Goal: Task Accomplishment & Management: Complete application form

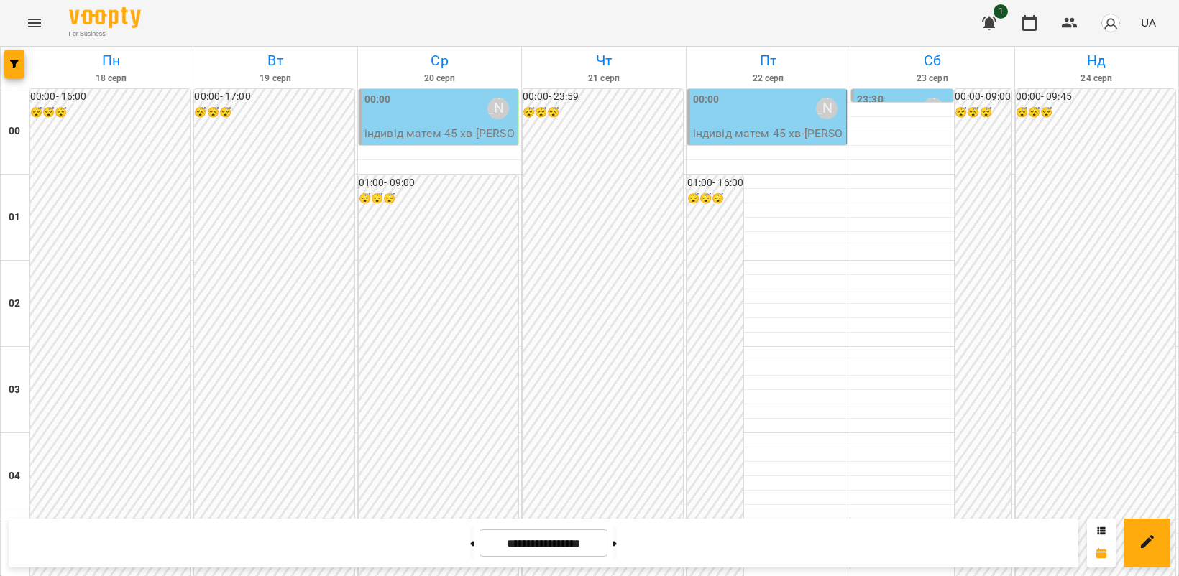
scroll to position [1018, 0]
click at [30, 27] on icon "Menu" at bounding box center [34, 22] width 17 height 17
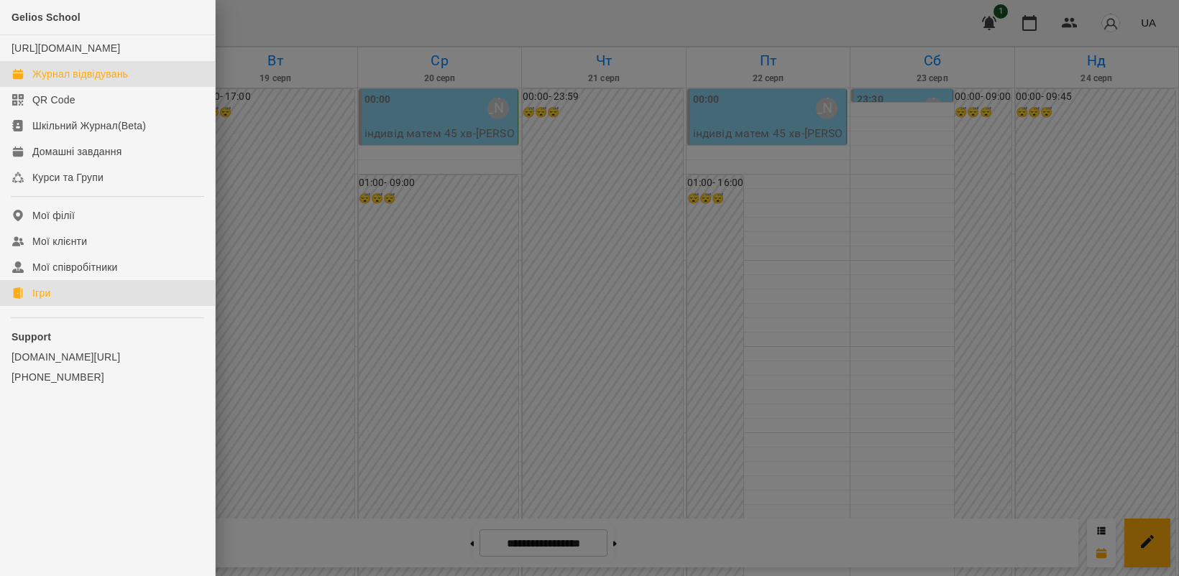
click at [65, 306] on link "Ігри" at bounding box center [107, 293] width 215 height 26
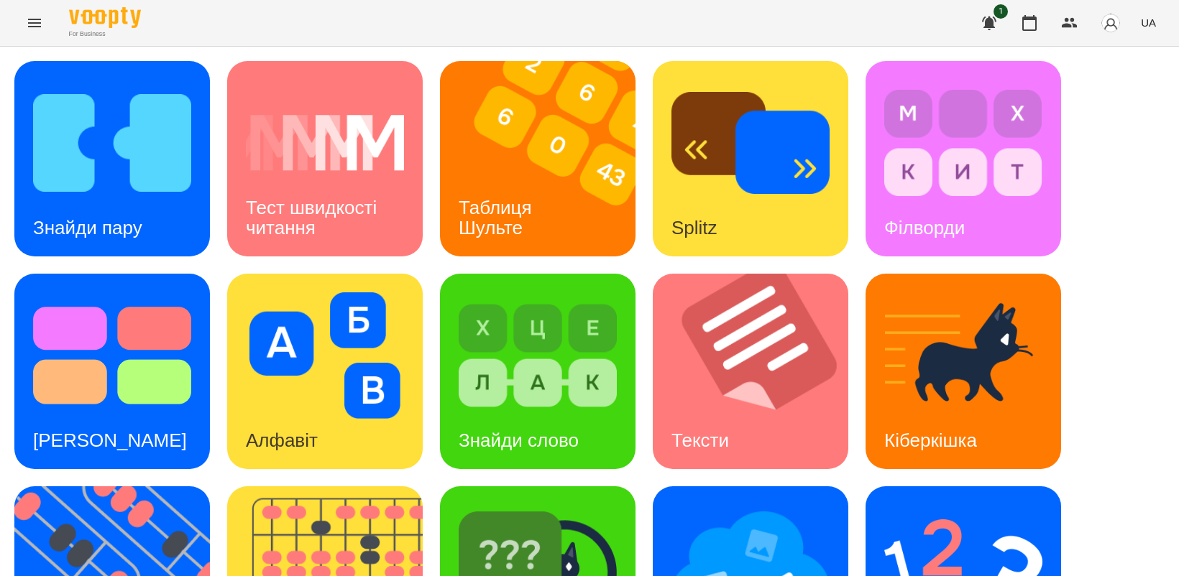
scroll to position [180, 0]
click at [130, 486] on img at bounding box center [120, 583] width 213 height 195
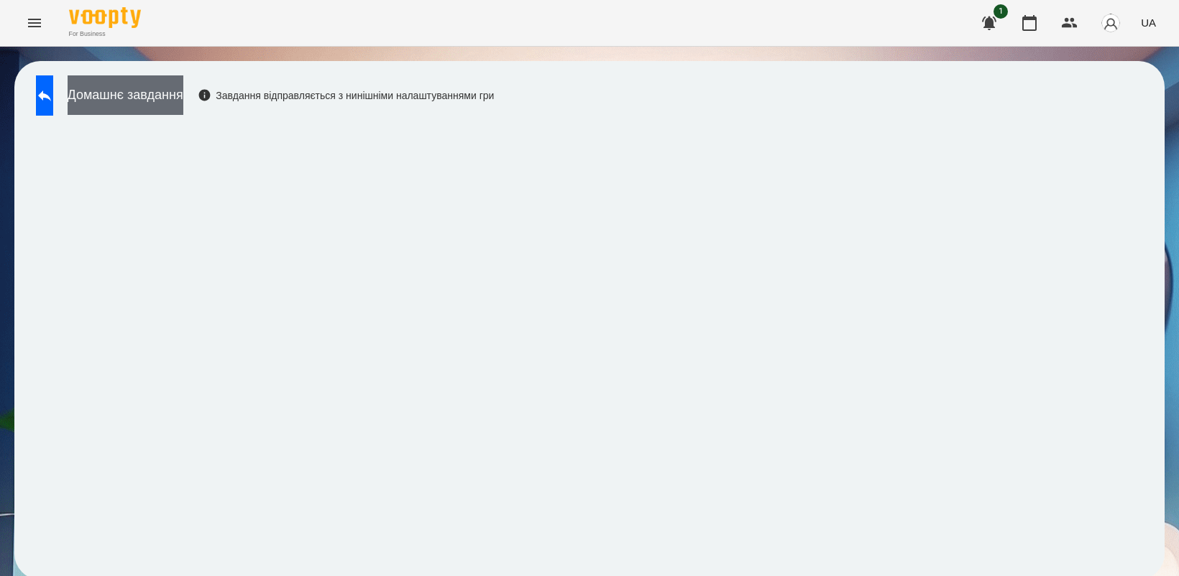
click at [170, 101] on button "Домашнє завдання" at bounding box center [126, 95] width 116 height 40
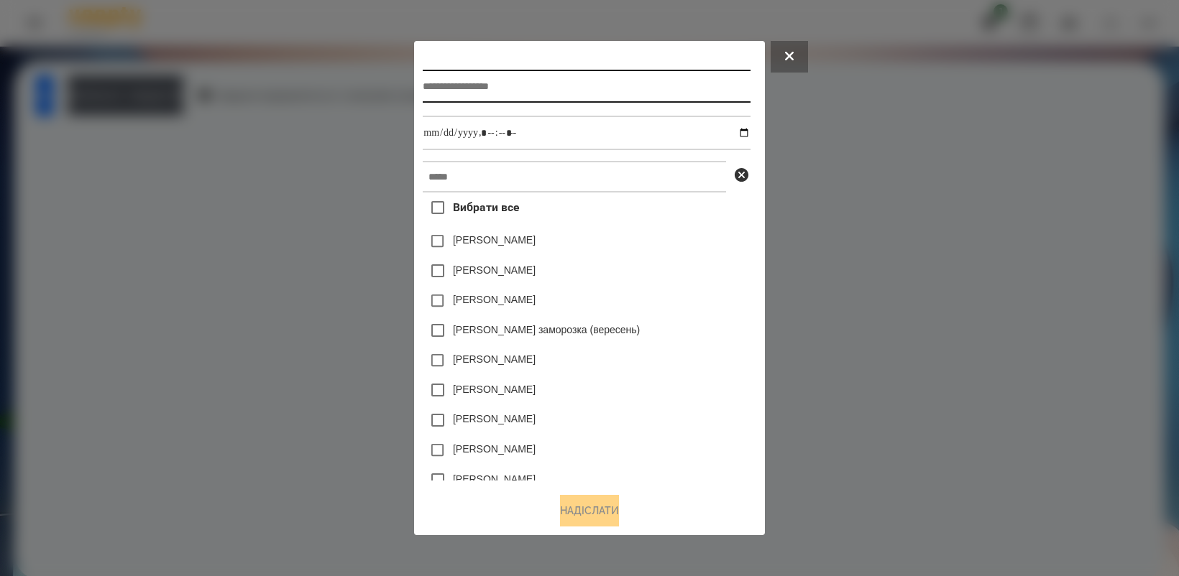
click at [439, 87] on input "text" at bounding box center [586, 86] width 327 height 33
type input "*********"
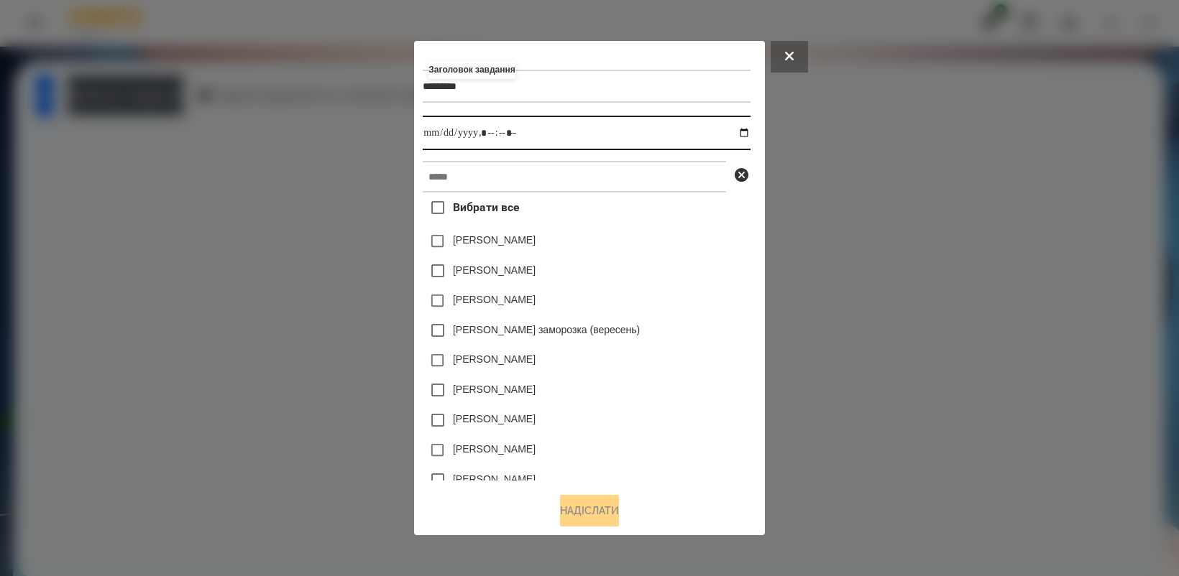
click at [750, 134] on input "datetime-local" at bounding box center [586, 133] width 327 height 34
type input "**********"
click at [697, 359] on div "[PERSON_NAME]" at bounding box center [586, 361] width 327 height 30
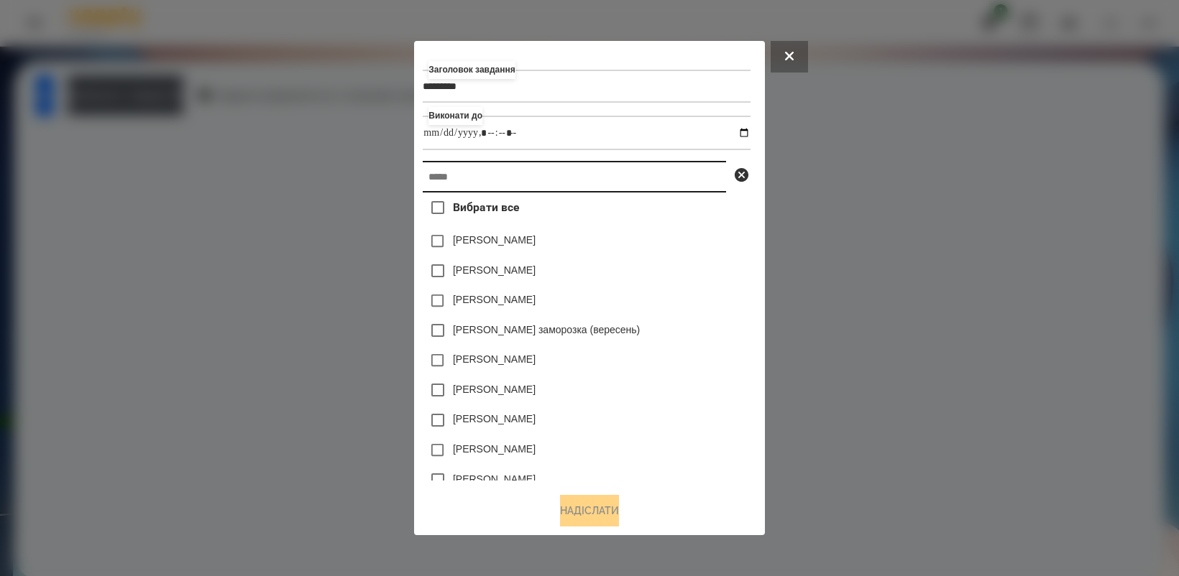
click at [558, 178] on input "text" at bounding box center [574, 177] width 303 height 32
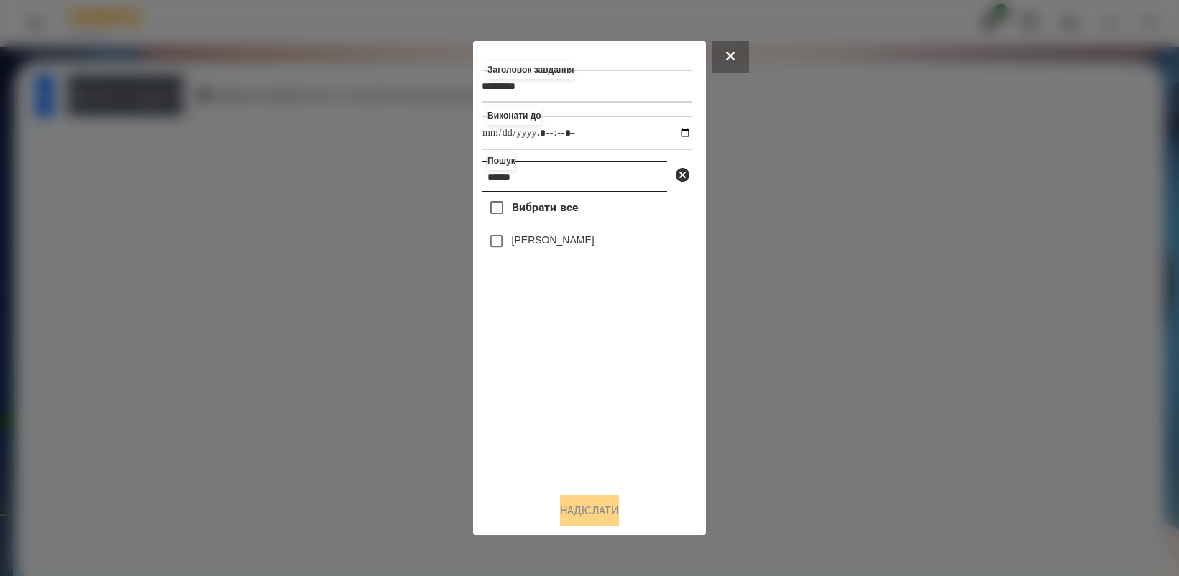
type input "******"
click at [583, 511] on button "Надіслати" at bounding box center [589, 511] width 59 height 32
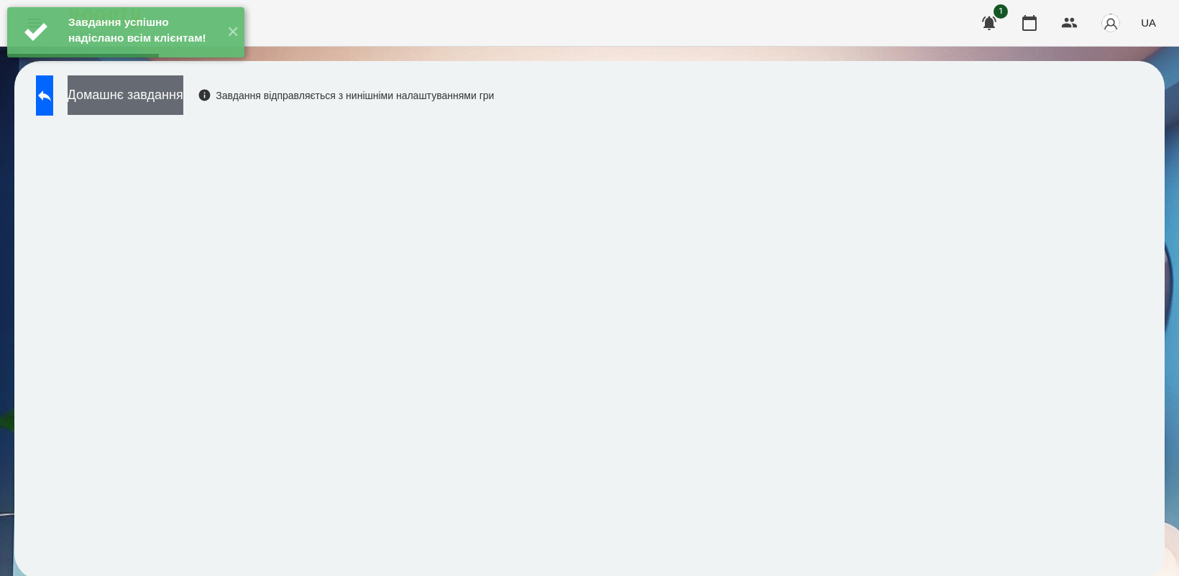
click at [183, 101] on button "Домашнє завдання" at bounding box center [126, 95] width 116 height 40
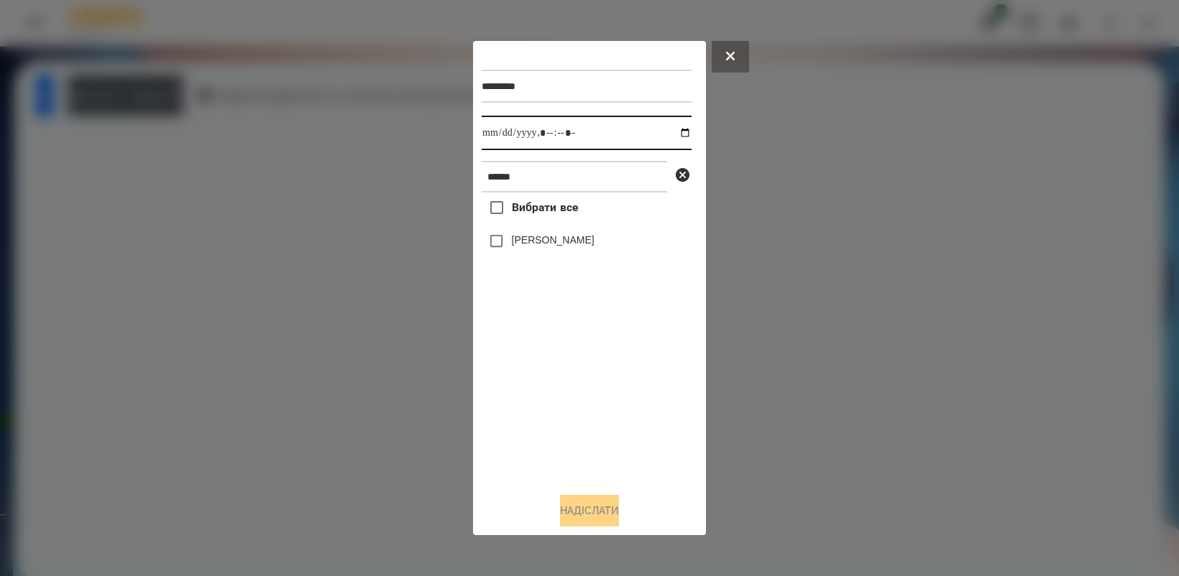
click at [673, 137] on input "datetime-local" at bounding box center [586, 133] width 210 height 34
click at [570, 440] on div "Вибрати все [PERSON_NAME]" at bounding box center [586, 337] width 210 height 288
type input "**********"
click at [601, 525] on button "Надіслати" at bounding box center [589, 511] width 59 height 32
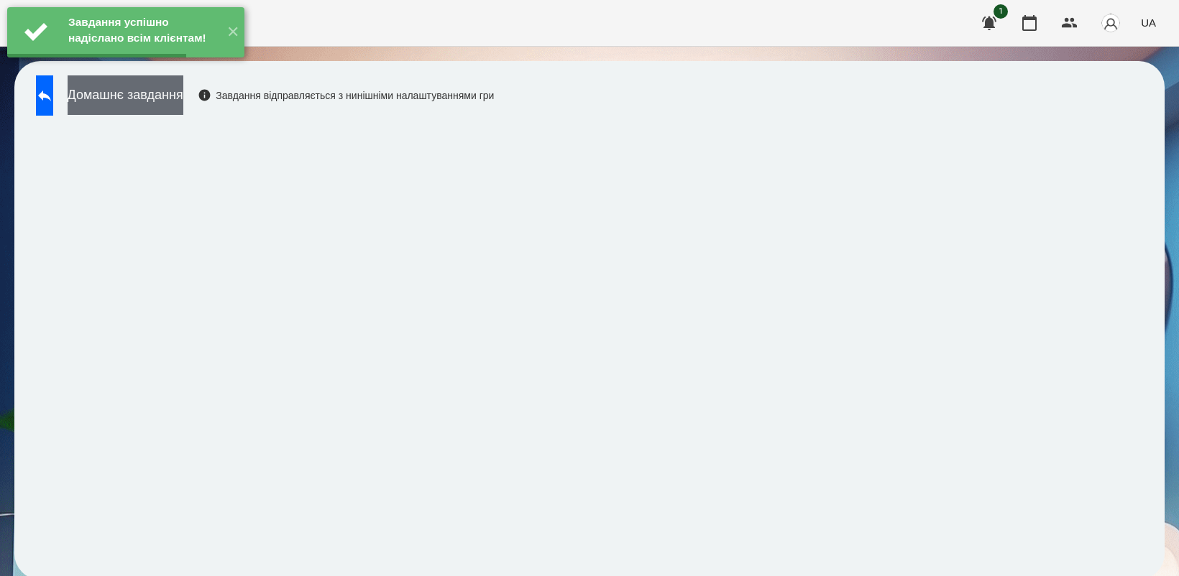
click at [183, 102] on button "Домашнє завдання" at bounding box center [126, 95] width 116 height 40
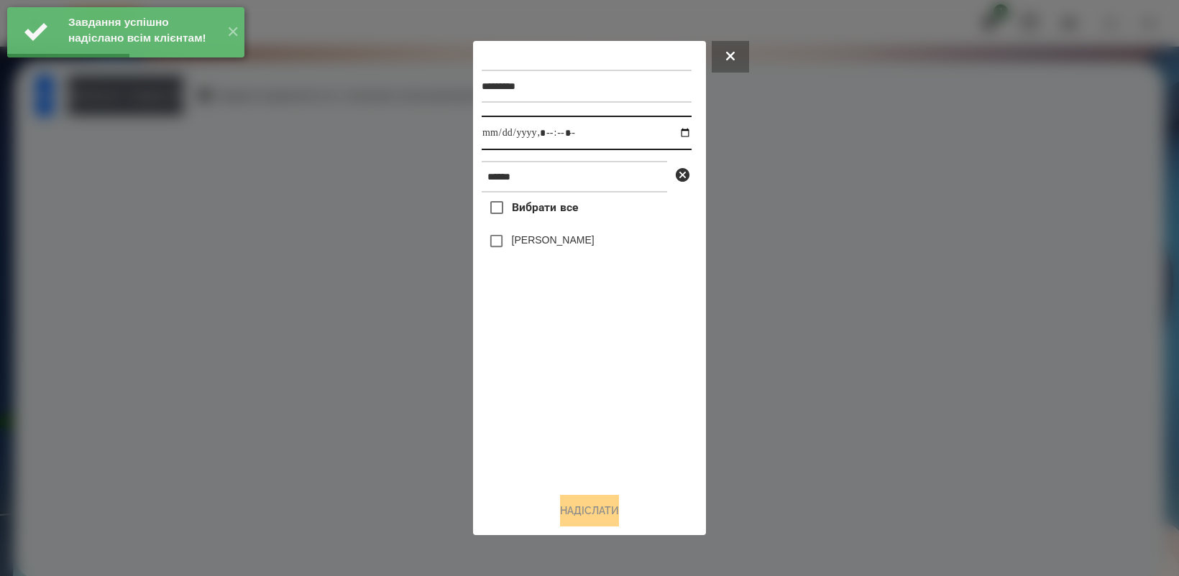
click at [673, 133] on input "datetime-local" at bounding box center [586, 133] width 210 height 34
type input "**********"
drag, startPoint x: 555, startPoint y: 435, endPoint x: 530, endPoint y: 354, distance: 85.0
click at [555, 432] on div "Вибрати все [PERSON_NAME]" at bounding box center [586, 337] width 210 height 288
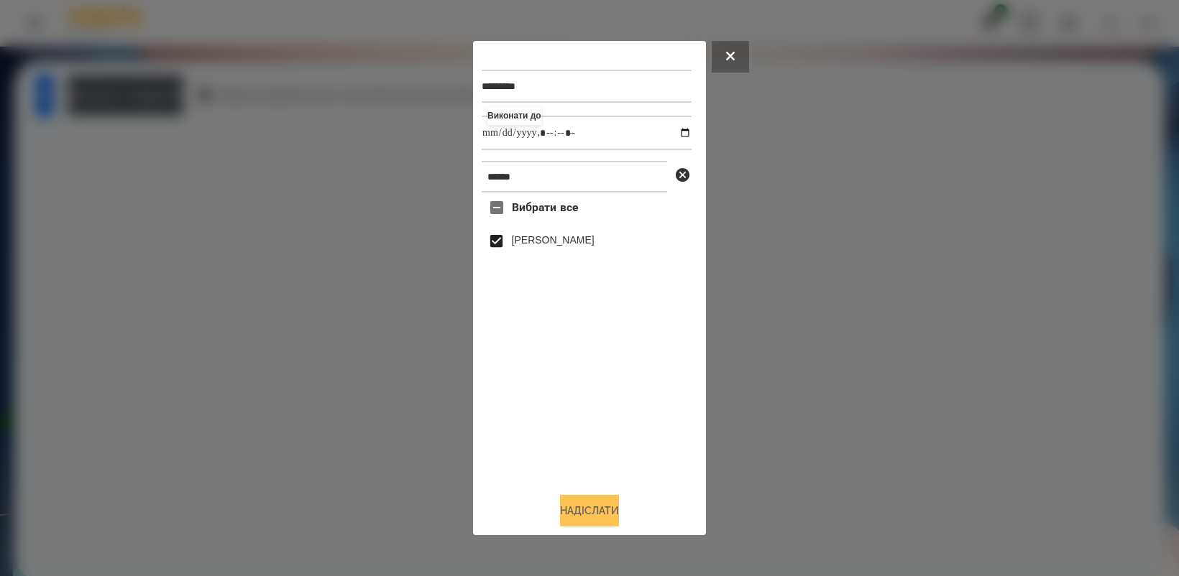
drag, startPoint x: 584, startPoint y: 512, endPoint x: 611, endPoint y: 511, distance: 26.6
click at [601, 511] on button "Надіслати" at bounding box center [589, 511] width 59 height 32
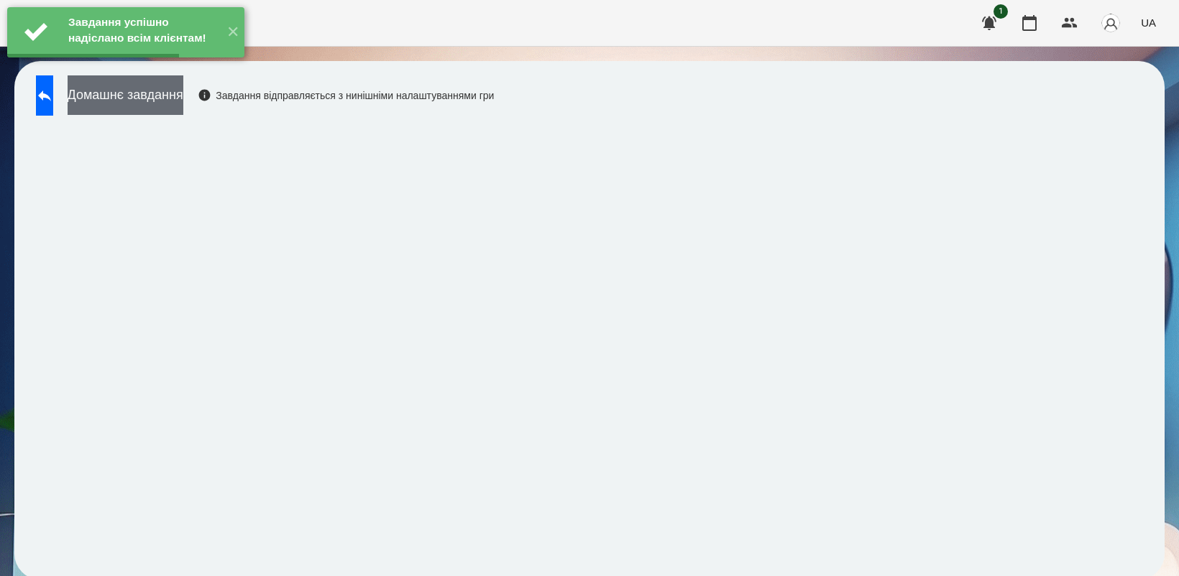
click at [167, 98] on button "Домашнє завдання" at bounding box center [126, 95] width 116 height 40
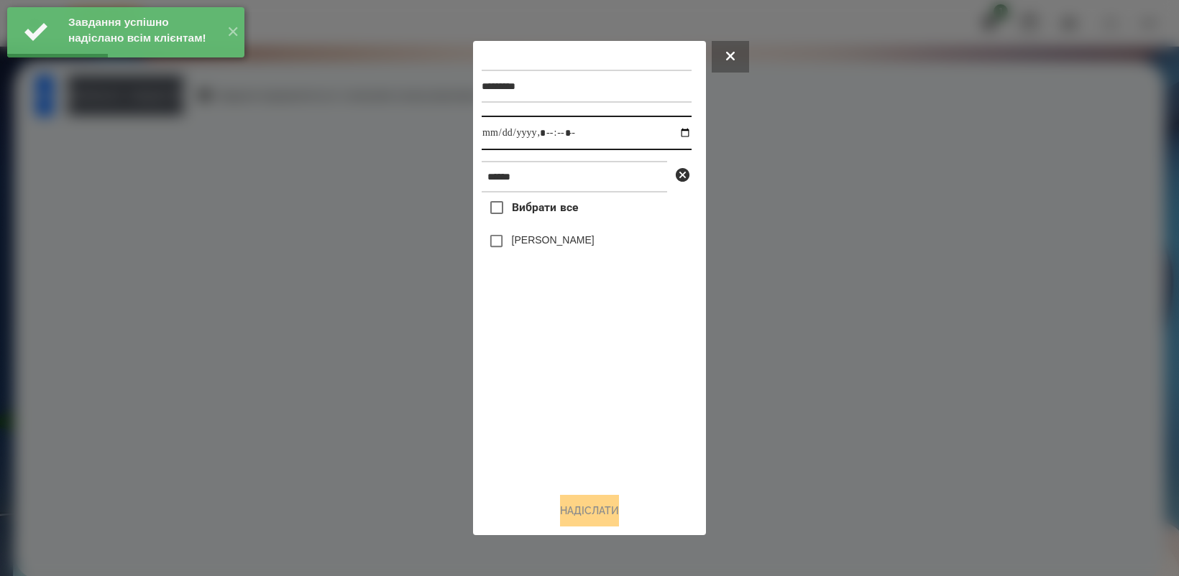
click at [687, 132] on input "datetime-local" at bounding box center [586, 133] width 210 height 34
click at [677, 132] on input "datetime-local" at bounding box center [586, 133] width 210 height 34
type input "**********"
click at [559, 395] on div "Вибрати все [PERSON_NAME]" at bounding box center [586, 337] width 210 height 288
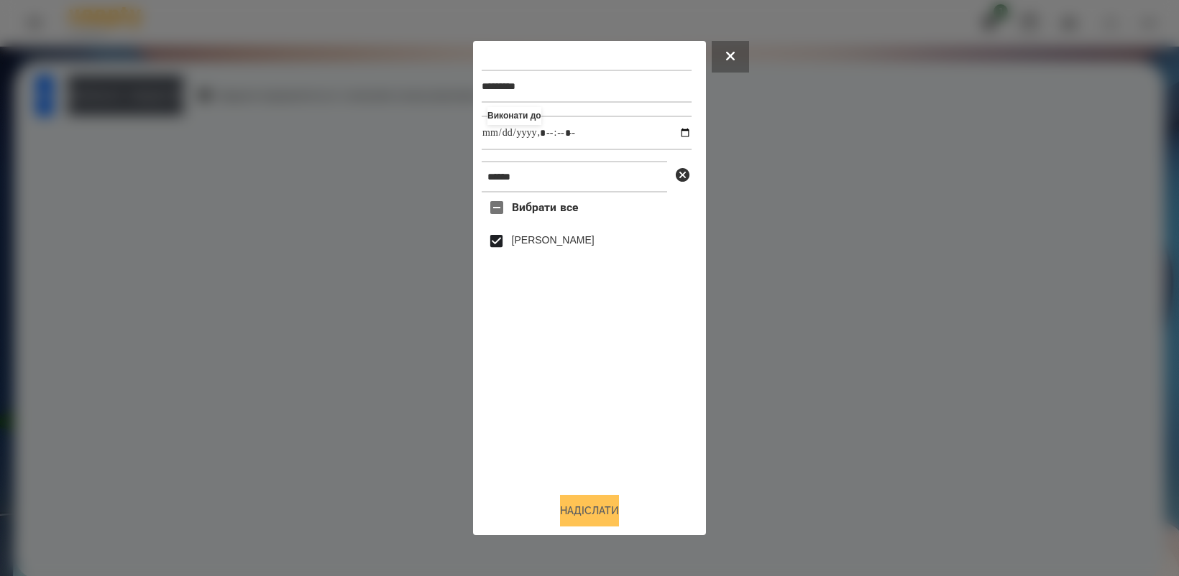
click at [584, 512] on button "Надіслати" at bounding box center [589, 511] width 59 height 32
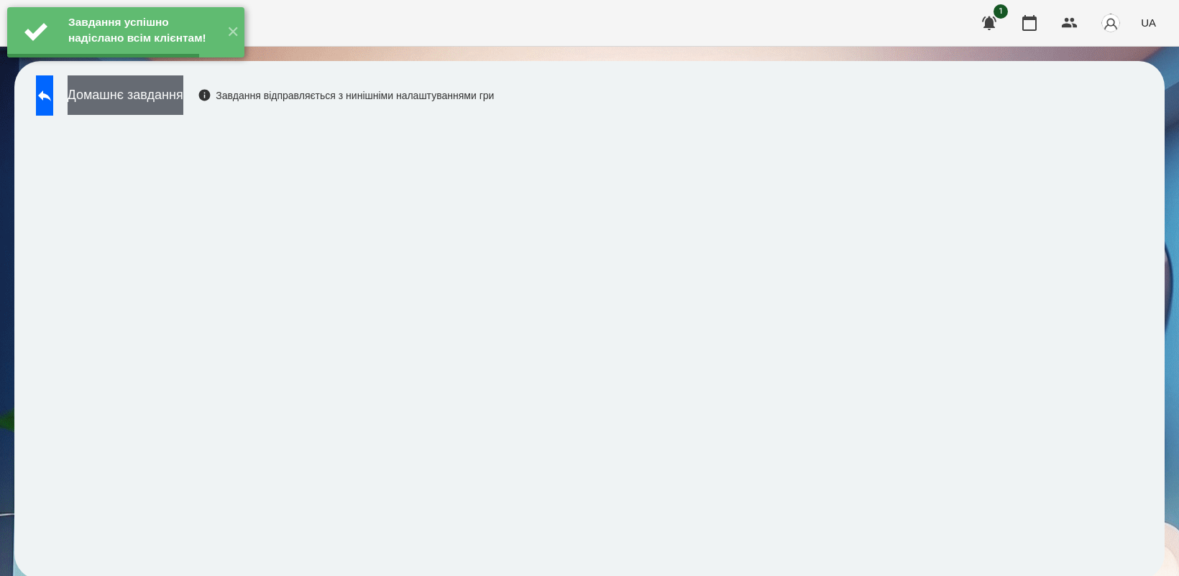
click at [177, 106] on button "Домашнє завдання" at bounding box center [126, 95] width 116 height 40
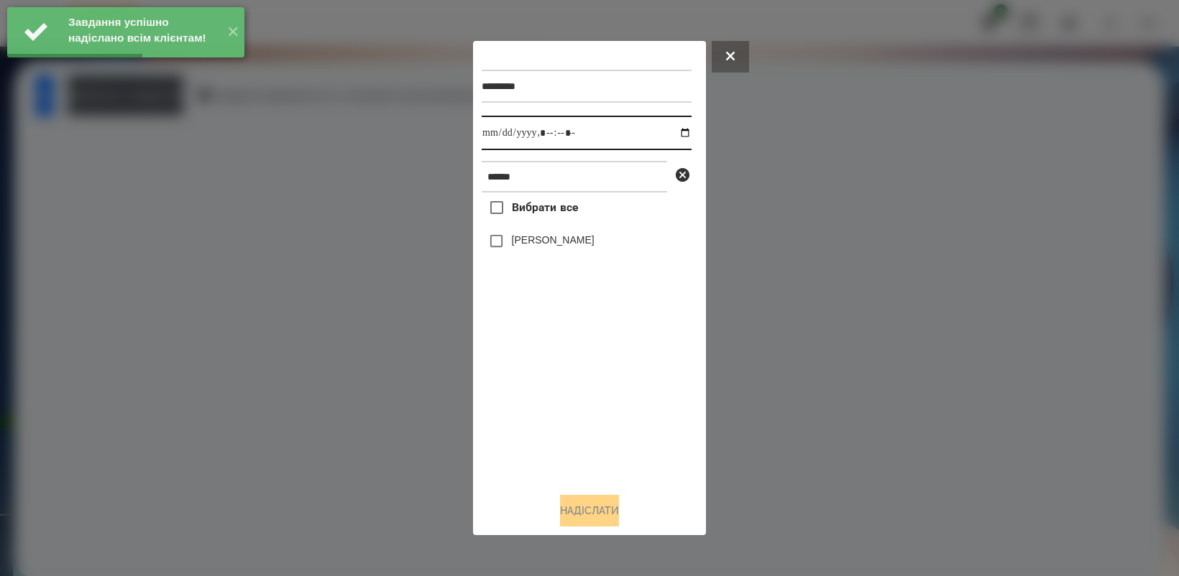
click at [676, 130] on input "datetime-local" at bounding box center [586, 133] width 210 height 34
type input "**********"
click at [594, 407] on div "Вибрати все [PERSON_NAME]" at bounding box center [586, 337] width 210 height 288
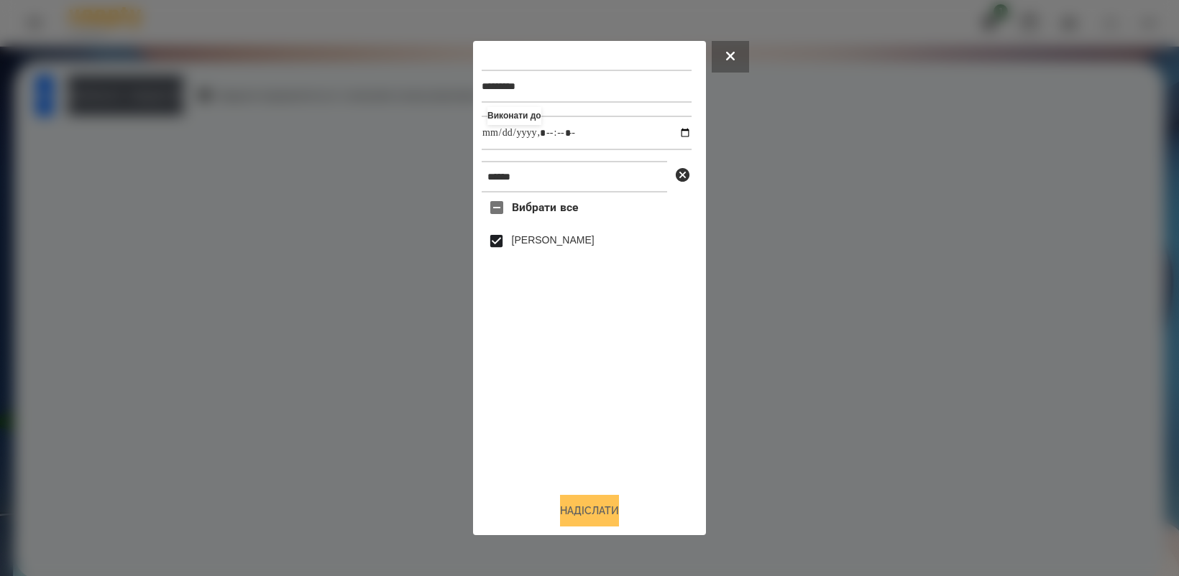
click at [581, 509] on button "Надіслати" at bounding box center [589, 511] width 59 height 32
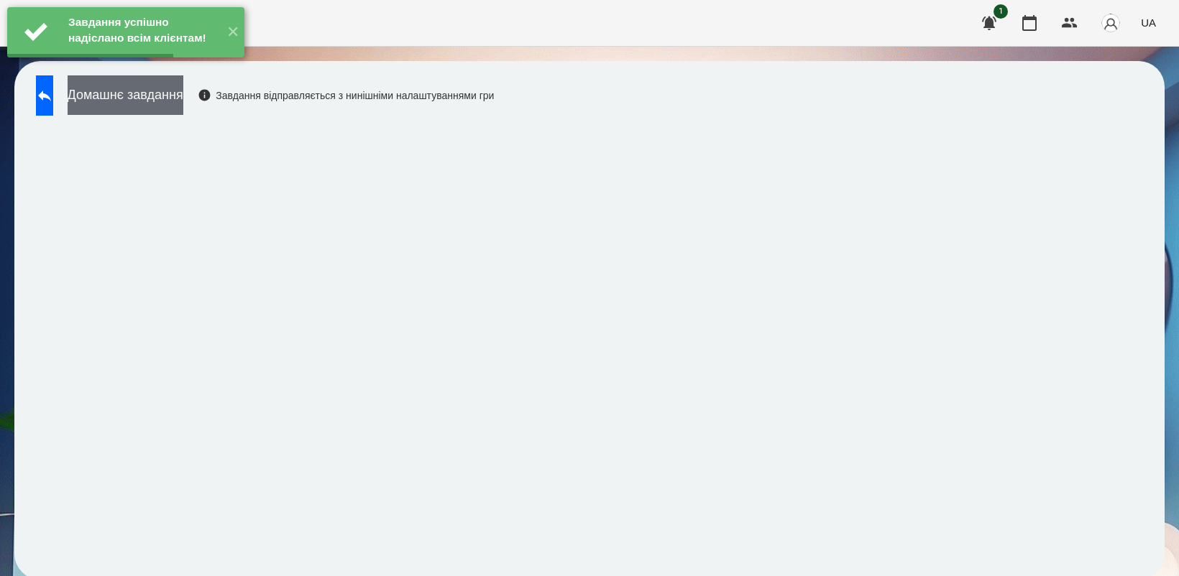
click at [162, 98] on button "Домашнє завдання" at bounding box center [126, 95] width 116 height 40
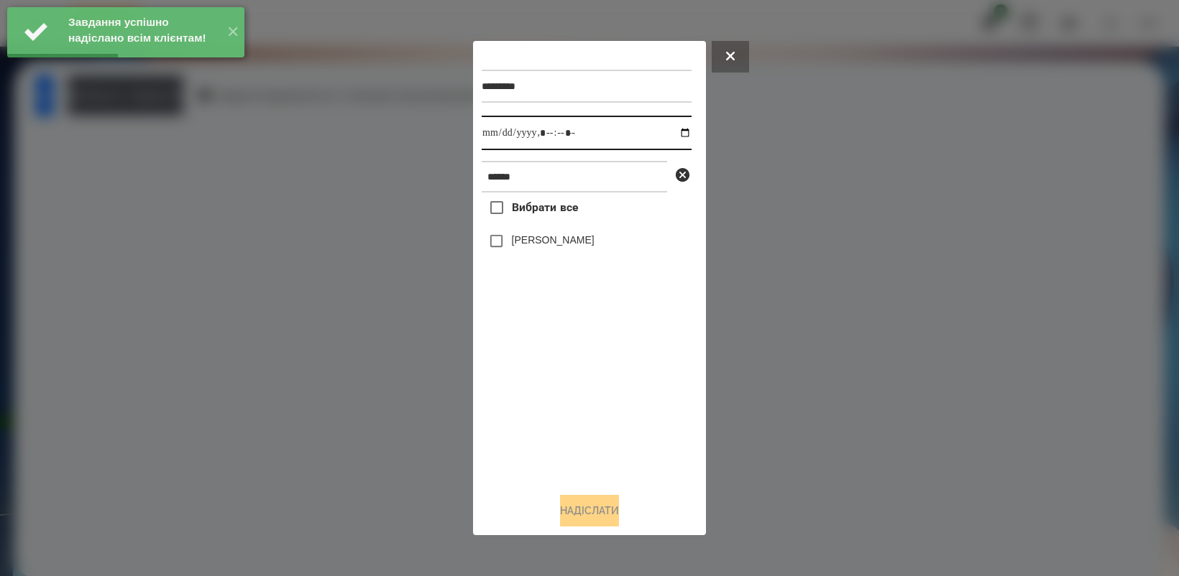
click at [679, 133] on input "datetime-local" at bounding box center [586, 133] width 210 height 34
type input "**********"
drag, startPoint x: 611, startPoint y: 418, endPoint x: 546, endPoint y: 313, distance: 123.2
click at [611, 418] on div "Вибрати все [PERSON_NAME]" at bounding box center [586, 337] width 210 height 288
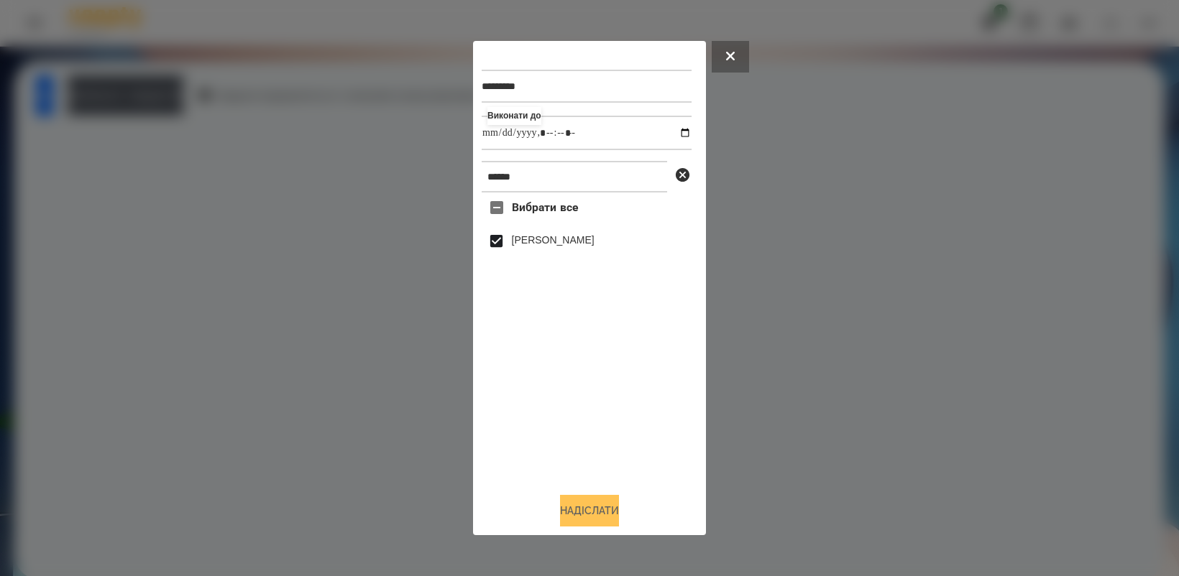
click at [601, 519] on button "Надіслати" at bounding box center [589, 511] width 59 height 32
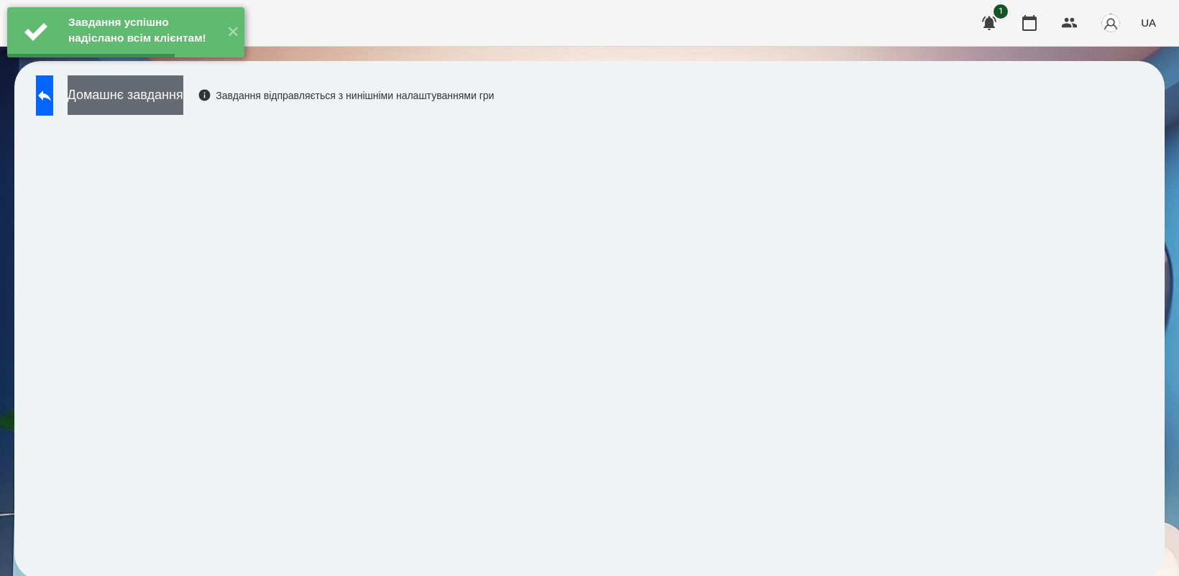
click at [166, 98] on button "Домашнє завдання" at bounding box center [126, 95] width 116 height 40
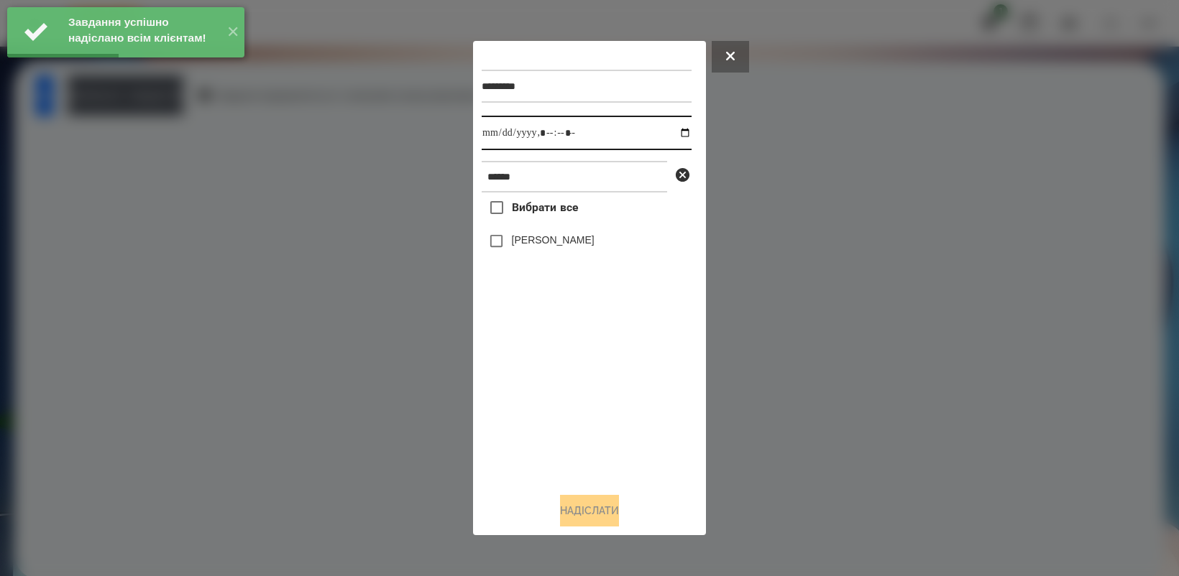
click at [674, 131] on input "datetime-local" at bounding box center [586, 133] width 210 height 34
type input "**********"
click at [602, 426] on div "Вибрати все [PERSON_NAME]" at bounding box center [586, 337] width 210 height 288
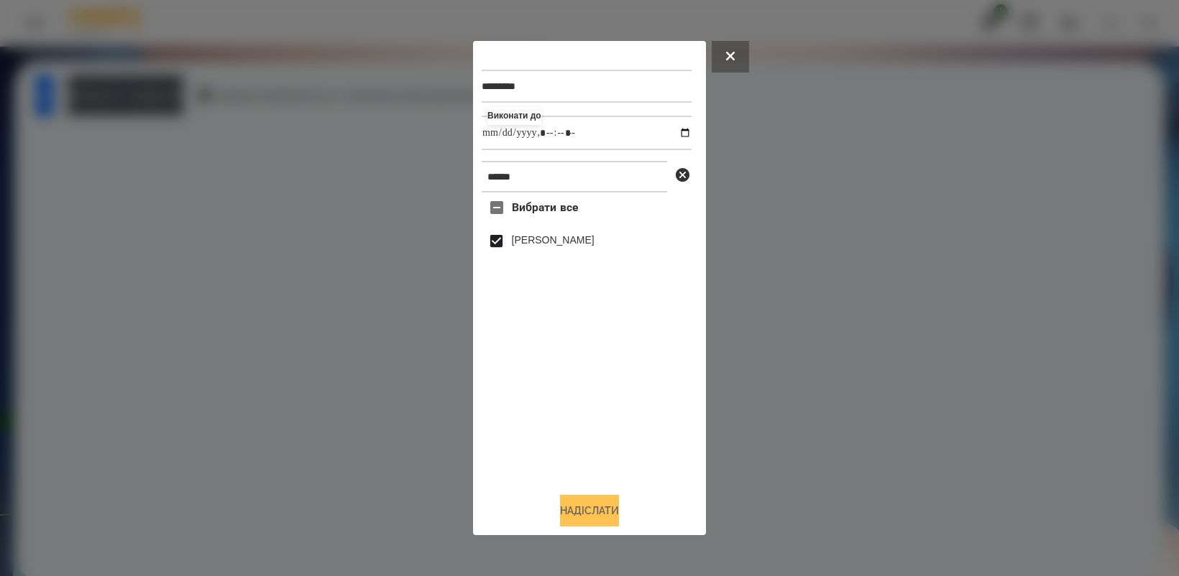
click at [605, 520] on button "Надіслати" at bounding box center [589, 511] width 59 height 32
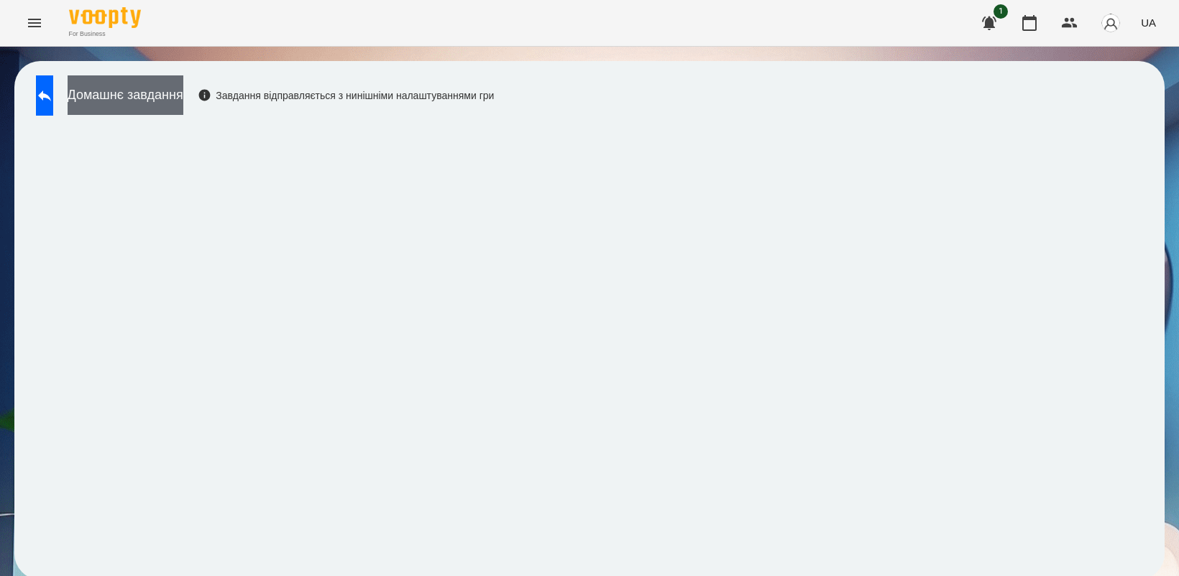
click at [162, 96] on button "Домашнє завдання" at bounding box center [126, 95] width 116 height 40
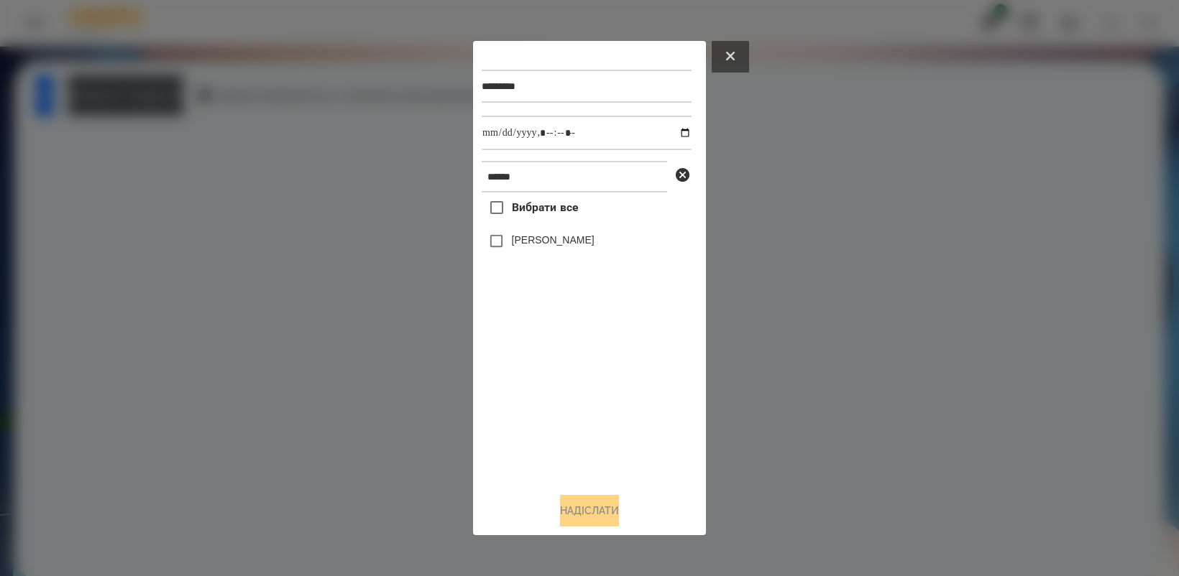
click at [721, 58] on button at bounding box center [729, 57] width 37 height 32
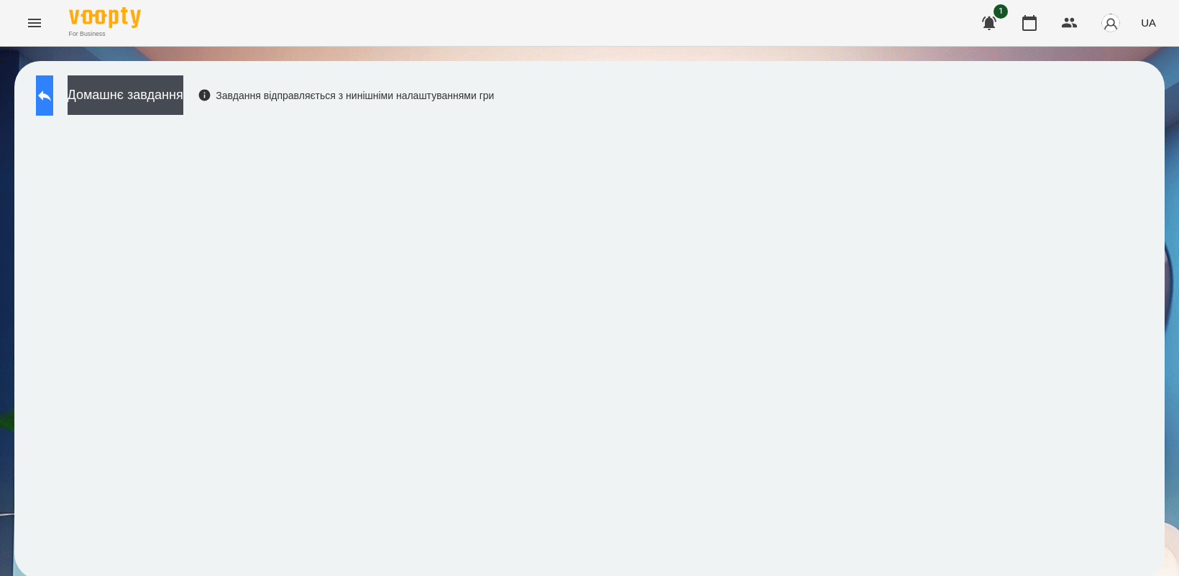
click at [53, 104] on button at bounding box center [44, 95] width 17 height 40
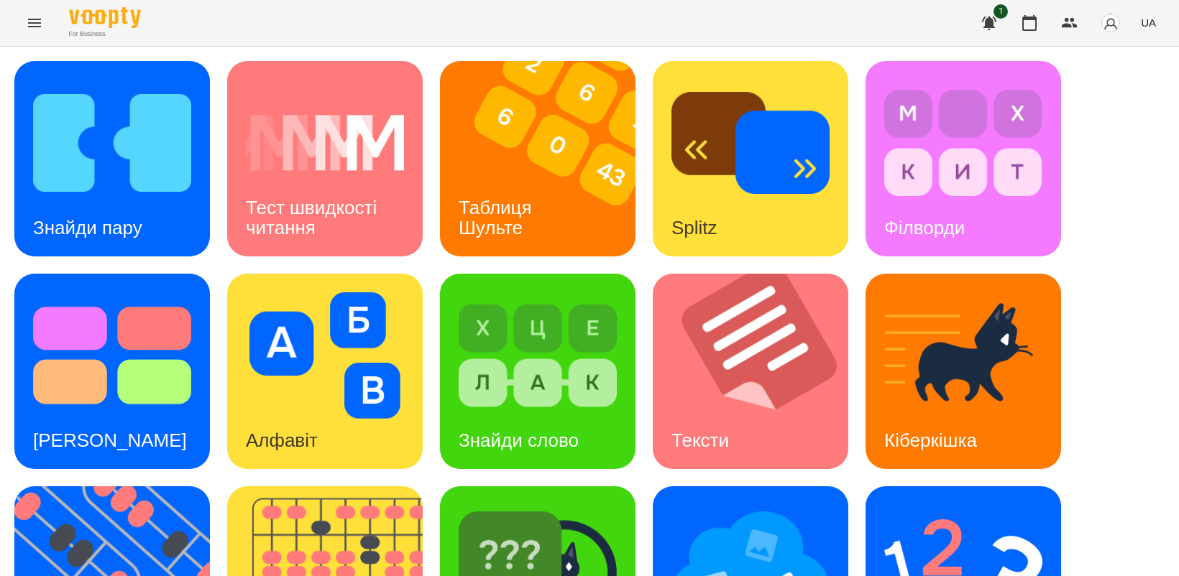
scroll to position [332, 0]
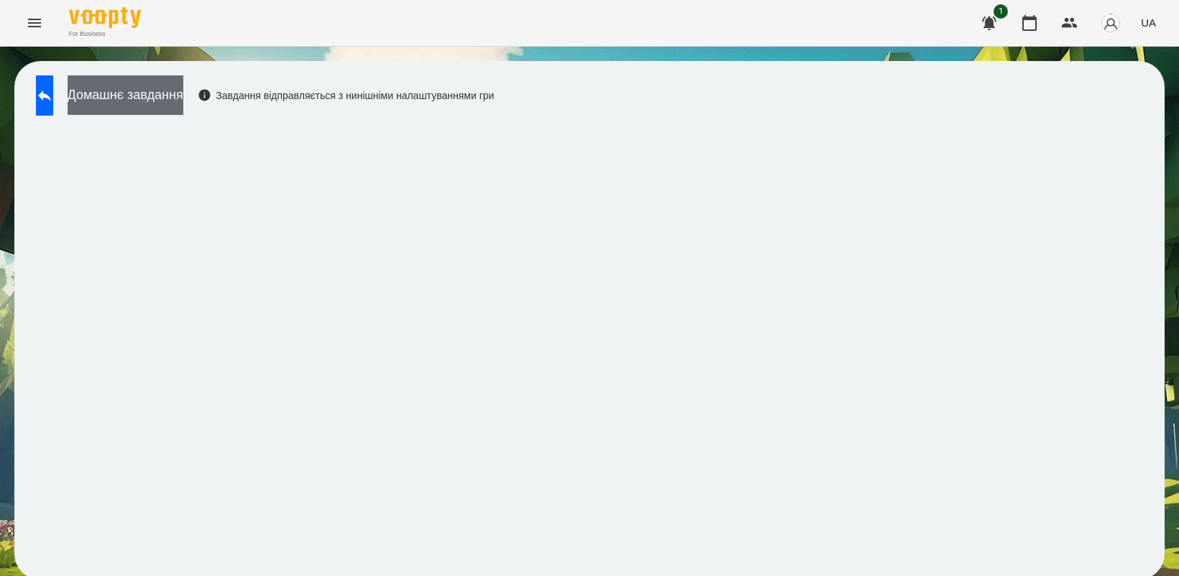
click at [163, 87] on button "Домашнє завдання" at bounding box center [126, 95] width 116 height 40
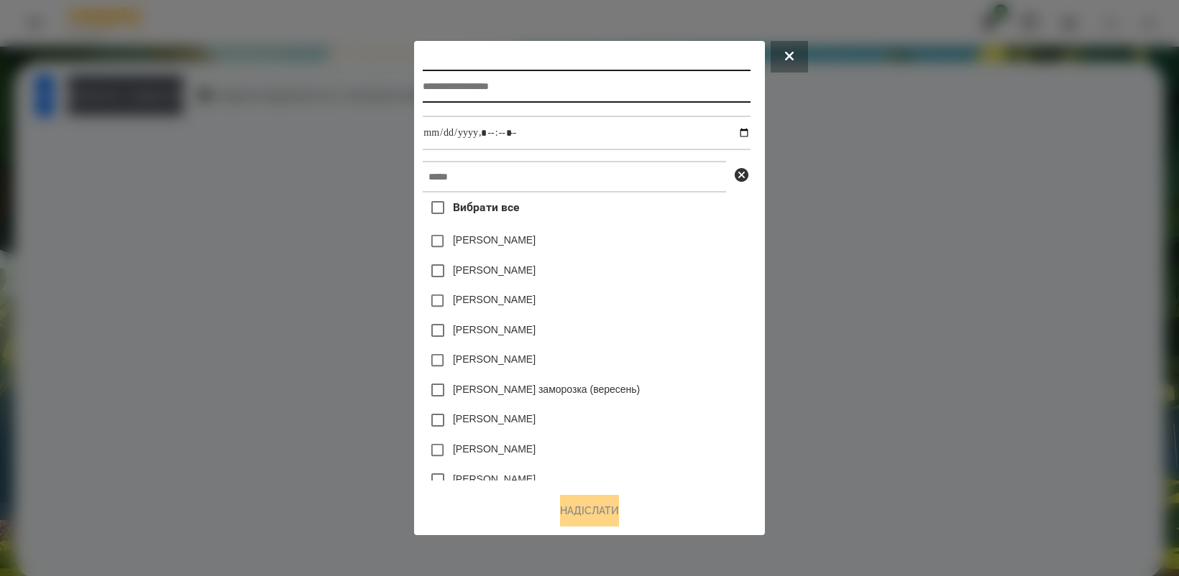
click at [503, 86] on input "text" at bounding box center [586, 86] width 327 height 33
type input "*******"
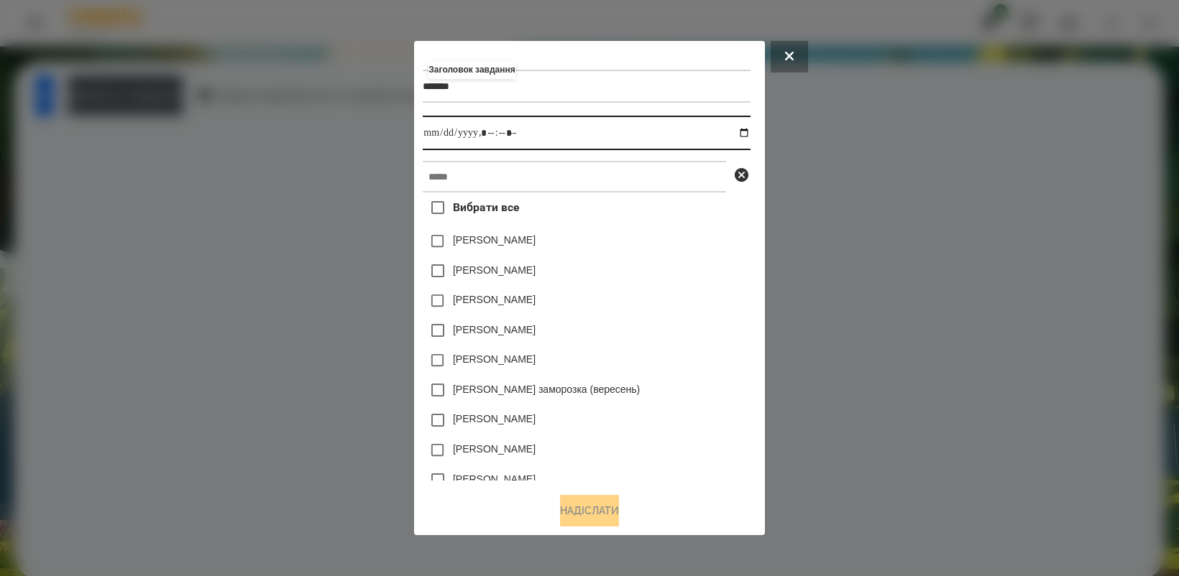
click at [744, 129] on input "datetime-local" at bounding box center [586, 133] width 327 height 34
type input "**********"
drag, startPoint x: 727, startPoint y: 332, endPoint x: 697, endPoint y: 315, distance: 34.1
click at [727, 332] on div "[PERSON_NAME]" at bounding box center [586, 330] width 327 height 30
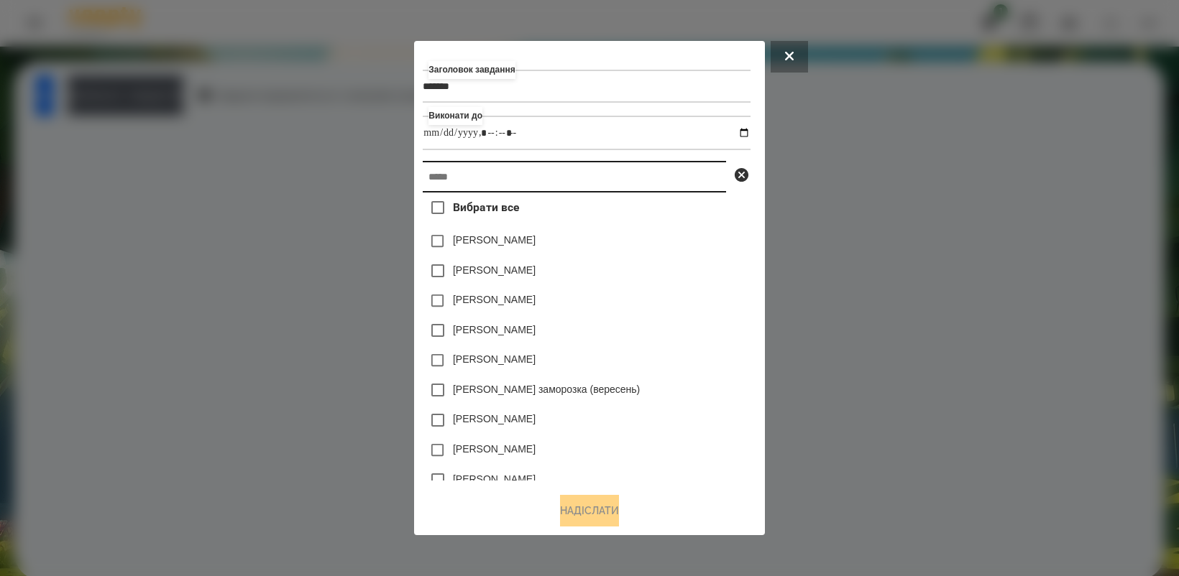
click at [517, 183] on input "text" at bounding box center [574, 177] width 303 height 32
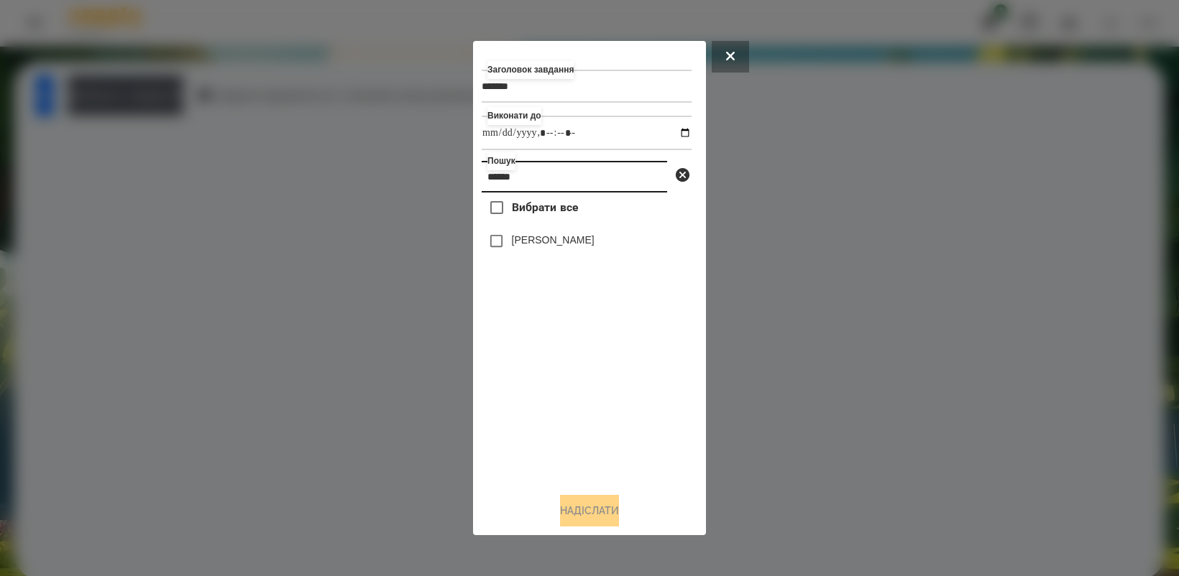
type input "******"
click at [579, 505] on button "Надіслати" at bounding box center [589, 511] width 59 height 32
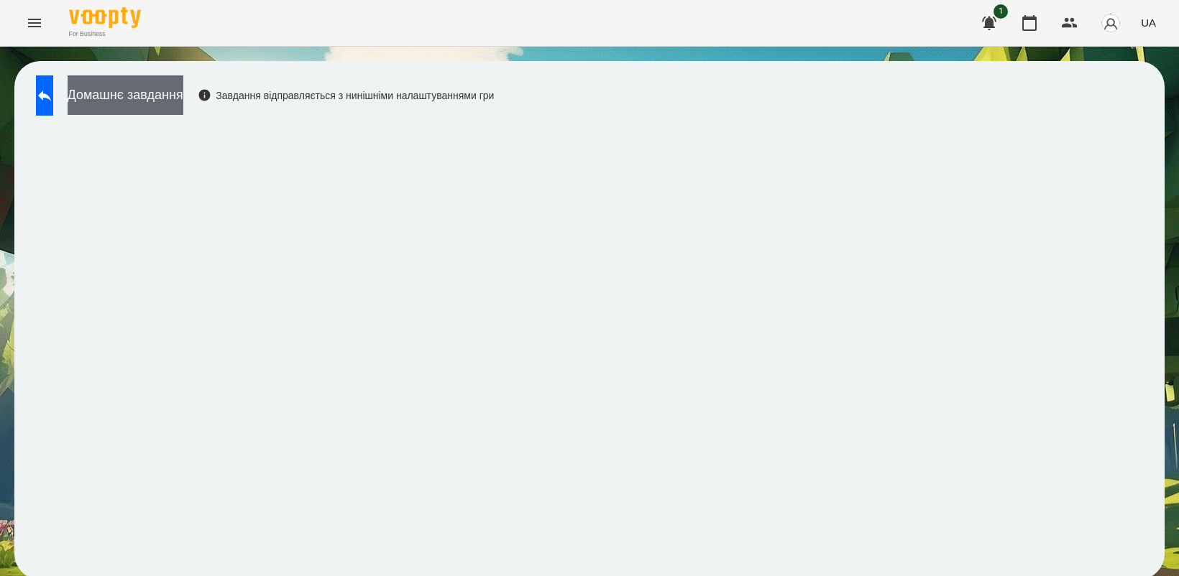
click at [178, 102] on button "Домашнє завдання" at bounding box center [126, 95] width 116 height 40
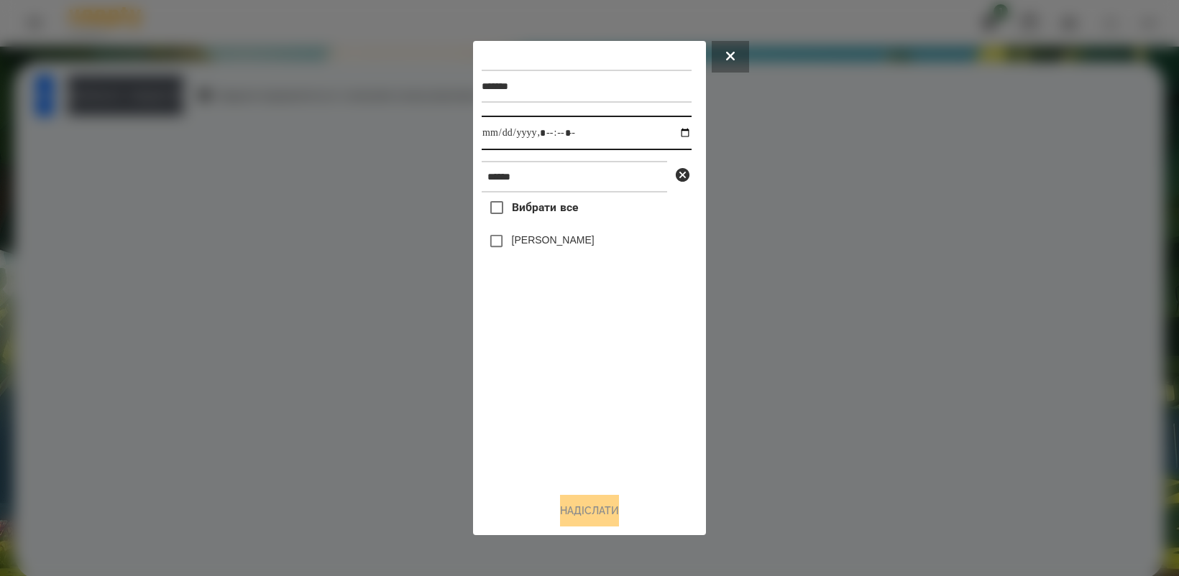
click at [673, 135] on input "datetime-local" at bounding box center [586, 133] width 210 height 34
type input "**********"
click at [597, 389] on div "Вибрати все [PERSON_NAME]" at bounding box center [586, 337] width 210 height 288
click at [589, 521] on button "Надіслати" at bounding box center [589, 511] width 59 height 32
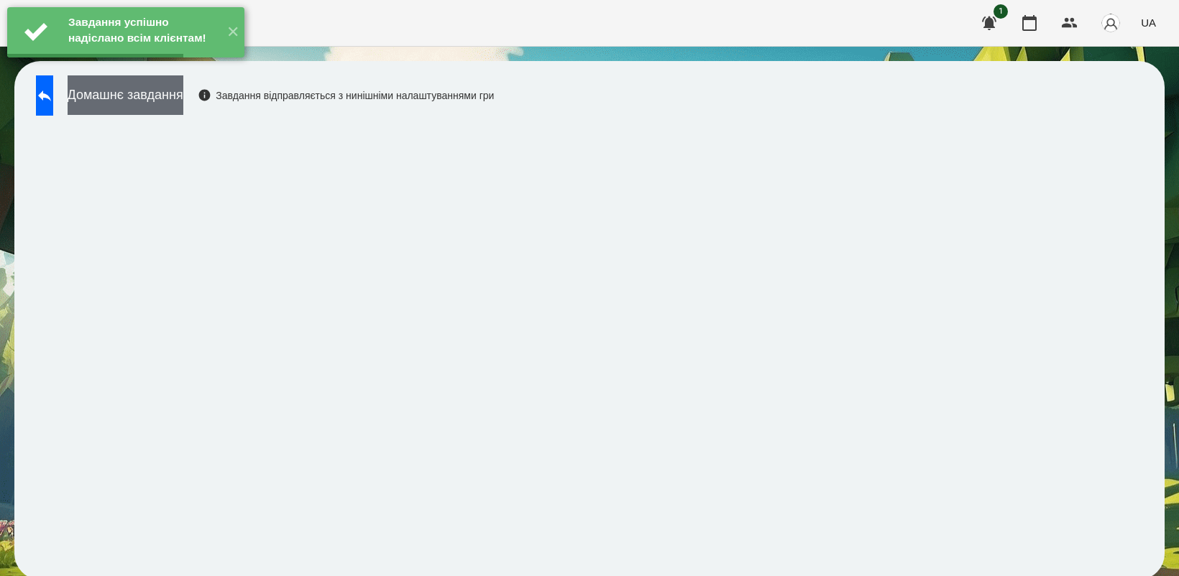
drag, startPoint x: 181, startPoint y: 99, endPoint x: 189, endPoint y: 99, distance: 7.9
click at [183, 99] on button "Домашнє завдання" at bounding box center [126, 95] width 116 height 40
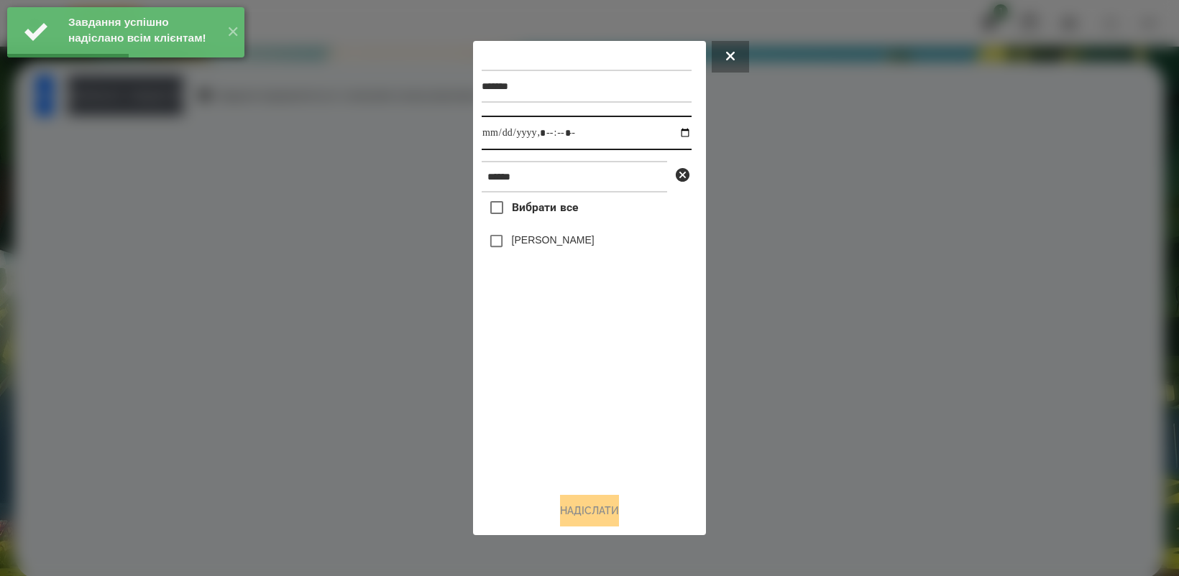
click at [668, 129] on input "datetime-local" at bounding box center [586, 133] width 210 height 34
type input "**********"
click at [570, 395] on div "Вибрати все [PERSON_NAME]" at bounding box center [586, 337] width 210 height 288
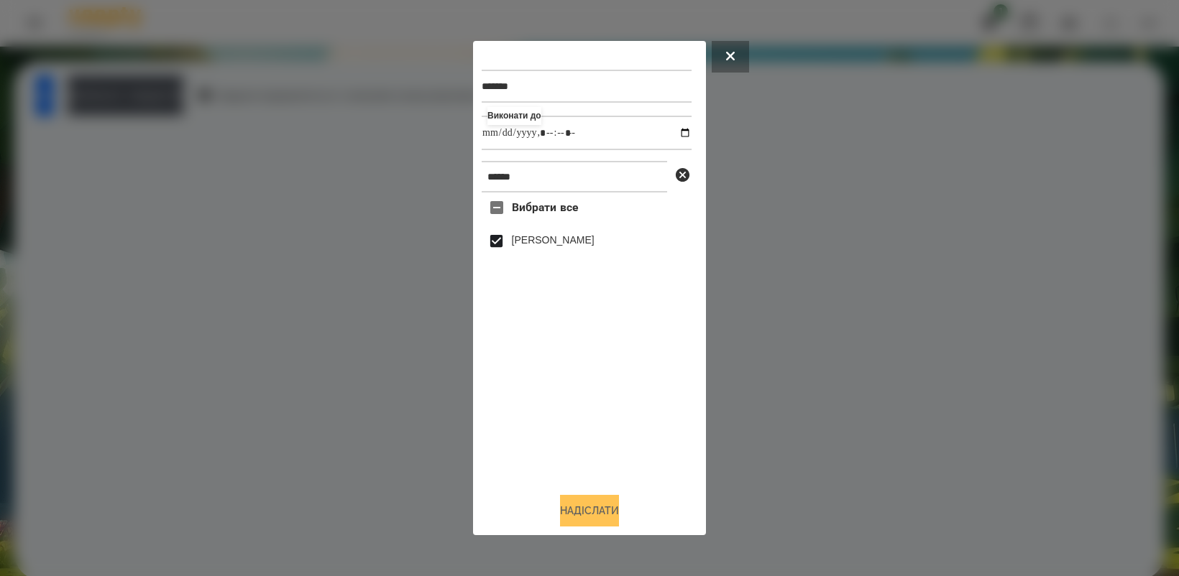
click at [580, 514] on button "Надіслати" at bounding box center [589, 511] width 59 height 32
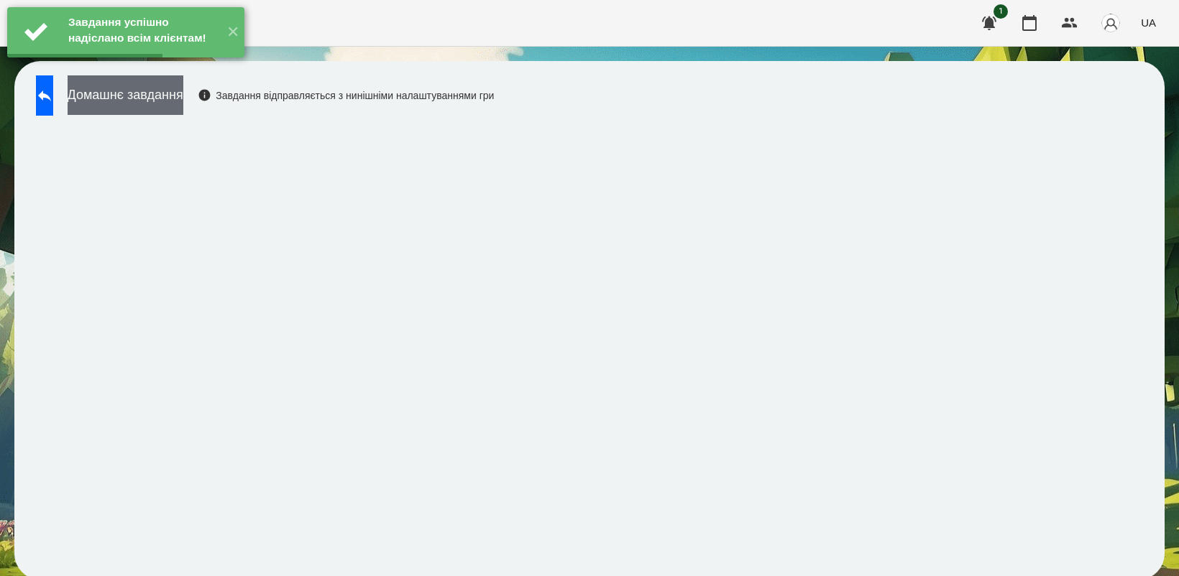
click at [149, 106] on button "Домашнє завдання" at bounding box center [126, 95] width 116 height 40
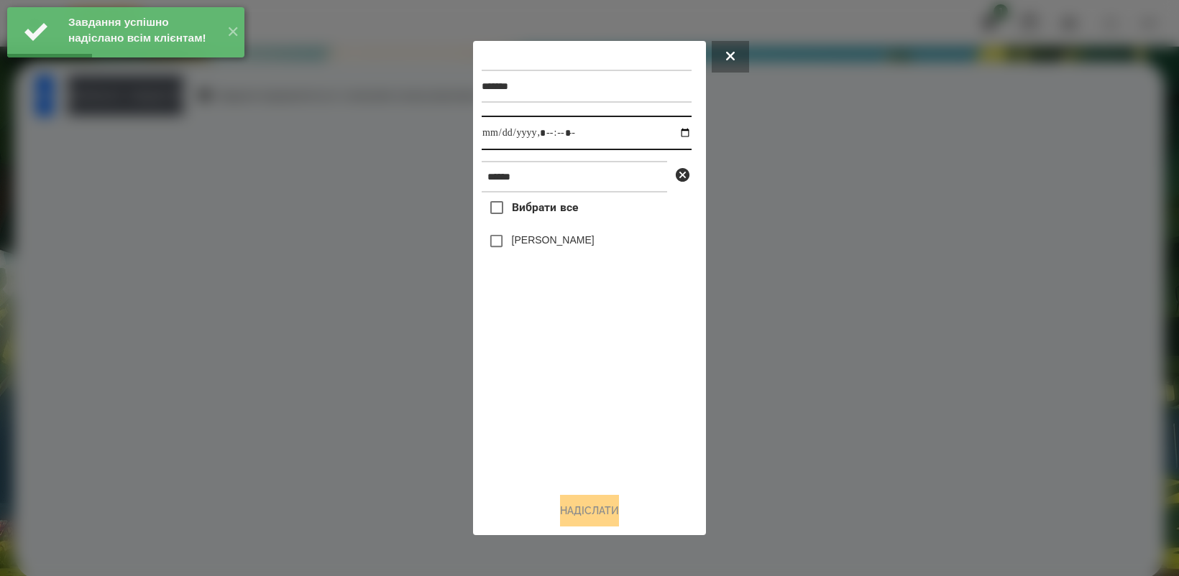
click at [672, 130] on input "datetime-local" at bounding box center [586, 133] width 210 height 34
type input "**********"
click at [577, 389] on div "Вибрати все [PERSON_NAME]" at bounding box center [586, 337] width 210 height 288
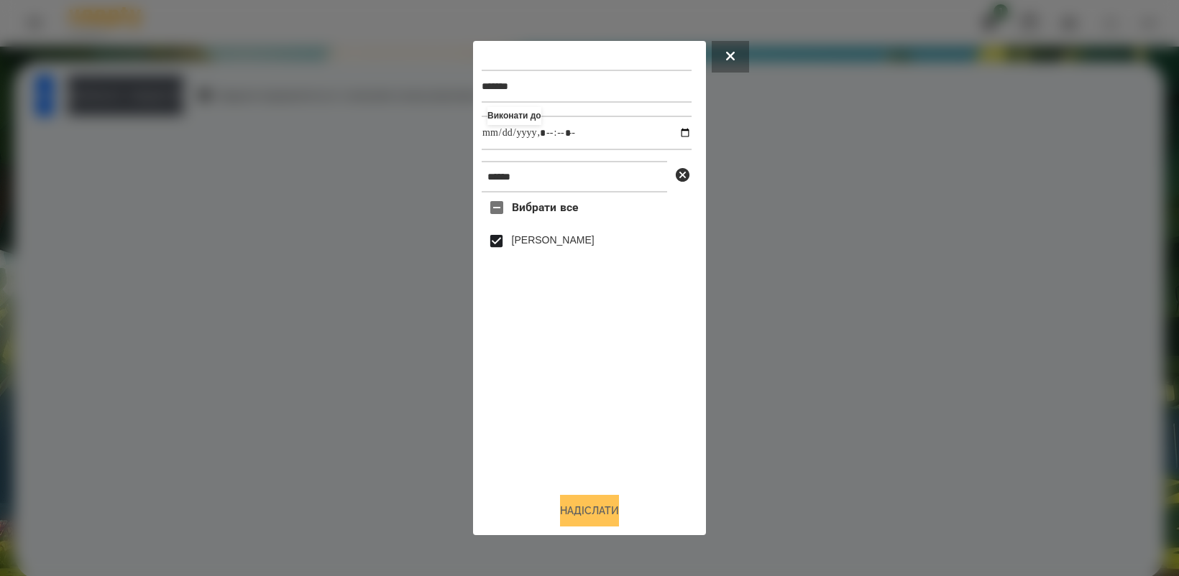
click at [609, 507] on button "Надіслати" at bounding box center [589, 511] width 59 height 32
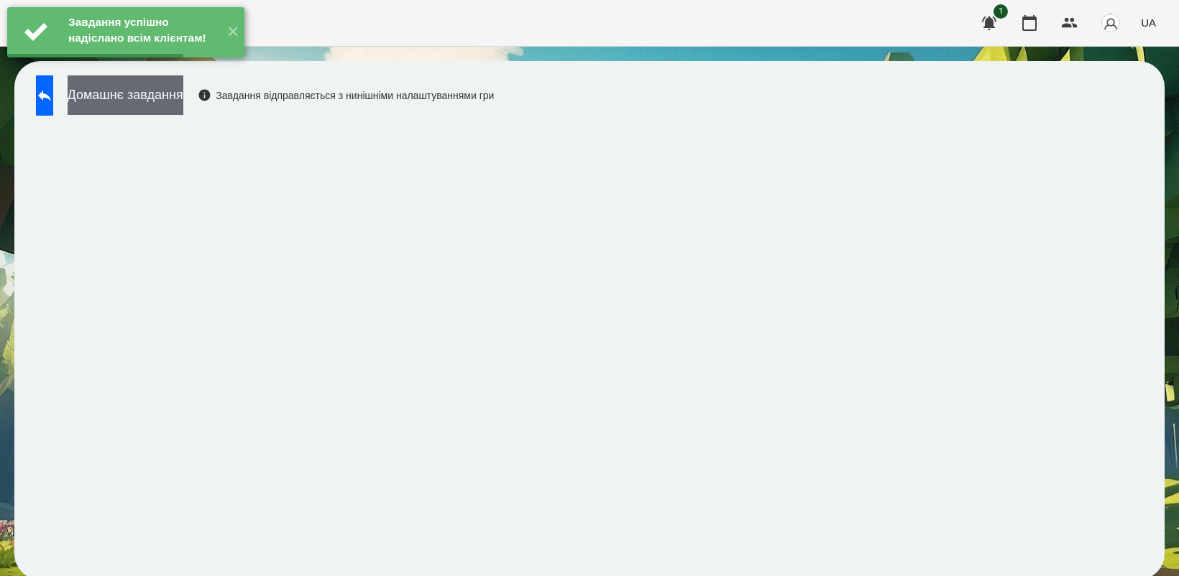
click at [180, 105] on button "Домашнє завдання" at bounding box center [126, 95] width 116 height 40
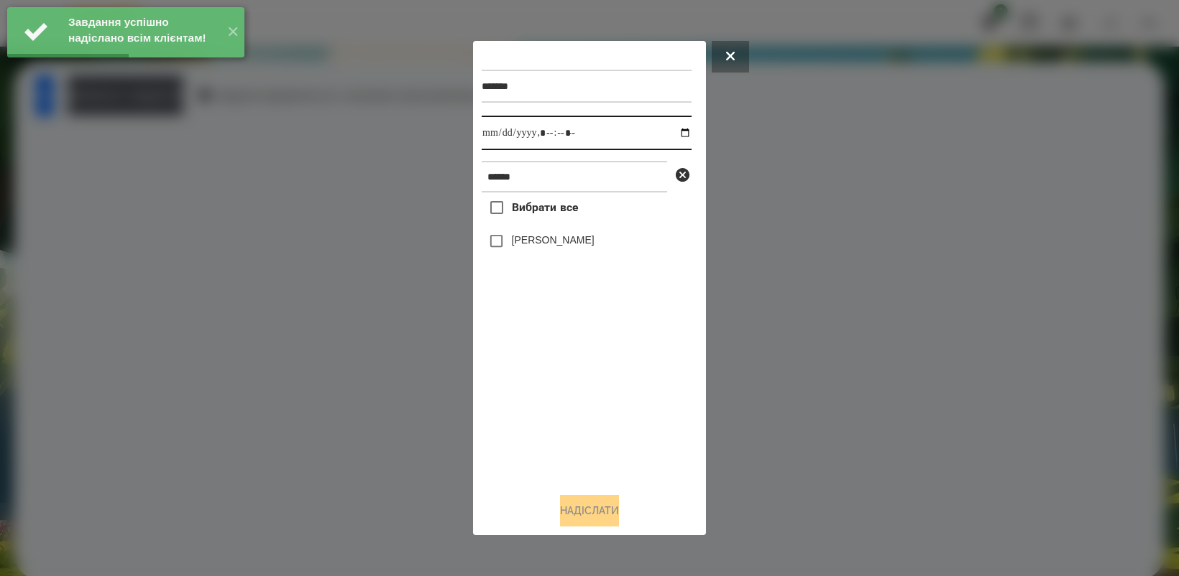
click at [681, 133] on input "datetime-local" at bounding box center [586, 133] width 210 height 34
type input "**********"
drag, startPoint x: 586, startPoint y: 407, endPoint x: 540, endPoint y: 335, distance: 85.9
click at [586, 407] on div "Вибрати все [PERSON_NAME]" at bounding box center [586, 337] width 210 height 288
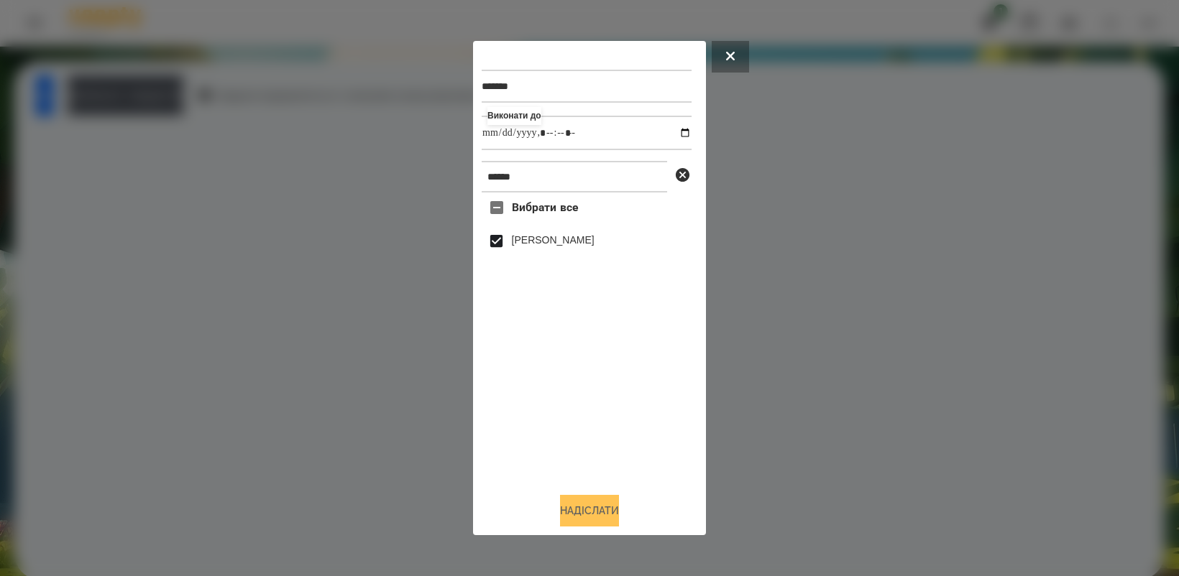
click at [586, 509] on button "Надіслати" at bounding box center [589, 511] width 59 height 32
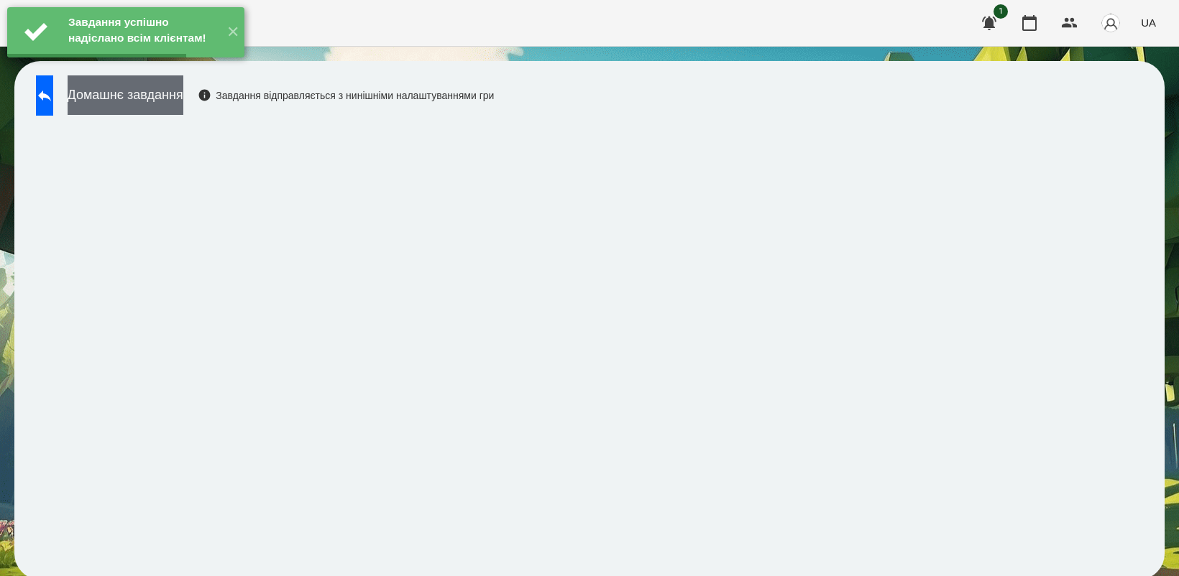
drag, startPoint x: 164, startPoint y: 109, endPoint x: 172, endPoint y: 106, distance: 8.9
click at [172, 106] on button "Домашнє завдання" at bounding box center [126, 95] width 116 height 40
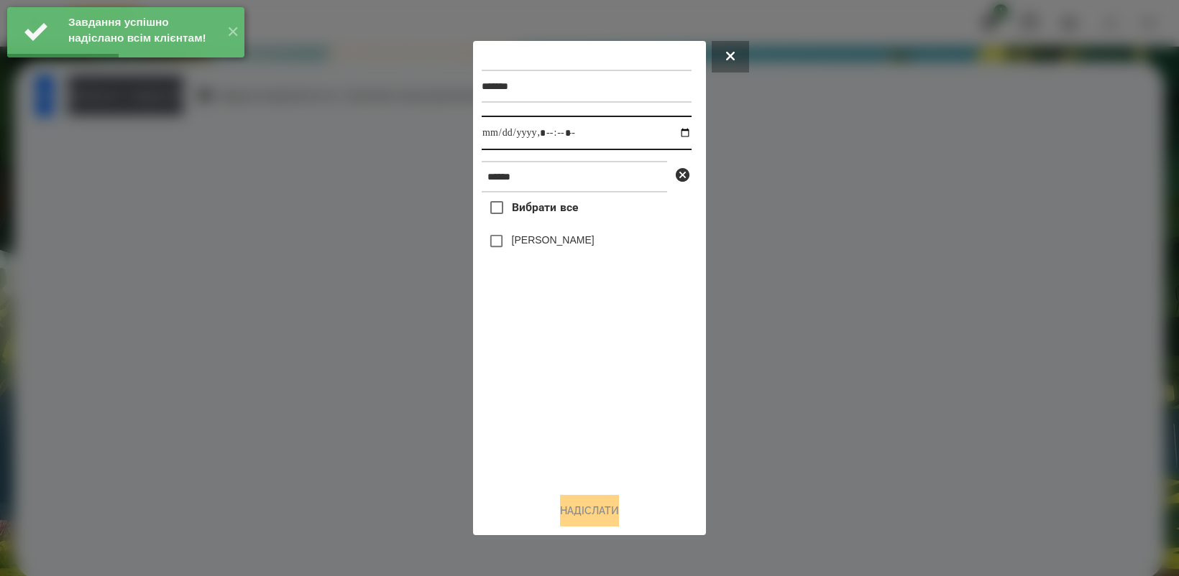
click at [667, 133] on input "datetime-local" at bounding box center [586, 133] width 210 height 34
type input "**********"
drag, startPoint x: 622, startPoint y: 413, endPoint x: 548, endPoint y: 292, distance: 142.2
click at [619, 411] on div "Вибрати все [PERSON_NAME]" at bounding box center [586, 337] width 210 height 288
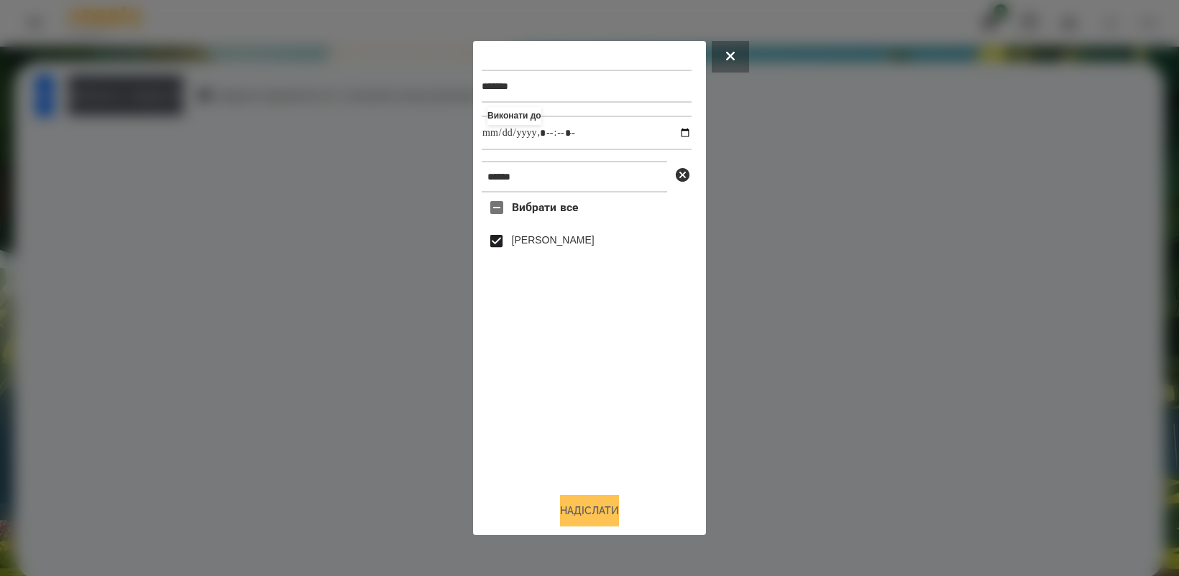
click at [607, 512] on button "Надіслати" at bounding box center [589, 511] width 59 height 32
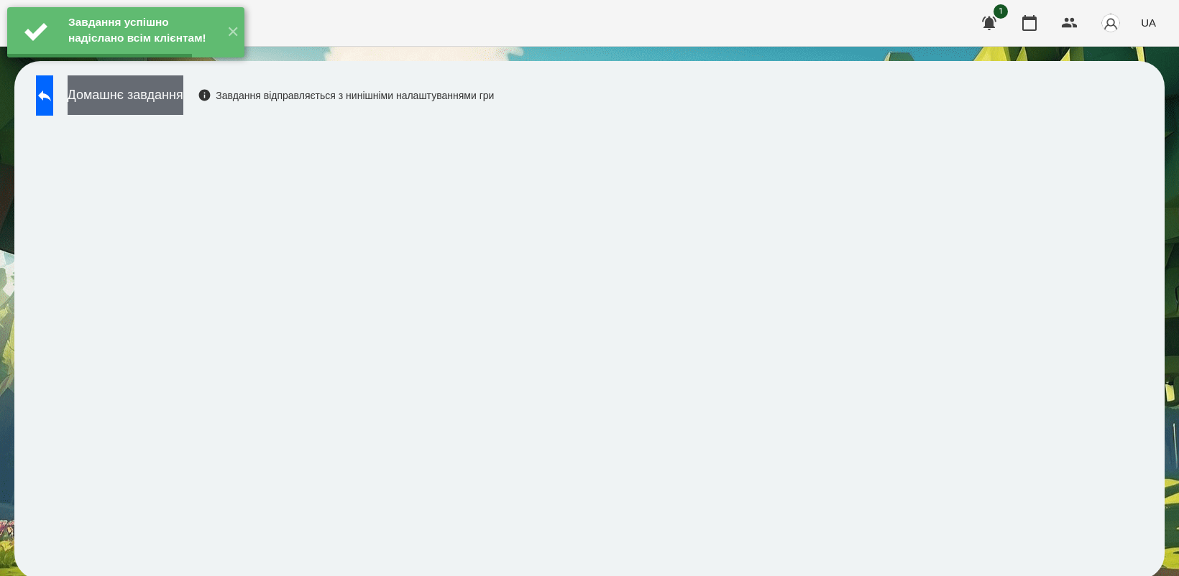
click at [180, 108] on button "Домашнє завдання" at bounding box center [126, 95] width 116 height 40
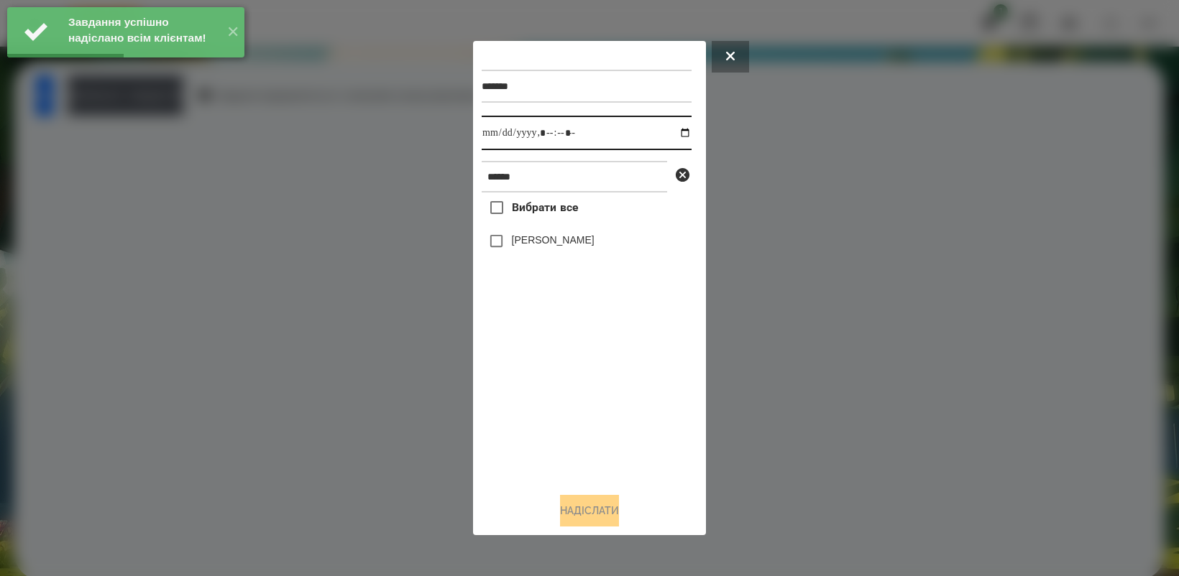
click at [677, 128] on input "datetime-local" at bounding box center [586, 133] width 210 height 34
type input "**********"
drag, startPoint x: 589, startPoint y: 387, endPoint x: 530, endPoint y: 286, distance: 116.6
click at [588, 388] on div "Вибрати все [PERSON_NAME]" at bounding box center [586, 337] width 210 height 288
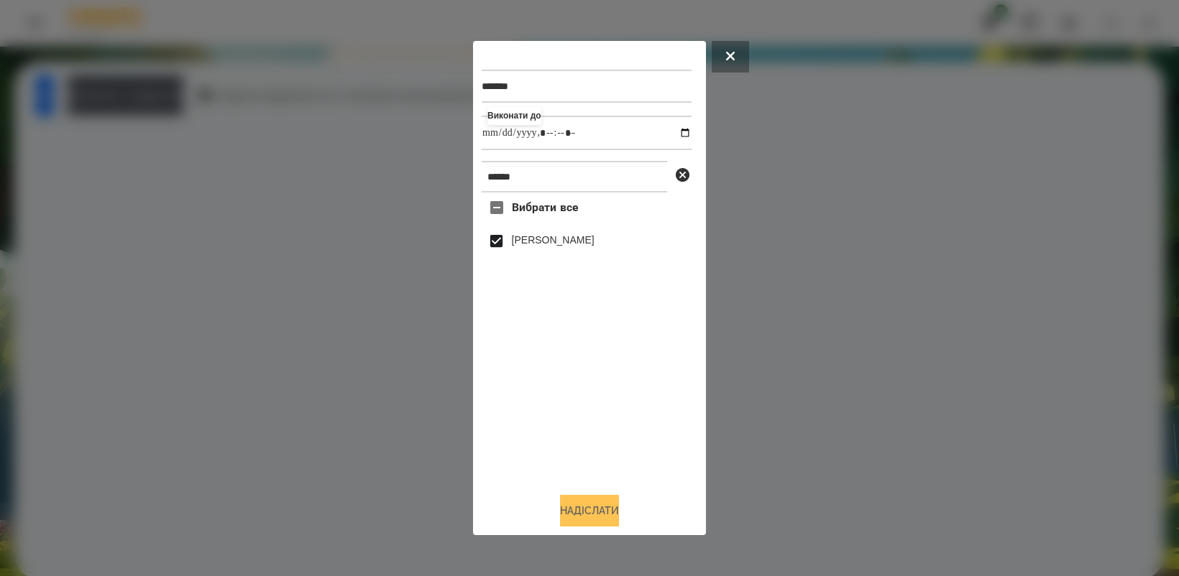
click at [615, 512] on button "Надіслати" at bounding box center [589, 511] width 59 height 32
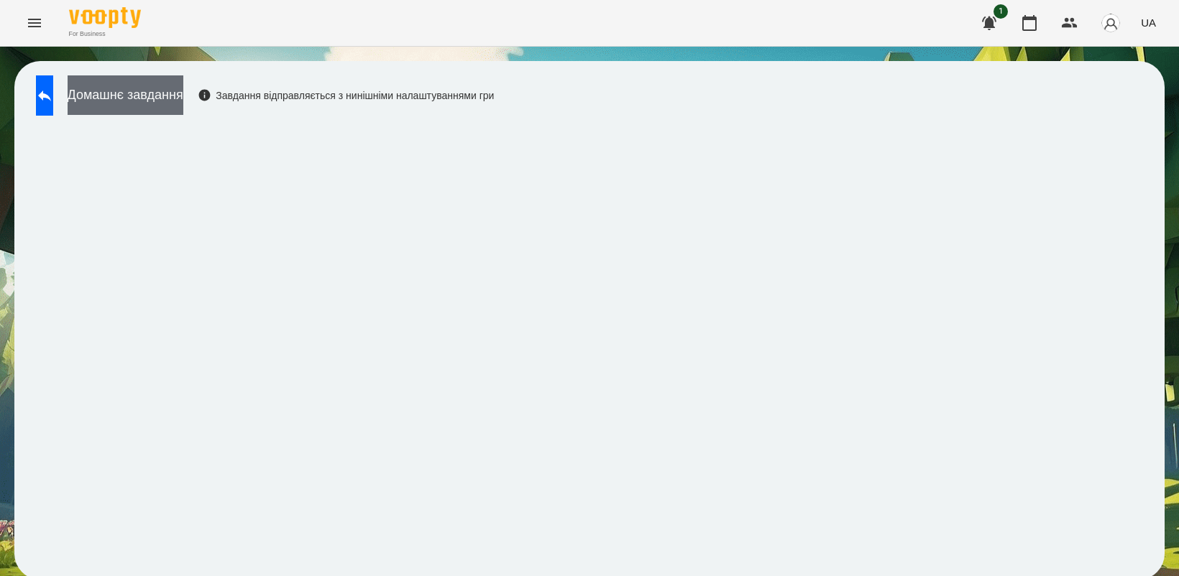
click at [160, 92] on button "Домашнє завдання" at bounding box center [126, 95] width 116 height 40
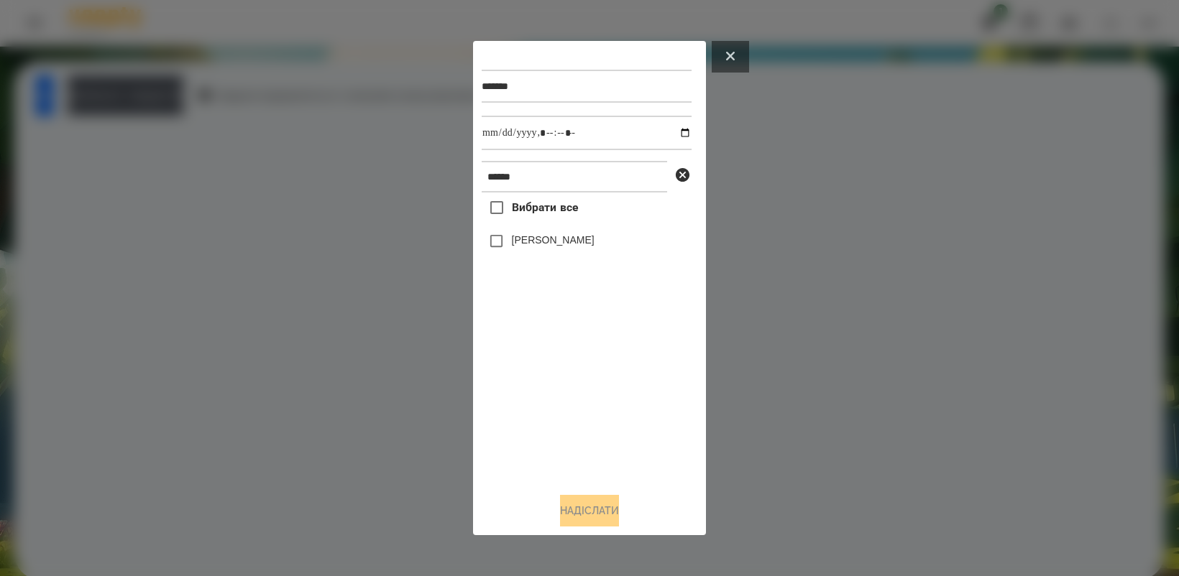
click at [730, 55] on icon at bounding box center [730, 56] width 9 height 9
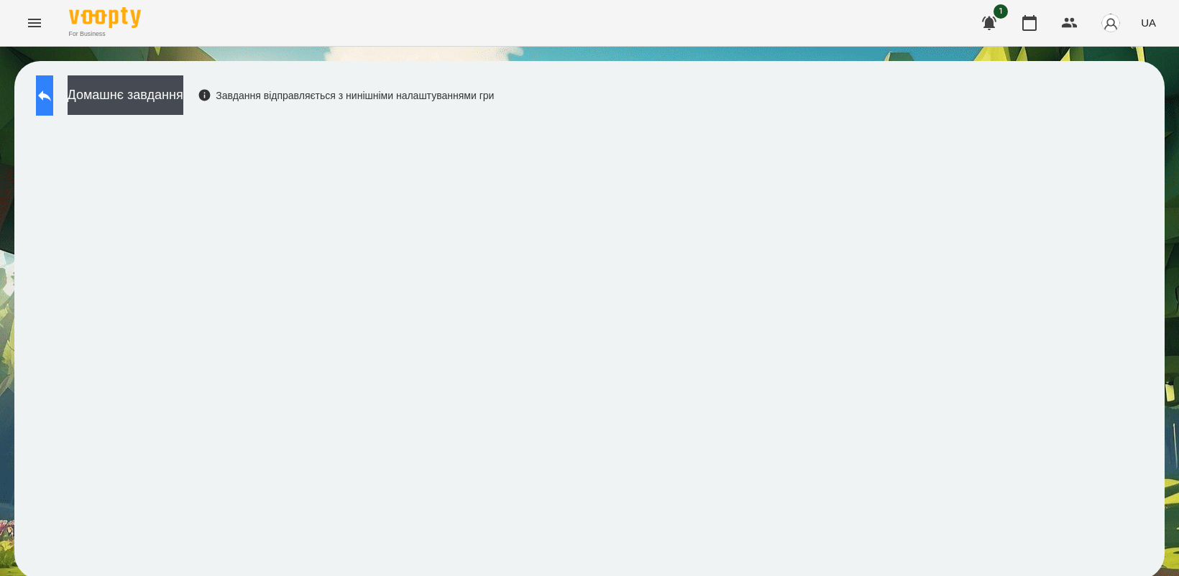
click at [53, 102] on button at bounding box center [44, 95] width 17 height 40
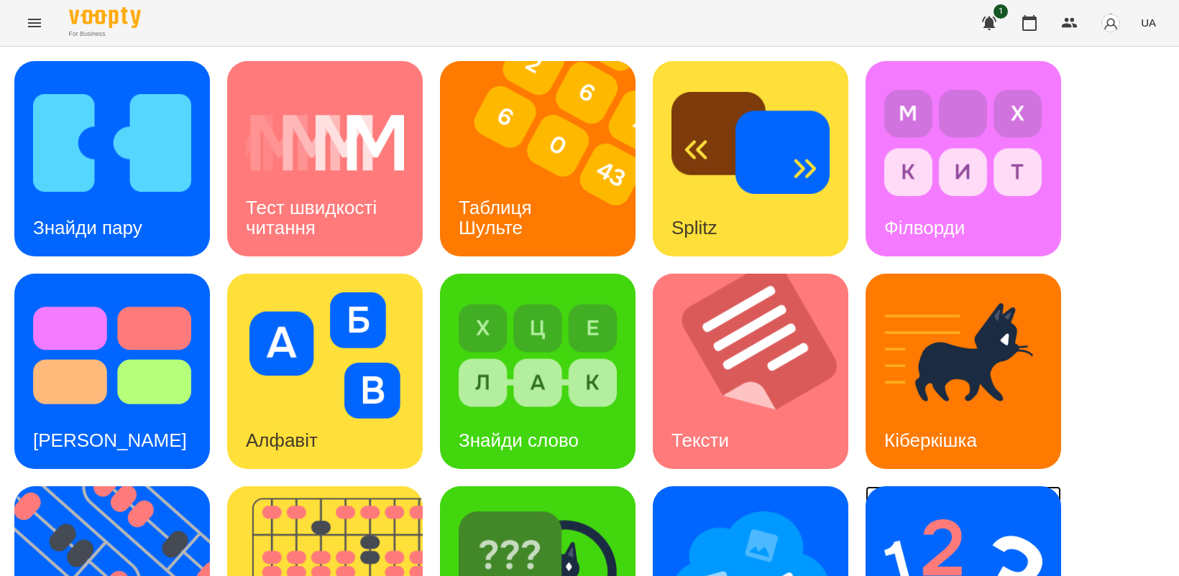
click at [972, 510] on img at bounding box center [963, 568] width 158 height 126
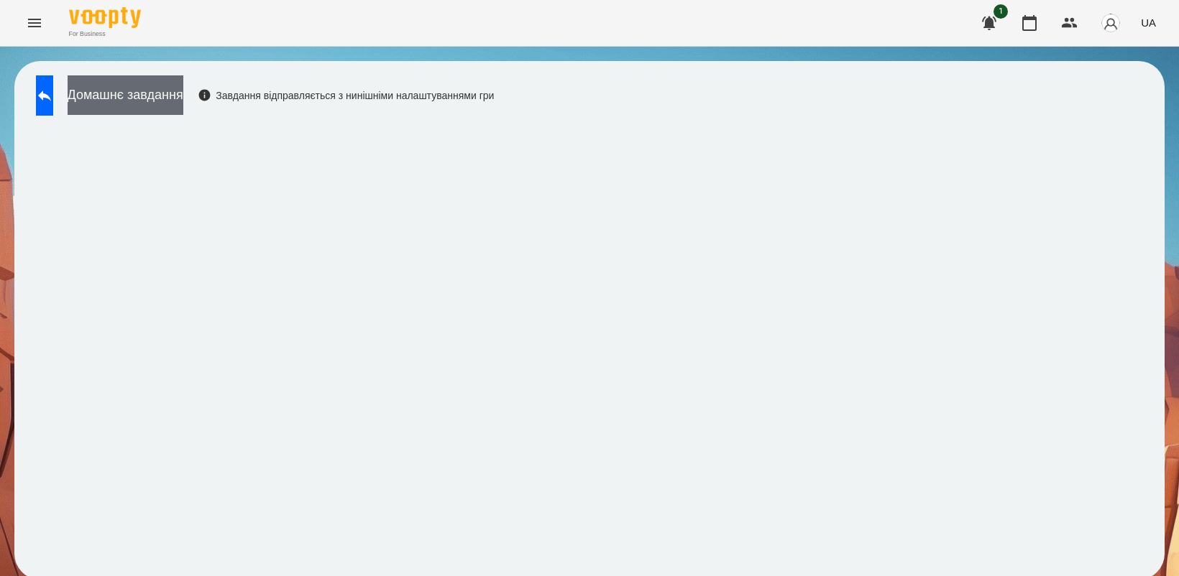
click at [141, 97] on button "Домашнє завдання" at bounding box center [126, 95] width 116 height 40
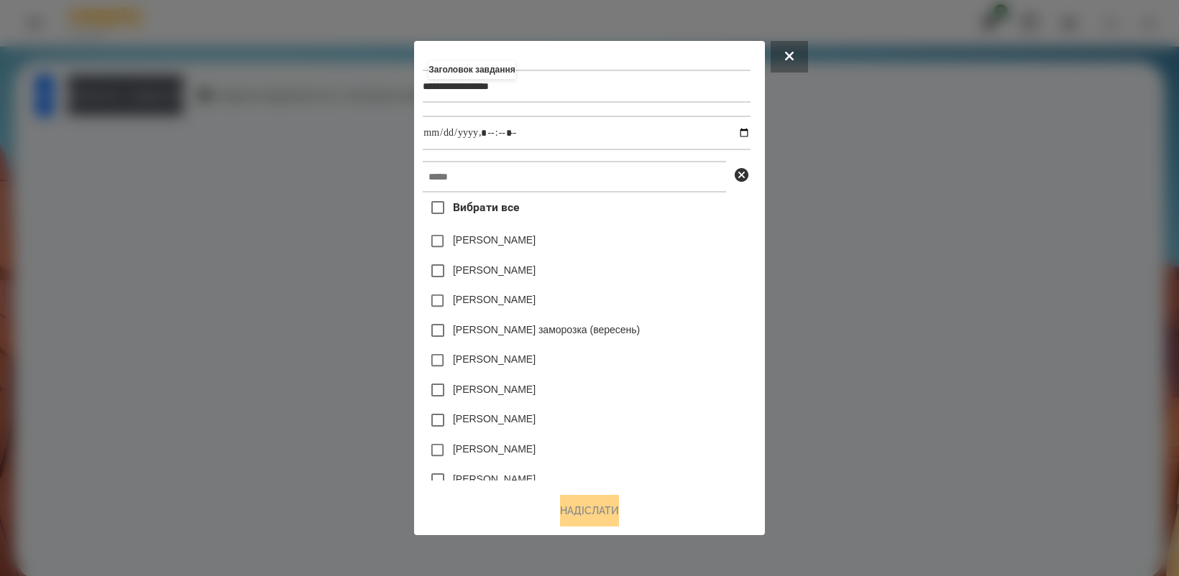
type input "**********"
click at [742, 134] on input "datetime-local" at bounding box center [586, 133] width 327 height 34
type input "**********"
drag, startPoint x: 690, startPoint y: 395, endPoint x: 667, endPoint y: 343, distance: 57.3
click at [690, 395] on div "[PERSON_NAME]" at bounding box center [586, 390] width 327 height 30
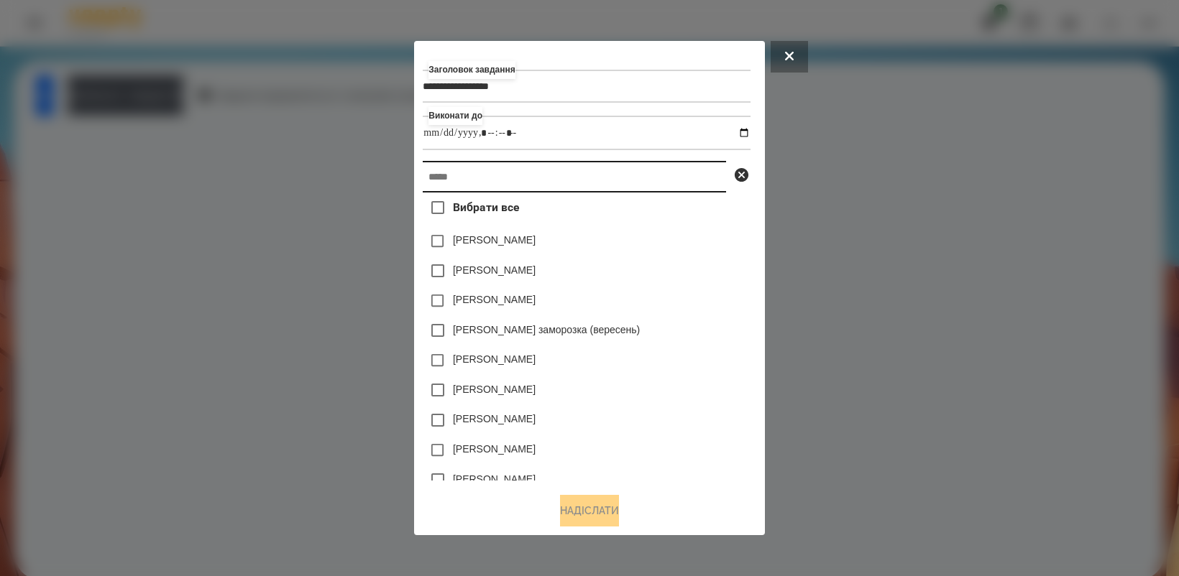
click at [494, 177] on input "text" at bounding box center [574, 177] width 303 height 32
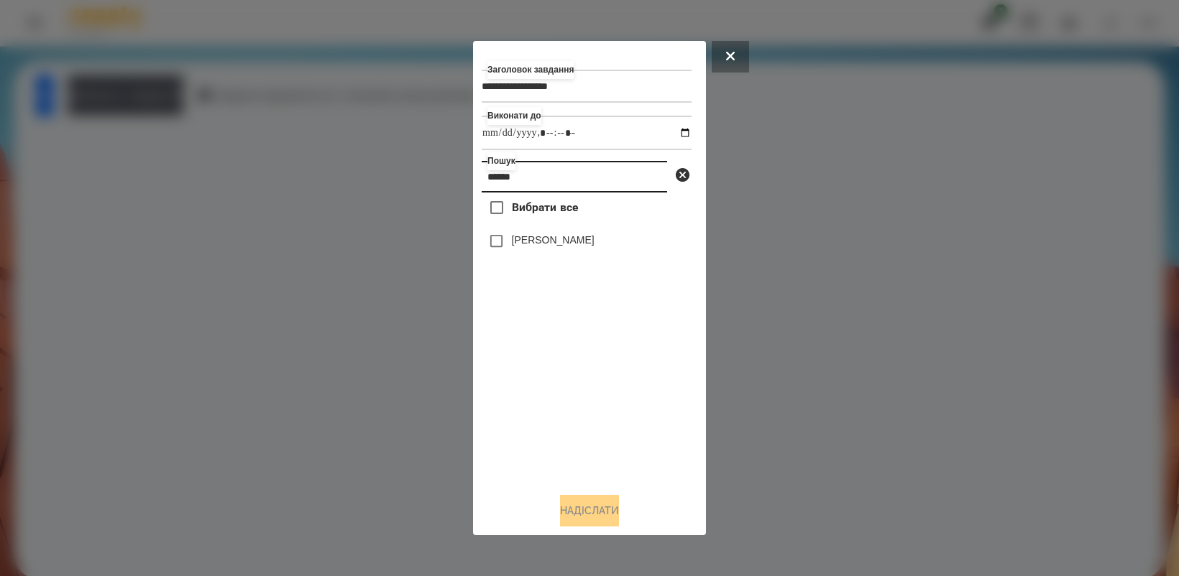
type input "******"
click at [594, 520] on button "Надіслати" at bounding box center [589, 511] width 59 height 32
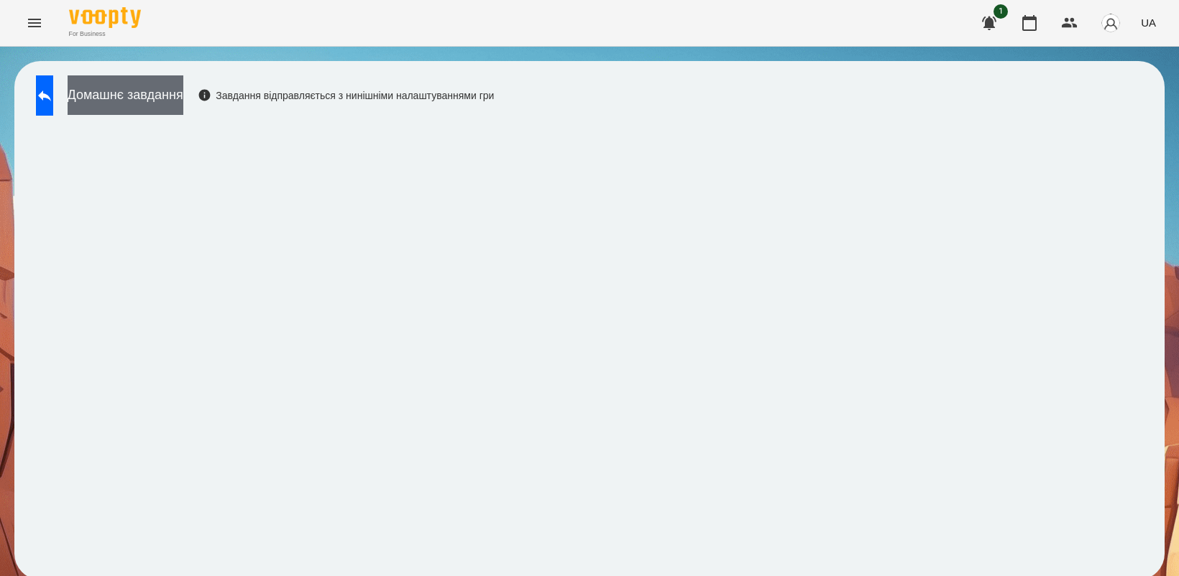
click at [176, 83] on button "Домашнє завдання" at bounding box center [126, 95] width 116 height 40
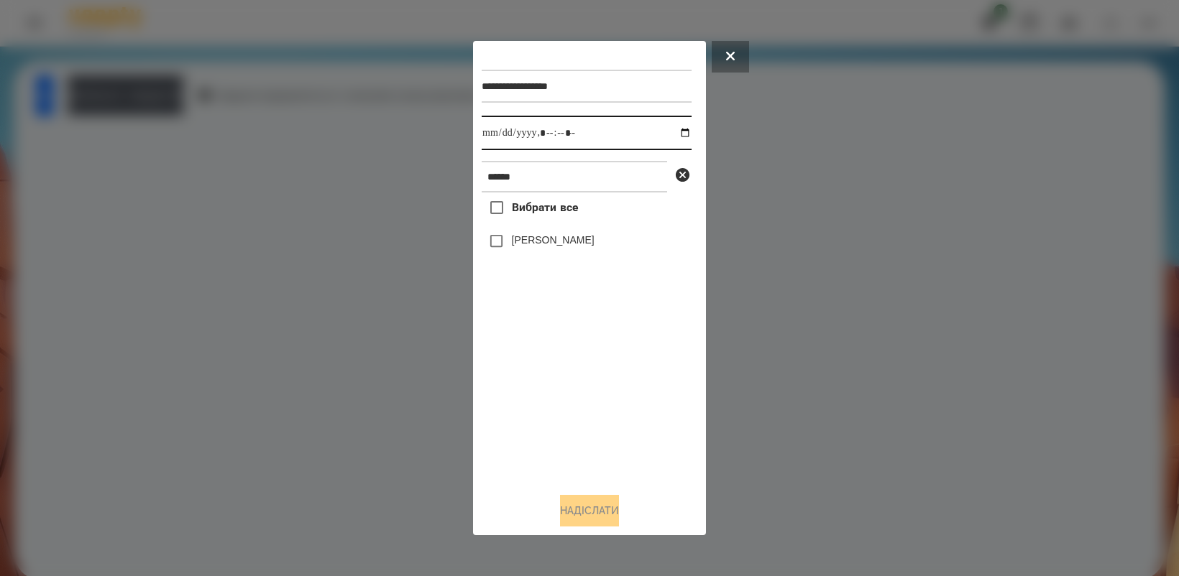
click at [676, 129] on input "datetime-local" at bounding box center [586, 133] width 210 height 34
type input "**********"
click at [573, 384] on div "Вибрати все [PERSON_NAME]" at bounding box center [586, 337] width 210 height 288
click at [599, 527] on button "Надіслати" at bounding box center [589, 511] width 59 height 32
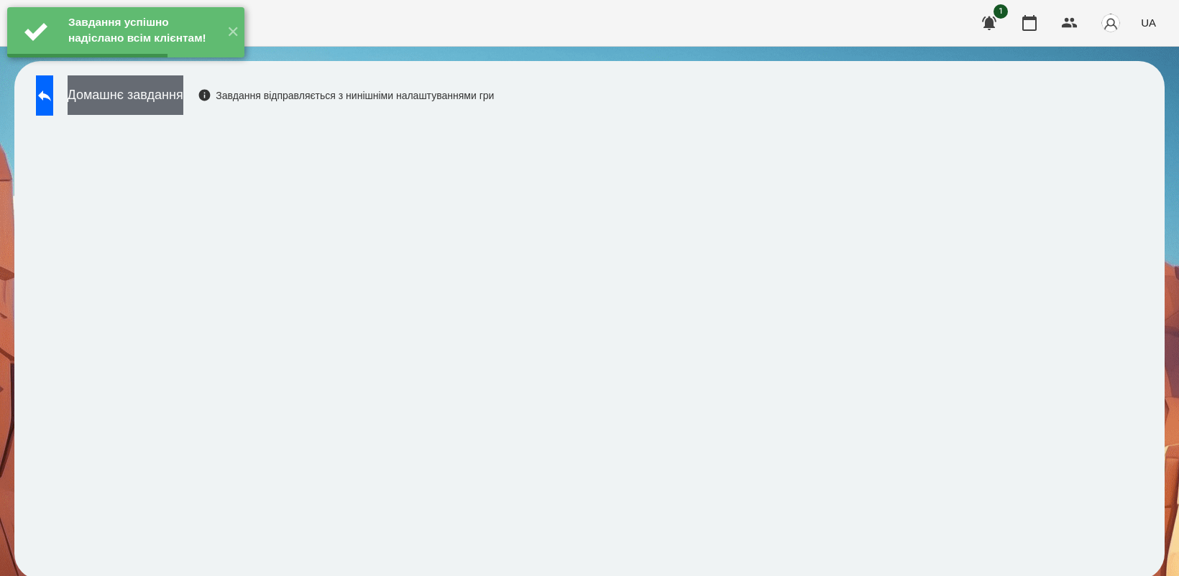
click at [167, 104] on button "Домашнє завдання" at bounding box center [126, 95] width 116 height 40
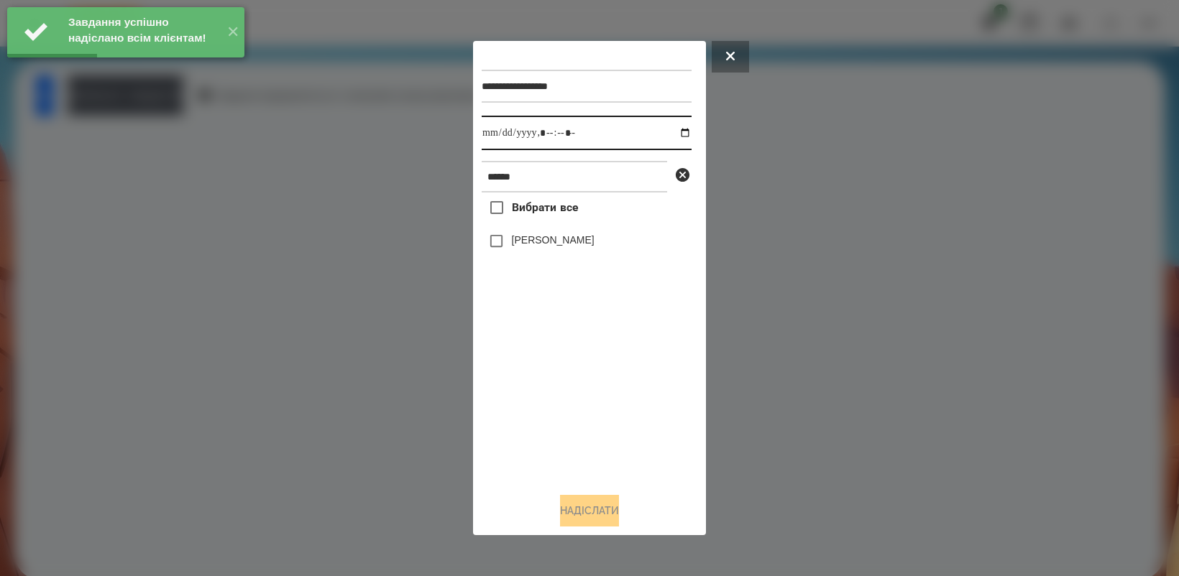
click at [669, 134] on input "datetime-local" at bounding box center [586, 133] width 210 height 34
type input "**********"
click at [543, 397] on div "Вибрати все [PERSON_NAME]" at bounding box center [586, 337] width 210 height 288
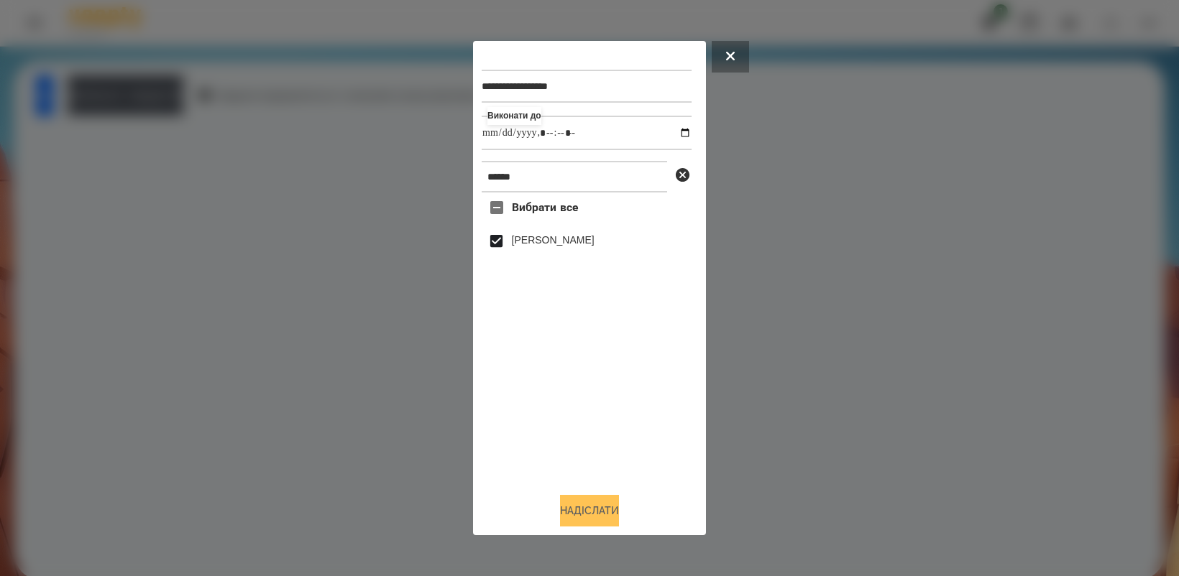
click at [591, 508] on button "Надіслати" at bounding box center [589, 511] width 59 height 32
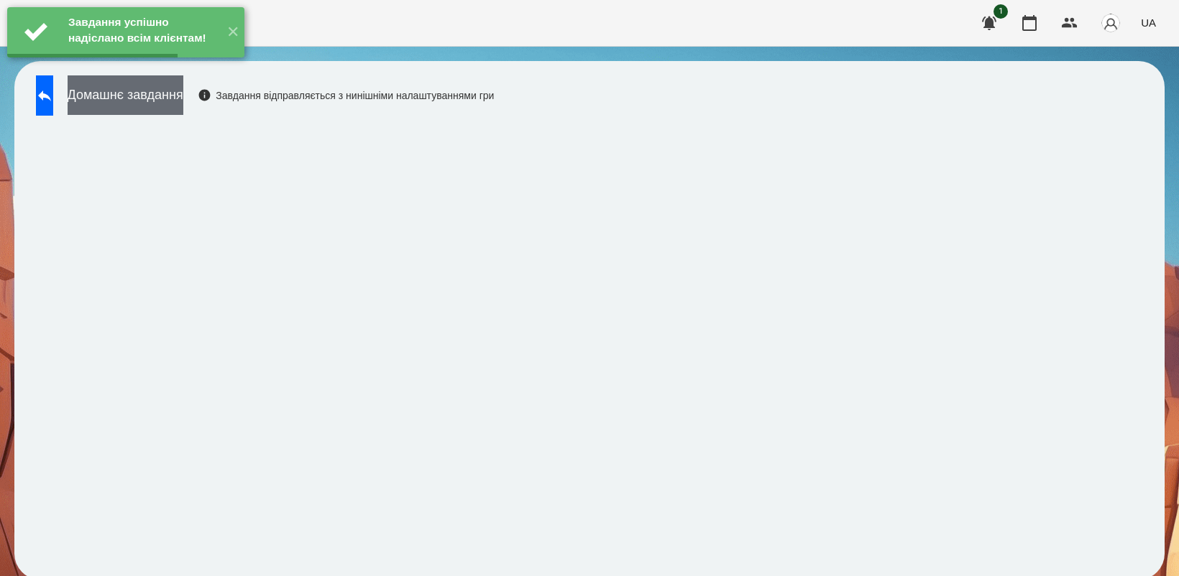
click at [183, 106] on button "Домашнє завдання" at bounding box center [126, 95] width 116 height 40
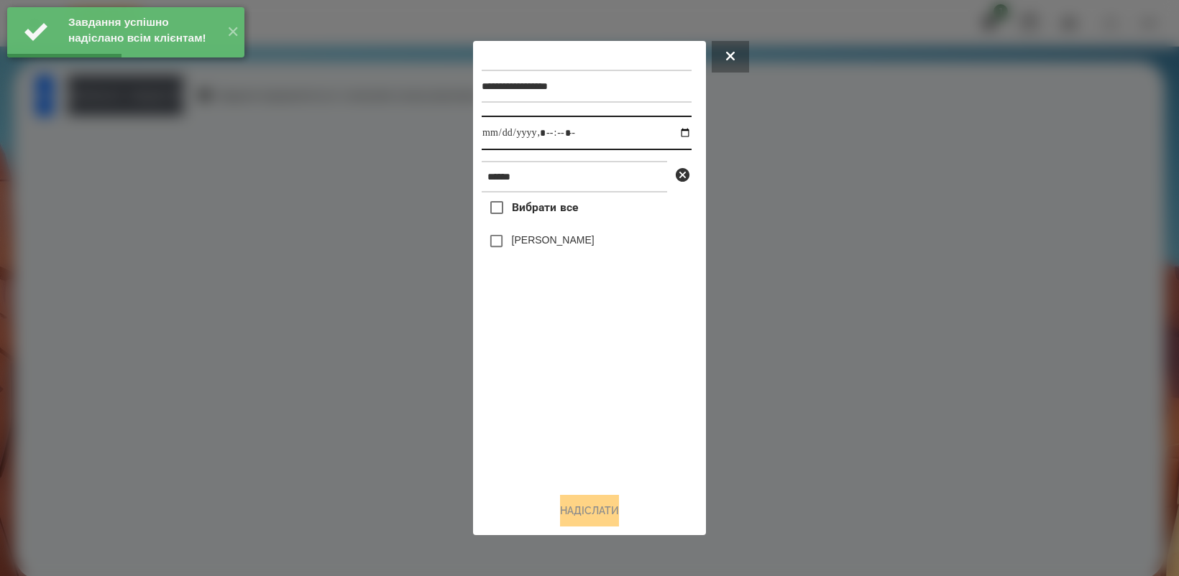
click at [673, 130] on input "datetime-local" at bounding box center [586, 133] width 210 height 34
type input "**********"
drag, startPoint x: 564, startPoint y: 369, endPoint x: 540, endPoint y: 302, distance: 71.2
click at [564, 364] on div "Вибрати все [PERSON_NAME]" at bounding box center [586, 337] width 210 height 288
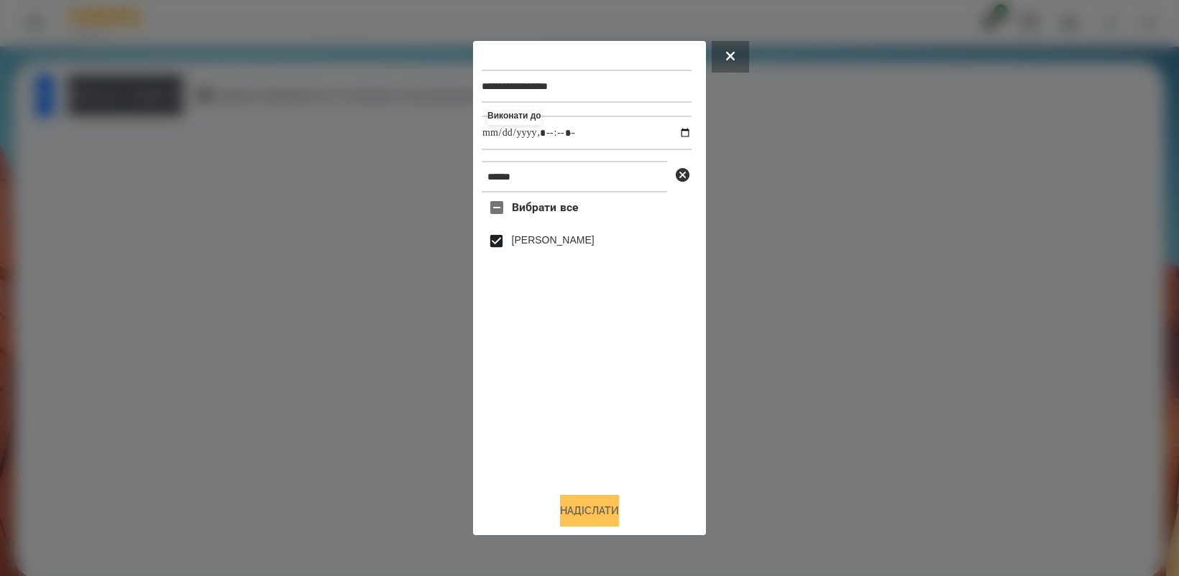
click at [590, 509] on button "Надіслати" at bounding box center [589, 511] width 59 height 32
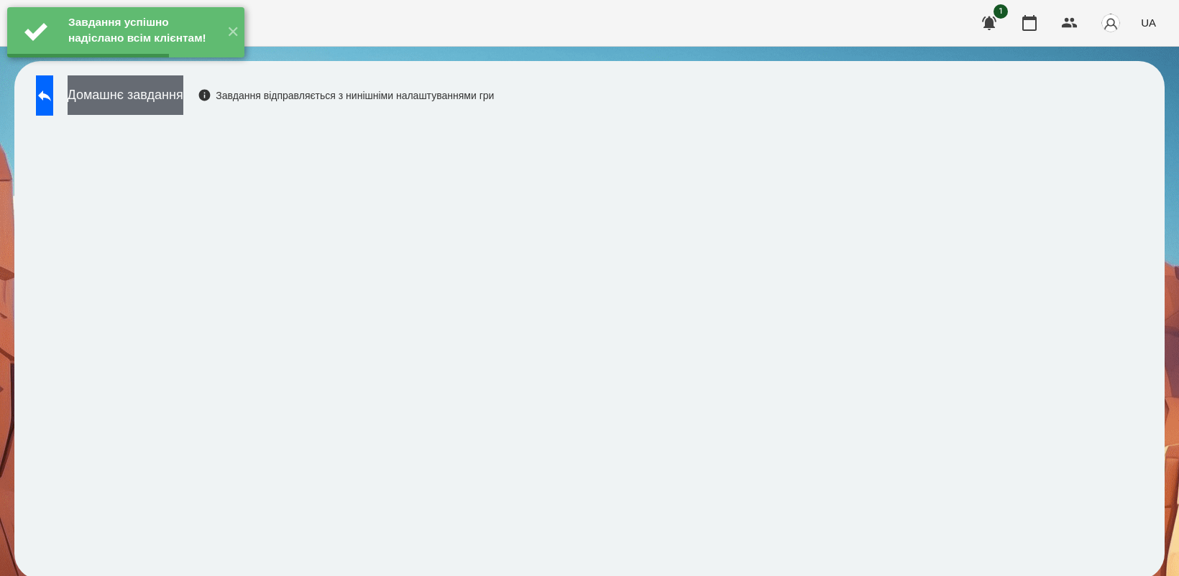
drag, startPoint x: 185, startPoint y: 96, endPoint x: 199, endPoint y: 90, distance: 14.8
click at [183, 90] on button "Домашнє завдання" at bounding box center [126, 95] width 116 height 40
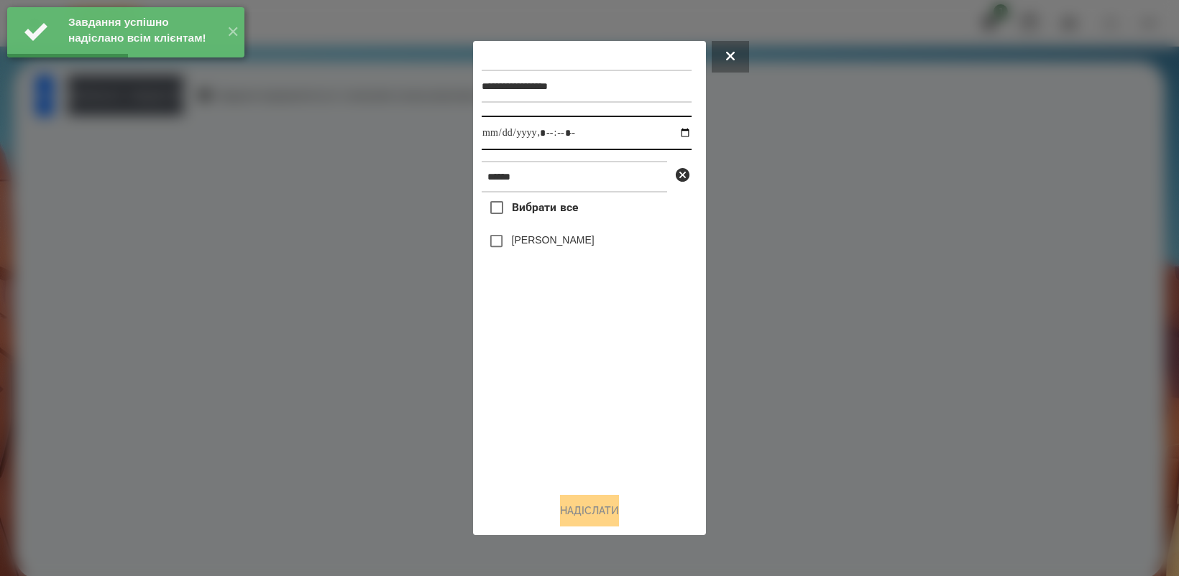
click at [674, 131] on input "datetime-local" at bounding box center [586, 133] width 210 height 34
type input "**********"
click at [578, 372] on div "Вибрати все [PERSON_NAME]" at bounding box center [586, 337] width 210 height 288
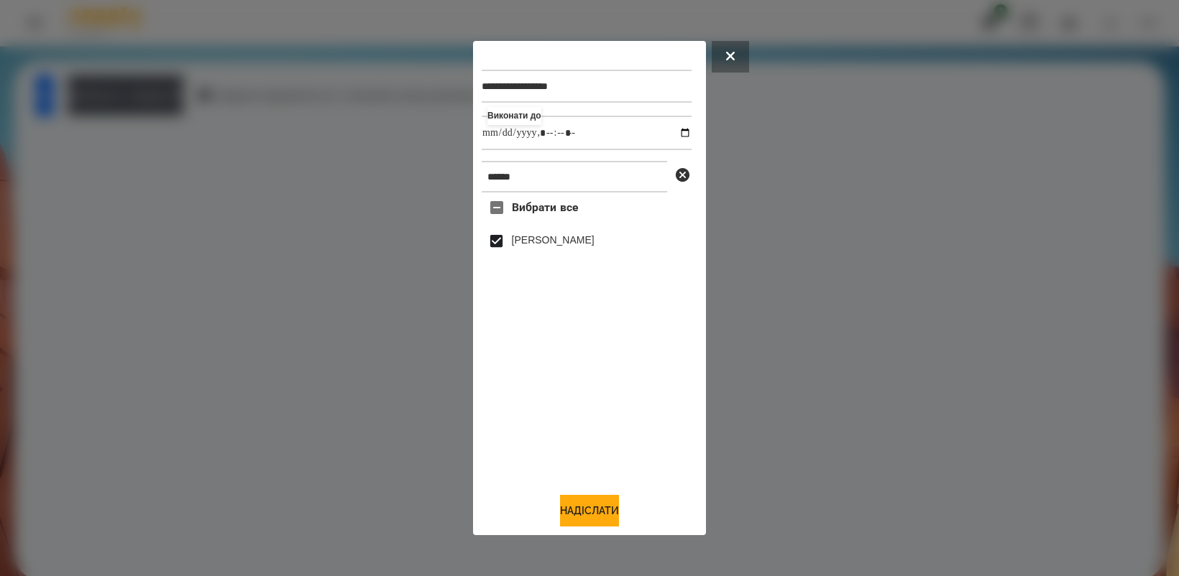
drag, startPoint x: 594, startPoint y: 519, endPoint x: 631, endPoint y: 486, distance: 48.9
click at [594, 518] on button "Надіслати" at bounding box center [589, 511] width 59 height 32
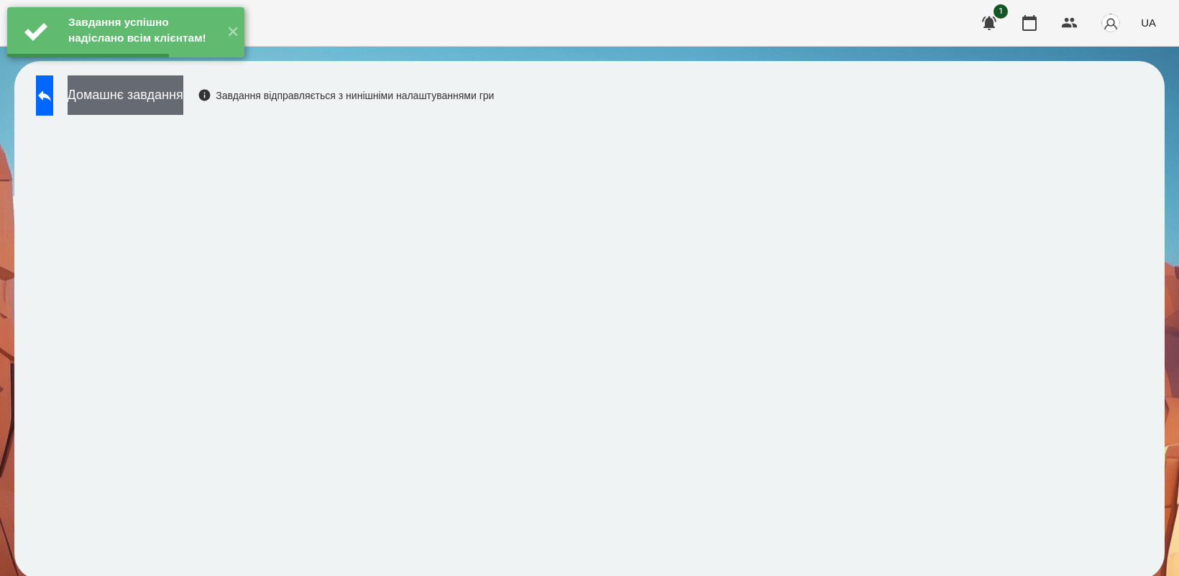
click at [183, 101] on button "Домашнє завдання" at bounding box center [126, 95] width 116 height 40
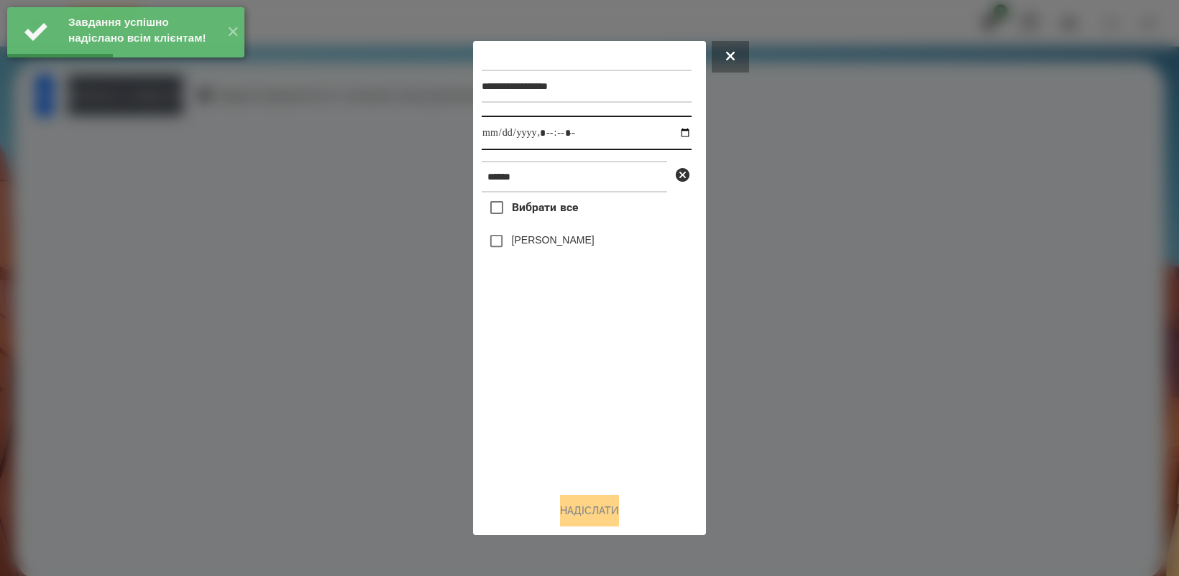
click at [672, 129] on input "datetime-local" at bounding box center [586, 133] width 210 height 34
type input "**********"
drag, startPoint x: 590, startPoint y: 379, endPoint x: 548, endPoint y: 333, distance: 62.6
click at [590, 379] on div "Вибрати все [PERSON_NAME]" at bounding box center [586, 337] width 210 height 288
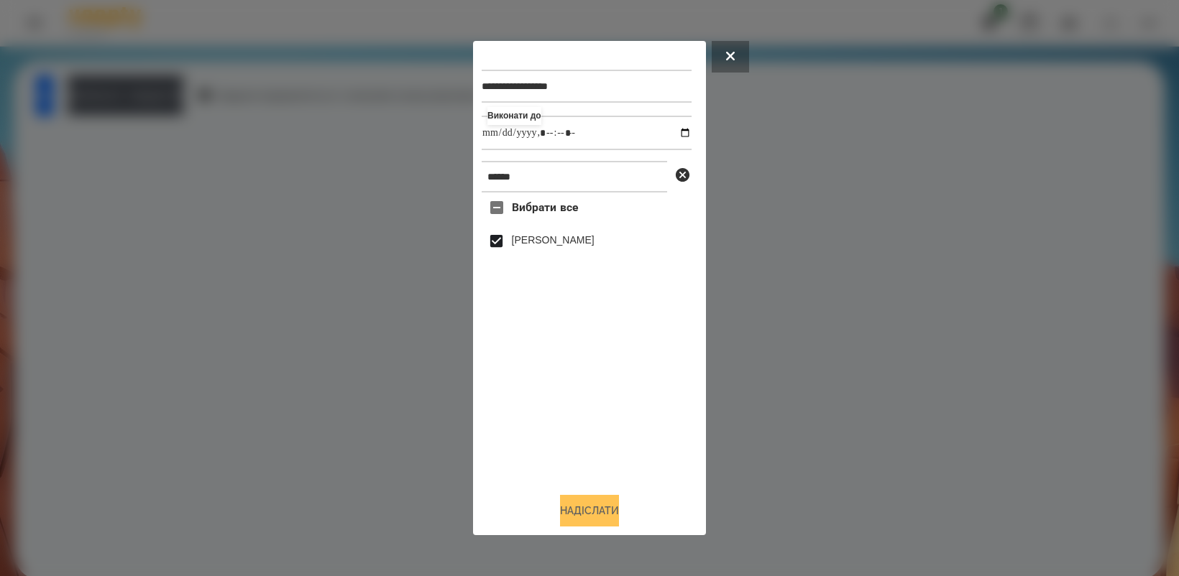
click at [600, 514] on button "Надіслати" at bounding box center [589, 511] width 59 height 32
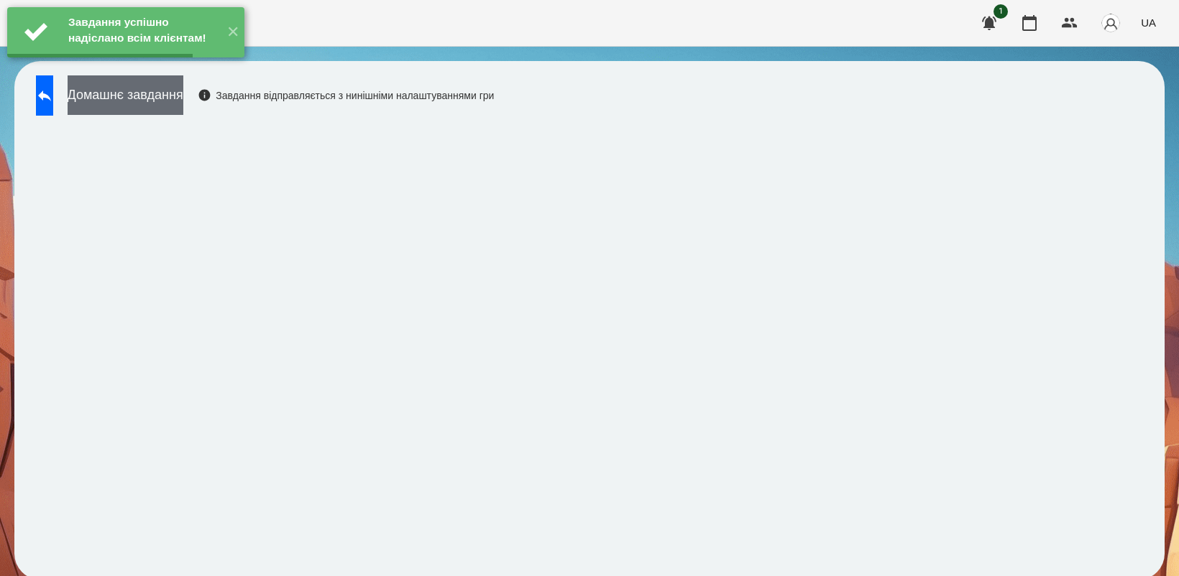
click at [177, 105] on button "Домашнє завдання" at bounding box center [126, 95] width 116 height 40
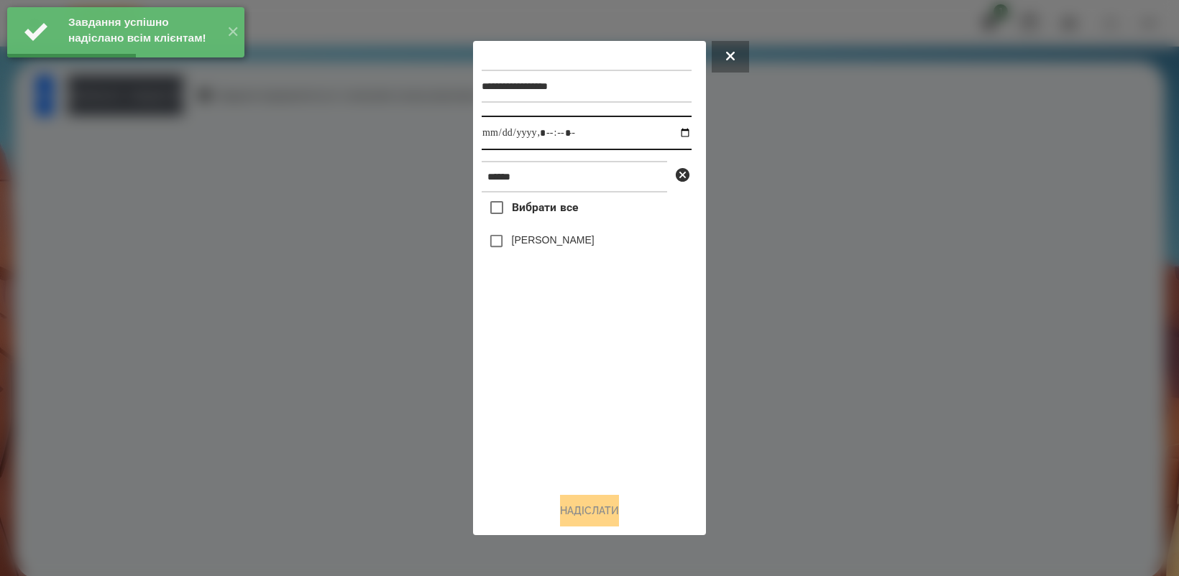
click at [675, 133] on input "datetime-local" at bounding box center [586, 133] width 210 height 34
click at [594, 415] on div "Вибрати все [PERSON_NAME]" at bounding box center [586, 337] width 210 height 288
type input "**********"
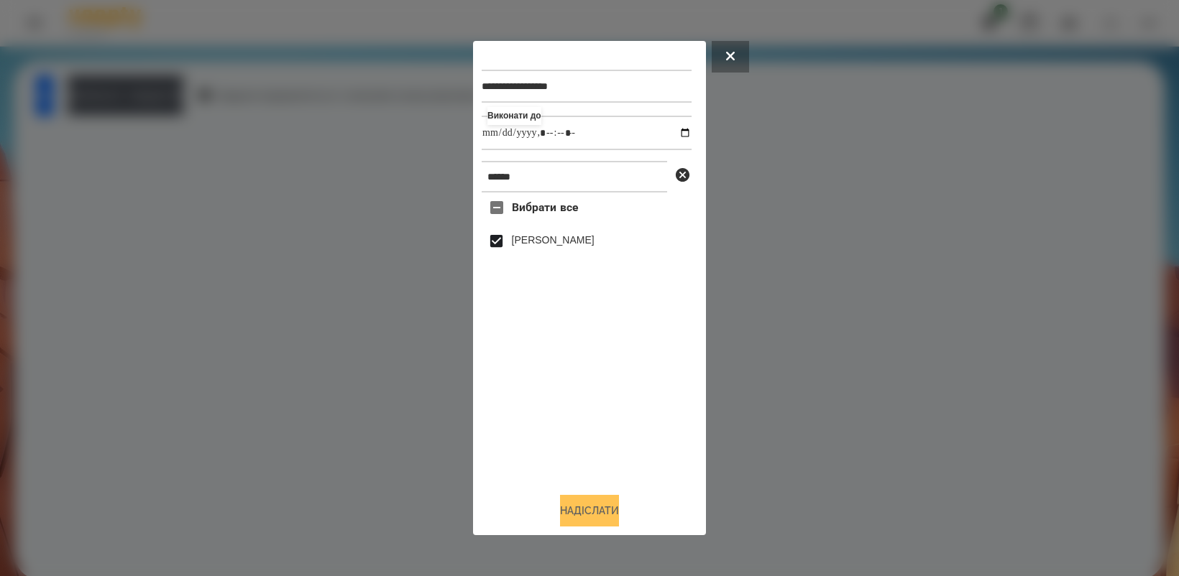
click at [589, 518] on button "Надіслати" at bounding box center [589, 511] width 59 height 32
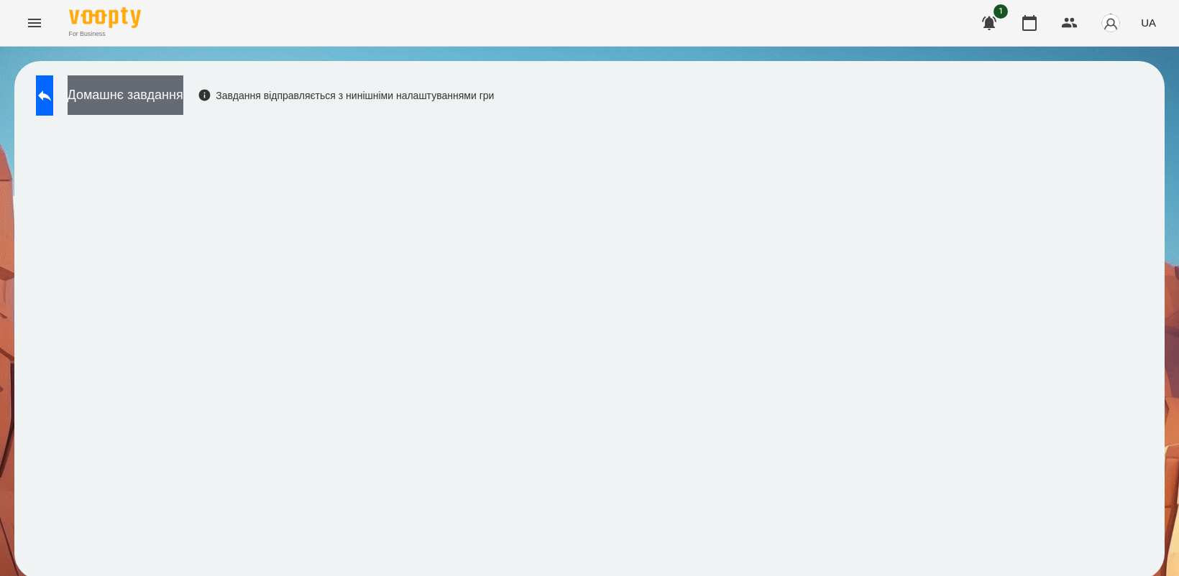
click at [183, 88] on button "Домашнє завдання" at bounding box center [126, 95] width 116 height 40
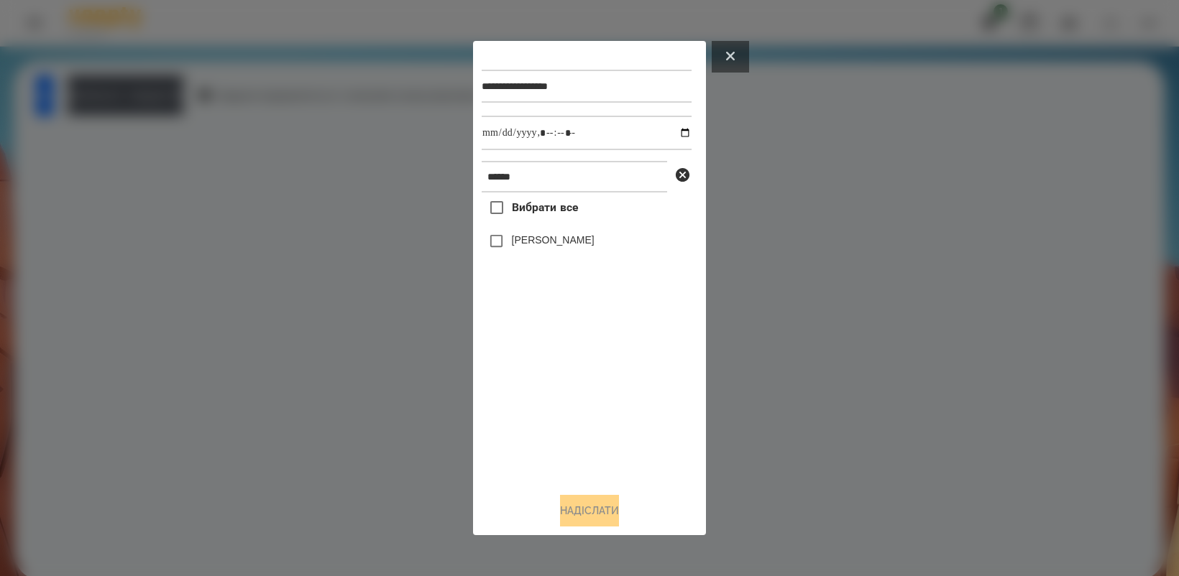
click at [729, 56] on icon at bounding box center [730, 56] width 9 height 9
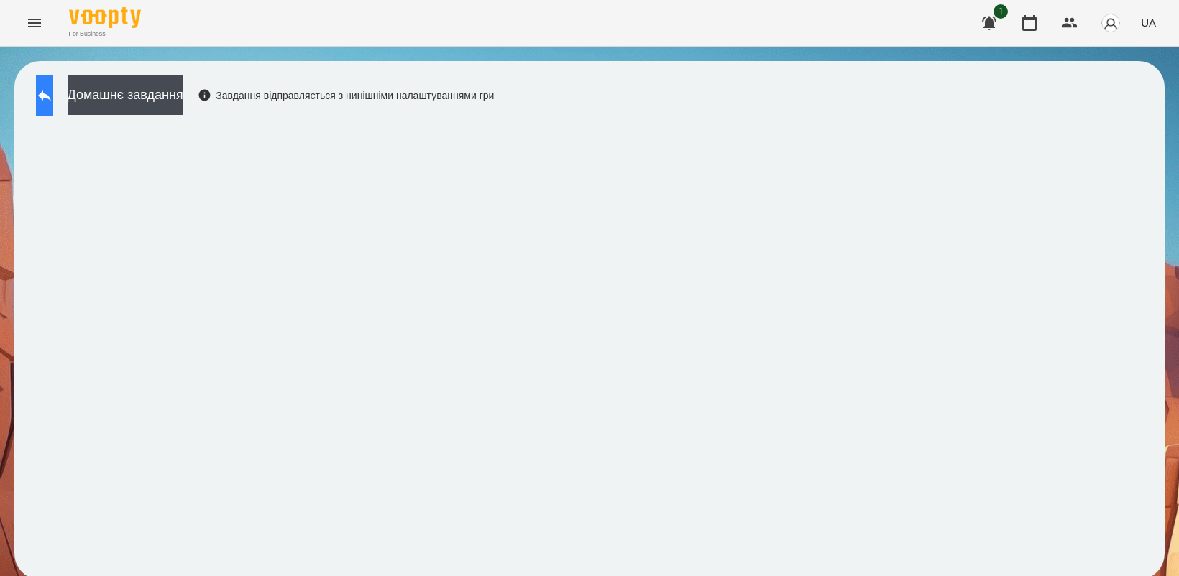
click at [53, 88] on icon at bounding box center [44, 95] width 17 height 17
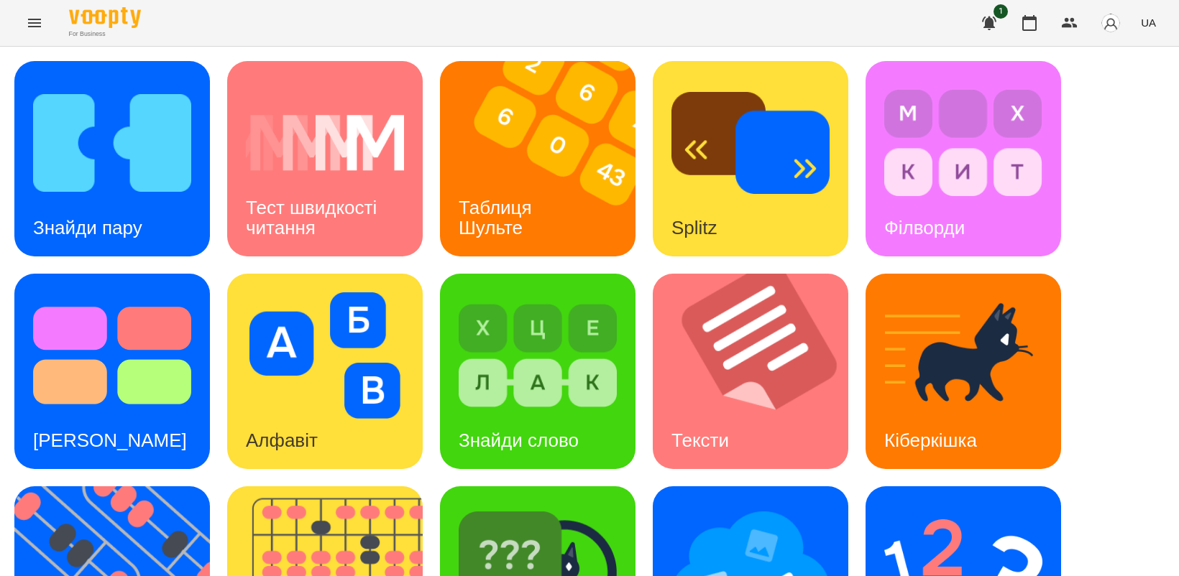
scroll to position [269, 0]
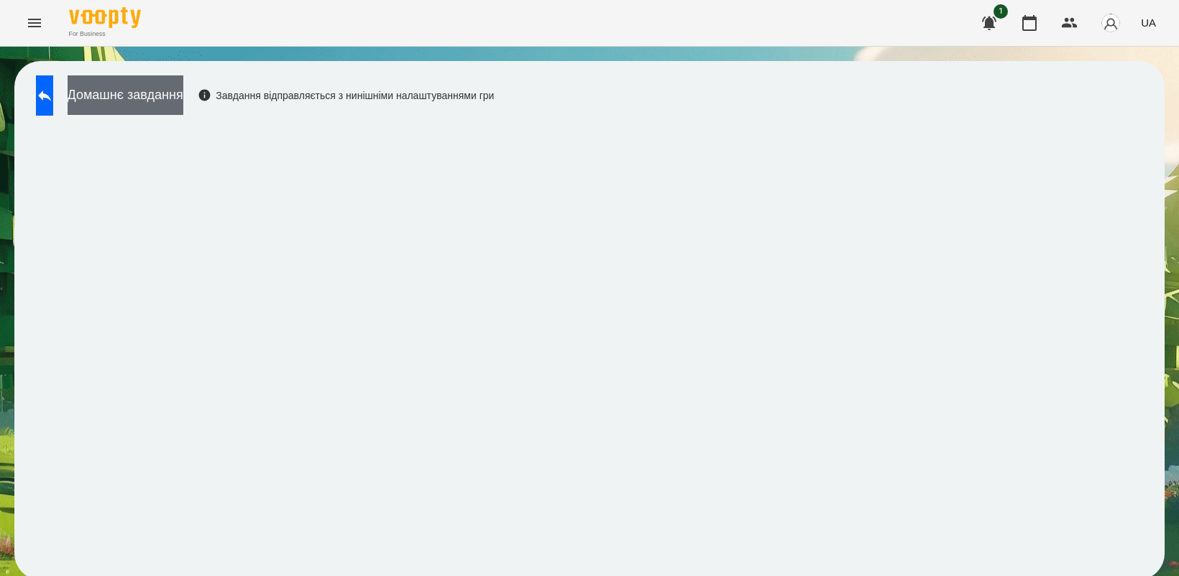
click at [183, 101] on button "Домашнє завдання" at bounding box center [126, 95] width 116 height 40
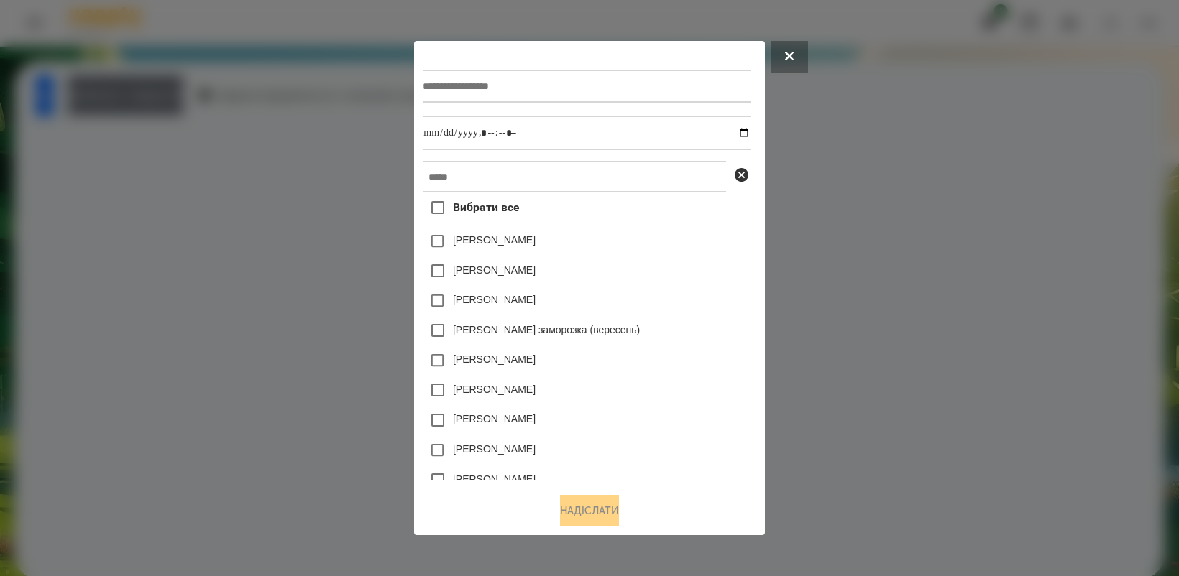
click at [458, 85] on input "text" at bounding box center [586, 86] width 327 height 33
type input "**********"
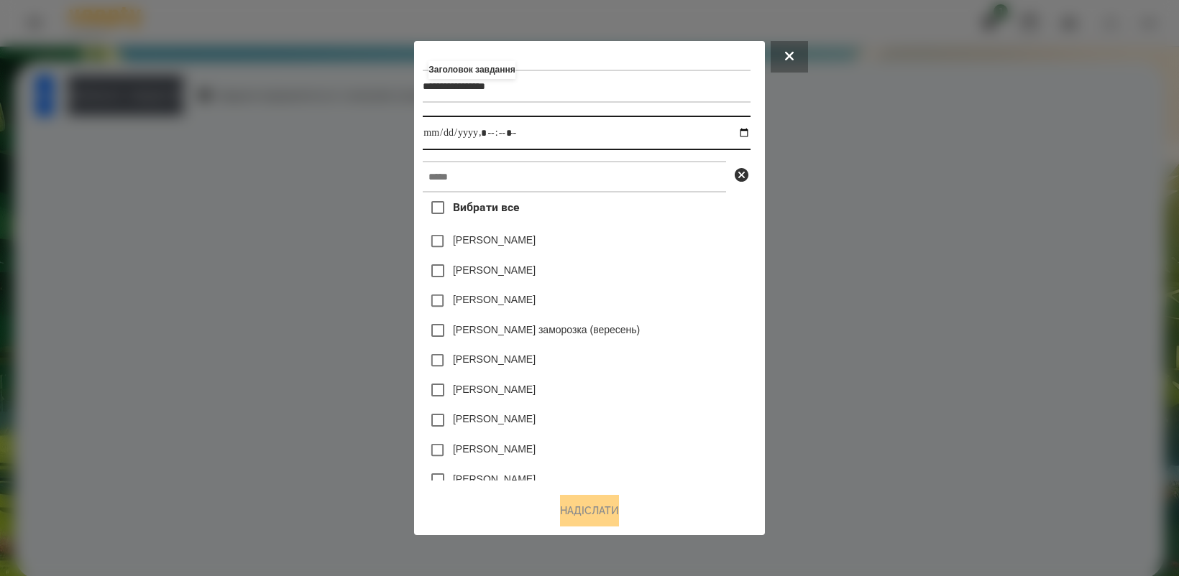
click at [750, 133] on input "datetime-local" at bounding box center [586, 133] width 327 height 34
type input "**********"
click at [688, 372] on div "[PERSON_NAME]" at bounding box center [586, 361] width 327 height 30
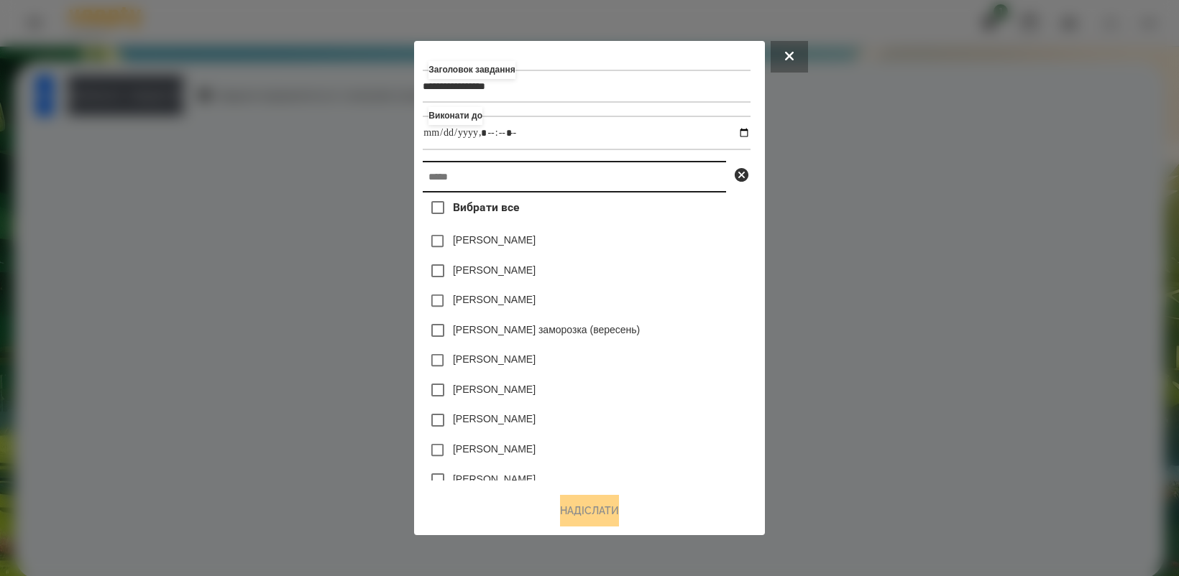
click at [496, 174] on input "text" at bounding box center [574, 177] width 303 height 32
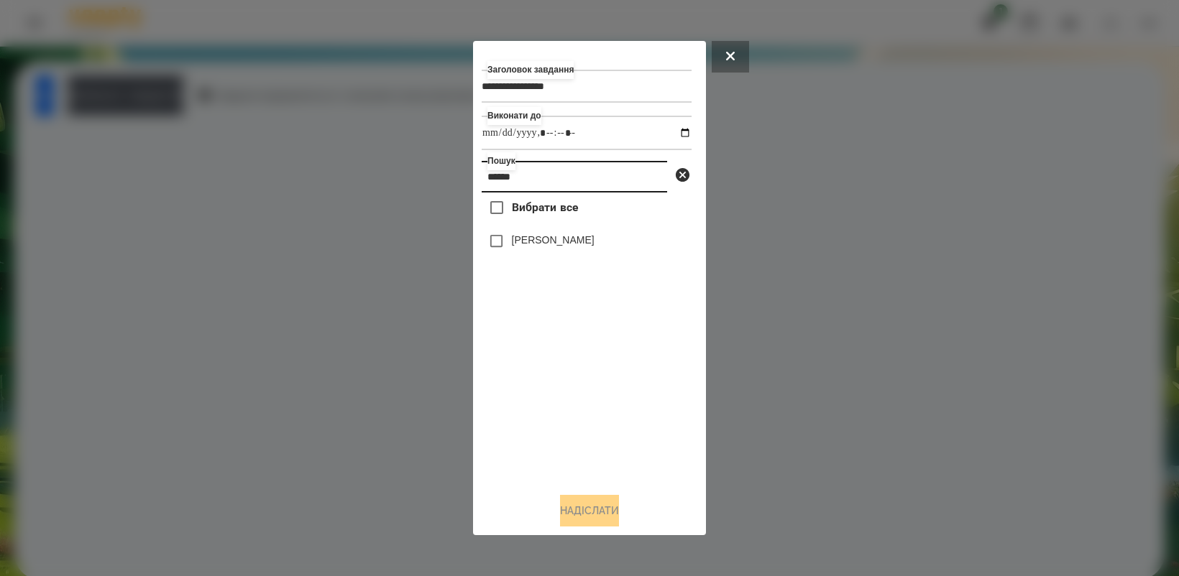
type input "******"
click at [595, 515] on button "Надіслати" at bounding box center [589, 511] width 59 height 32
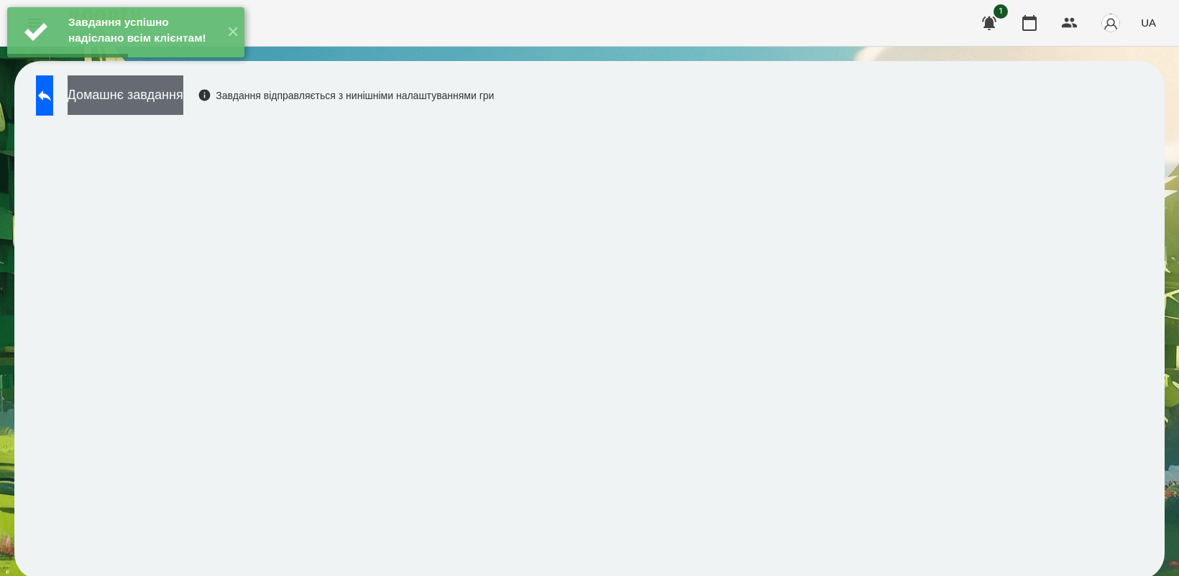
click at [183, 103] on button "Домашнє завдання" at bounding box center [126, 95] width 116 height 40
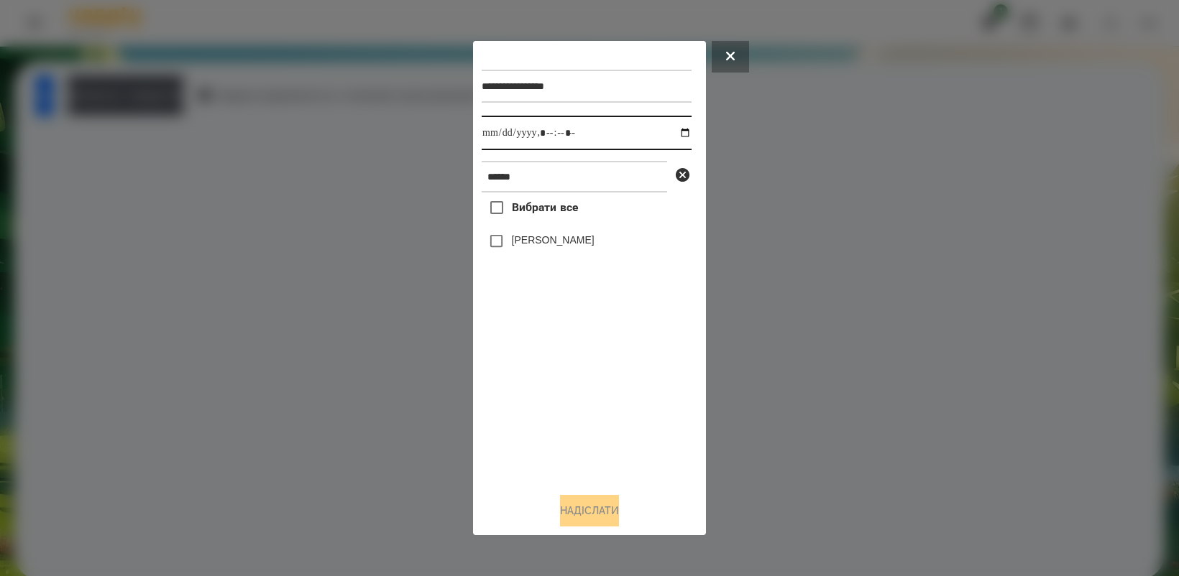
click at [676, 133] on input "datetime-local" at bounding box center [586, 133] width 210 height 34
type input "**********"
click at [563, 395] on div "Вибрати все [PERSON_NAME]" at bounding box center [586, 337] width 210 height 288
click at [591, 511] on button "Надіслати" at bounding box center [589, 511] width 59 height 32
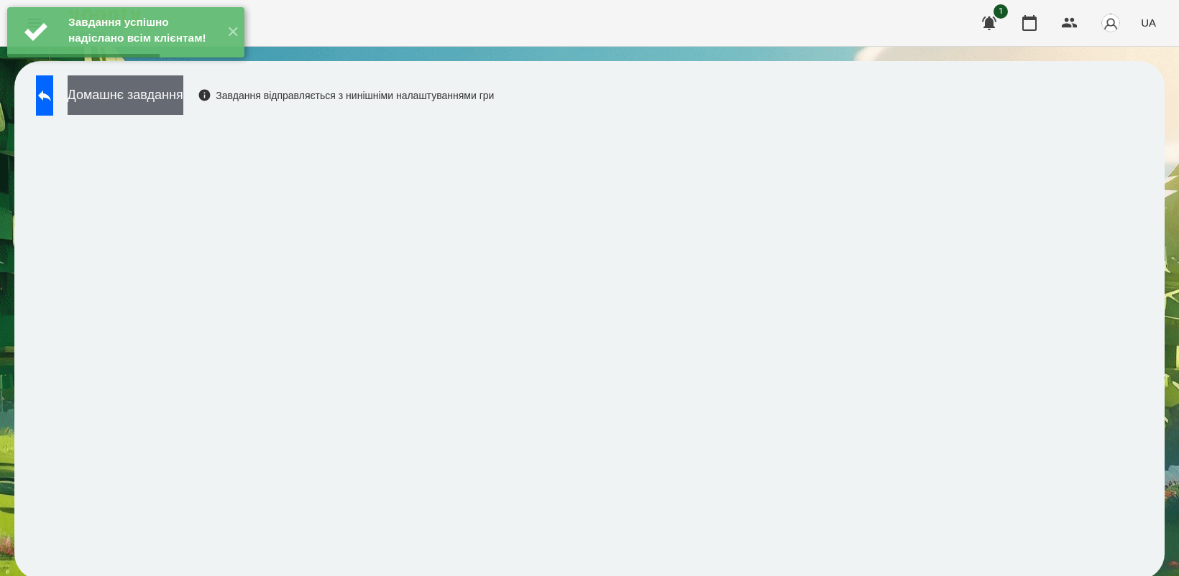
click at [183, 96] on button "Домашнє завдання" at bounding box center [126, 95] width 116 height 40
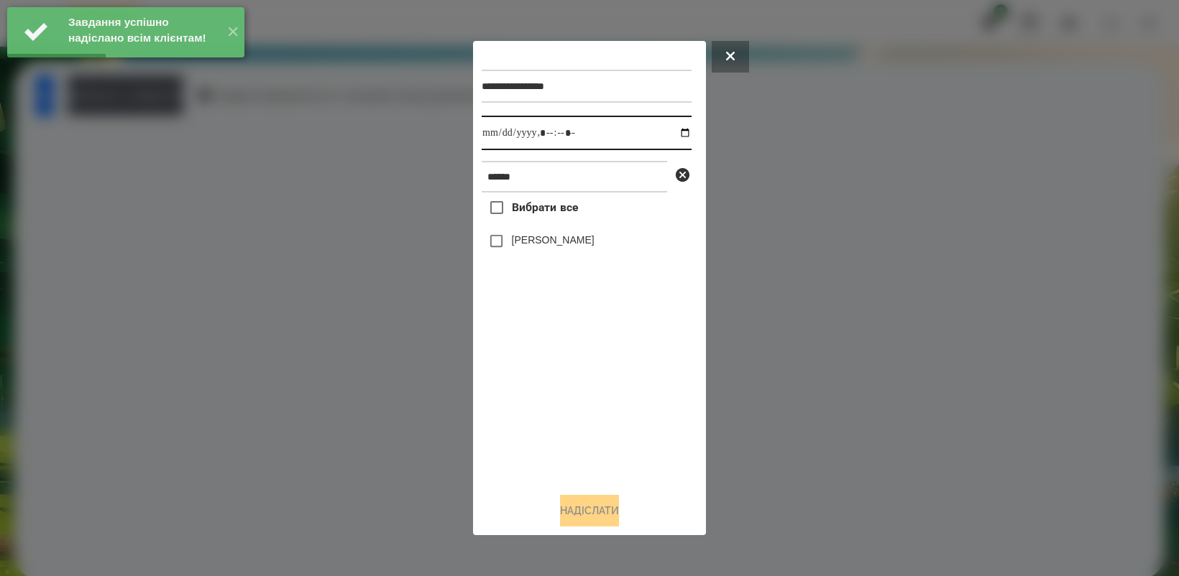
click at [676, 126] on input "datetime-local" at bounding box center [586, 133] width 210 height 34
type input "**********"
drag, startPoint x: 529, startPoint y: 379, endPoint x: 525, endPoint y: 371, distance: 9.6
click at [525, 371] on div "Вибрати все [PERSON_NAME]" at bounding box center [586, 337] width 210 height 288
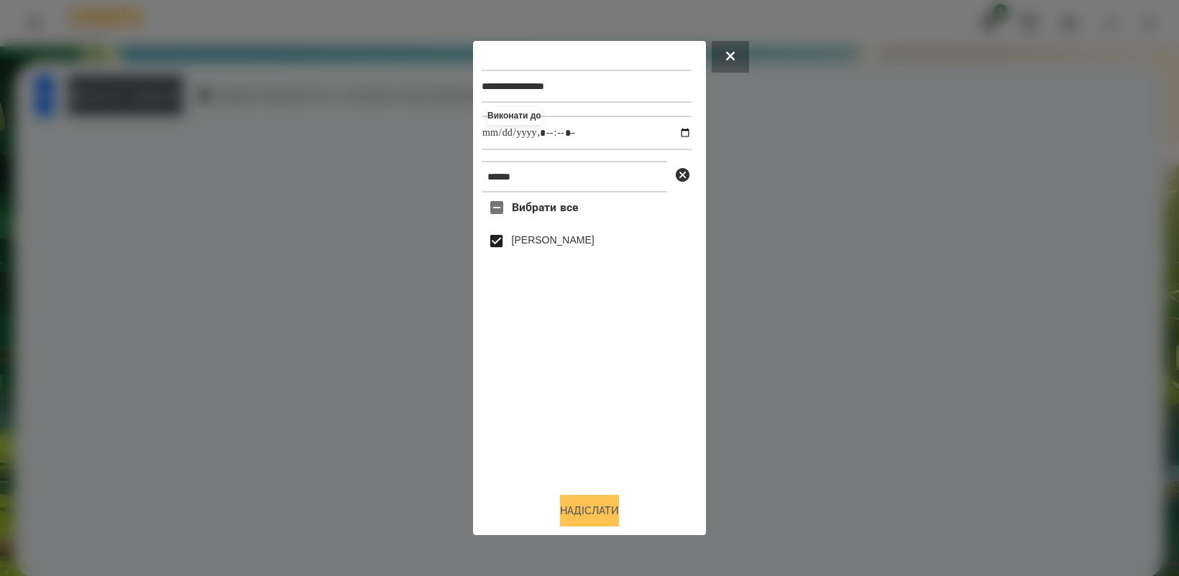
click at [590, 514] on button "Надіслати" at bounding box center [589, 511] width 59 height 32
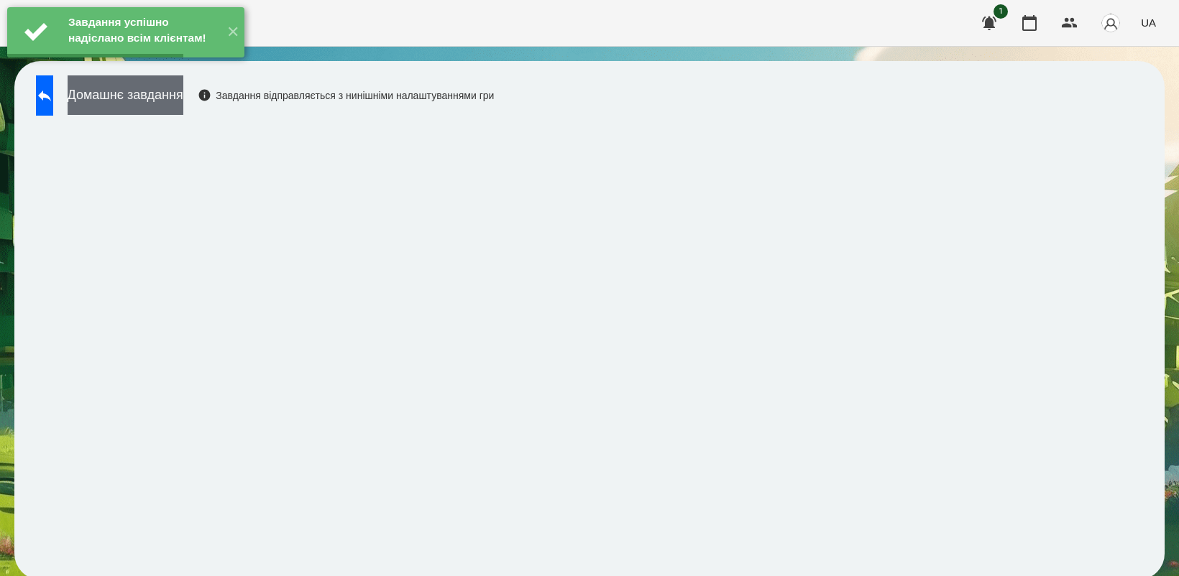
click at [182, 93] on button "Домашнє завдання" at bounding box center [126, 95] width 116 height 40
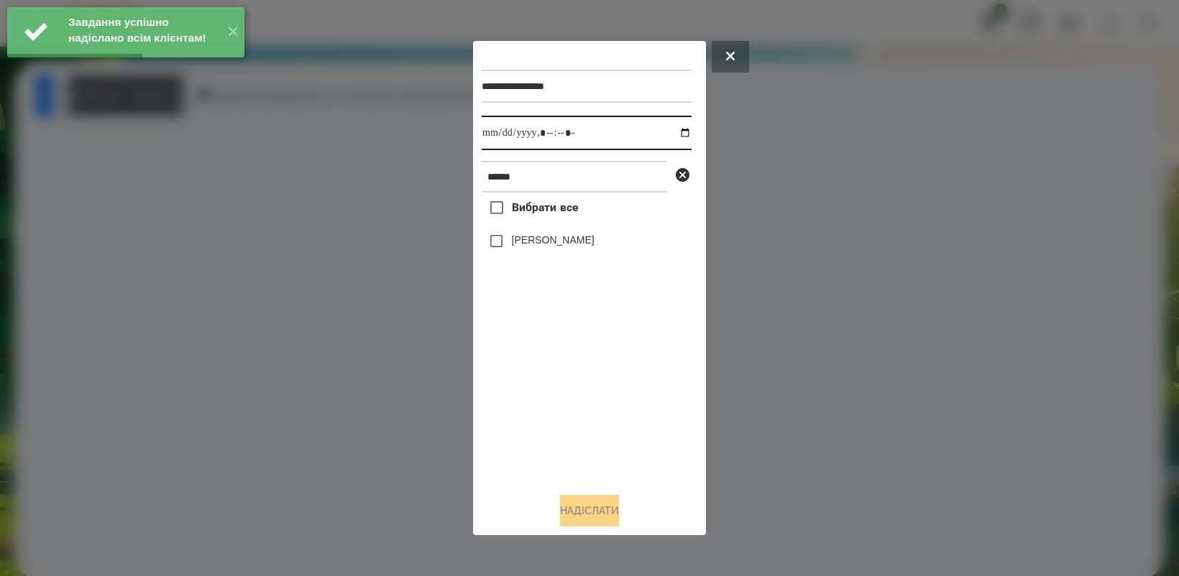
click at [674, 129] on input "datetime-local" at bounding box center [586, 133] width 210 height 34
type input "**********"
click at [582, 413] on div "Вибрати все [PERSON_NAME]" at bounding box center [586, 337] width 210 height 288
click at [576, 517] on button "Надіслати" at bounding box center [589, 511] width 59 height 32
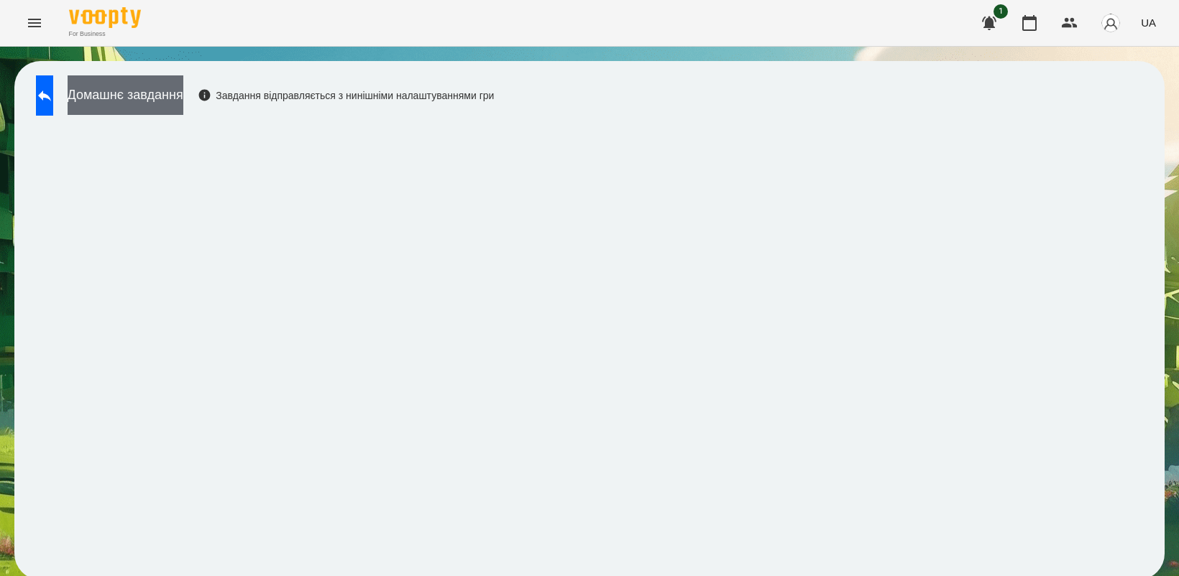
drag, startPoint x: 171, startPoint y: 106, endPoint x: 180, endPoint y: 105, distance: 9.4
click at [180, 105] on button "Домашнє завдання" at bounding box center [126, 95] width 116 height 40
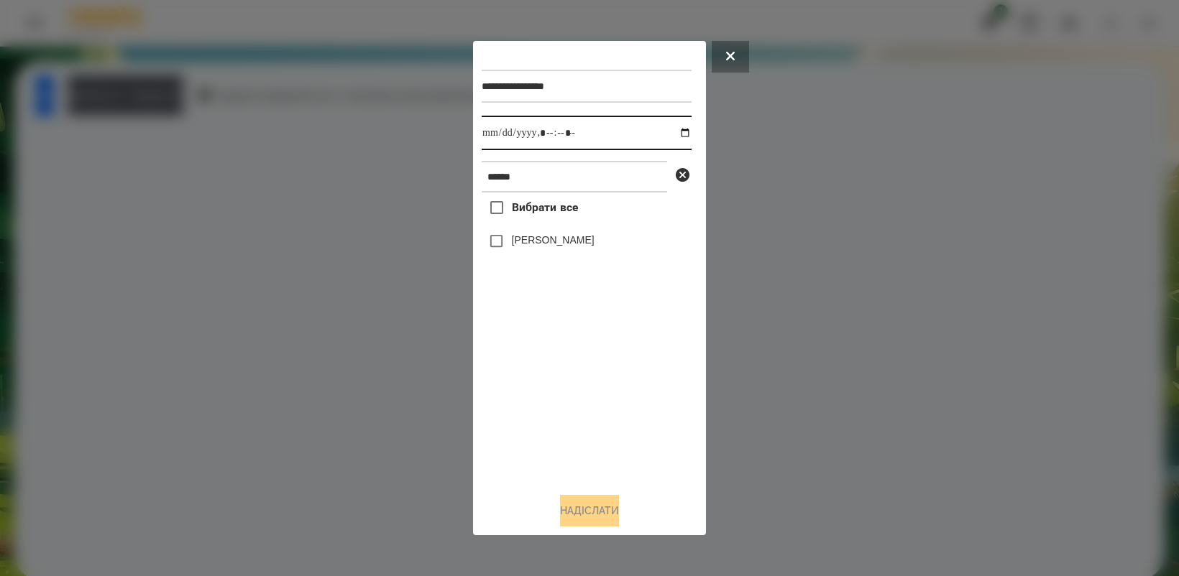
click at [678, 127] on input "datetime-local" at bounding box center [586, 133] width 210 height 34
type input "**********"
click at [568, 396] on div "Вибрати все [PERSON_NAME]" at bounding box center [586, 337] width 210 height 288
click at [593, 514] on button "Надіслати" at bounding box center [589, 511] width 59 height 32
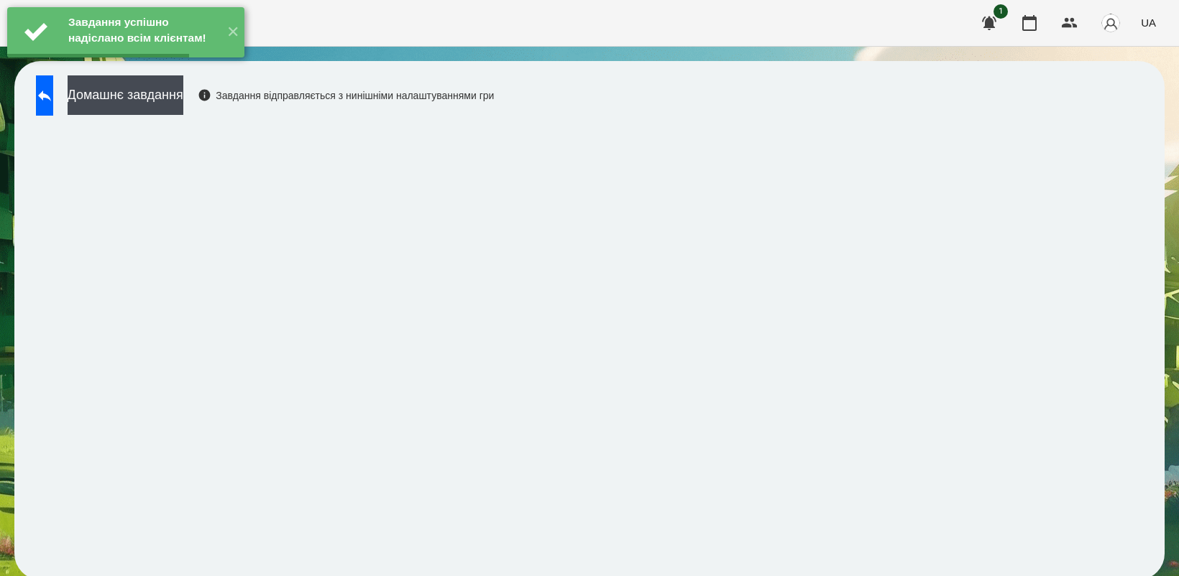
click at [170, 103] on button "Домашнє завдання" at bounding box center [126, 95] width 116 height 40
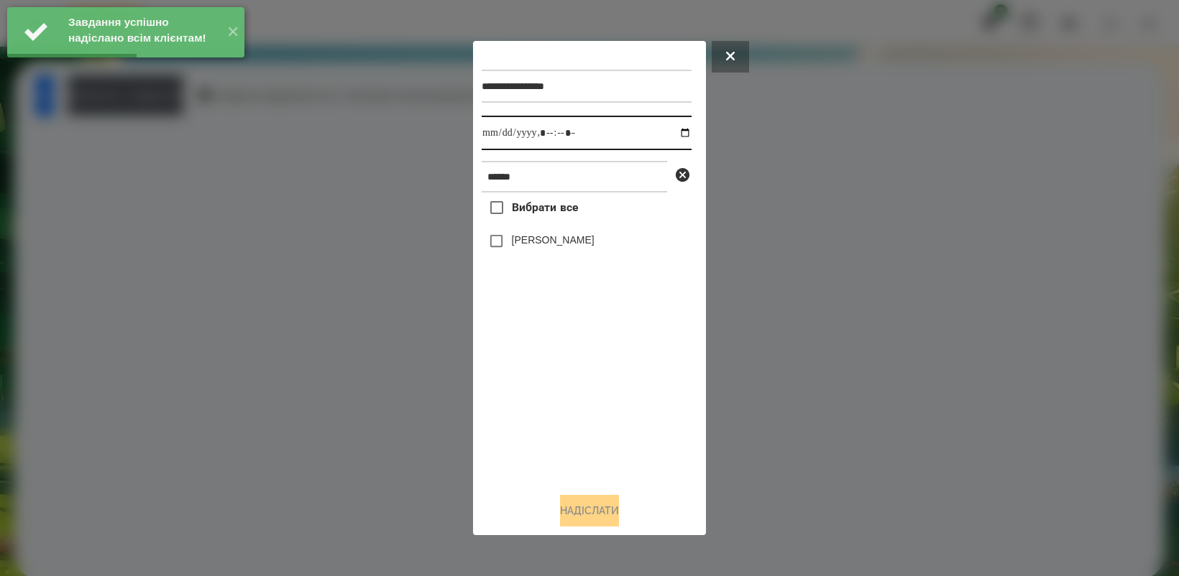
click at [677, 129] on input "datetime-local" at bounding box center [586, 133] width 210 height 34
type input "**********"
click at [581, 392] on div "Вибрати все [PERSON_NAME]" at bounding box center [586, 337] width 210 height 288
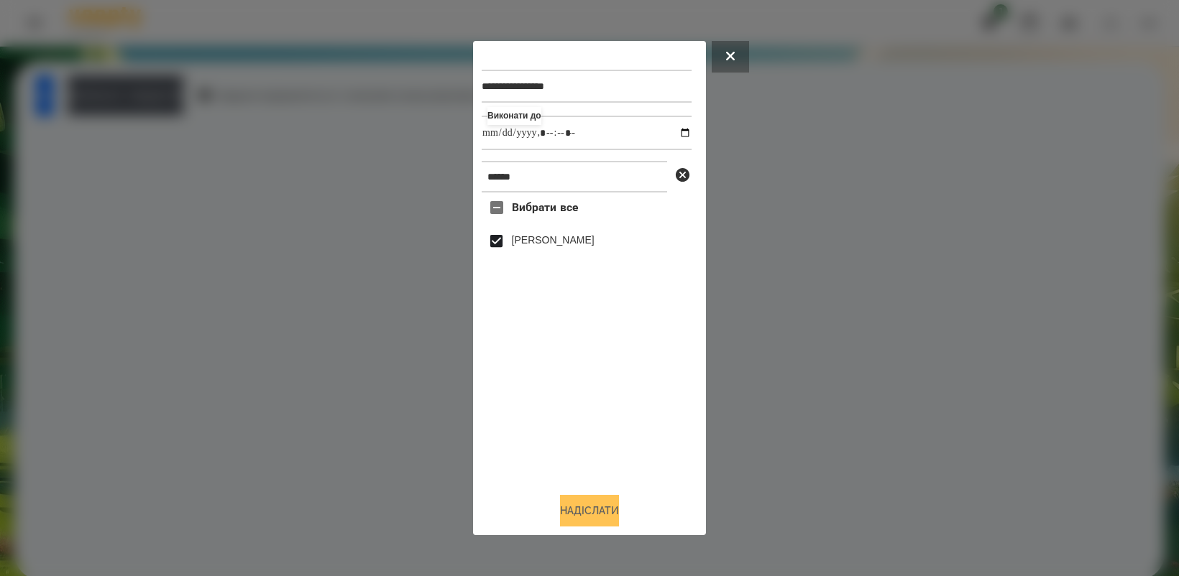
click at [584, 517] on button "Надіслати" at bounding box center [589, 511] width 59 height 32
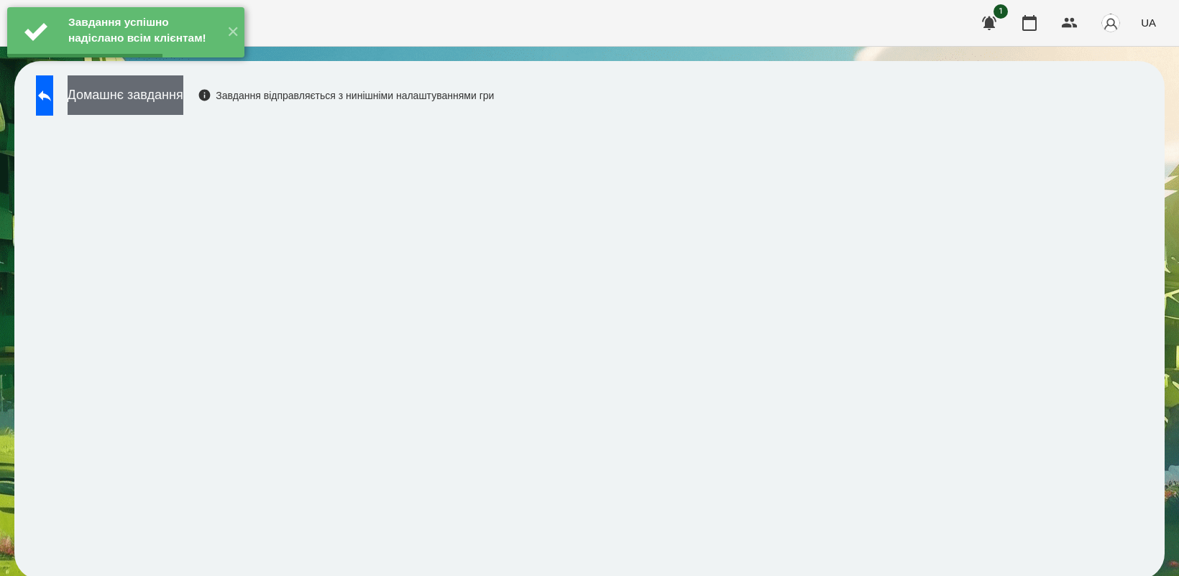
click at [183, 104] on button "Домашнє завдання" at bounding box center [126, 95] width 116 height 40
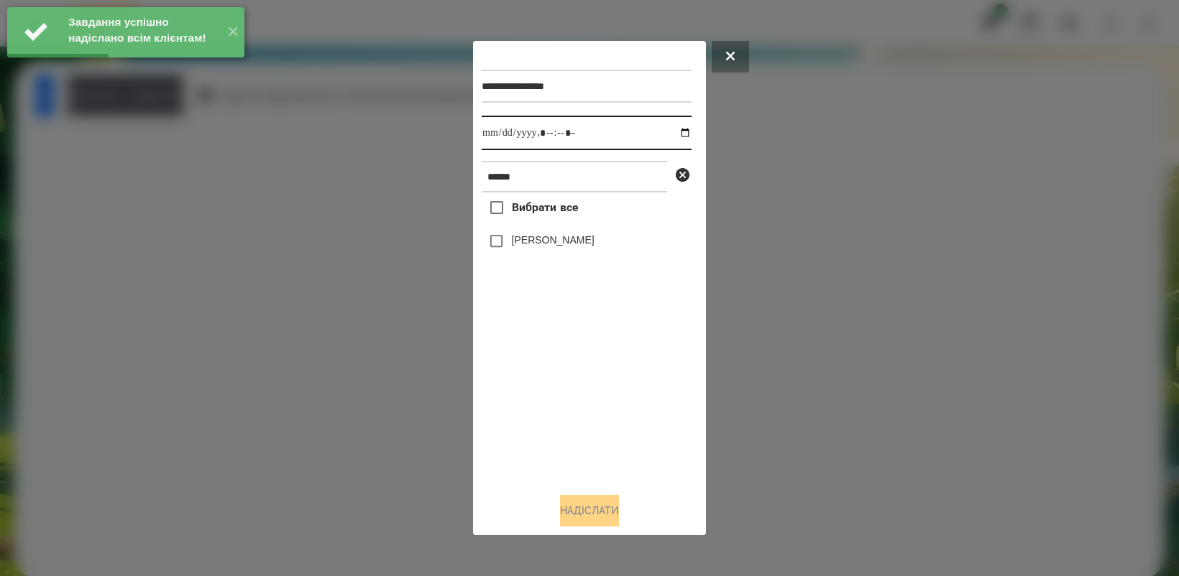
drag, startPoint x: 669, startPoint y: 134, endPoint x: 677, endPoint y: 148, distance: 16.4
click at [668, 134] on input "datetime-local" at bounding box center [586, 133] width 210 height 34
type input "**********"
click at [582, 367] on div "Вибрати все [PERSON_NAME]" at bounding box center [586, 337] width 210 height 288
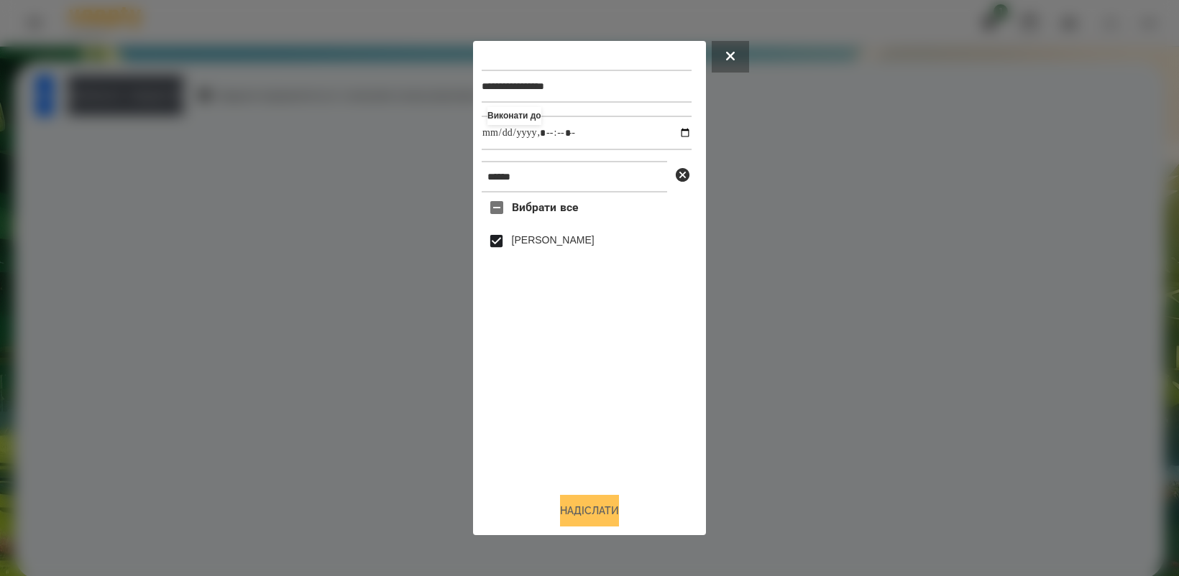
click at [606, 516] on button "Надіслати" at bounding box center [589, 511] width 59 height 32
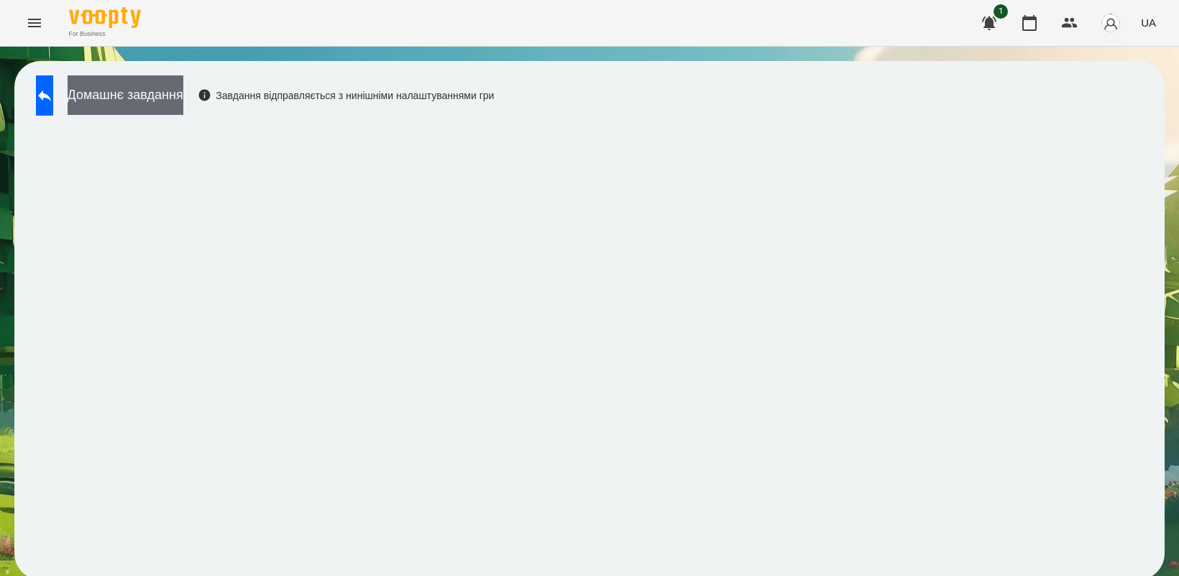
click at [183, 95] on button "Домашнє завдання" at bounding box center [126, 95] width 116 height 40
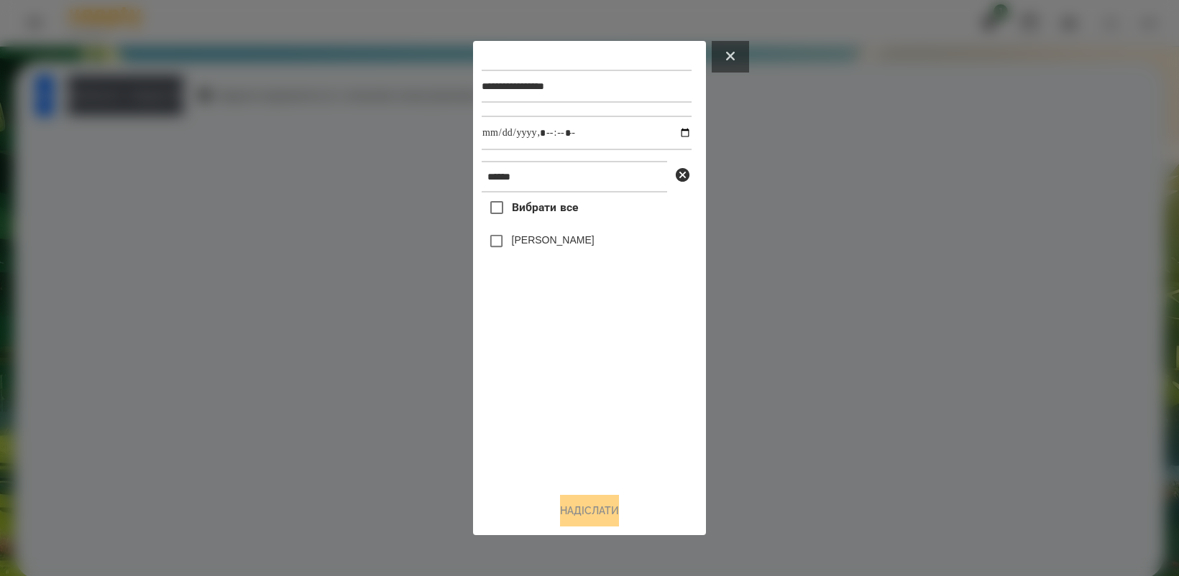
click at [741, 55] on button at bounding box center [729, 57] width 37 height 32
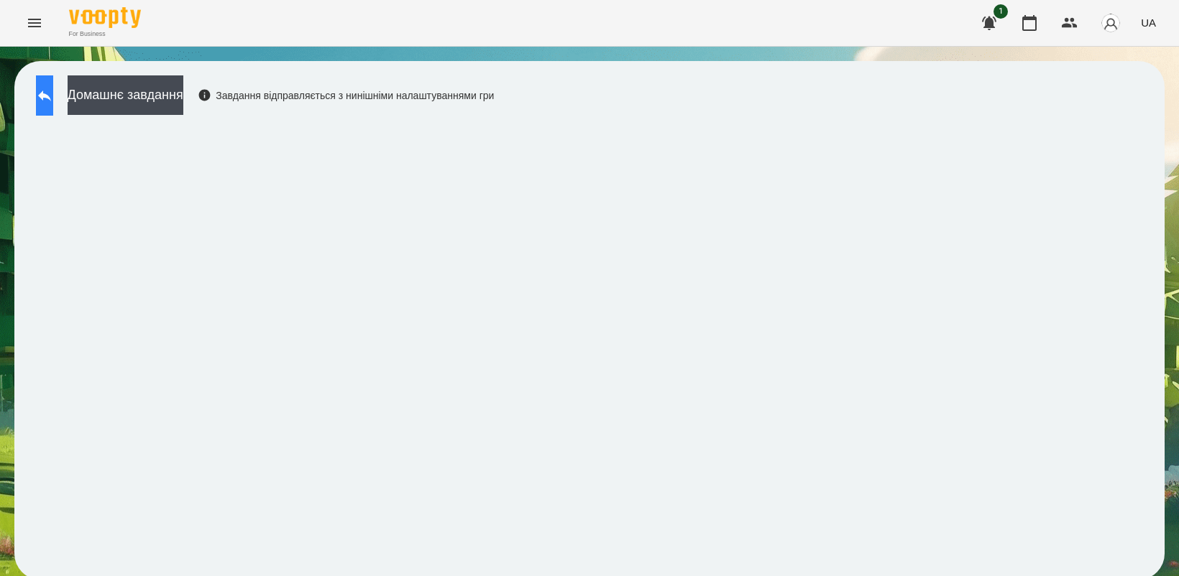
click at [53, 83] on button at bounding box center [44, 95] width 17 height 40
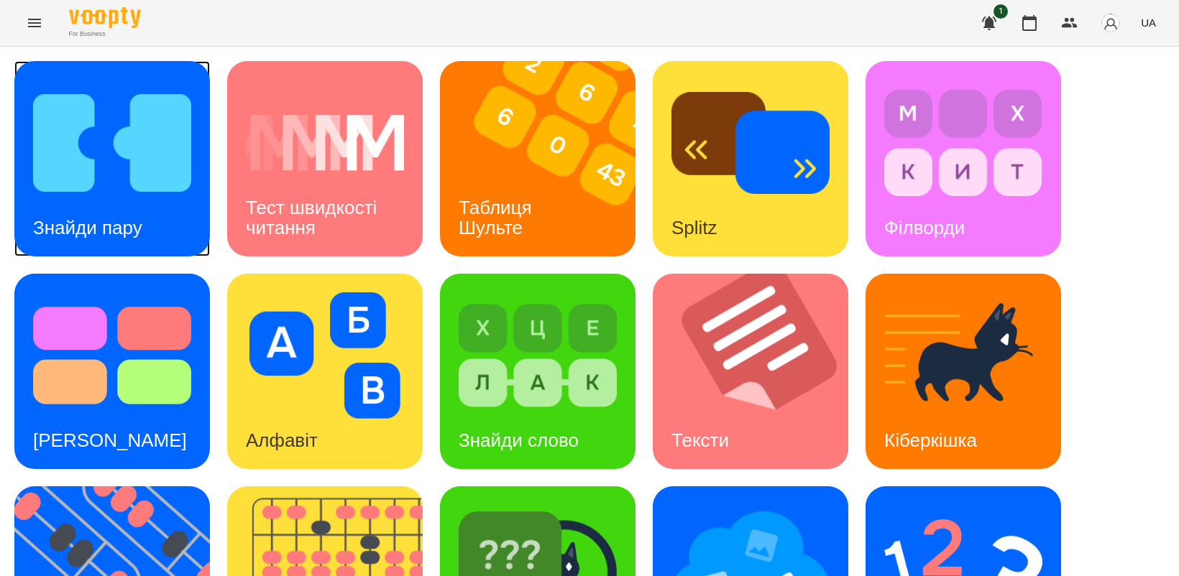
click at [147, 171] on img at bounding box center [112, 143] width 158 height 126
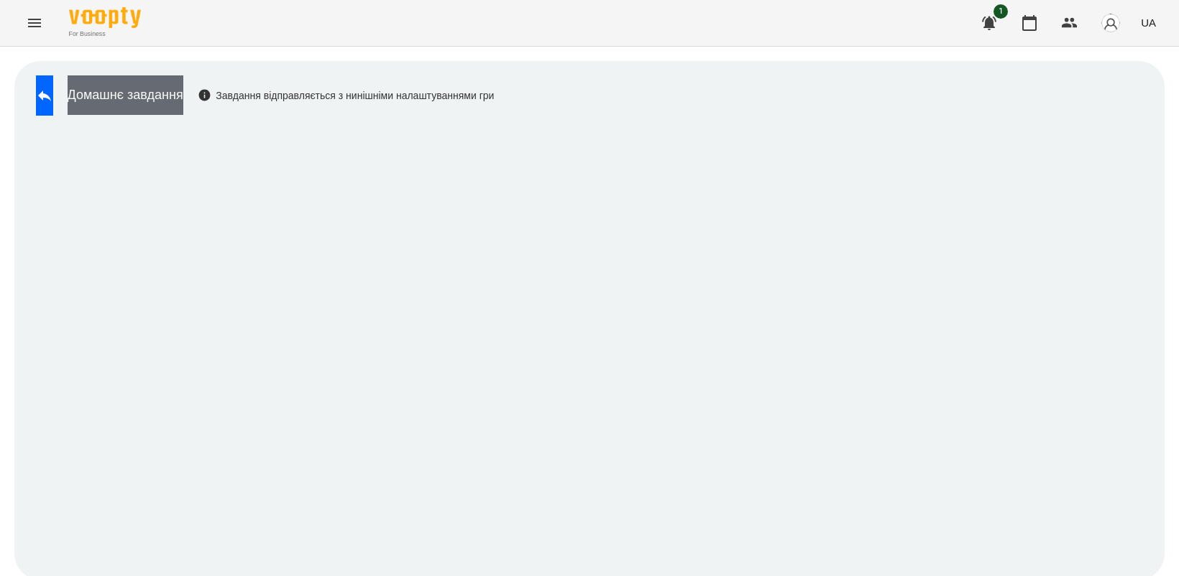
click at [129, 84] on button "Домашнє завдання" at bounding box center [126, 95] width 116 height 40
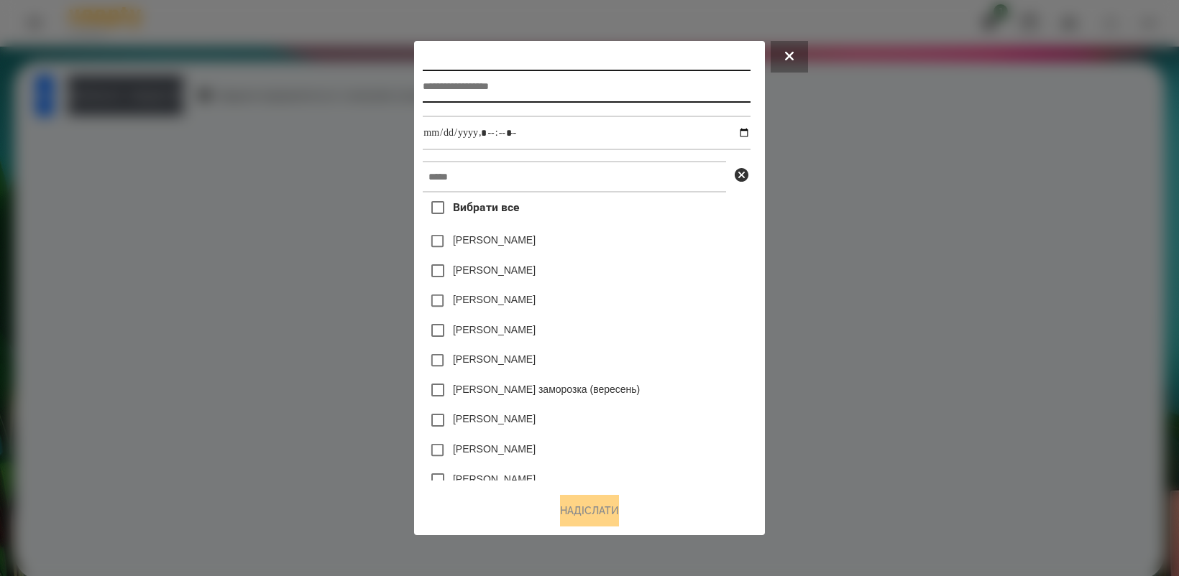
click at [581, 80] on input "text" at bounding box center [586, 86] width 327 height 33
type input "**********"
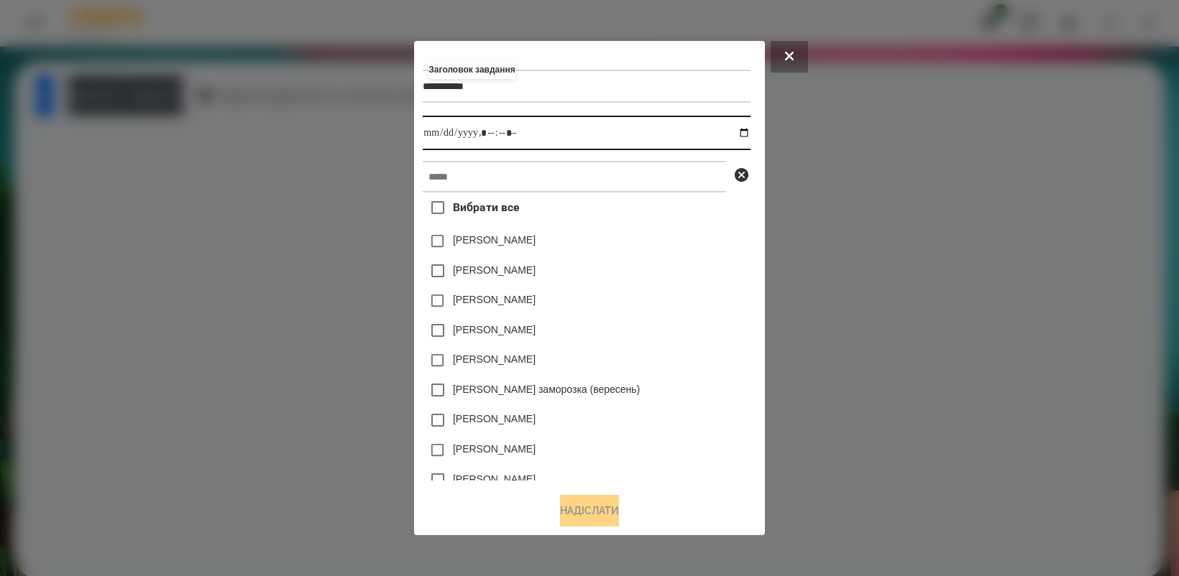
click at [750, 132] on input "datetime-local" at bounding box center [586, 133] width 327 height 34
type input "**********"
click at [692, 365] on div "[PERSON_NAME]" at bounding box center [586, 361] width 327 height 30
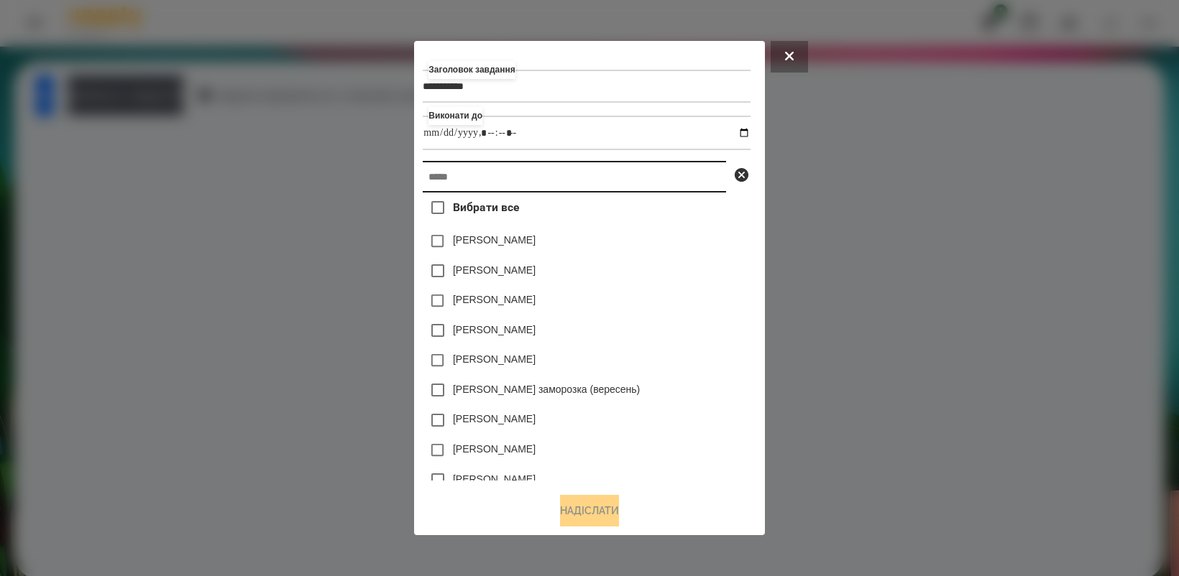
click at [552, 180] on input "text" at bounding box center [574, 177] width 303 height 32
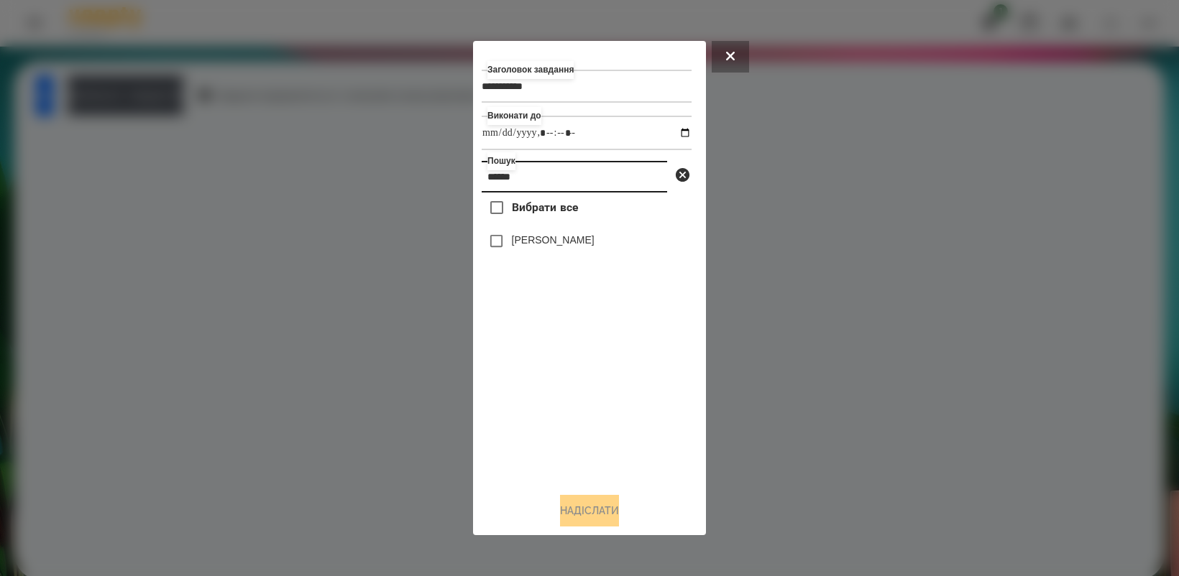
type input "******"
click at [572, 515] on button "Надіслати" at bounding box center [589, 511] width 59 height 32
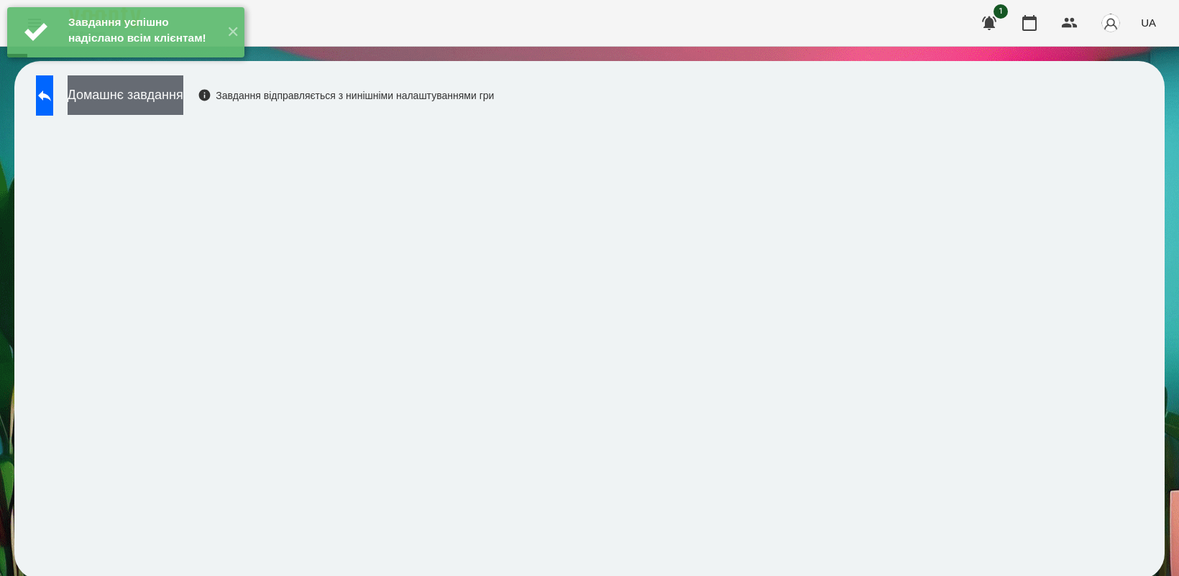
click at [183, 105] on button "Домашнє завдання" at bounding box center [126, 95] width 116 height 40
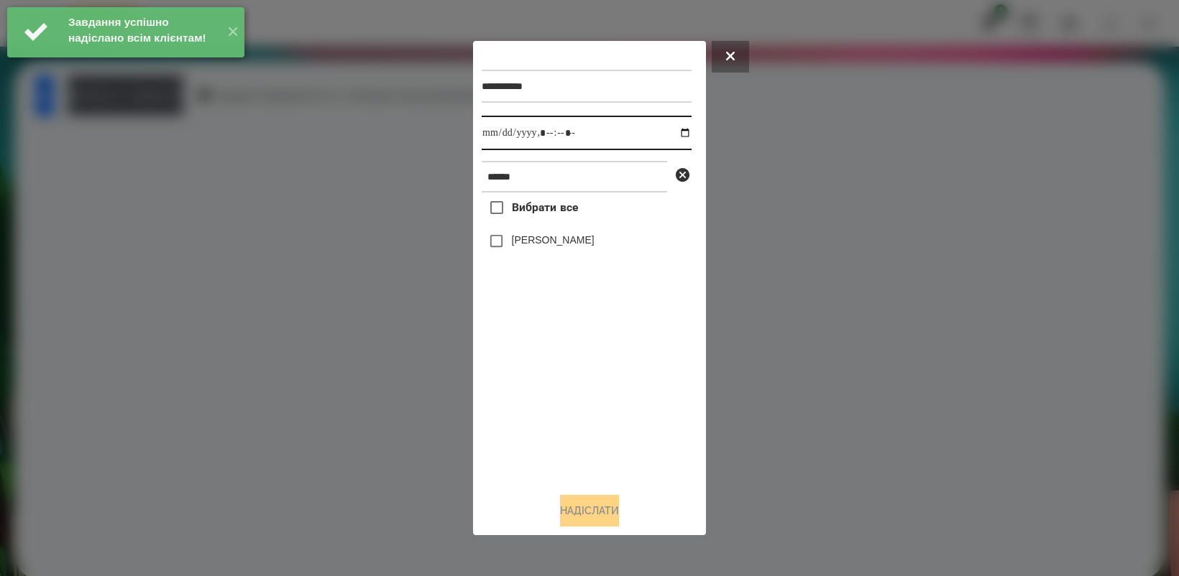
click at [679, 132] on input "datetime-local" at bounding box center [586, 133] width 210 height 34
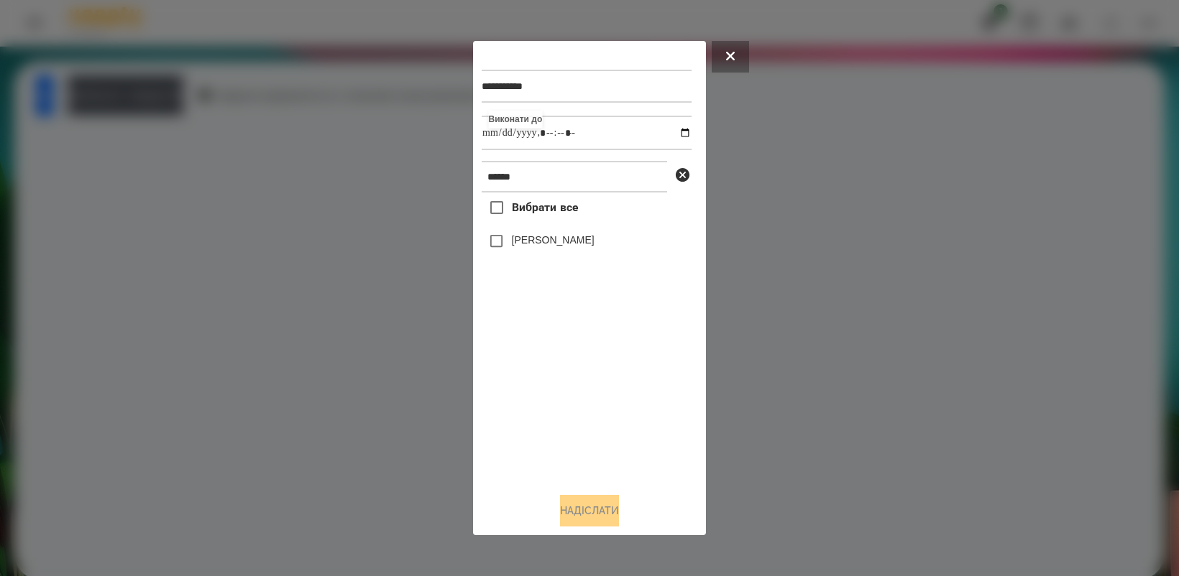
type input "**********"
click at [563, 400] on div "Вибрати все [PERSON_NAME]" at bounding box center [586, 337] width 210 height 288
click at [611, 504] on button "Надіслати" at bounding box center [589, 511] width 59 height 32
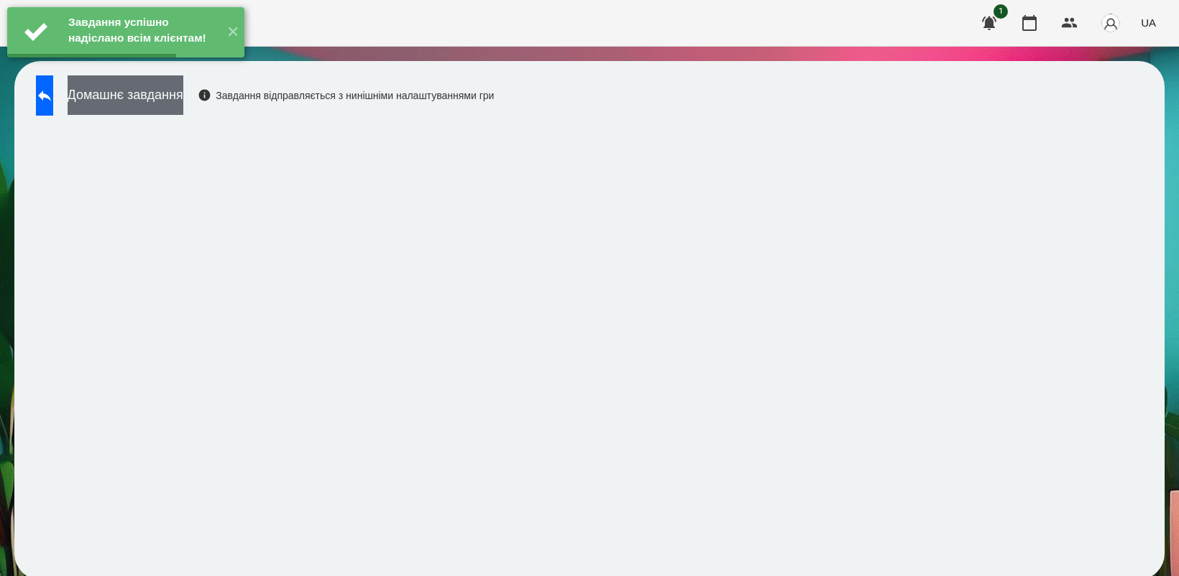
click at [183, 101] on button "Домашнє завдання" at bounding box center [126, 95] width 116 height 40
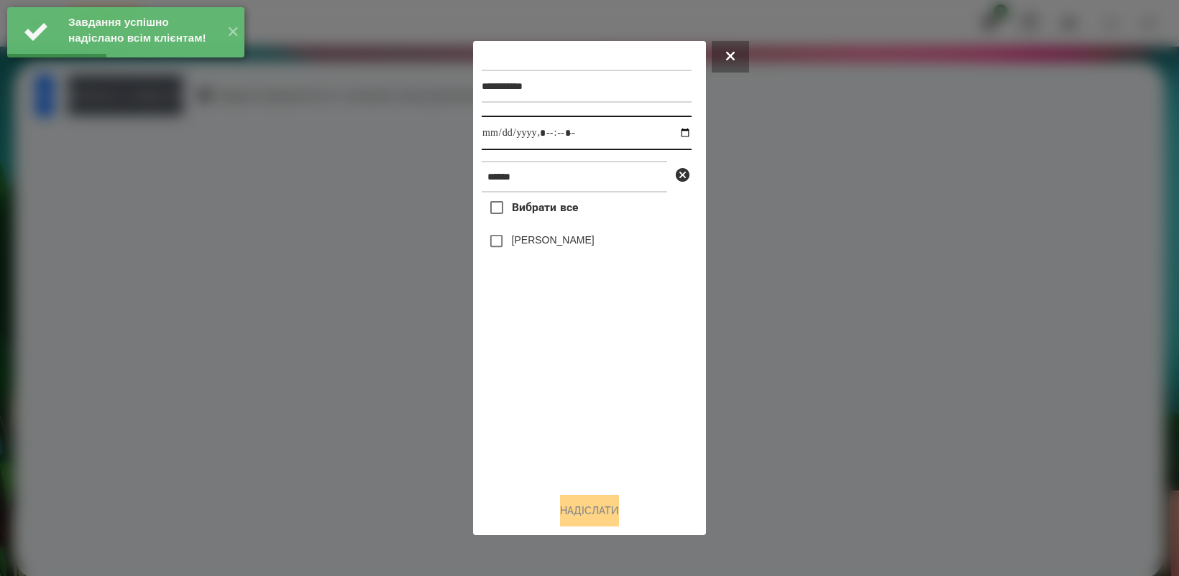
click at [673, 131] on input "datetime-local" at bounding box center [586, 133] width 210 height 34
type input "**********"
click at [538, 397] on div "Вибрати все [PERSON_NAME]" at bounding box center [586, 337] width 210 height 288
click at [496, 231] on span at bounding box center [496, 241] width 30 height 30
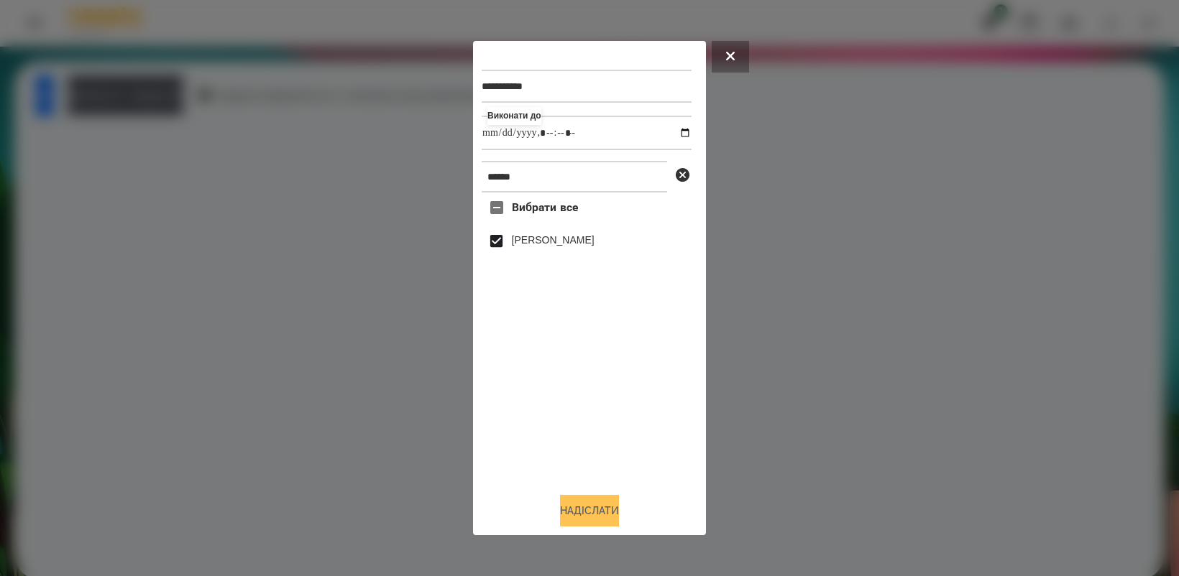
click at [598, 512] on button "Надіслати" at bounding box center [589, 511] width 59 height 32
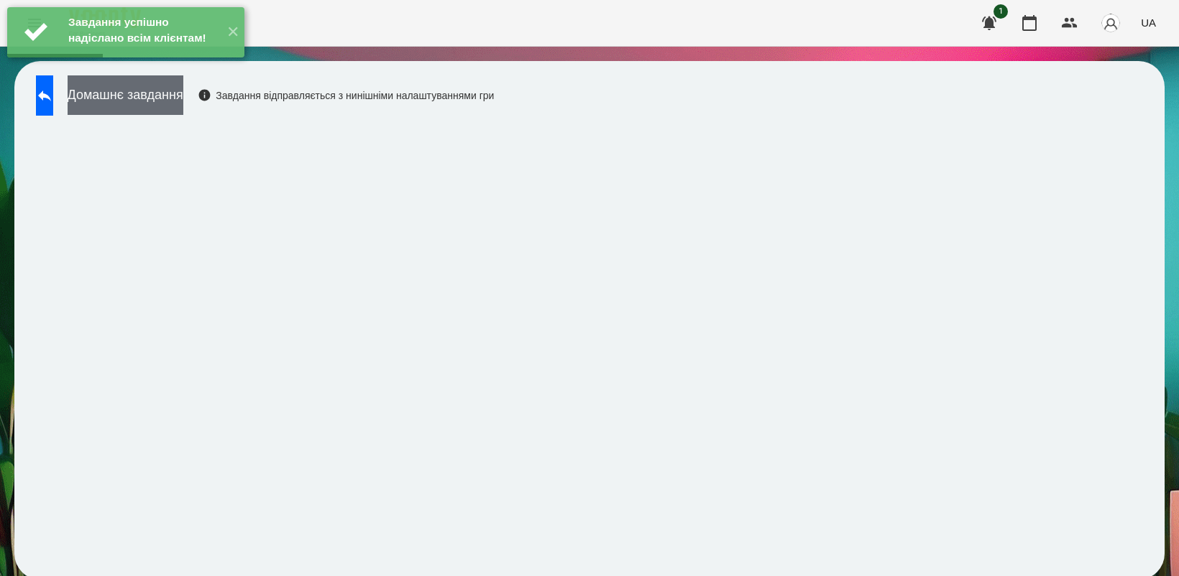
click at [165, 105] on button "Домашнє завдання" at bounding box center [126, 95] width 116 height 40
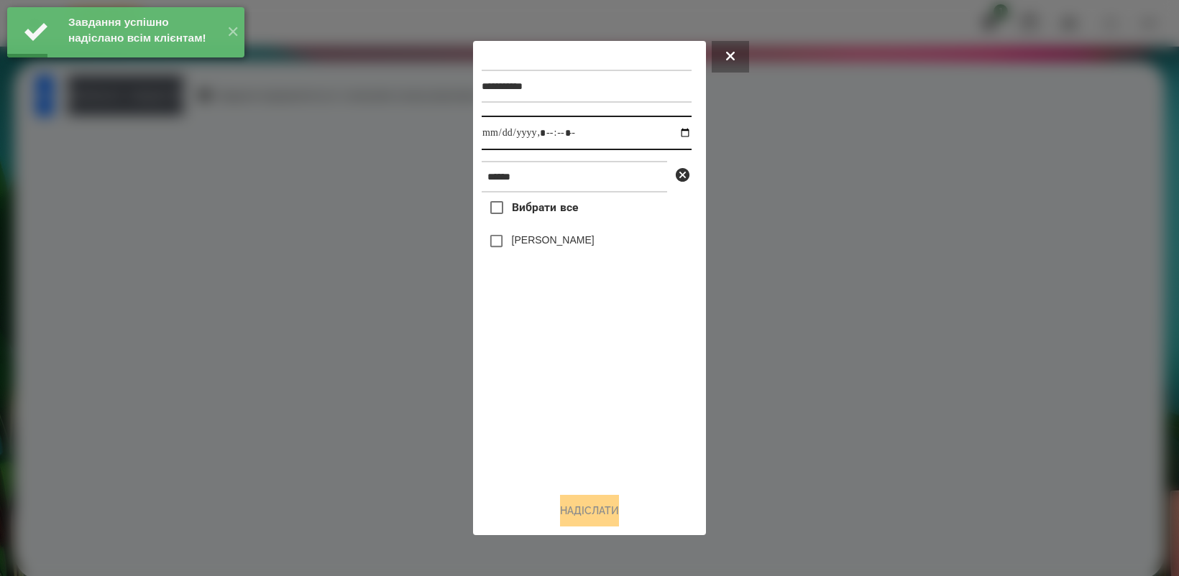
click at [672, 134] on input "datetime-local" at bounding box center [586, 133] width 210 height 34
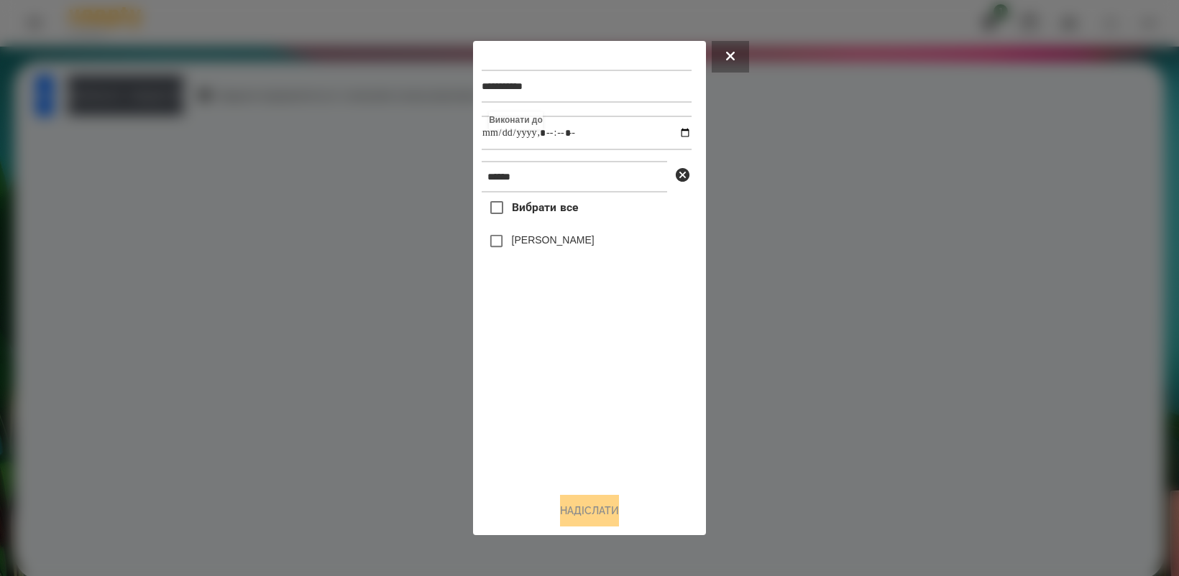
type input "**********"
click at [547, 404] on div "Вибрати все [PERSON_NAME]" at bounding box center [586, 337] width 210 height 288
drag, startPoint x: 601, startPoint y: 515, endPoint x: 680, endPoint y: 497, distance: 81.1
click at [602, 515] on button "Надіслати" at bounding box center [589, 511] width 59 height 32
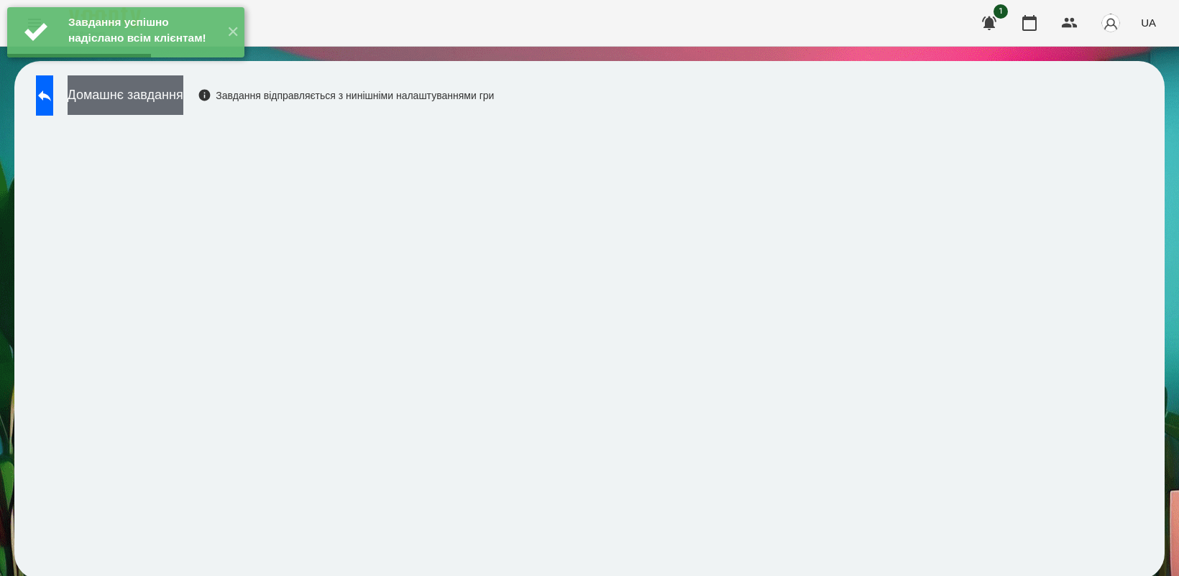
click at [176, 108] on button "Домашнє завдання" at bounding box center [126, 95] width 116 height 40
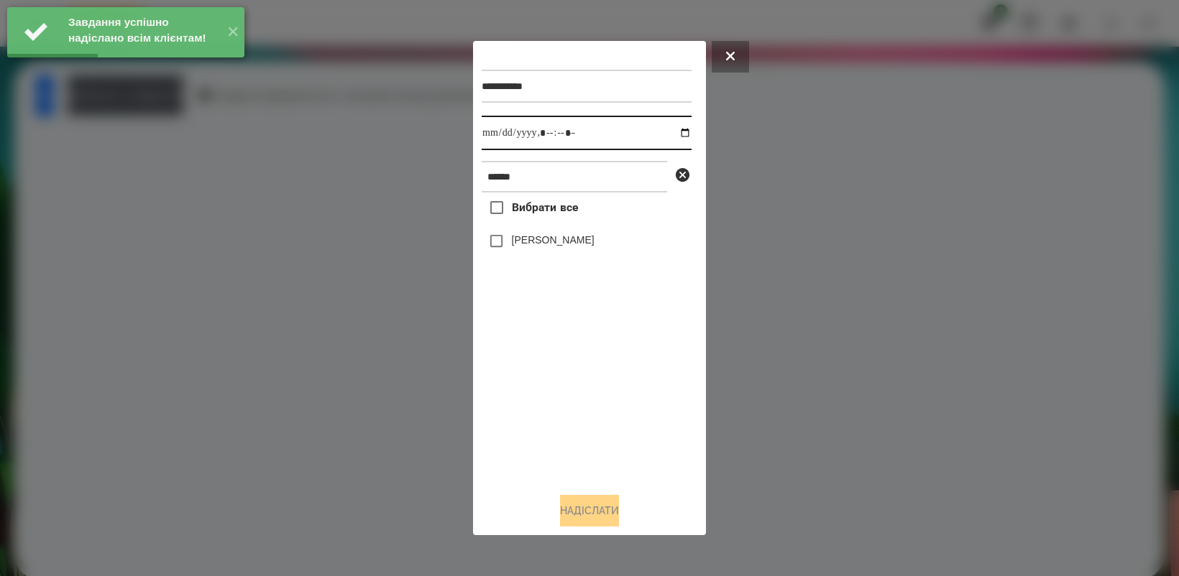
click at [668, 132] on input "datetime-local" at bounding box center [586, 133] width 210 height 34
type input "**********"
click at [562, 376] on div "Вибрати все [PERSON_NAME]" at bounding box center [586, 337] width 210 height 288
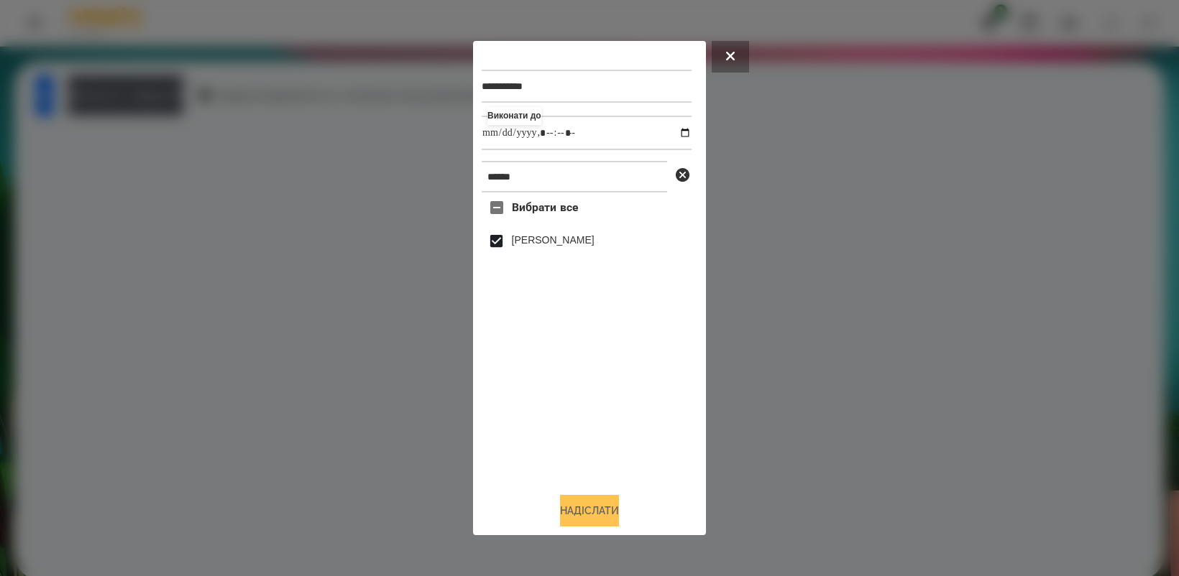
click at [587, 504] on button "Надіслати" at bounding box center [589, 511] width 59 height 32
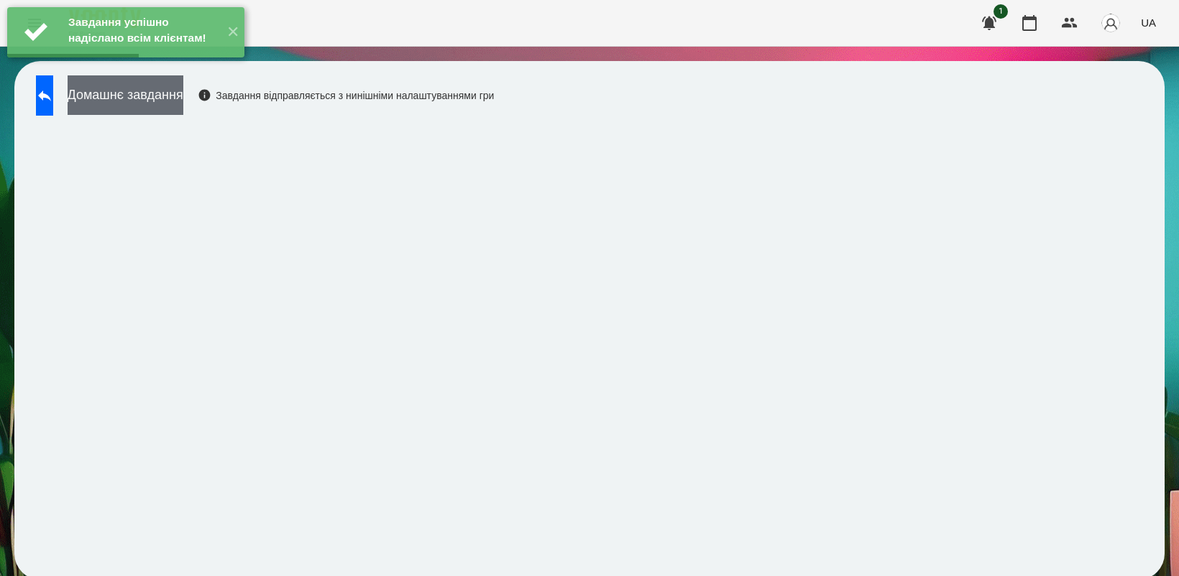
click at [172, 106] on button "Домашнє завдання" at bounding box center [126, 95] width 116 height 40
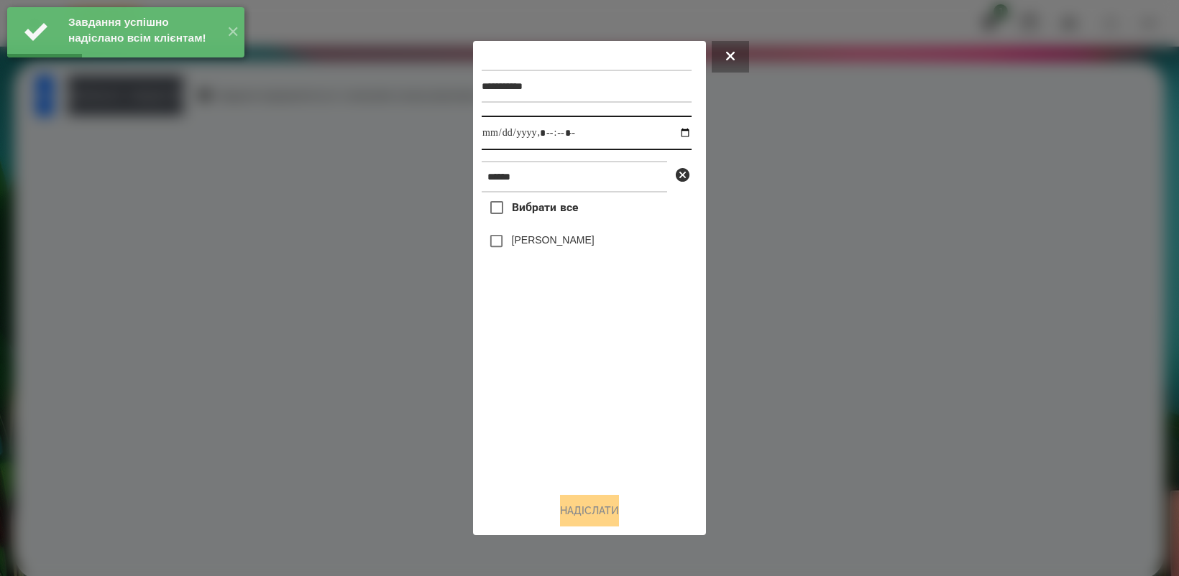
click at [675, 131] on input "datetime-local" at bounding box center [586, 133] width 210 height 34
type input "**********"
click at [590, 388] on div "Вибрати все [PERSON_NAME]" at bounding box center [586, 337] width 210 height 288
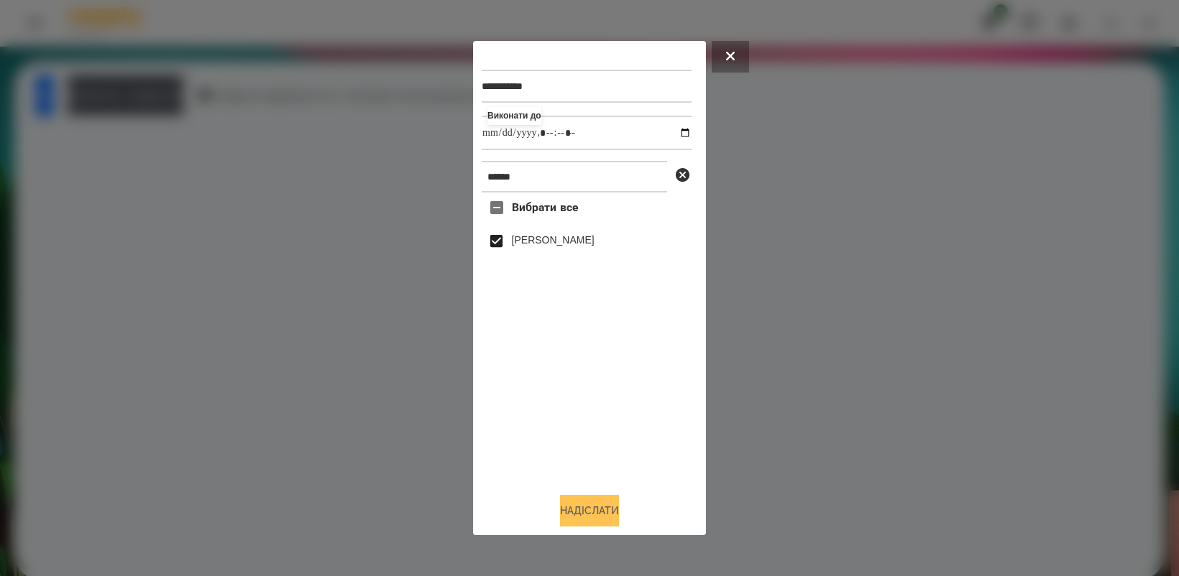
click at [602, 511] on button "Надіслати" at bounding box center [589, 511] width 59 height 32
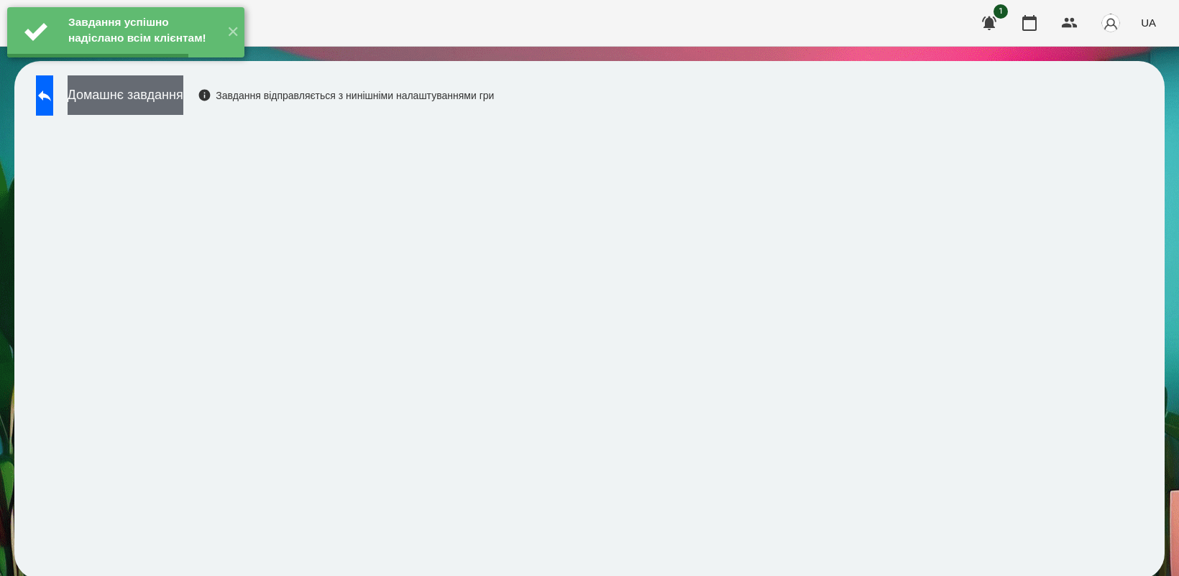
click at [158, 98] on button "Домашнє завдання" at bounding box center [126, 95] width 116 height 40
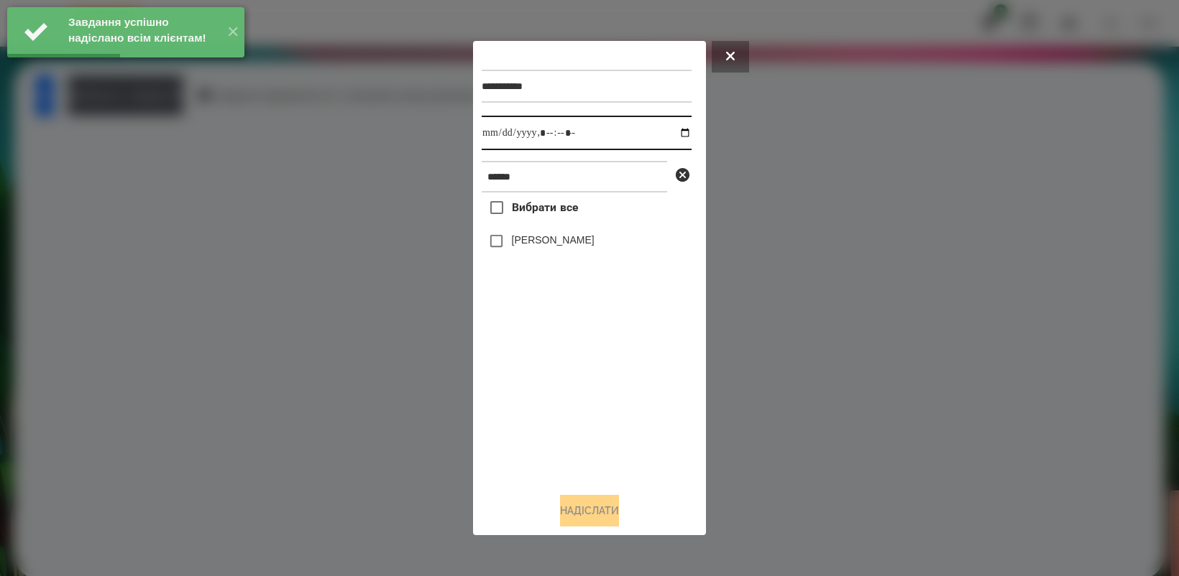
click at [674, 133] on input "datetime-local" at bounding box center [586, 133] width 210 height 34
type input "**********"
click at [587, 379] on div "Вибрати все [PERSON_NAME]" at bounding box center [586, 337] width 210 height 288
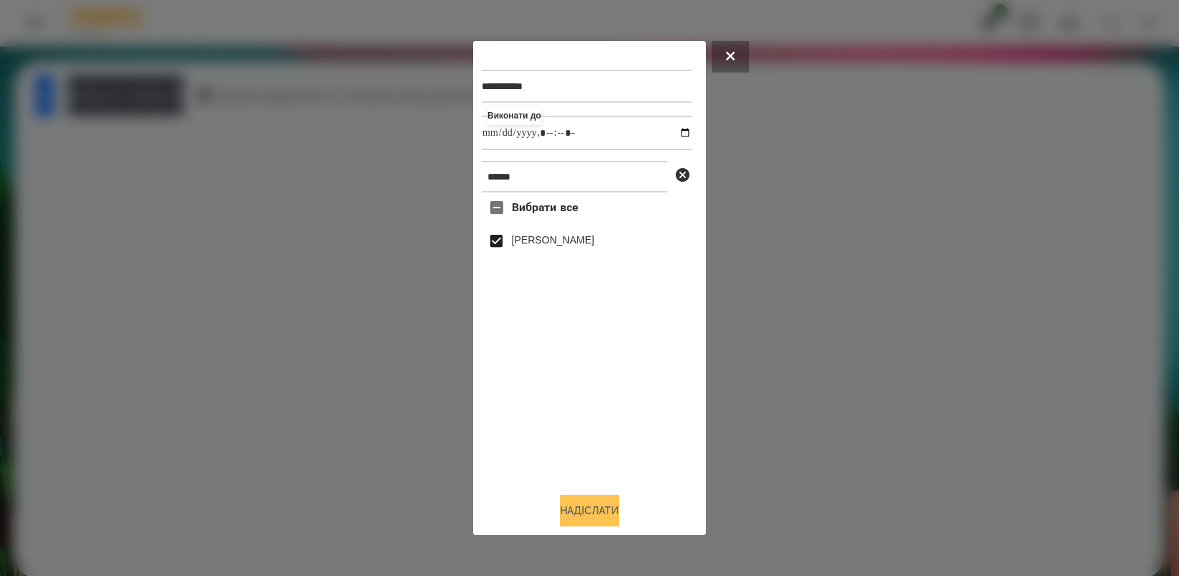
click at [601, 517] on button "Надіслати" at bounding box center [589, 511] width 59 height 32
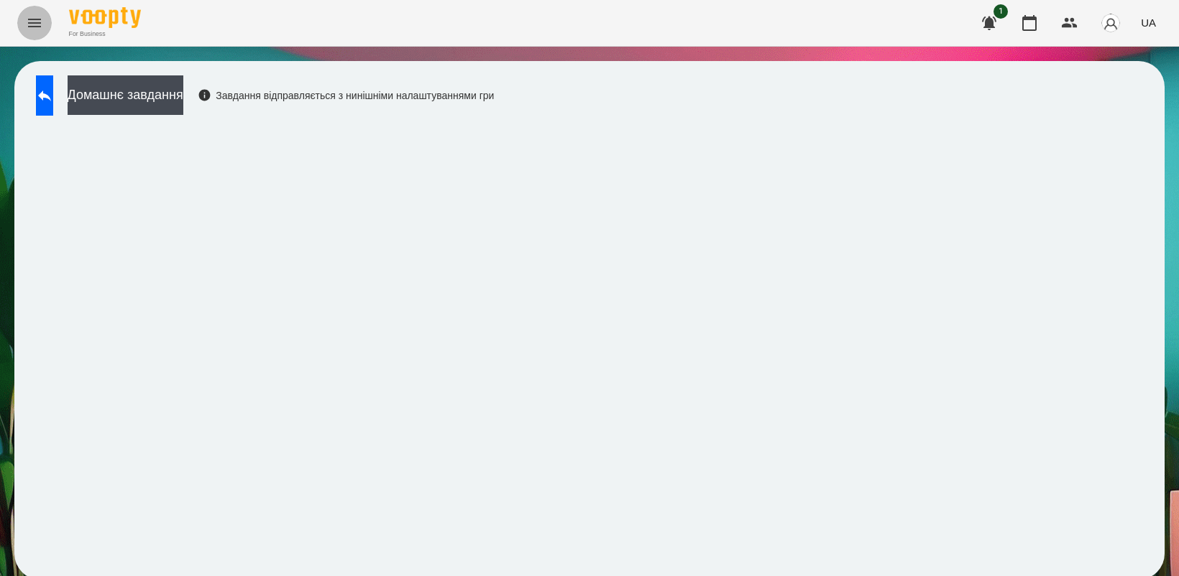
click at [34, 27] on icon "Menu" at bounding box center [34, 22] width 17 height 17
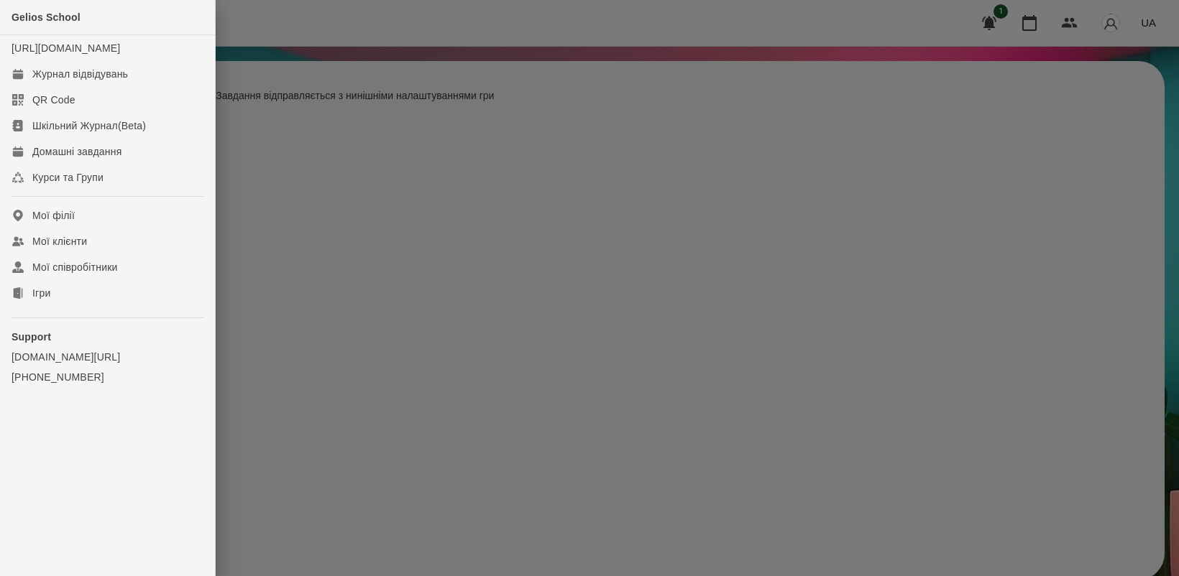
click at [888, 394] on div at bounding box center [589, 288] width 1179 height 576
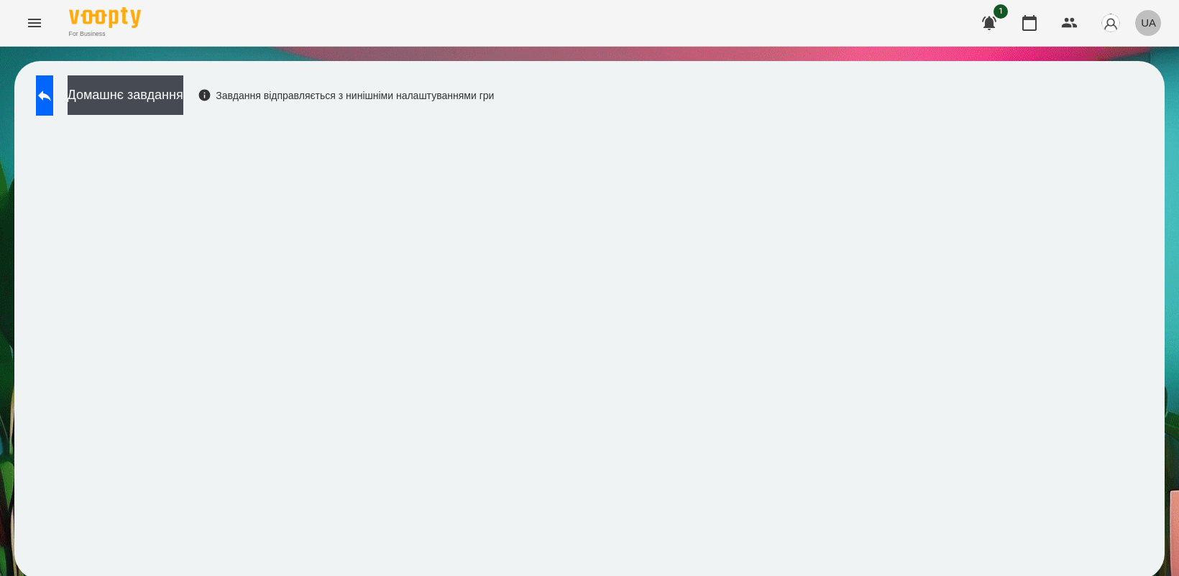
click at [1152, 19] on span "UA" at bounding box center [1147, 22] width 15 height 15
click at [1108, 109] on div "Русский" at bounding box center [1120, 107] width 73 height 26
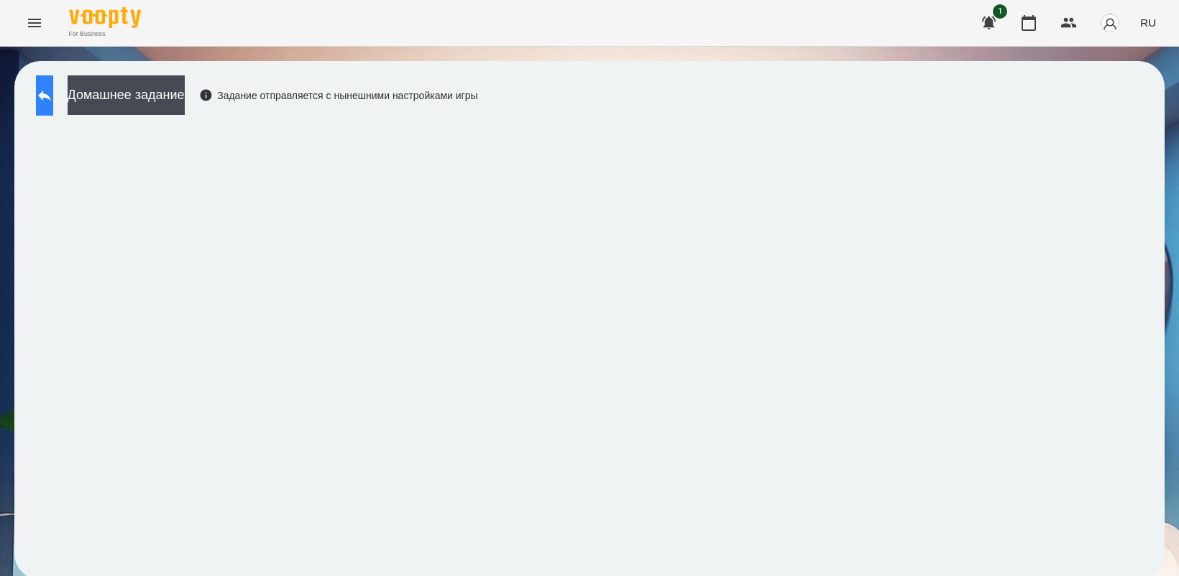
click at [43, 97] on button at bounding box center [44, 95] width 17 height 40
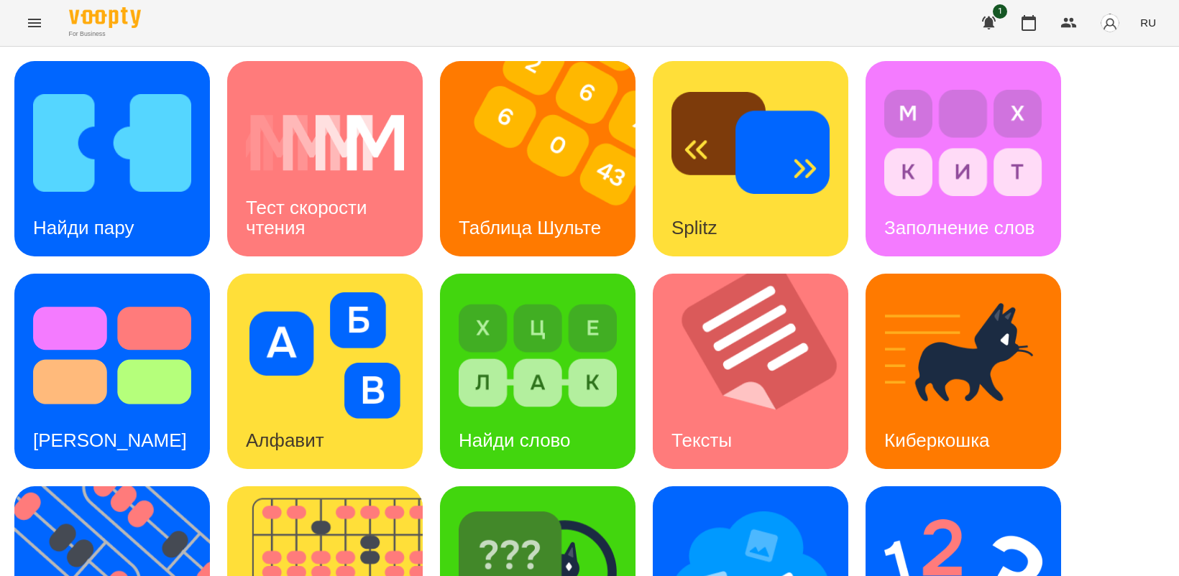
scroll to position [90, 0]
click at [124, 486] on img at bounding box center [120, 583] width 213 height 195
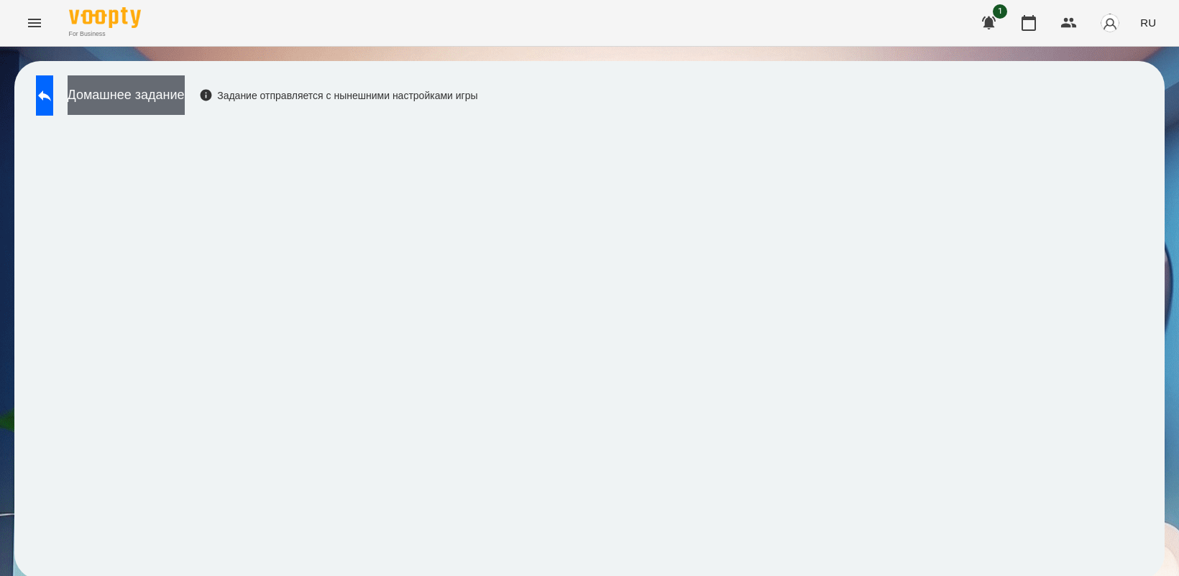
click at [177, 92] on button "Домашнее задание" at bounding box center [126, 95] width 117 height 40
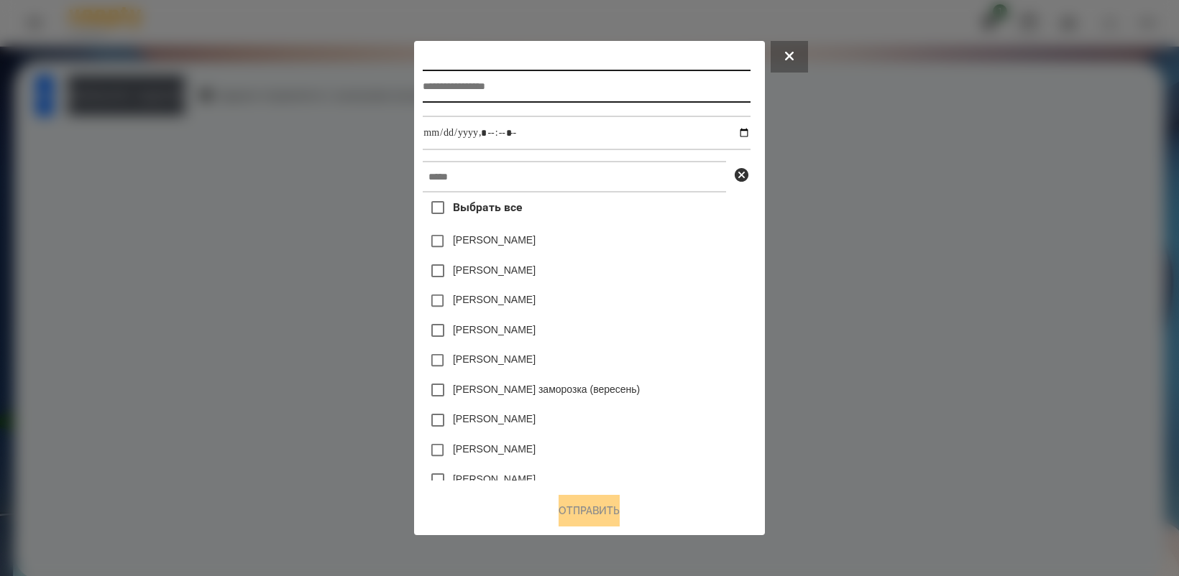
click at [505, 91] on input "text" at bounding box center [586, 86] width 327 height 33
type input "*********"
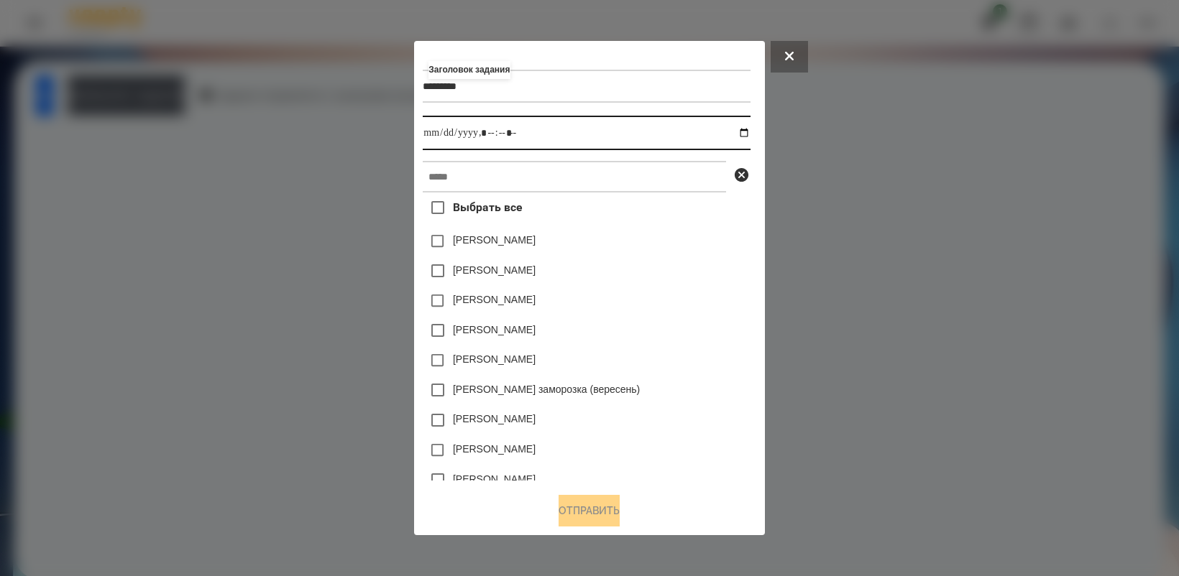
click at [747, 130] on input "datetime-local" at bounding box center [586, 133] width 327 height 34
type input "**********"
click at [719, 396] on div "[PERSON_NAME] заморозка (вересень)" at bounding box center [586, 390] width 327 height 30
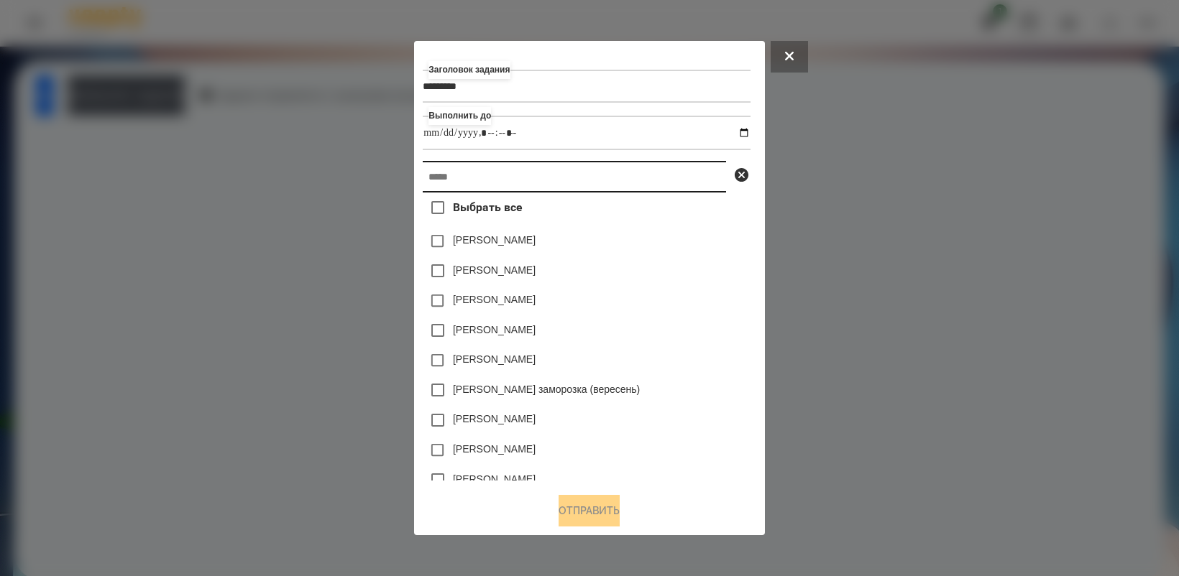
click at [552, 184] on input "text" at bounding box center [574, 177] width 303 height 32
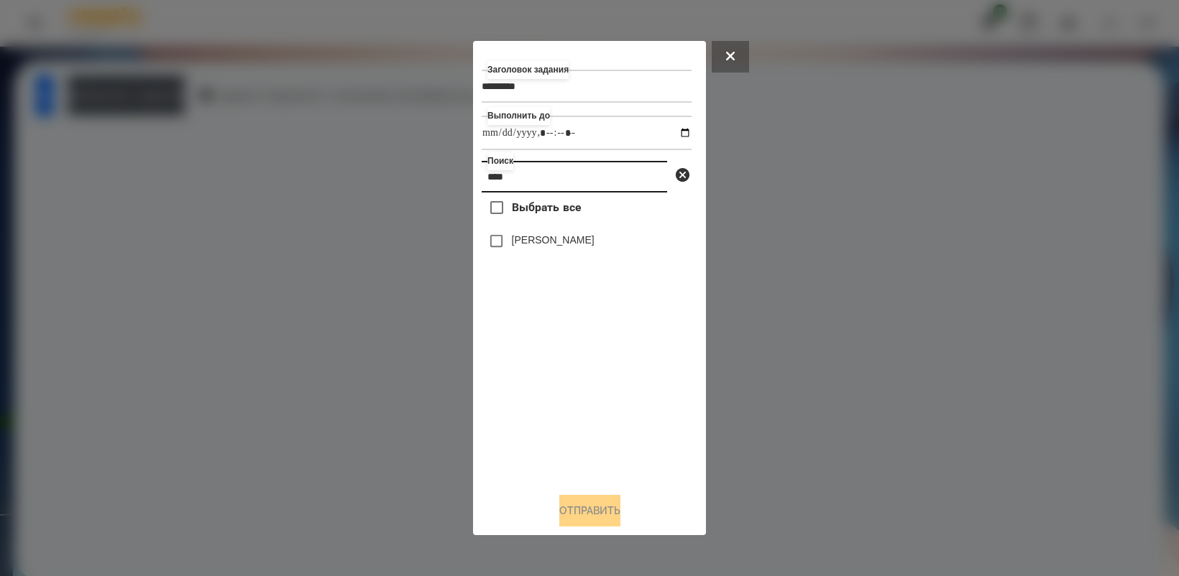
type input "****"
click at [584, 522] on button "Отправить" at bounding box center [589, 511] width 61 height 32
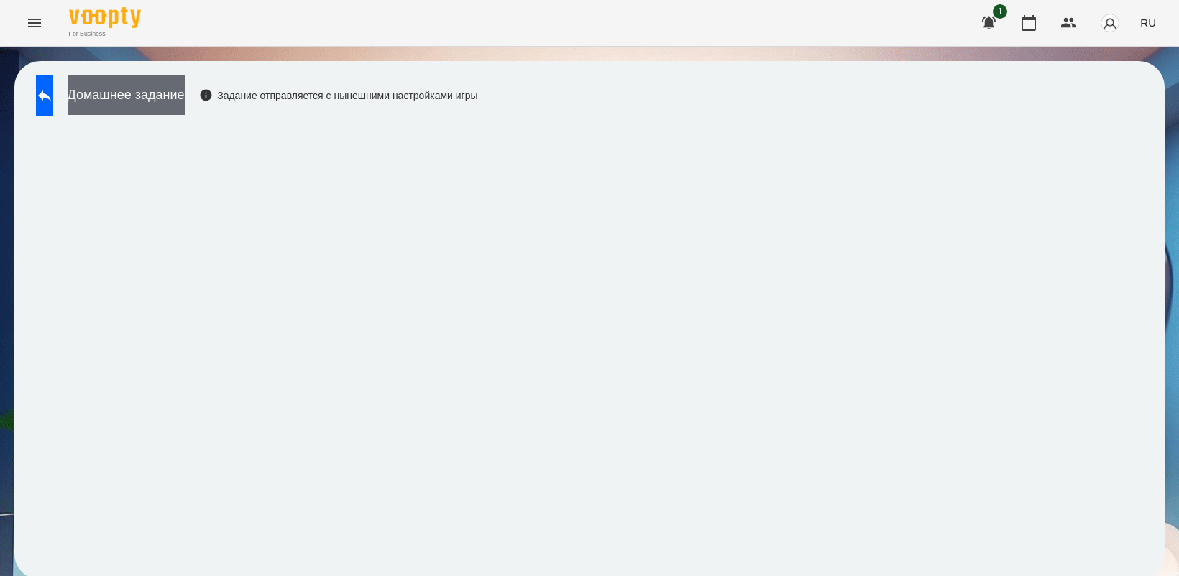
click at [159, 104] on button "Домашнее задание" at bounding box center [126, 95] width 117 height 40
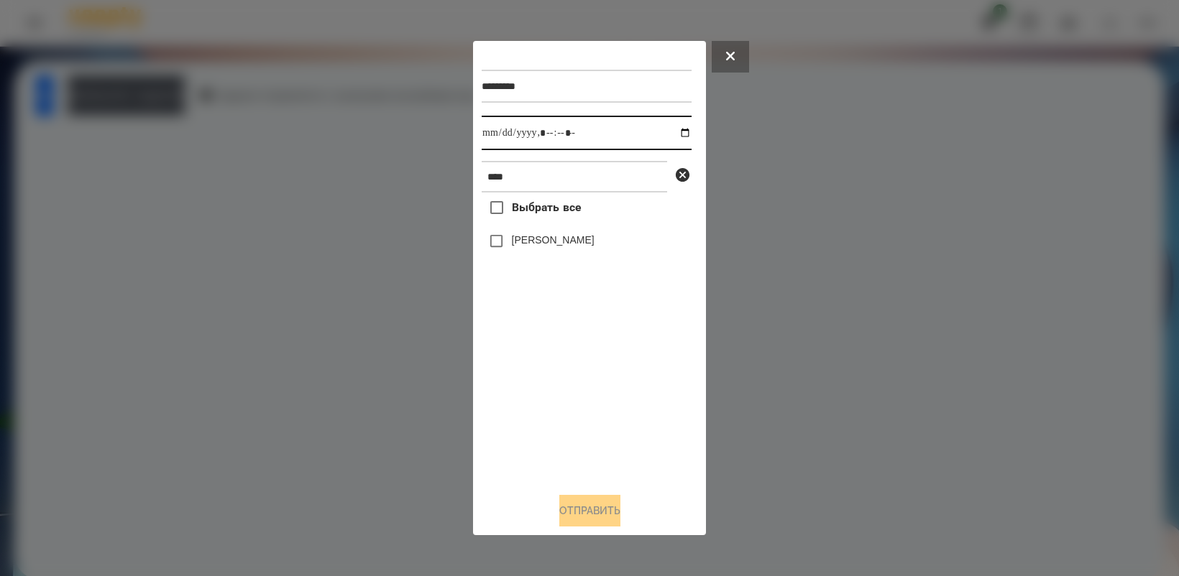
click at [674, 133] on input "datetime-local" at bounding box center [586, 133] width 210 height 34
type input "**********"
click at [594, 412] on div "Выбрать все [PERSON_NAME]" at bounding box center [586, 337] width 210 height 288
click at [604, 498] on button "Отправить" at bounding box center [589, 511] width 61 height 32
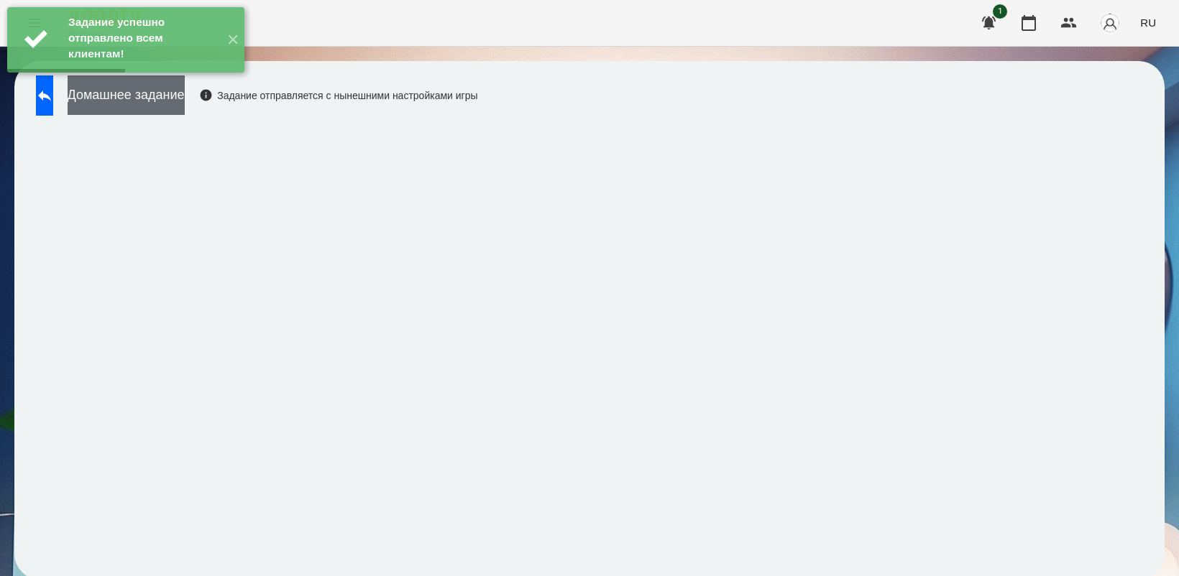
click at [169, 108] on button "Домашнее задание" at bounding box center [126, 95] width 117 height 40
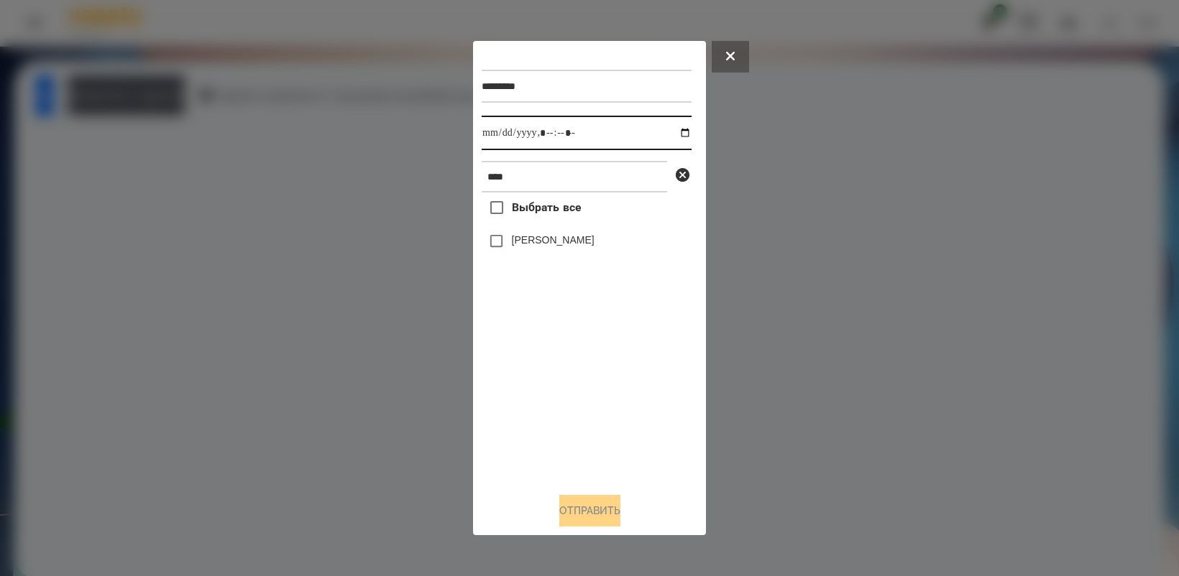
click at [676, 131] on input "datetime-local" at bounding box center [586, 133] width 210 height 34
type input "**********"
click at [555, 395] on div "Выбрать все [PERSON_NAME]" at bounding box center [586, 337] width 210 height 288
click at [605, 504] on button "Отправить" at bounding box center [589, 511] width 61 height 32
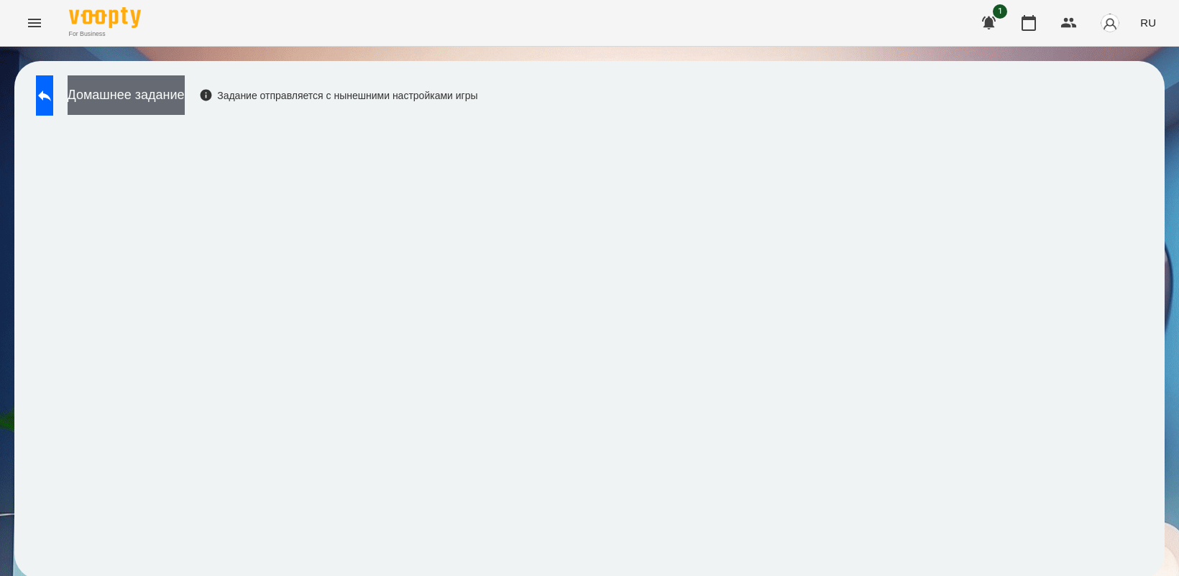
click at [183, 99] on button "Домашнее задание" at bounding box center [126, 95] width 117 height 40
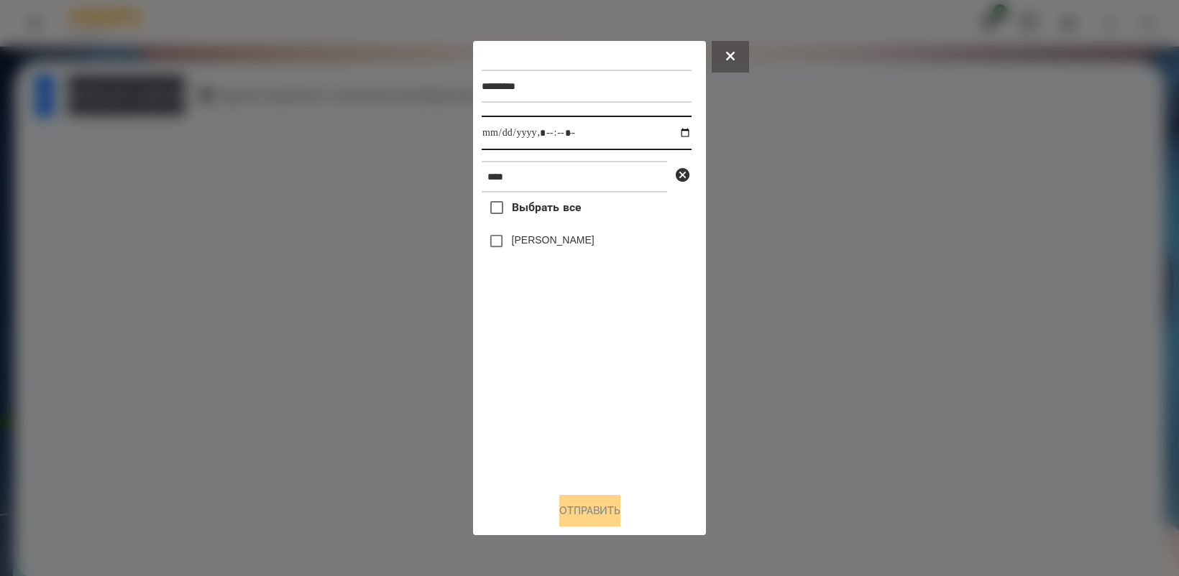
click at [670, 130] on input "datetime-local" at bounding box center [586, 133] width 210 height 34
type input "**********"
click at [595, 415] on div "Выбрать все [PERSON_NAME]" at bounding box center [586, 337] width 210 height 288
click at [597, 508] on button "Отправить" at bounding box center [589, 511] width 61 height 32
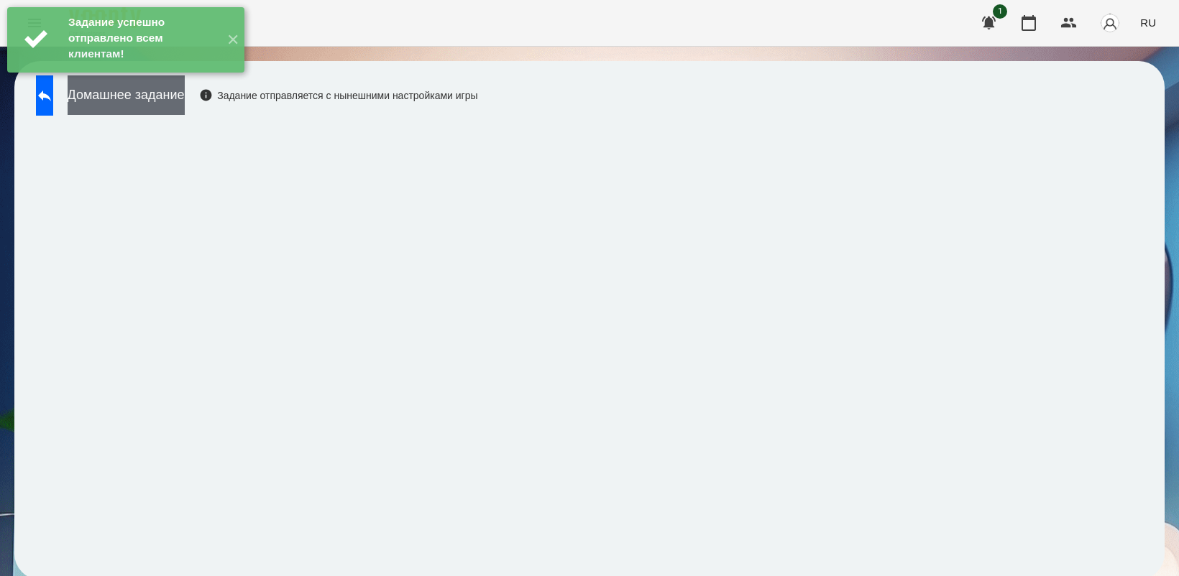
click at [185, 99] on button "Домашнее задание" at bounding box center [126, 95] width 117 height 40
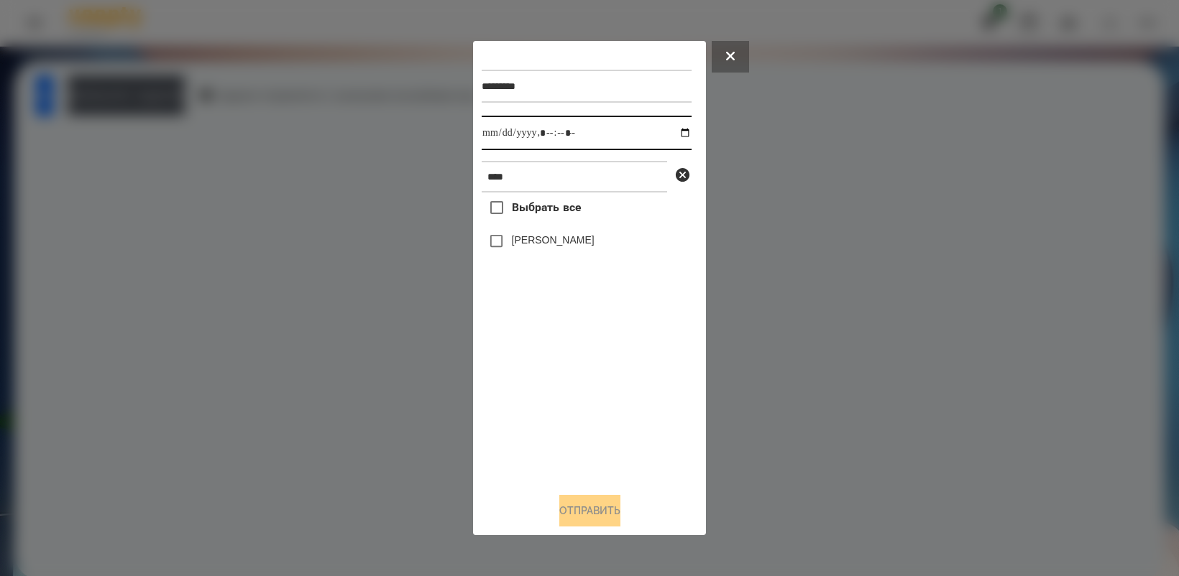
click at [672, 132] on input "datetime-local" at bounding box center [586, 133] width 210 height 34
type input "**********"
click at [589, 392] on div "Выбрать все [PERSON_NAME]" at bounding box center [586, 337] width 210 height 288
click at [606, 520] on button "Отправить" at bounding box center [589, 511] width 61 height 32
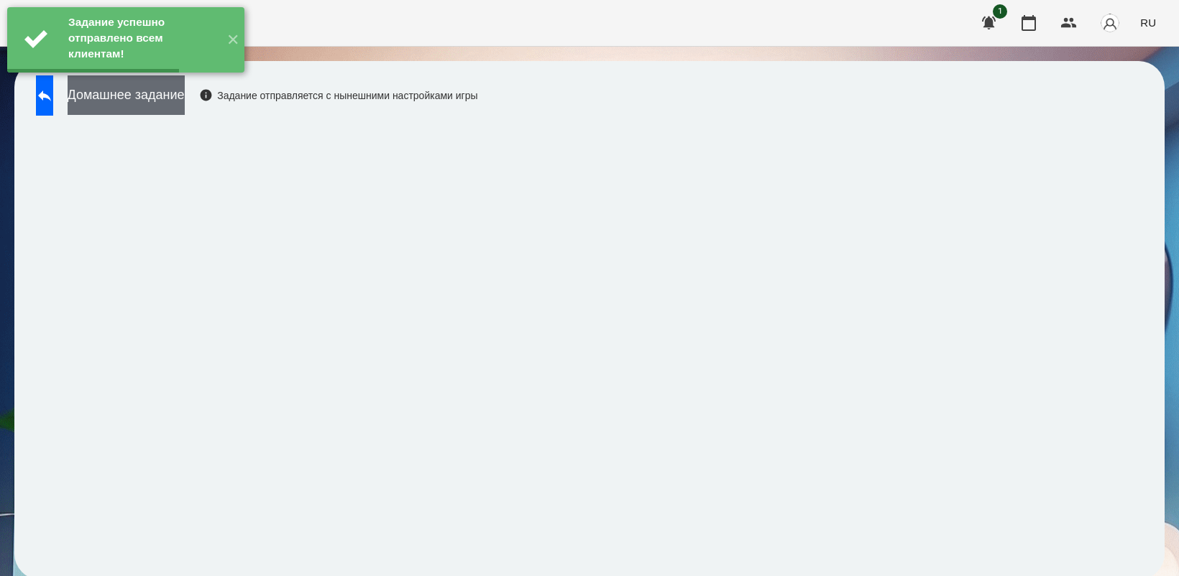
click at [181, 109] on button "Домашнее задание" at bounding box center [126, 95] width 117 height 40
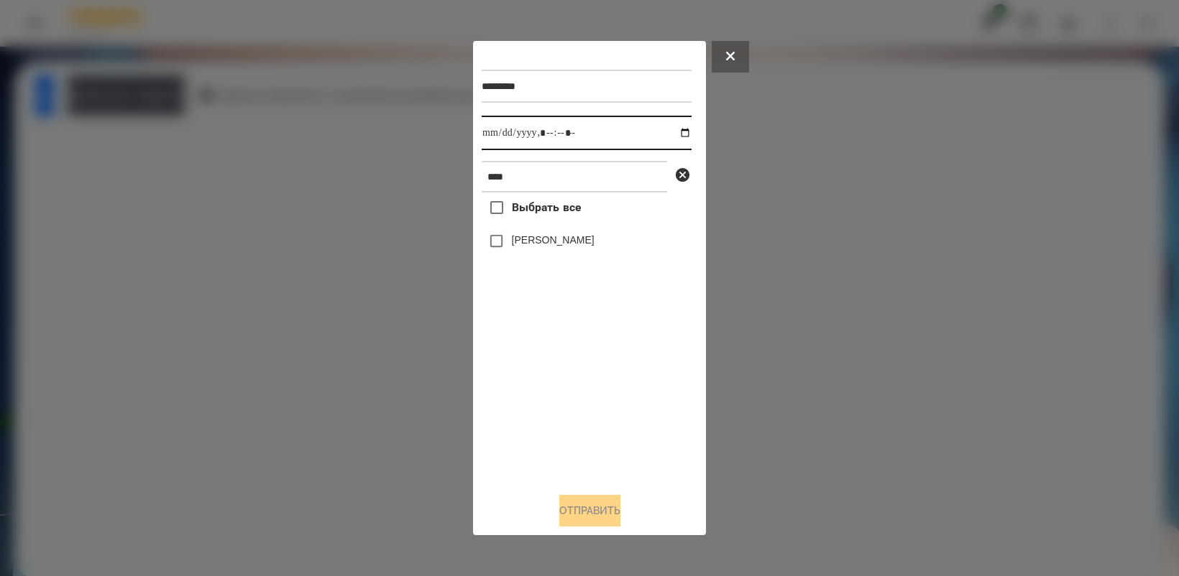
click at [674, 131] on input "datetime-local" at bounding box center [586, 133] width 210 height 34
type input "**********"
click at [594, 407] on div "Выбрать все [PERSON_NAME]" at bounding box center [586, 337] width 210 height 288
click at [605, 510] on button "Отправить" at bounding box center [589, 511] width 61 height 32
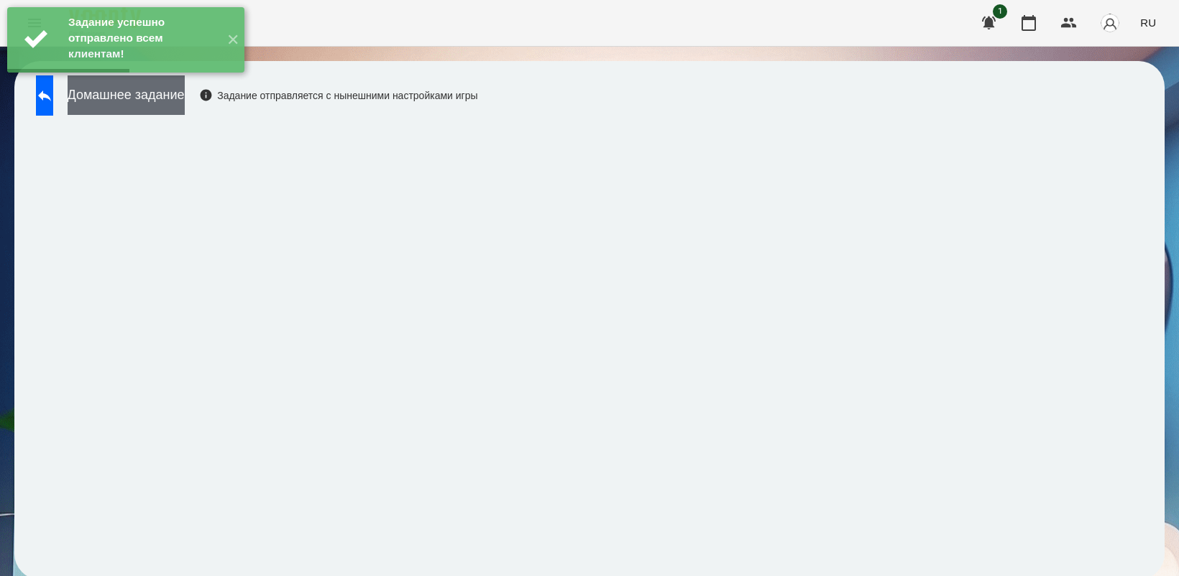
click at [185, 96] on button "Домашнее задание" at bounding box center [126, 95] width 117 height 40
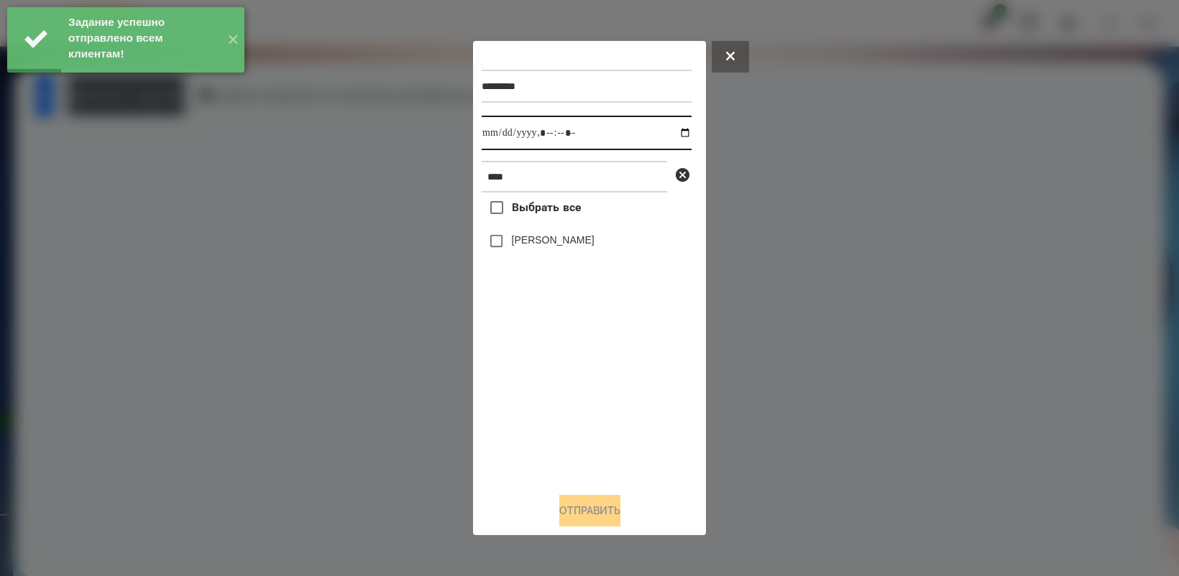
click at [679, 131] on input "datetime-local" at bounding box center [586, 133] width 210 height 34
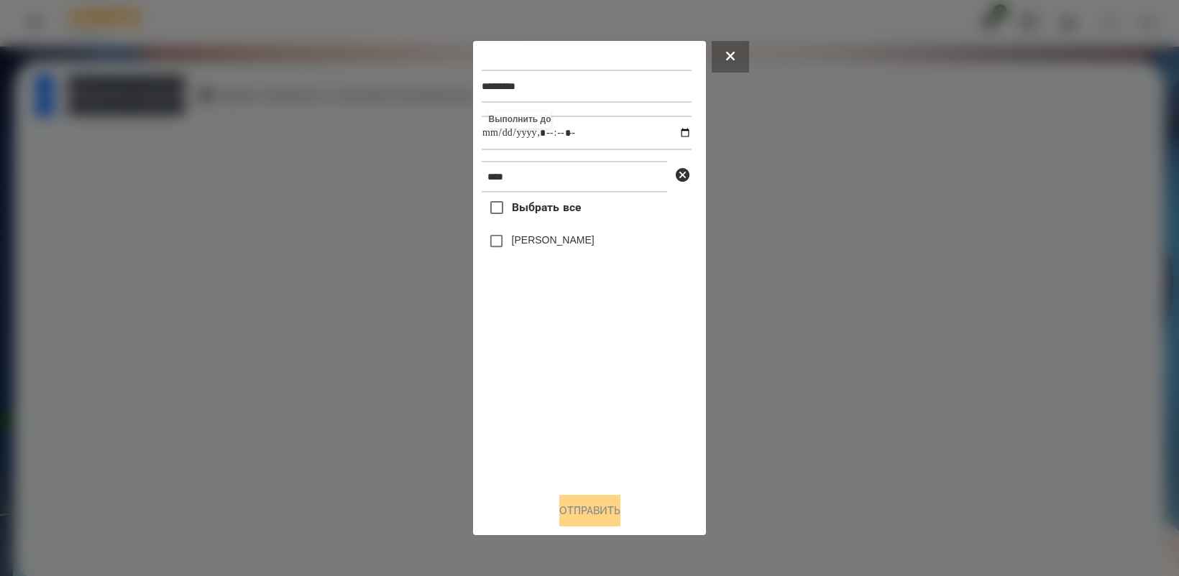
type input "**********"
click at [616, 406] on div "Выбрать все [PERSON_NAME]" at bounding box center [586, 337] width 210 height 288
click at [602, 518] on button "Отправить" at bounding box center [589, 511] width 61 height 32
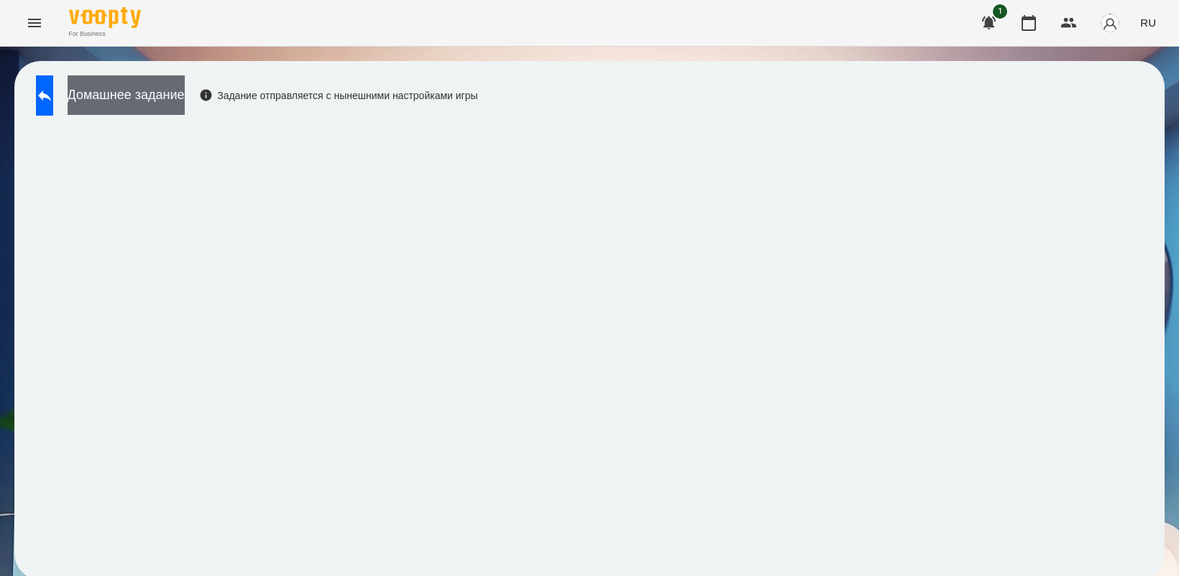
click at [152, 91] on button "Домашнее задание" at bounding box center [126, 95] width 117 height 40
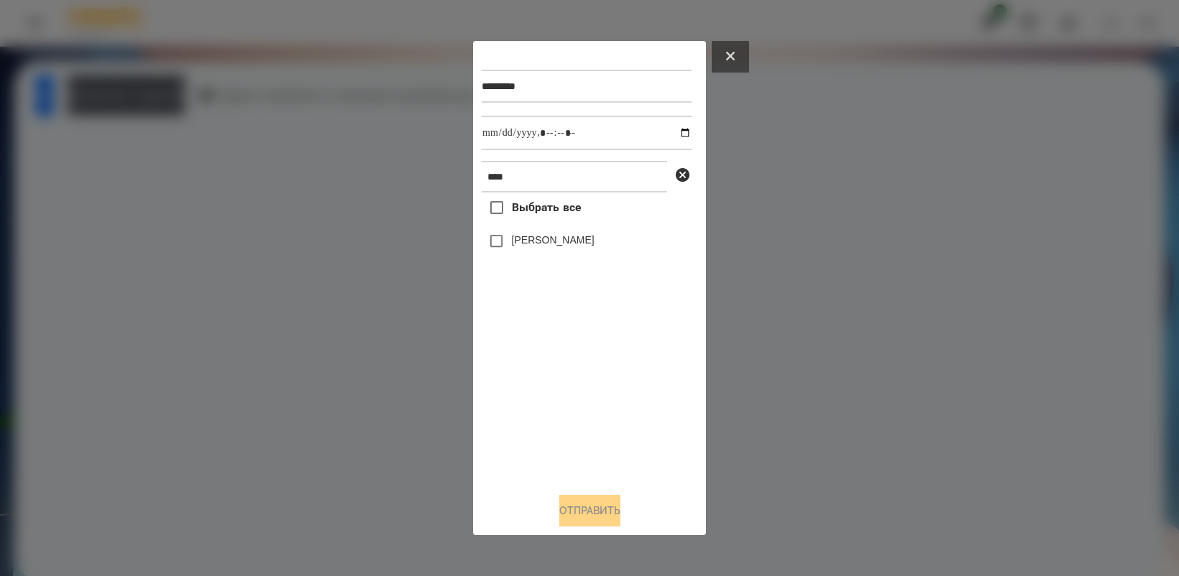
click at [733, 61] on button at bounding box center [729, 57] width 37 height 32
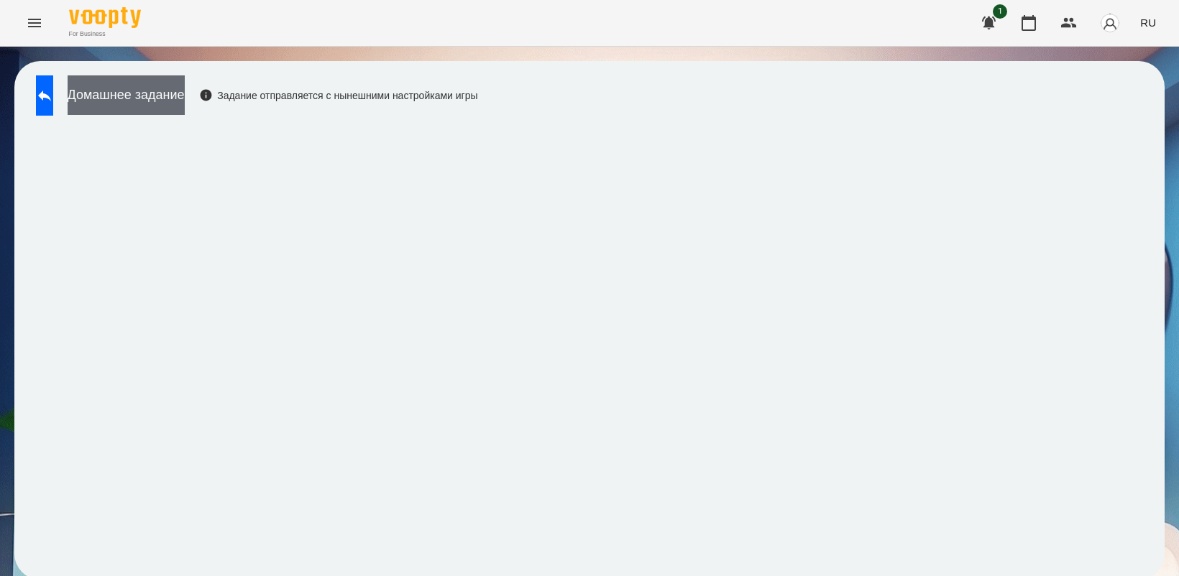
click at [121, 97] on button "Домашнее задание" at bounding box center [126, 95] width 117 height 40
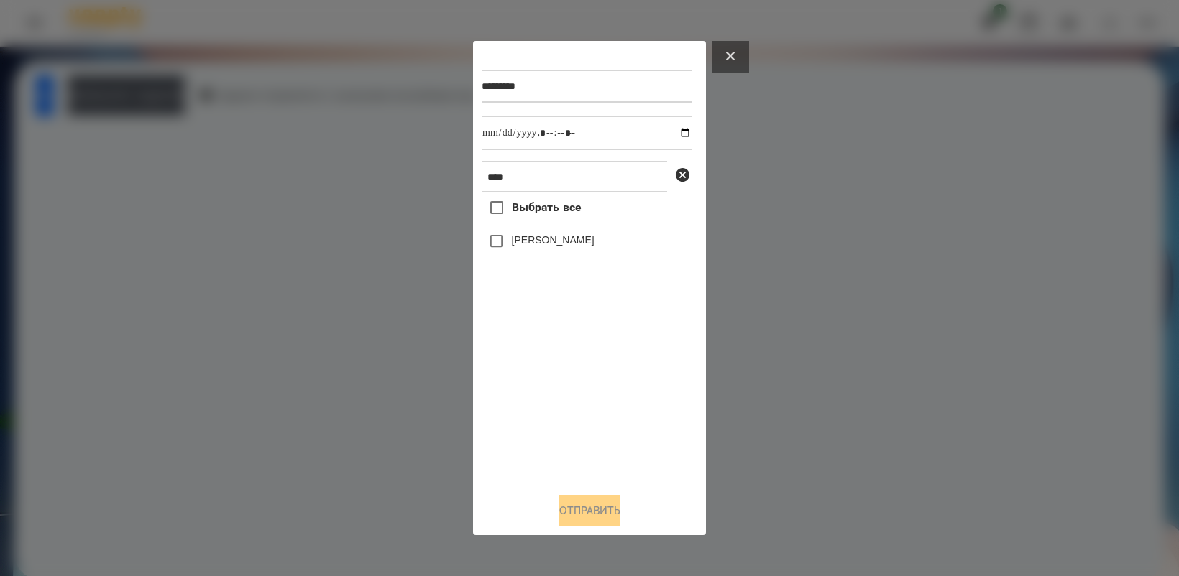
click at [734, 55] on icon at bounding box center [730, 56] width 9 height 9
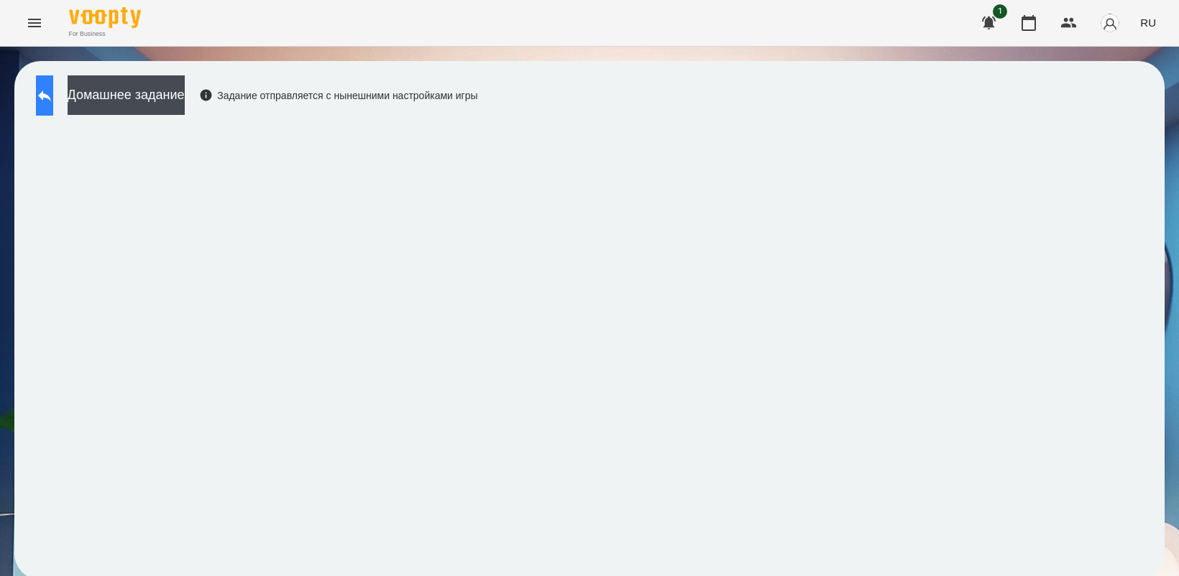
click at [51, 98] on icon at bounding box center [44, 96] width 13 height 11
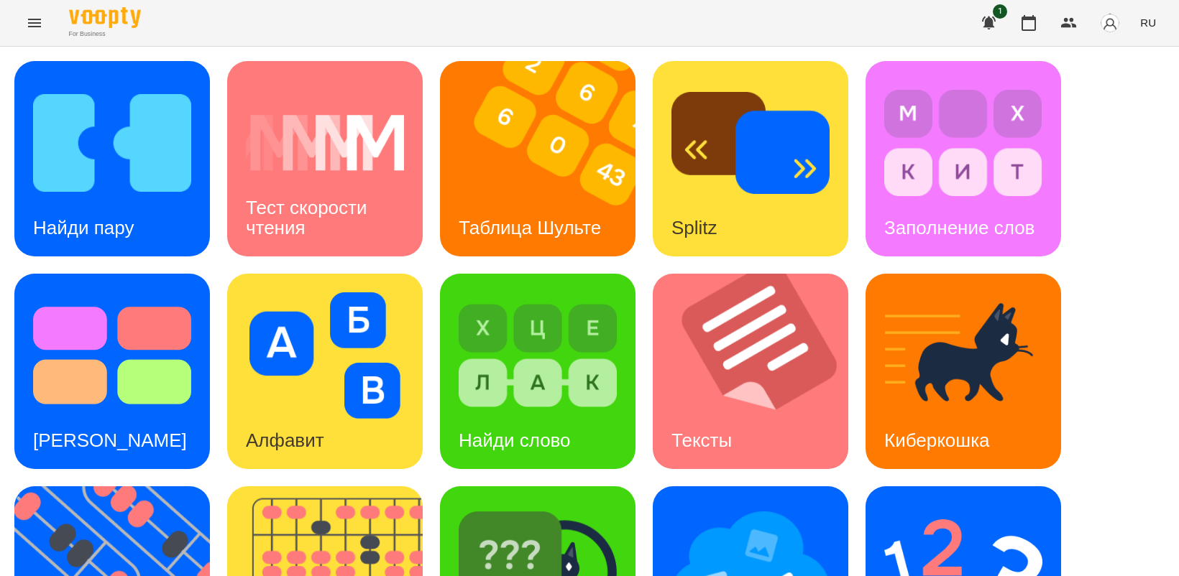
scroll to position [332, 0]
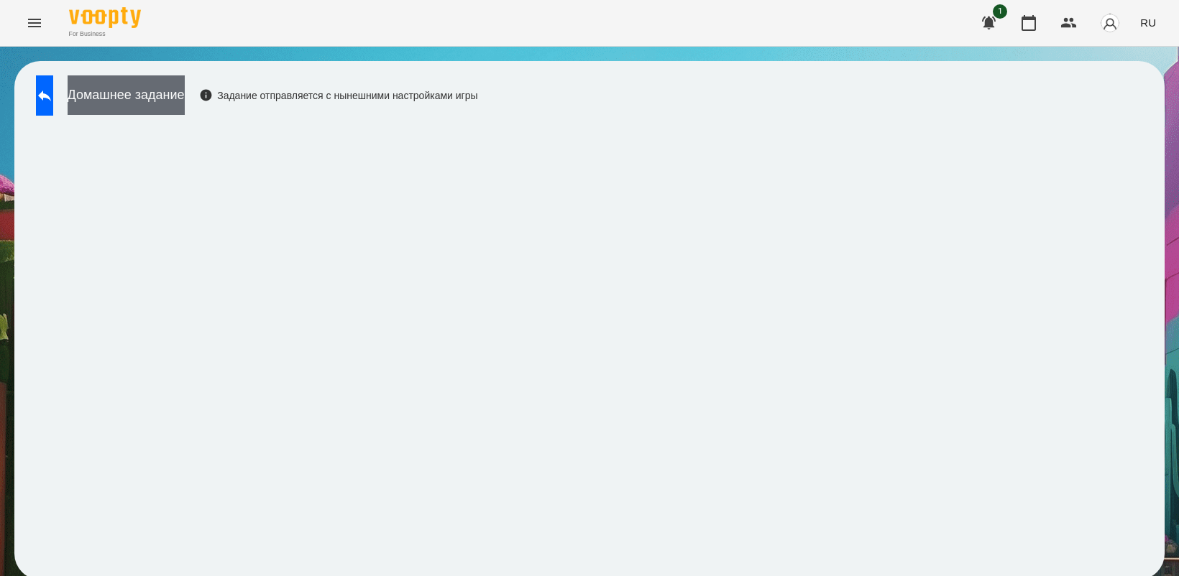
click at [158, 88] on button "Домашнее задание" at bounding box center [126, 95] width 117 height 40
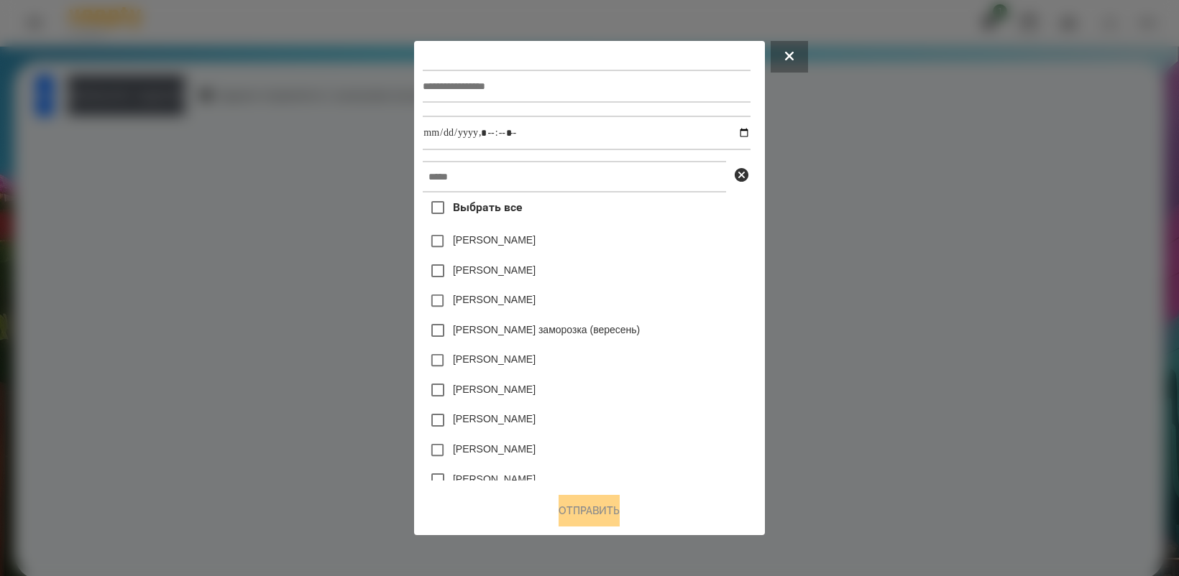
click at [577, 102] on div at bounding box center [586, 86] width 327 height 59
click at [568, 90] on input "text" at bounding box center [586, 86] width 327 height 33
type input "*******"
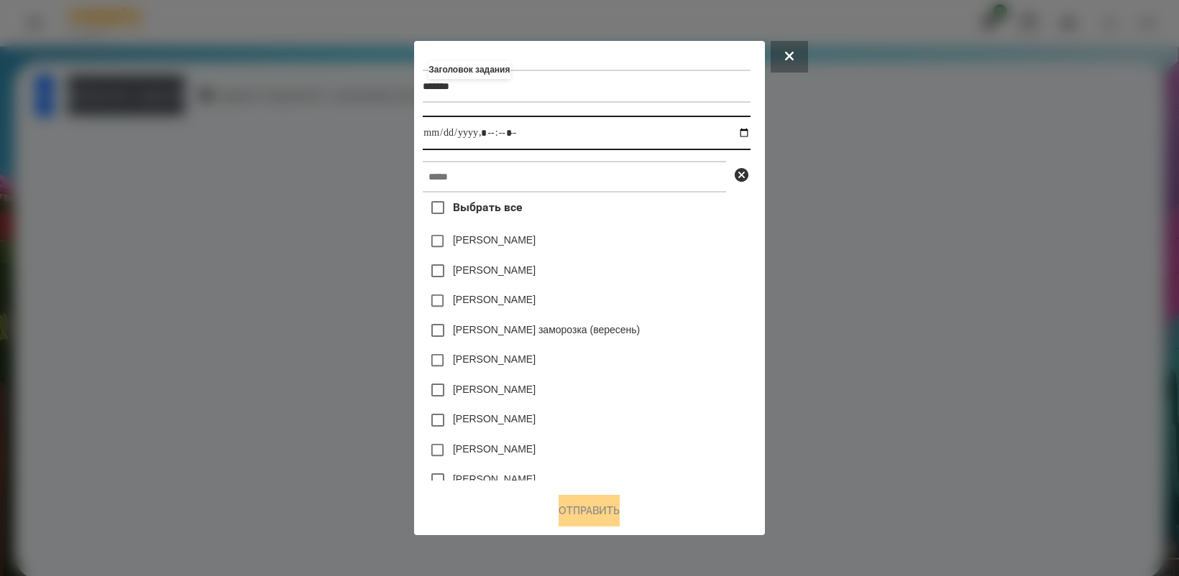
click at [746, 134] on input "datetime-local" at bounding box center [586, 133] width 327 height 34
type input "**********"
drag, startPoint x: 649, startPoint y: 343, endPoint x: 573, endPoint y: 180, distance: 180.7
click at [688, 420] on div "[PERSON_NAME]" at bounding box center [586, 420] width 327 height 30
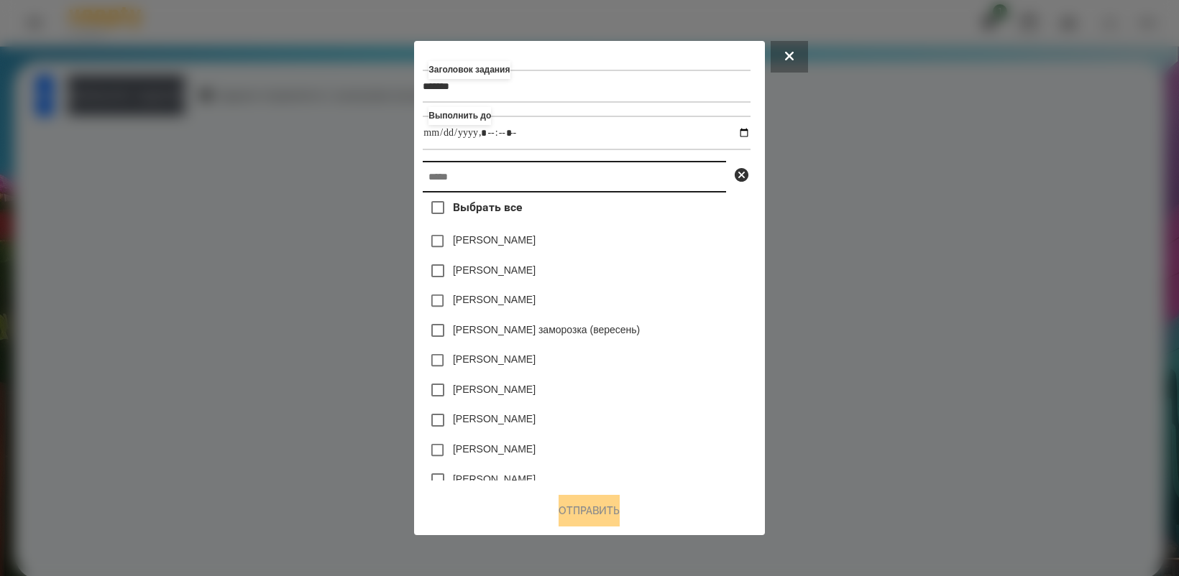
click at [572, 185] on input "text" at bounding box center [574, 177] width 303 height 32
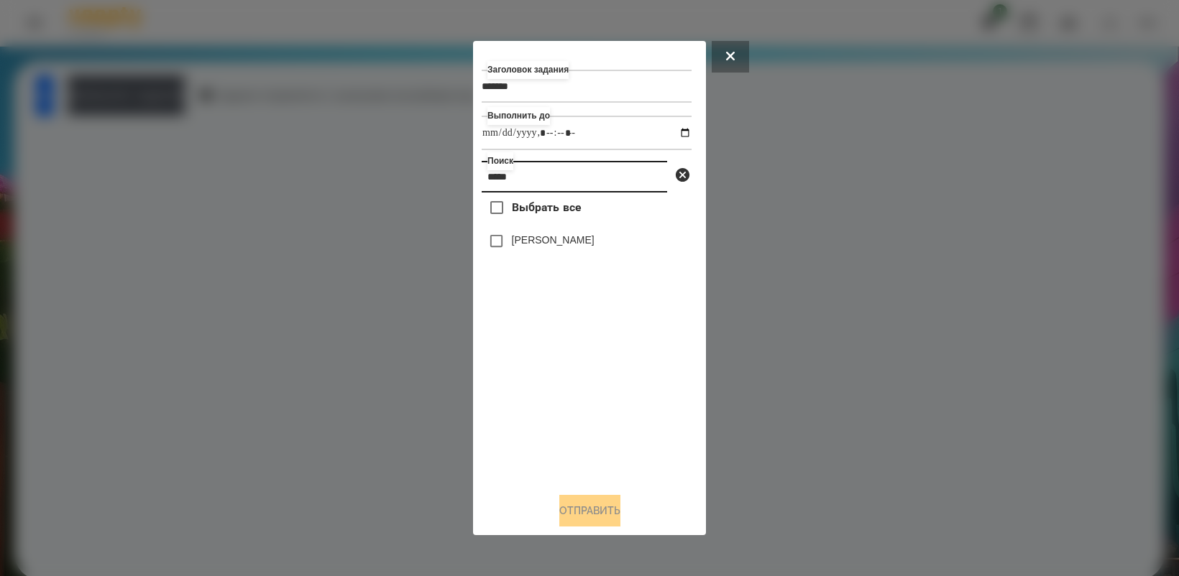
type input "****"
click at [591, 515] on button "Отправить" at bounding box center [589, 511] width 61 height 32
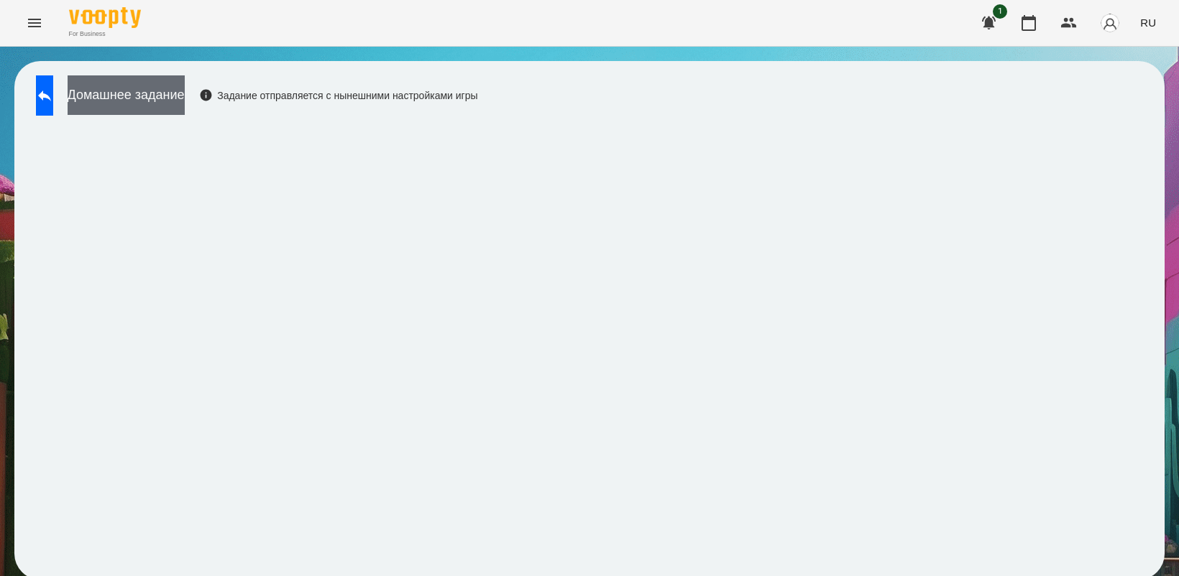
click at [170, 93] on button "Домашнее задание" at bounding box center [126, 95] width 117 height 40
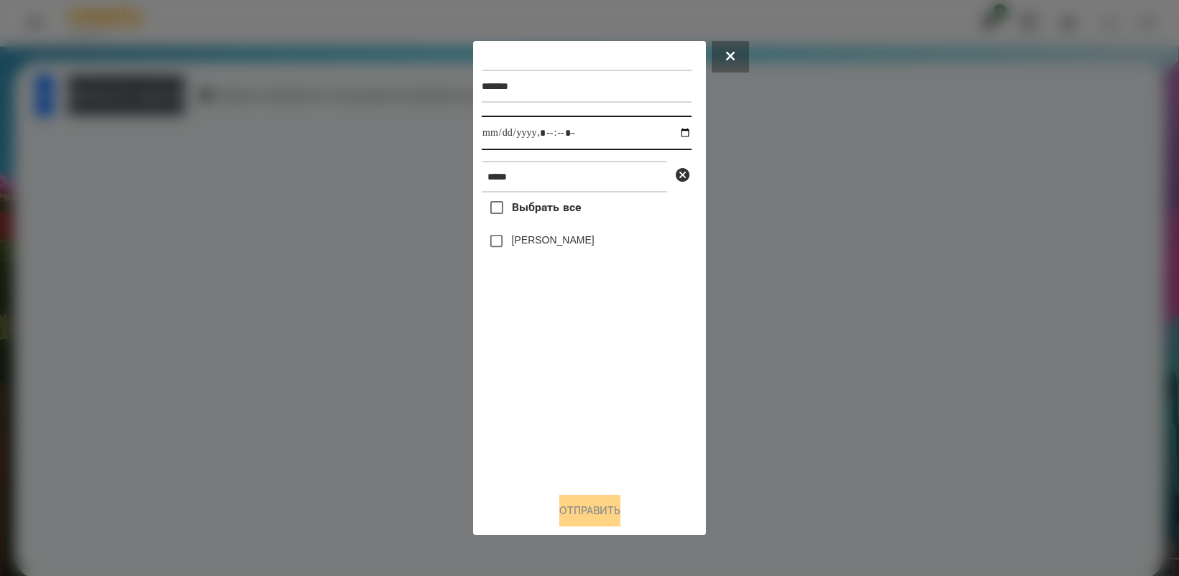
click at [677, 137] on input "datetime-local" at bounding box center [586, 133] width 210 height 34
type input "**********"
click at [599, 390] on div "Выбрать все [PERSON_NAME]" at bounding box center [586, 337] width 210 height 288
click at [613, 504] on button "Отправить" at bounding box center [589, 511] width 61 height 32
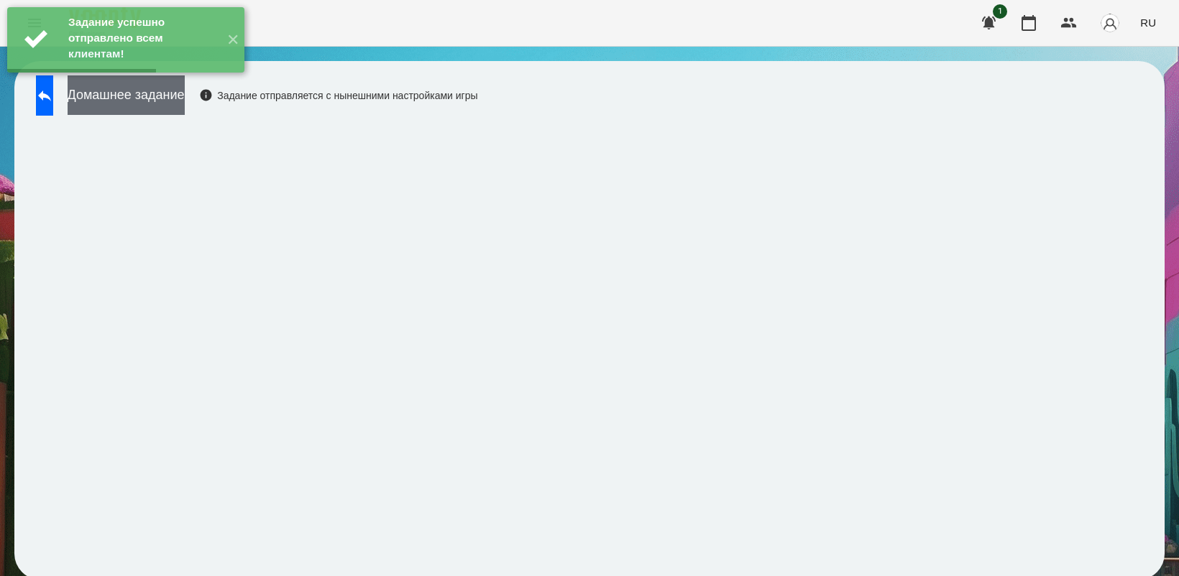
click at [185, 88] on button "Домашнее задание" at bounding box center [126, 95] width 117 height 40
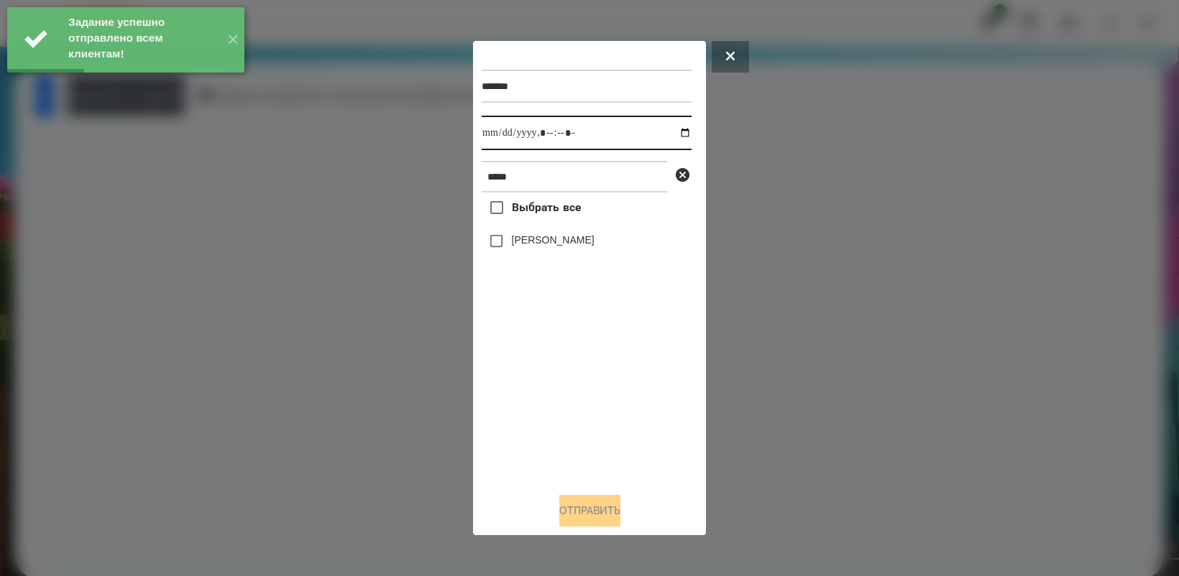
click at [680, 134] on input "datetime-local" at bounding box center [586, 133] width 210 height 34
type input "**********"
click at [558, 426] on div "Выбрать все [PERSON_NAME]" at bounding box center [586, 337] width 210 height 288
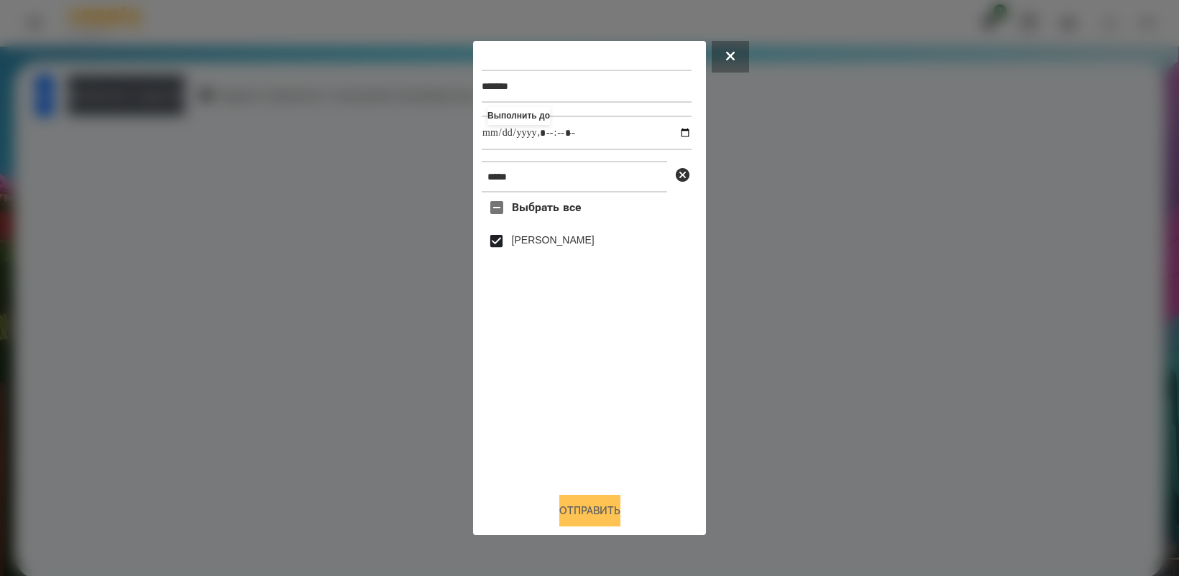
click at [601, 502] on button "Отправить" at bounding box center [589, 511] width 61 height 32
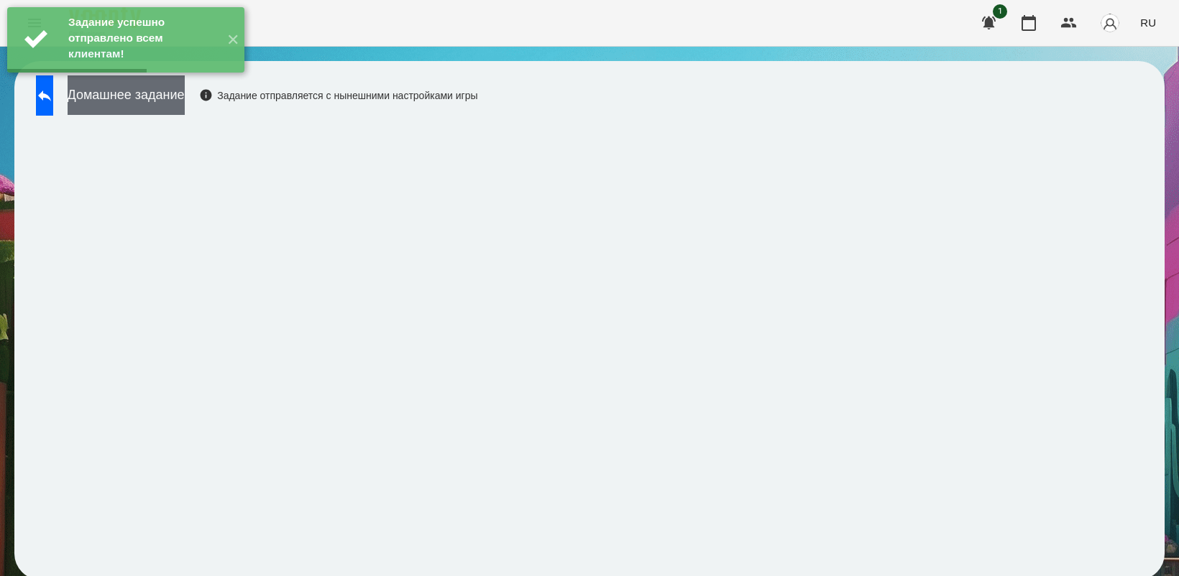
click at [144, 106] on button "Домашнее задание" at bounding box center [126, 95] width 117 height 40
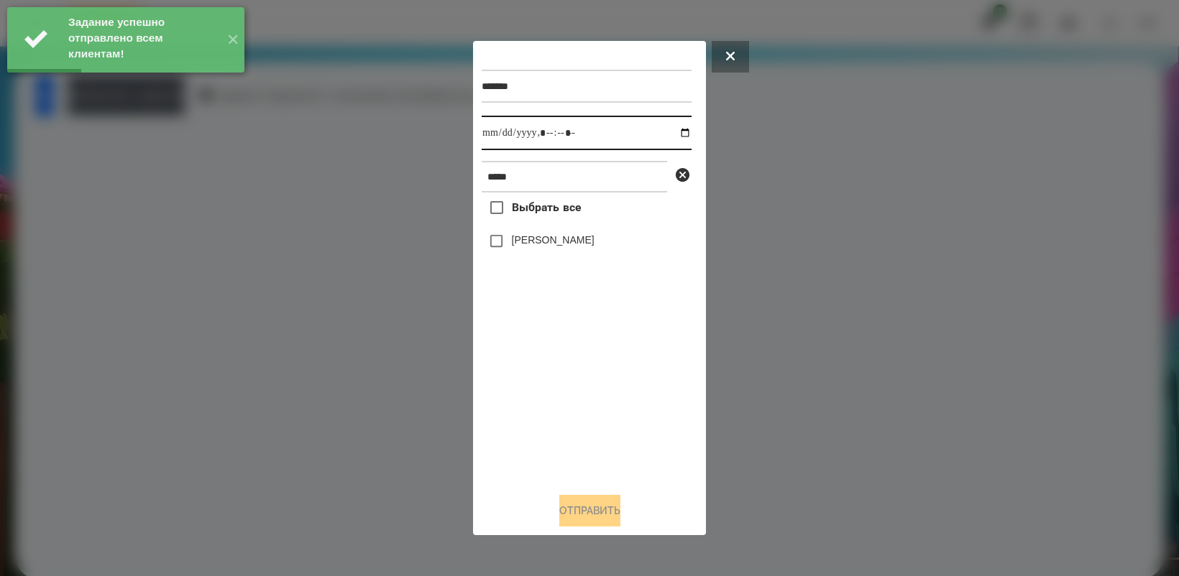
click at [672, 130] on input "datetime-local" at bounding box center [586, 133] width 210 height 34
click at [581, 423] on div "Выбрать все [PERSON_NAME]" at bounding box center [586, 337] width 210 height 288
type input "**********"
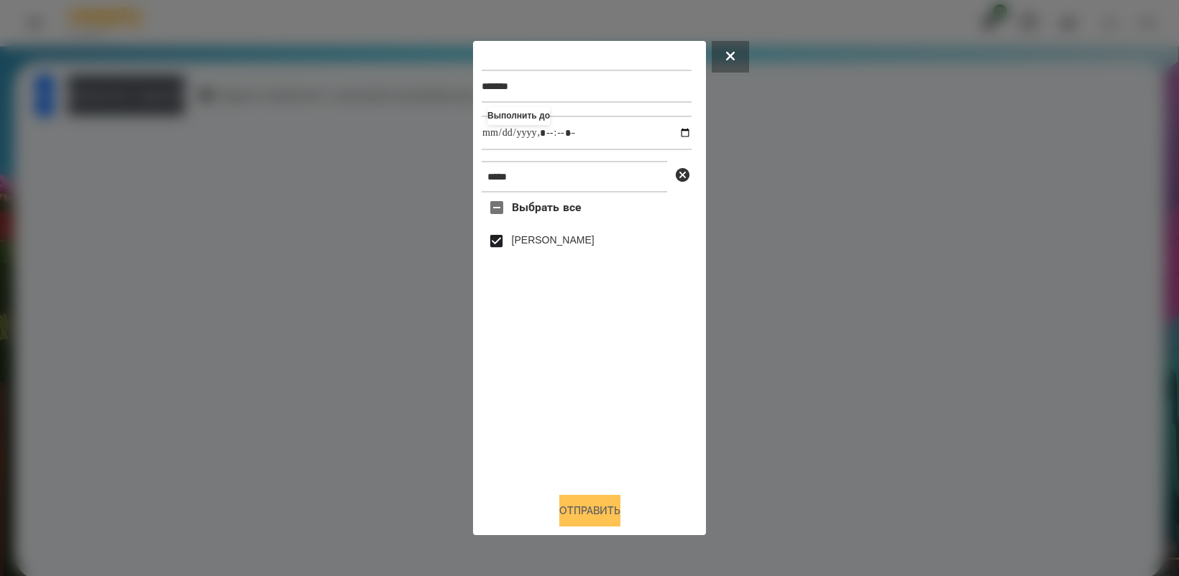
click at [597, 518] on button "Отправить" at bounding box center [589, 511] width 61 height 32
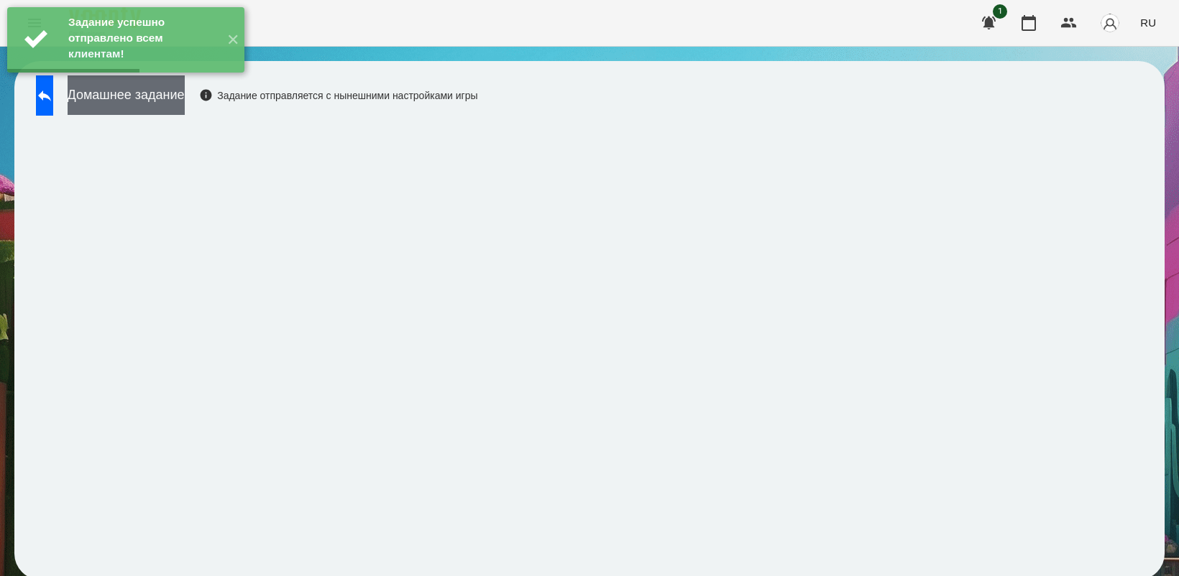
click at [158, 92] on button "Домашнее задание" at bounding box center [126, 95] width 117 height 40
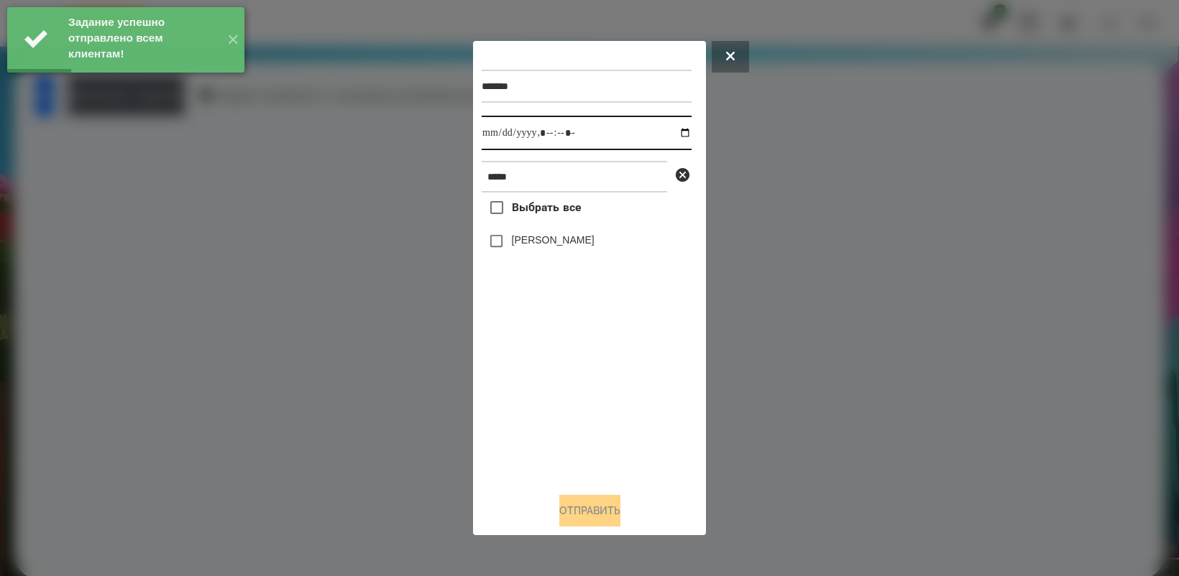
click at [670, 131] on input "datetime-local" at bounding box center [586, 133] width 210 height 34
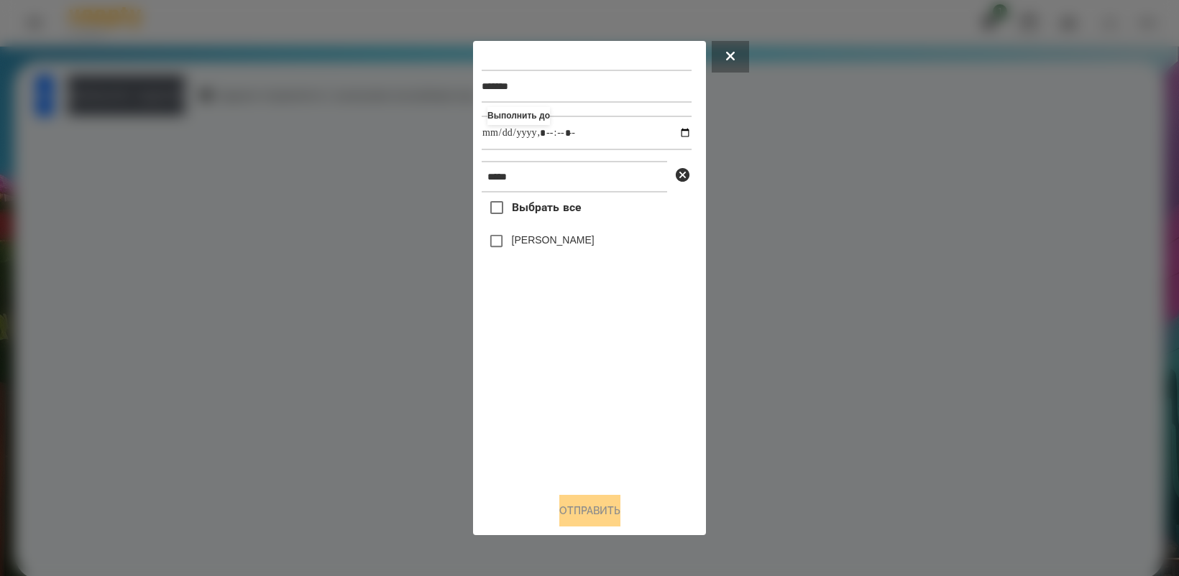
type input "**********"
click at [573, 385] on div "Выбрать все [PERSON_NAME]" at bounding box center [586, 337] width 210 height 288
click at [601, 519] on button "Отправить" at bounding box center [589, 511] width 61 height 32
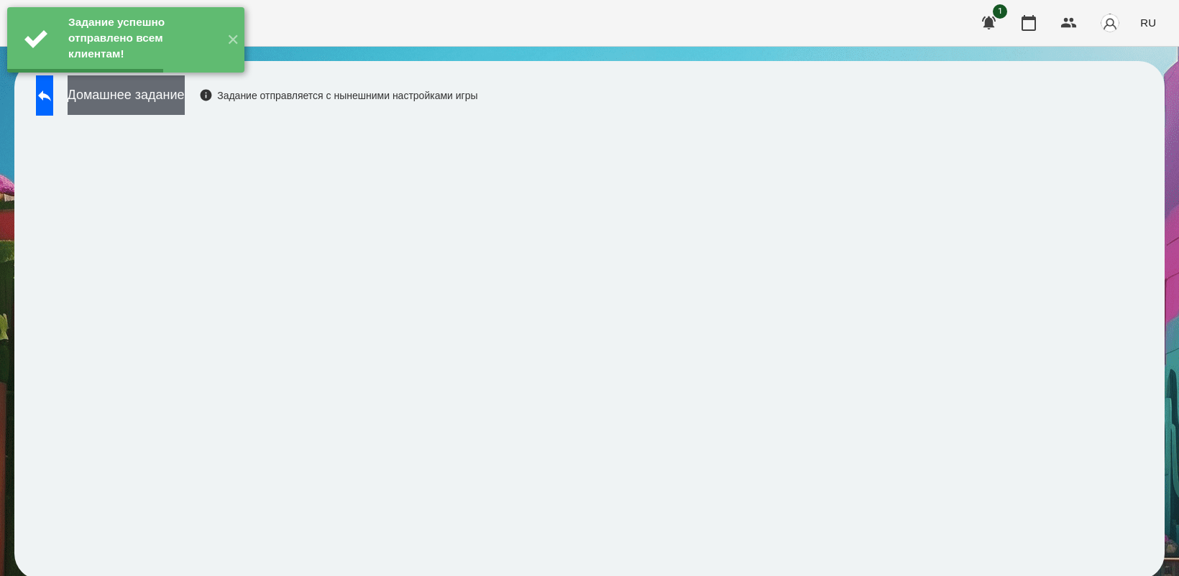
click at [160, 106] on button "Домашнее задание" at bounding box center [126, 95] width 117 height 40
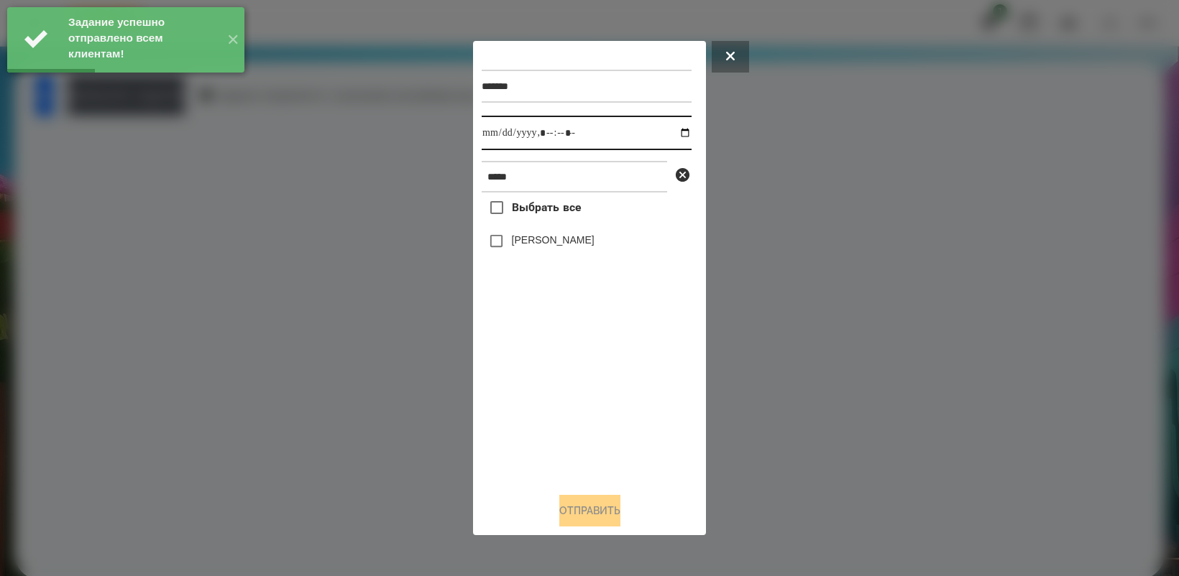
click at [669, 134] on input "datetime-local" at bounding box center [586, 133] width 210 height 34
type input "**********"
drag, startPoint x: 571, startPoint y: 387, endPoint x: 552, endPoint y: 279, distance: 109.5
click at [571, 387] on div "Выбрать все [PERSON_NAME]" at bounding box center [586, 337] width 210 height 288
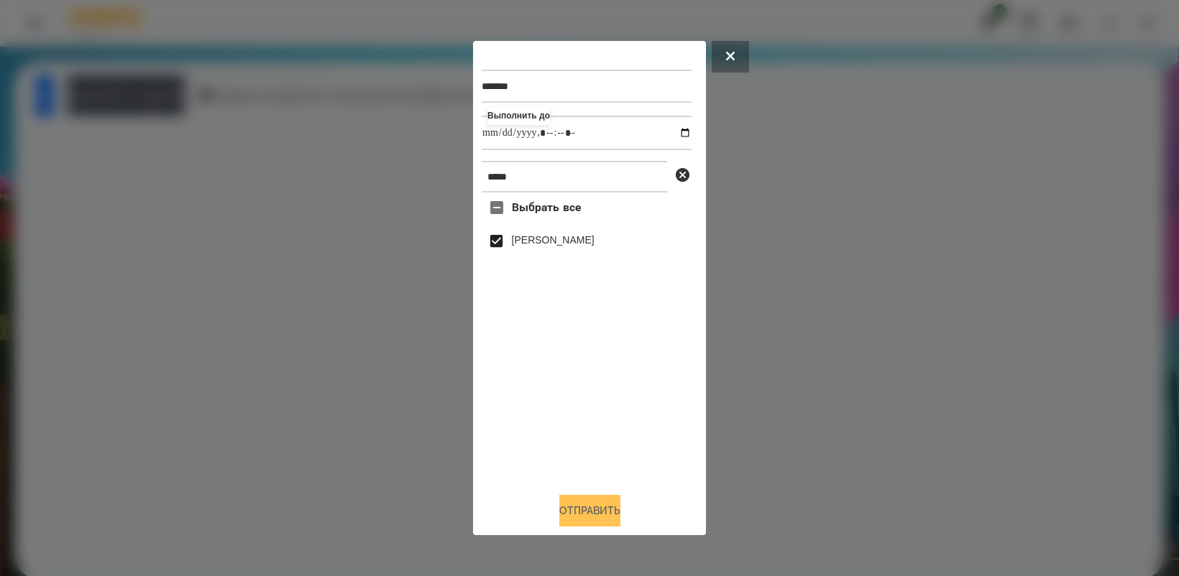
click at [608, 512] on button "Отправить" at bounding box center [589, 511] width 61 height 32
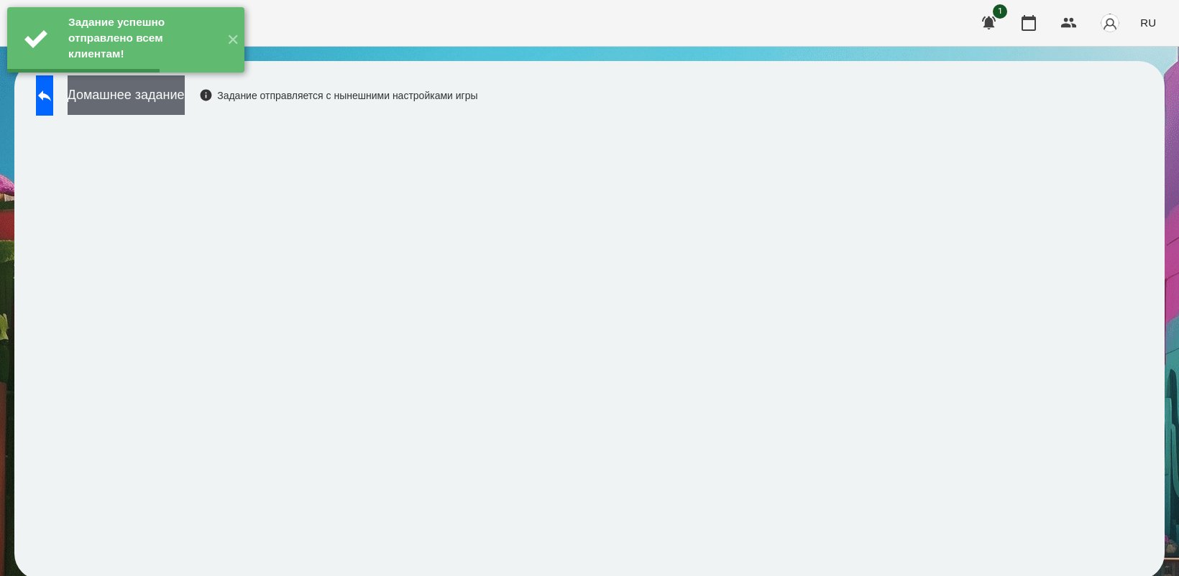
click at [185, 104] on button "Домашнее задание" at bounding box center [126, 95] width 117 height 40
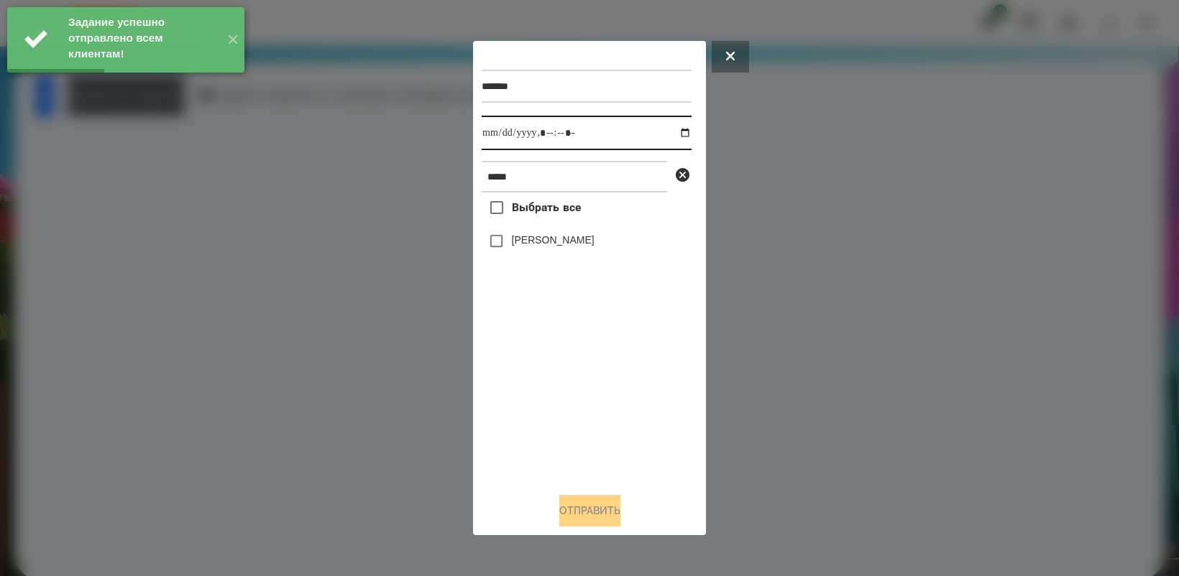
click at [678, 129] on input "datetime-local" at bounding box center [586, 133] width 210 height 34
type input "**********"
click at [612, 403] on div "Выбрать все [PERSON_NAME]" at bounding box center [586, 337] width 210 height 288
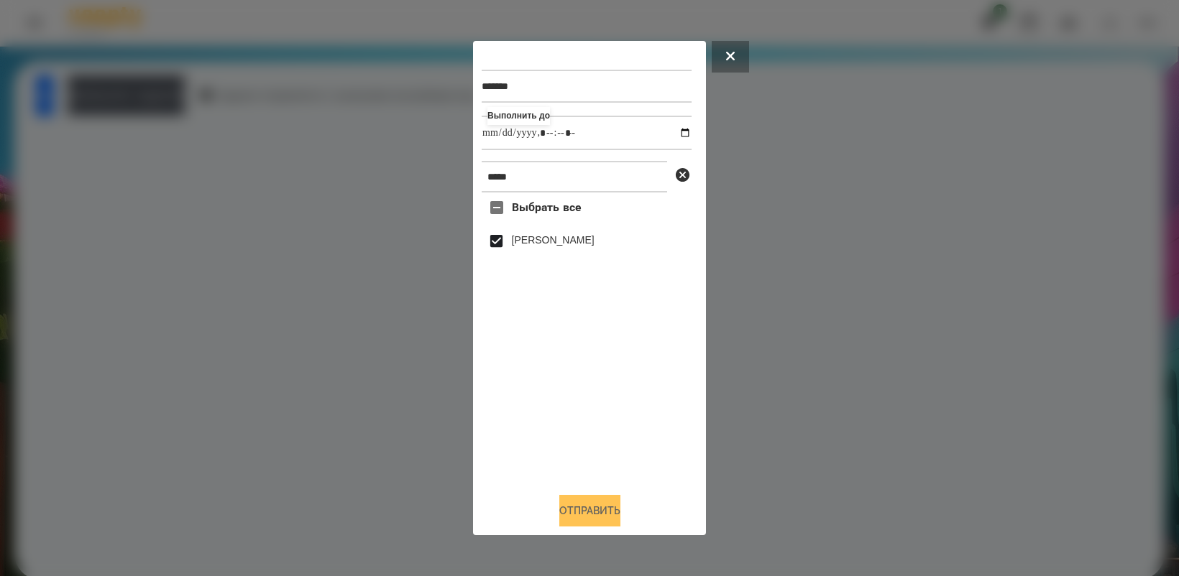
click at [596, 514] on button "Отправить" at bounding box center [589, 511] width 61 height 32
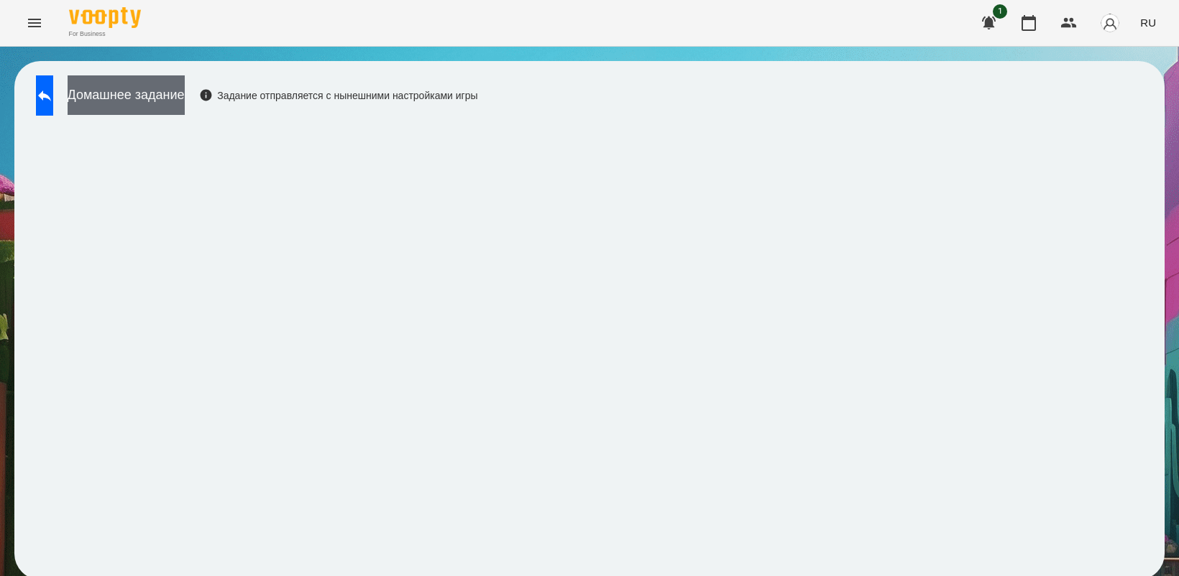
click at [169, 97] on button "Домашнее задание" at bounding box center [126, 95] width 117 height 40
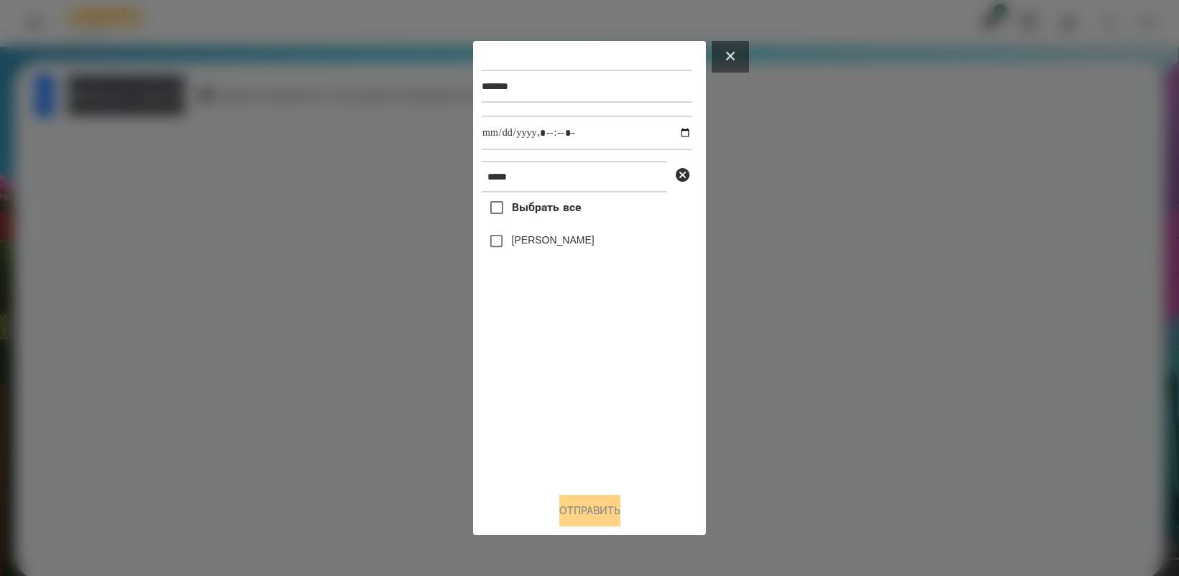
click at [737, 48] on button at bounding box center [729, 57] width 37 height 32
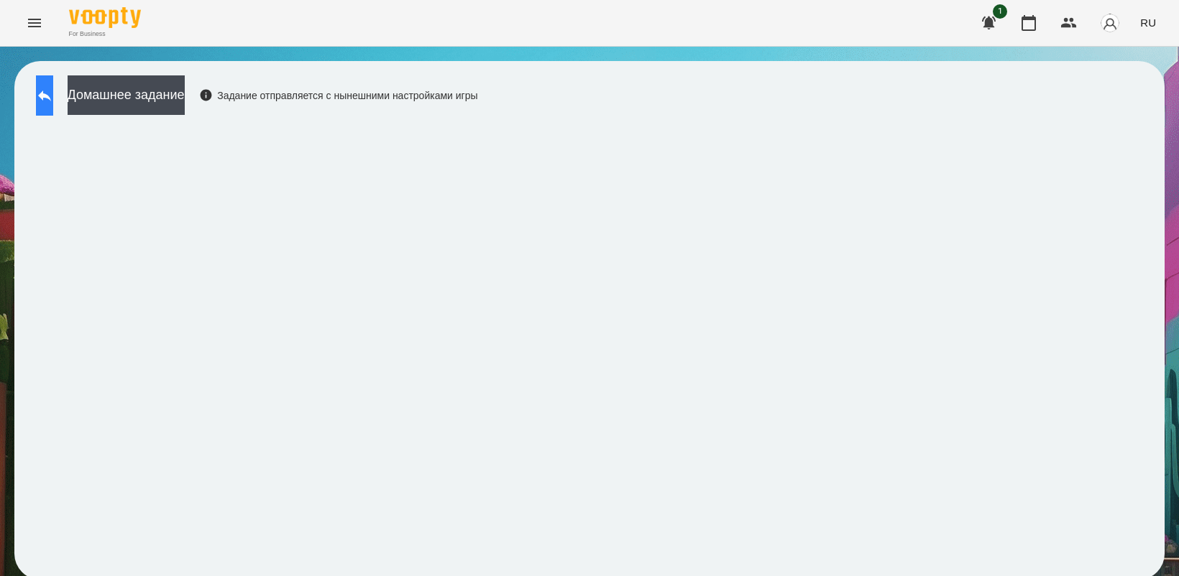
click at [53, 91] on icon at bounding box center [44, 95] width 17 height 17
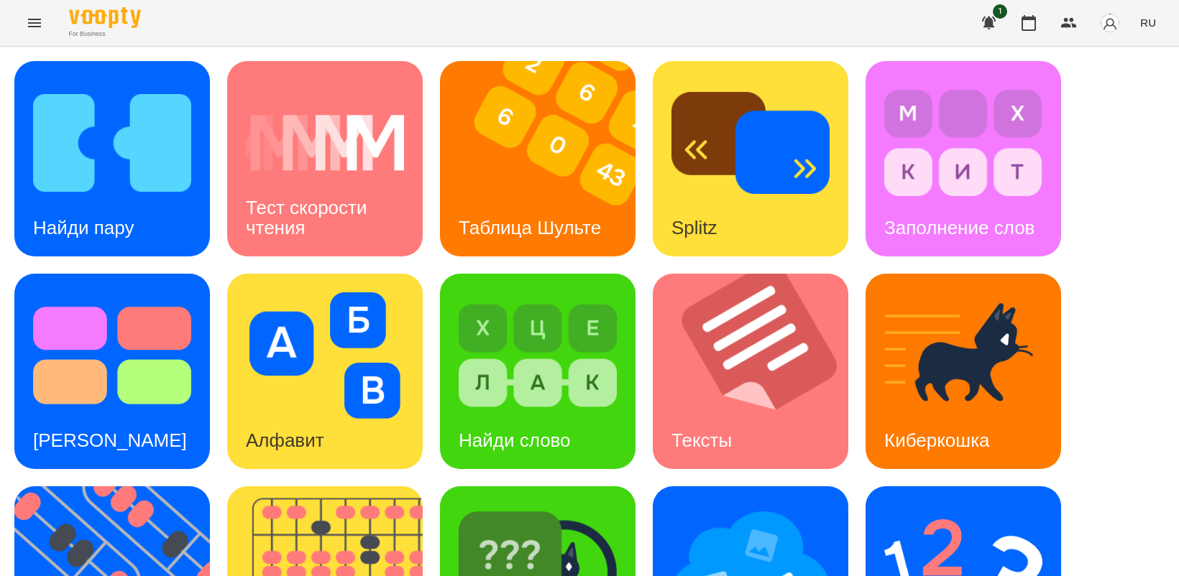
scroll to position [180, 0]
click at [928, 505] on img at bounding box center [963, 568] width 158 height 126
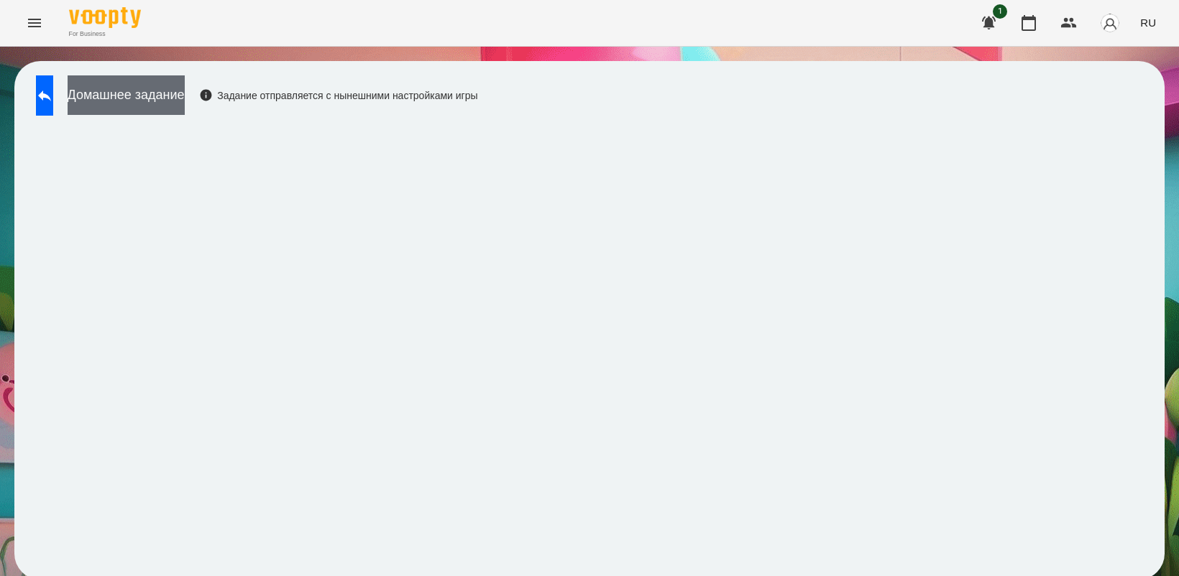
click at [160, 88] on button "Домашнее задание" at bounding box center [126, 95] width 117 height 40
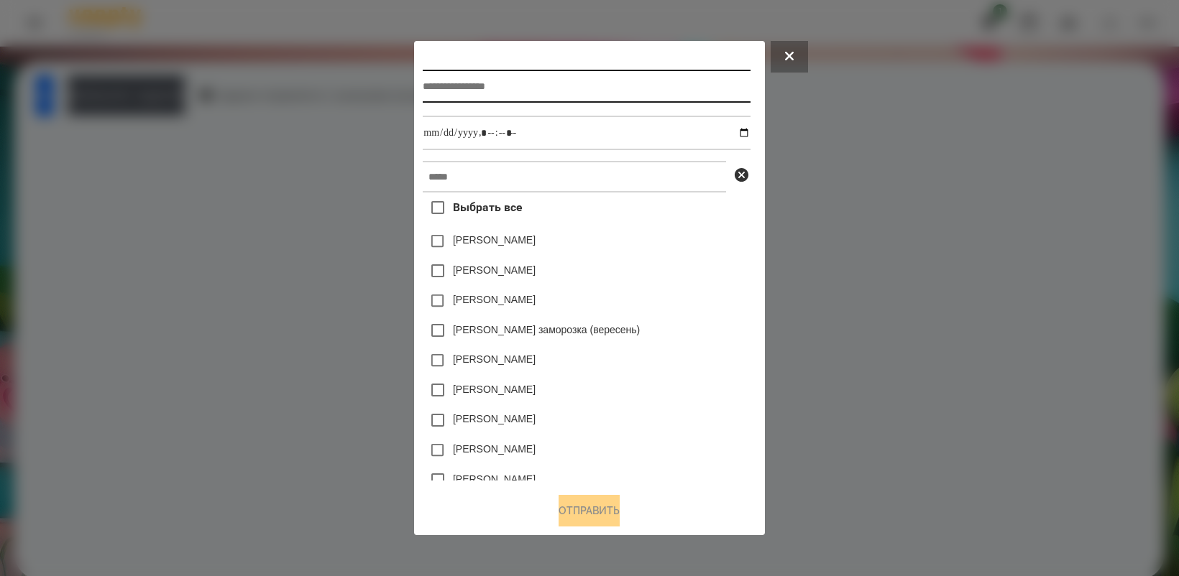
click at [555, 83] on input "text" at bounding box center [586, 86] width 327 height 33
type input "**********"
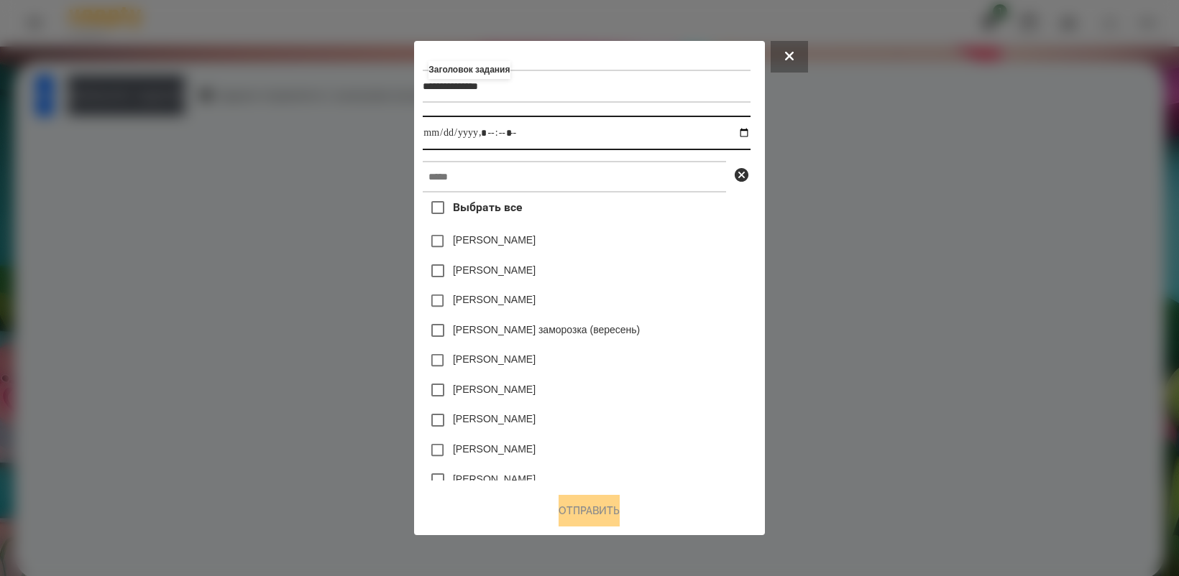
click at [750, 132] on input "datetime-local" at bounding box center [586, 133] width 327 height 34
click at [688, 378] on div "[PERSON_NAME]" at bounding box center [586, 390] width 327 height 30
type input "**********"
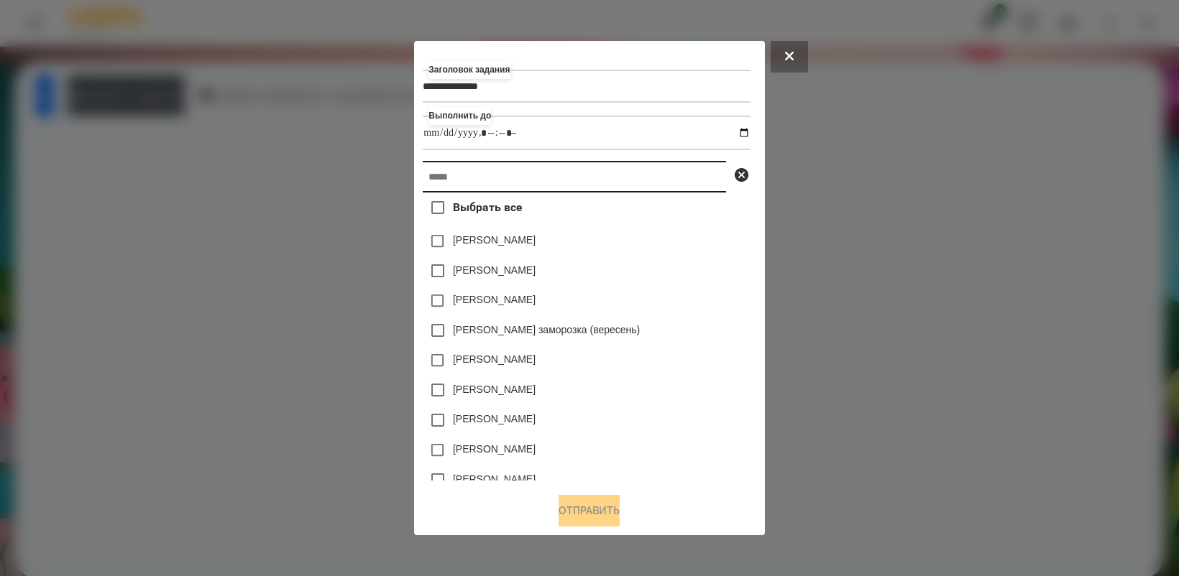
click at [541, 175] on input "text" at bounding box center [574, 177] width 303 height 32
type input "*"
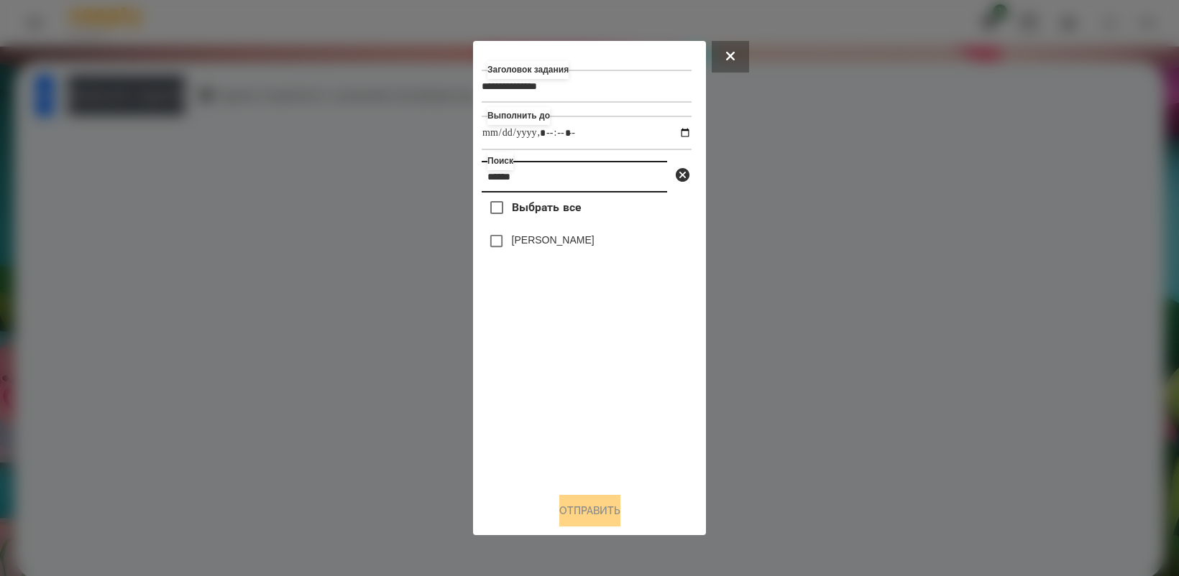
type input "******"
click at [581, 525] on button "Отправить" at bounding box center [589, 511] width 61 height 32
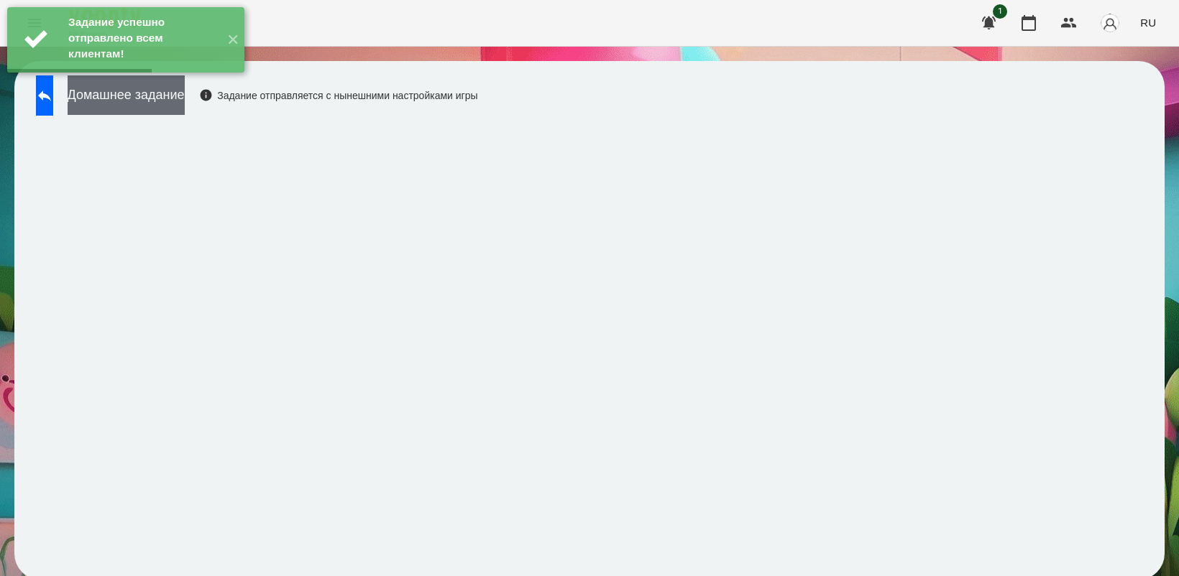
click at [182, 88] on button "Домашнее задание" at bounding box center [126, 95] width 117 height 40
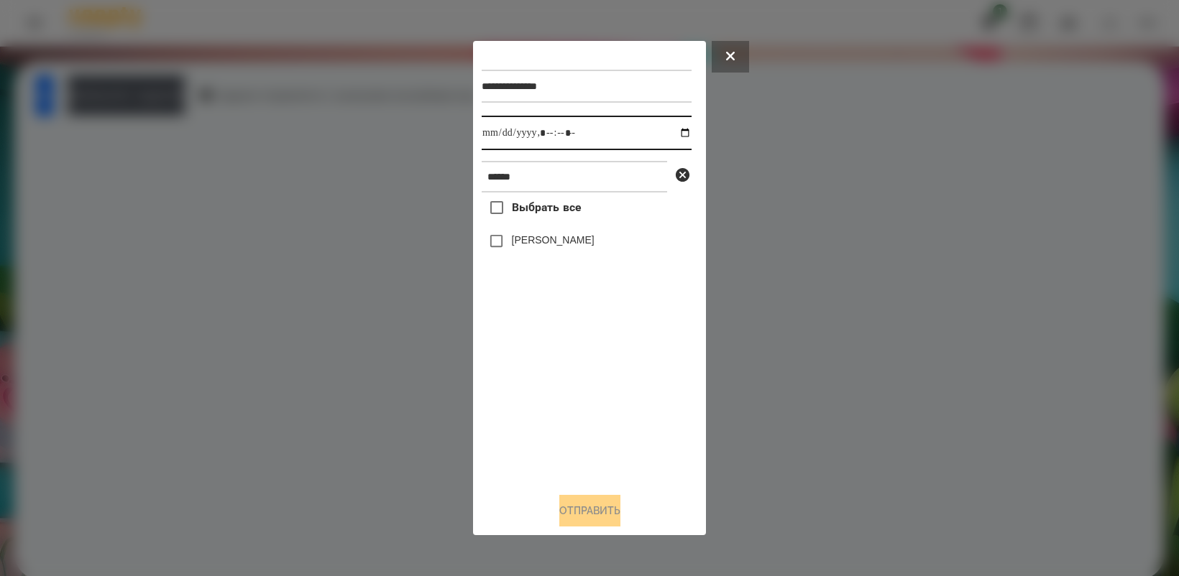
click at [677, 132] on input "datetime-local" at bounding box center [586, 133] width 210 height 34
type input "**********"
click at [576, 389] on div "Выбрать все [PERSON_NAME]" at bounding box center [586, 337] width 210 height 288
click at [601, 522] on button "Отправить" at bounding box center [589, 511] width 61 height 32
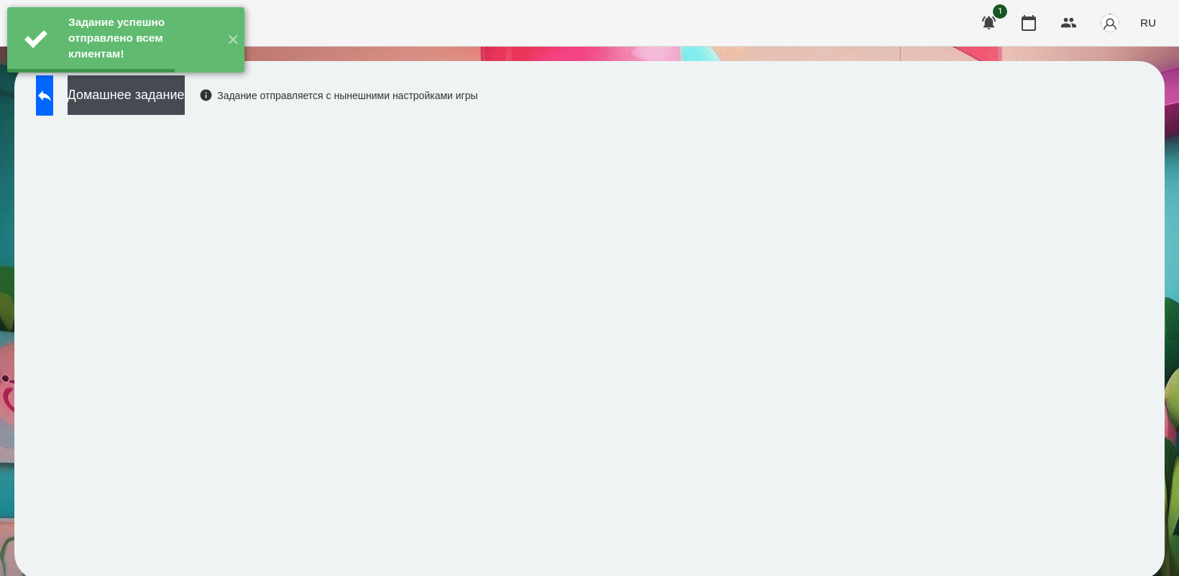
click at [155, 101] on button "Домашнее задание" at bounding box center [126, 95] width 117 height 40
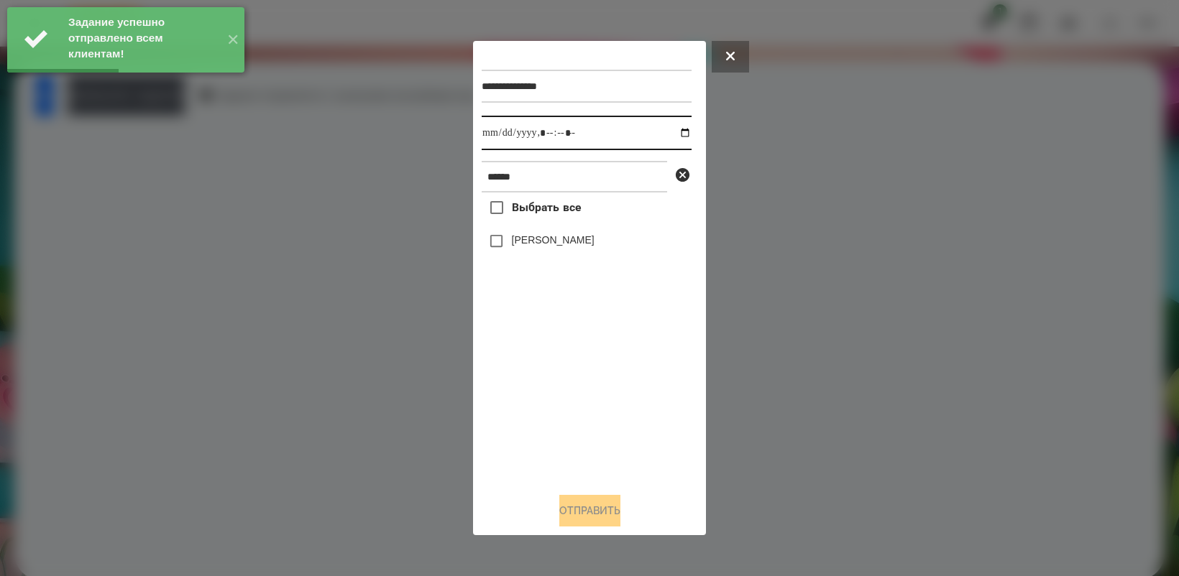
click at [674, 129] on input "datetime-local" at bounding box center [586, 133] width 210 height 34
type input "**********"
click at [583, 394] on div "Выбрать все [PERSON_NAME]" at bounding box center [586, 337] width 210 height 288
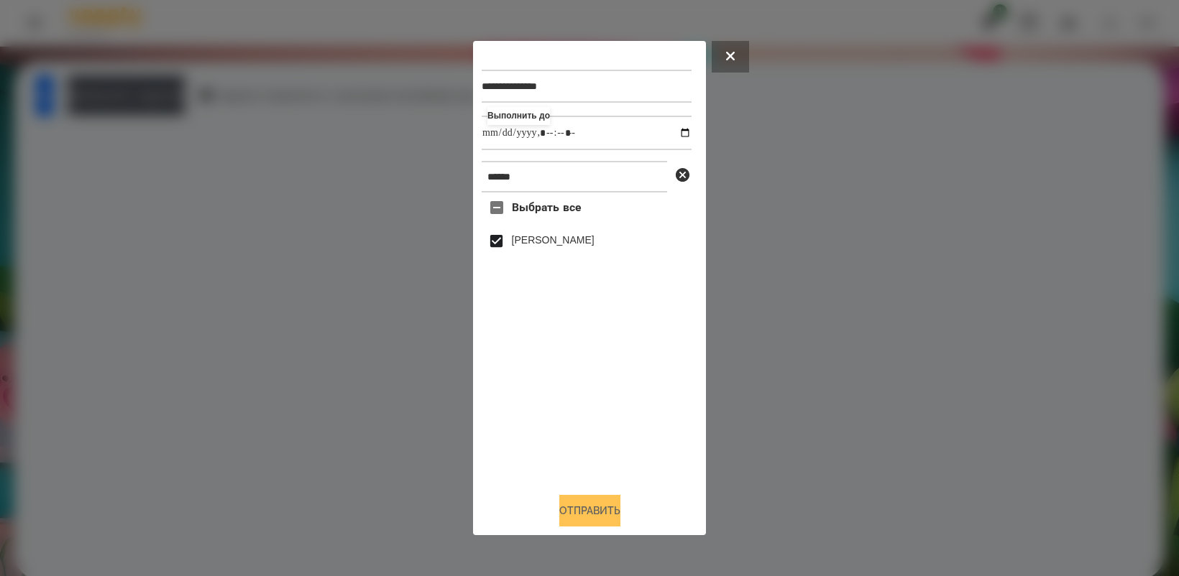
click at [590, 504] on button "Отправить" at bounding box center [589, 511] width 61 height 32
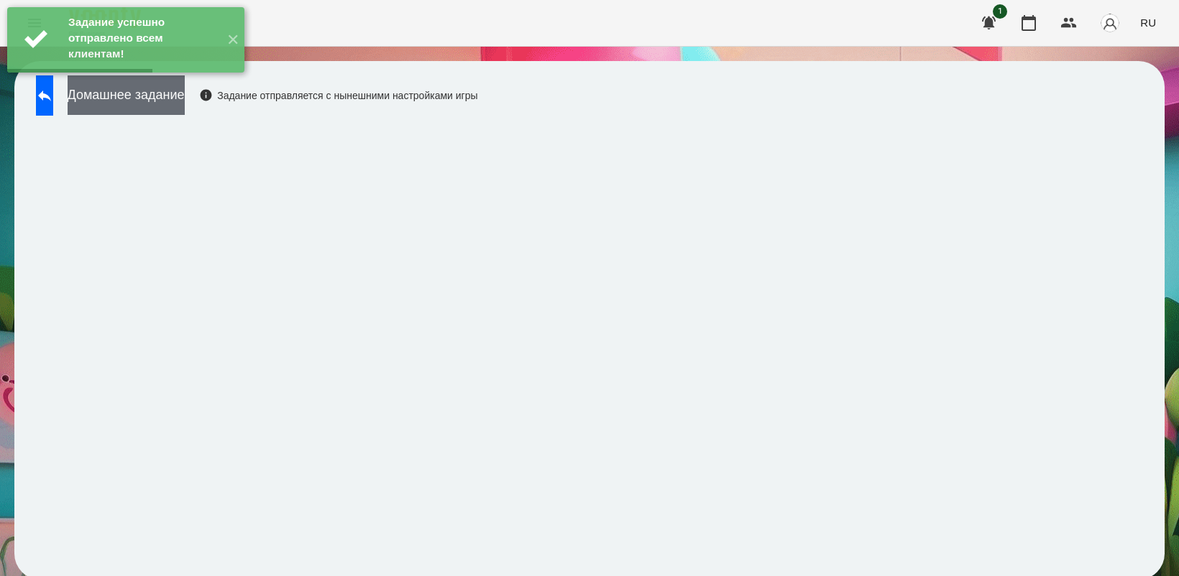
click at [184, 108] on button "Домашнее задание" at bounding box center [126, 95] width 117 height 40
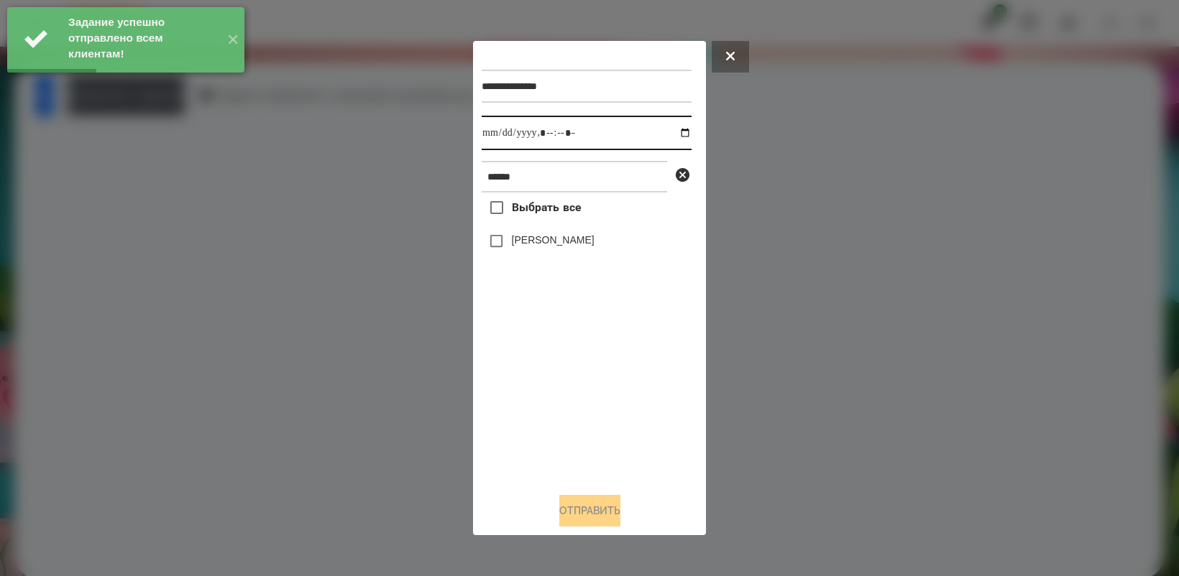
click at [673, 131] on input "datetime-local" at bounding box center [586, 133] width 210 height 34
type input "**********"
click at [579, 410] on div "Выбрать все [PERSON_NAME]" at bounding box center [586, 337] width 210 height 288
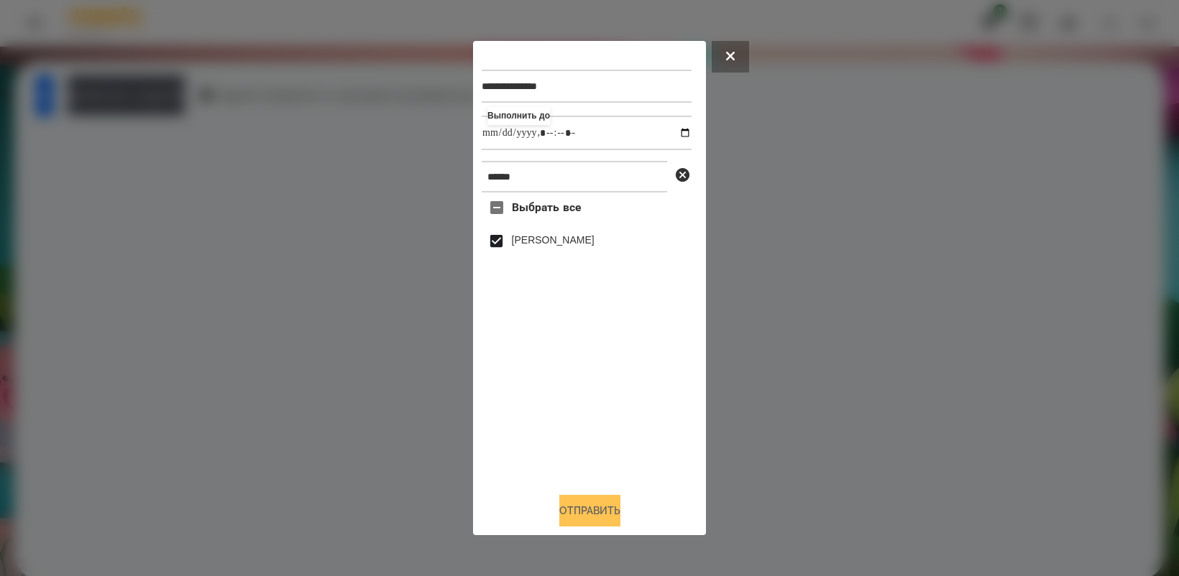
click at [579, 500] on button "Отправить" at bounding box center [589, 511] width 61 height 32
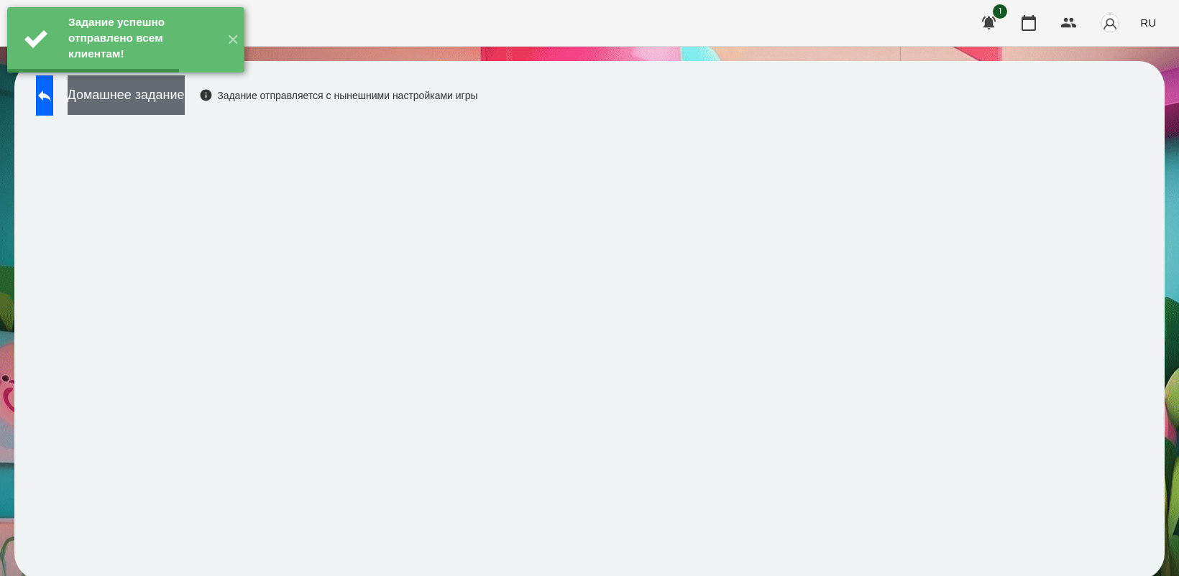
click at [142, 101] on button "Домашнее задание" at bounding box center [126, 95] width 117 height 40
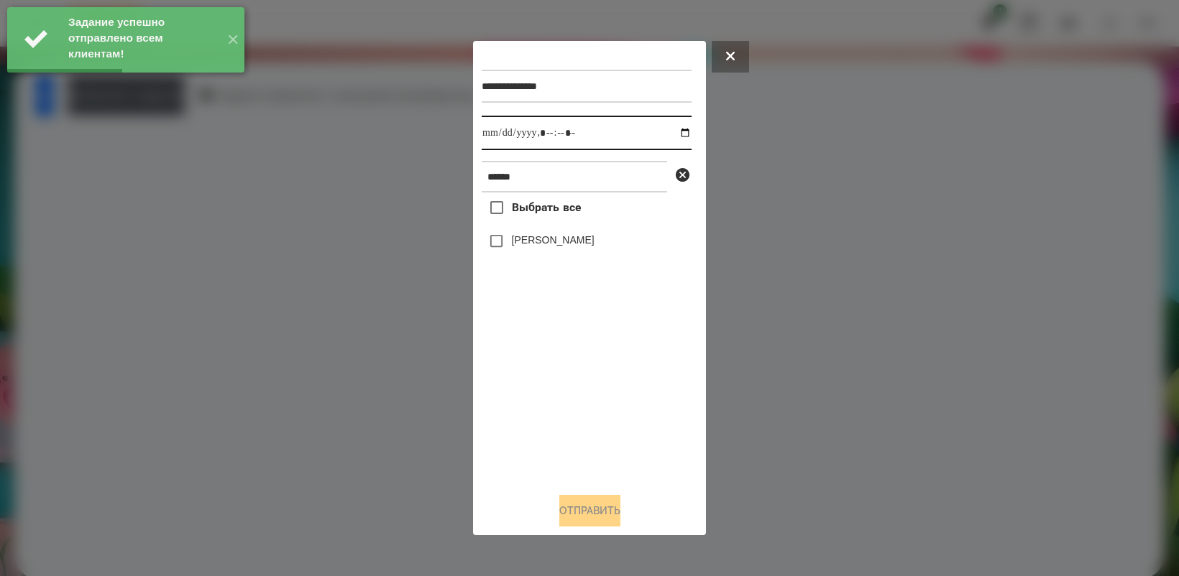
click at [673, 131] on input "datetime-local" at bounding box center [586, 133] width 210 height 34
click at [609, 412] on div "Выбрать все [PERSON_NAME]" at bounding box center [586, 337] width 210 height 288
type input "**********"
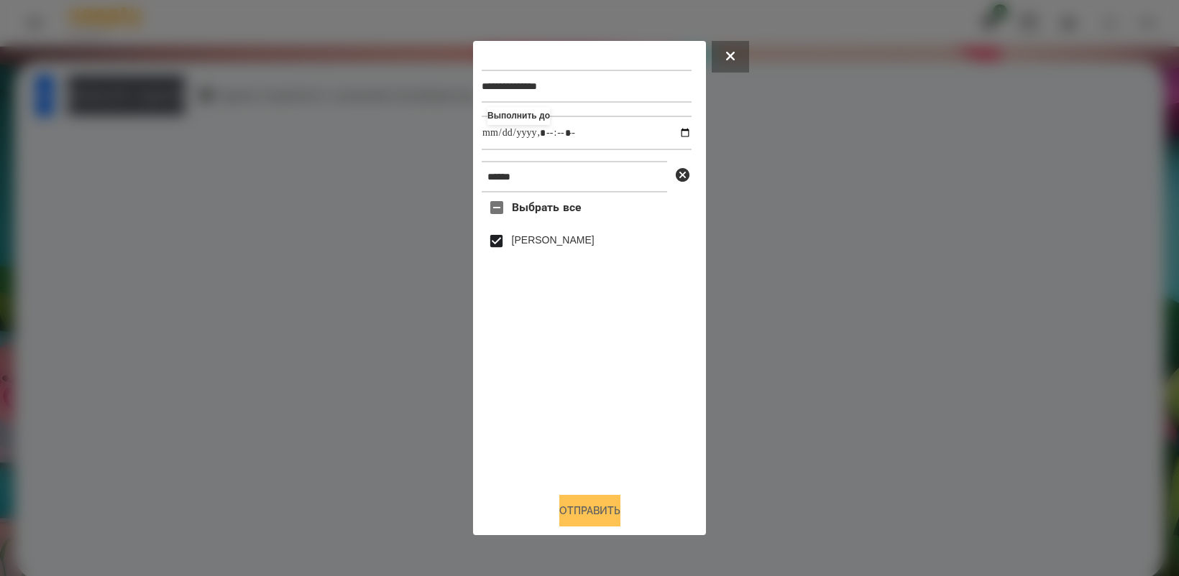
click at [599, 515] on button "Отправить" at bounding box center [589, 511] width 61 height 32
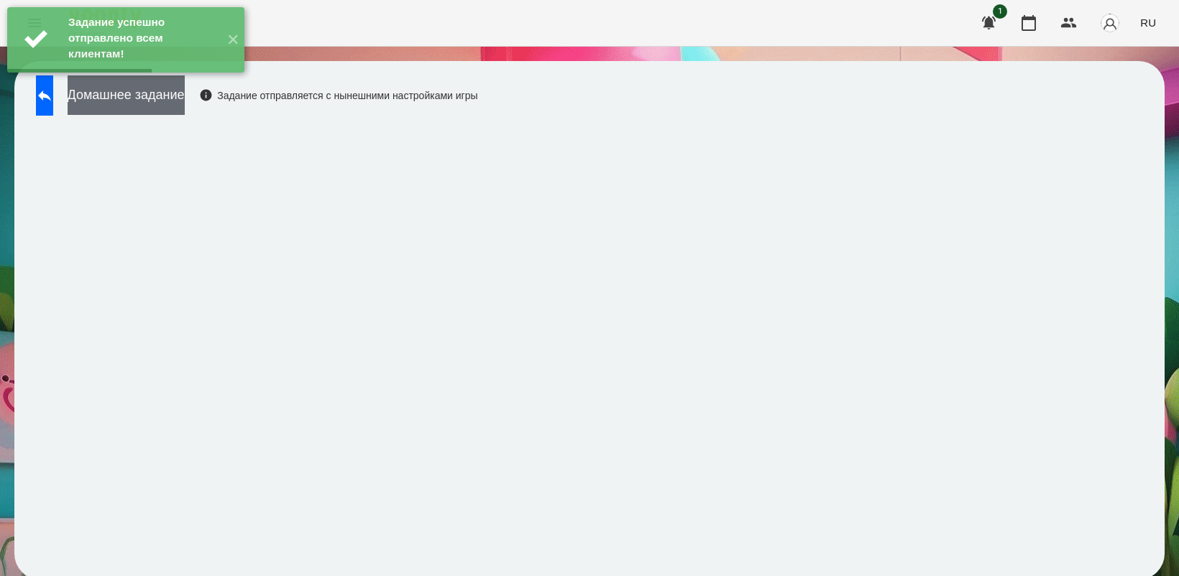
click at [185, 91] on button "Домашнее задание" at bounding box center [126, 95] width 117 height 40
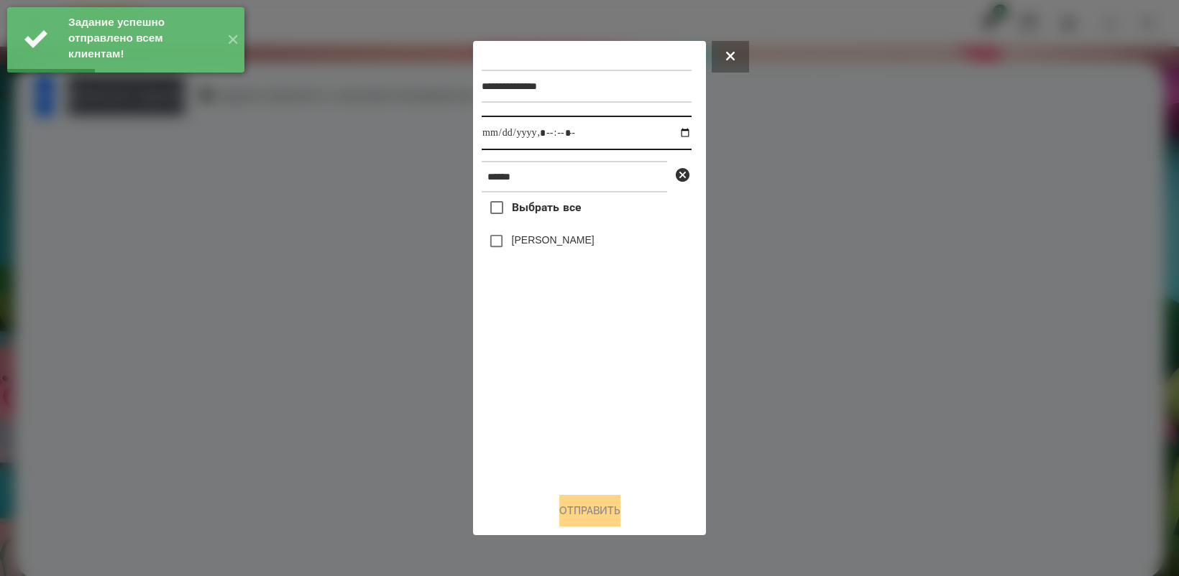
click at [673, 133] on input "datetime-local" at bounding box center [586, 133] width 210 height 34
click at [596, 418] on div "Выбрать все [PERSON_NAME]" at bounding box center [586, 337] width 210 height 288
type input "**********"
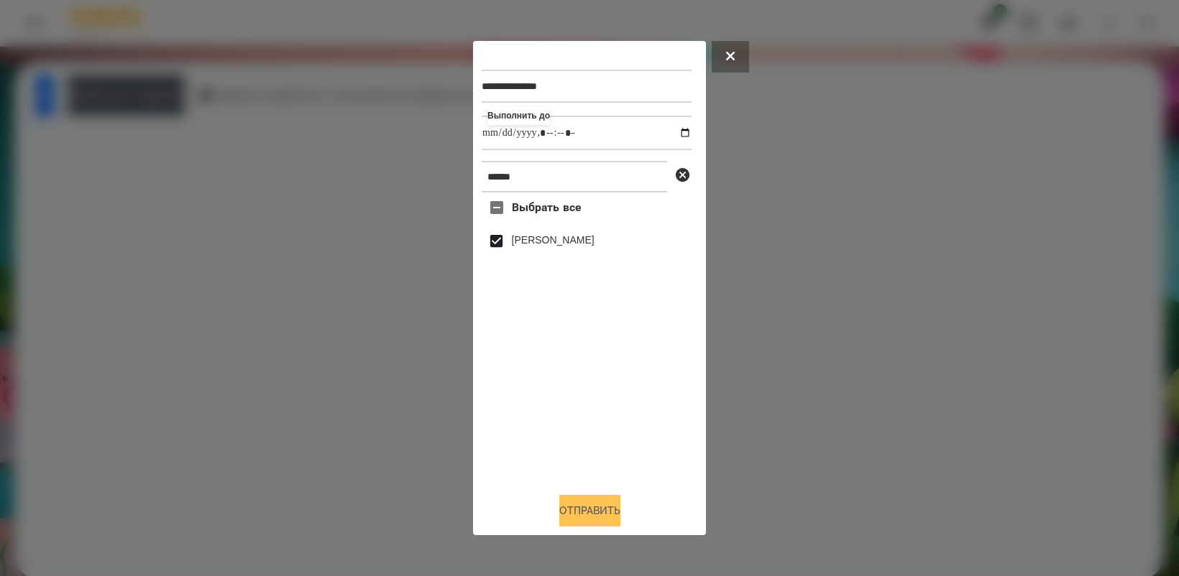
click at [600, 504] on button "Отправить" at bounding box center [589, 511] width 61 height 32
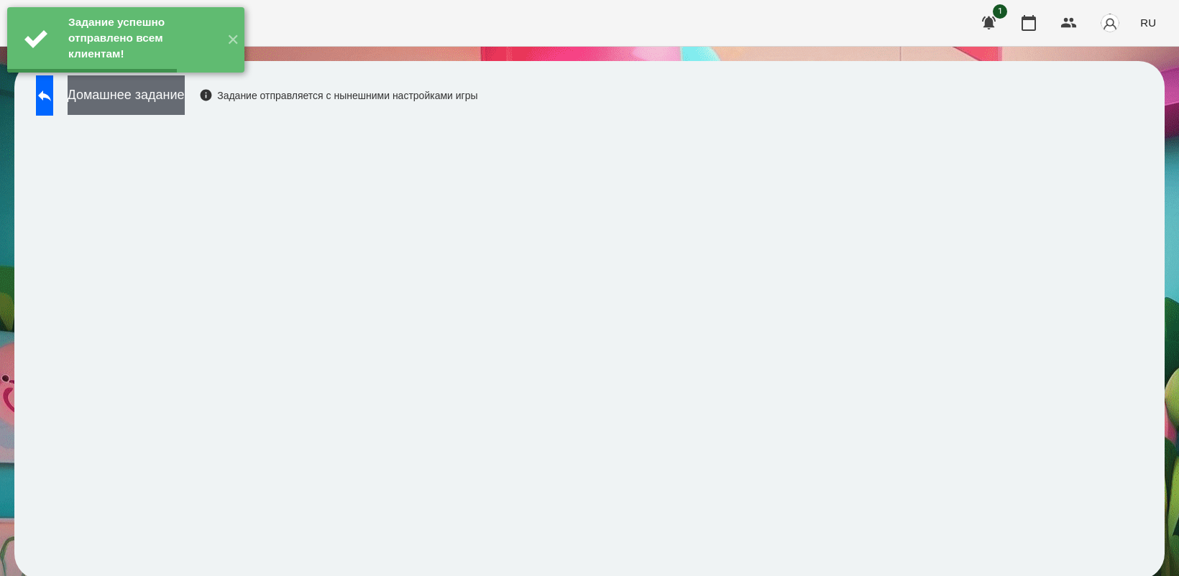
click at [130, 92] on button "Домашнее задание" at bounding box center [126, 95] width 117 height 40
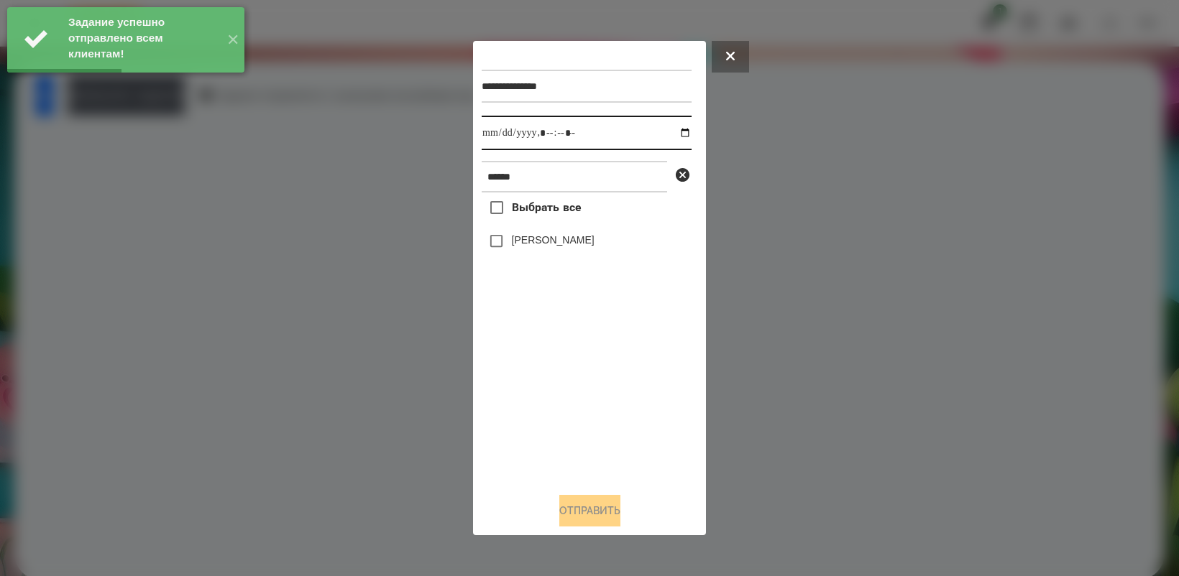
click at [670, 130] on input "datetime-local" at bounding box center [586, 133] width 210 height 34
click at [597, 399] on div "Выбрать все [PERSON_NAME]" at bounding box center [586, 337] width 210 height 288
type input "**********"
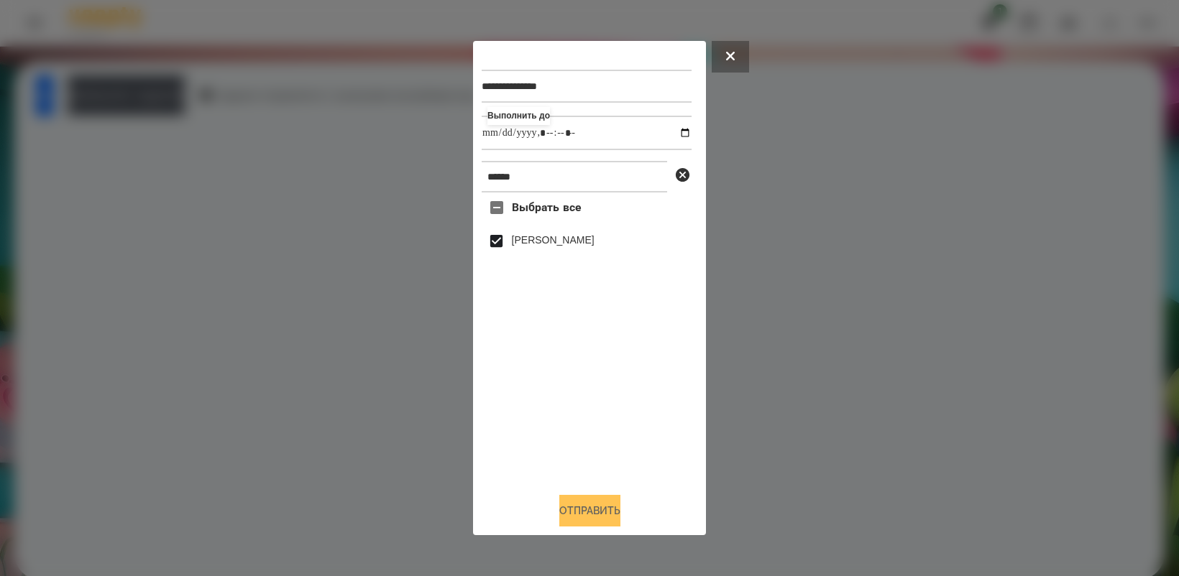
click at [615, 508] on button "Отправить" at bounding box center [589, 511] width 61 height 32
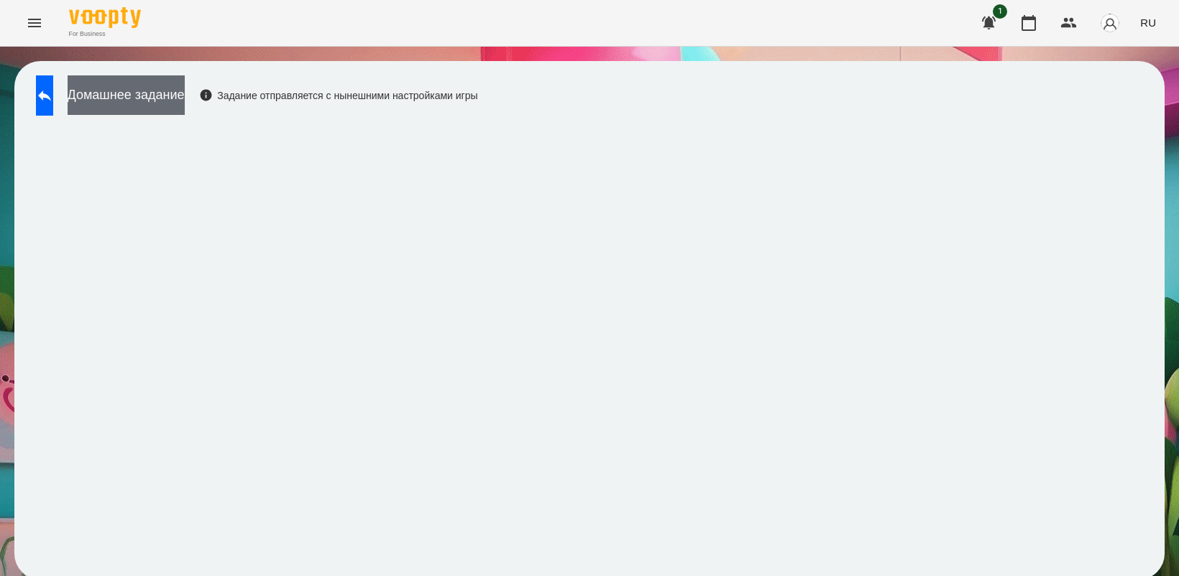
click at [185, 98] on button "Домашнее задание" at bounding box center [126, 95] width 117 height 40
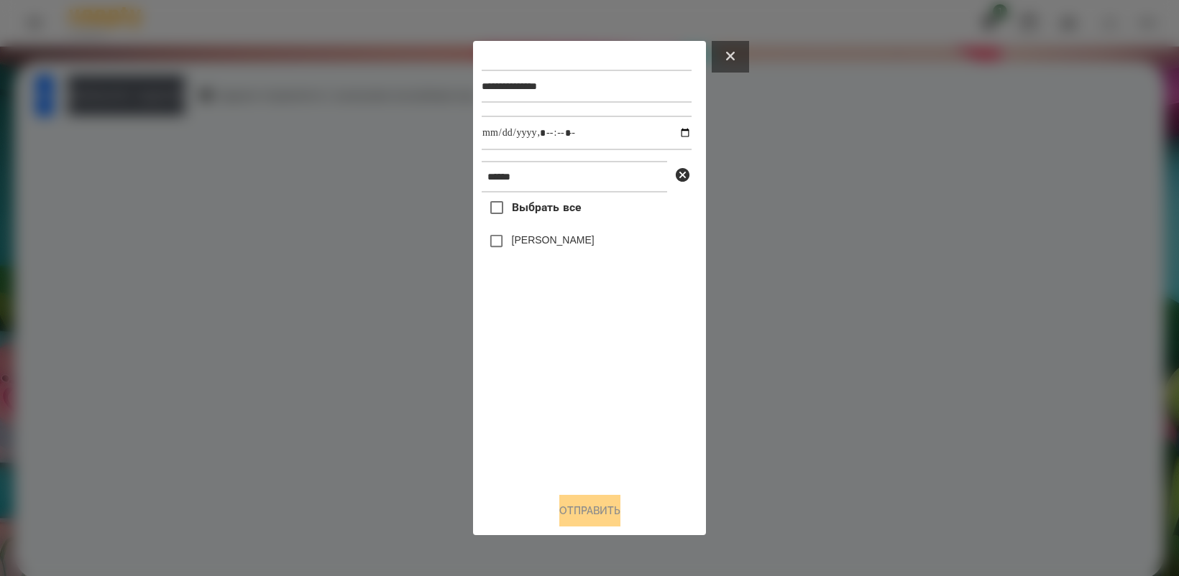
click at [729, 49] on button at bounding box center [729, 57] width 37 height 32
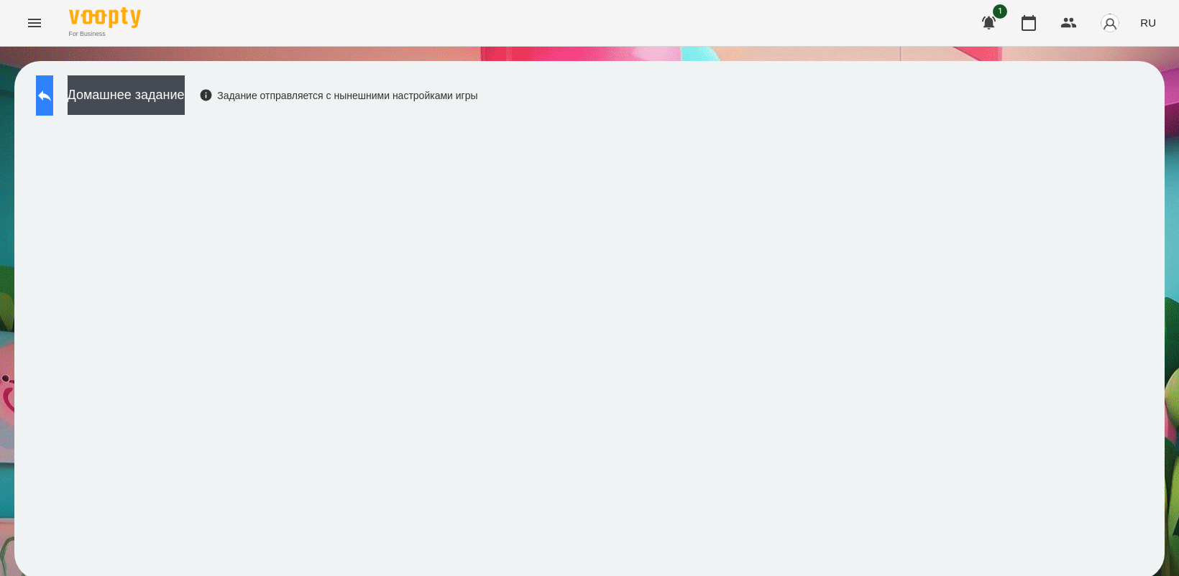
click at [53, 106] on button at bounding box center [44, 95] width 17 height 40
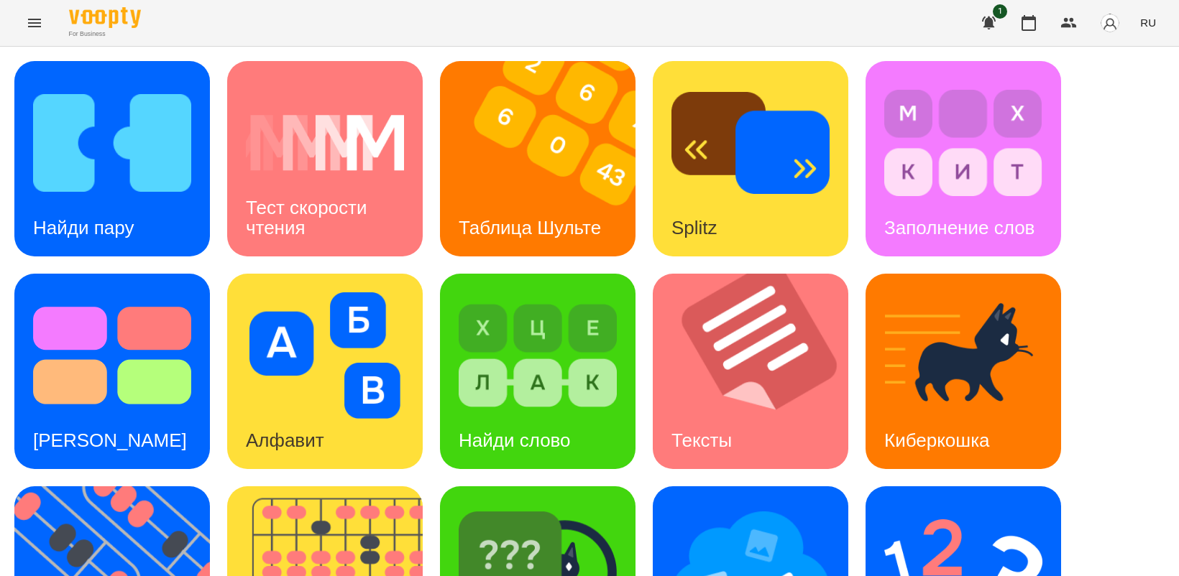
scroll to position [180, 0]
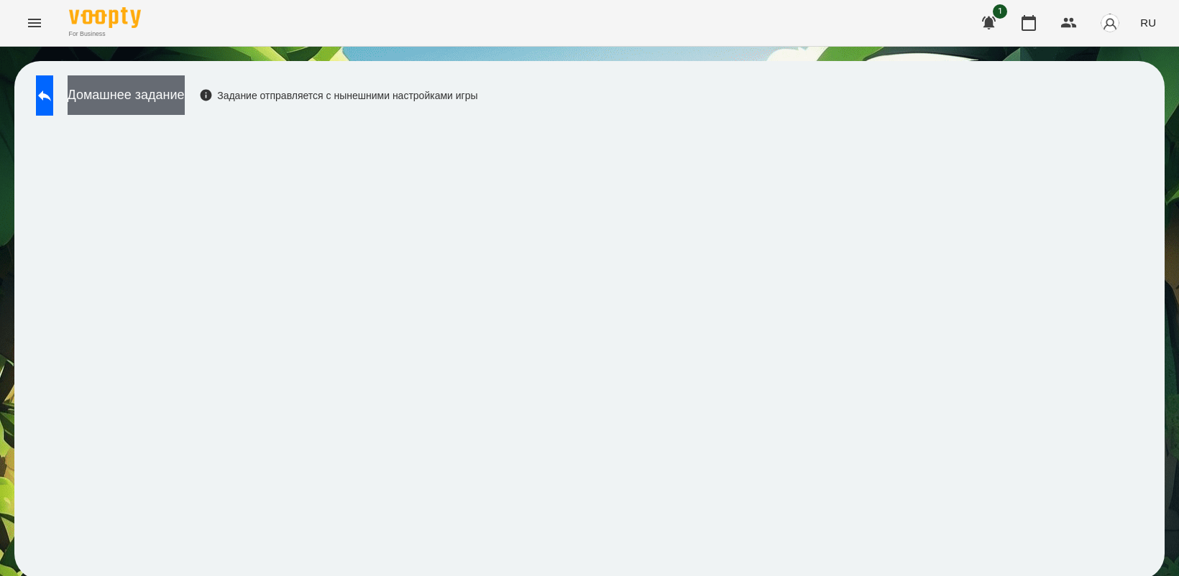
click at [167, 95] on button "Домашнее задание" at bounding box center [126, 95] width 117 height 40
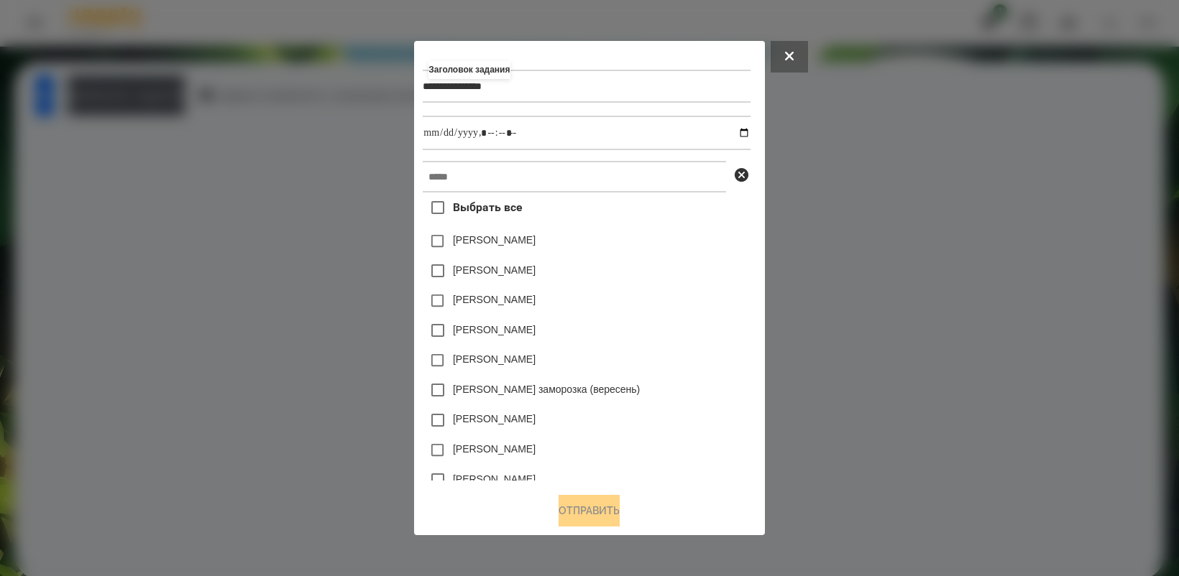
type input "**********"
click at [750, 132] on input "datetime-local" at bounding box center [586, 133] width 327 height 34
type input "**********"
click at [750, 375] on div "Выбрать все [PERSON_NAME] [PERSON_NAME] [PERSON_NAME] [PERSON_NAME] [PERSON_NAM…" at bounding box center [586, 337] width 327 height 288
click at [584, 182] on input "text" at bounding box center [574, 177] width 303 height 32
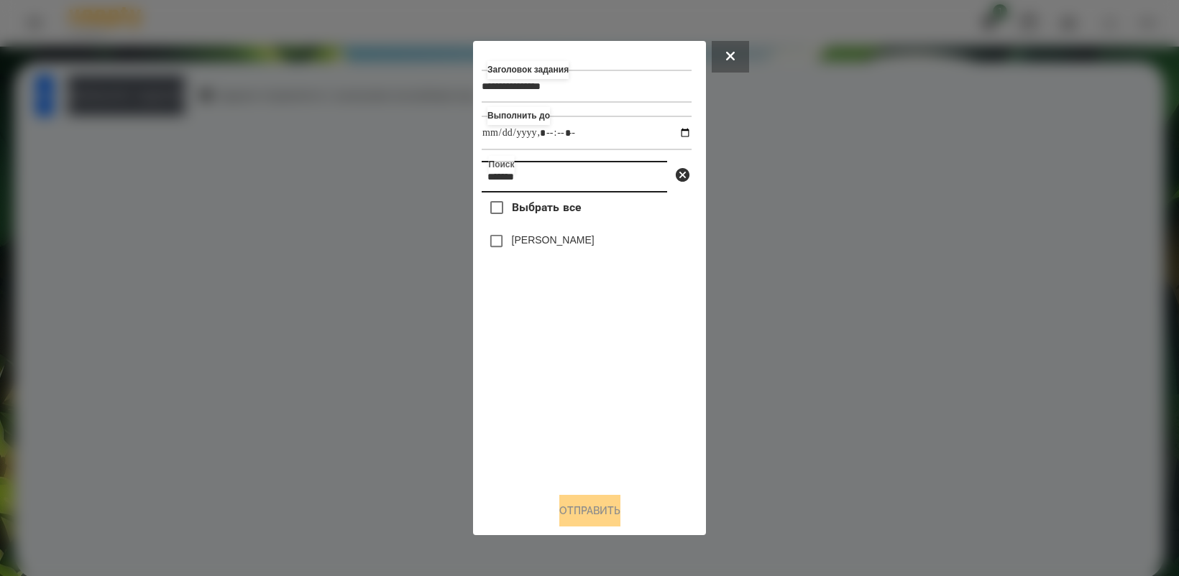
type input "*******"
click at [596, 514] on button "Отправить" at bounding box center [589, 511] width 61 height 32
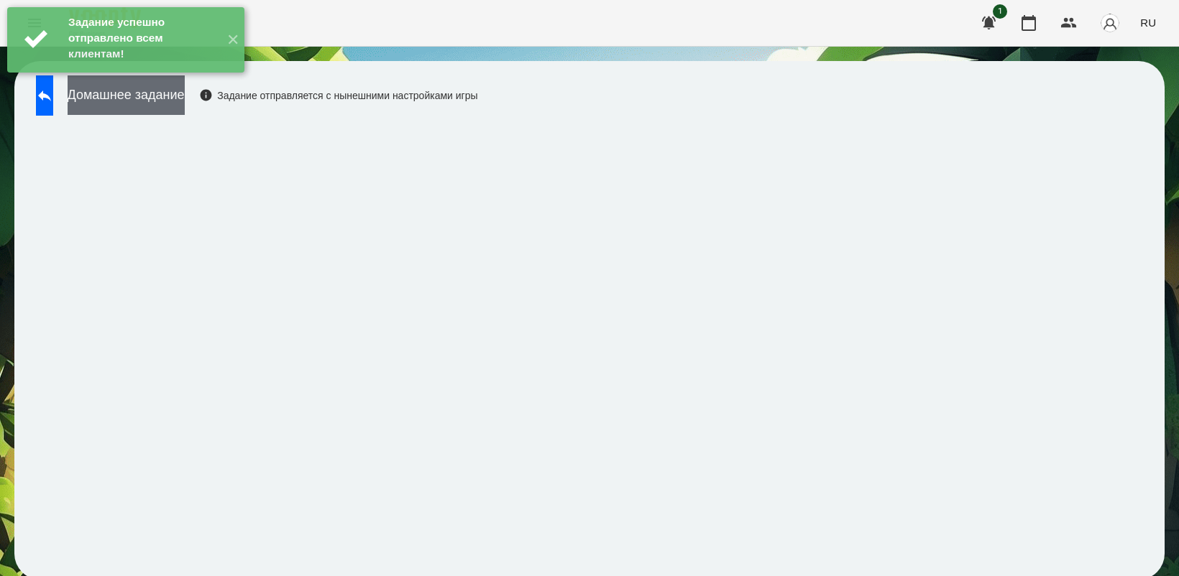
click at [185, 108] on button "Домашнее задание" at bounding box center [126, 95] width 117 height 40
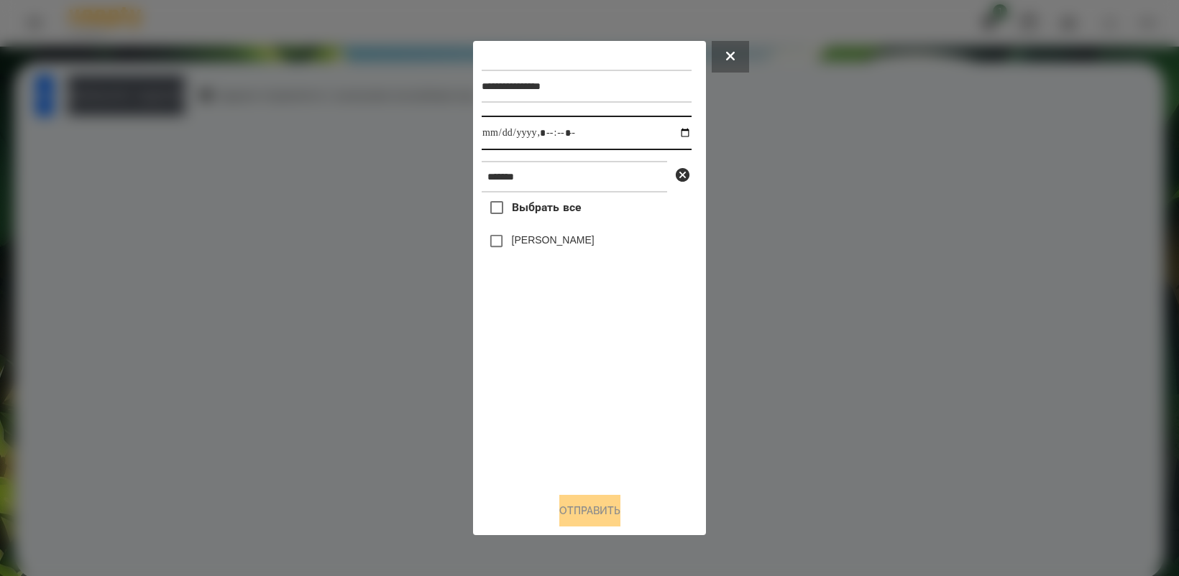
click at [674, 130] on input "datetime-local" at bounding box center [586, 133] width 210 height 34
type input "**********"
click at [561, 392] on div "Выбрать все [PERSON_NAME]" at bounding box center [586, 337] width 210 height 288
click at [591, 515] on button "Отправить" at bounding box center [589, 511] width 61 height 32
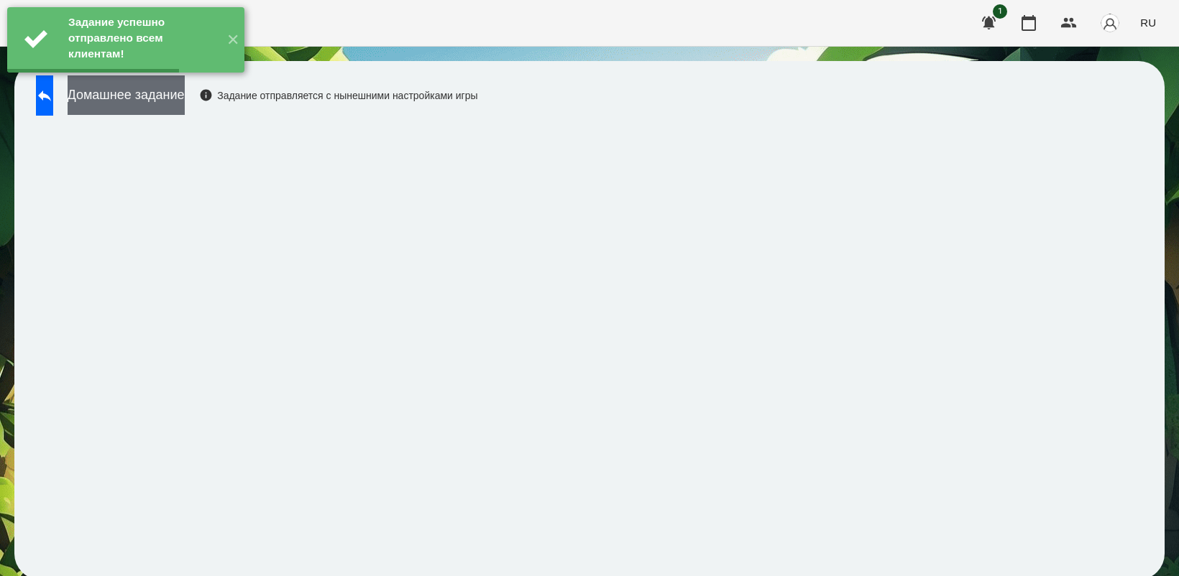
click at [185, 98] on button "Домашнее задание" at bounding box center [126, 95] width 117 height 40
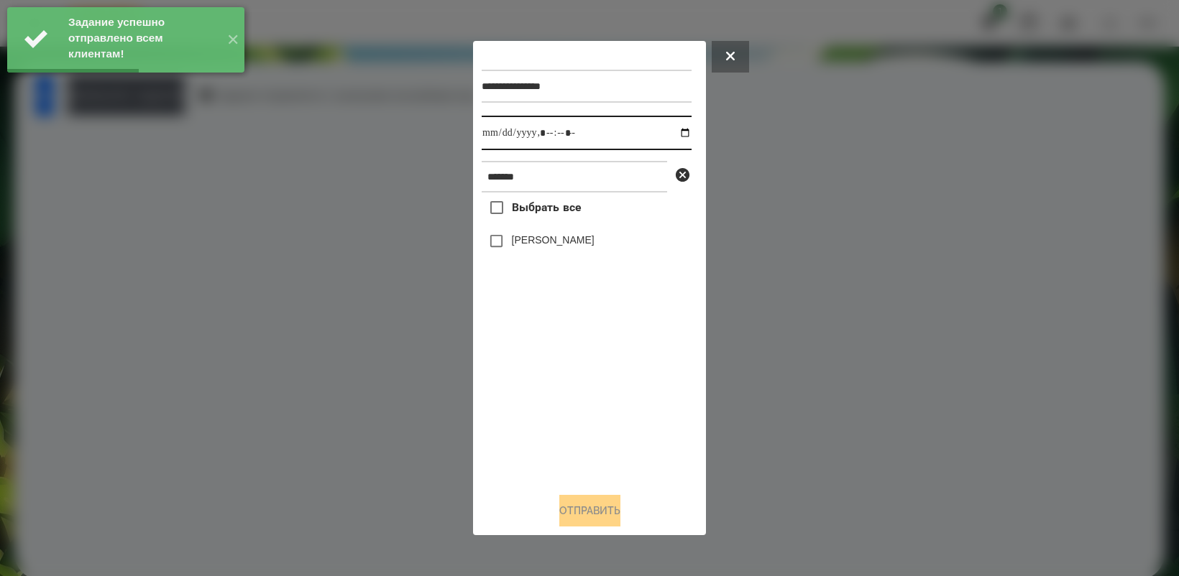
click at [673, 132] on input "datetime-local" at bounding box center [586, 133] width 210 height 34
type input "**********"
click at [571, 428] on div "Выбрать все [PERSON_NAME]" at bounding box center [586, 337] width 210 height 288
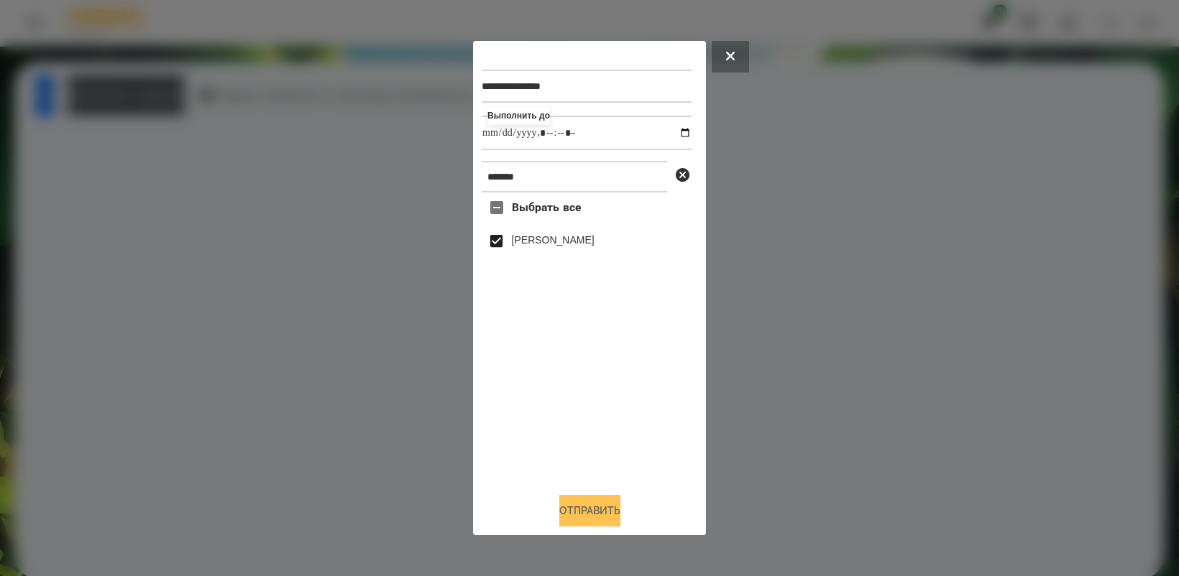
click at [611, 504] on button "Отправить" at bounding box center [589, 511] width 61 height 32
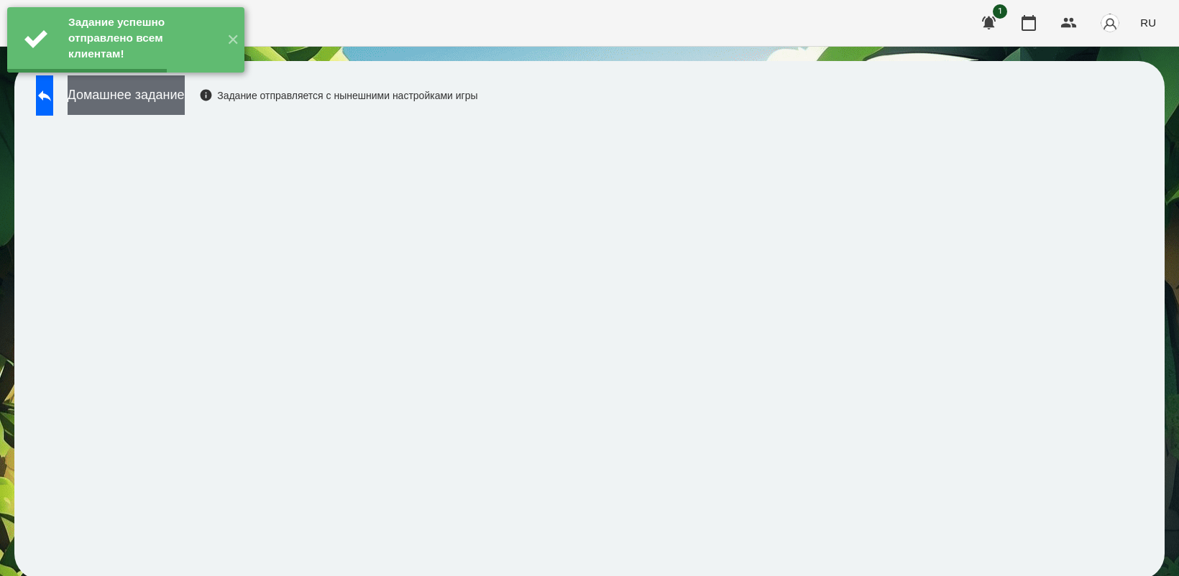
click at [185, 95] on button "Домашнее задание" at bounding box center [126, 95] width 117 height 40
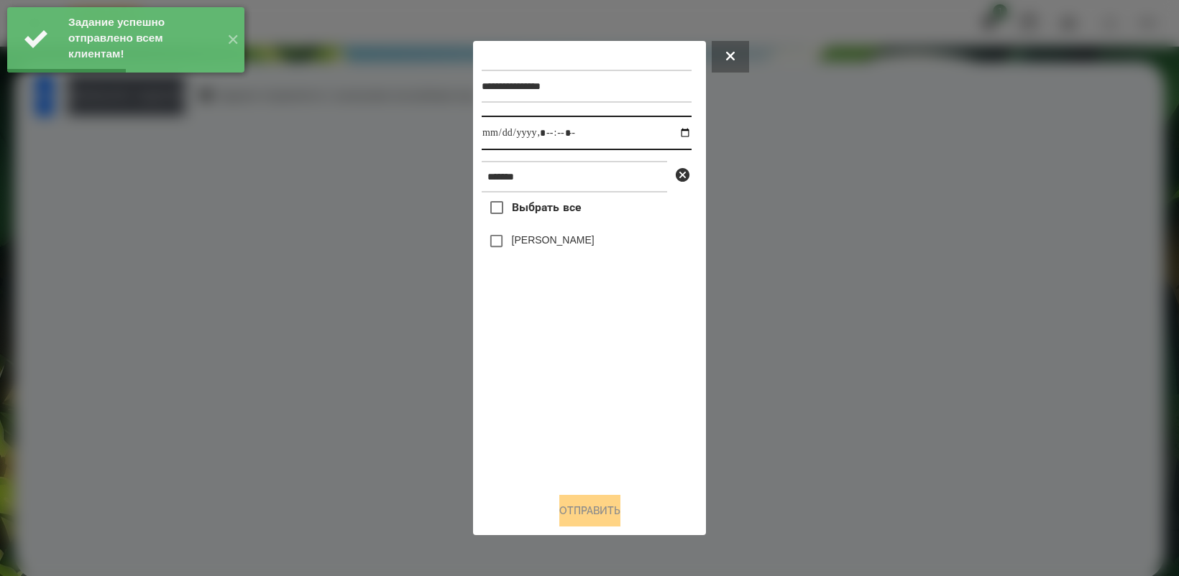
click at [673, 128] on input "datetime-local" at bounding box center [586, 133] width 210 height 34
type input "**********"
drag, startPoint x: 598, startPoint y: 405, endPoint x: 577, endPoint y: 382, distance: 30.5
click at [598, 405] on div "Выбрать все [PERSON_NAME]" at bounding box center [586, 337] width 210 height 288
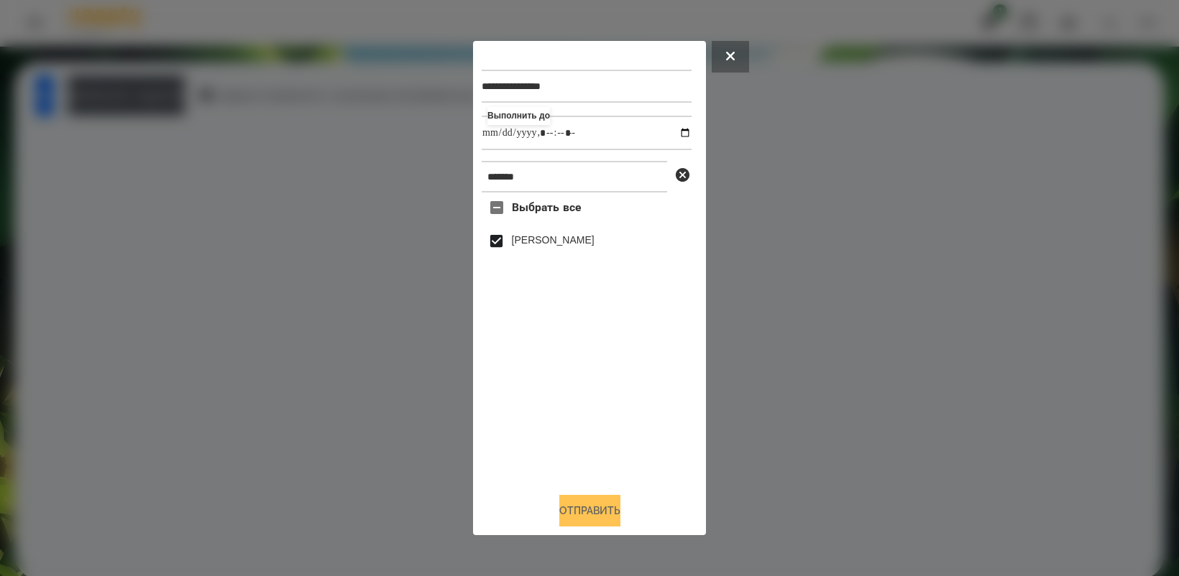
click at [620, 519] on button "Отправить" at bounding box center [589, 511] width 61 height 32
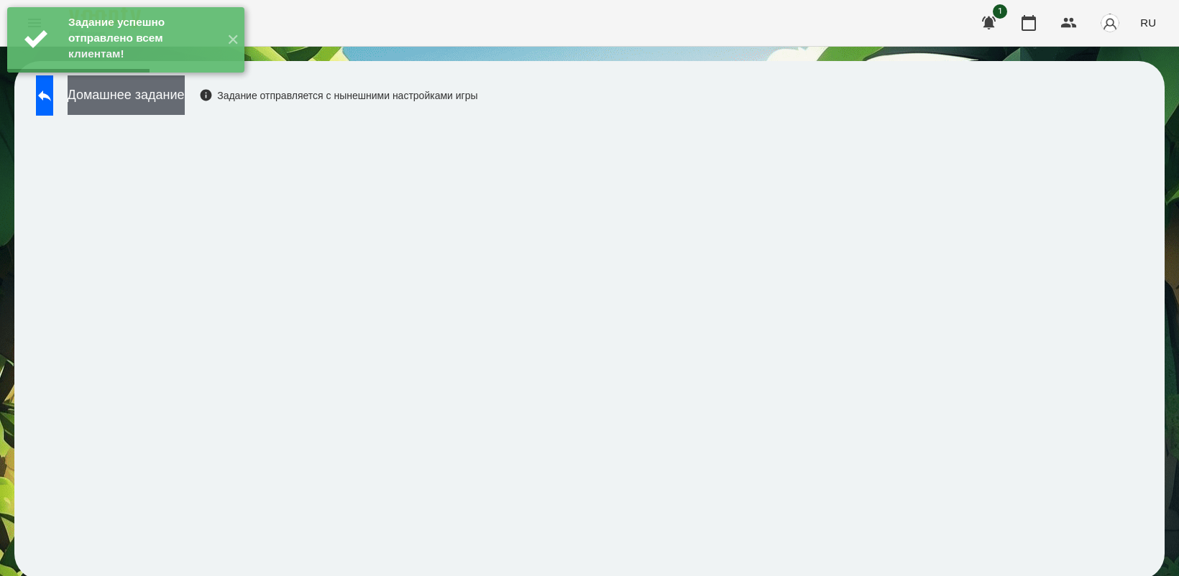
click at [185, 103] on button "Домашнее задание" at bounding box center [126, 95] width 117 height 40
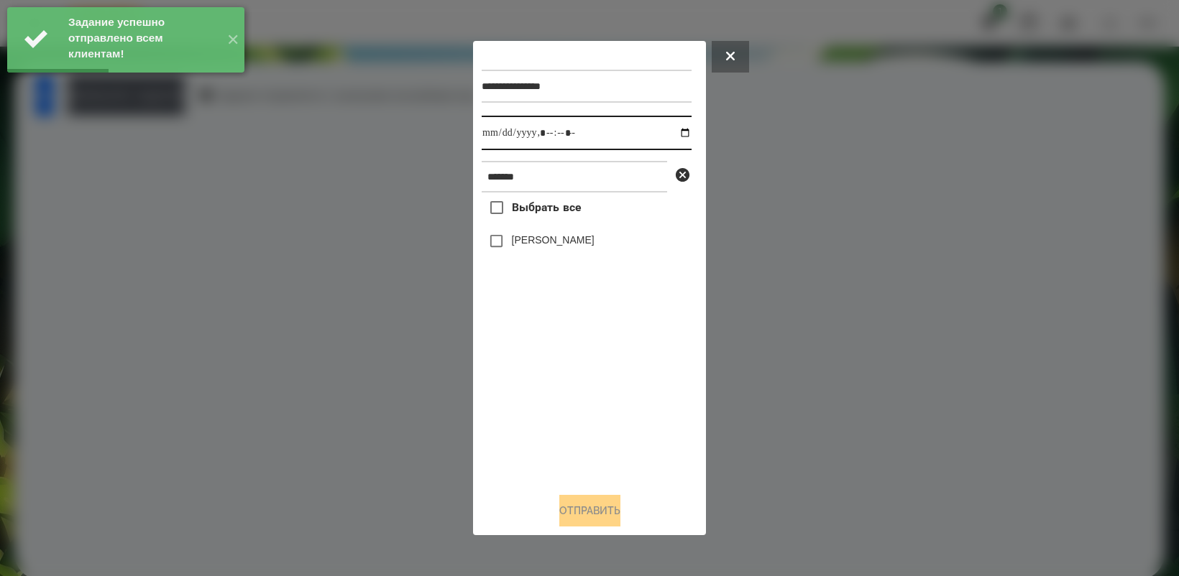
click at [674, 133] on input "datetime-local" at bounding box center [586, 133] width 210 height 34
type input "**********"
click at [566, 386] on div "Выбрать все [PERSON_NAME]" at bounding box center [586, 337] width 210 height 288
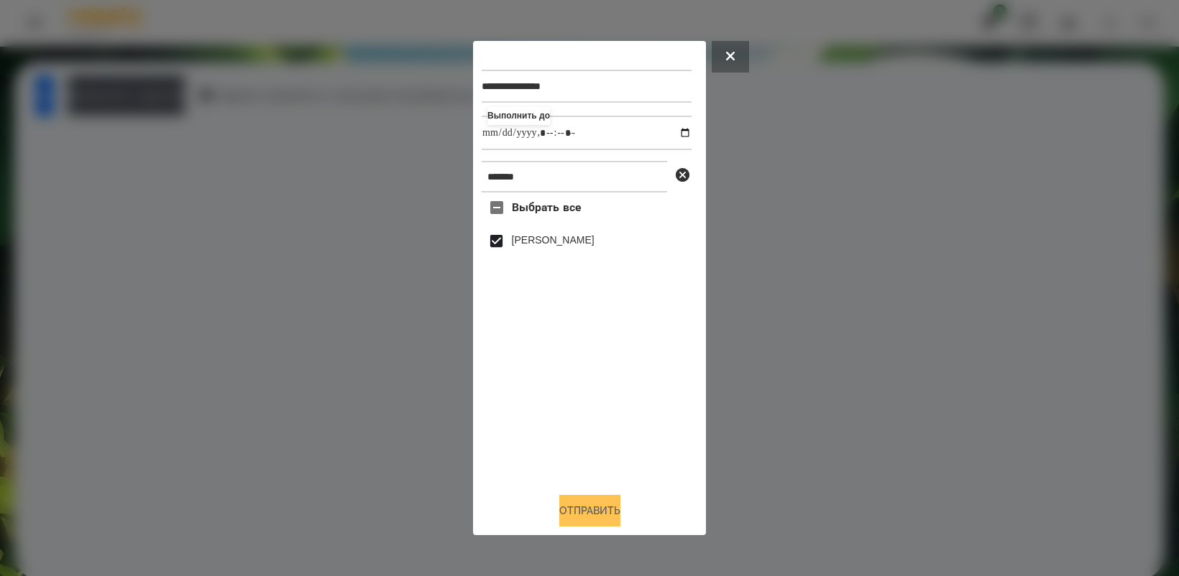
click at [604, 525] on button "Отправить" at bounding box center [589, 511] width 61 height 32
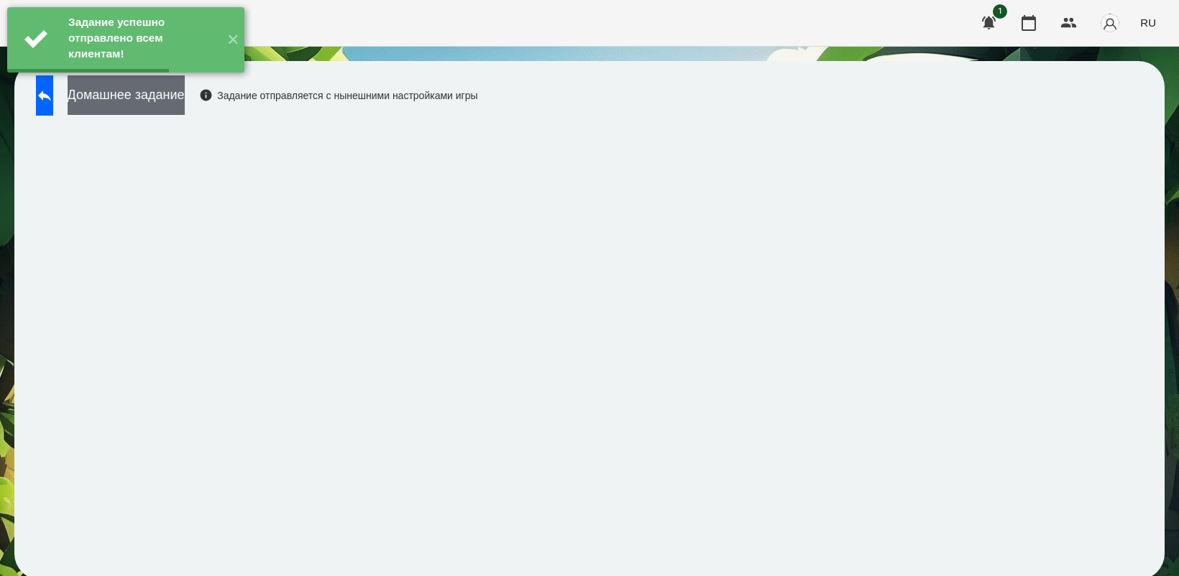
click at [174, 94] on button "Домашнее задание" at bounding box center [126, 95] width 117 height 40
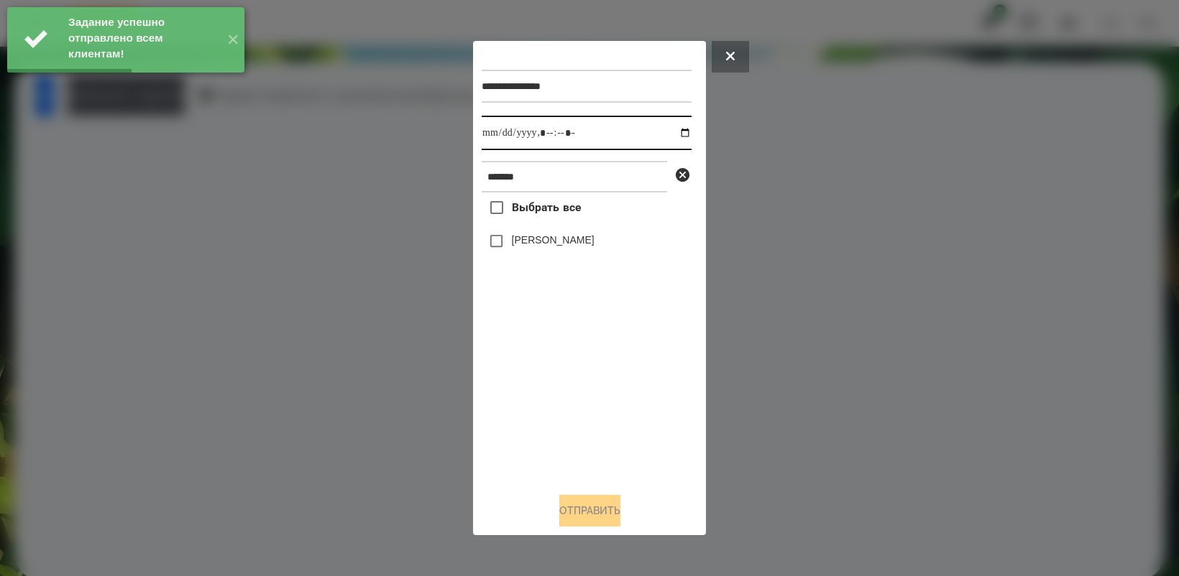
click at [678, 133] on input "datetime-local" at bounding box center [586, 133] width 210 height 34
type input "**********"
click at [578, 448] on div "Выбрать все [PERSON_NAME]" at bounding box center [586, 337] width 210 height 288
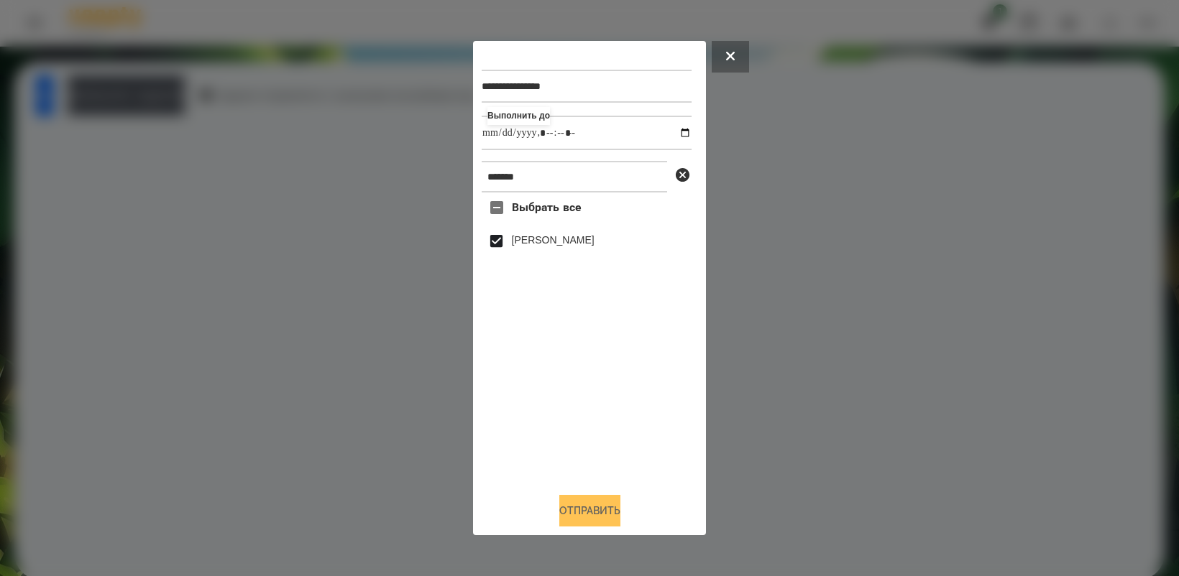
click at [612, 505] on button "Отправить" at bounding box center [589, 511] width 61 height 32
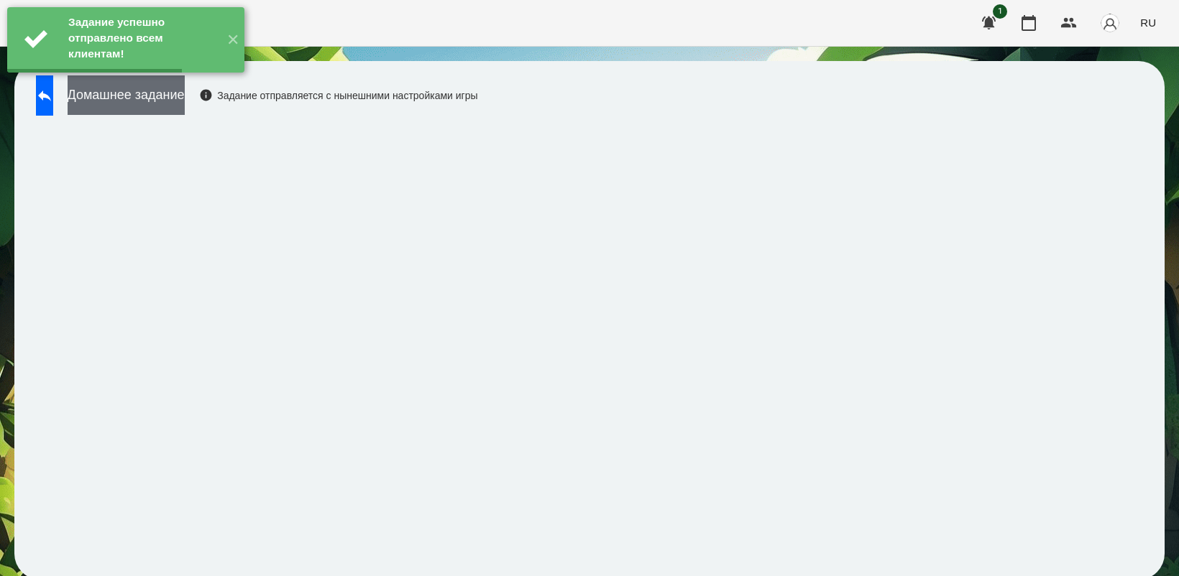
click at [184, 103] on button "Домашнее задание" at bounding box center [126, 95] width 117 height 40
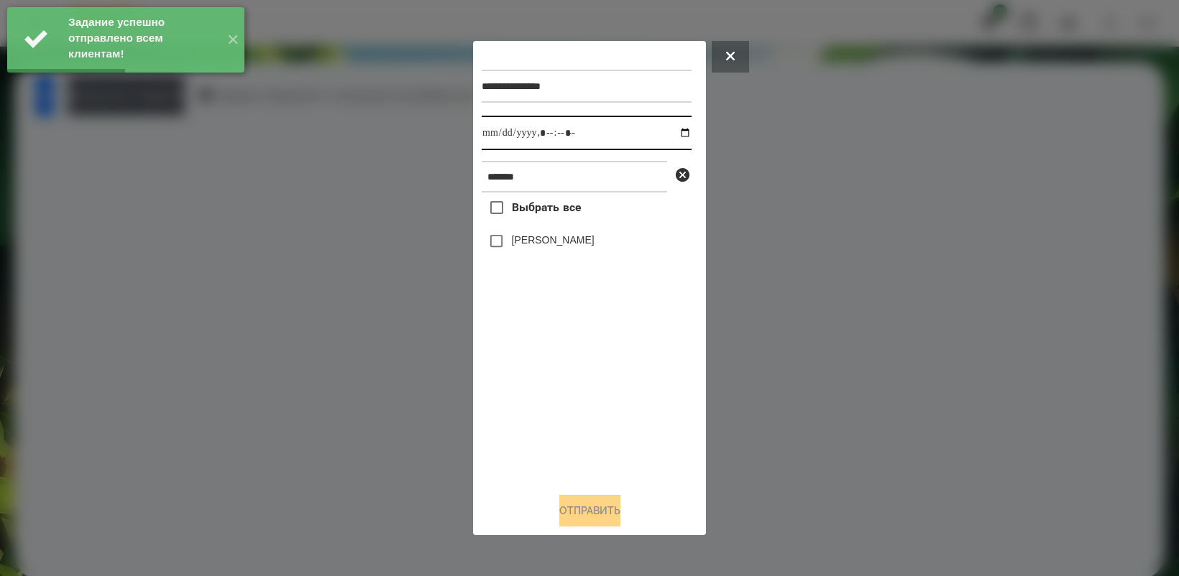
drag, startPoint x: 670, startPoint y: 124, endPoint x: 712, endPoint y: 190, distance: 78.5
click at [669, 126] on input "datetime-local" at bounding box center [586, 133] width 210 height 34
click at [675, 133] on input "datetime-local" at bounding box center [586, 133] width 210 height 34
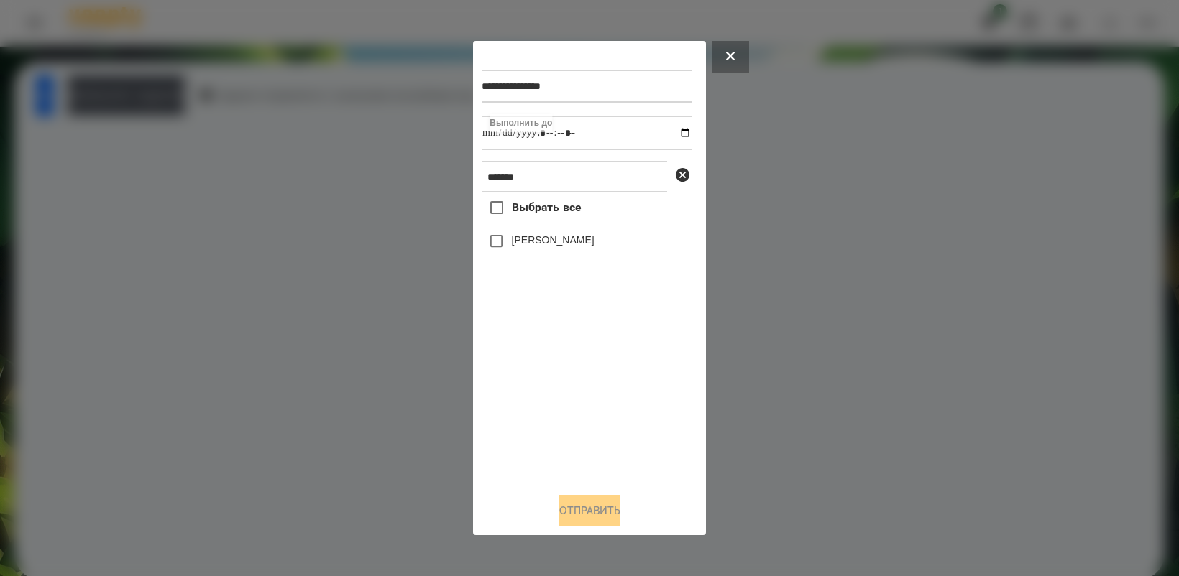
type input "**********"
click at [602, 425] on div "Выбрать все [PERSON_NAME]" at bounding box center [586, 337] width 210 height 288
click at [612, 523] on button "Отправить" at bounding box center [589, 511] width 61 height 32
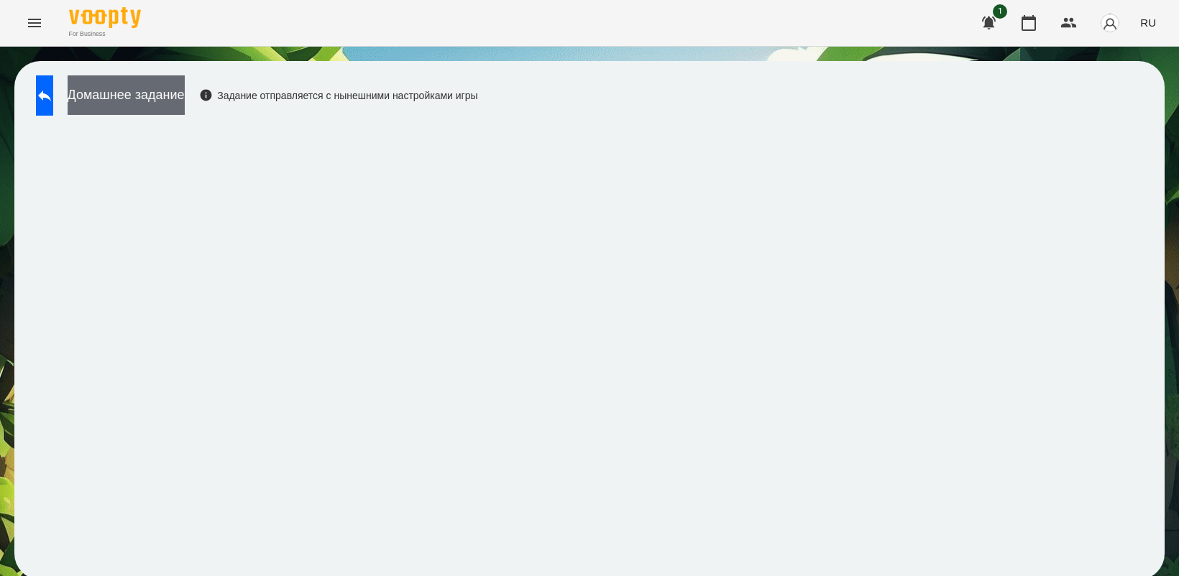
click at [162, 88] on button "Домашнее задание" at bounding box center [126, 95] width 117 height 40
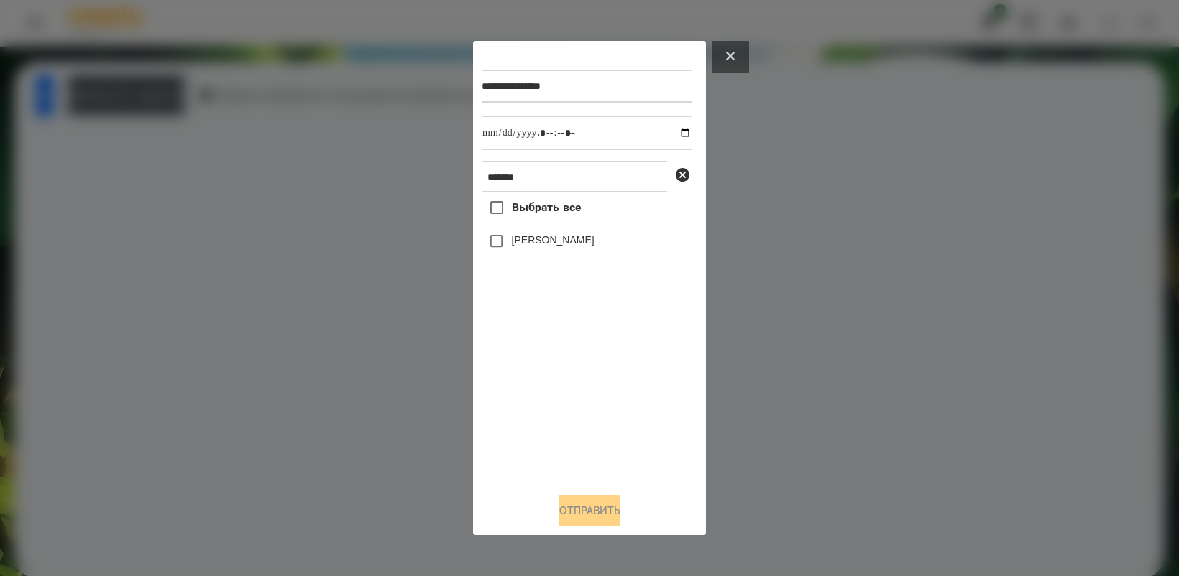
click at [726, 57] on icon at bounding box center [730, 56] width 9 height 9
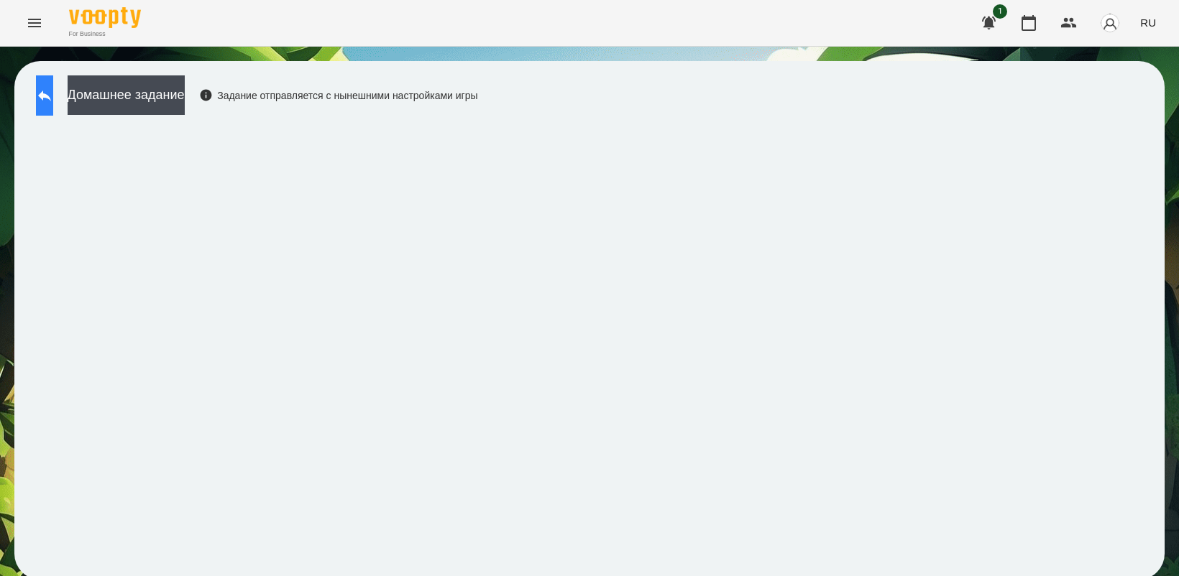
click at [53, 102] on button at bounding box center [44, 95] width 17 height 40
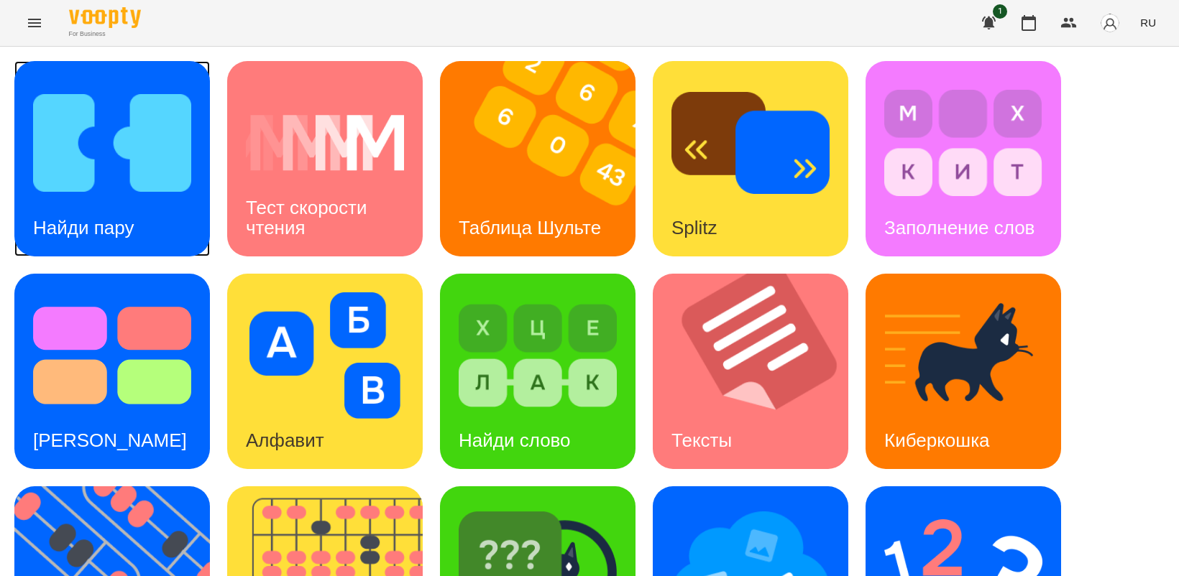
click at [91, 217] on h3 "Найди пару" at bounding box center [83, 228] width 101 height 22
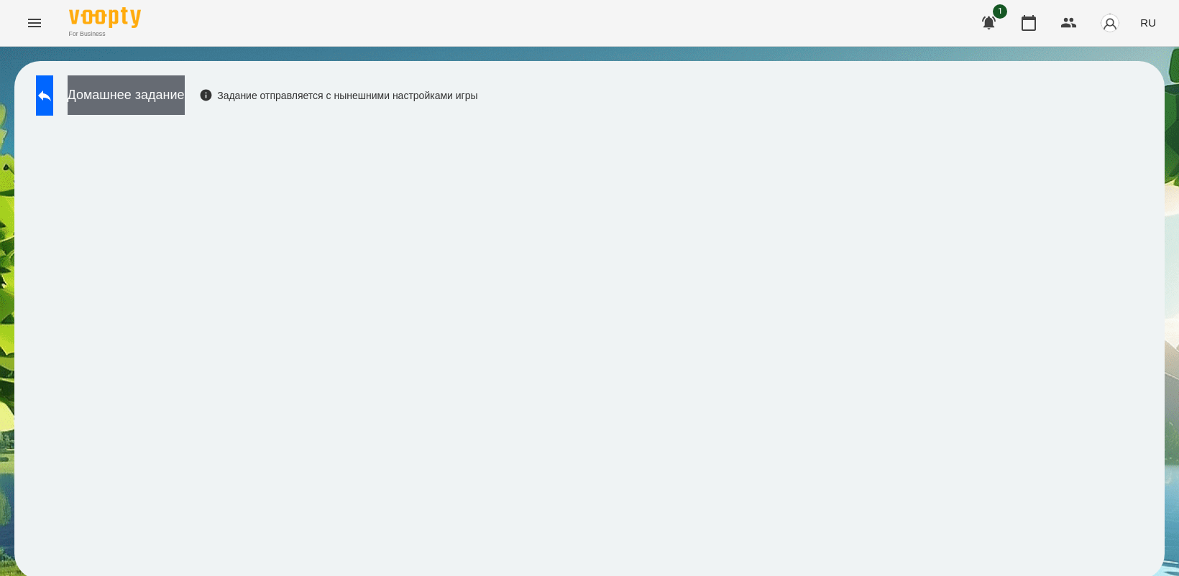
click at [151, 87] on button "Домашнее задание" at bounding box center [126, 95] width 117 height 40
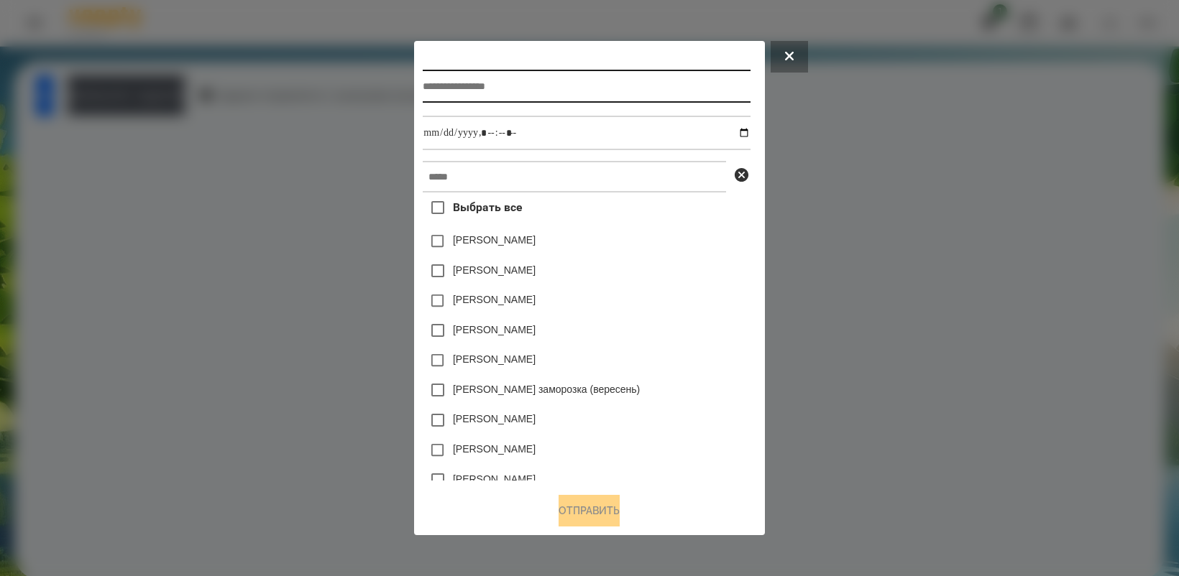
click at [497, 91] on input "text" at bounding box center [586, 86] width 327 height 33
type input "**********"
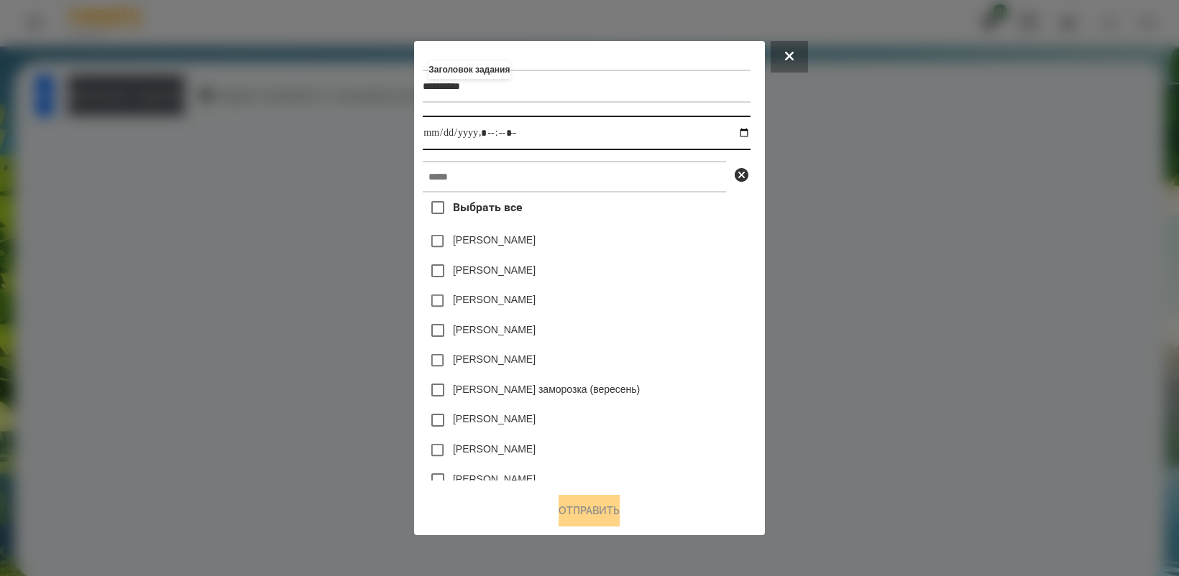
click at [750, 133] on input "datetime-local" at bounding box center [586, 133] width 327 height 34
type input "**********"
drag, startPoint x: 649, startPoint y: 331, endPoint x: 496, endPoint y: 187, distance: 210.0
click at [681, 392] on div "[PERSON_NAME] заморозка (вересень)" at bounding box center [586, 390] width 327 height 30
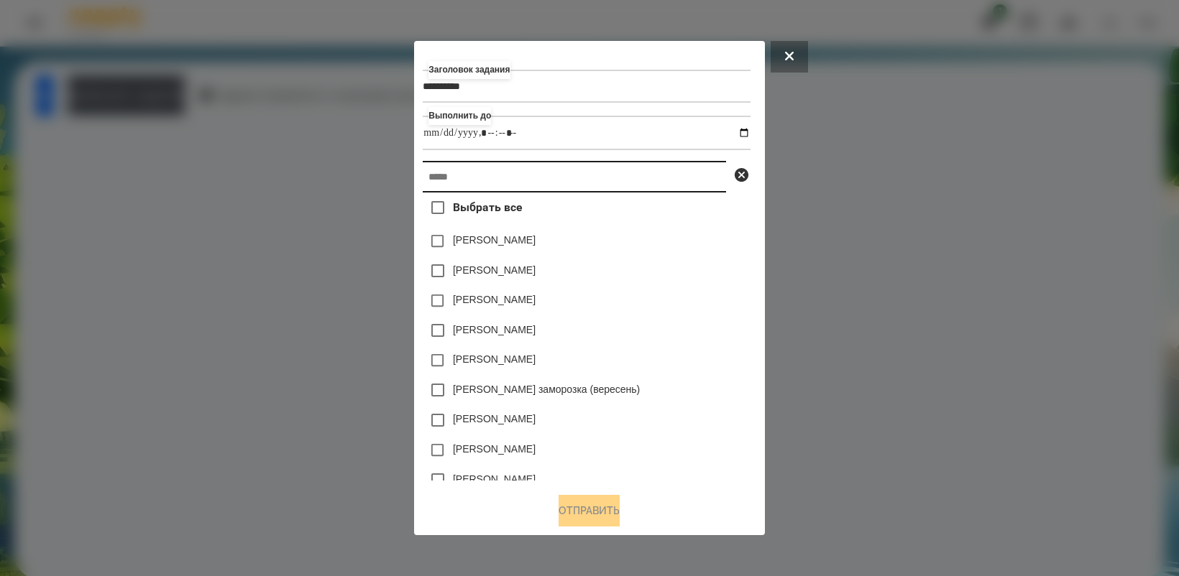
click at [494, 175] on input "text" at bounding box center [574, 177] width 303 height 32
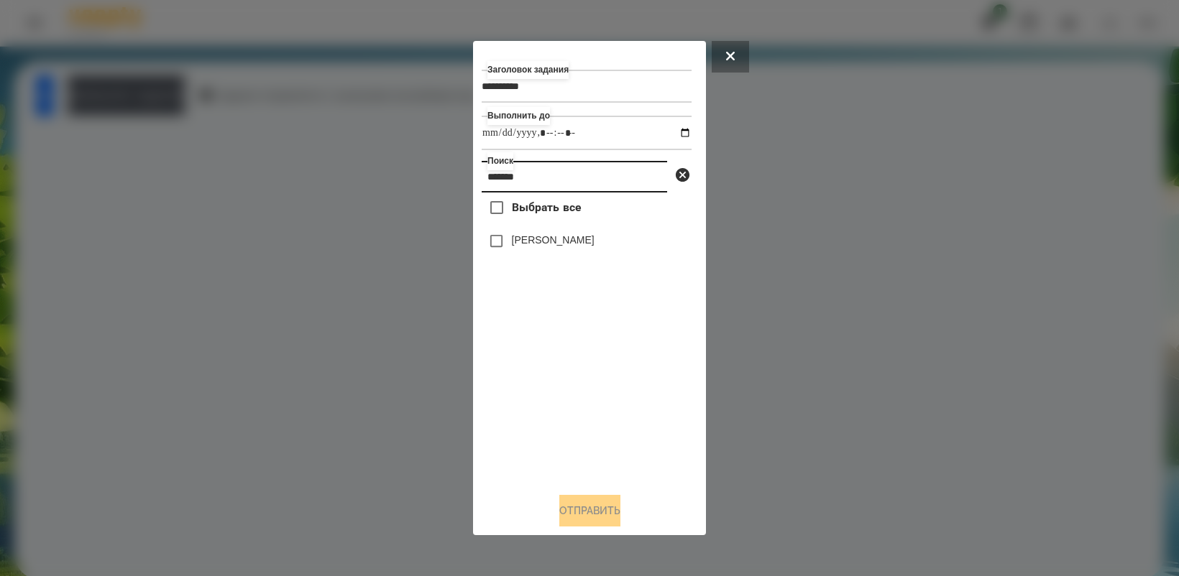
type input "*******"
click at [589, 516] on button "Отправить" at bounding box center [589, 511] width 61 height 32
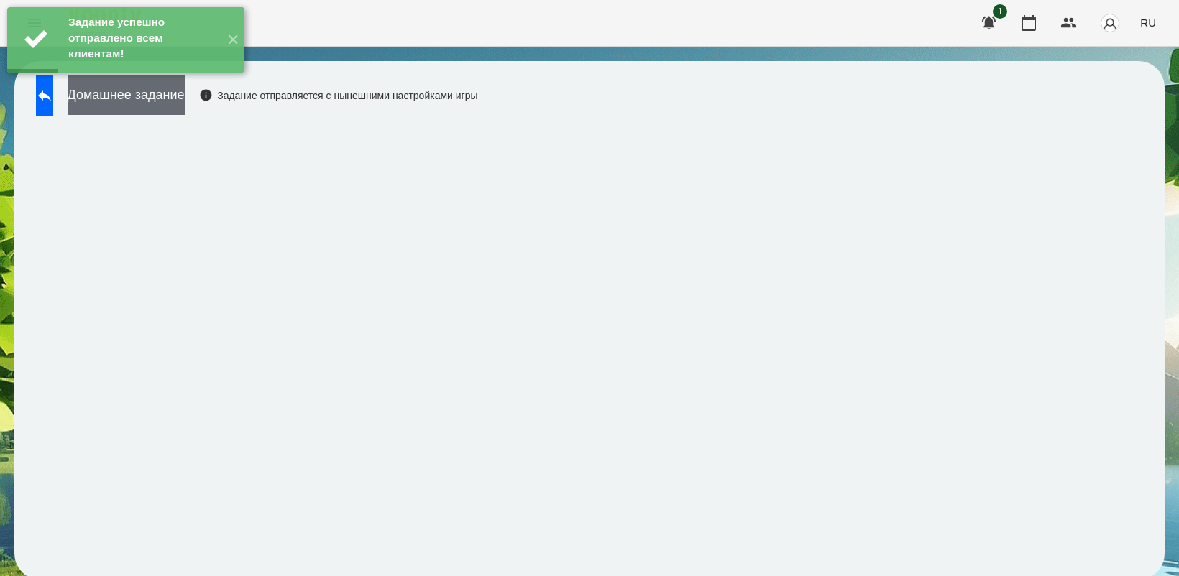
click at [175, 112] on button "Домашнее задание" at bounding box center [126, 95] width 117 height 40
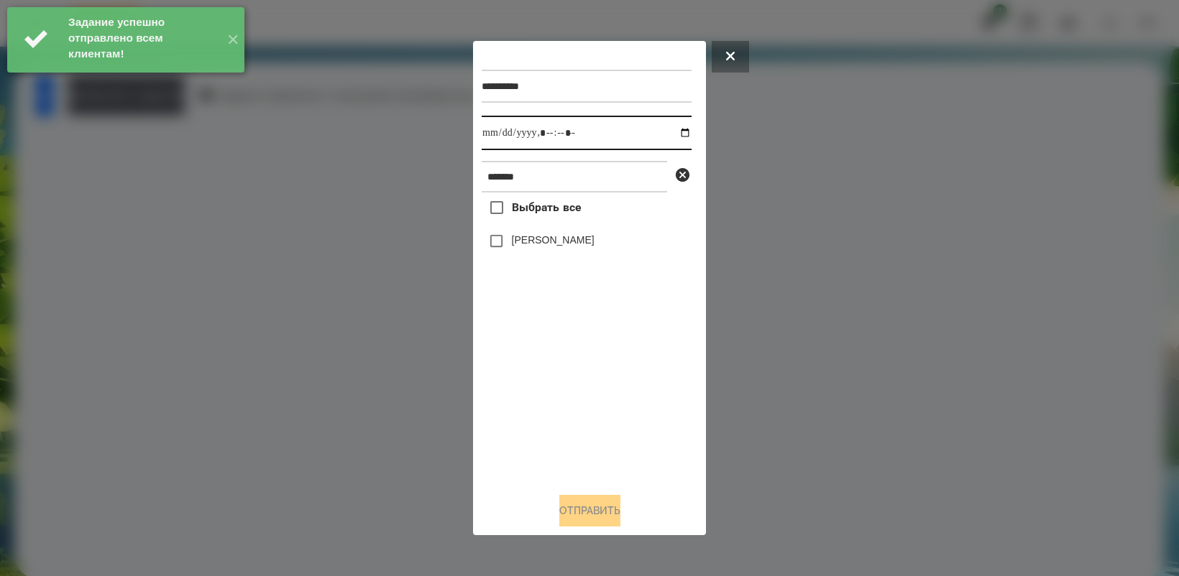
click at [679, 129] on input "datetime-local" at bounding box center [586, 133] width 210 height 34
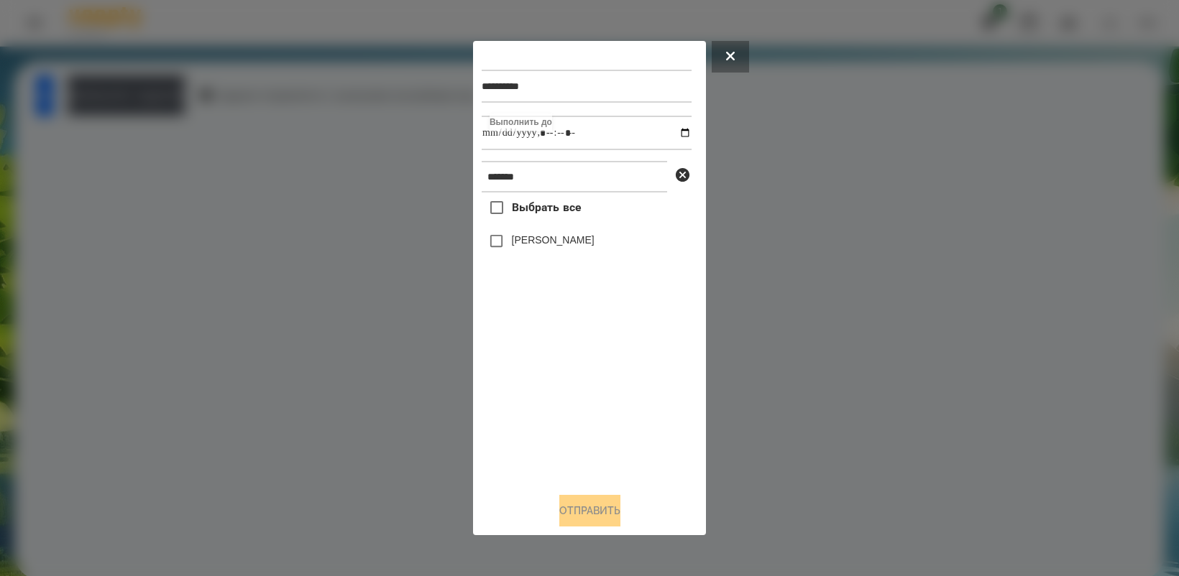
type input "**********"
click at [589, 378] on div "Выбрать все [PERSON_NAME]" at bounding box center [586, 337] width 210 height 288
click at [582, 517] on button "Отправить" at bounding box center [589, 511] width 61 height 32
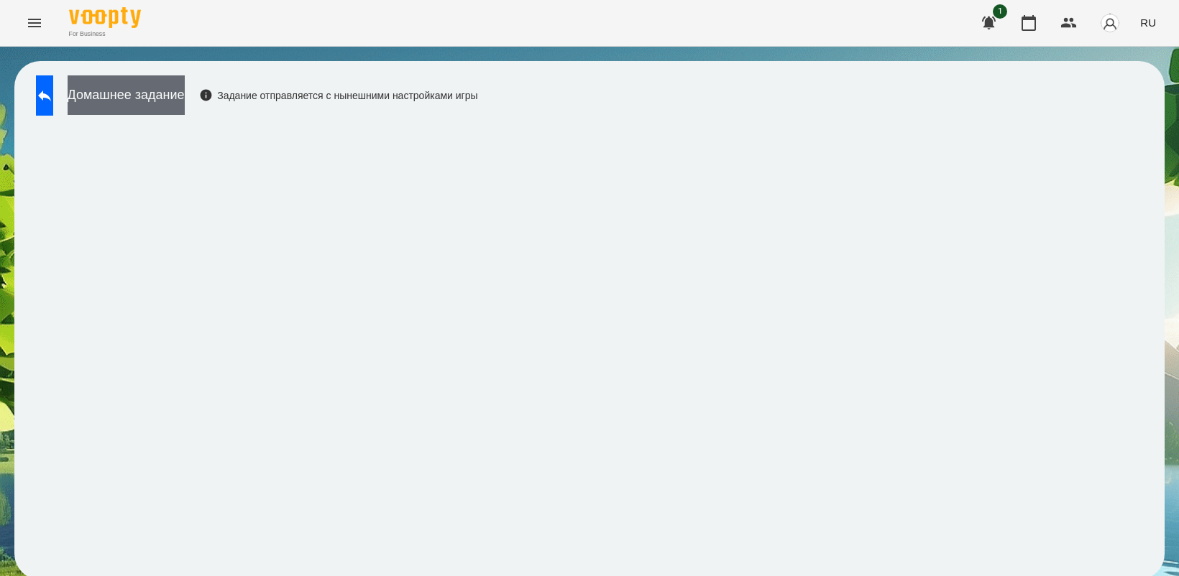
click at [173, 109] on button "Домашнее задание" at bounding box center [126, 95] width 117 height 40
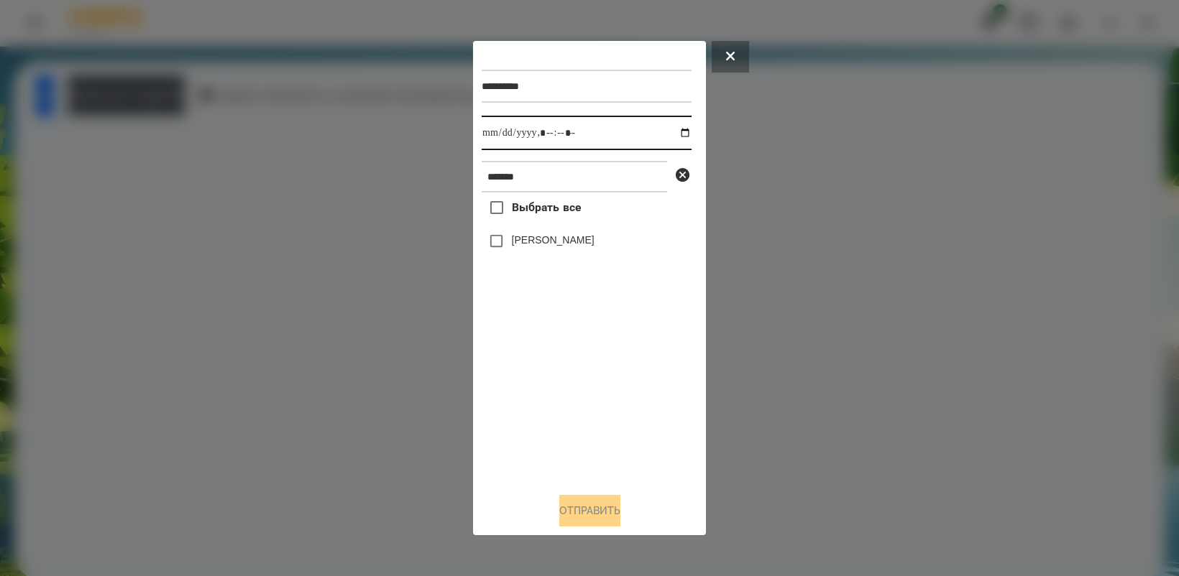
click at [678, 133] on input "datetime-local" at bounding box center [586, 133] width 210 height 34
type input "**********"
click at [558, 395] on div "Выбрать все [PERSON_NAME]" at bounding box center [586, 337] width 210 height 288
click at [581, 511] on button "Отправить" at bounding box center [589, 511] width 61 height 32
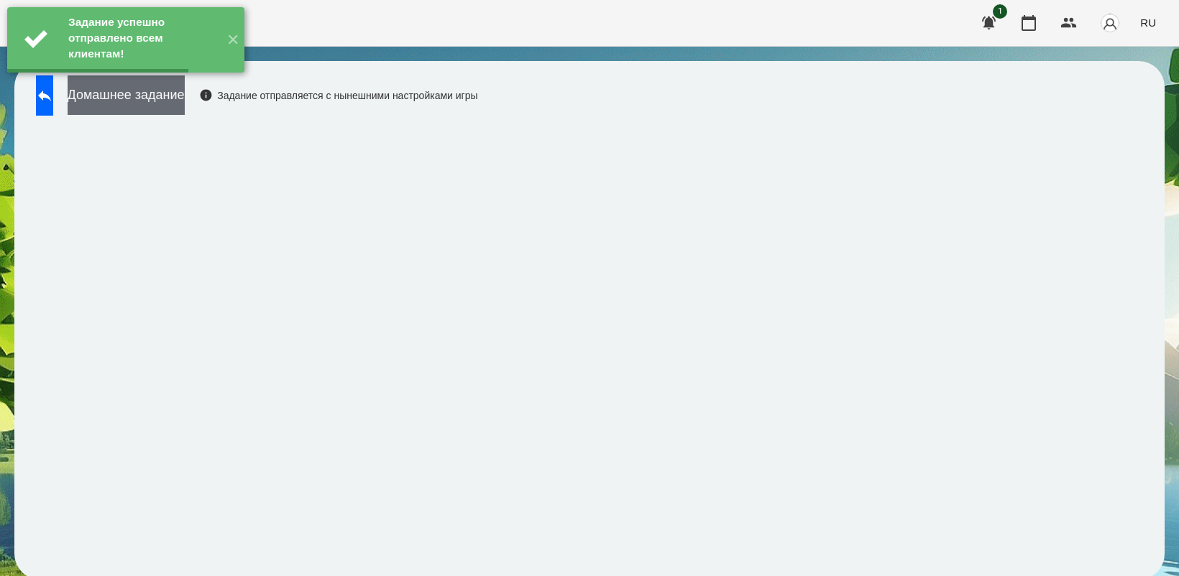
click at [180, 96] on button "Домашнее задание" at bounding box center [126, 95] width 117 height 40
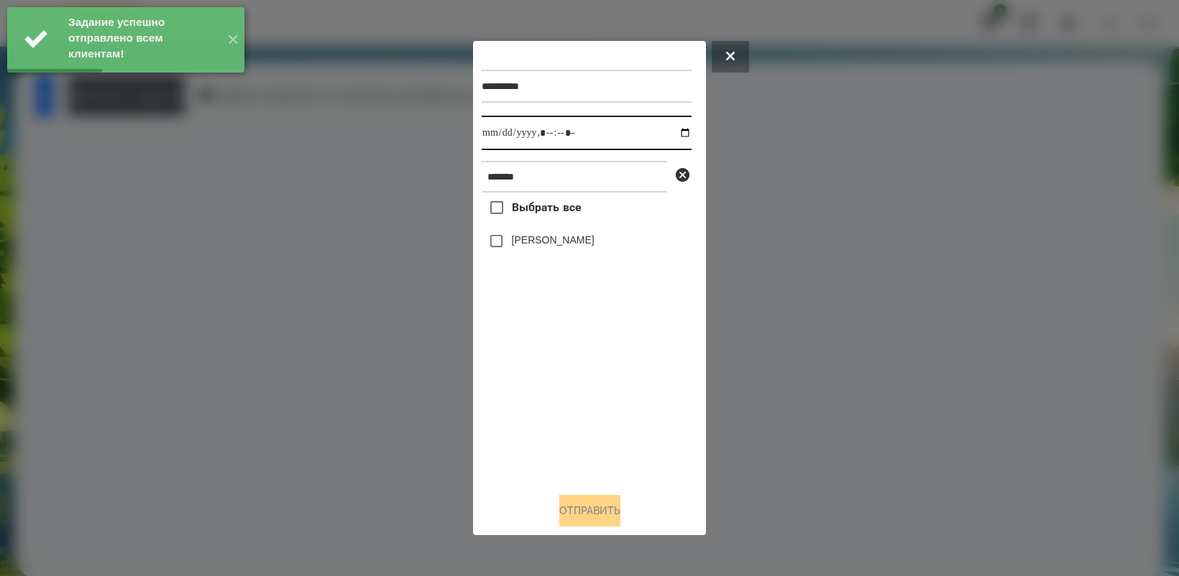
click at [674, 140] on input "datetime-local" at bounding box center [586, 133] width 210 height 34
type input "**********"
drag, startPoint x: 546, startPoint y: 407, endPoint x: 548, endPoint y: 399, distance: 8.0
click at [548, 399] on div "Выбрать все [PERSON_NAME]" at bounding box center [586, 337] width 210 height 288
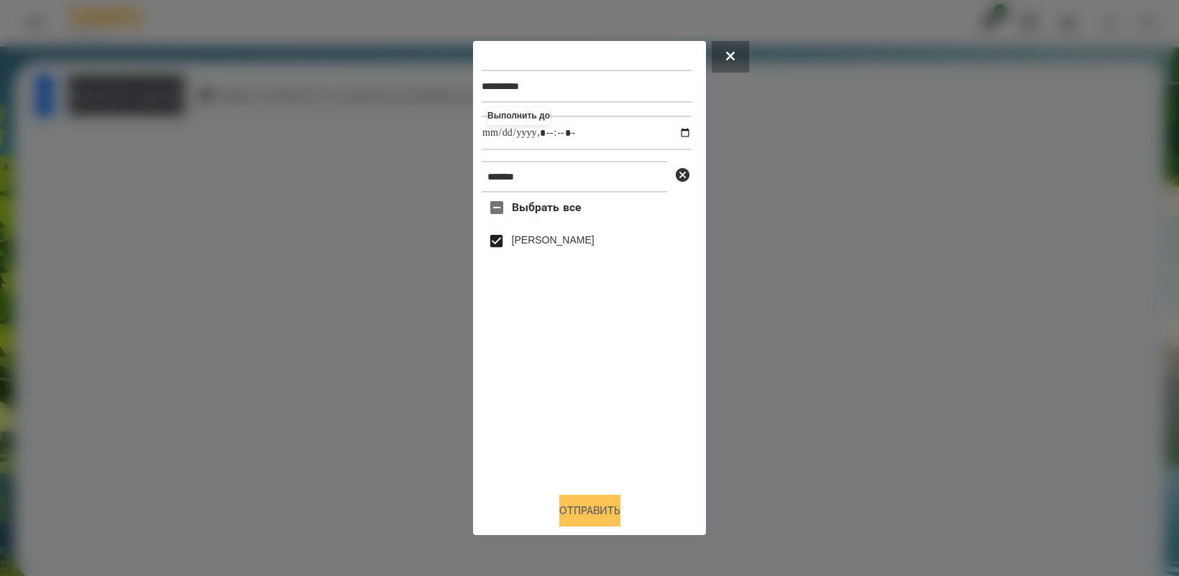
click at [605, 523] on button "Отправить" at bounding box center [589, 511] width 61 height 32
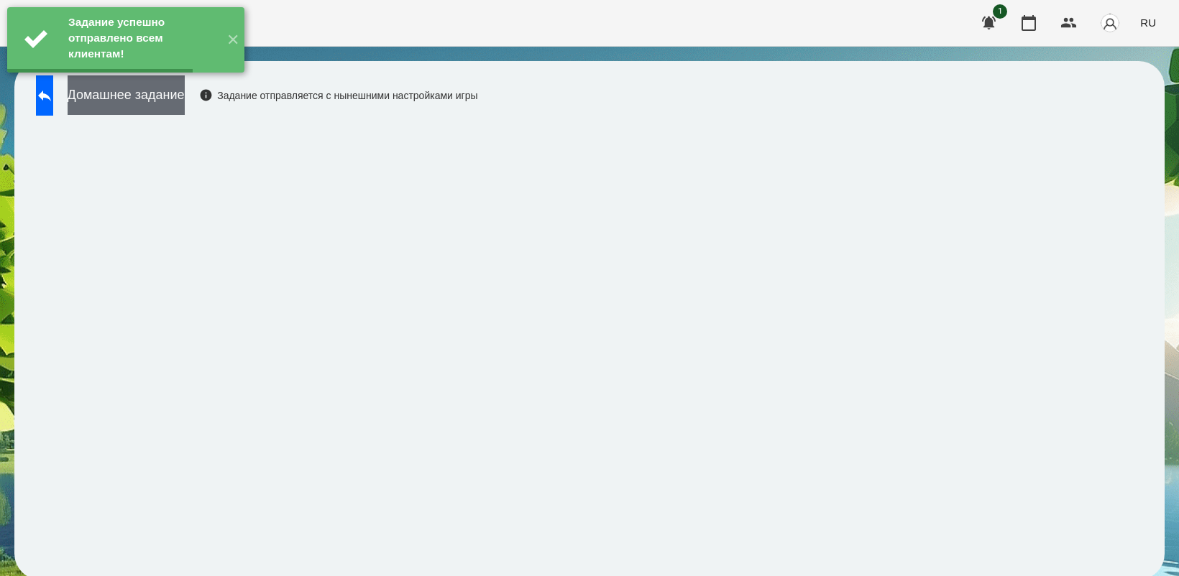
click at [177, 94] on button "Домашнее задание" at bounding box center [126, 95] width 117 height 40
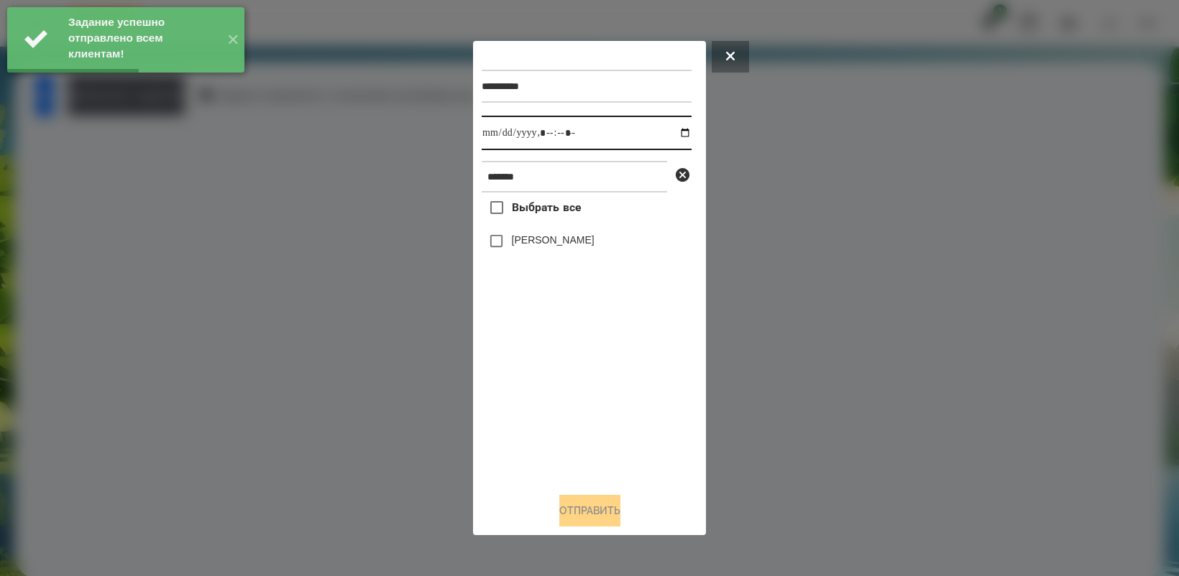
click at [675, 129] on input "datetime-local" at bounding box center [586, 133] width 210 height 34
type input "**********"
click at [570, 418] on div "Выбрать все [PERSON_NAME]" at bounding box center [586, 337] width 210 height 288
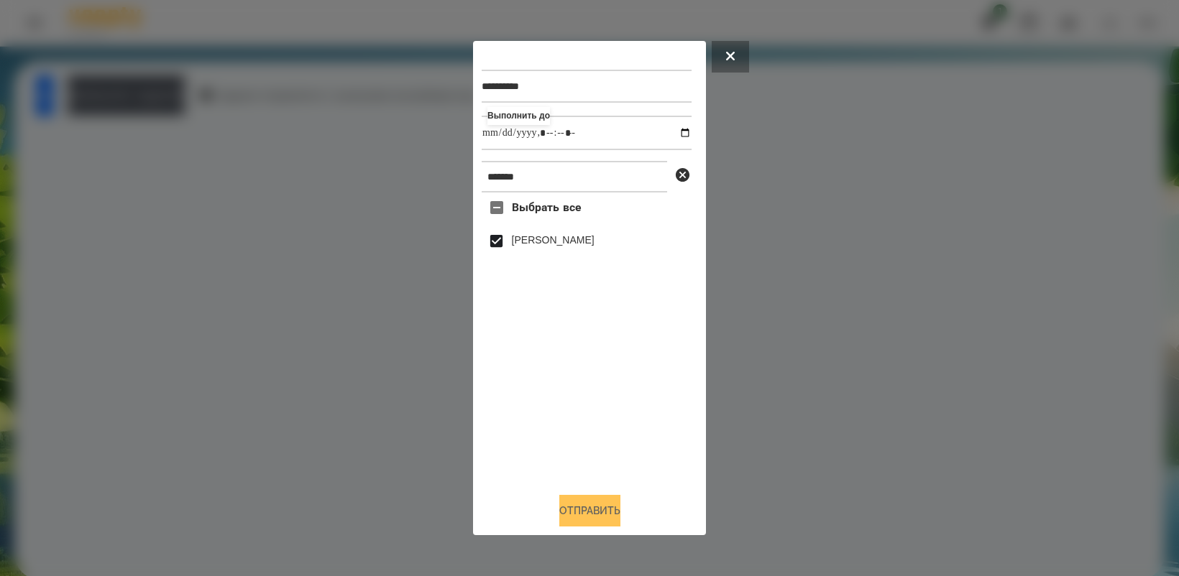
click at [612, 518] on button "Отправить" at bounding box center [589, 511] width 61 height 32
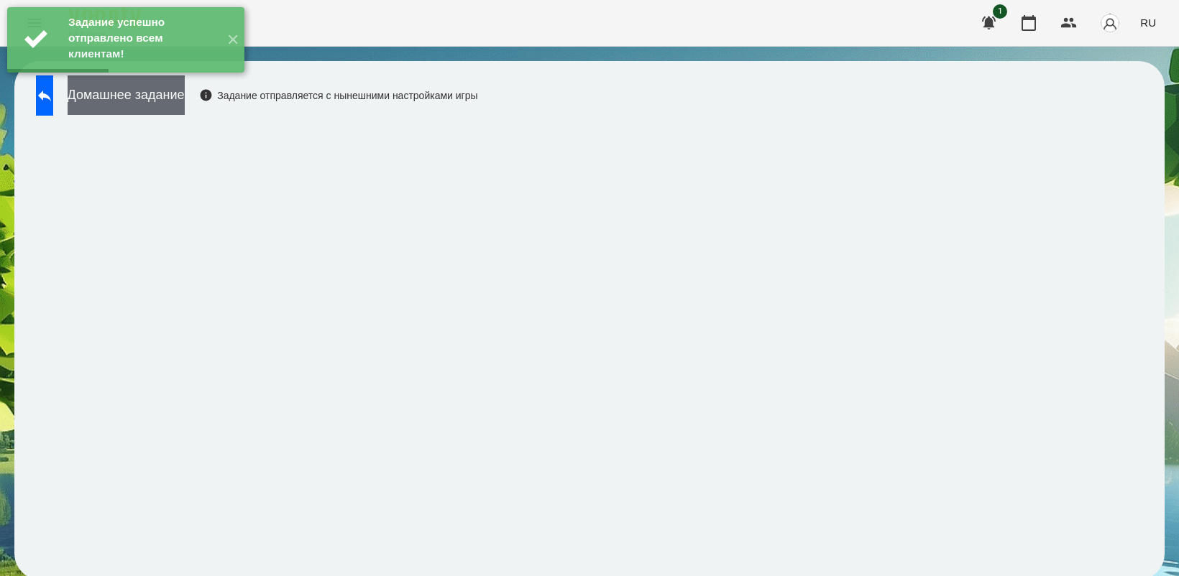
click at [159, 93] on button "Домашнее задание" at bounding box center [126, 95] width 117 height 40
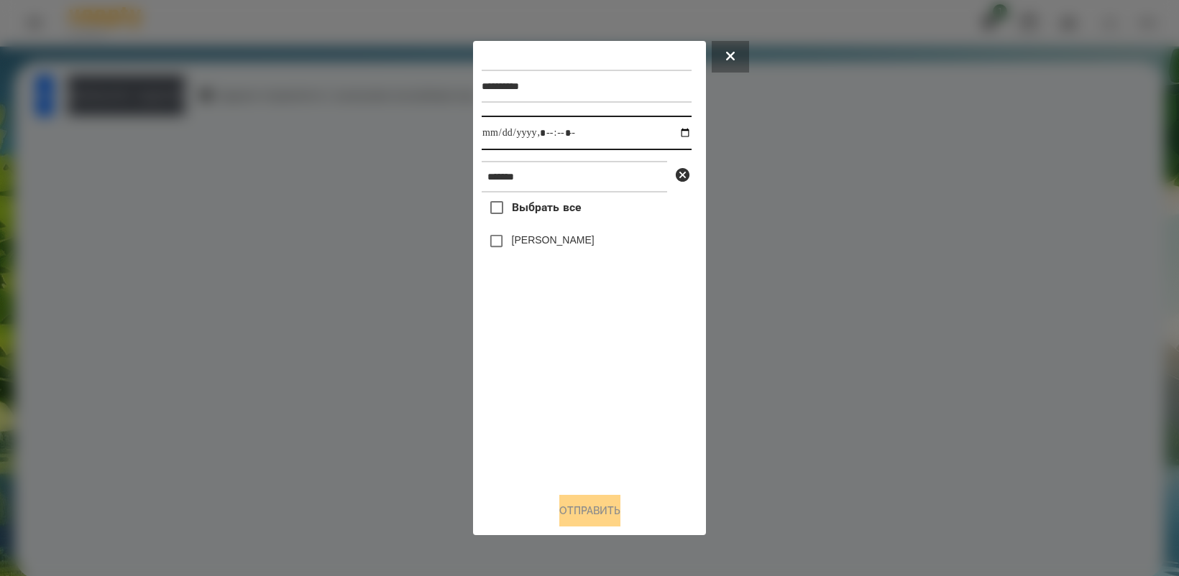
click at [670, 127] on input "datetime-local" at bounding box center [586, 133] width 210 height 34
type input "**********"
click at [601, 429] on div "Выбрать все [PERSON_NAME]" at bounding box center [586, 337] width 210 height 288
click at [605, 511] on button "Отправить" at bounding box center [589, 511] width 61 height 32
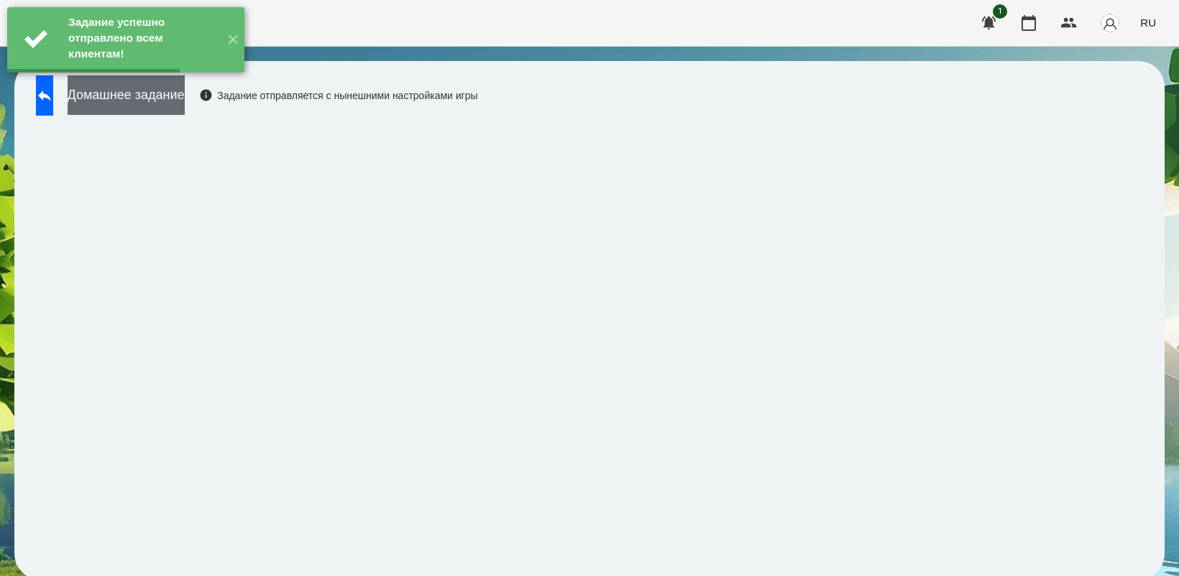
click at [167, 99] on button "Домашнее задание" at bounding box center [126, 95] width 117 height 40
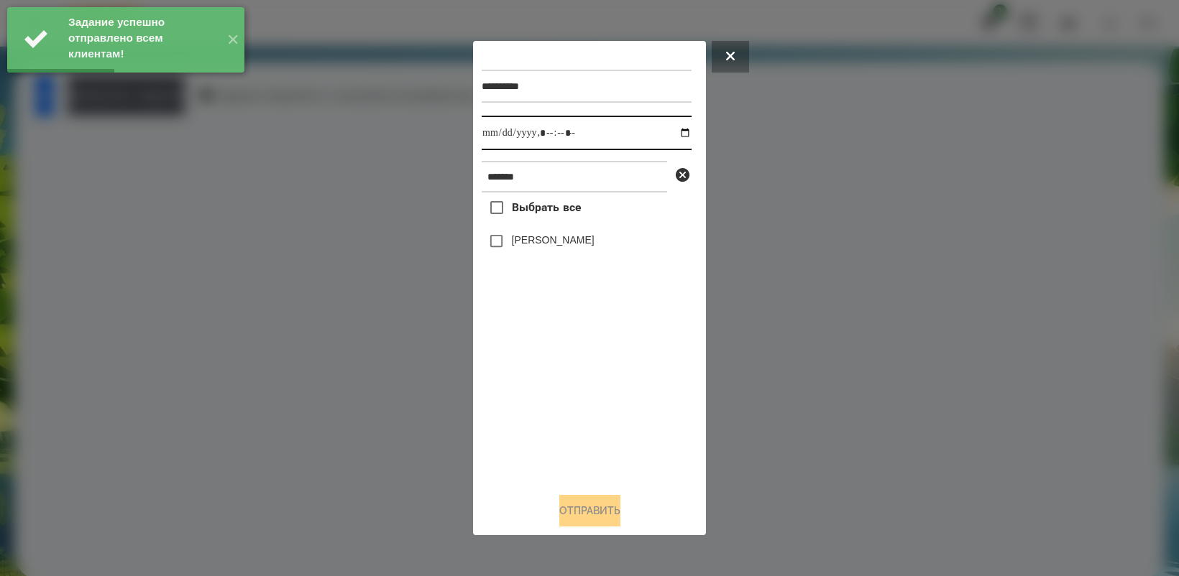
click at [670, 134] on input "datetime-local" at bounding box center [586, 133] width 210 height 34
click at [595, 400] on div "Выбрать все [PERSON_NAME]" at bounding box center [586, 337] width 210 height 288
type input "**********"
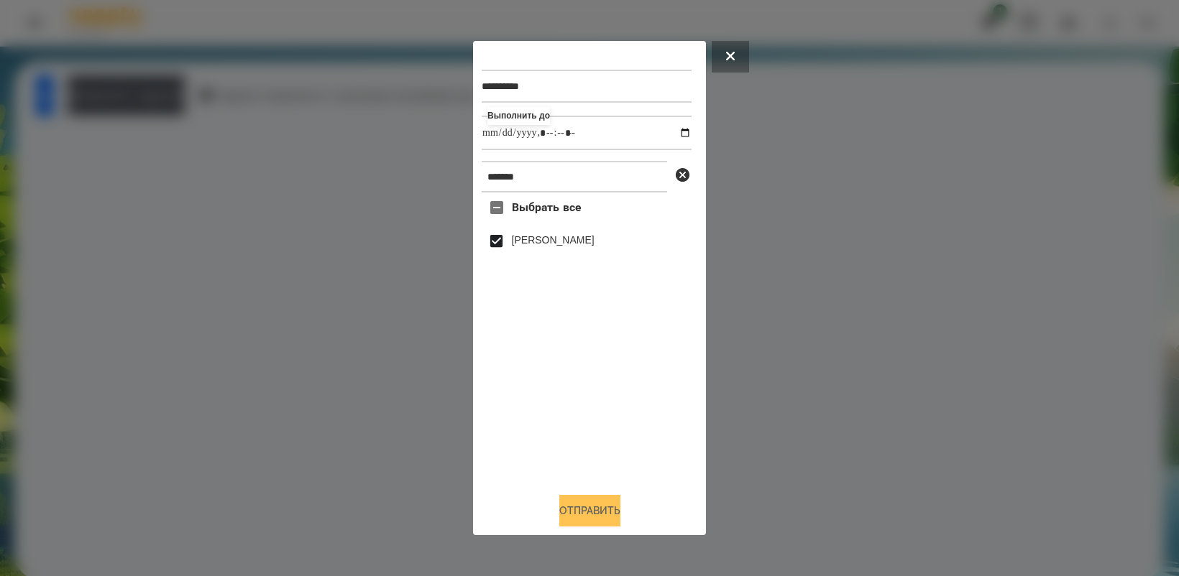
click at [607, 514] on button "Отправить" at bounding box center [589, 511] width 61 height 32
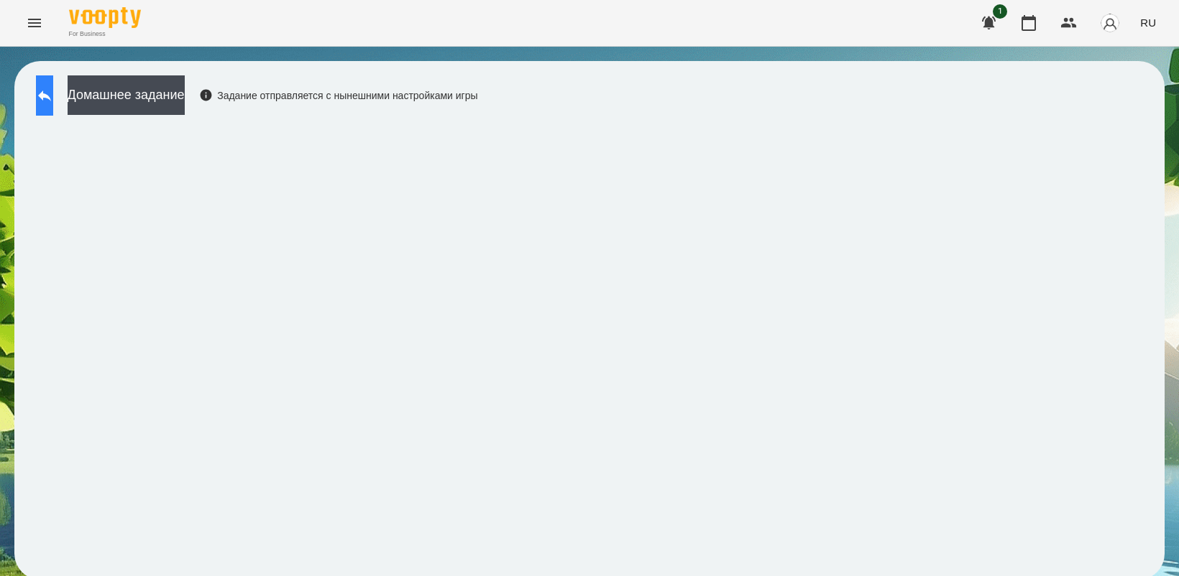
click at [53, 97] on button at bounding box center [44, 95] width 17 height 40
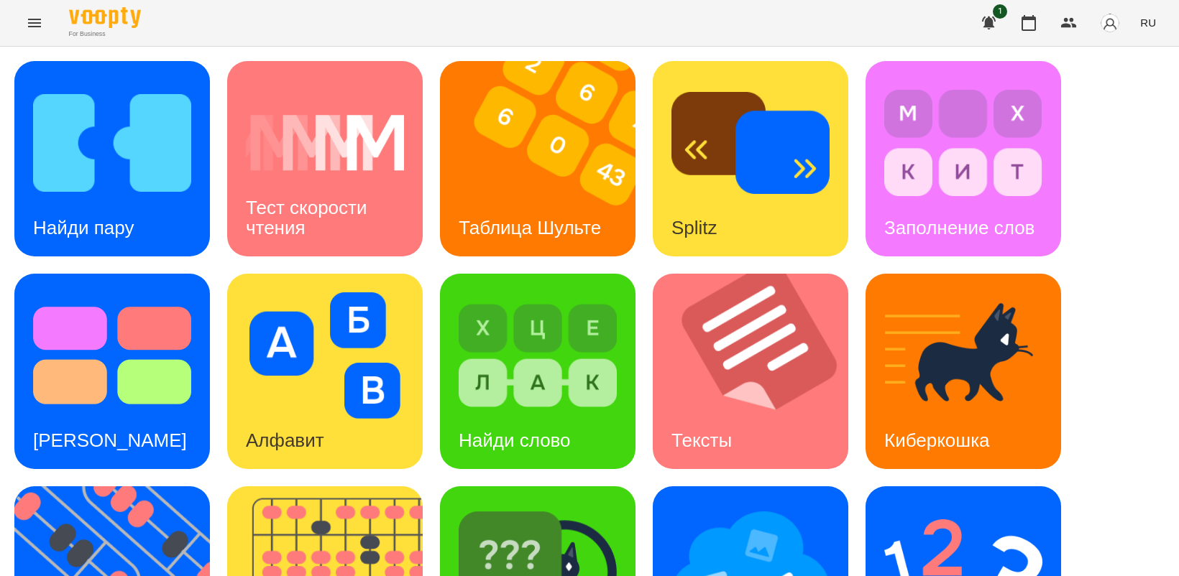
scroll to position [332, 0]
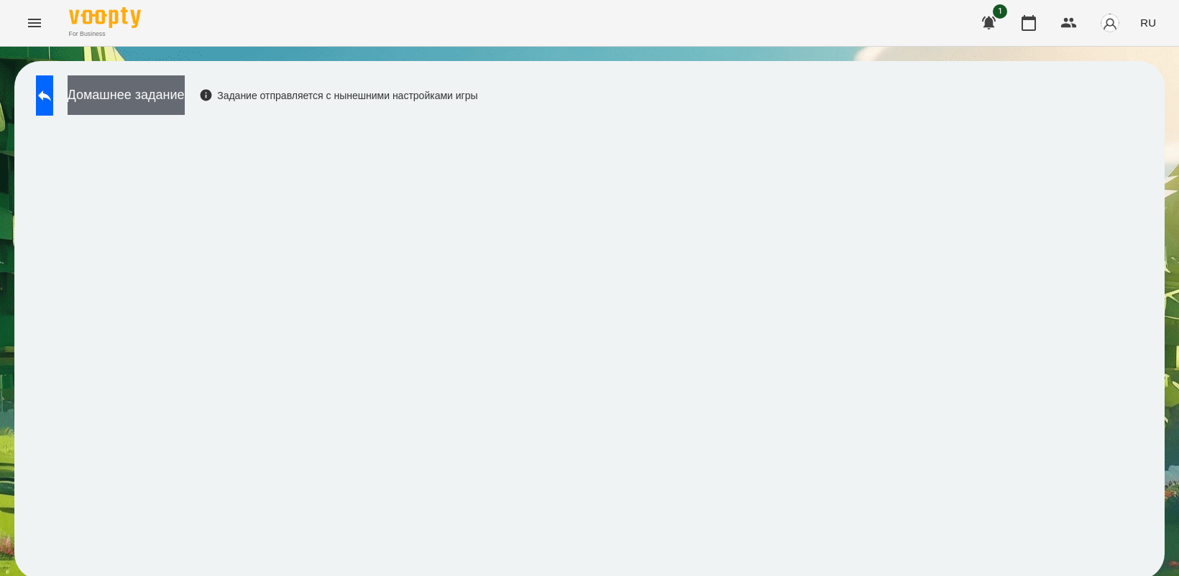
click at [160, 95] on button "Домашнее задание" at bounding box center [126, 95] width 117 height 40
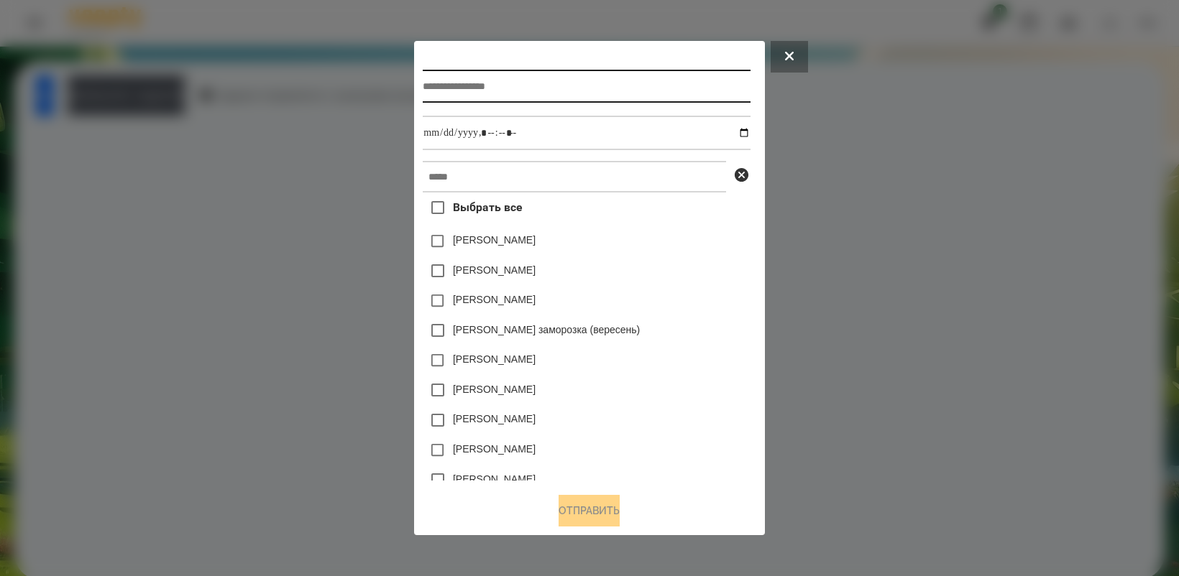
click at [498, 86] on input "text" at bounding box center [586, 86] width 327 height 33
type input "*********"
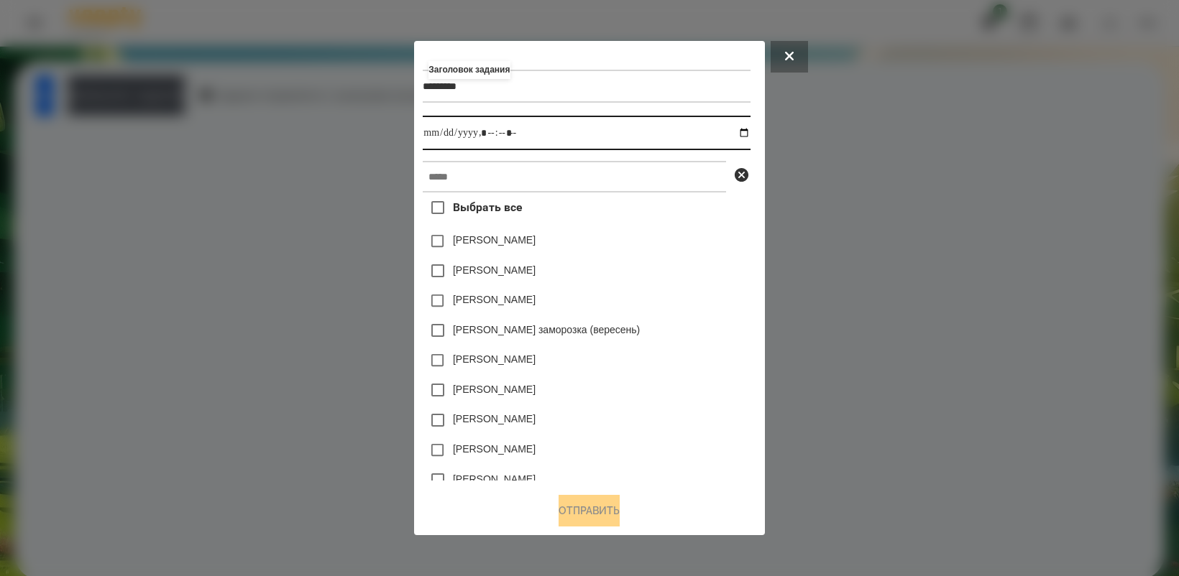
click at [744, 133] on input "datetime-local" at bounding box center [586, 133] width 327 height 34
type input "**********"
click at [679, 387] on div "[PERSON_NAME]" at bounding box center [586, 390] width 327 height 30
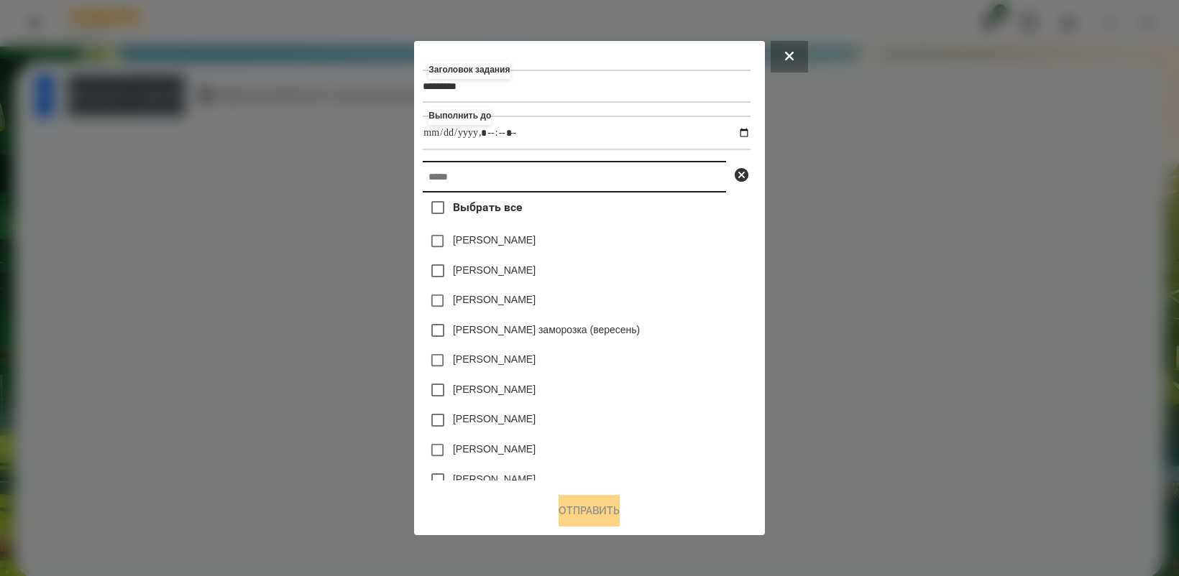
click at [515, 188] on input "text" at bounding box center [574, 177] width 303 height 32
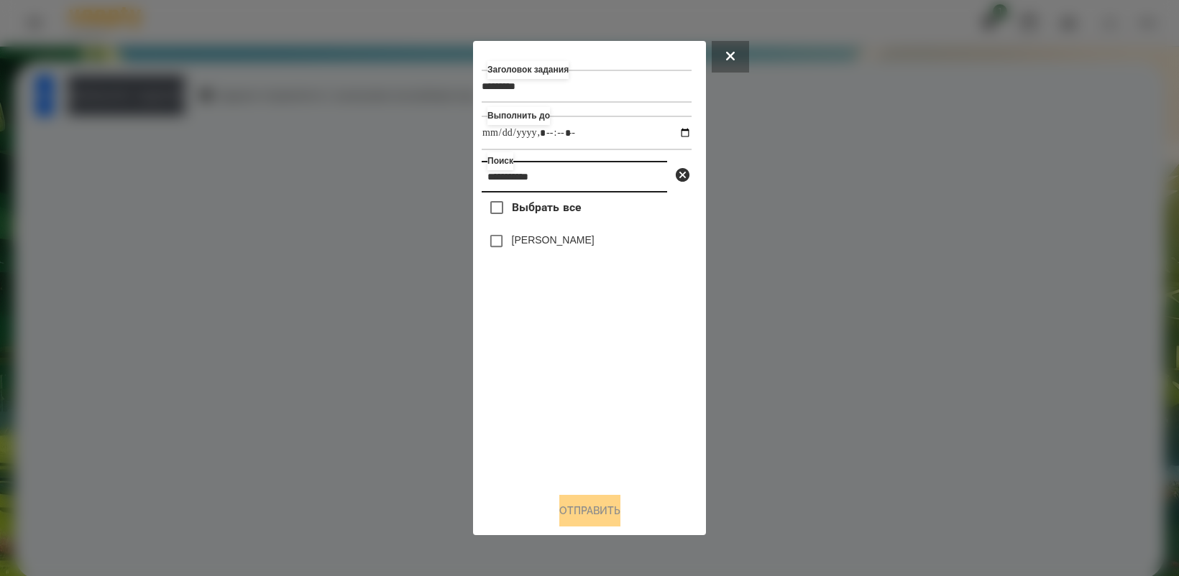
type input "**********"
click at [616, 515] on button "Отправить" at bounding box center [589, 511] width 61 height 32
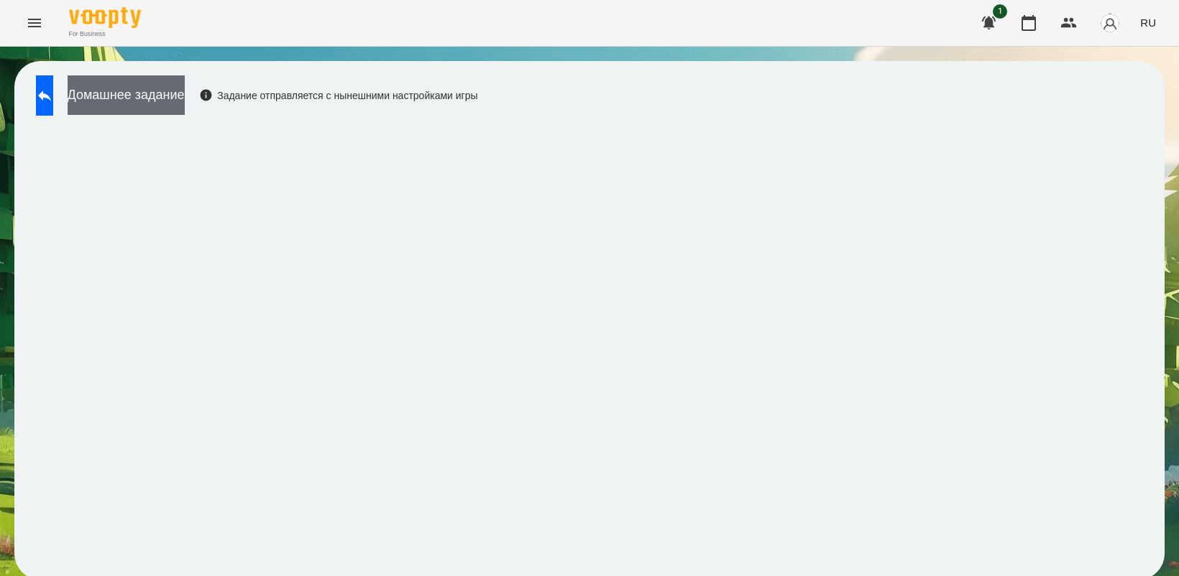
click at [185, 109] on button "Домашнее задание" at bounding box center [126, 95] width 117 height 40
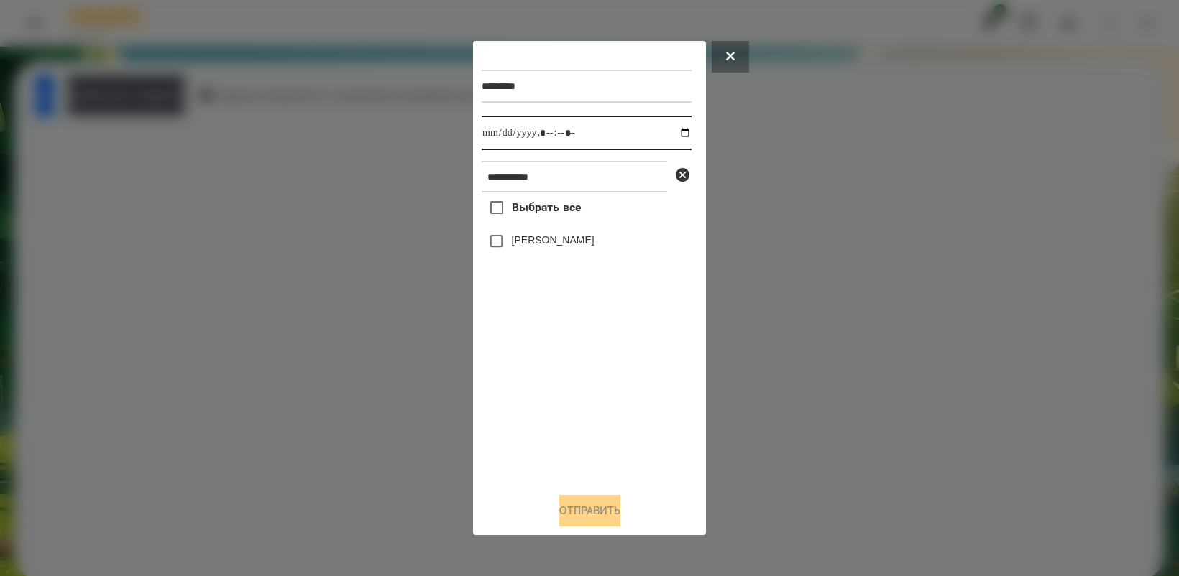
click at [669, 132] on input "datetime-local" at bounding box center [586, 133] width 210 height 34
type input "**********"
click at [593, 429] on div "Выбрать все [PERSON_NAME]" at bounding box center [586, 337] width 210 height 288
click at [589, 525] on button "Отправить" at bounding box center [589, 511] width 61 height 32
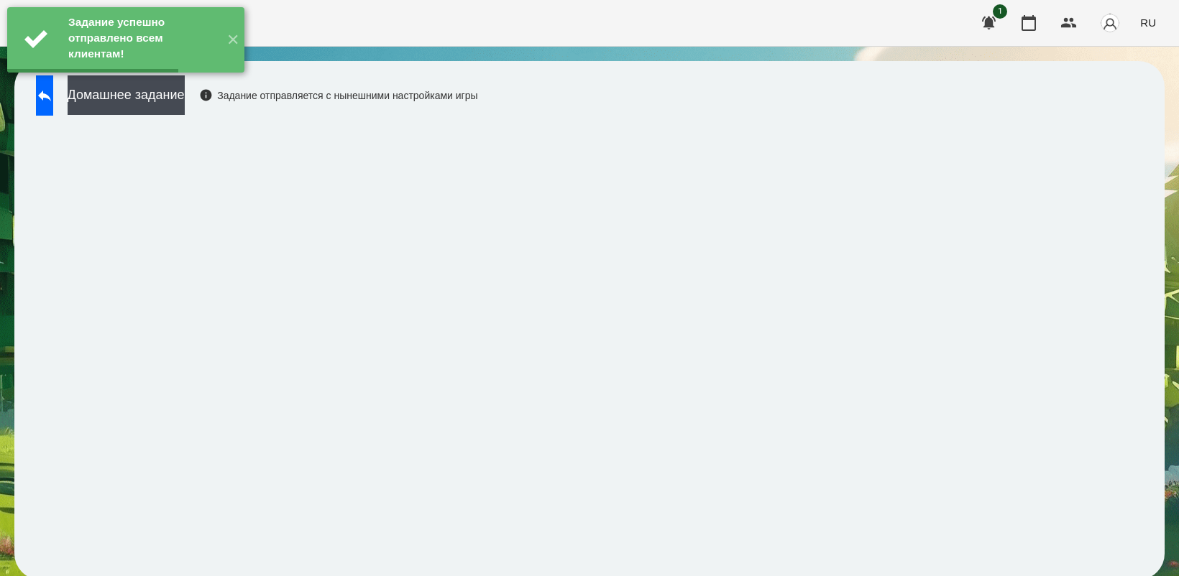
click at [176, 104] on button "Домашнее задание" at bounding box center [126, 95] width 117 height 40
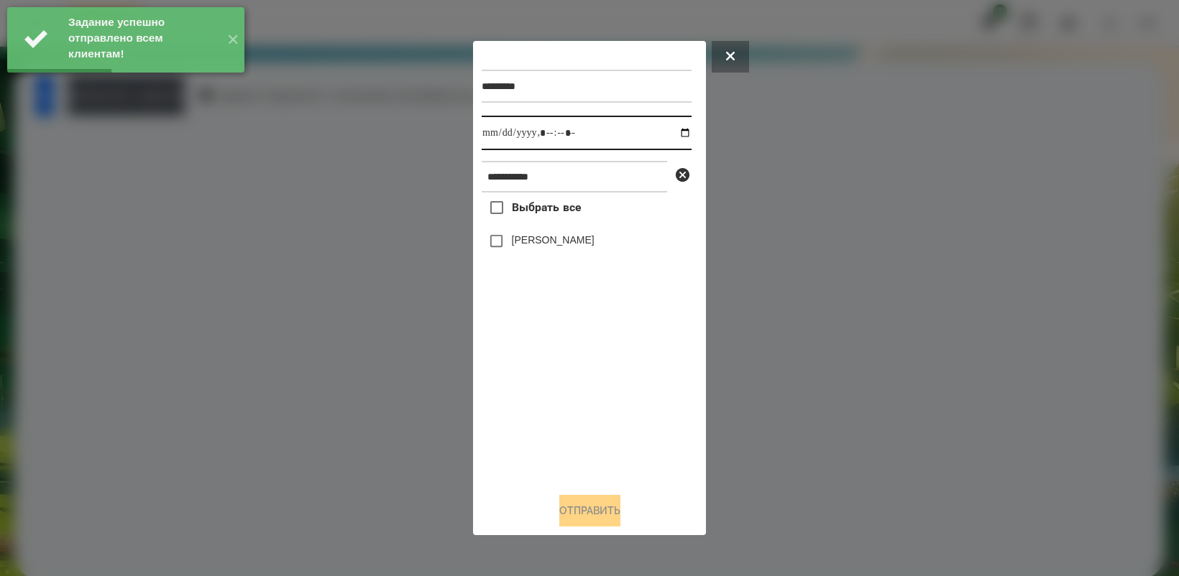
click at [670, 129] on input "datetime-local" at bounding box center [586, 133] width 210 height 34
drag, startPoint x: 609, startPoint y: 390, endPoint x: 564, endPoint y: 252, distance: 145.2
click at [609, 390] on div "Выбрать все [PERSON_NAME]" at bounding box center [586, 337] width 210 height 288
type input "**********"
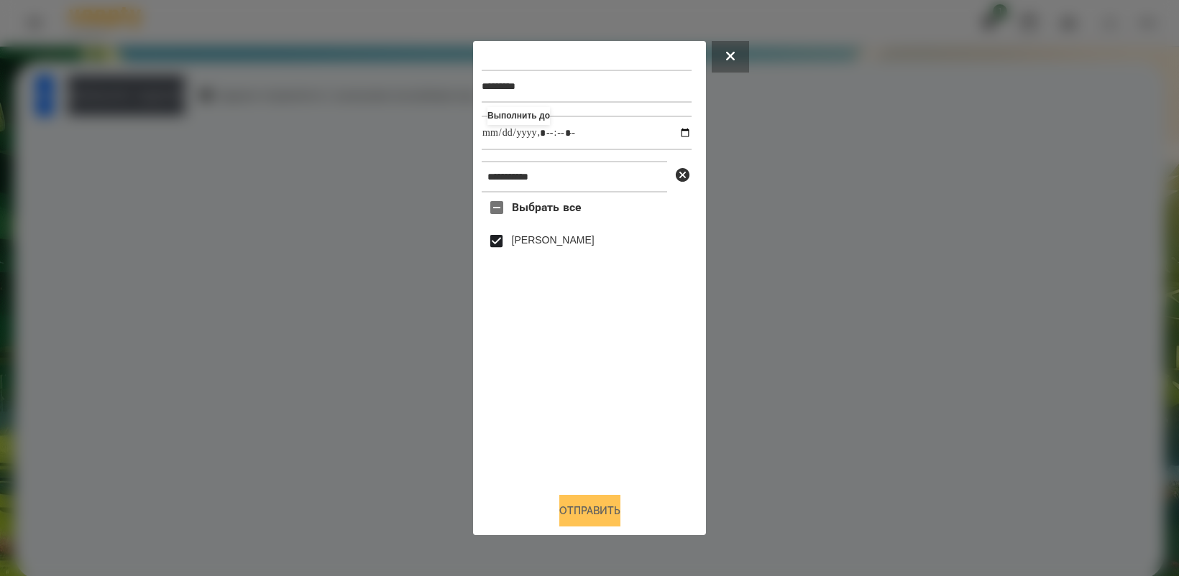
click at [613, 519] on button "Отправить" at bounding box center [589, 511] width 61 height 32
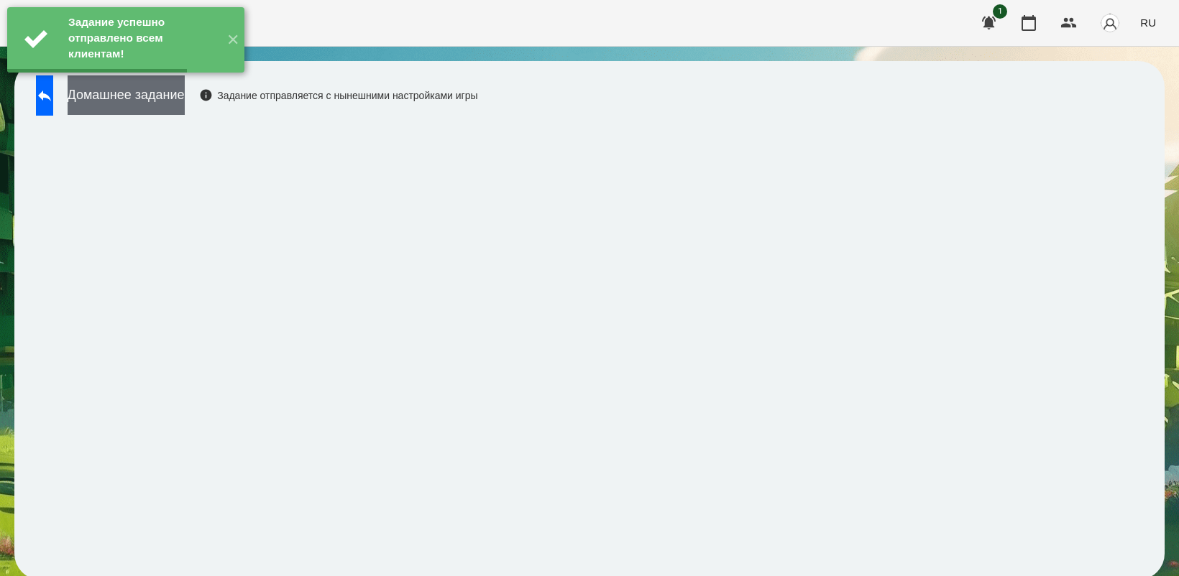
click at [185, 104] on button "Домашнее задание" at bounding box center [126, 95] width 117 height 40
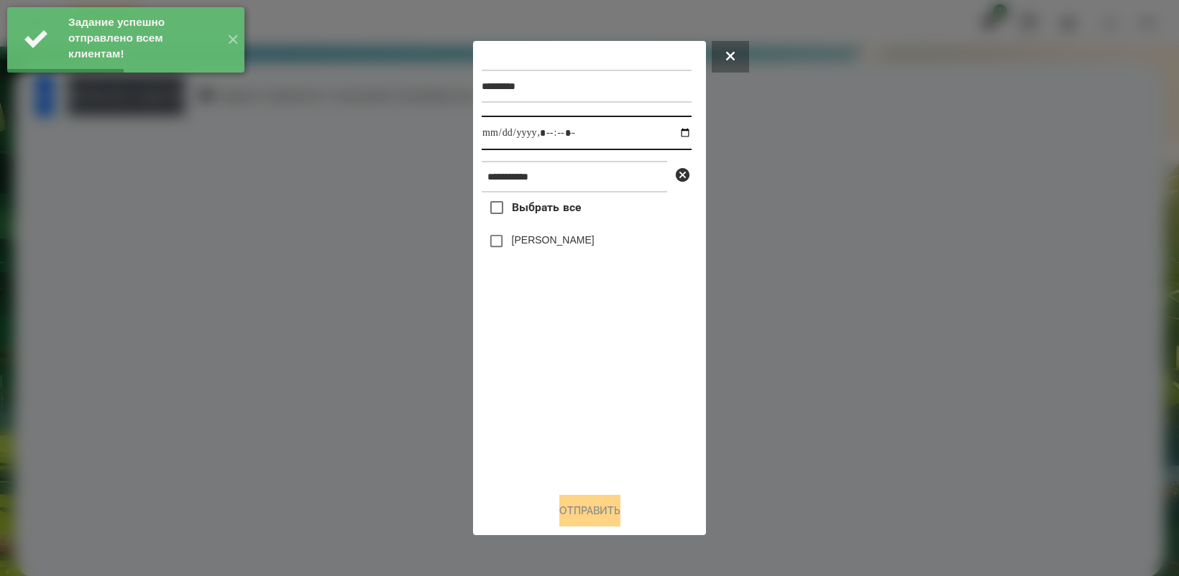
click at [677, 138] on input "datetime-local" at bounding box center [586, 133] width 210 height 34
type input "**********"
drag, startPoint x: 577, startPoint y: 402, endPoint x: 559, endPoint y: 352, distance: 53.4
click at [577, 400] on div "Выбрать все [PERSON_NAME]" at bounding box center [586, 337] width 210 height 288
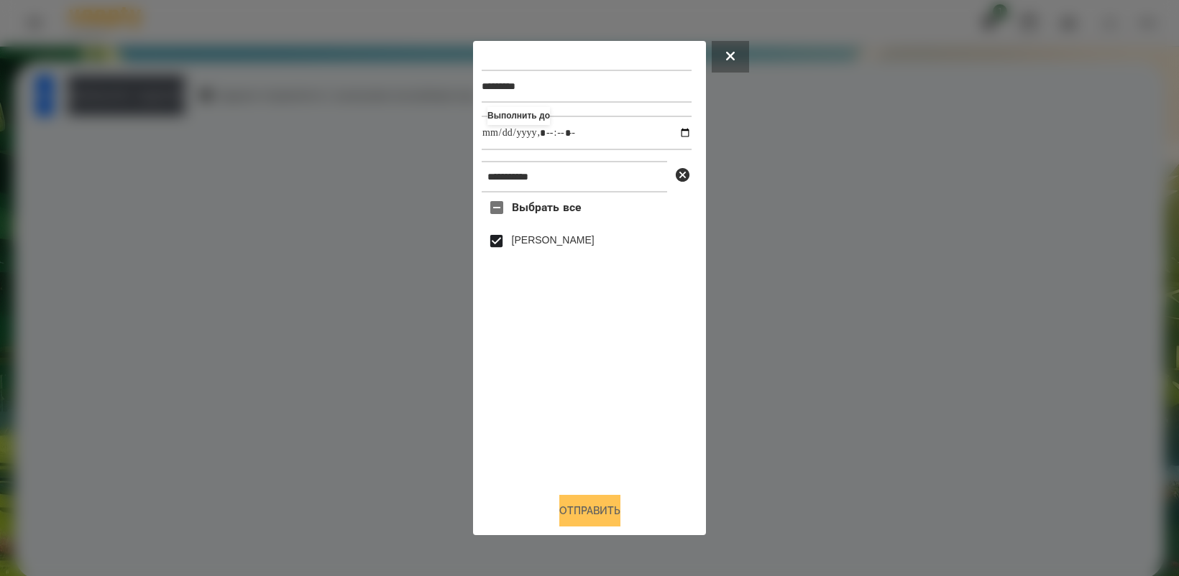
click at [599, 505] on button "Отправить" at bounding box center [589, 511] width 61 height 32
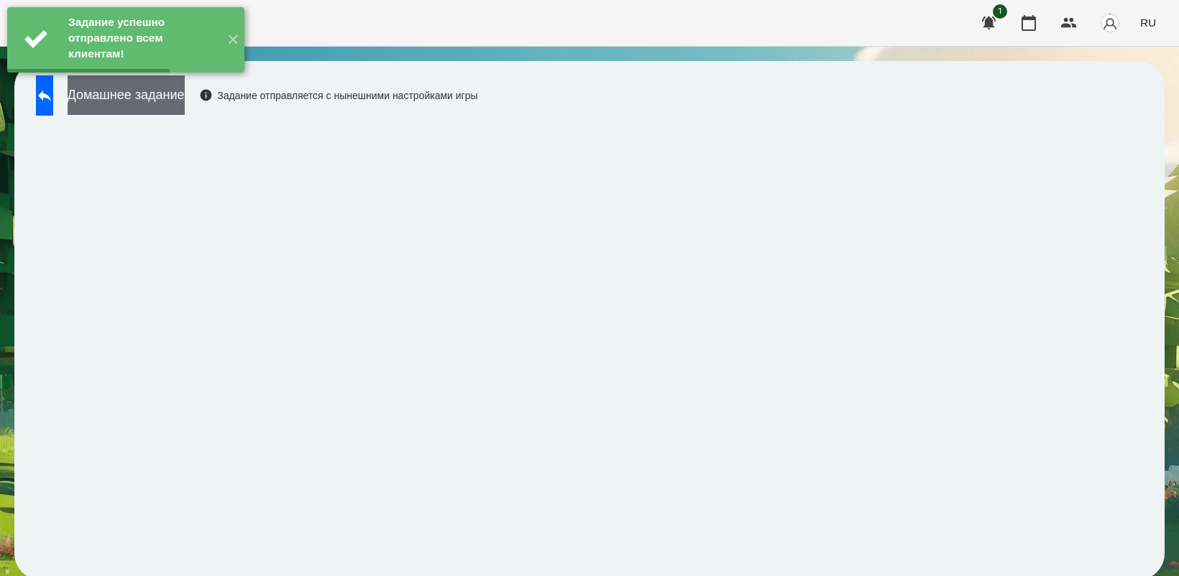
click at [185, 101] on button "Домашнее задание" at bounding box center [126, 95] width 117 height 40
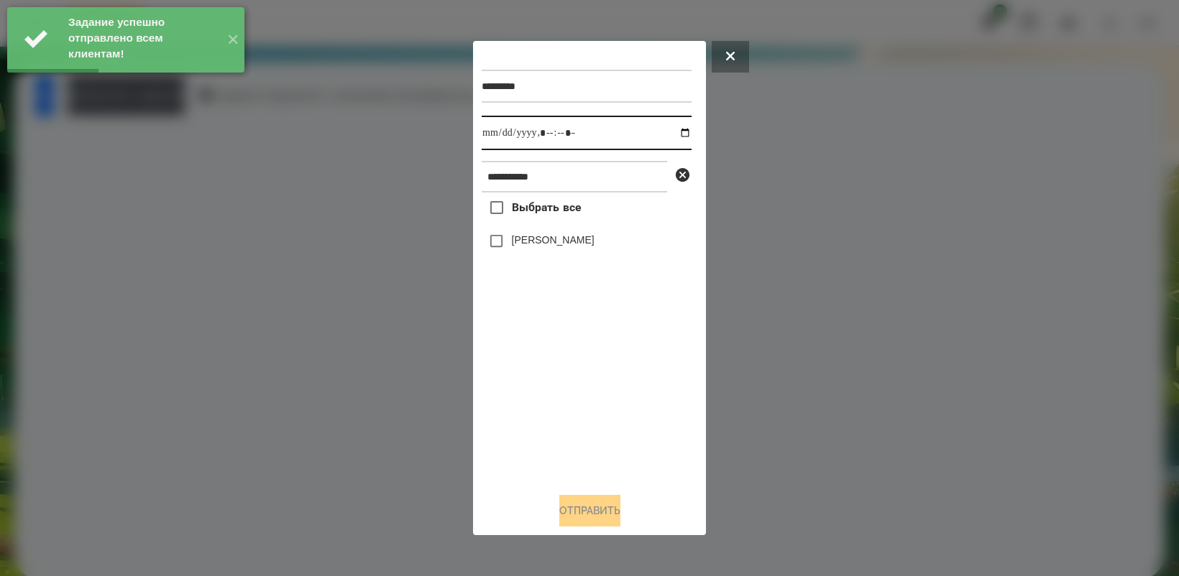
click at [675, 131] on input "datetime-local" at bounding box center [586, 133] width 210 height 34
type input "**********"
drag, startPoint x: 612, startPoint y: 437, endPoint x: 566, endPoint y: 346, distance: 102.5
click at [612, 435] on div "Выбрать все [PERSON_NAME]" at bounding box center [586, 337] width 210 height 288
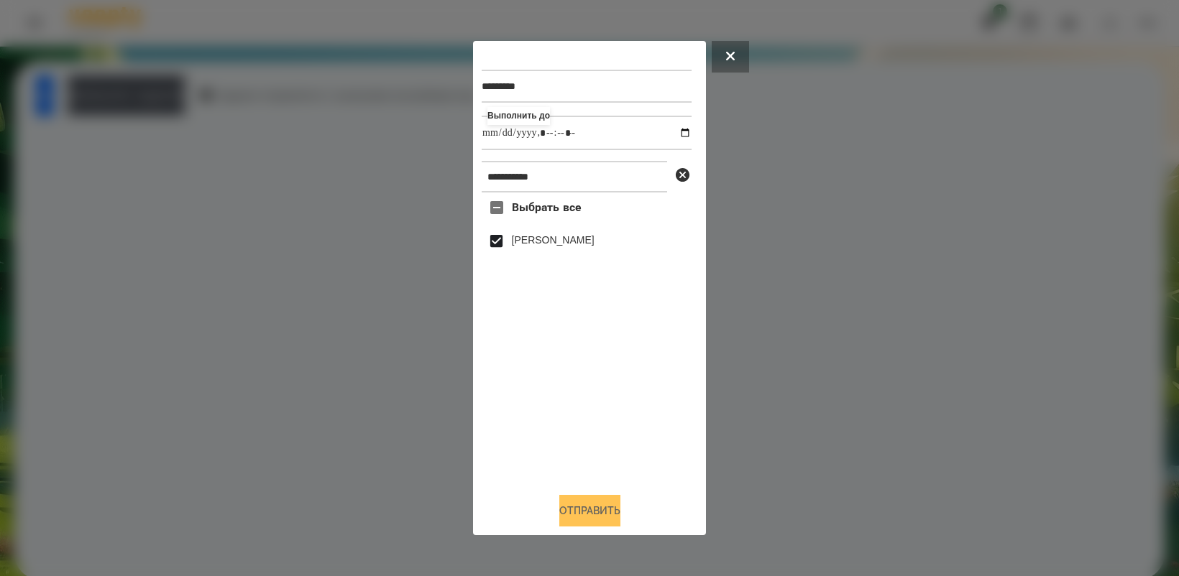
click at [597, 509] on button "Отправить" at bounding box center [589, 511] width 61 height 32
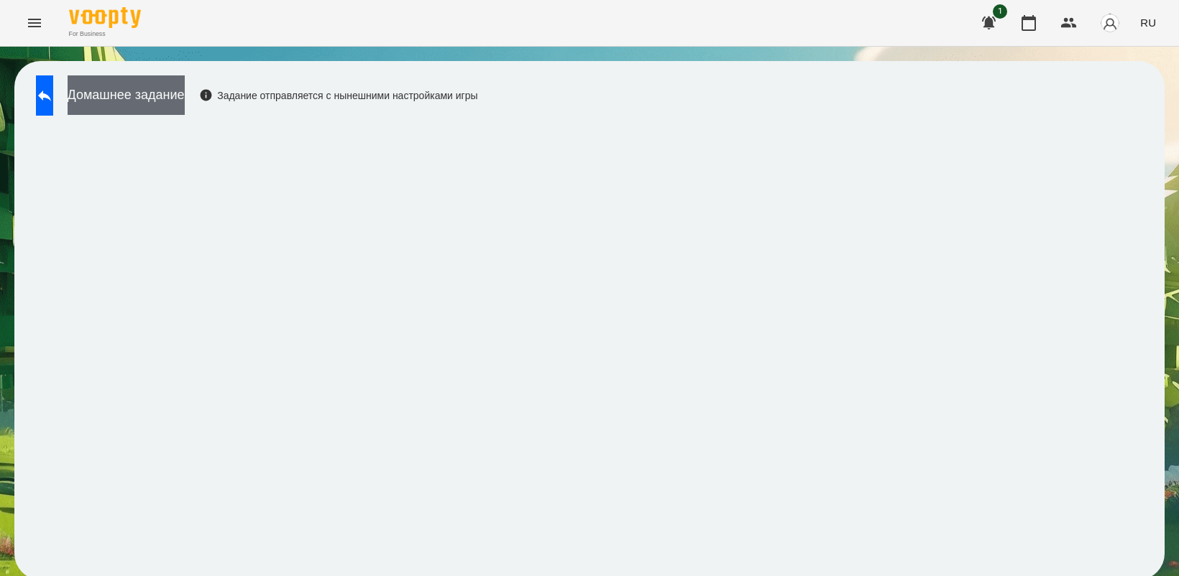
click at [159, 90] on button "Домашнее задание" at bounding box center [126, 95] width 117 height 40
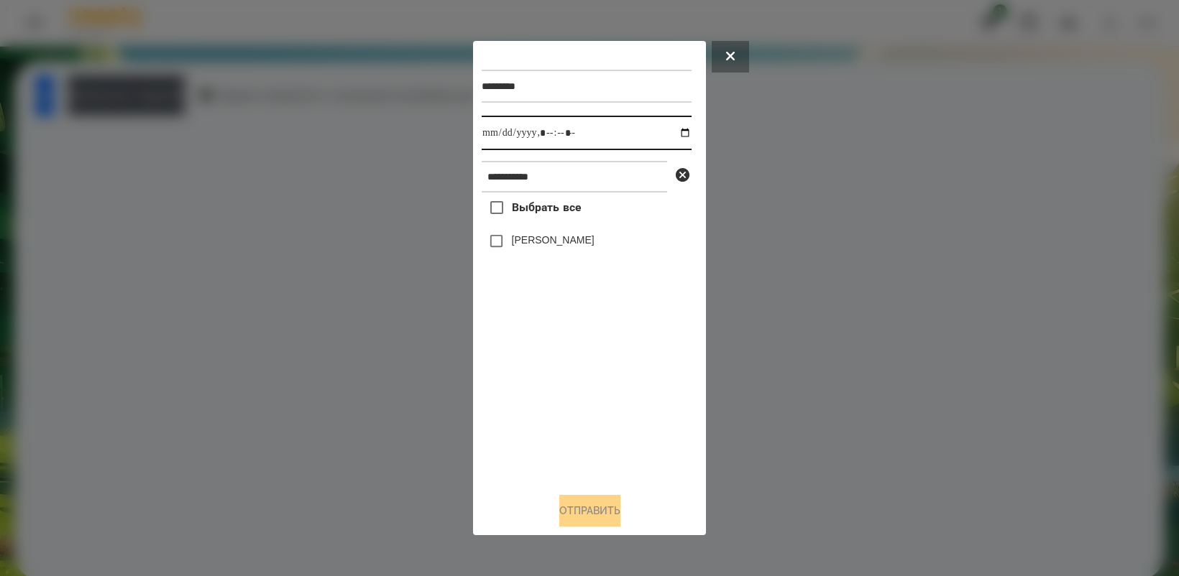
click at [673, 128] on input "datetime-local" at bounding box center [586, 133] width 210 height 34
type input "**********"
click at [569, 392] on div "Выбрать все [PERSON_NAME]" at bounding box center [586, 337] width 210 height 288
click at [594, 516] on button "Отправить" at bounding box center [589, 511] width 61 height 32
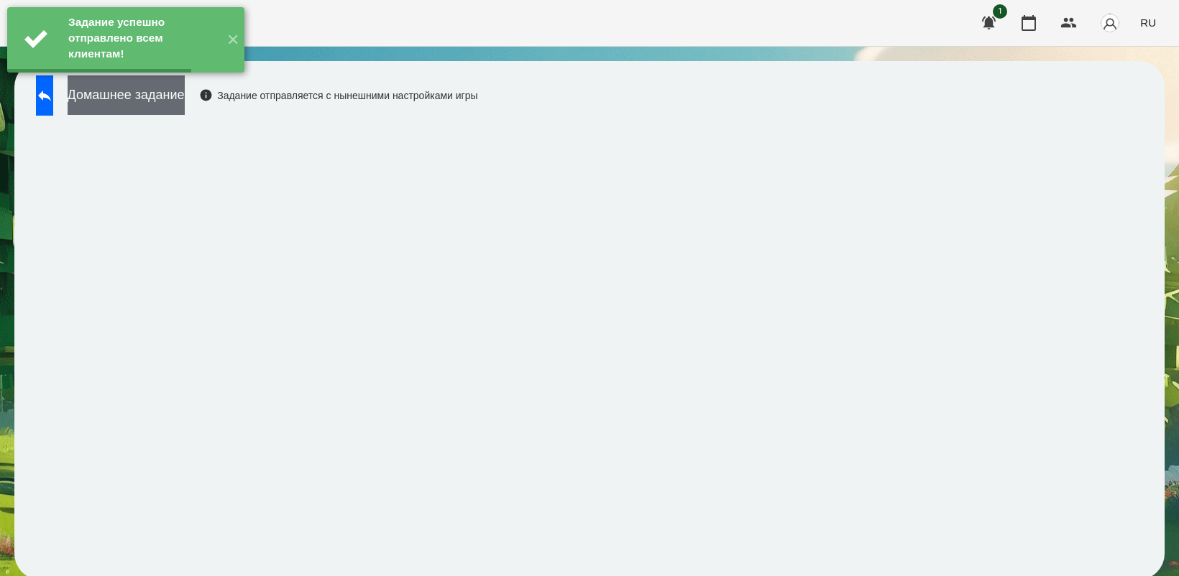
click at [183, 108] on button "Домашнее задание" at bounding box center [126, 95] width 117 height 40
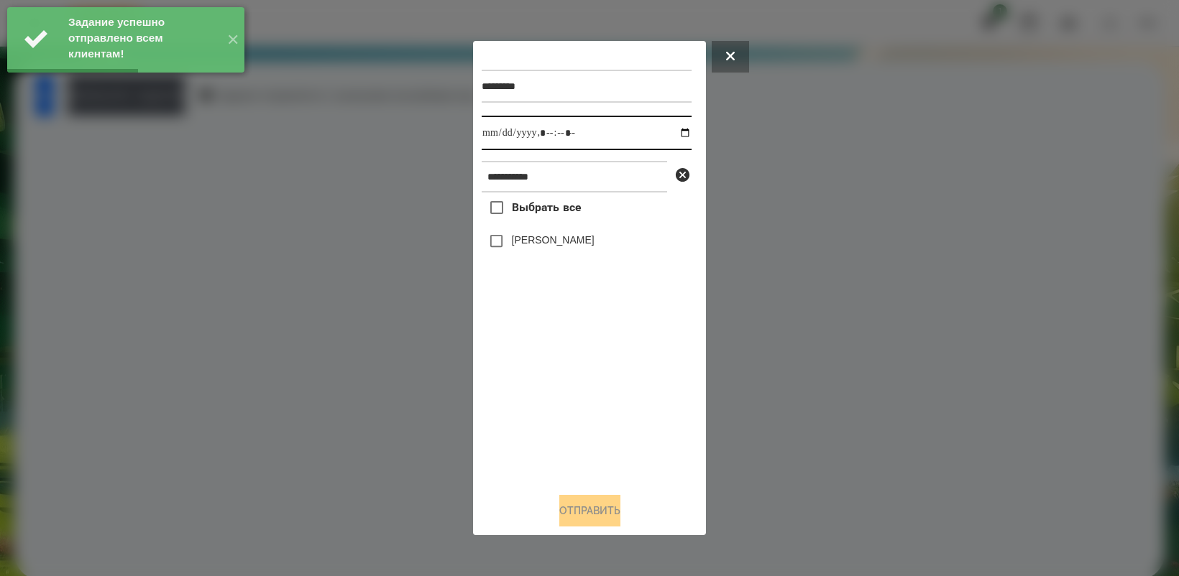
click at [678, 134] on input "datetime-local" at bounding box center [586, 133] width 210 height 34
type input "**********"
drag, startPoint x: 576, startPoint y: 413, endPoint x: 527, endPoint y: 305, distance: 118.6
click at [575, 407] on div "Выбрать все [PERSON_NAME]" at bounding box center [586, 337] width 210 height 288
click at [587, 515] on button "Отправить" at bounding box center [589, 511] width 61 height 32
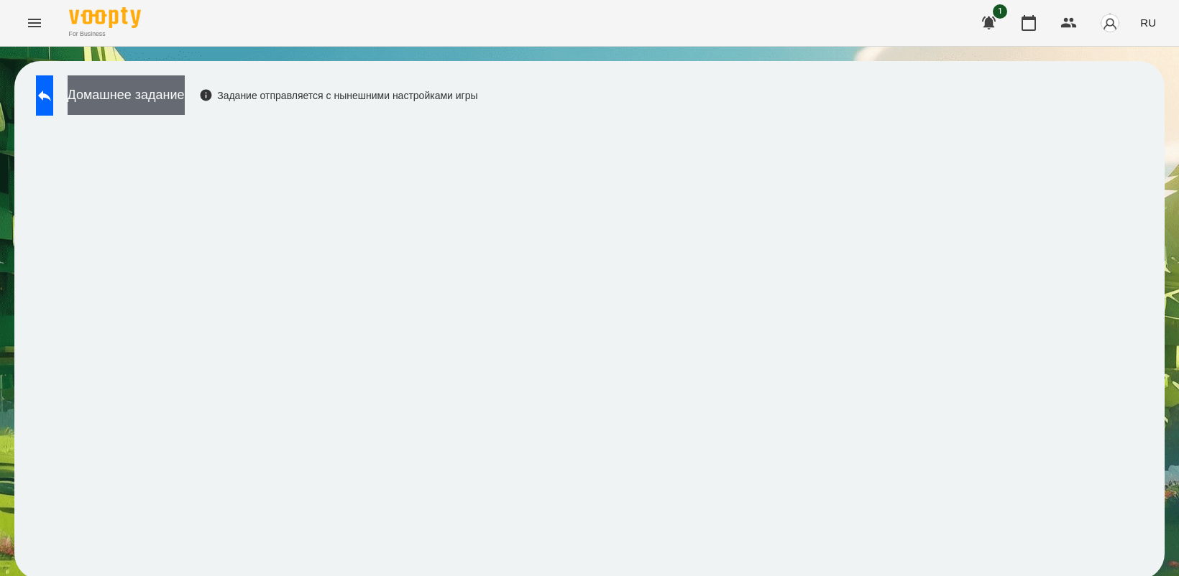
click at [185, 103] on button "Домашнее задание" at bounding box center [126, 95] width 117 height 40
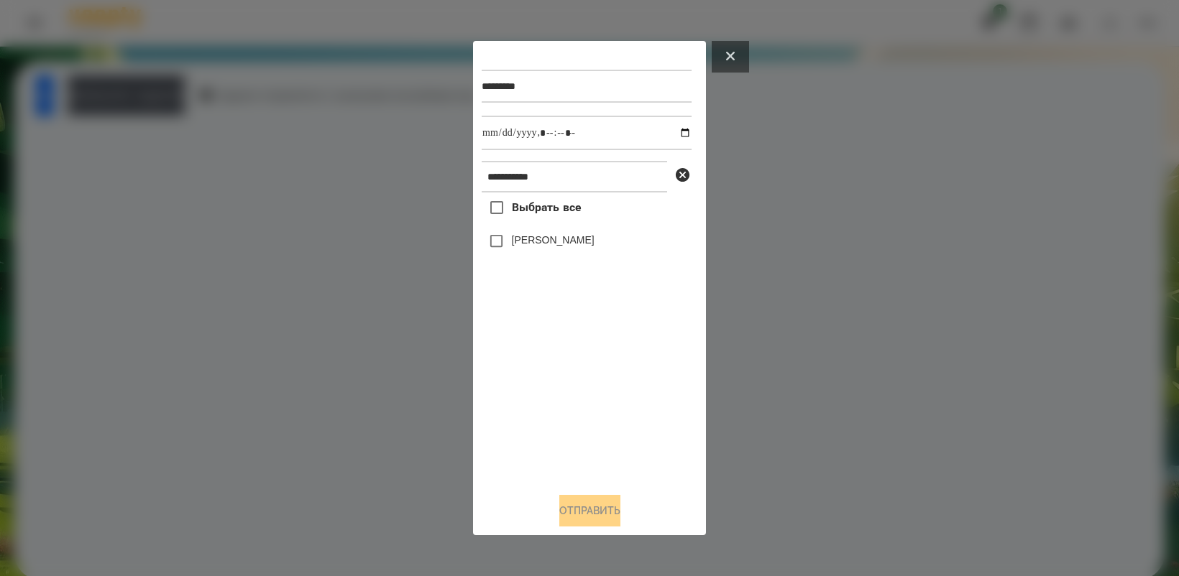
click at [732, 57] on icon at bounding box center [730, 56] width 9 height 9
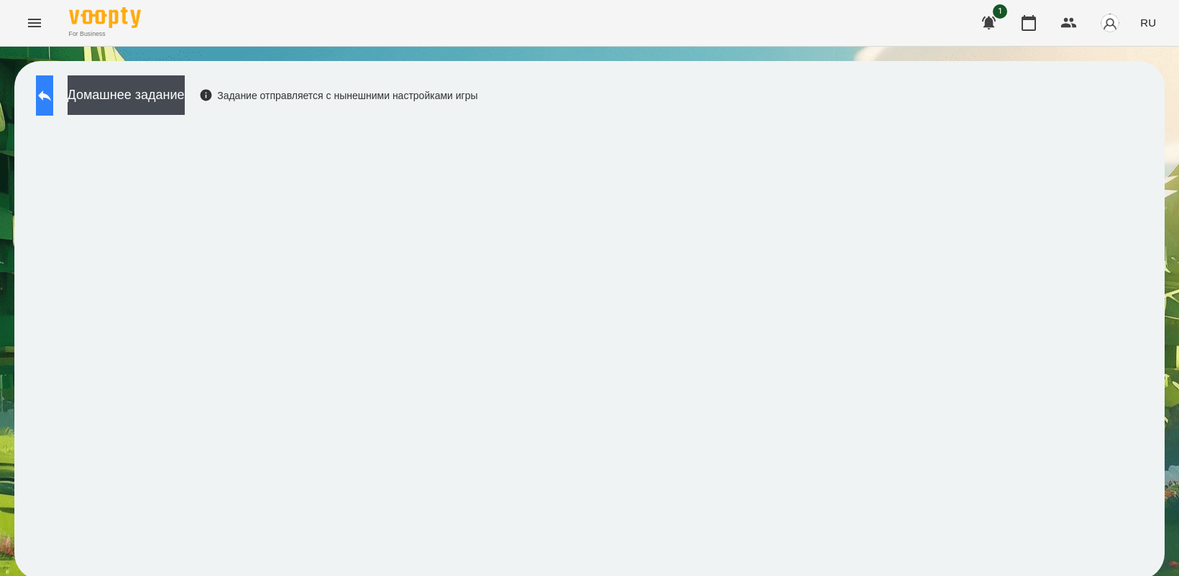
click at [51, 80] on button at bounding box center [44, 95] width 17 height 40
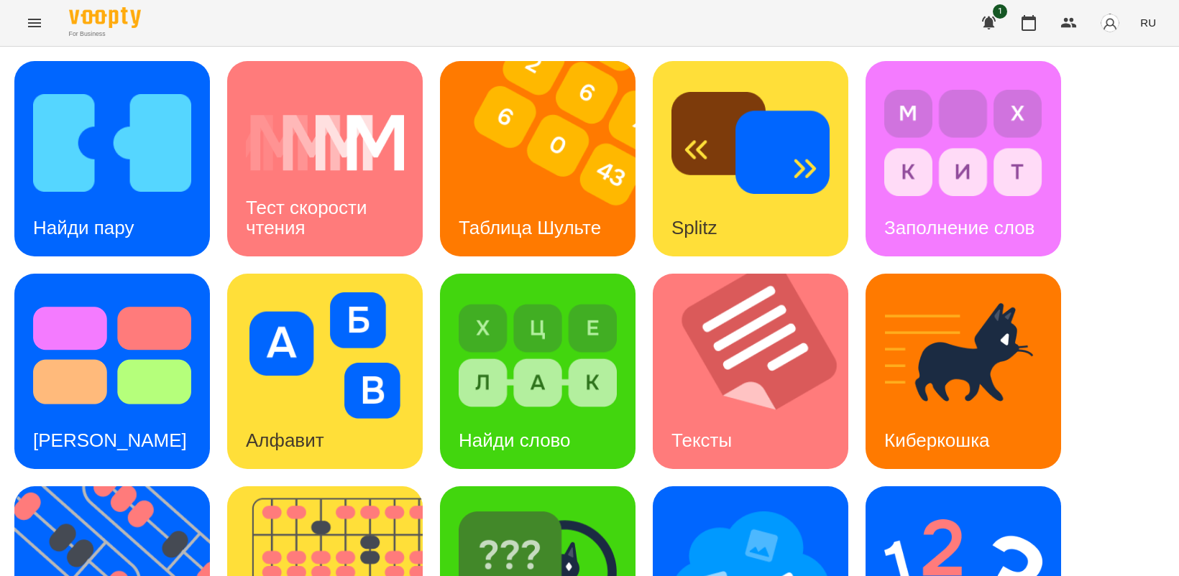
scroll to position [332, 0]
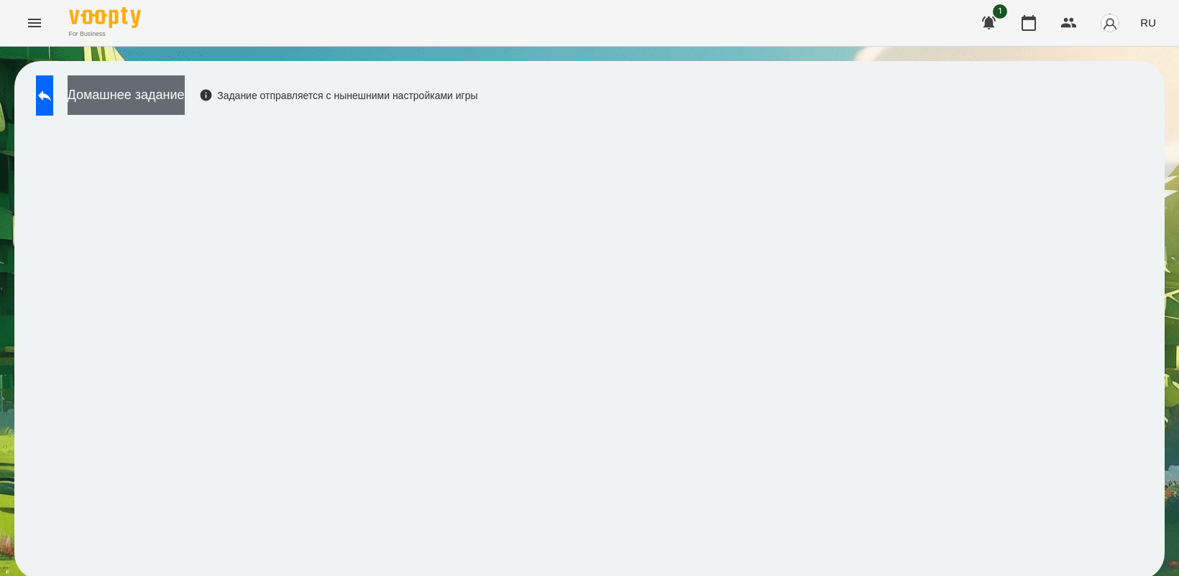
click at [185, 108] on button "Домашнее задание" at bounding box center [126, 95] width 117 height 40
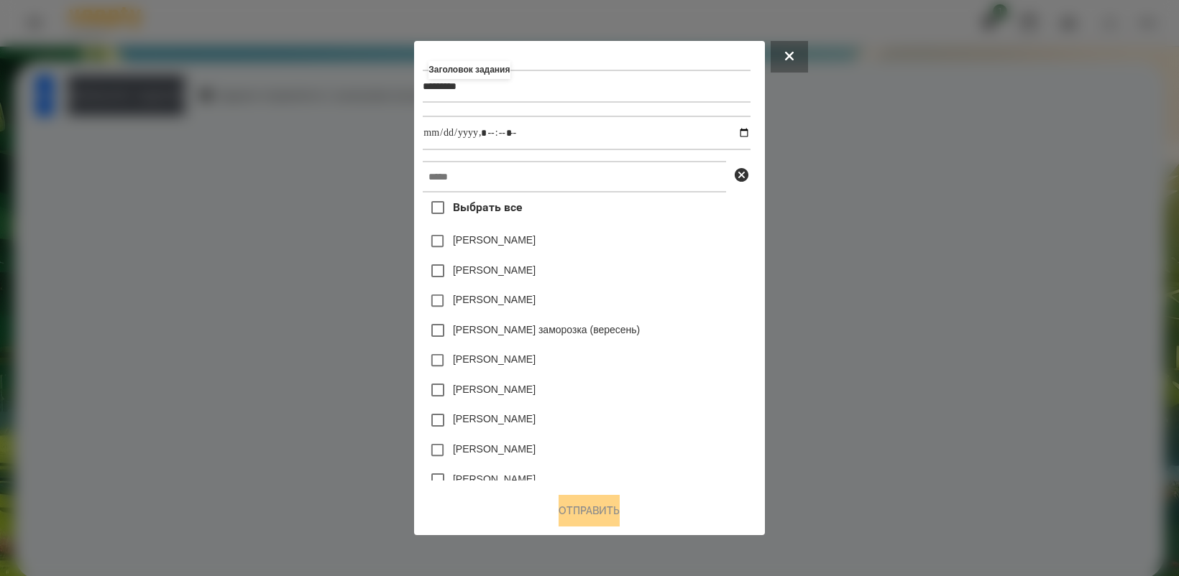
type input "*********"
click at [748, 133] on input "datetime-local" at bounding box center [586, 133] width 327 height 34
type input "**********"
drag, startPoint x: 522, startPoint y: 363, endPoint x: 491, endPoint y: 302, distance: 68.5
click at [596, 439] on div "[PERSON_NAME]" at bounding box center [586, 450] width 327 height 30
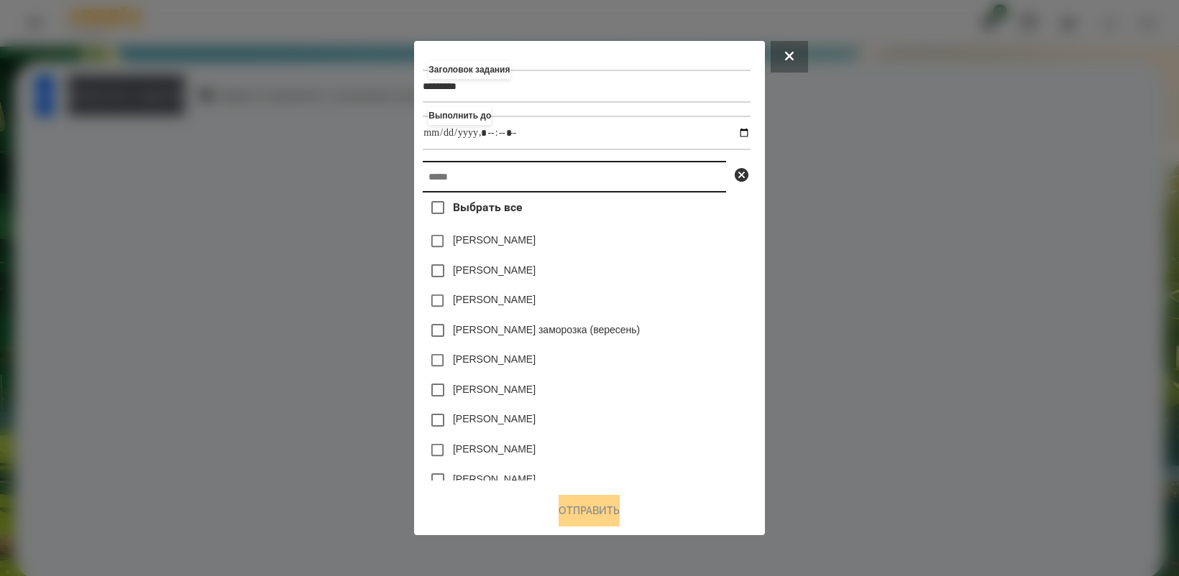
click at [473, 177] on input "text" at bounding box center [574, 177] width 303 height 32
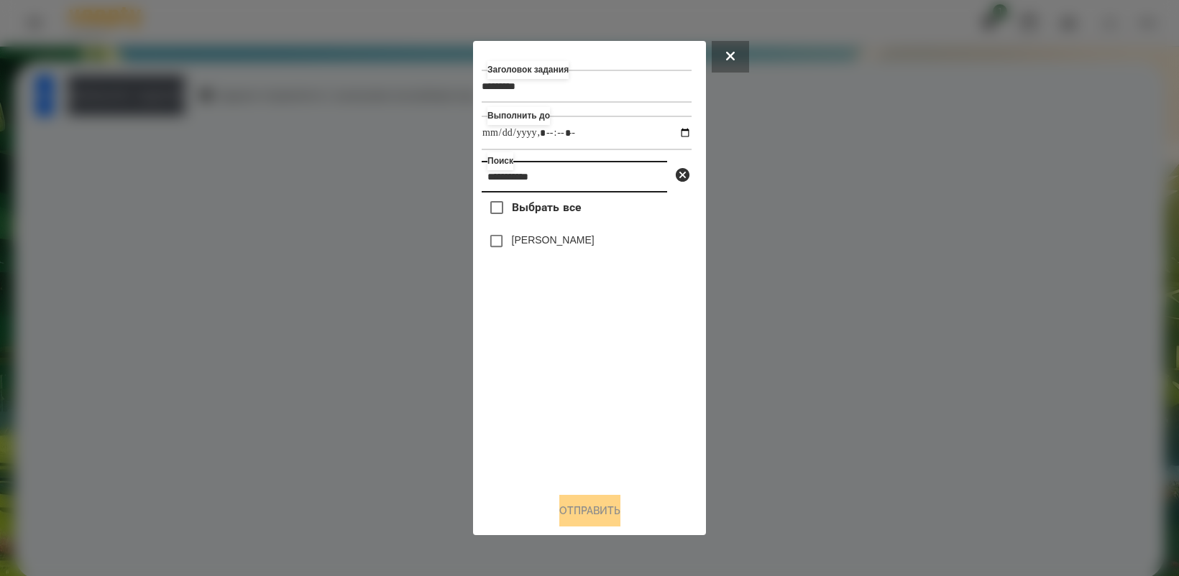
type input "**********"
click at [582, 504] on button "Отправить" at bounding box center [589, 511] width 61 height 32
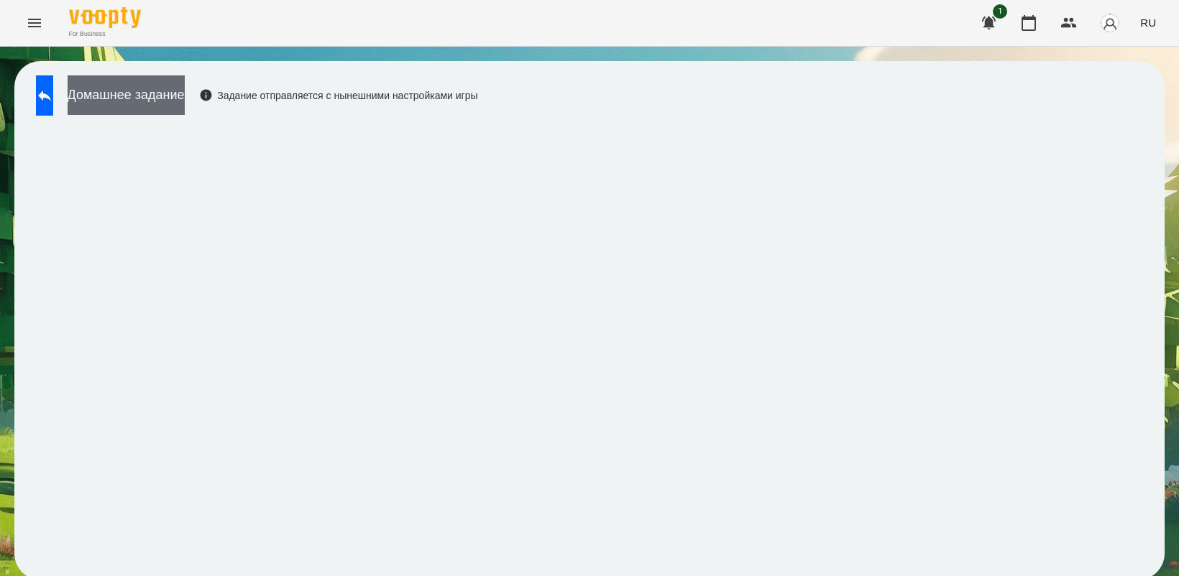
click at [176, 95] on button "Домашнее задание" at bounding box center [126, 95] width 117 height 40
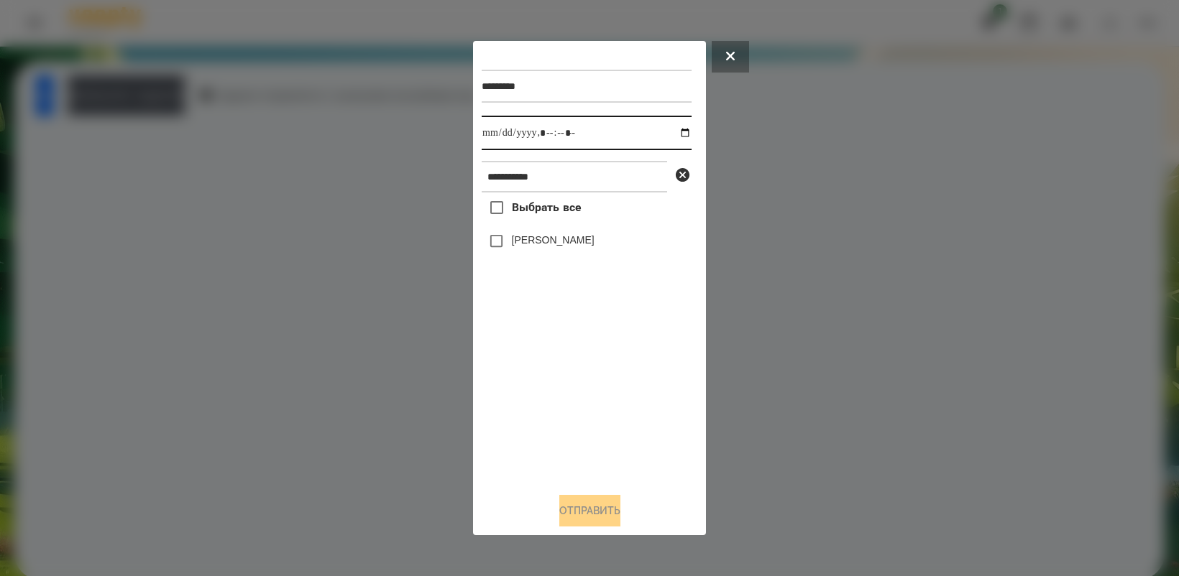
click at [670, 128] on input "datetime-local" at bounding box center [586, 133] width 210 height 34
type input "**********"
click at [519, 461] on div "Выбрать все [PERSON_NAME]" at bounding box center [586, 337] width 210 height 288
click at [589, 508] on button "Отправить" at bounding box center [589, 511] width 61 height 32
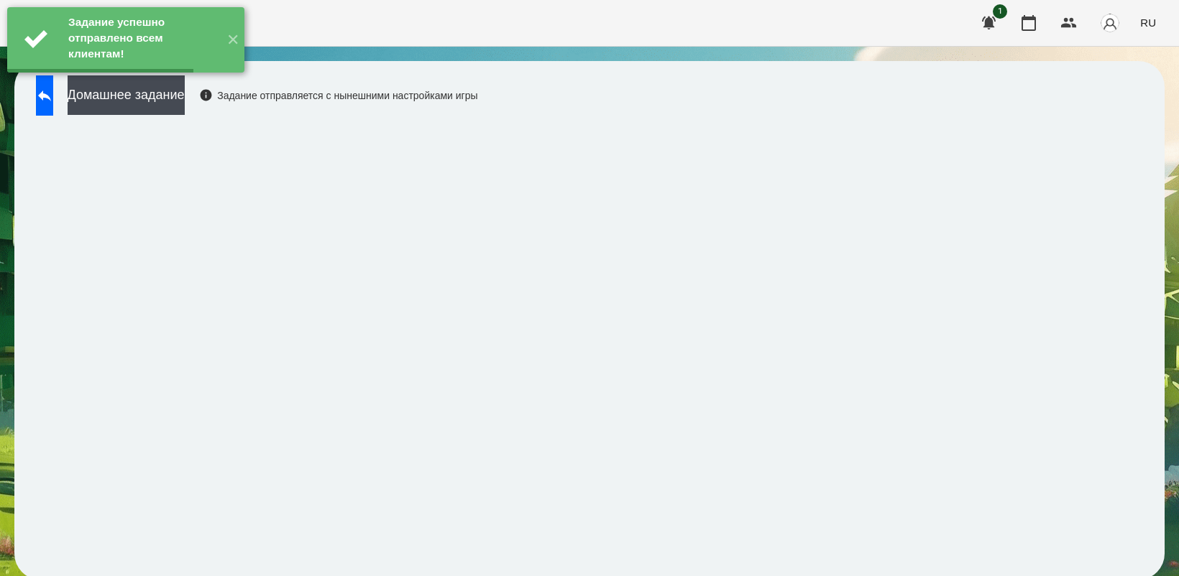
click at [185, 91] on button "Домашнее задание" at bounding box center [126, 95] width 117 height 40
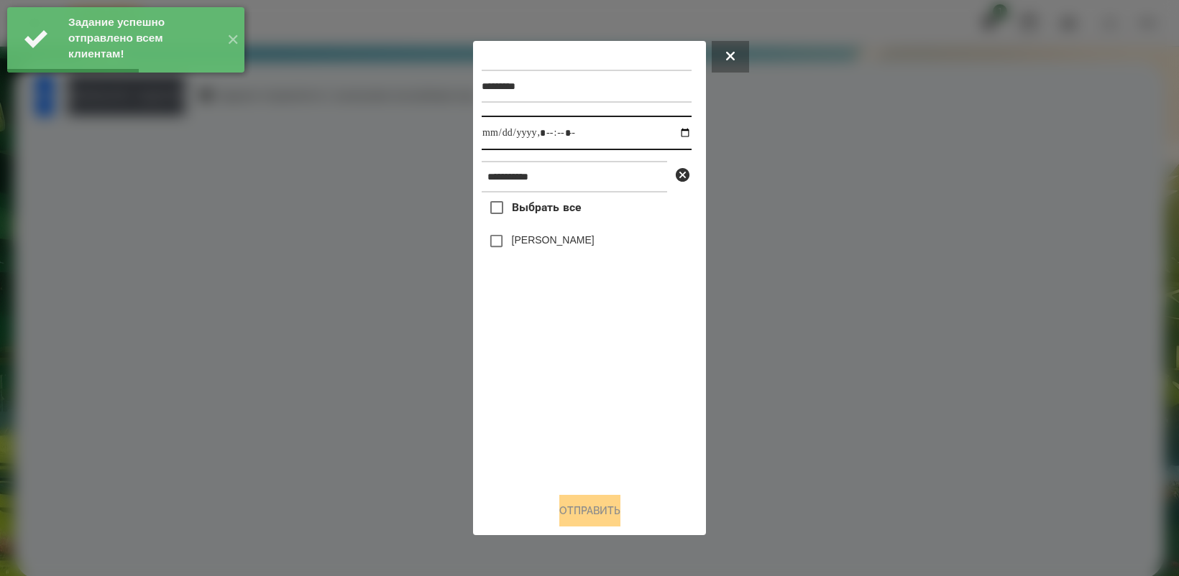
click at [673, 131] on input "datetime-local" at bounding box center [586, 133] width 210 height 34
type input "**********"
click at [532, 407] on div "Выбрать все [PERSON_NAME]" at bounding box center [586, 337] width 210 height 288
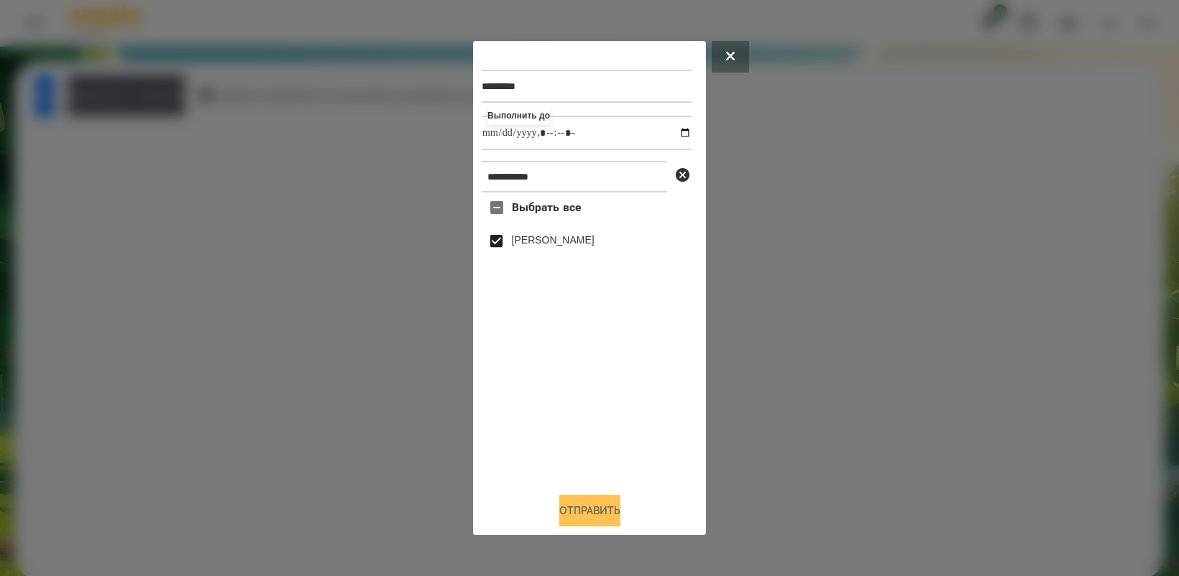
click at [579, 510] on button "Отправить" at bounding box center [589, 511] width 61 height 32
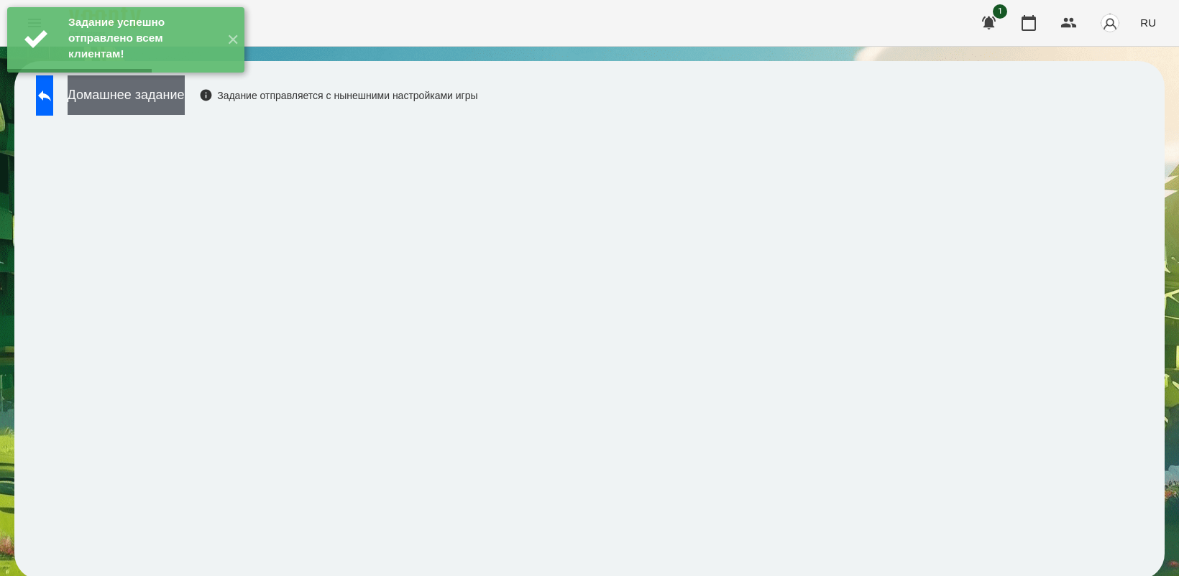
click at [185, 97] on button "Домашнее задание" at bounding box center [126, 95] width 117 height 40
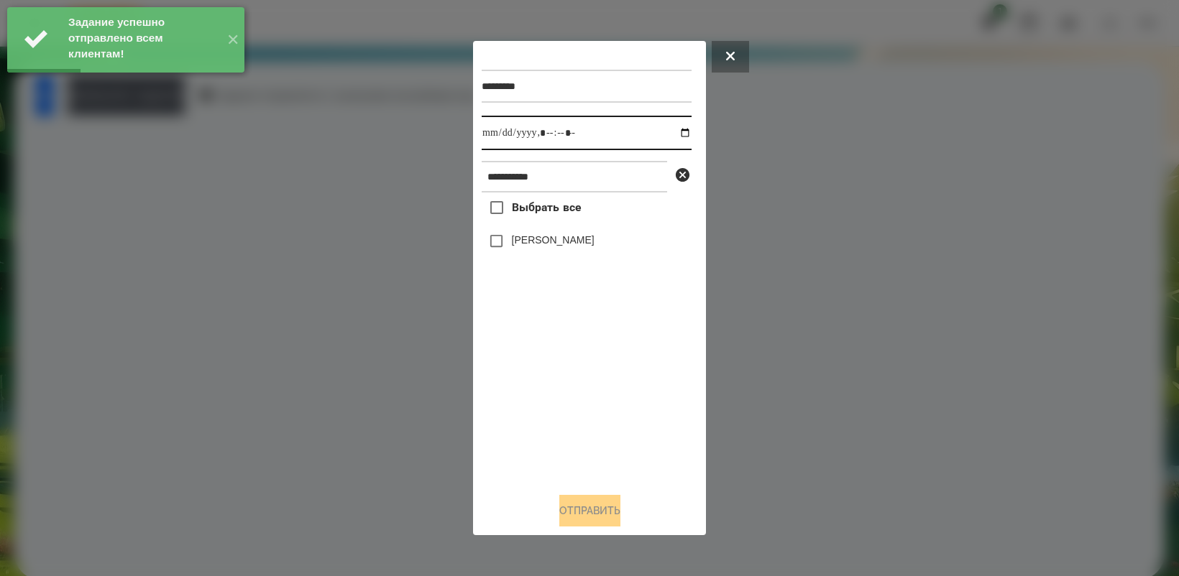
click at [678, 132] on input "datetime-local" at bounding box center [586, 133] width 210 height 34
type input "**********"
click at [579, 375] on div "Выбрать все [PERSON_NAME]" at bounding box center [586, 337] width 210 height 288
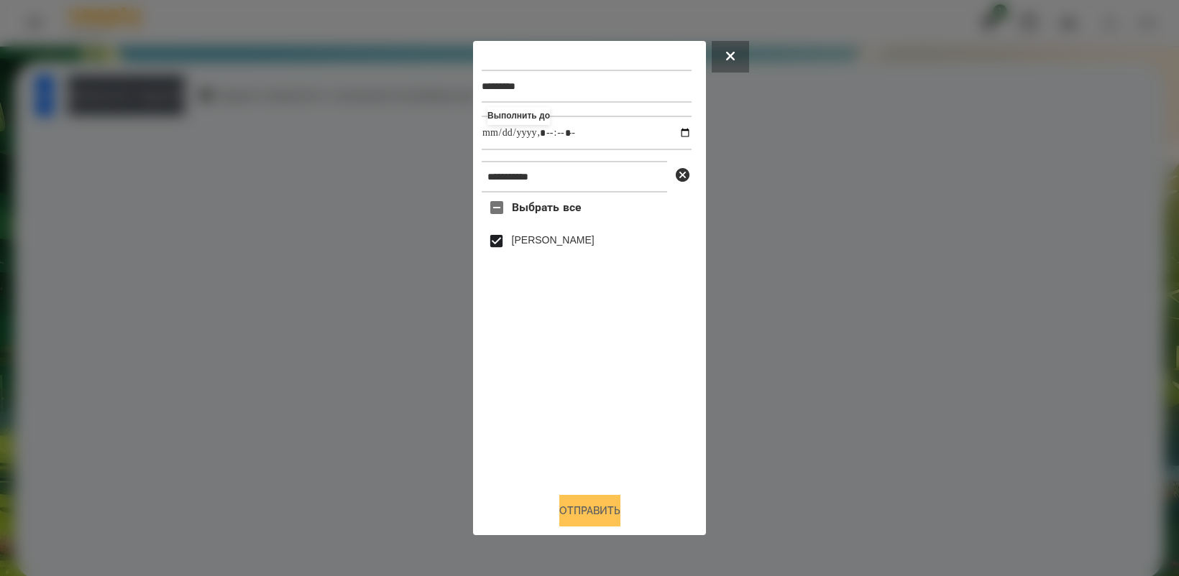
click at [575, 519] on button "Отправить" at bounding box center [589, 511] width 61 height 32
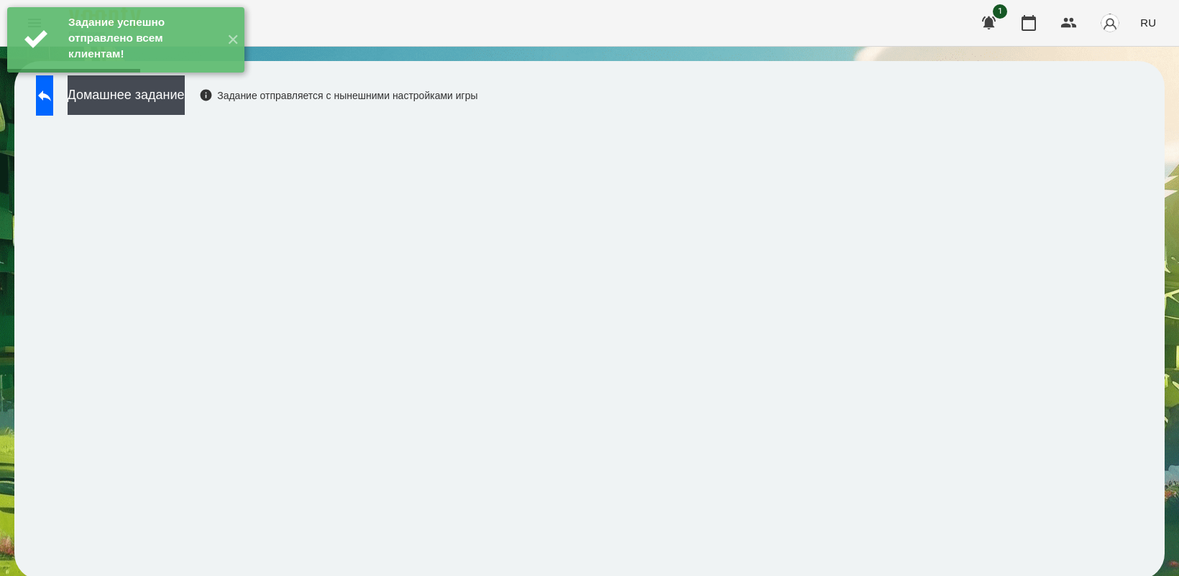
click at [163, 80] on div "Задание успешно отправлено всем клиентам! ✕" at bounding box center [126, 40] width 252 height 80
click at [185, 92] on button "Домашнее задание" at bounding box center [126, 95] width 117 height 40
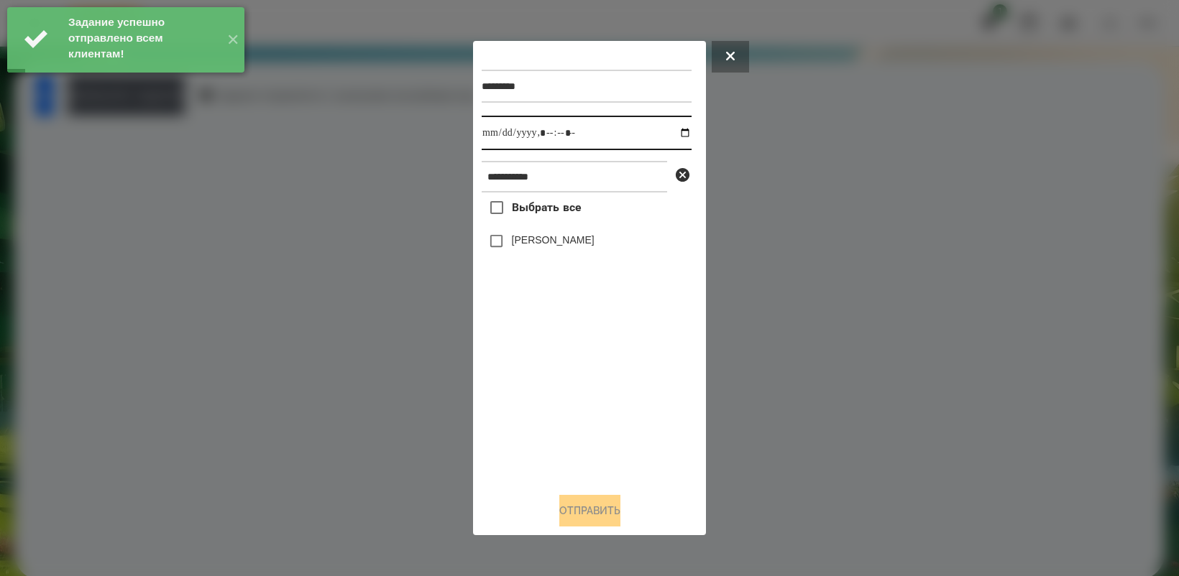
click at [673, 129] on input "datetime-local" at bounding box center [586, 133] width 210 height 34
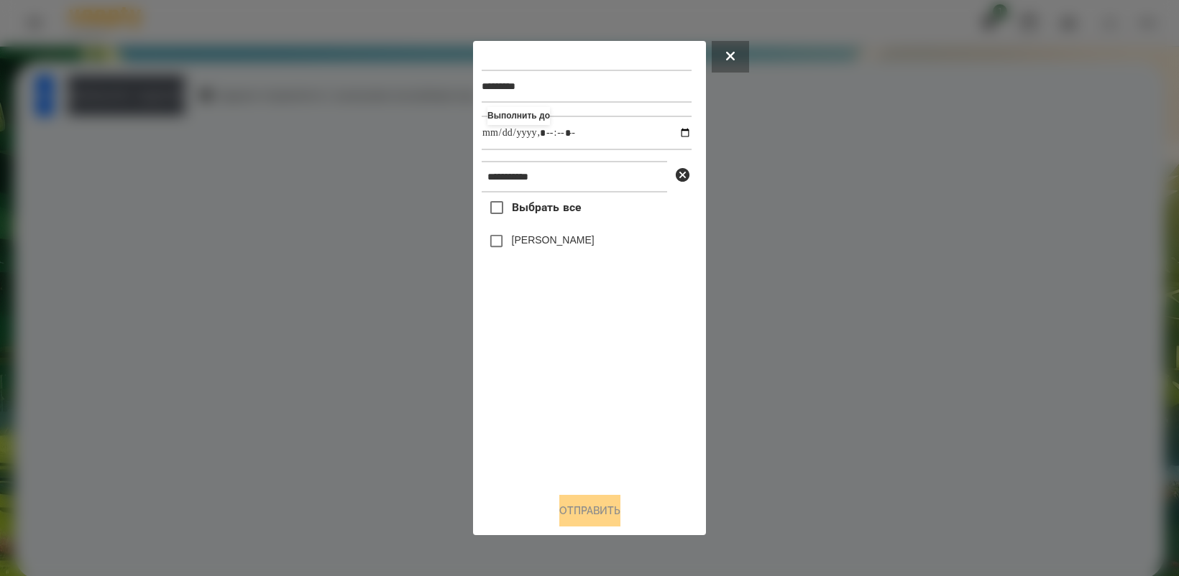
type input "**********"
click at [566, 377] on div "Выбрать все [PERSON_NAME]" at bounding box center [586, 337] width 210 height 288
click at [583, 525] on button "Отправить" at bounding box center [589, 511] width 61 height 32
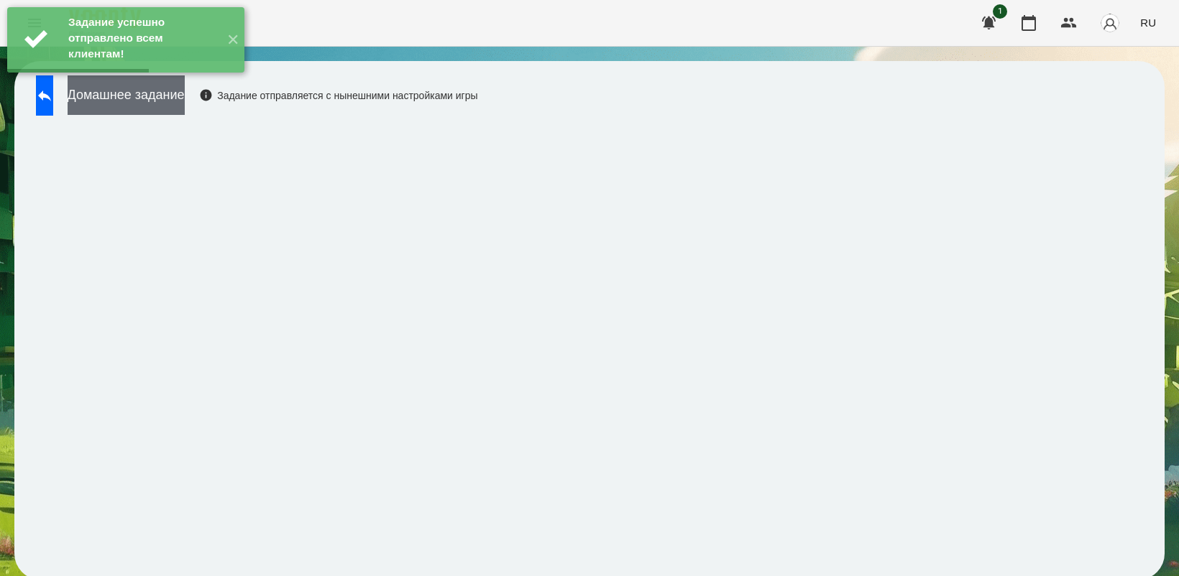
click at [185, 106] on button "Домашнее задание" at bounding box center [126, 95] width 117 height 40
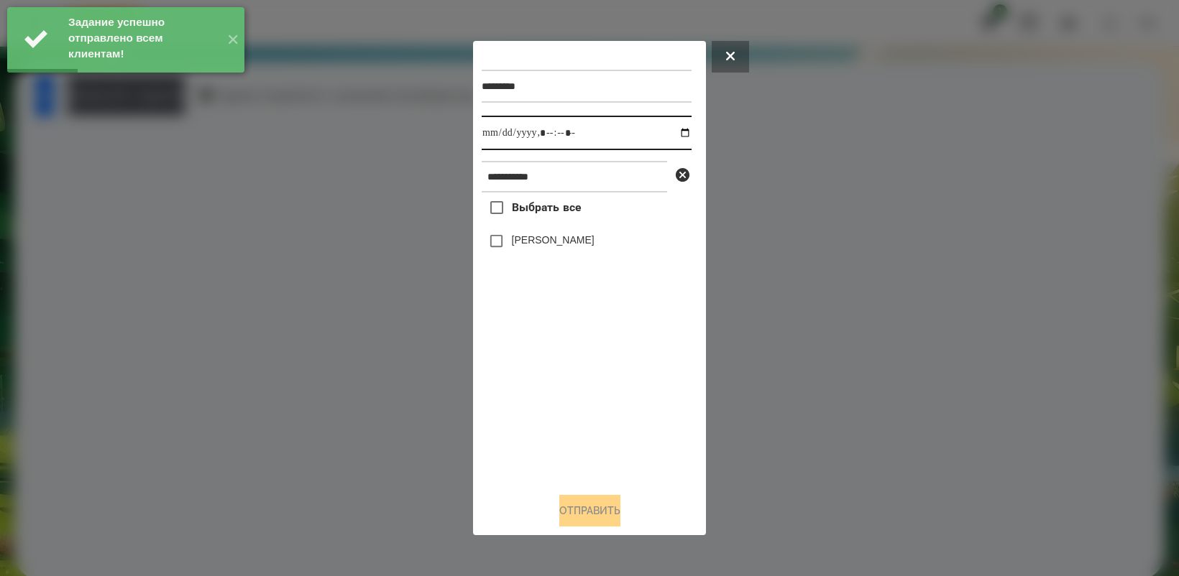
click at [670, 133] on input "datetime-local" at bounding box center [586, 133] width 210 height 34
type input "**********"
click at [587, 410] on div "Выбрать все [PERSON_NAME]" at bounding box center [586, 337] width 210 height 288
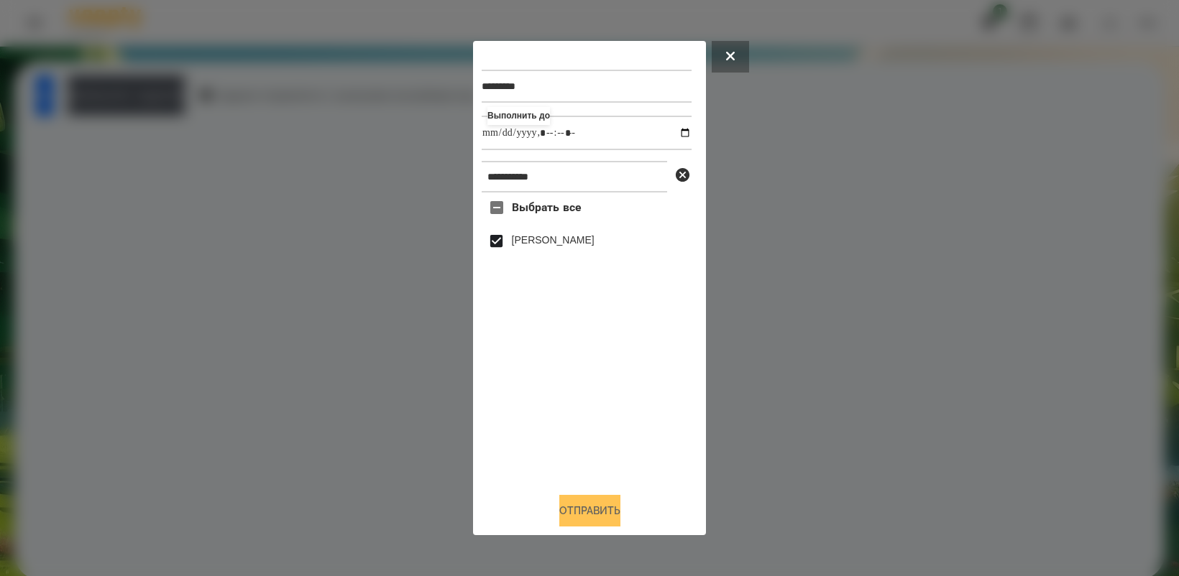
click at [561, 521] on button "Отправить" at bounding box center [589, 511] width 61 height 32
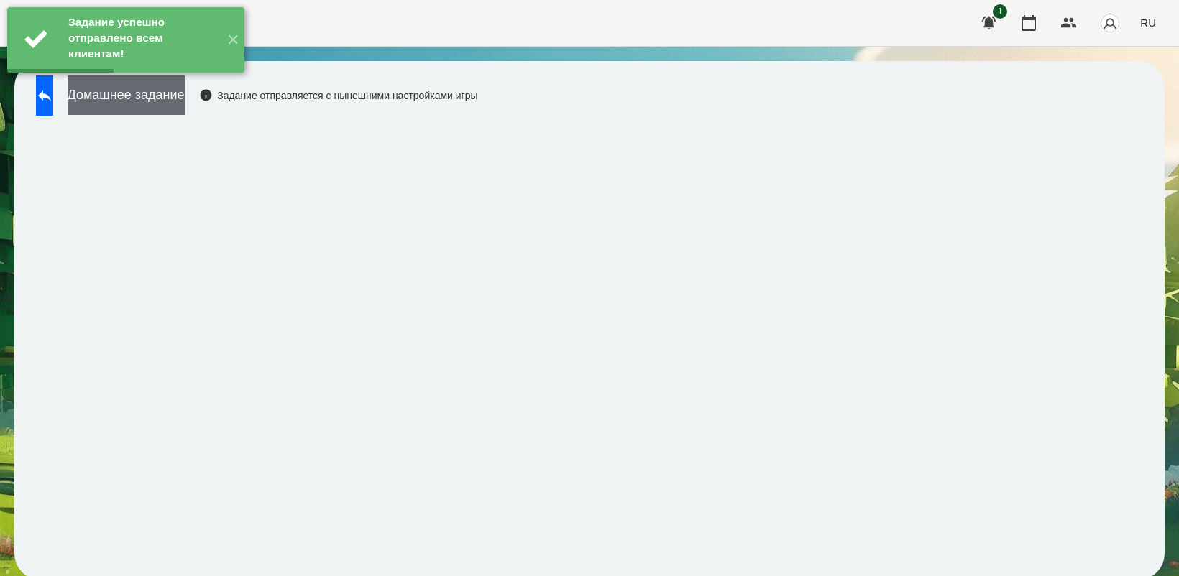
click at [185, 104] on button "Домашнее задание" at bounding box center [126, 95] width 117 height 40
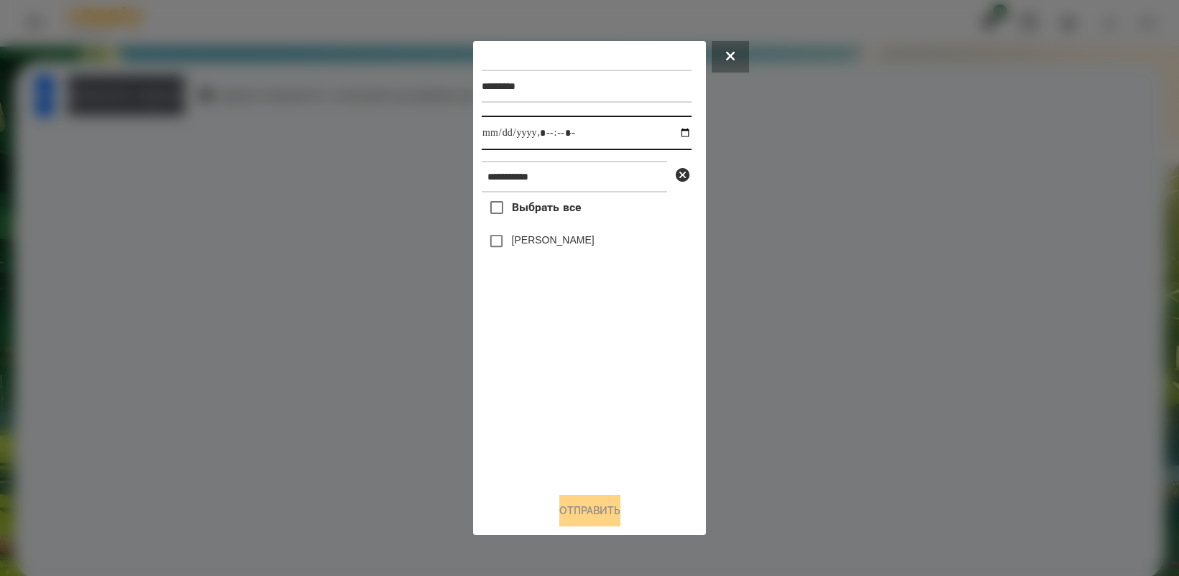
click at [673, 129] on input "datetime-local" at bounding box center [586, 133] width 210 height 34
type input "**********"
click at [591, 395] on div "Выбрать все [PERSON_NAME]" at bounding box center [586, 337] width 210 height 288
click at [584, 515] on button "Отправить" at bounding box center [589, 511] width 61 height 32
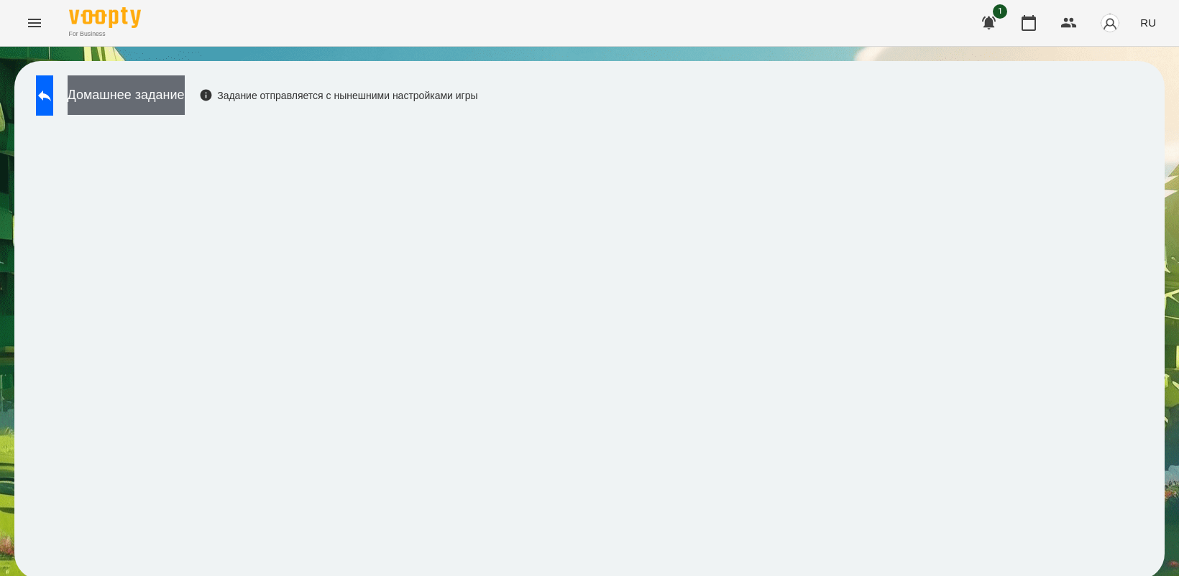
click at [152, 95] on button "Домашнее задание" at bounding box center [126, 95] width 117 height 40
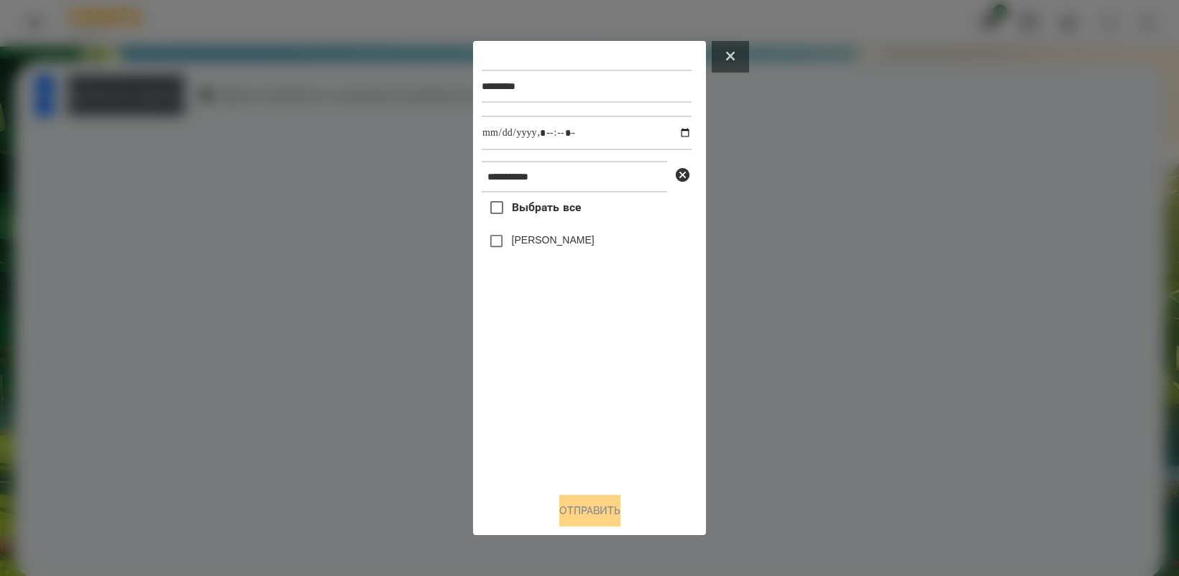
click at [732, 55] on icon at bounding box center [730, 56] width 9 height 9
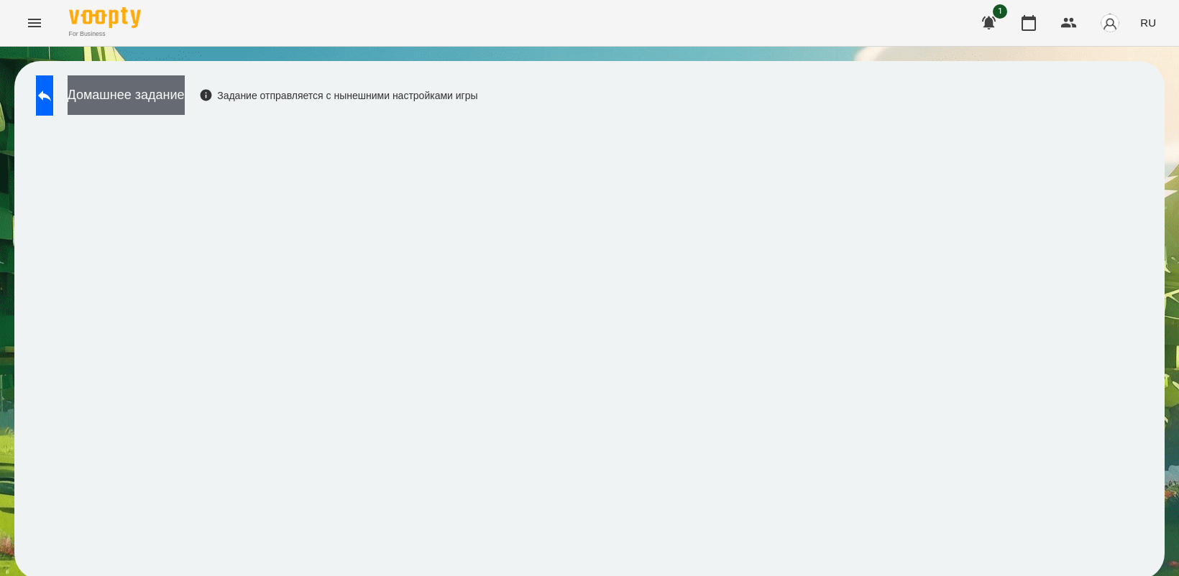
click at [144, 101] on button "Домашнее задание" at bounding box center [126, 95] width 117 height 40
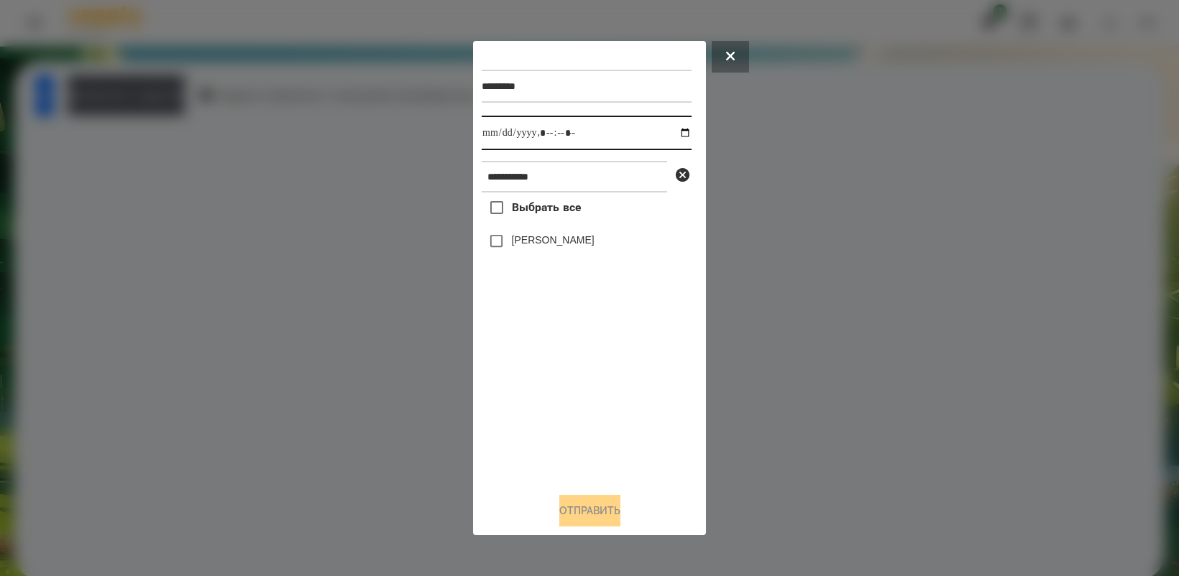
click at [674, 133] on input "datetime-local" at bounding box center [586, 133] width 210 height 34
click at [675, 407] on div "Выбрать все [PERSON_NAME]" at bounding box center [586, 337] width 210 height 288
click at [673, 129] on input "datetime-local" at bounding box center [586, 133] width 210 height 34
type input "**********"
click at [622, 471] on div "Выбрать все [PERSON_NAME]" at bounding box center [586, 337] width 210 height 288
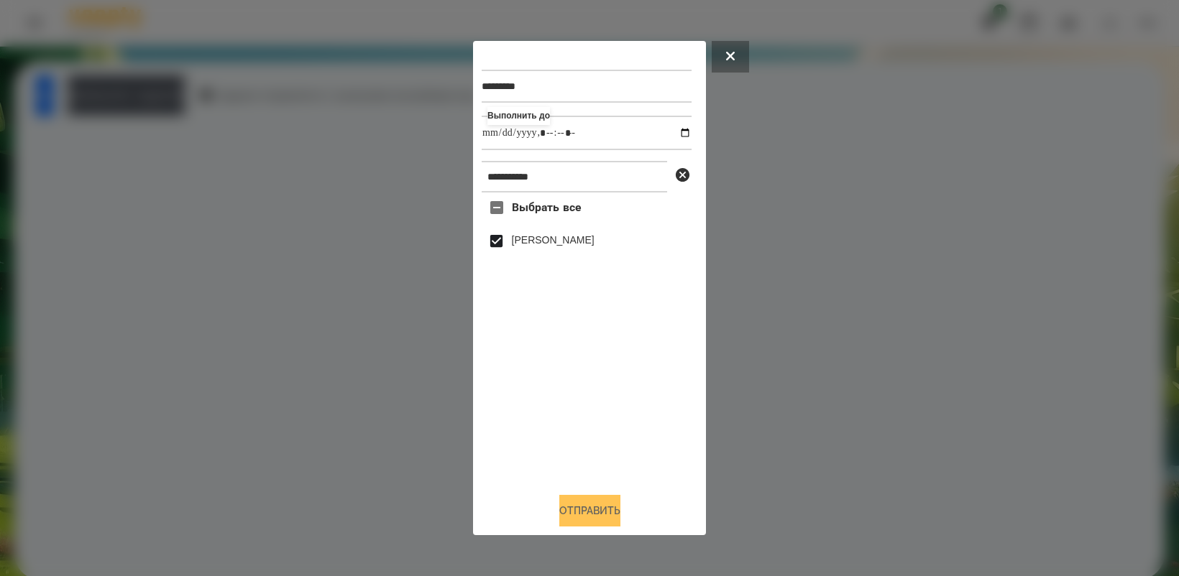
click at [589, 511] on button "Отправить" at bounding box center [589, 511] width 61 height 32
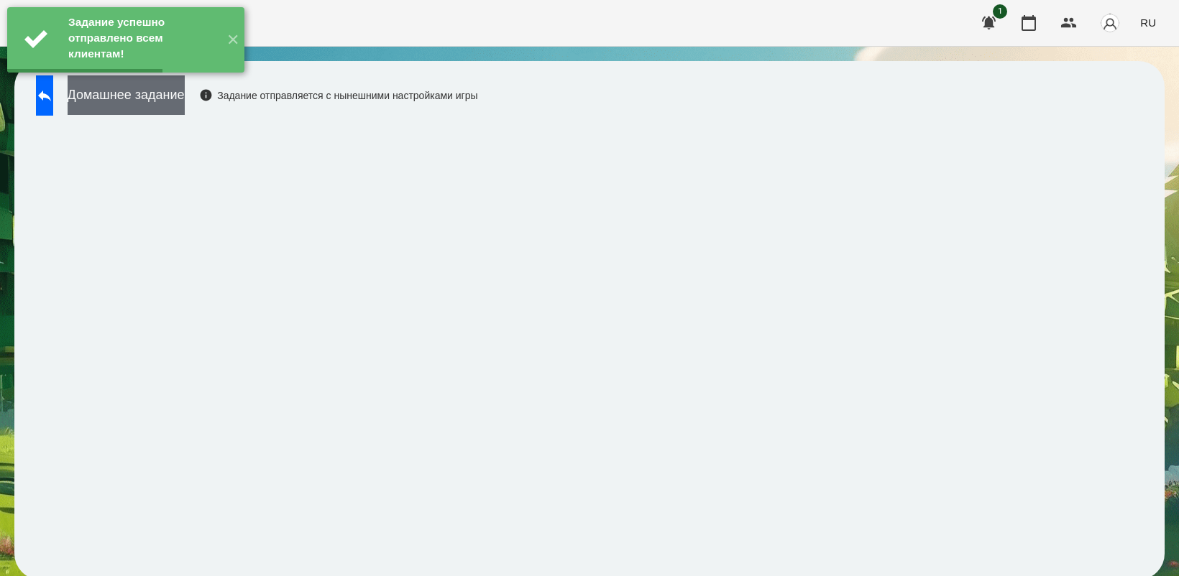
click at [163, 106] on button "Домашнее задание" at bounding box center [126, 95] width 117 height 40
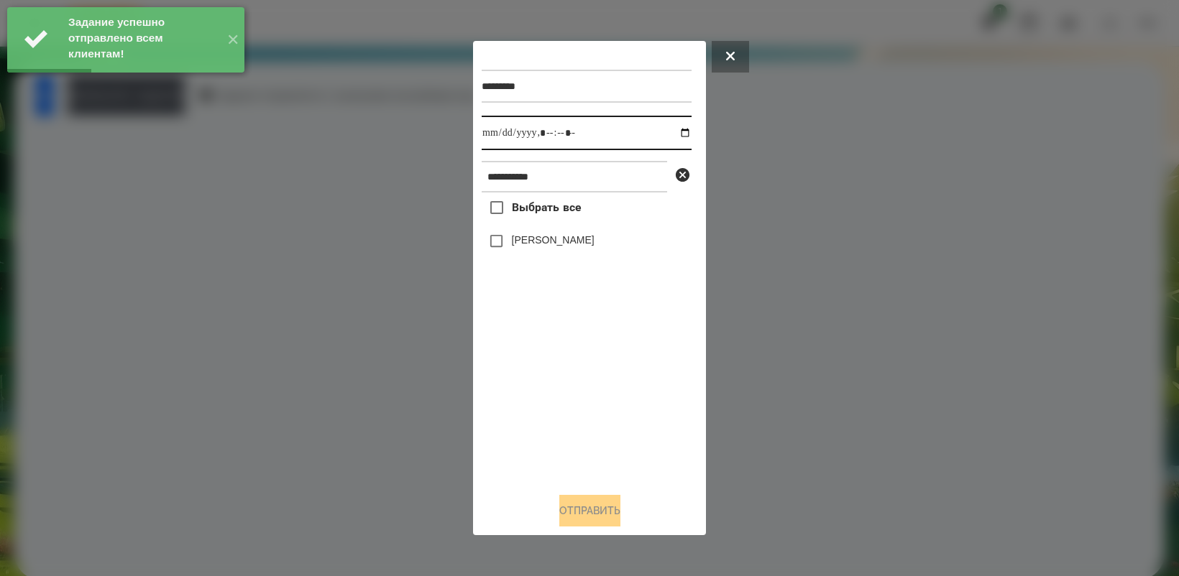
click at [670, 129] on input "datetime-local" at bounding box center [586, 133] width 210 height 34
click at [584, 407] on div "Выбрать все [PERSON_NAME]" at bounding box center [586, 337] width 210 height 288
type input "**********"
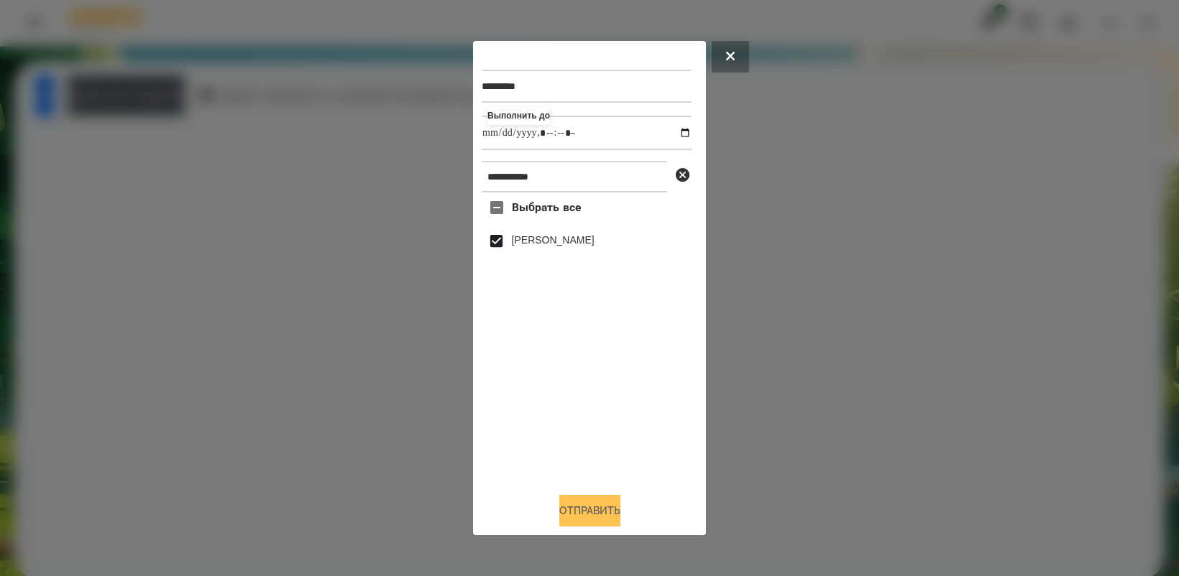
click at [620, 512] on button "Отправить" at bounding box center [589, 511] width 61 height 32
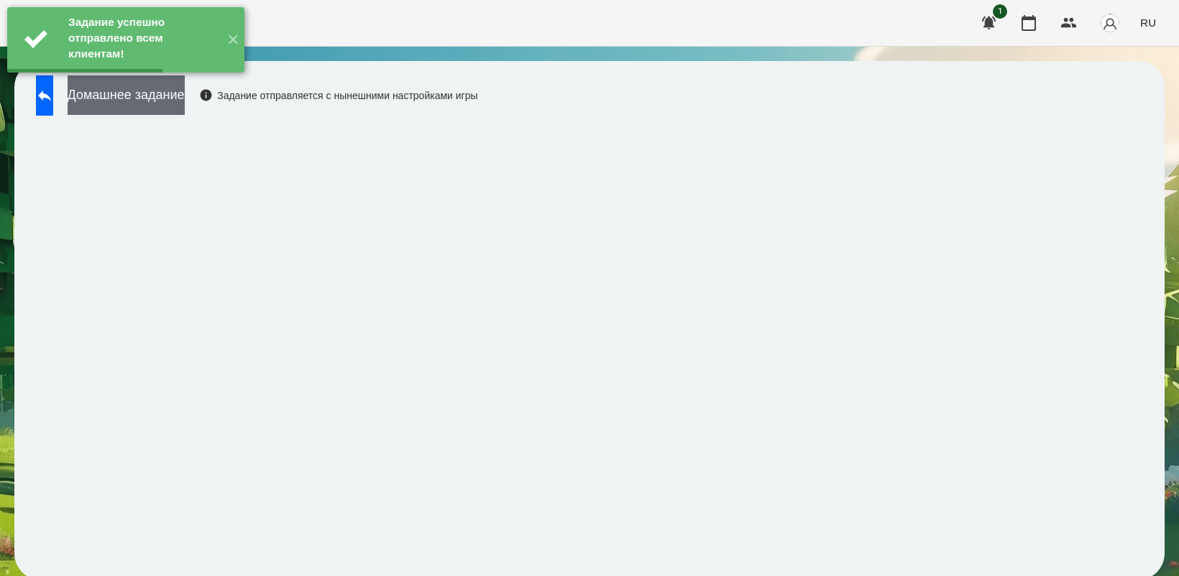
drag, startPoint x: 216, startPoint y: 101, endPoint x: 230, endPoint y: 101, distance: 13.7
click at [185, 101] on button "Домашнее задание" at bounding box center [126, 95] width 117 height 40
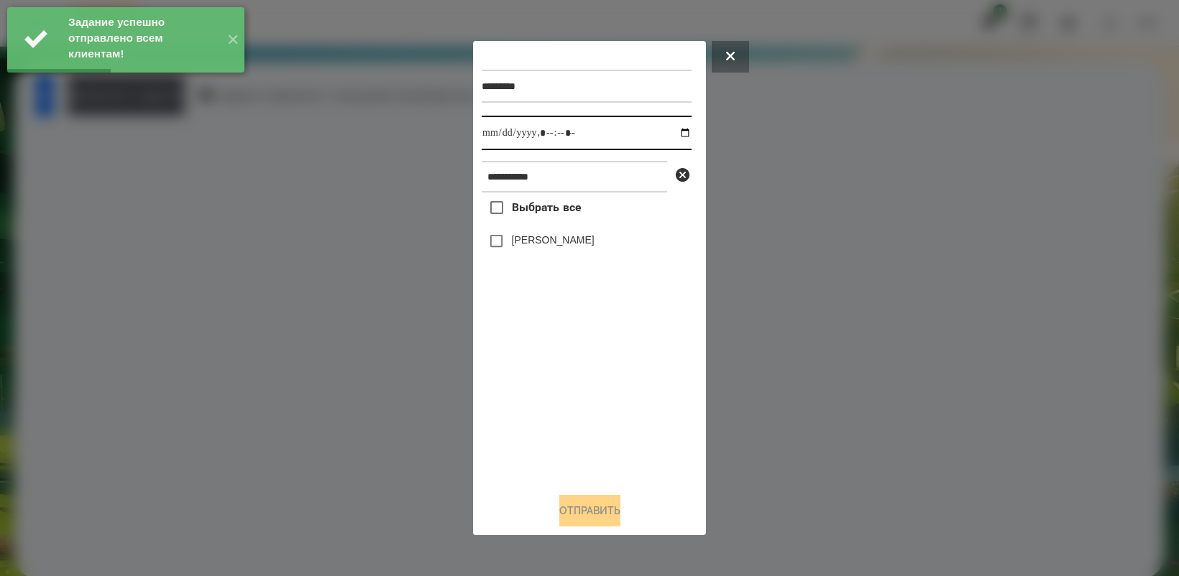
click at [668, 132] on input "datetime-local" at bounding box center [586, 133] width 210 height 34
type input "**********"
click at [583, 403] on div "Выбрать все [PERSON_NAME]" at bounding box center [586, 337] width 210 height 288
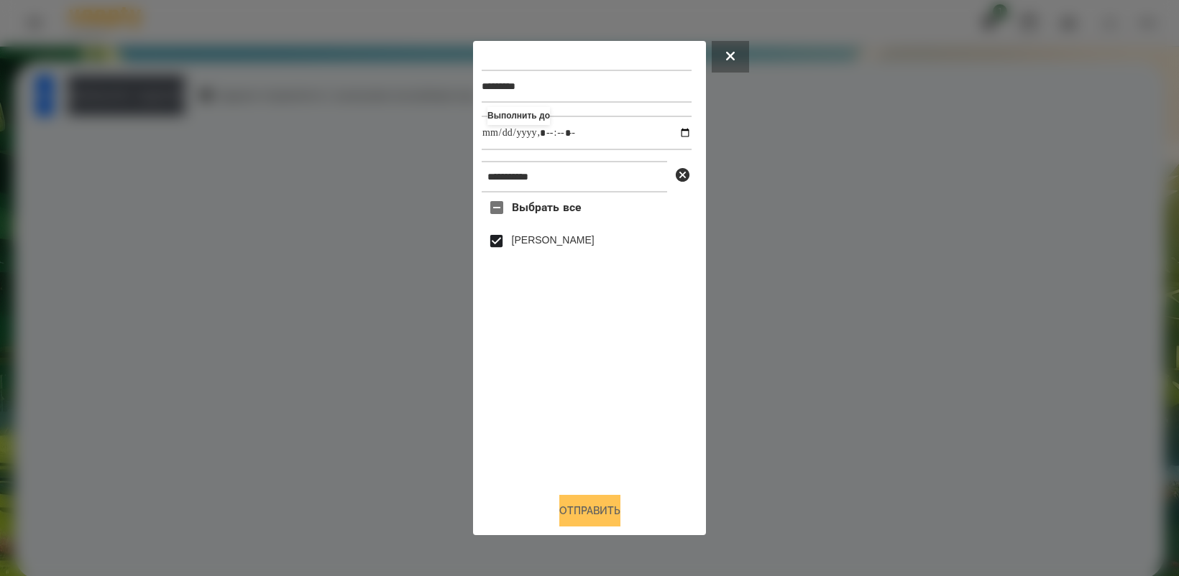
click at [619, 502] on button "Отправить" at bounding box center [589, 511] width 61 height 32
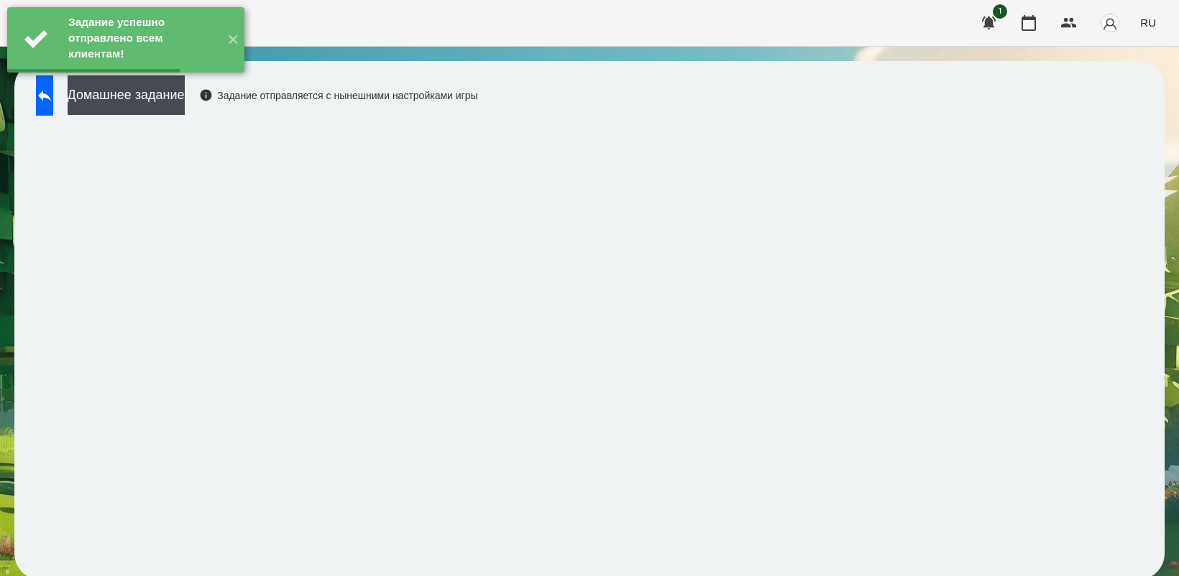
click at [158, 99] on button "Домашнее задание" at bounding box center [126, 95] width 117 height 40
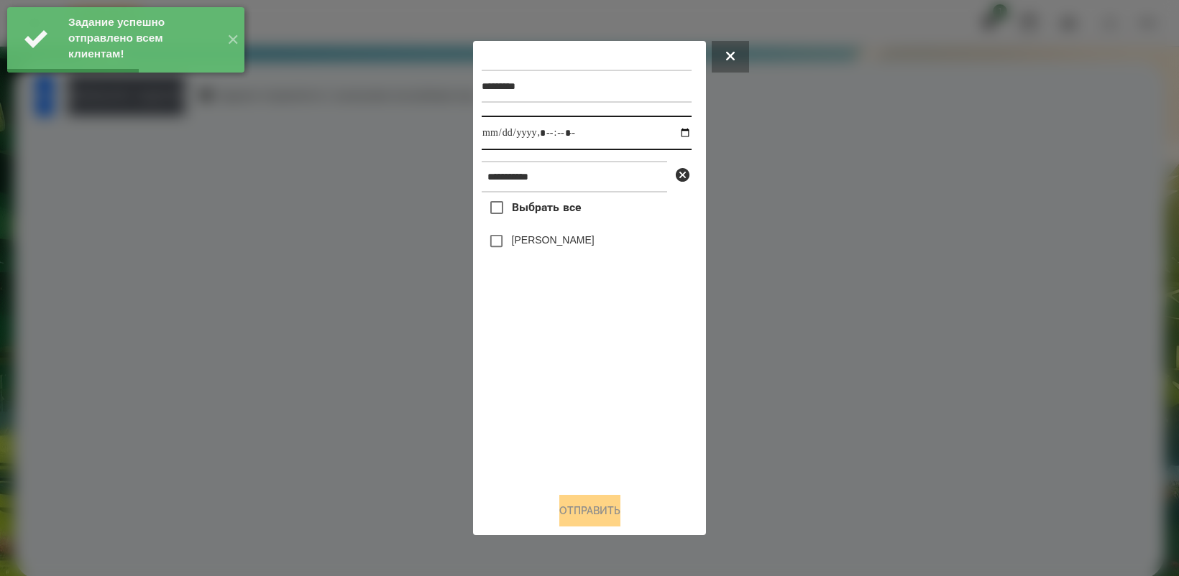
click at [669, 127] on input "datetime-local" at bounding box center [586, 133] width 210 height 34
type input "**********"
drag, startPoint x: 591, startPoint y: 369, endPoint x: 555, endPoint y: 320, distance: 60.7
click at [591, 370] on div "Выбрать все [PERSON_NAME]" at bounding box center [586, 337] width 210 height 288
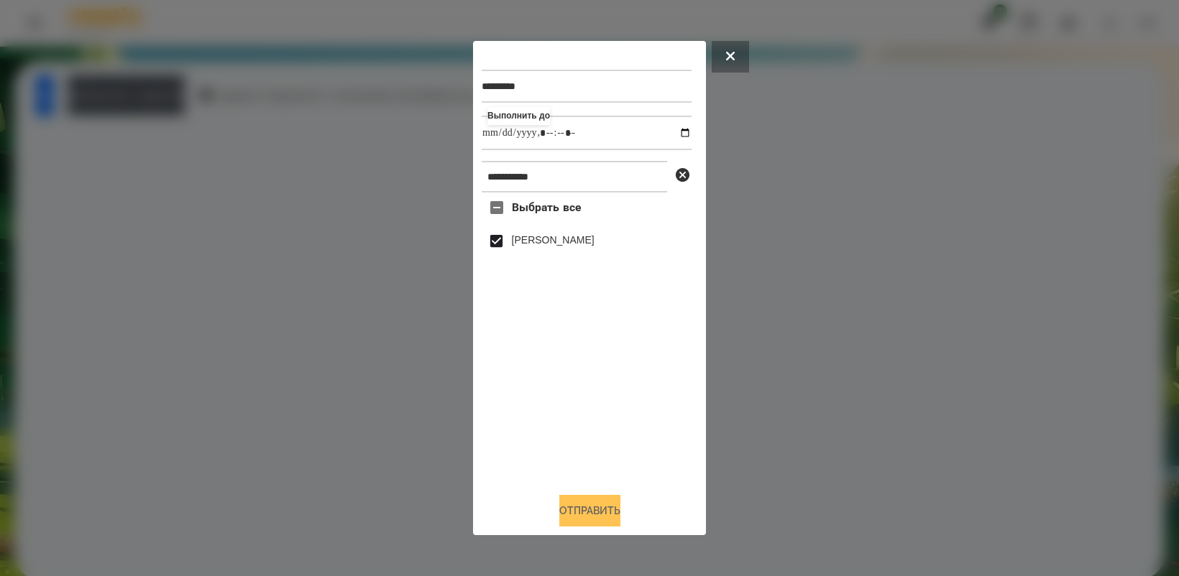
click at [591, 511] on button "Отправить" at bounding box center [589, 511] width 61 height 32
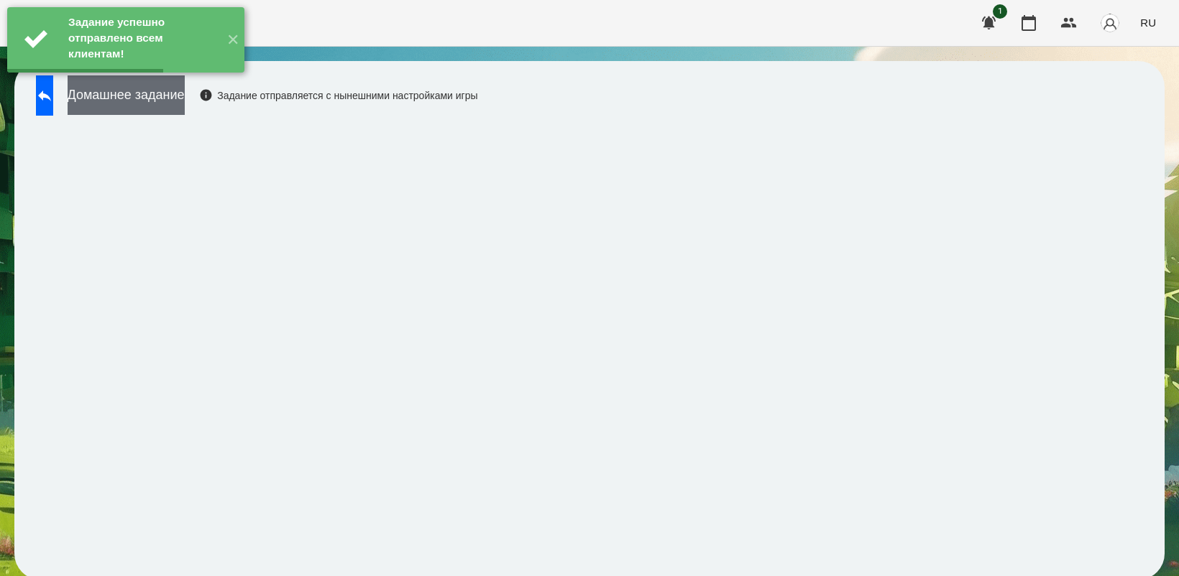
click at [185, 92] on button "Домашнее задание" at bounding box center [126, 95] width 117 height 40
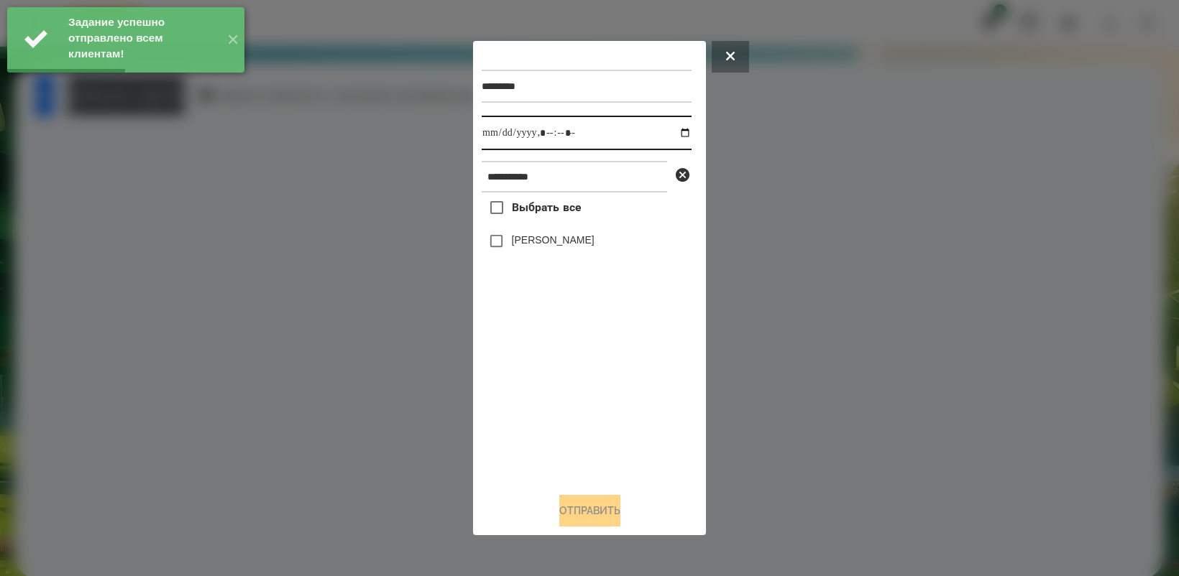
click at [673, 130] on input "datetime-local" at bounding box center [586, 133] width 210 height 34
drag, startPoint x: 594, startPoint y: 404, endPoint x: 540, endPoint y: 302, distance: 115.7
click at [595, 404] on div "Выбрать все [PERSON_NAME]" at bounding box center [586, 337] width 210 height 288
type input "**********"
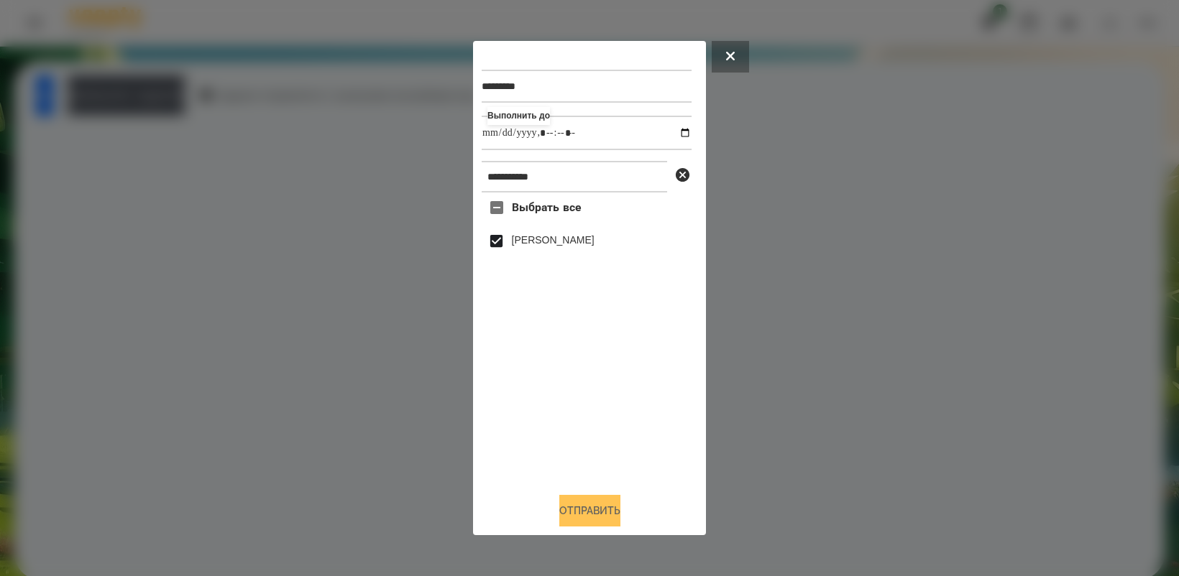
click at [619, 511] on button "Отправить" at bounding box center [589, 511] width 61 height 32
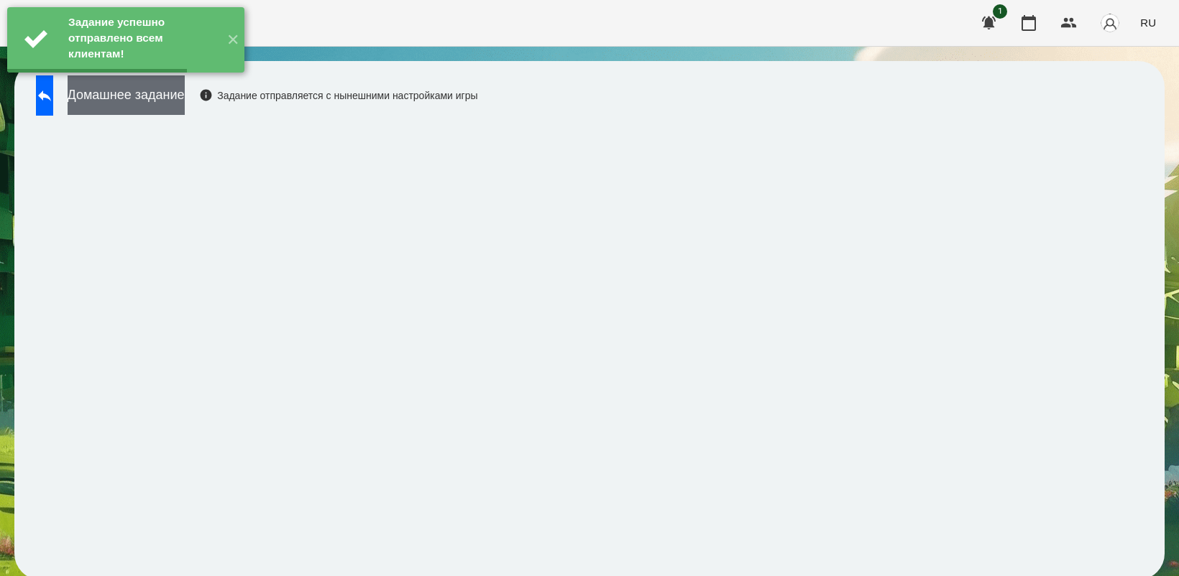
click at [177, 88] on button "Домашнее задание" at bounding box center [126, 95] width 117 height 40
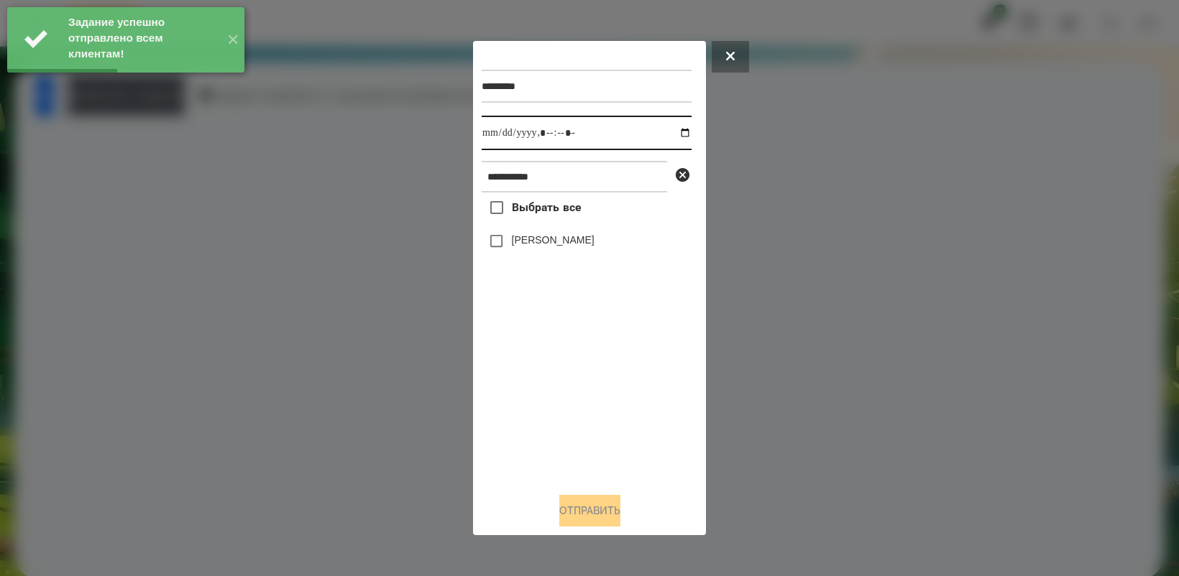
click at [675, 132] on input "datetime-local" at bounding box center [586, 133] width 210 height 34
type input "**********"
click at [584, 401] on div "Выбрать все [PERSON_NAME]" at bounding box center [586, 337] width 210 height 288
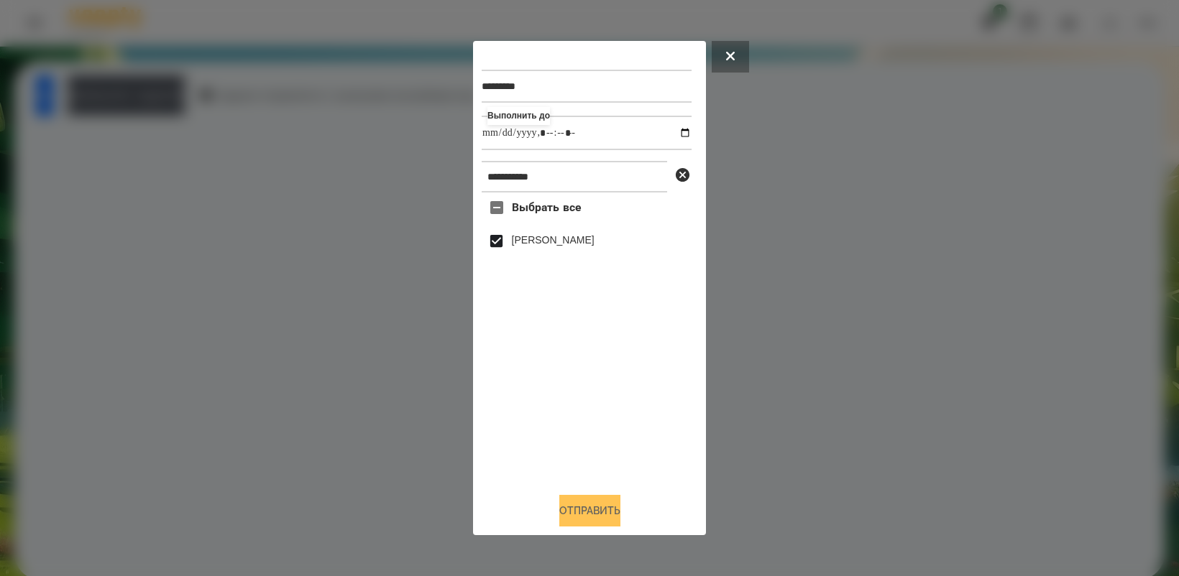
click at [618, 510] on button "Отправить" at bounding box center [589, 511] width 61 height 32
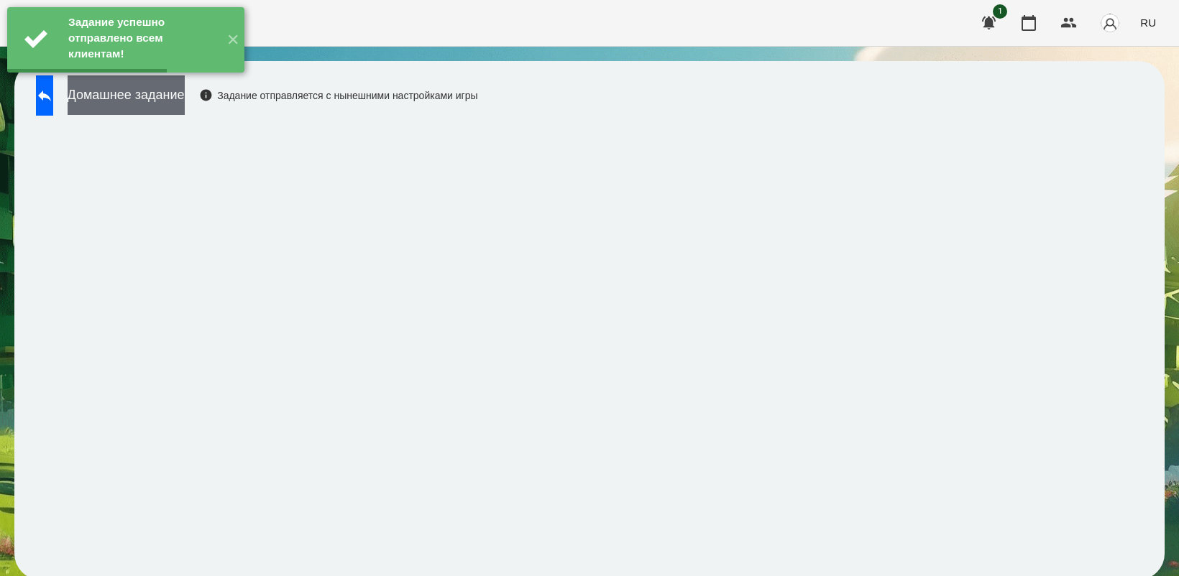
click at [185, 102] on button "Домашнее задание" at bounding box center [126, 95] width 117 height 40
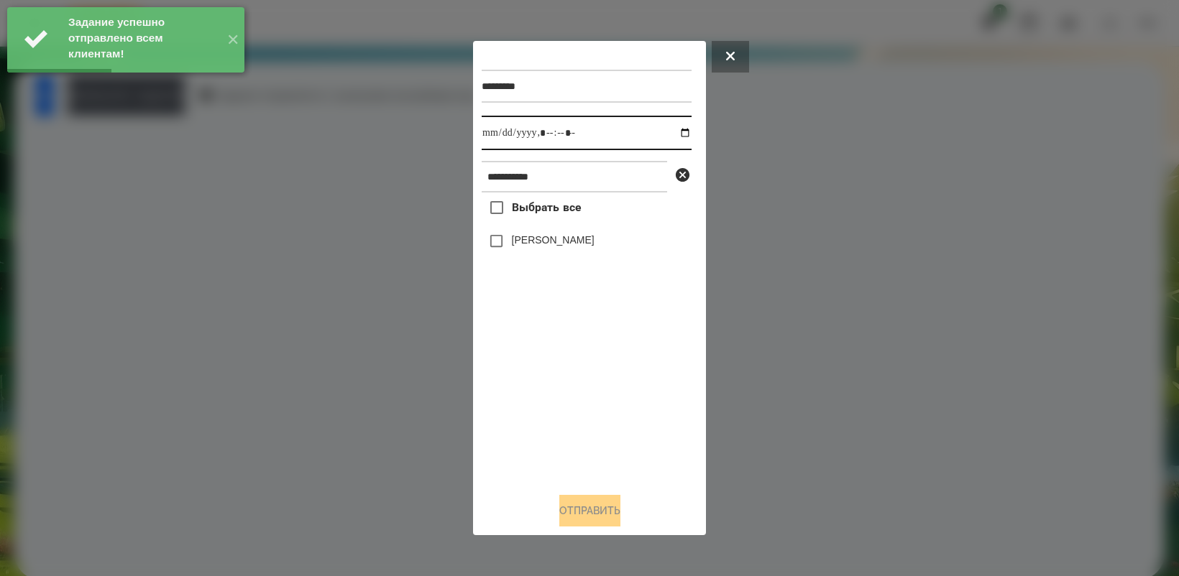
click at [673, 128] on input "datetime-local" at bounding box center [586, 133] width 210 height 34
type input "**********"
click at [629, 424] on div "Выбрать все [PERSON_NAME]" at bounding box center [586, 337] width 210 height 288
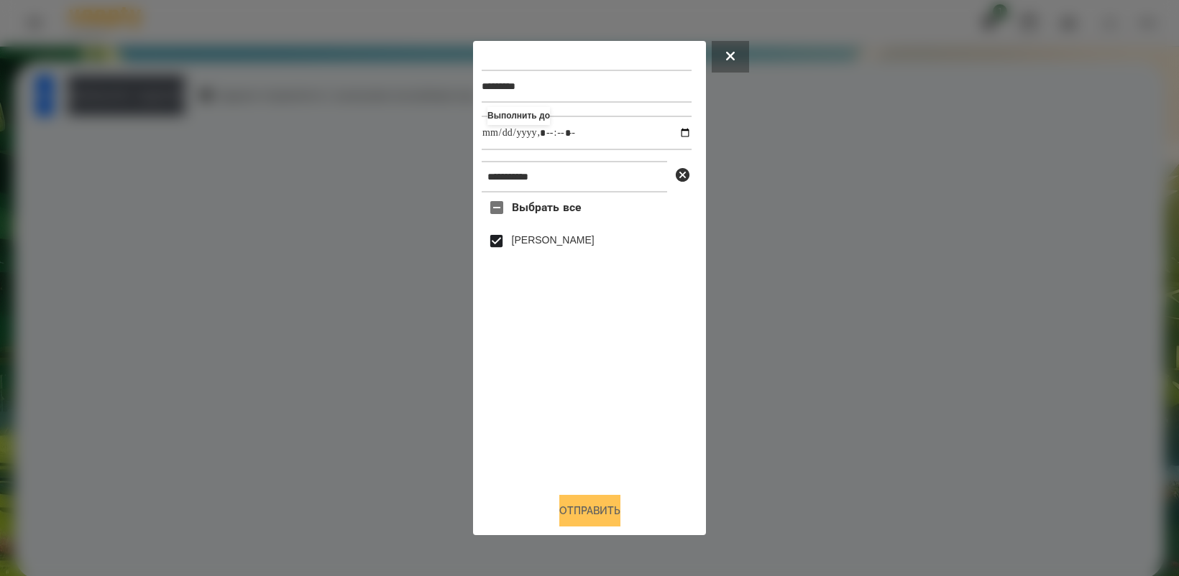
click at [620, 501] on button "Отправить" at bounding box center [589, 511] width 61 height 32
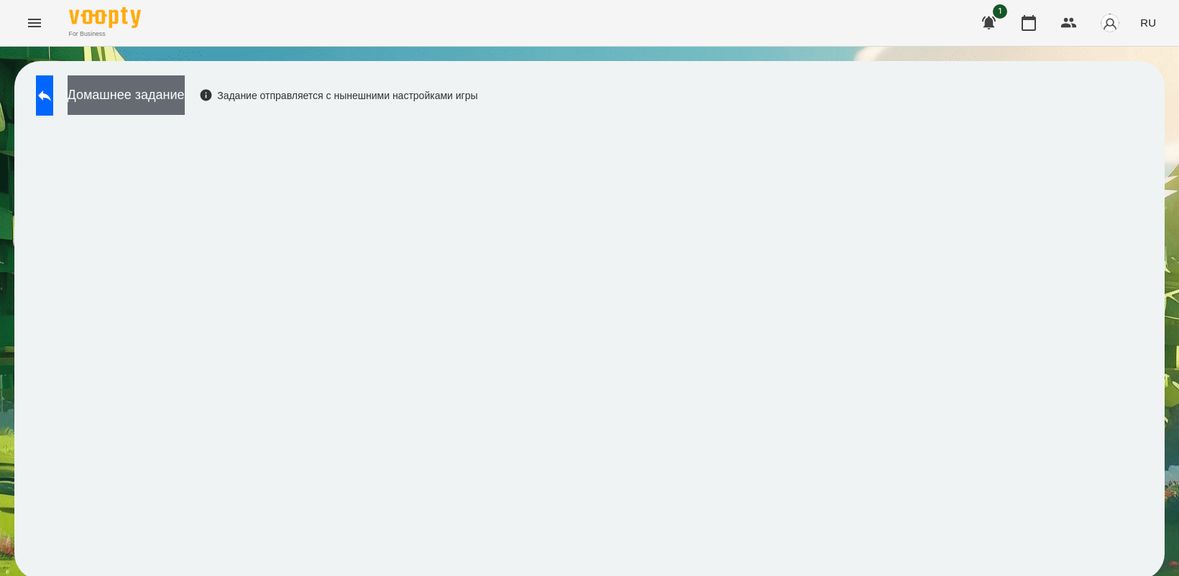
click at [185, 97] on button "Домашнее задание" at bounding box center [126, 95] width 117 height 40
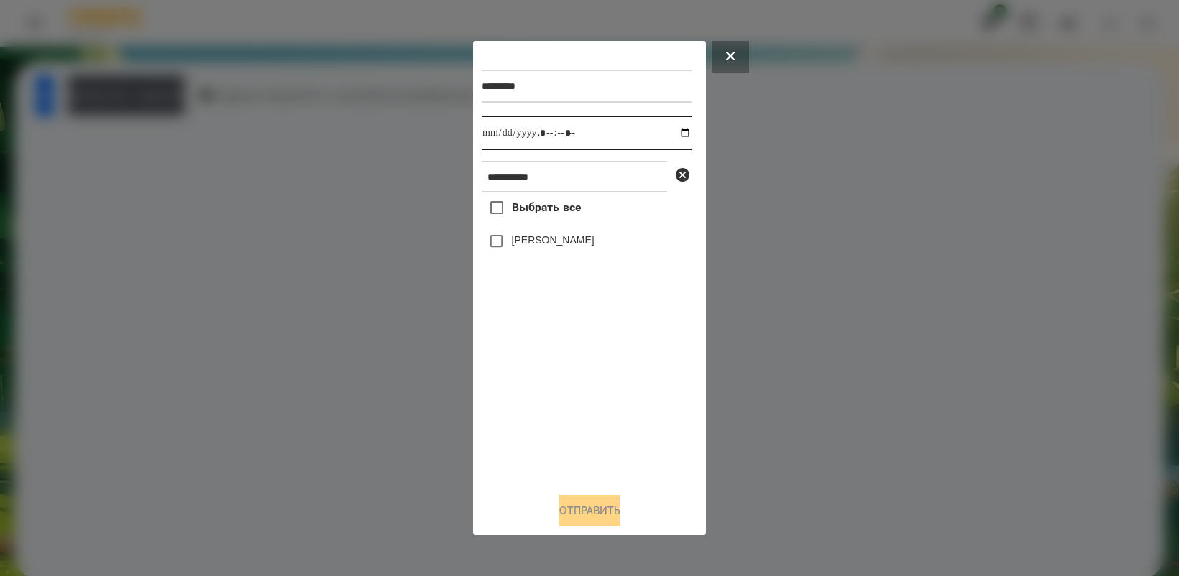
click at [672, 135] on input "datetime-local" at bounding box center [586, 133] width 210 height 34
type input "**********"
click at [555, 407] on div "Выбрать все [PERSON_NAME]" at bounding box center [586, 337] width 210 height 288
click at [587, 515] on button "Отправить" at bounding box center [589, 511] width 61 height 32
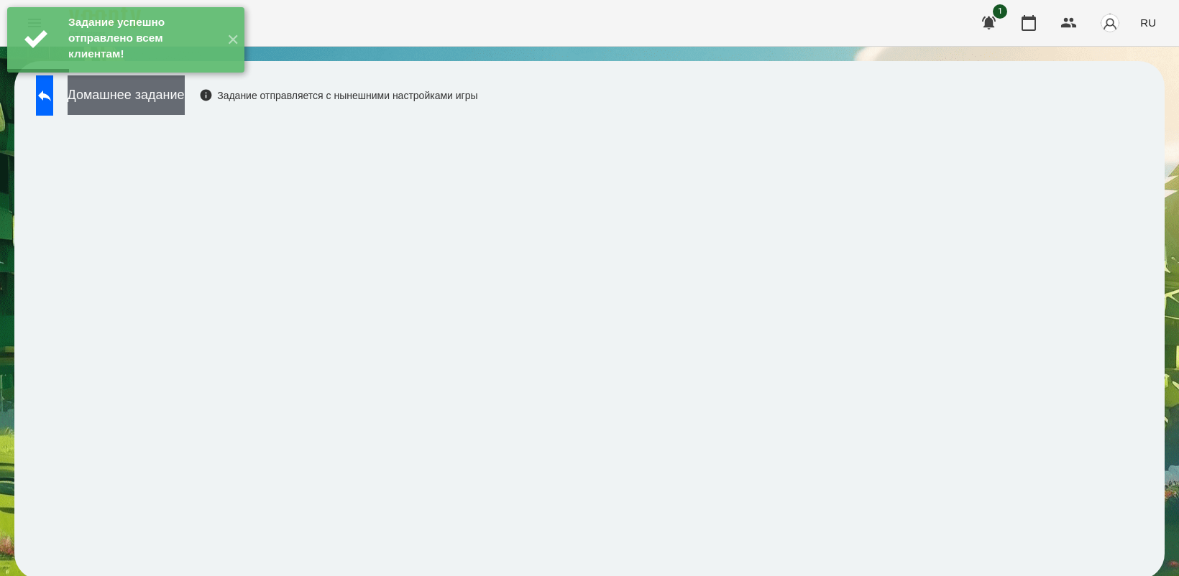
click at [176, 104] on button "Домашнее задание" at bounding box center [126, 95] width 117 height 40
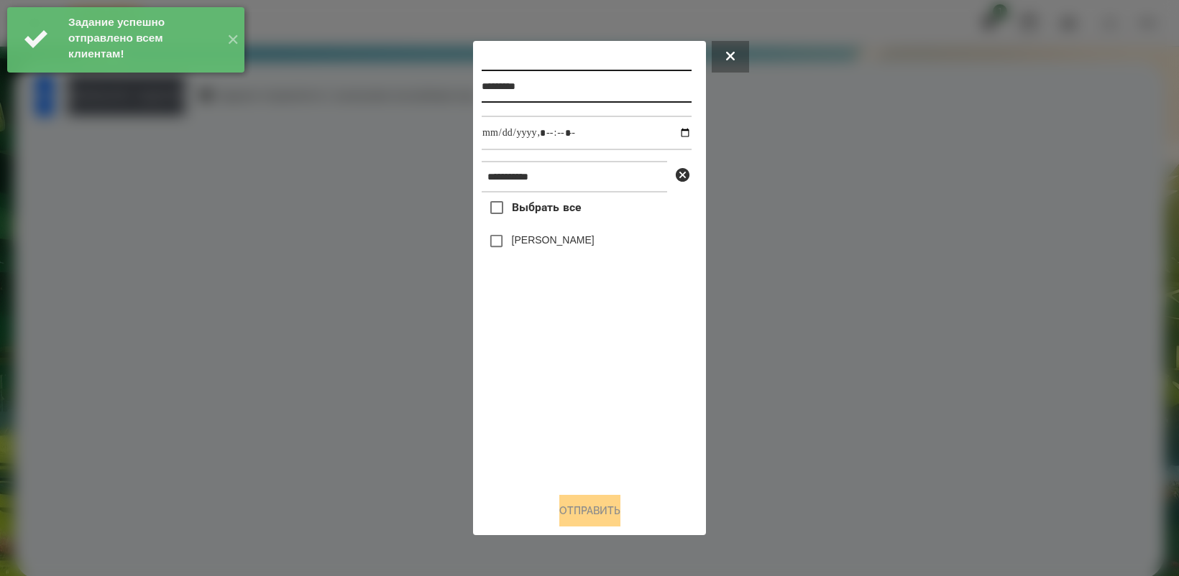
click at [544, 83] on input "*********" at bounding box center [586, 86] width 210 height 33
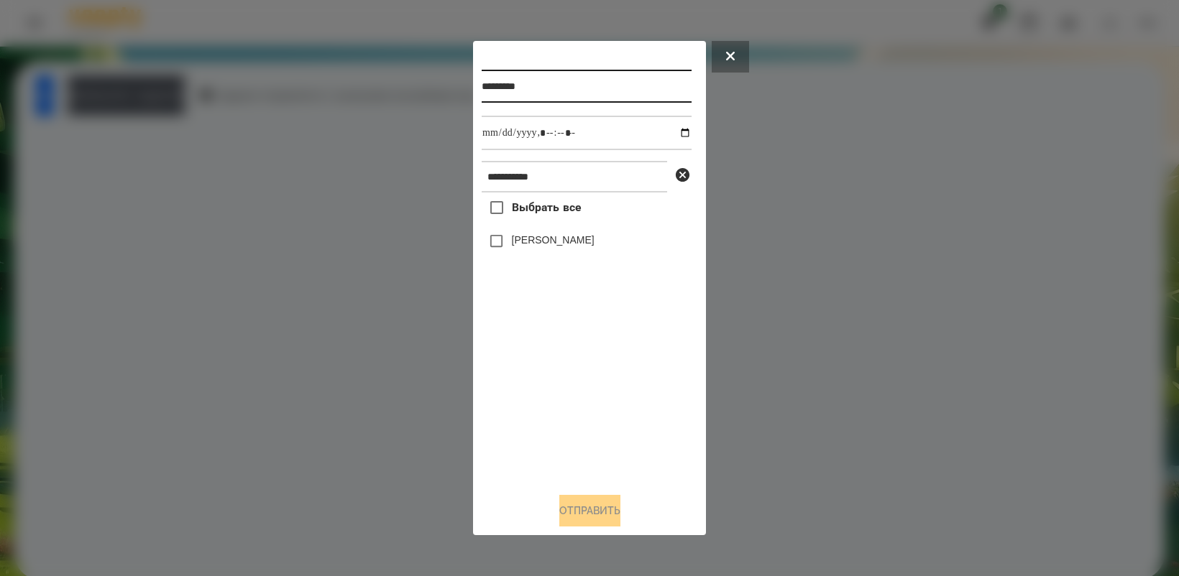
click at [551, 86] on input "*********" at bounding box center [586, 86] width 210 height 33
type input "*********"
click at [676, 131] on input "datetime-local" at bounding box center [586, 133] width 210 height 34
drag, startPoint x: 527, startPoint y: 385, endPoint x: 521, endPoint y: 349, distance: 36.4
click at [529, 388] on div "Выбрать все [PERSON_NAME]" at bounding box center [586, 337] width 210 height 288
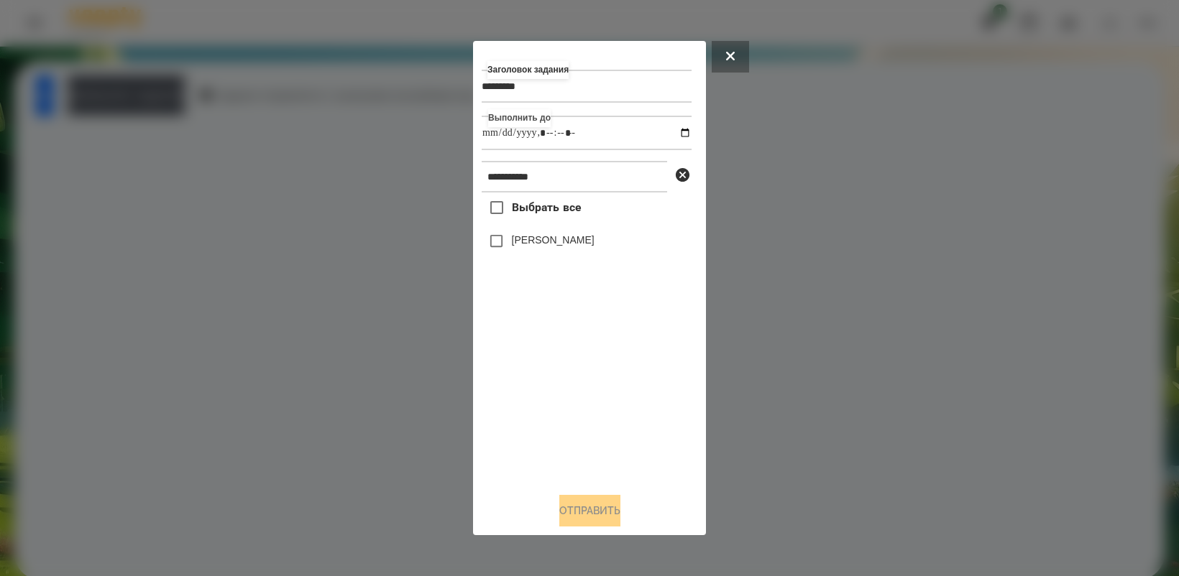
type input "**********"
click at [600, 515] on button "Отправить" at bounding box center [589, 511] width 61 height 32
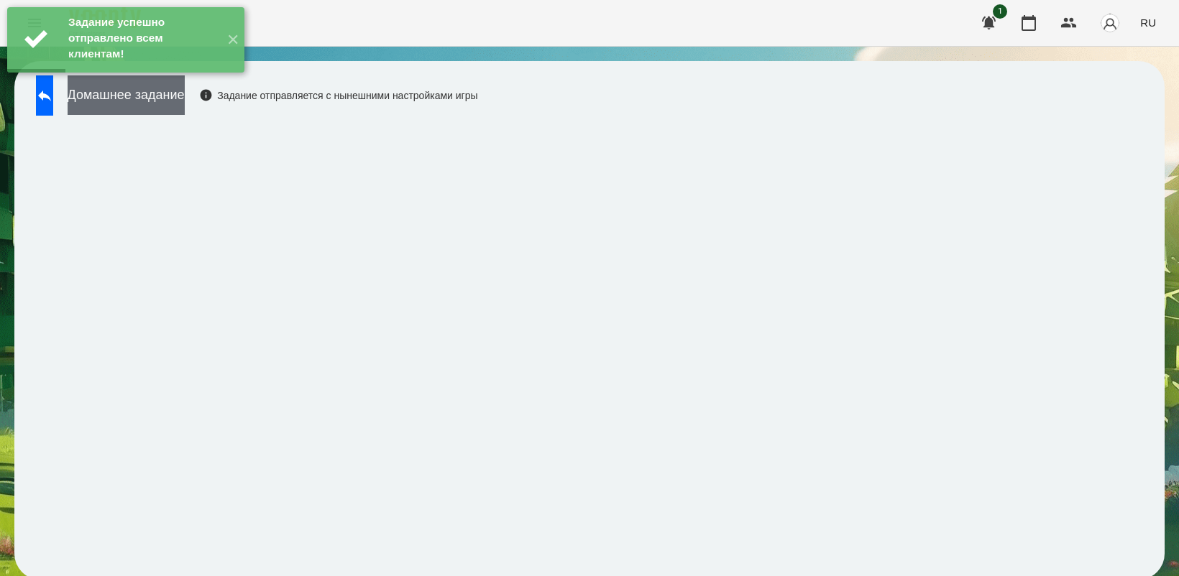
drag, startPoint x: 177, startPoint y: 93, endPoint x: 184, endPoint y: 99, distance: 9.2
click at [184, 99] on button "Домашнее задание" at bounding box center [126, 95] width 117 height 40
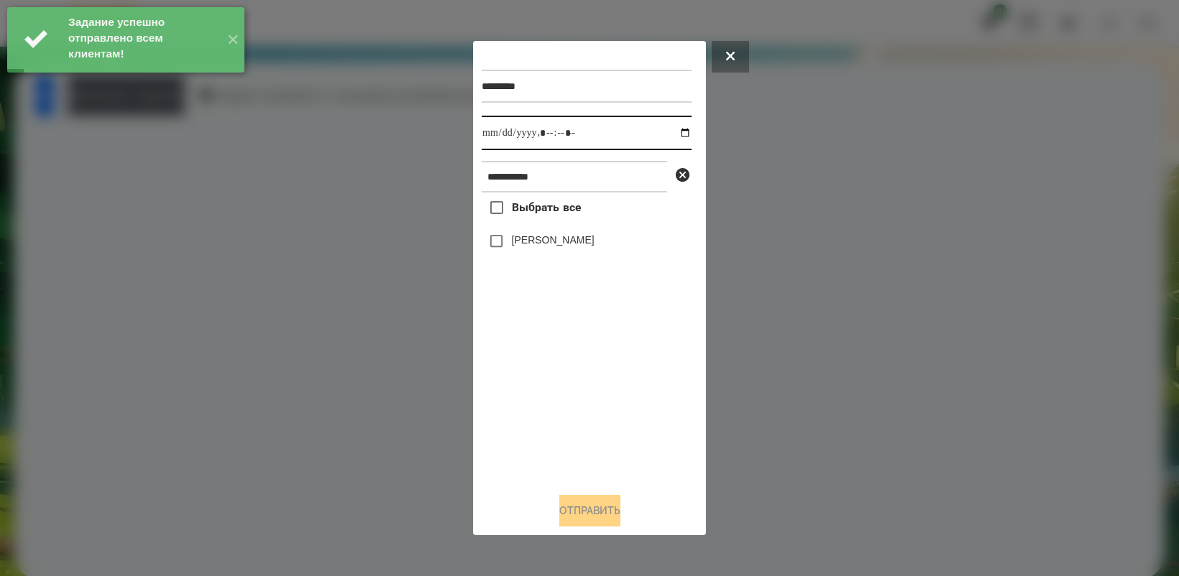
click at [680, 132] on input "datetime-local" at bounding box center [586, 133] width 210 height 34
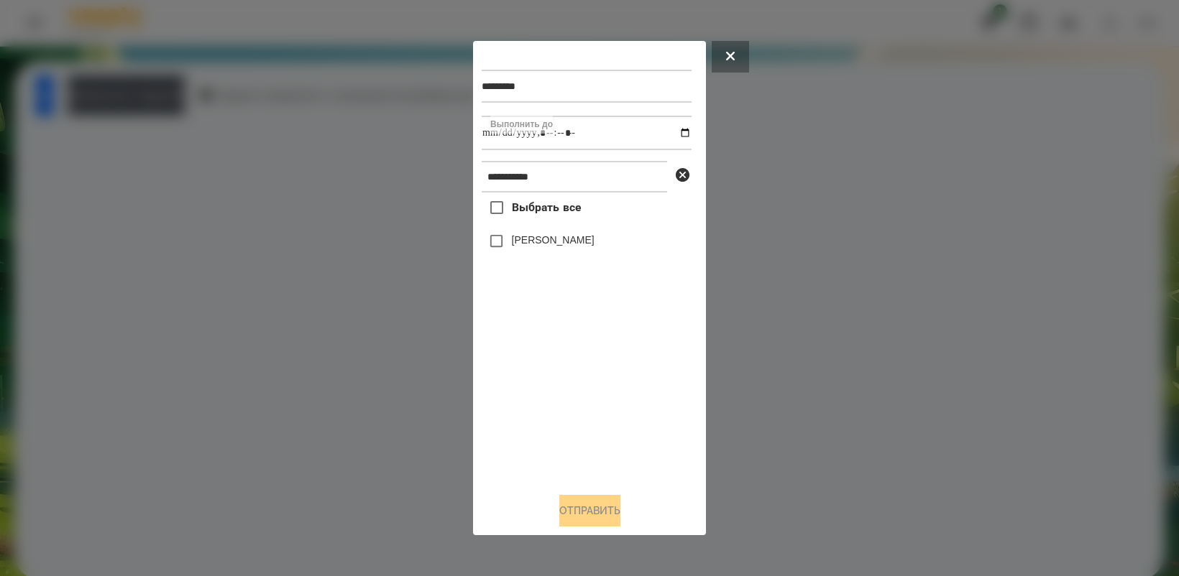
type input "**********"
click at [563, 374] on div "Выбрать все [PERSON_NAME]" at bounding box center [586, 337] width 210 height 288
drag, startPoint x: 608, startPoint y: 507, endPoint x: 623, endPoint y: 482, distance: 29.3
click at [608, 509] on button "Отправить" at bounding box center [589, 511] width 61 height 32
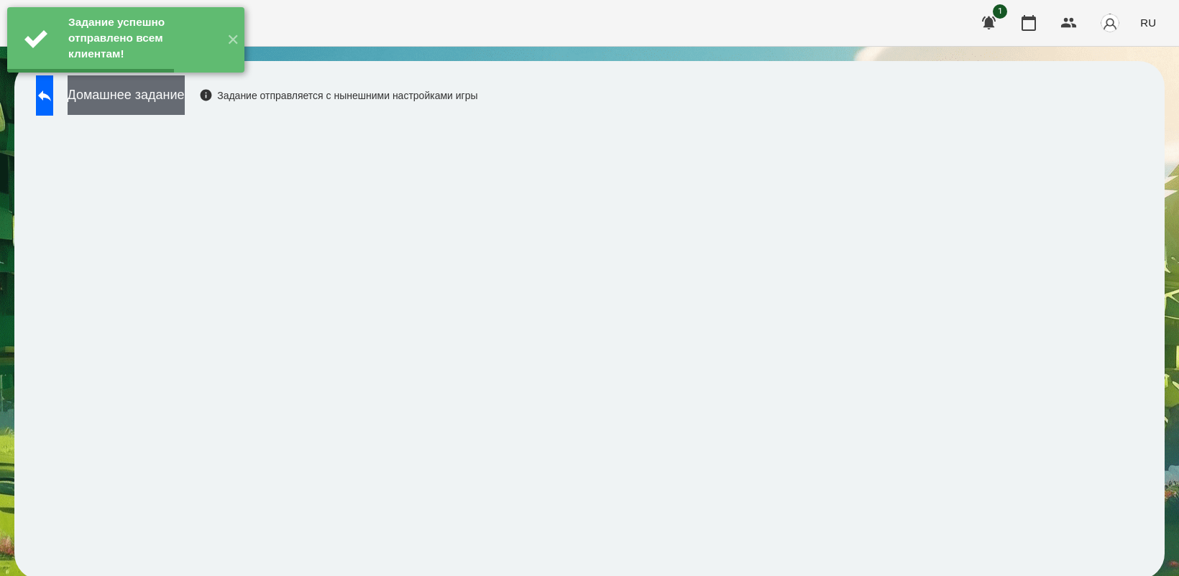
drag, startPoint x: 198, startPoint y: 98, endPoint x: 227, endPoint y: 102, distance: 29.8
click at [185, 102] on button "Домашнее задание" at bounding box center [126, 95] width 117 height 40
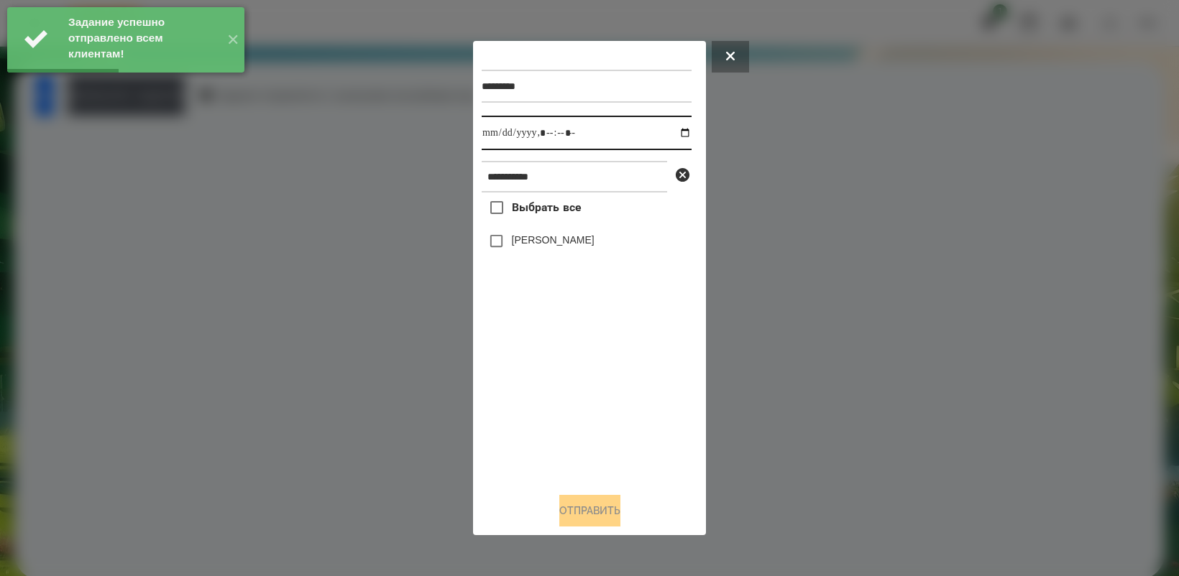
click at [675, 131] on input "datetime-local" at bounding box center [586, 133] width 210 height 34
type input "**********"
click at [564, 406] on div "Выбрать все [PERSON_NAME]" at bounding box center [586, 337] width 210 height 288
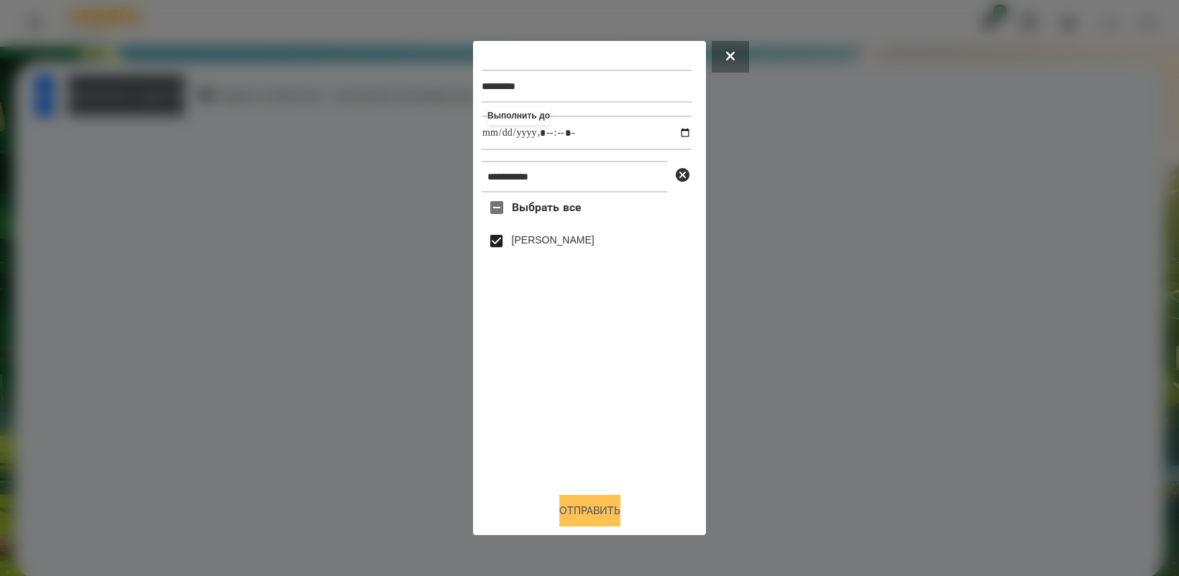
click at [605, 502] on button "Отправить" at bounding box center [589, 511] width 61 height 32
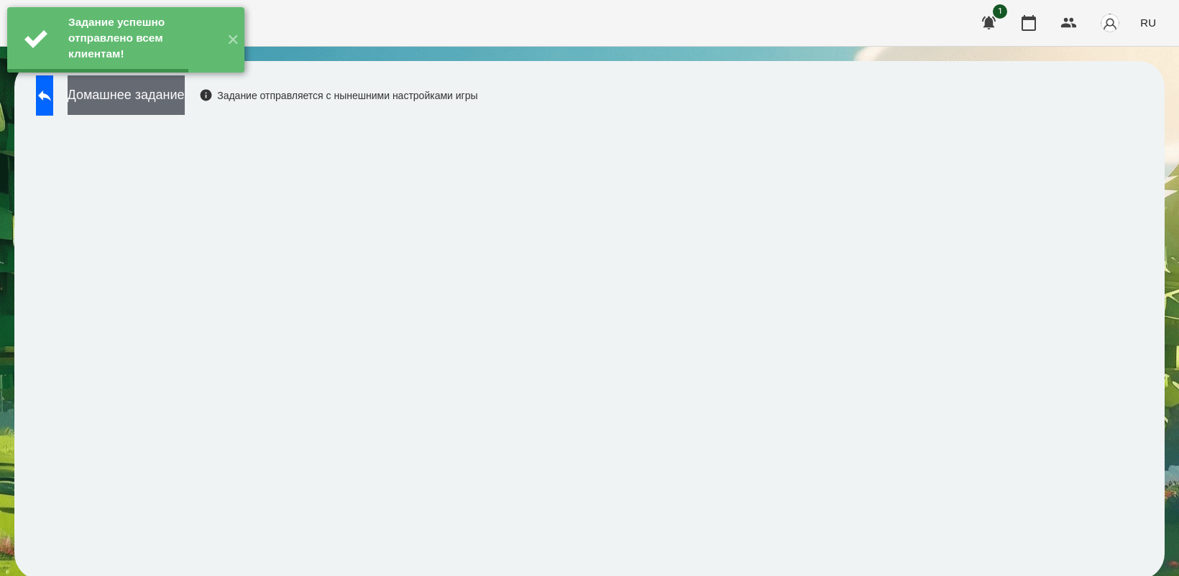
click at [185, 103] on button "Домашнее задание" at bounding box center [126, 95] width 117 height 40
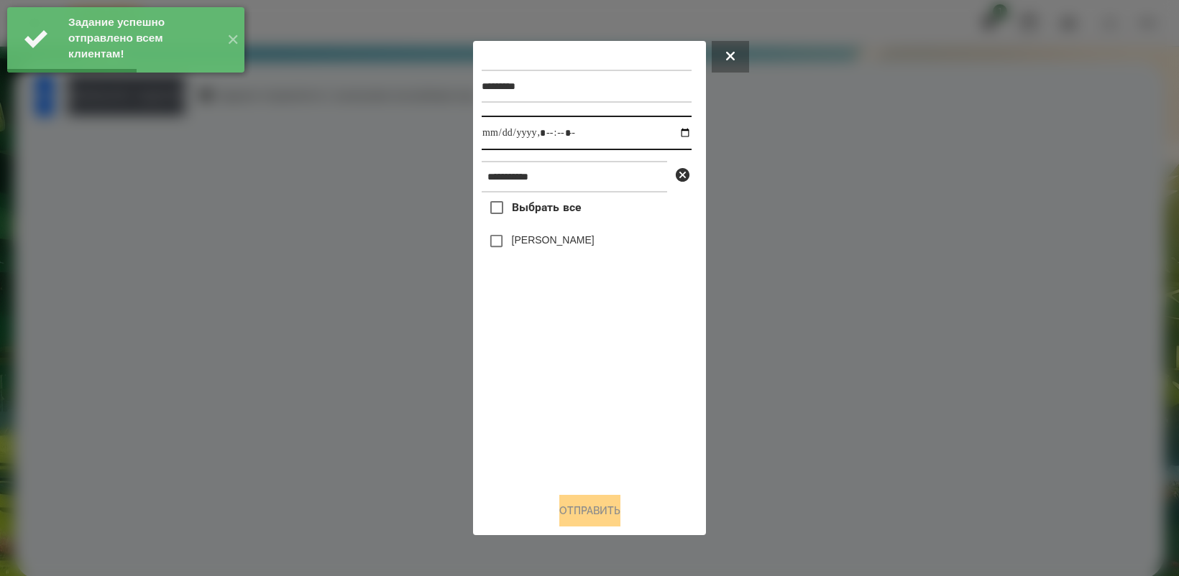
drag, startPoint x: 673, startPoint y: 124, endPoint x: 740, endPoint y: 216, distance: 113.5
click at [674, 126] on input "datetime-local" at bounding box center [586, 133] width 210 height 34
click at [676, 137] on input "datetime-local" at bounding box center [586, 133] width 210 height 34
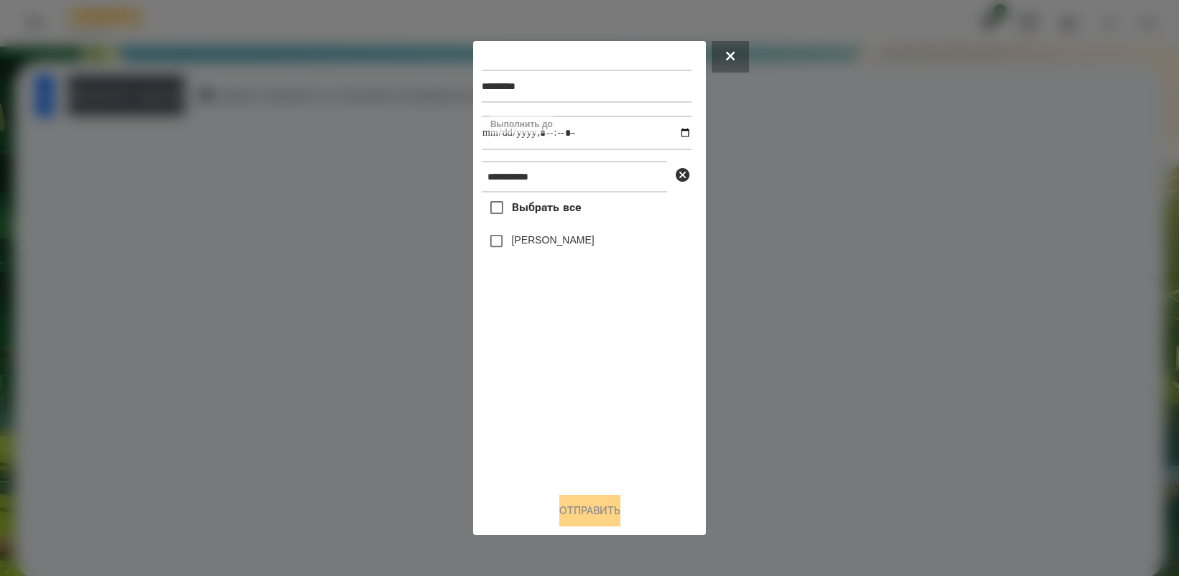
type input "**********"
drag, startPoint x: 566, startPoint y: 406, endPoint x: 516, endPoint y: 295, distance: 121.6
click at [566, 403] on div "Выбрать все [PERSON_NAME]" at bounding box center [586, 337] width 210 height 288
click at [612, 515] on button "Отправить" at bounding box center [589, 511] width 61 height 32
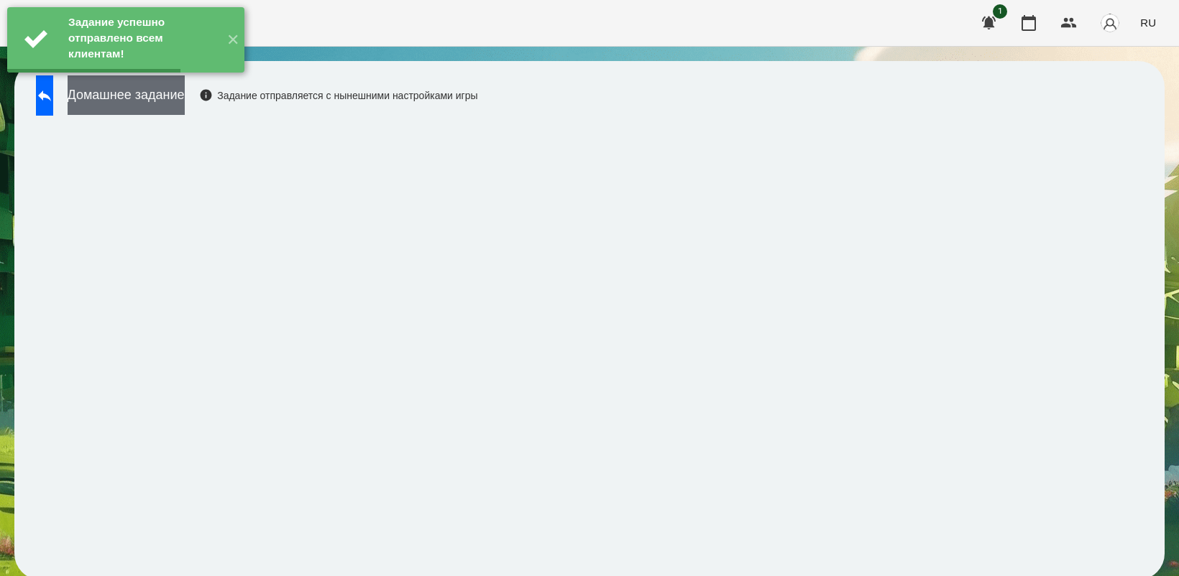
drag, startPoint x: 165, startPoint y: 95, endPoint x: 173, endPoint y: 95, distance: 7.9
click at [173, 95] on button "Домашнее задание" at bounding box center [126, 95] width 117 height 40
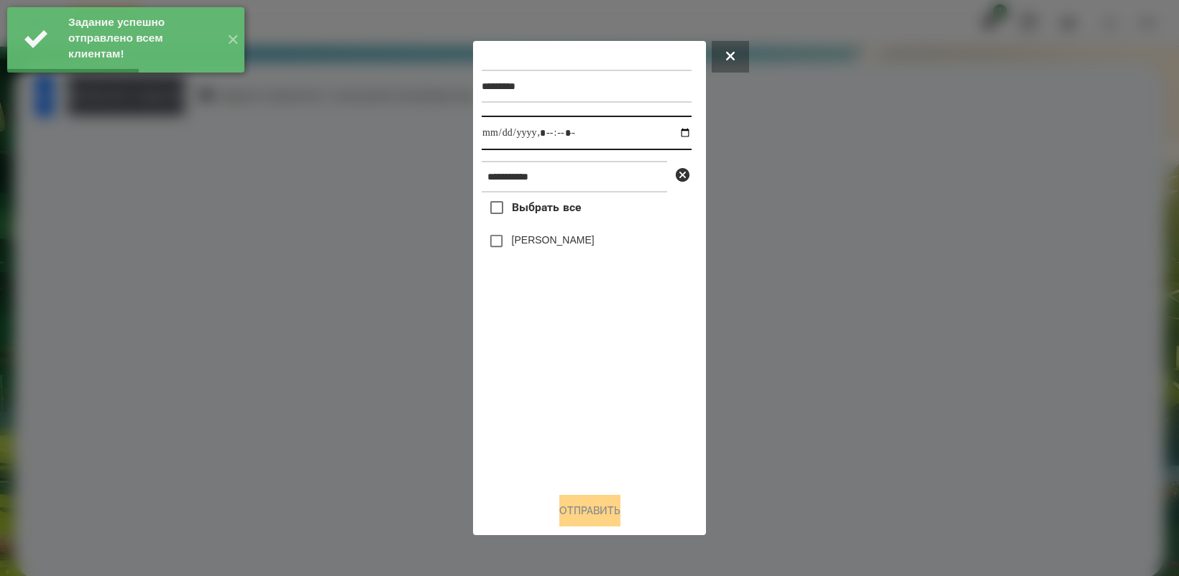
click at [680, 129] on input "datetime-local" at bounding box center [586, 133] width 210 height 34
type input "**********"
click at [631, 393] on div "Выбрать все [PERSON_NAME]" at bounding box center [586, 337] width 210 height 288
click at [515, 269] on div "Выбрать все [PERSON_NAME]" at bounding box center [586, 337] width 210 height 288
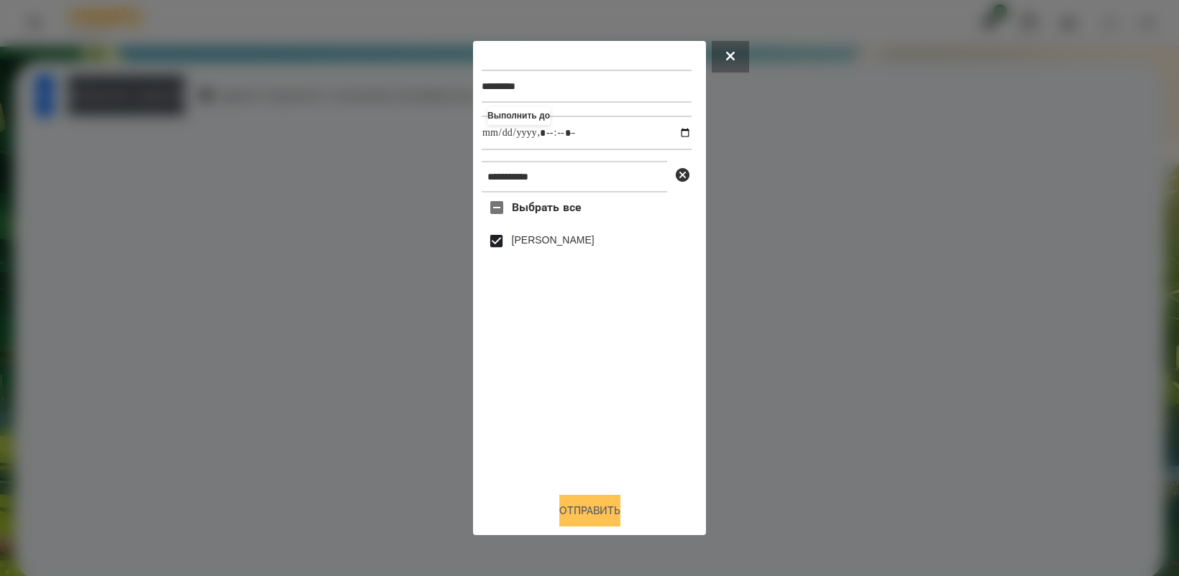
click at [583, 515] on button "Отправить" at bounding box center [589, 511] width 61 height 32
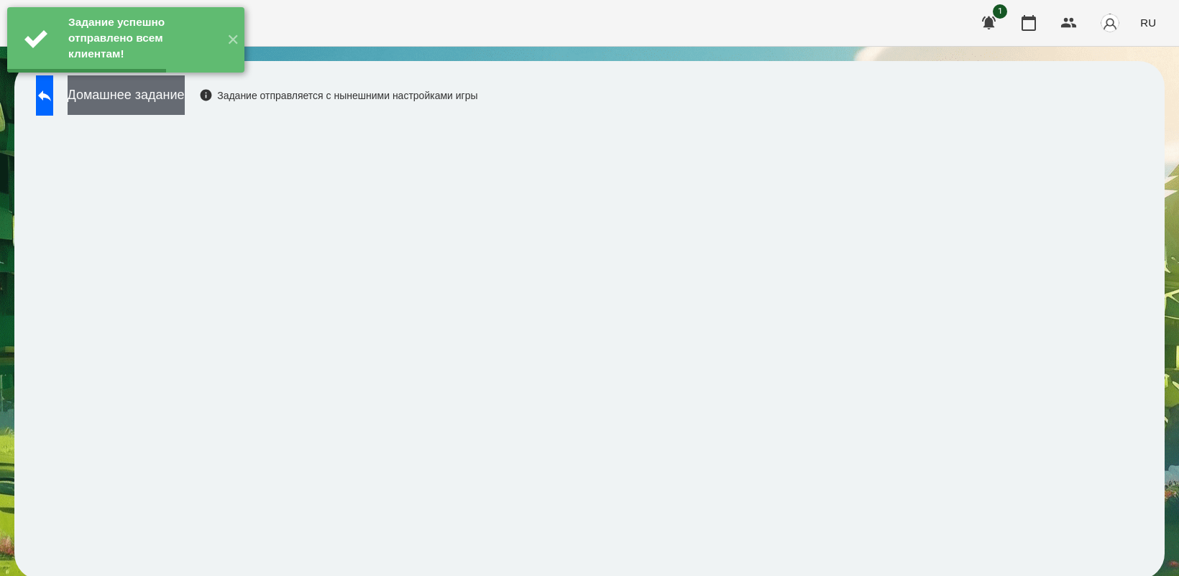
click at [158, 96] on button "Домашнее задание" at bounding box center [126, 95] width 117 height 40
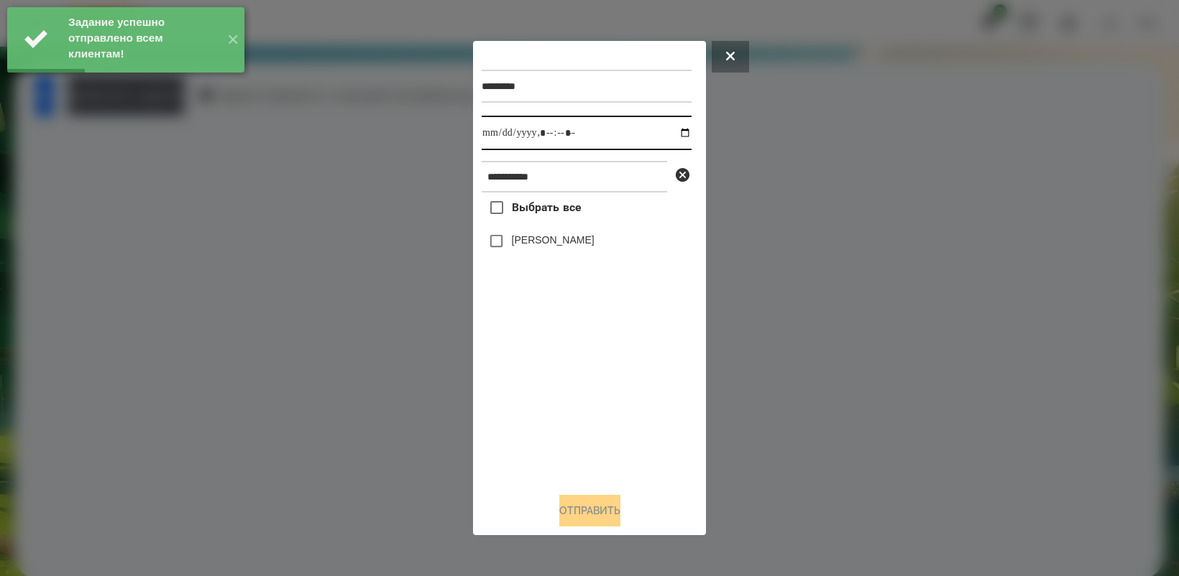
click at [675, 128] on input "datetime-local" at bounding box center [586, 133] width 210 height 34
type input "**********"
click at [597, 387] on div "Выбрать все [PERSON_NAME]" at bounding box center [586, 337] width 210 height 288
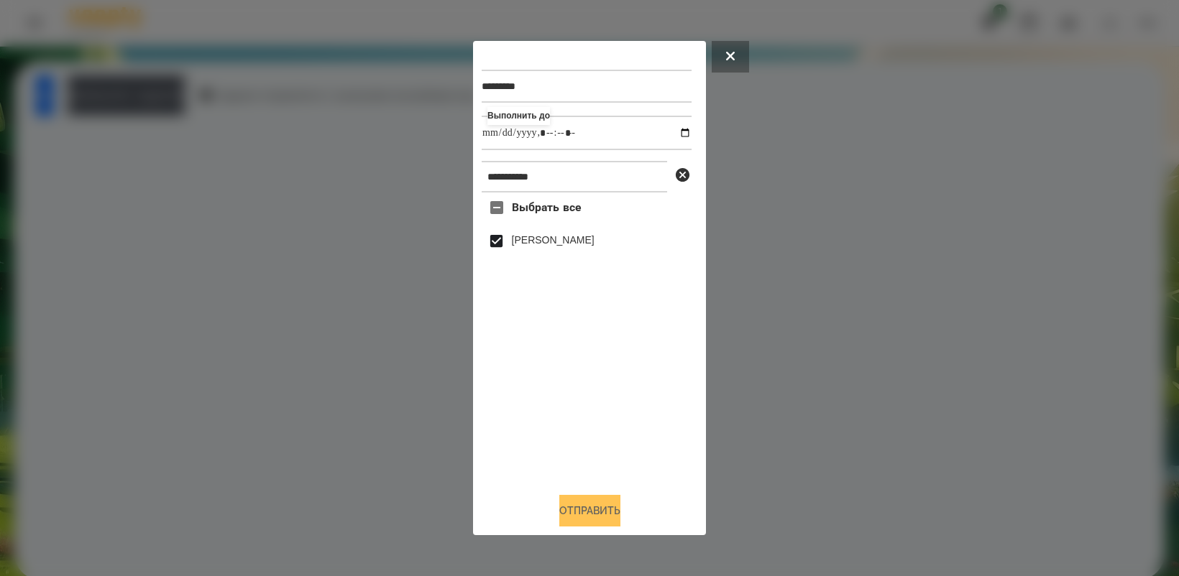
click at [587, 521] on button "Отправить" at bounding box center [589, 511] width 61 height 32
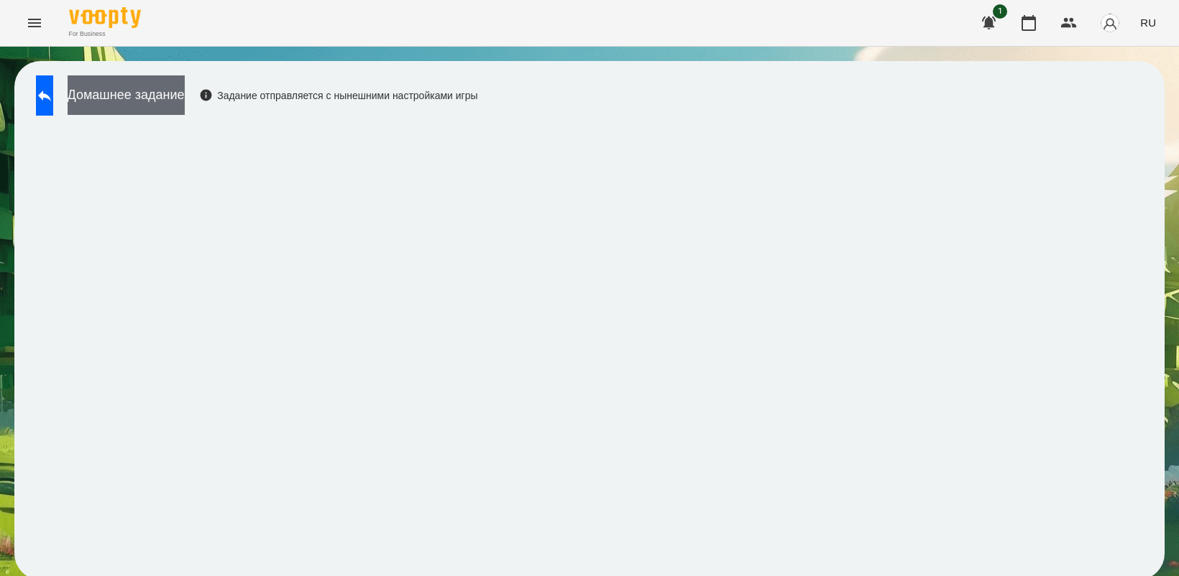
click at [172, 105] on button "Домашнее задание" at bounding box center [126, 95] width 117 height 40
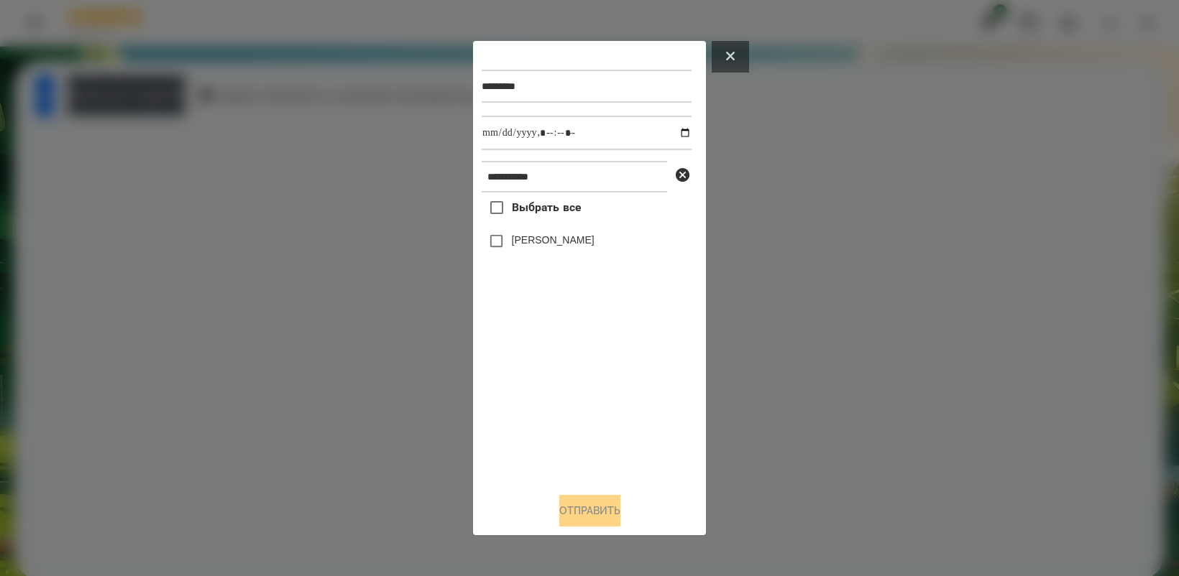
click at [731, 54] on icon at bounding box center [730, 56] width 9 height 9
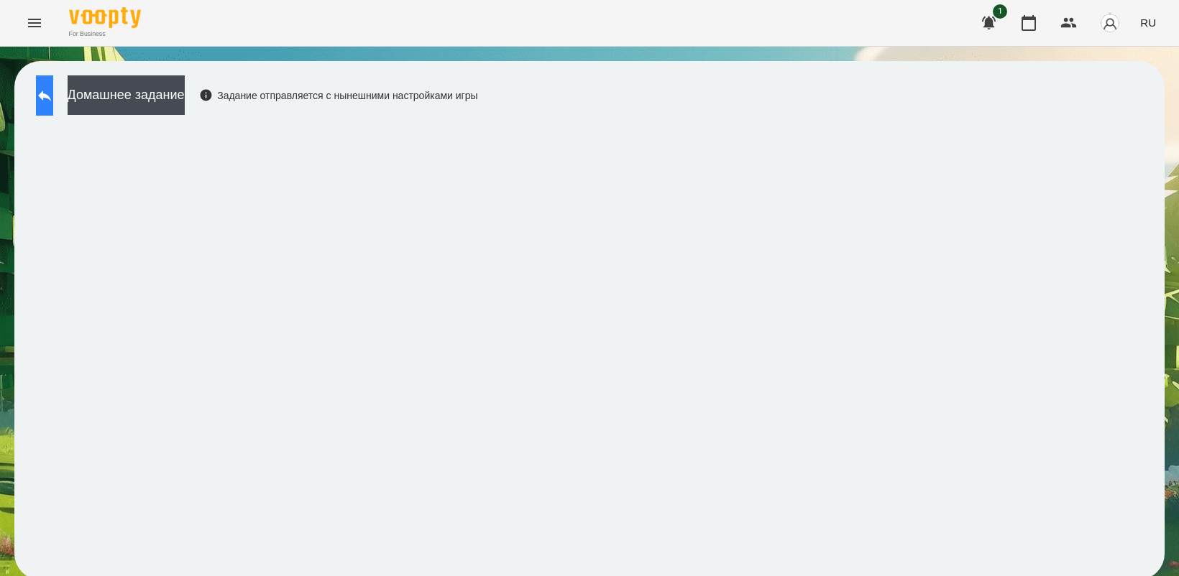
click at [52, 105] on button at bounding box center [44, 95] width 17 height 40
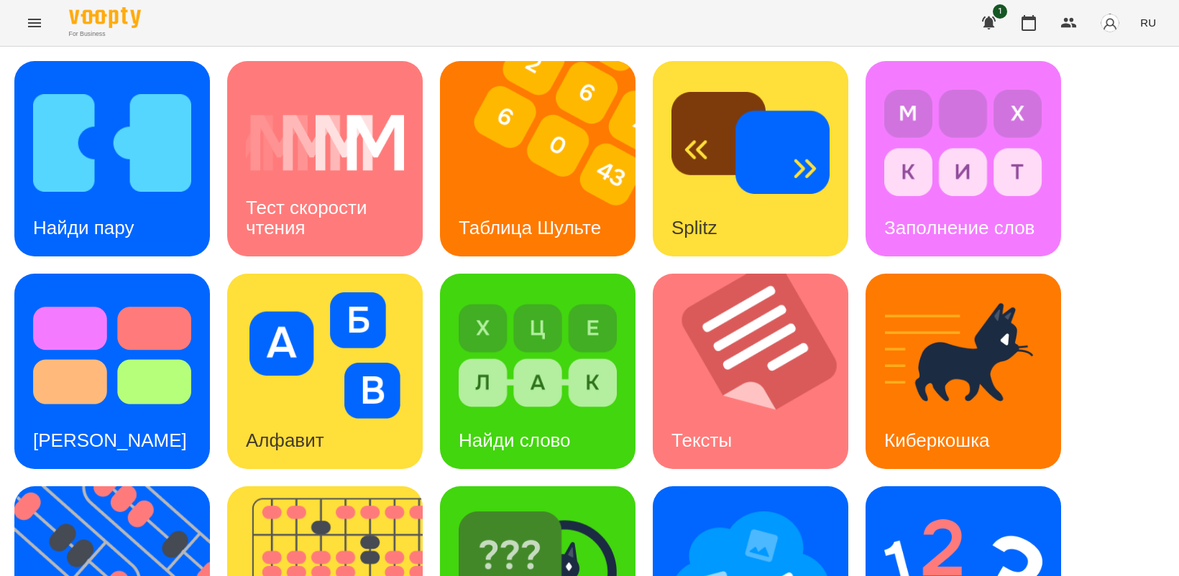
scroll to position [269, 0]
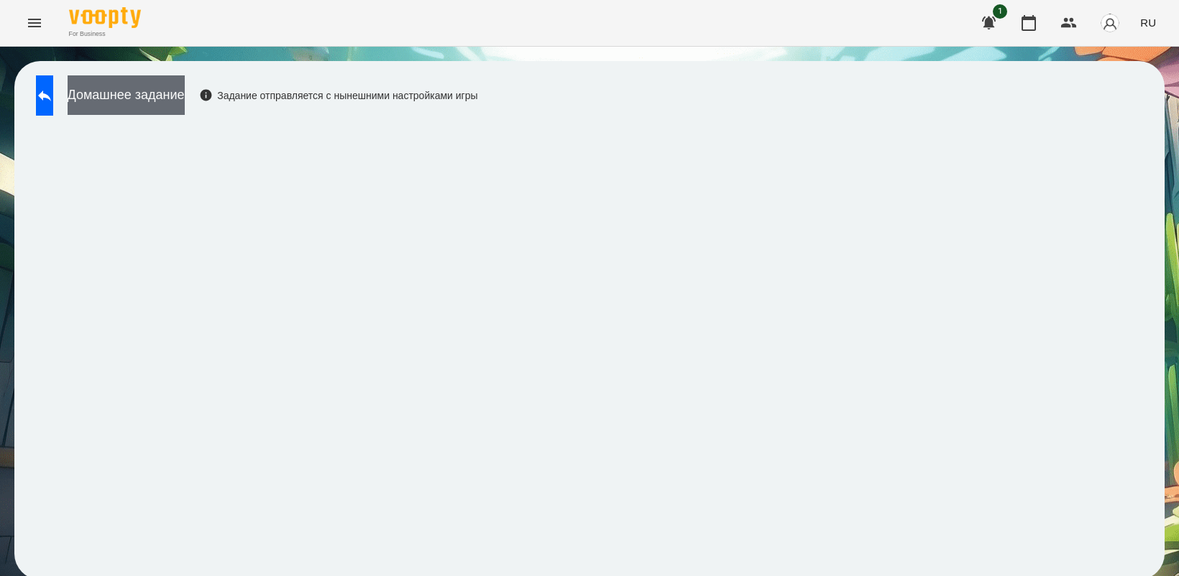
click at [135, 91] on button "Домашнее задание" at bounding box center [126, 95] width 117 height 40
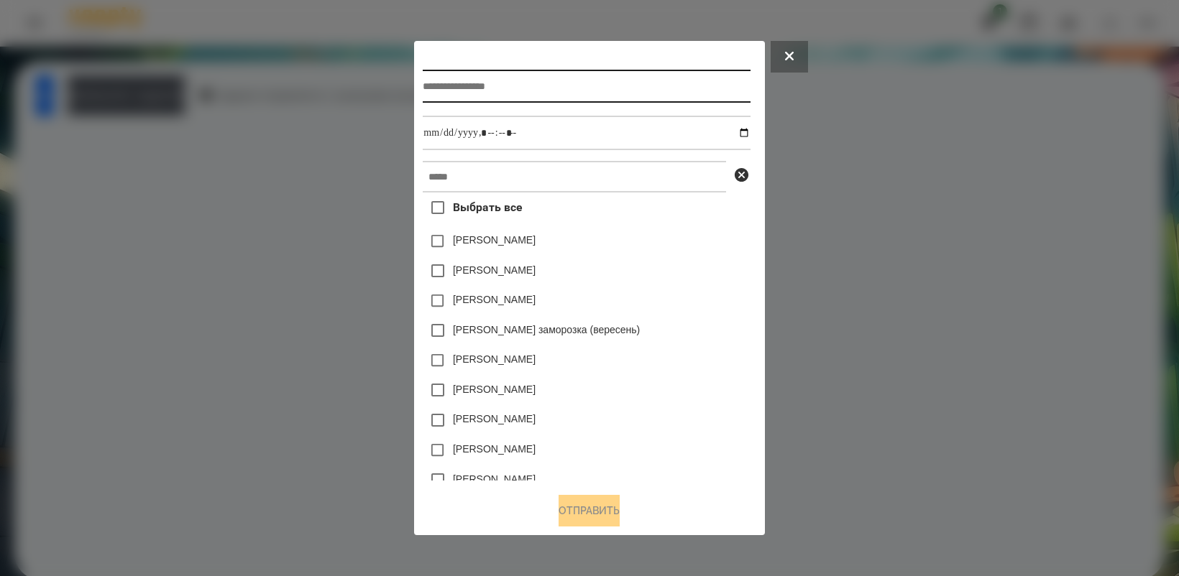
click at [596, 91] on input "text" at bounding box center [586, 86] width 327 height 33
type input "**********"
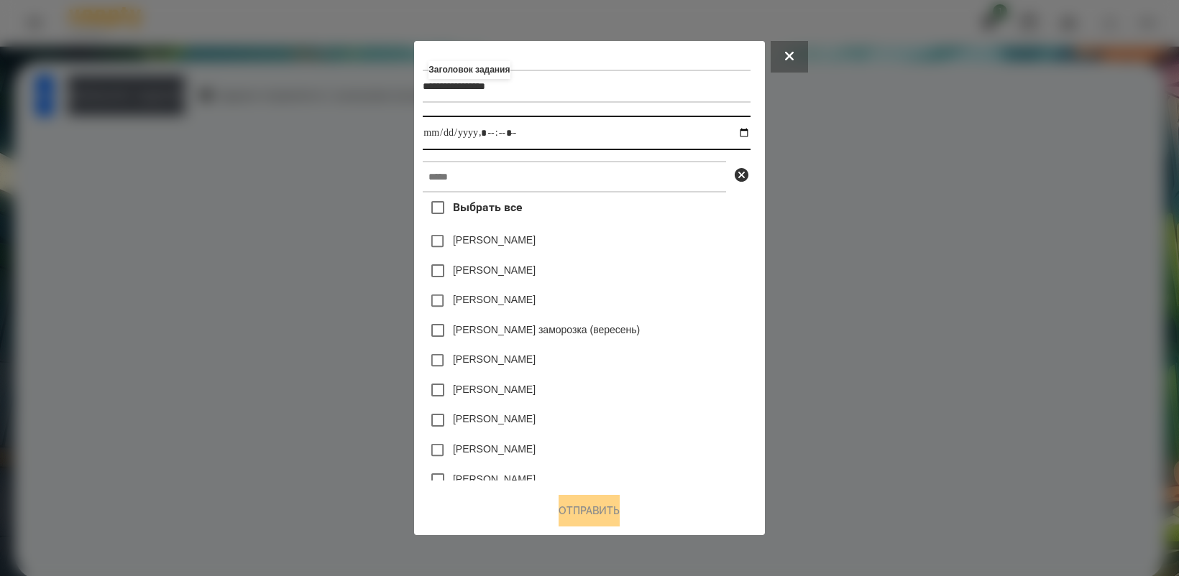
click at [750, 137] on input "datetime-local" at bounding box center [586, 133] width 327 height 34
type input "**********"
drag, startPoint x: 648, startPoint y: 336, endPoint x: 697, endPoint y: 379, distance: 65.6
click at [697, 379] on div "[PERSON_NAME]" at bounding box center [586, 390] width 327 height 30
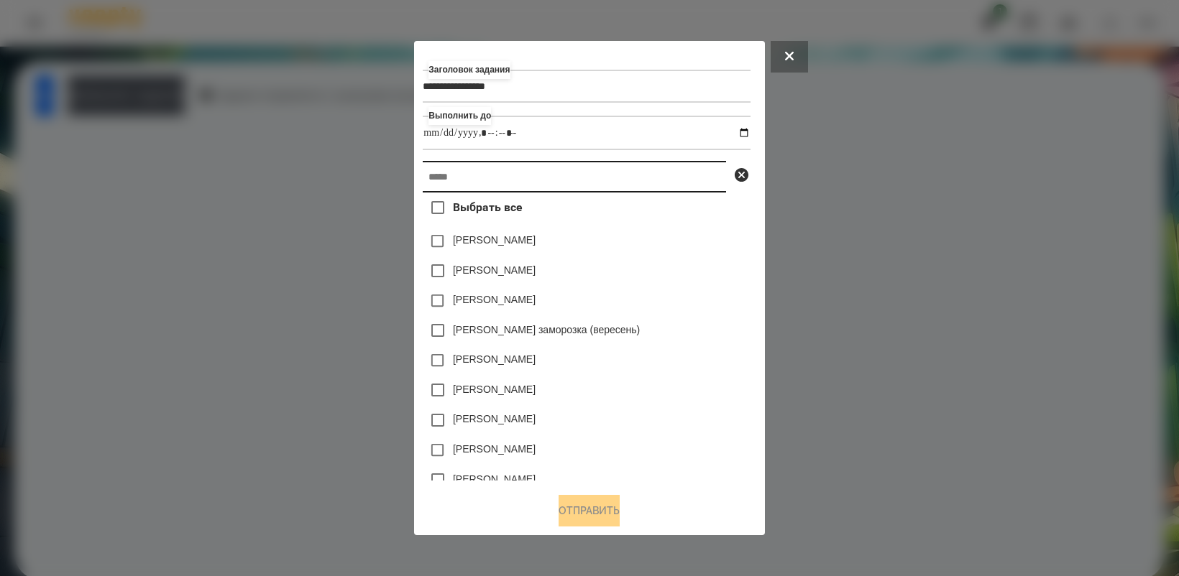
click at [539, 182] on input "text" at bounding box center [574, 177] width 303 height 32
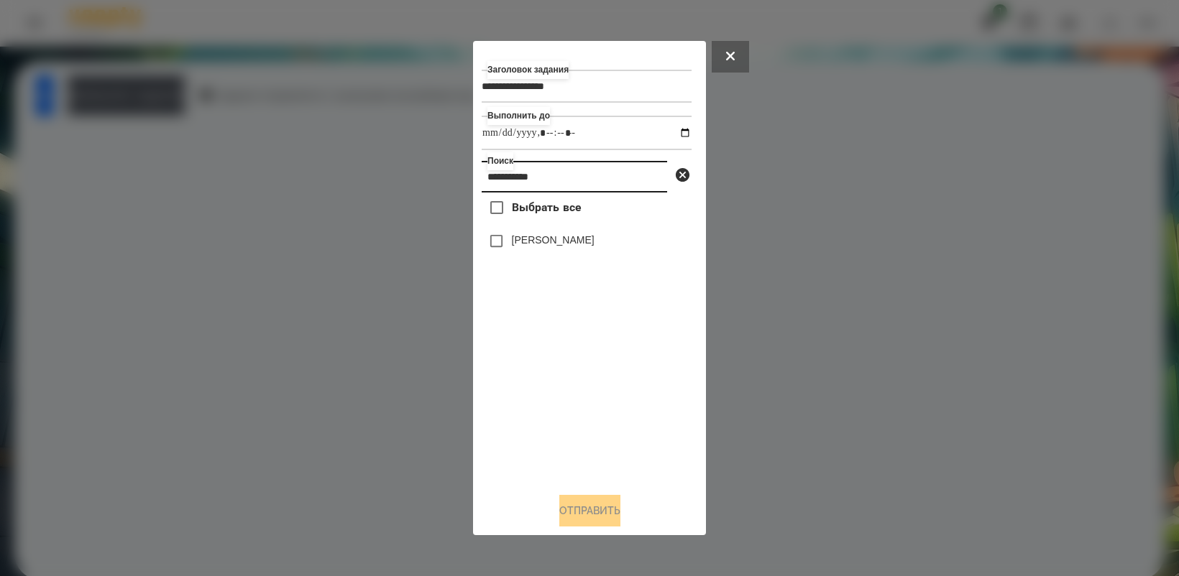
type input "**********"
click at [566, 501] on button "Отправить" at bounding box center [589, 511] width 61 height 32
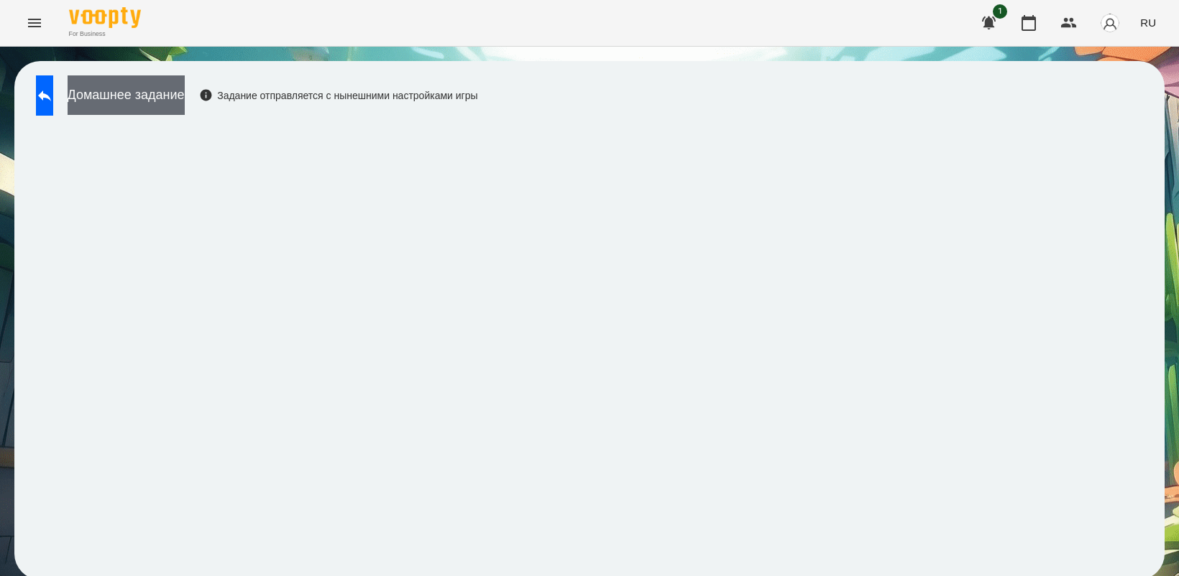
drag, startPoint x: 167, startPoint y: 106, endPoint x: 162, endPoint y: 101, distance: 7.6
click at [162, 101] on button "Домашнее задание" at bounding box center [126, 95] width 117 height 40
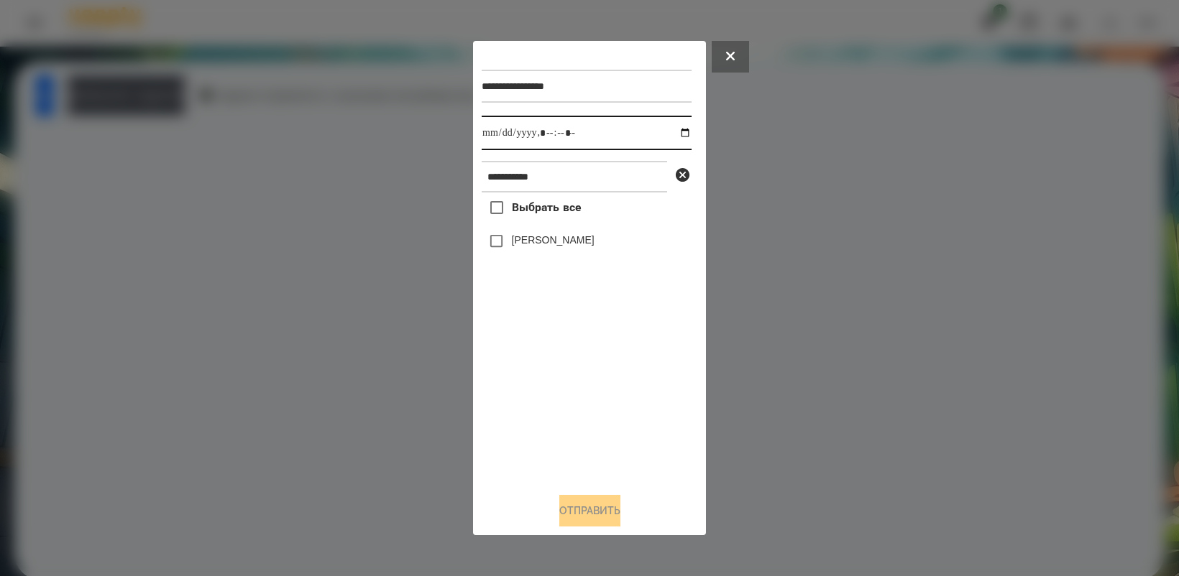
click at [675, 129] on input "datetime-local" at bounding box center [586, 133] width 210 height 34
type input "**********"
click at [543, 405] on div "Выбрать все [PERSON_NAME]" at bounding box center [586, 337] width 210 height 288
click at [494, 231] on span at bounding box center [496, 241] width 30 height 30
click at [606, 504] on button "Отправить" at bounding box center [589, 511] width 61 height 32
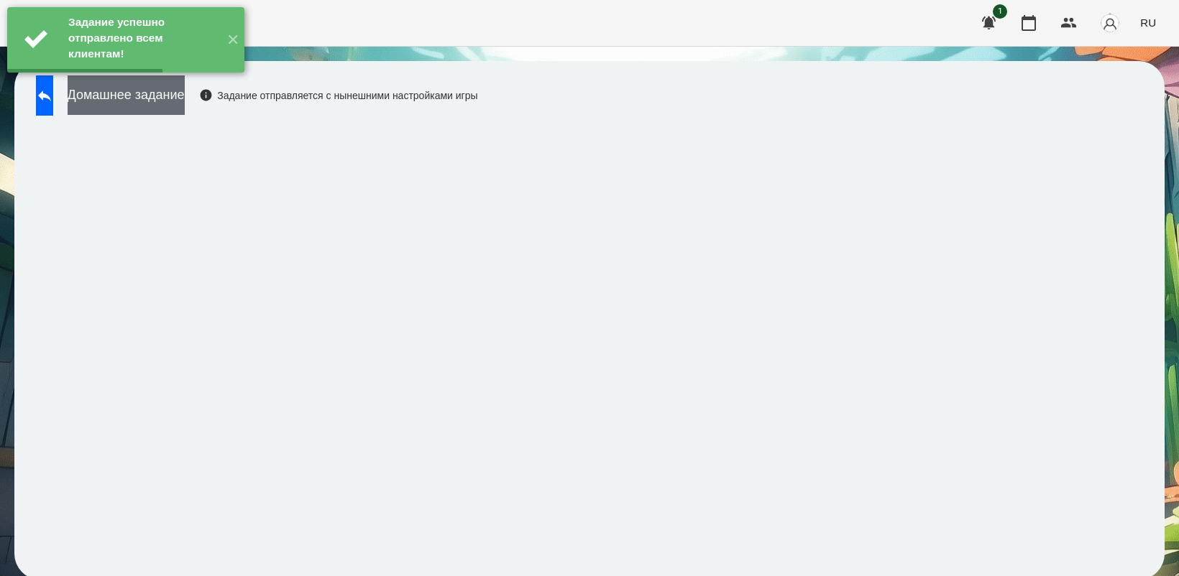
click at [185, 109] on button "Домашнее задание" at bounding box center [126, 95] width 117 height 40
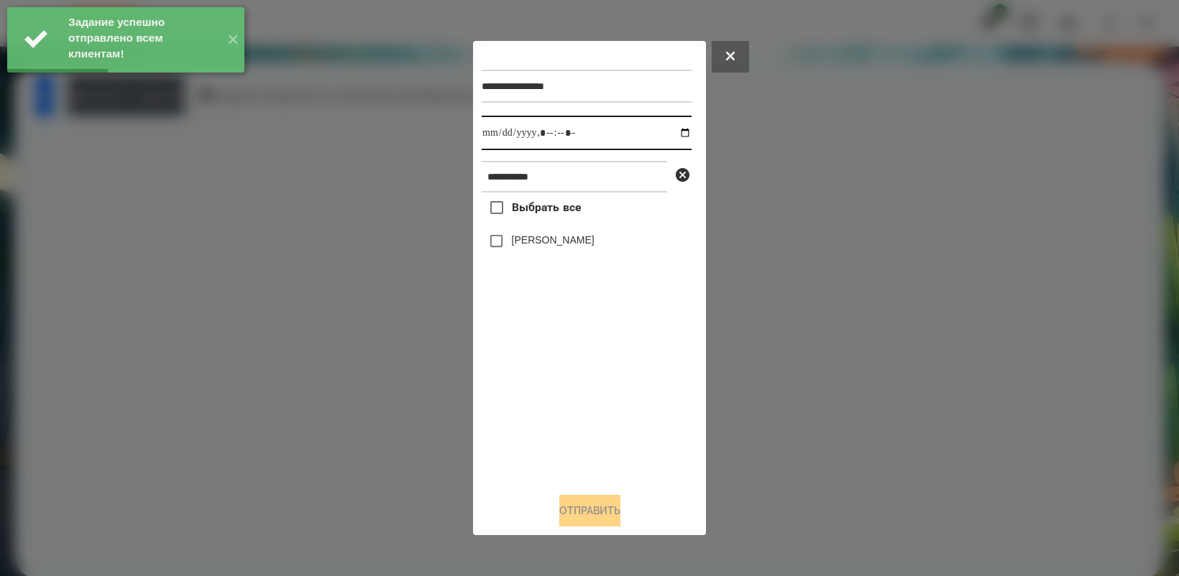
click at [675, 126] on input "datetime-local" at bounding box center [586, 133] width 210 height 34
type input "**********"
click at [576, 417] on div "Выбрать все [PERSON_NAME]" at bounding box center [586, 337] width 210 height 288
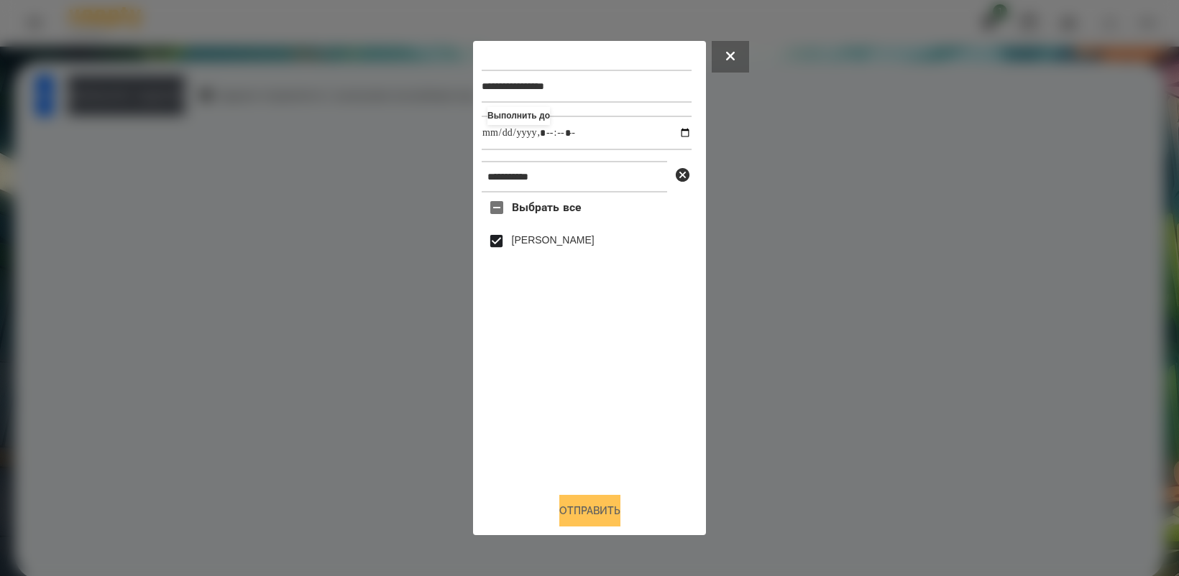
click at [599, 516] on button "Отправить" at bounding box center [589, 511] width 61 height 32
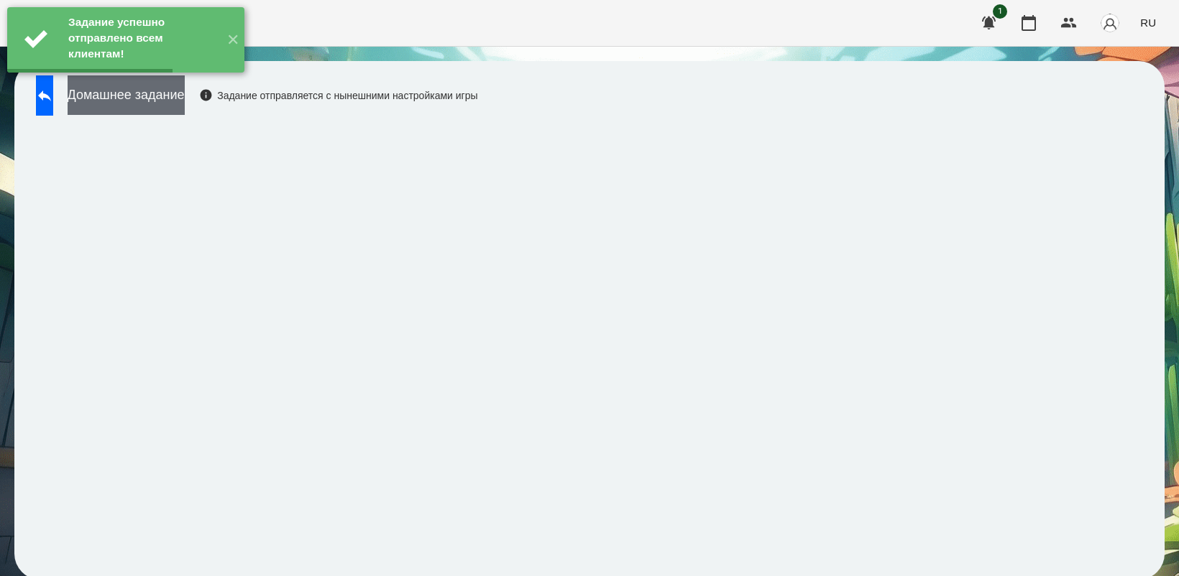
click at [137, 87] on button "Домашнее задание" at bounding box center [126, 95] width 117 height 40
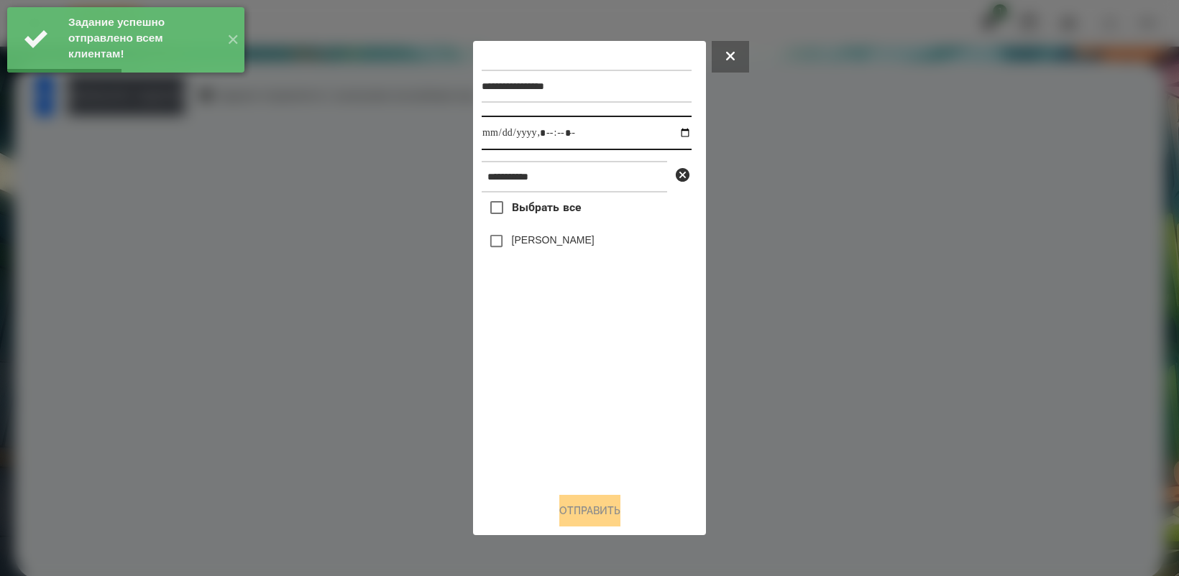
click at [676, 130] on input "datetime-local" at bounding box center [586, 133] width 210 height 34
type input "**********"
click at [553, 389] on div "Выбрать все [PERSON_NAME]" at bounding box center [586, 337] width 210 height 288
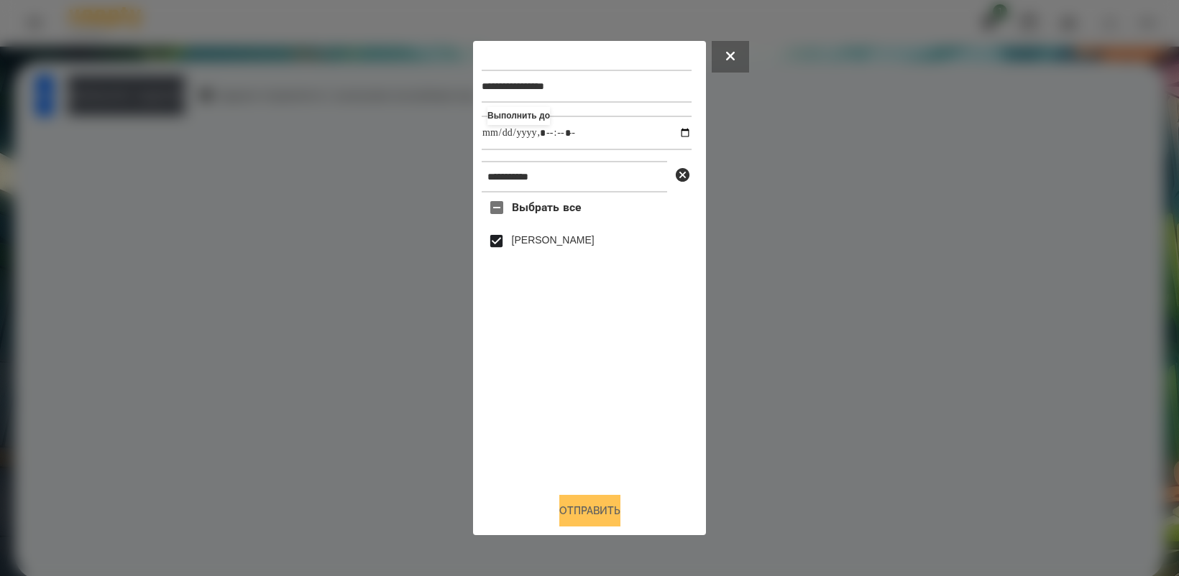
click at [587, 520] on button "Отправить" at bounding box center [589, 511] width 61 height 32
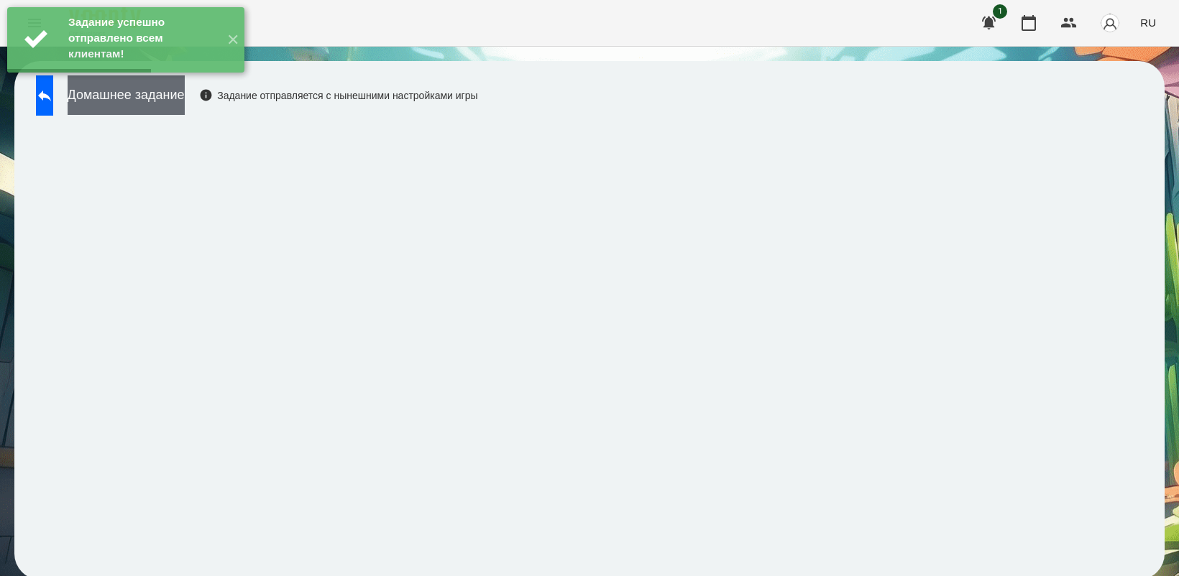
click at [174, 102] on button "Домашнее задание" at bounding box center [126, 95] width 117 height 40
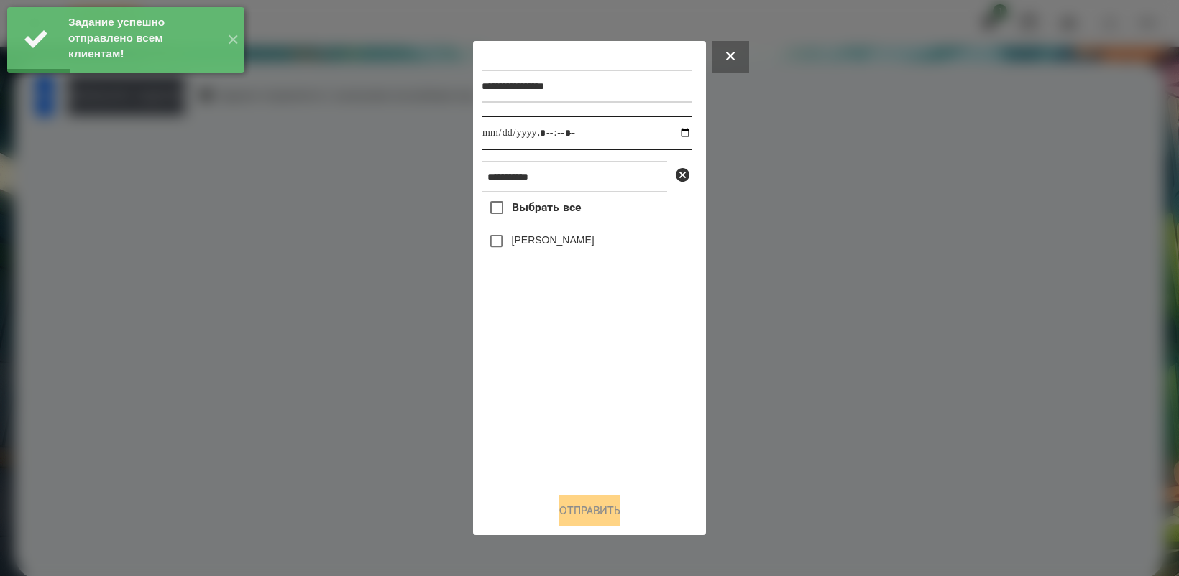
drag, startPoint x: 673, startPoint y: 130, endPoint x: 685, endPoint y: 144, distance: 18.4
click at [673, 131] on input "datetime-local" at bounding box center [586, 133] width 210 height 34
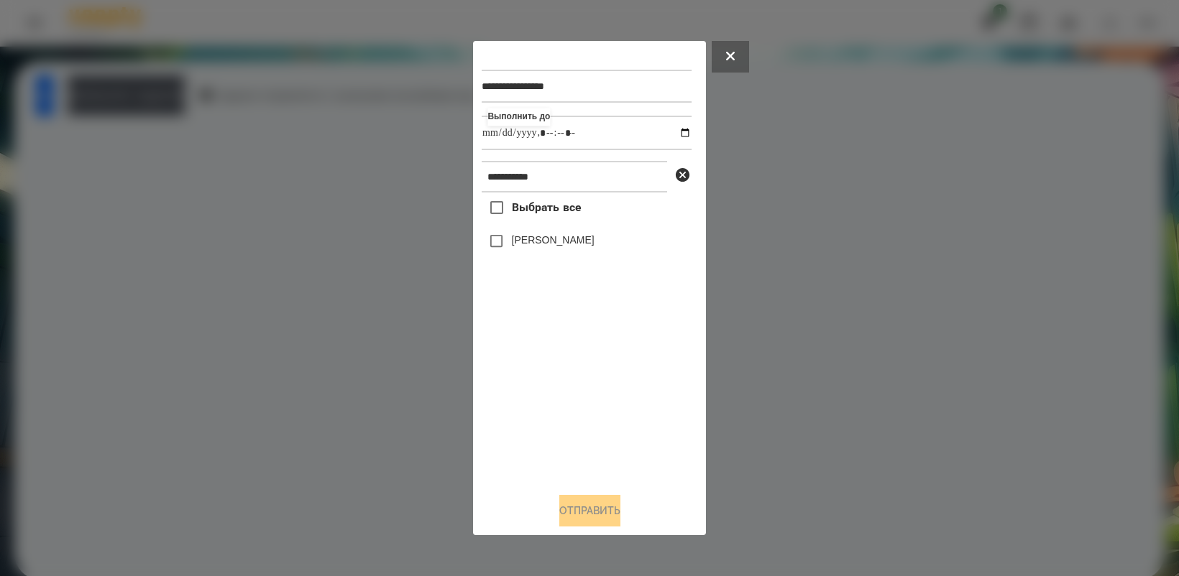
type input "**********"
click at [584, 426] on div "Выбрать все [PERSON_NAME]" at bounding box center [586, 337] width 210 height 288
click at [600, 518] on button "Отправить" at bounding box center [589, 511] width 61 height 32
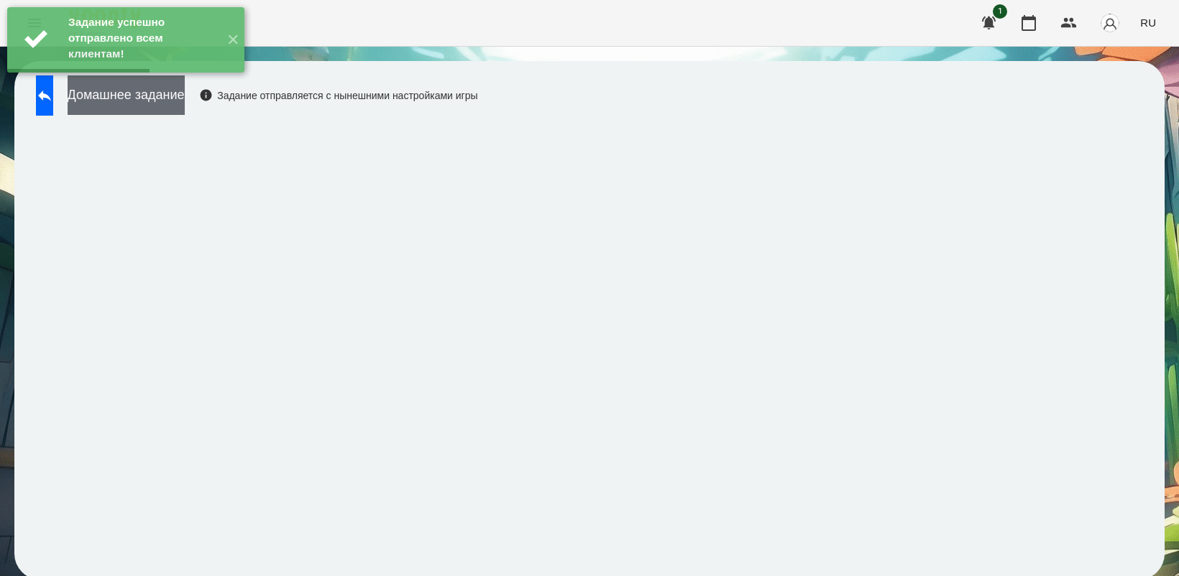
click at [185, 102] on button "Домашнее задание" at bounding box center [126, 95] width 117 height 40
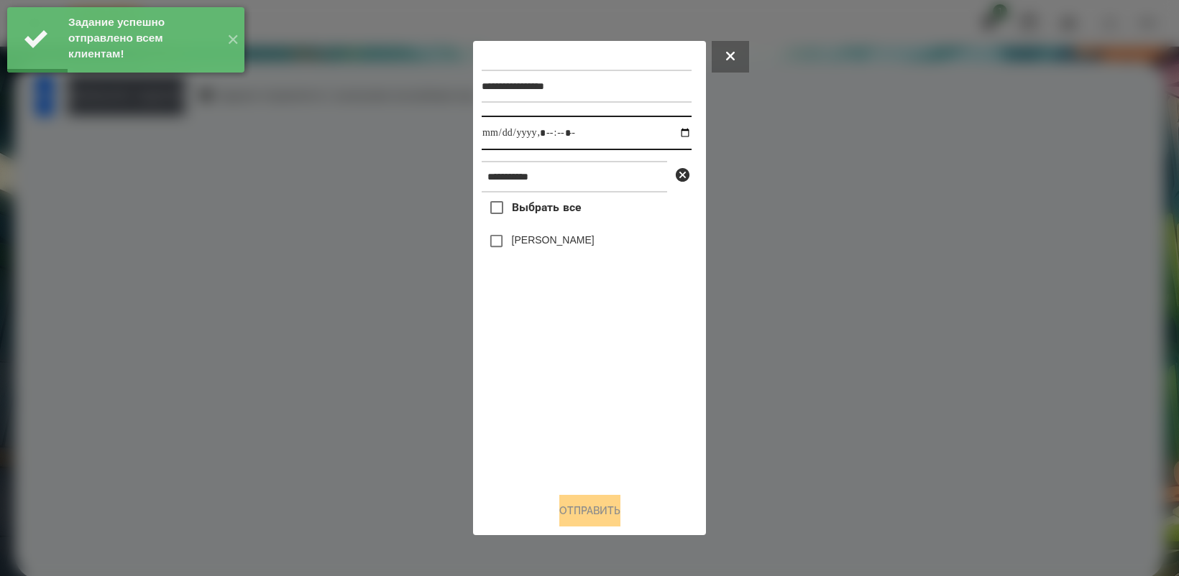
click at [676, 134] on input "datetime-local" at bounding box center [586, 133] width 210 height 34
type input "**********"
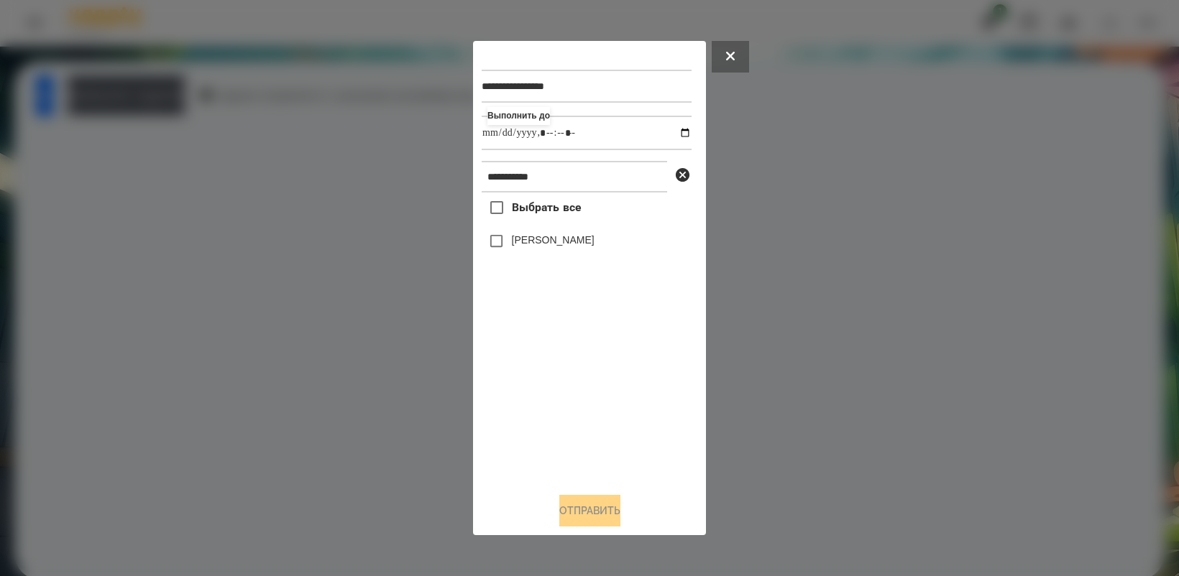
click at [594, 412] on div "Выбрать все [PERSON_NAME]" at bounding box center [586, 337] width 210 height 288
click at [594, 512] on button "Отправить" at bounding box center [589, 511] width 61 height 32
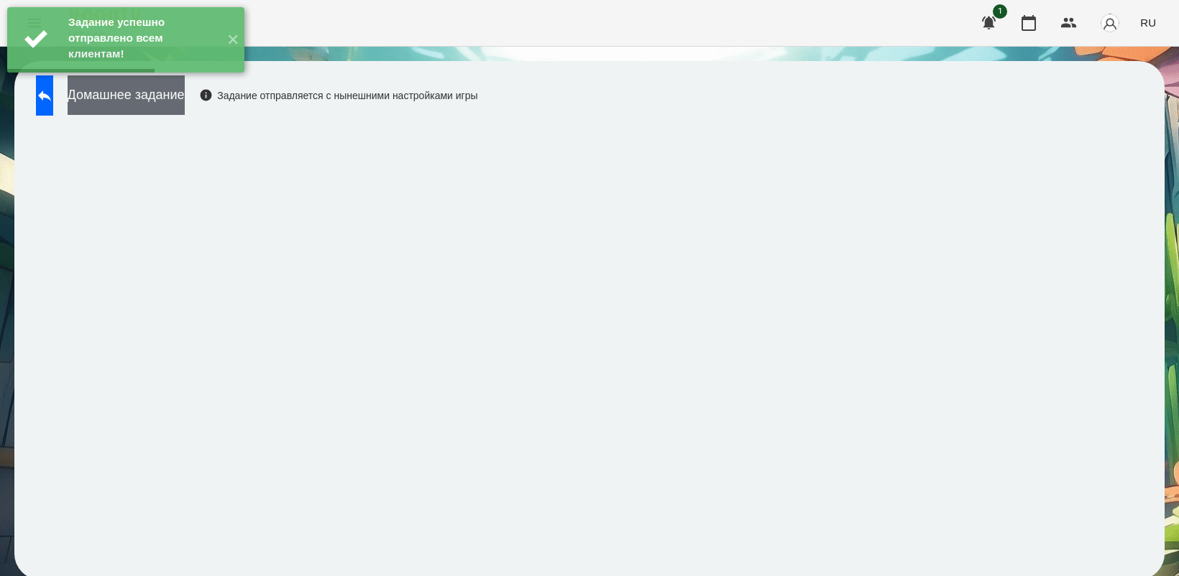
click at [178, 94] on button "Домашнее задание" at bounding box center [126, 95] width 117 height 40
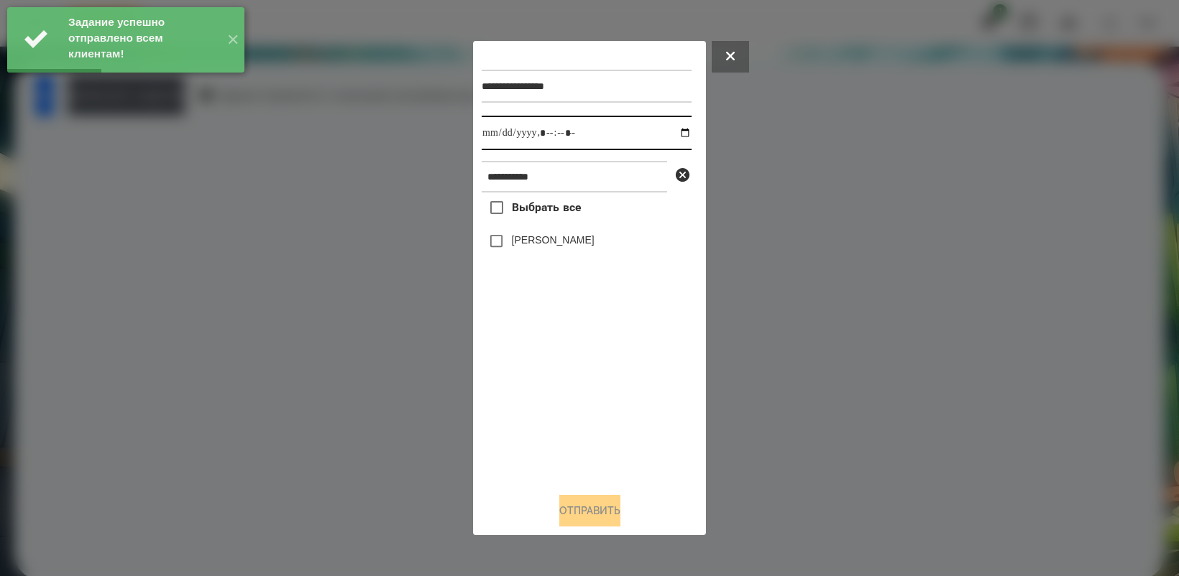
click at [673, 131] on input "datetime-local" at bounding box center [586, 133] width 210 height 34
type input "**********"
click at [601, 407] on div "Выбрать все [PERSON_NAME]" at bounding box center [586, 337] width 210 height 288
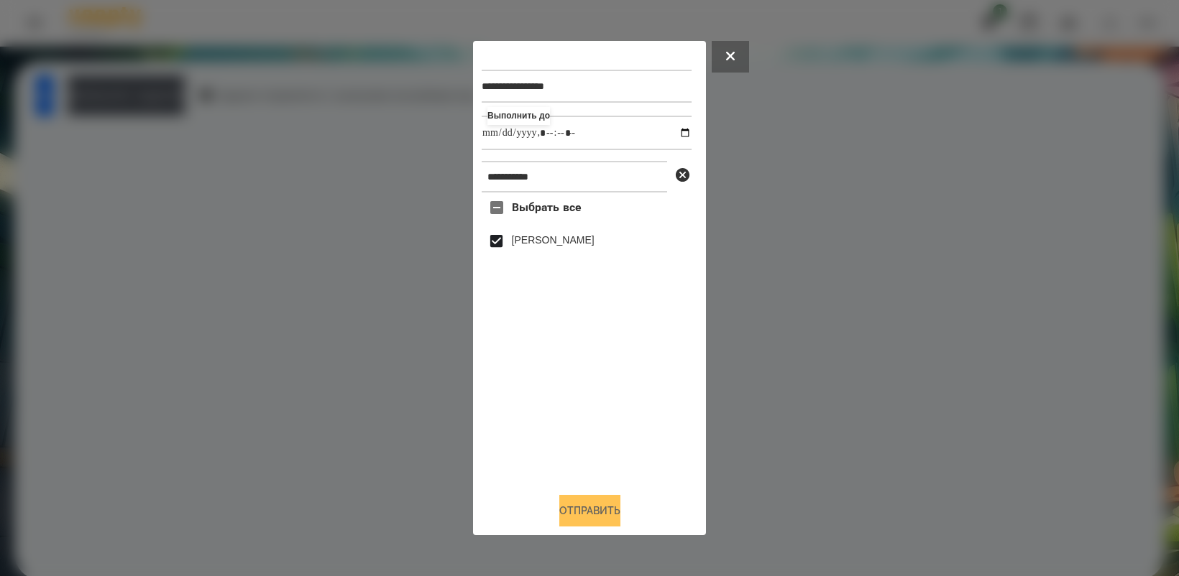
click at [604, 507] on button "Отправить" at bounding box center [589, 511] width 61 height 32
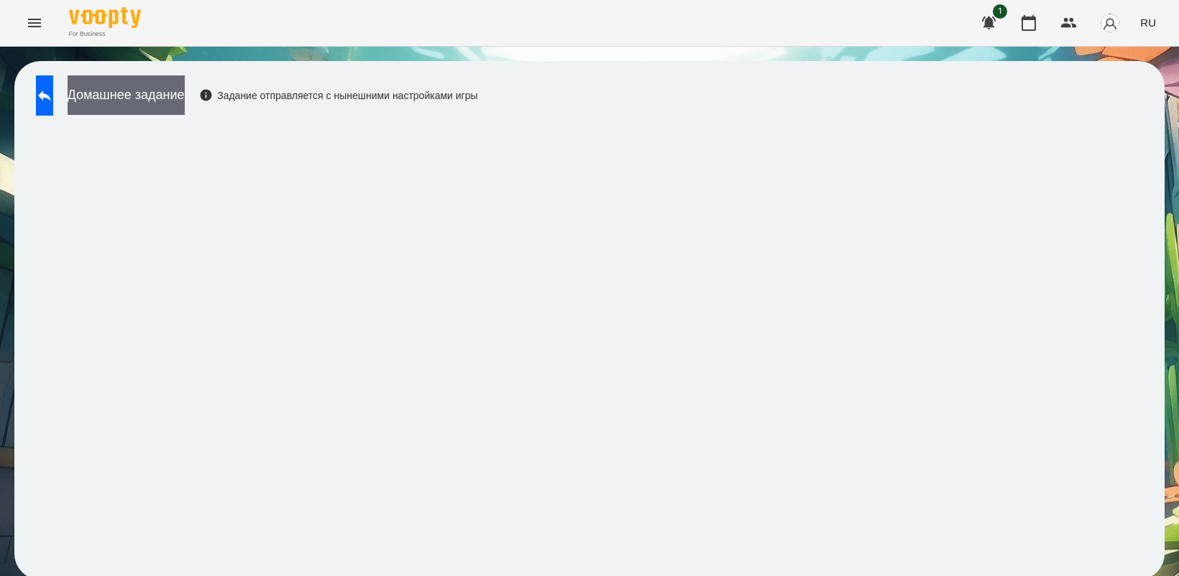
click at [137, 106] on button "Домашнее задание" at bounding box center [126, 95] width 117 height 40
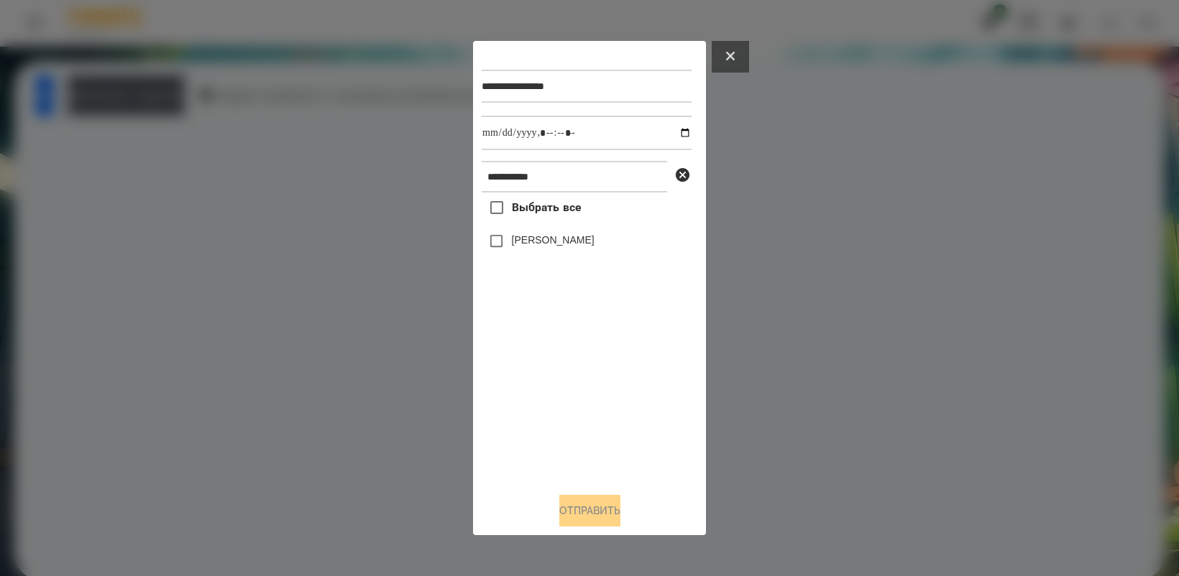
click at [737, 56] on button at bounding box center [729, 57] width 37 height 32
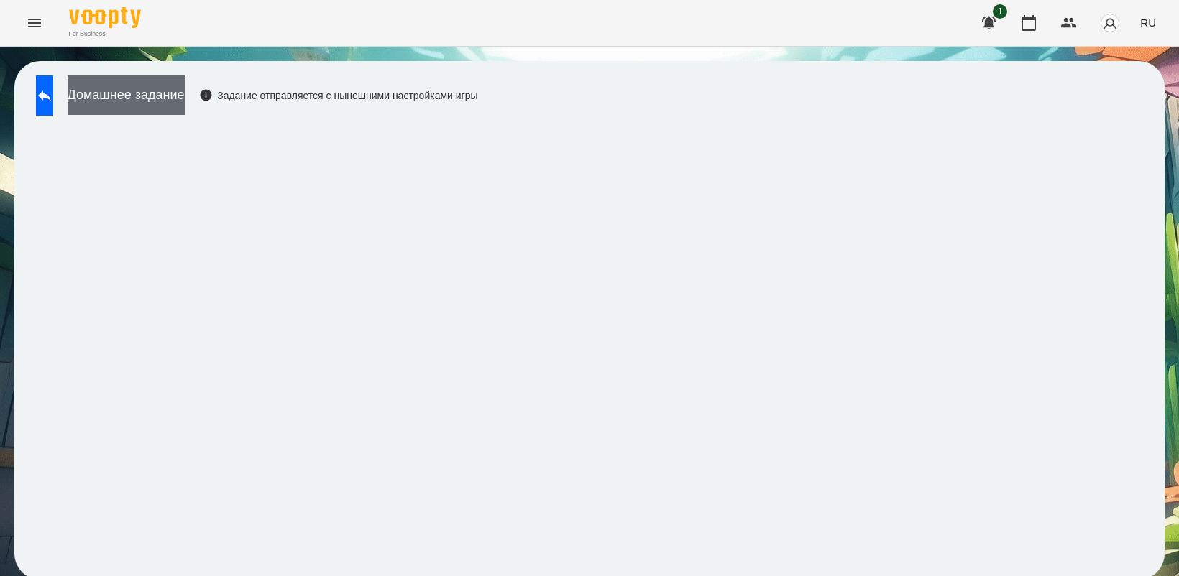
click at [185, 90] on button "Домашнее задание" at bounding box center [126, 95] width 117 height 40
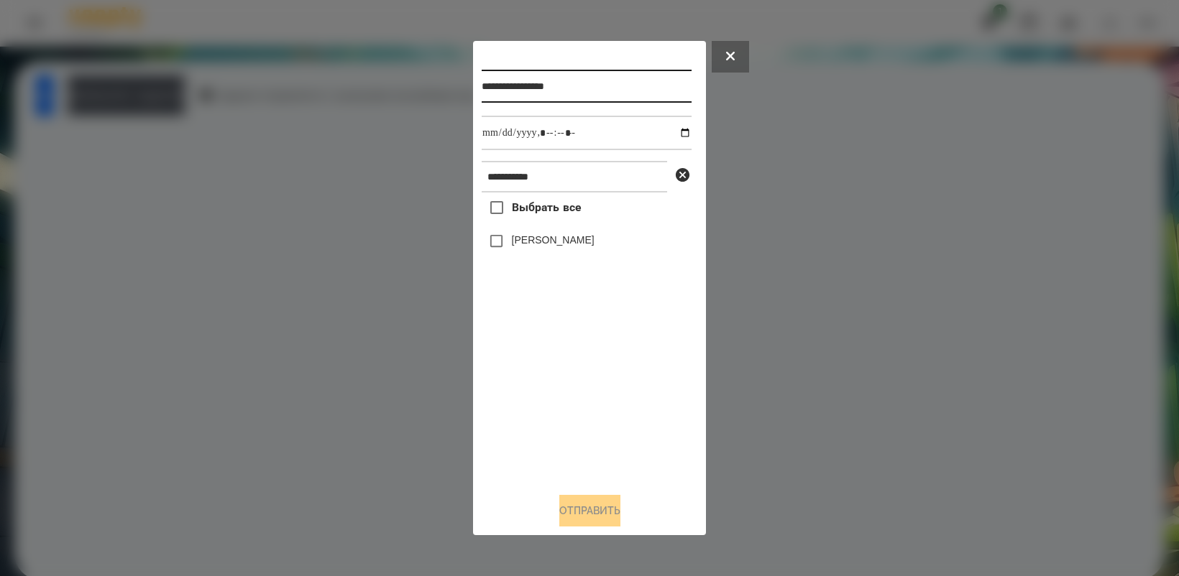
click at [598, 91] on input "**********" at bounding box center [586, 86] width 210 height 33
type input "**********"
click at [677, 132] on input "datetime-local" at bounding box center [586, 133] width 210 height 34
type input "**********"
drag, startPoint x: 599, startPoint y: 422, endPoint x: 528, endPoint y: 288, distance: 151.1
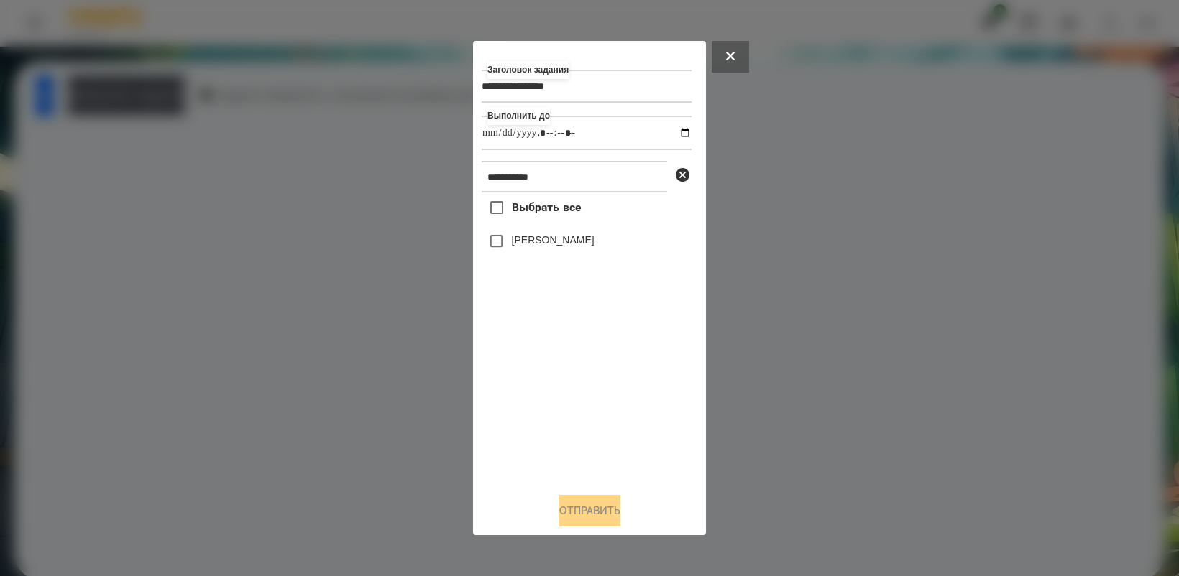
click at [597, 418] on div "Выбрать все [PERSON_NAME]" at bounding box center [586, 337] width 210 height 288
click at [608, 504] on button "Отправить" at bounding box center [589, 511] width 61 height 32
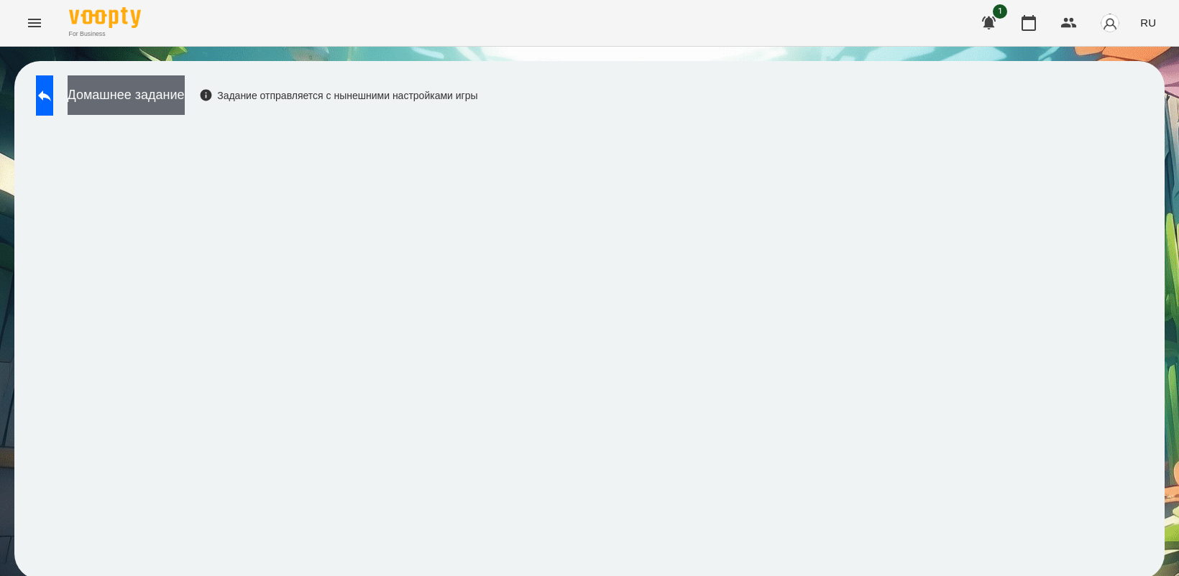
click at [176, 96] on button "Домашнее задание" at bounding box center [126, 95] width 117 height 40
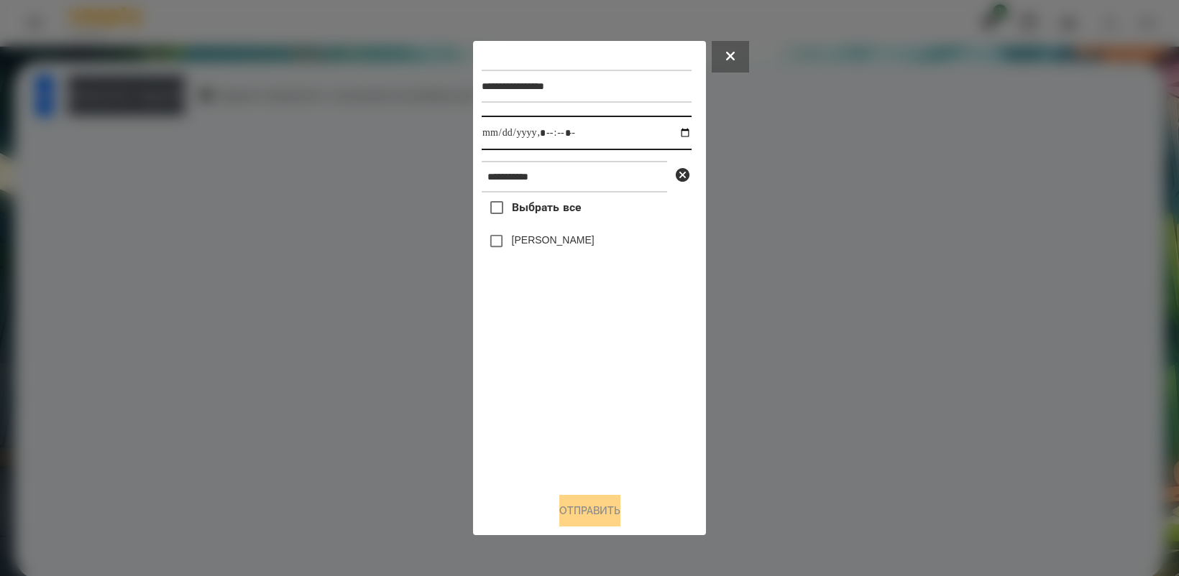
click at [676, 131] on input "datetime-local" at bounding box center [586, 133] width 210 height 34
type input "**********"
click at [553, 392] on div "Выбрать все [PERSON_NAME]" at bounding box center [586, 337] width 210 height 288
click at [591, 520] on button "Отправить" at bounding box center [589, 511] width 61 height 32
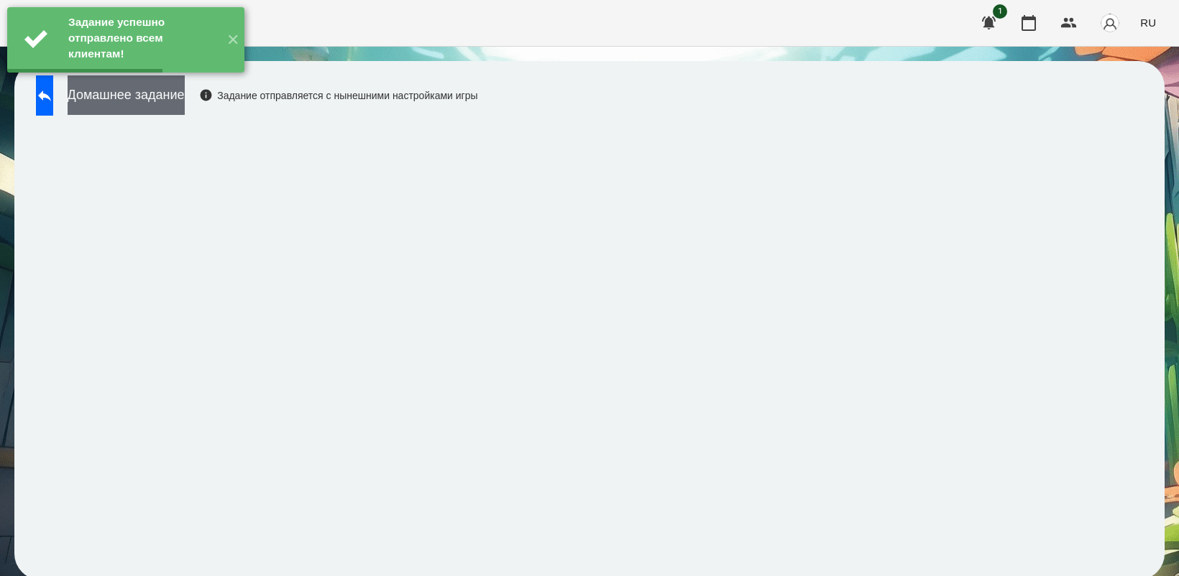
click at [170, 104] on button "Домашнее задание" at bounding box center [126, 95] width 117 height 40
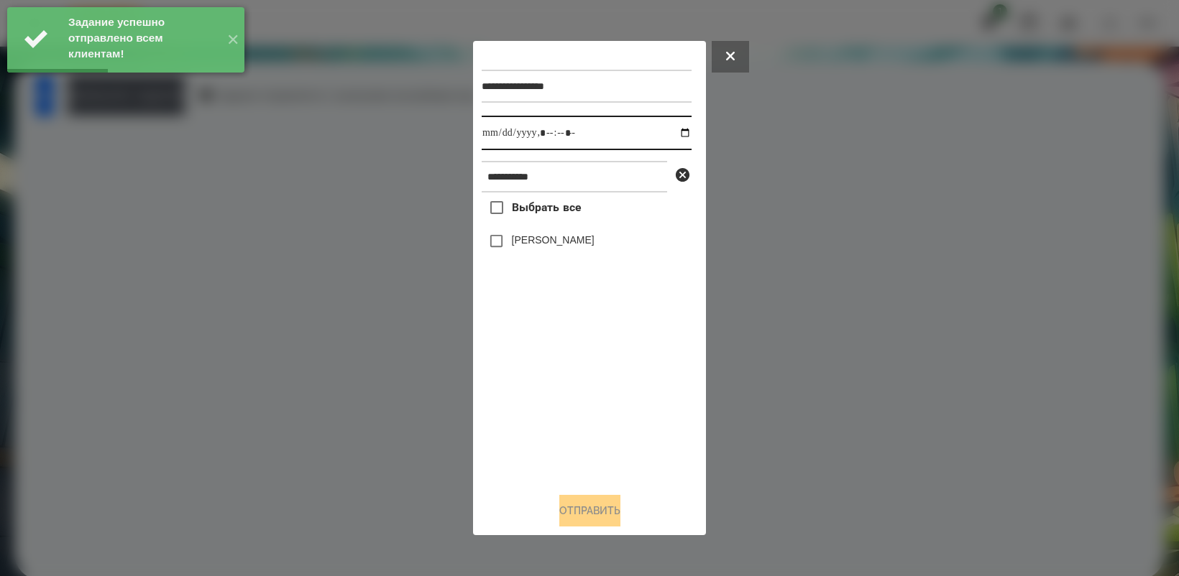
click at [676, 129] on input "datetime-local" at bounding box center [586, 133] width 210 height 34
click at [573, 418] on div "Выбрать все [PERSON_NAME]" at bounding box center [586, 337] width 210 height 288
type input "**********"
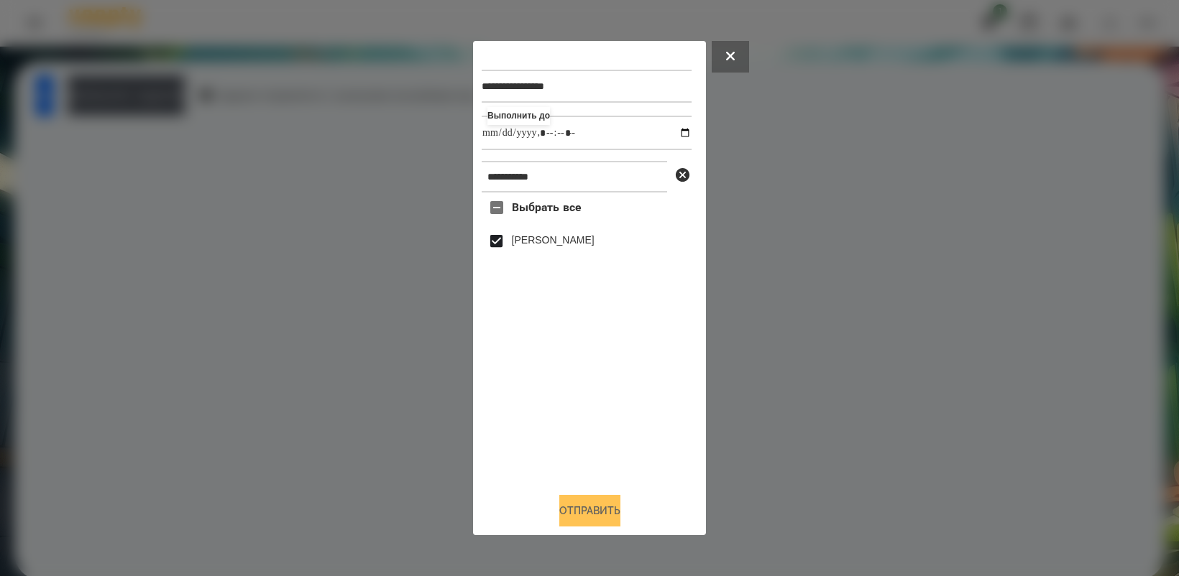
drag, startPoint x: 595, startPoint y: 518, endPoint x: 604, endPoint y: 517, distance: 9.4
click at [595, 517] on button "Отправить" at bounding box center [589, 511] width 61 height 32
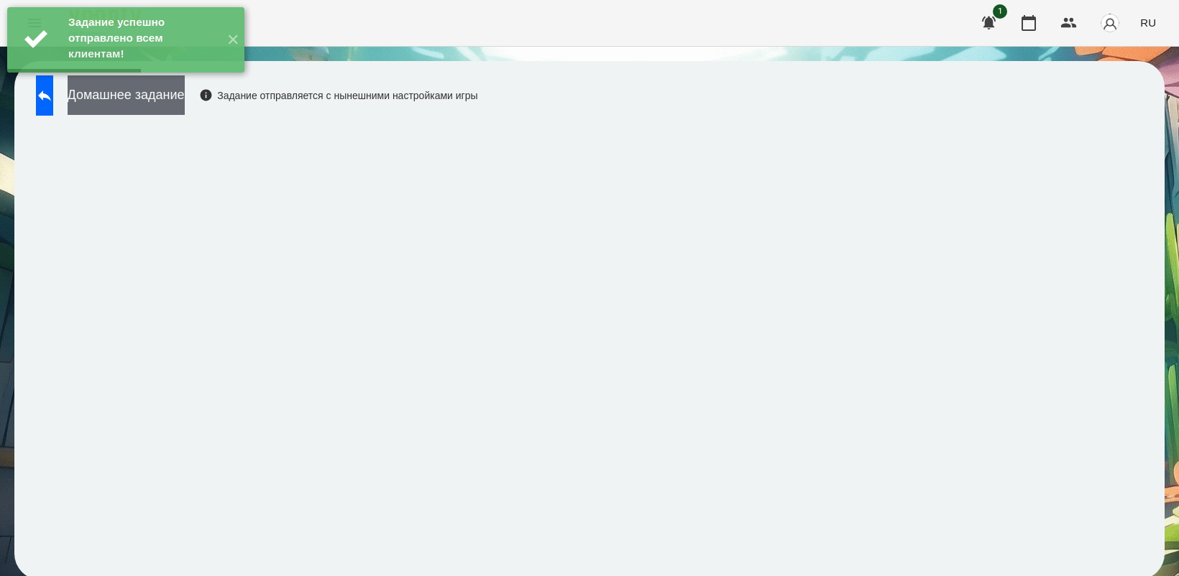
click at [183, 88] on button "Домашнее задание" at bounding box center [126, 95] width 117 height 40
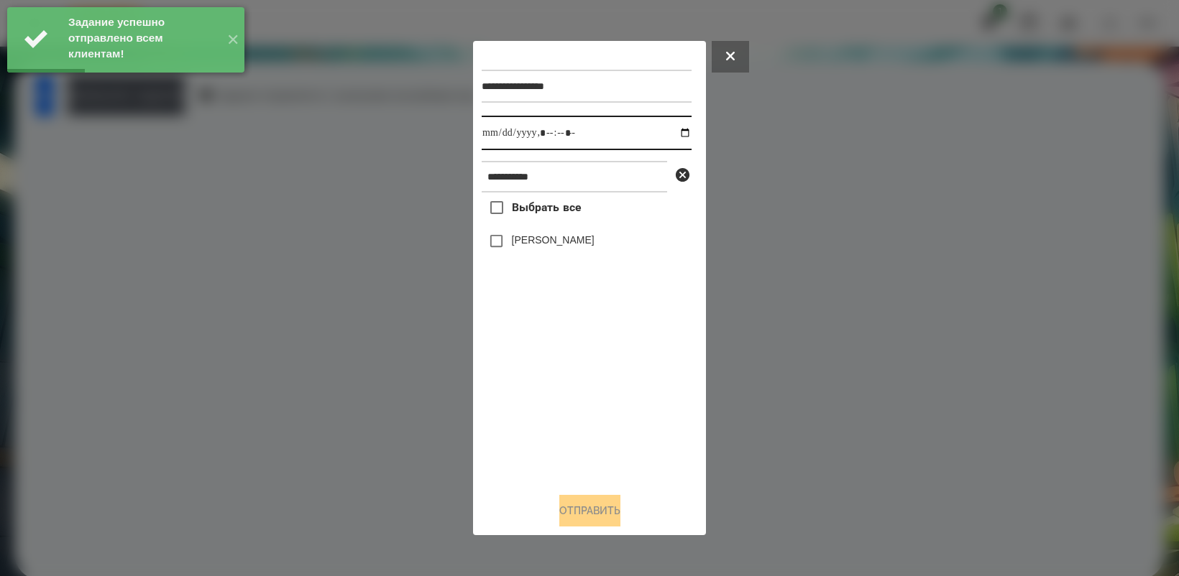
click at [678, 132] on input "datetime-local" at bounding box center [586, 133] width 210 height 34
type input "**********"
click at [568, 400] on div "Выбрать все [PERSON_NAME]" at bounding box center [586, 337] width 210 height 288
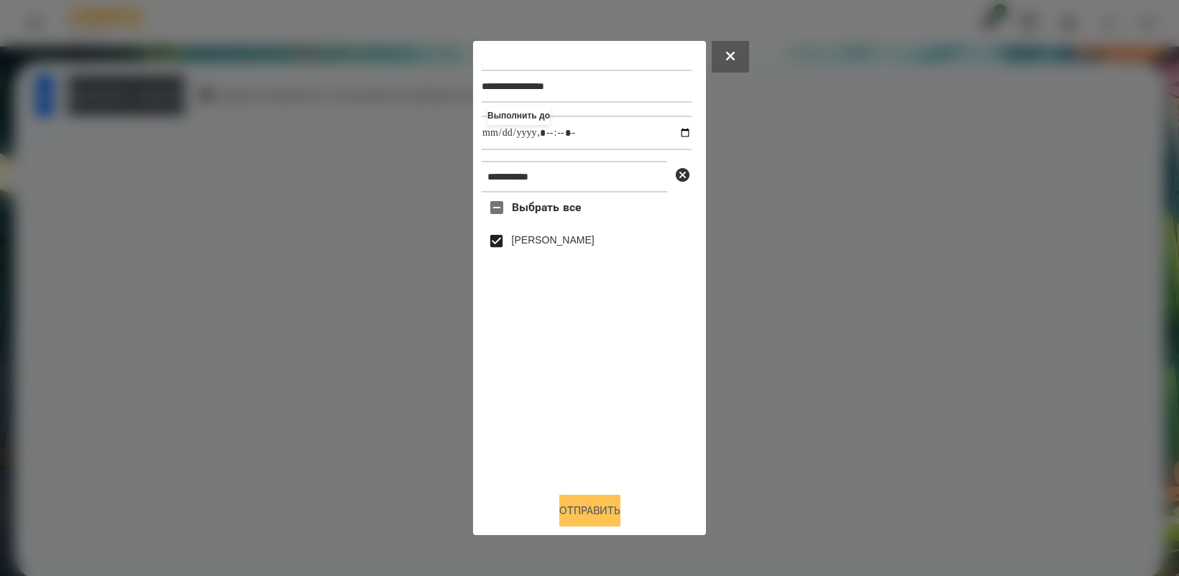
click at [576, 517] on button "Отправить" at bounding box center [589, 511] width 61 height 32
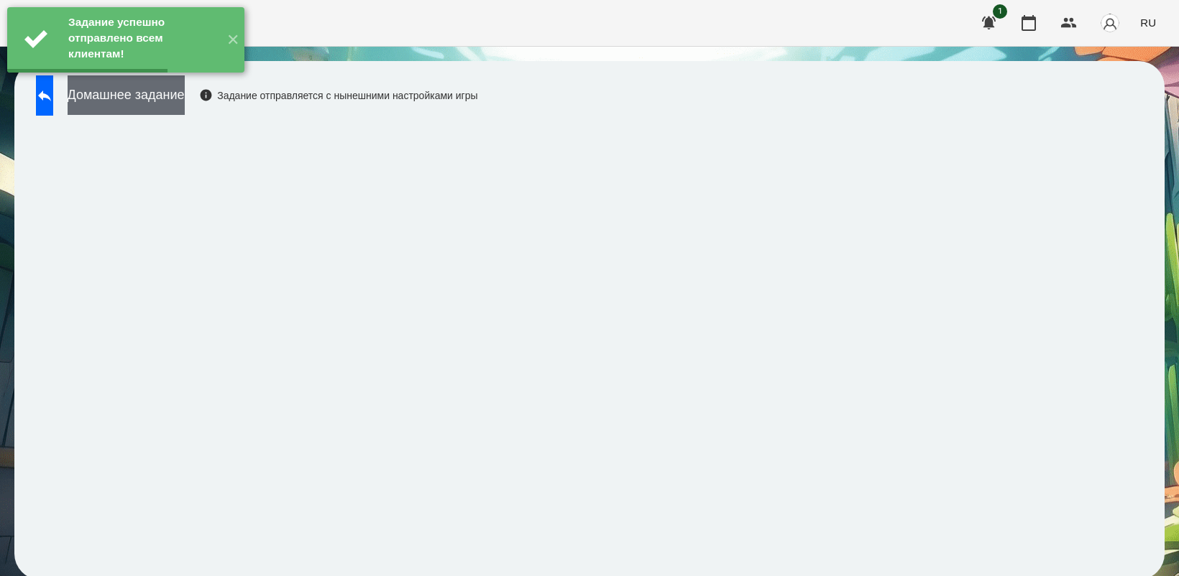
click at [185, 105] on button "Домашнее задание" at bounding box center [126, 95] width 117 height 40
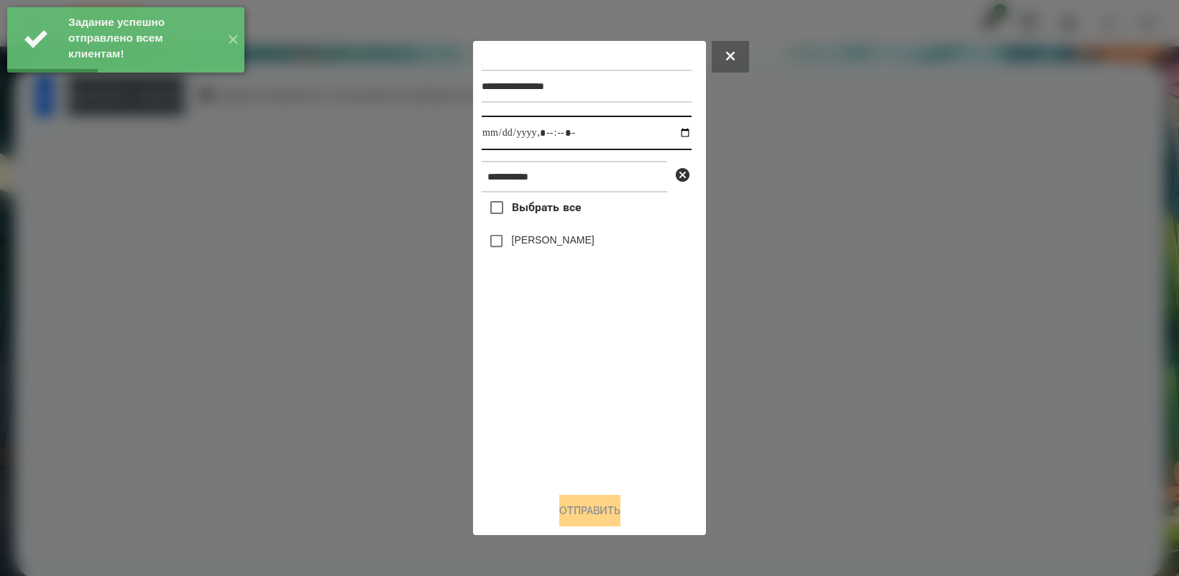
click at [673, 131] on input "datetime-local" at bounding box center [586, 133] width 210 height 34
type input "**********"
click at [593, 415] on div "Выбрать все [PERSON_NAME]" at bounding box center [586, 337] width 210 height 288
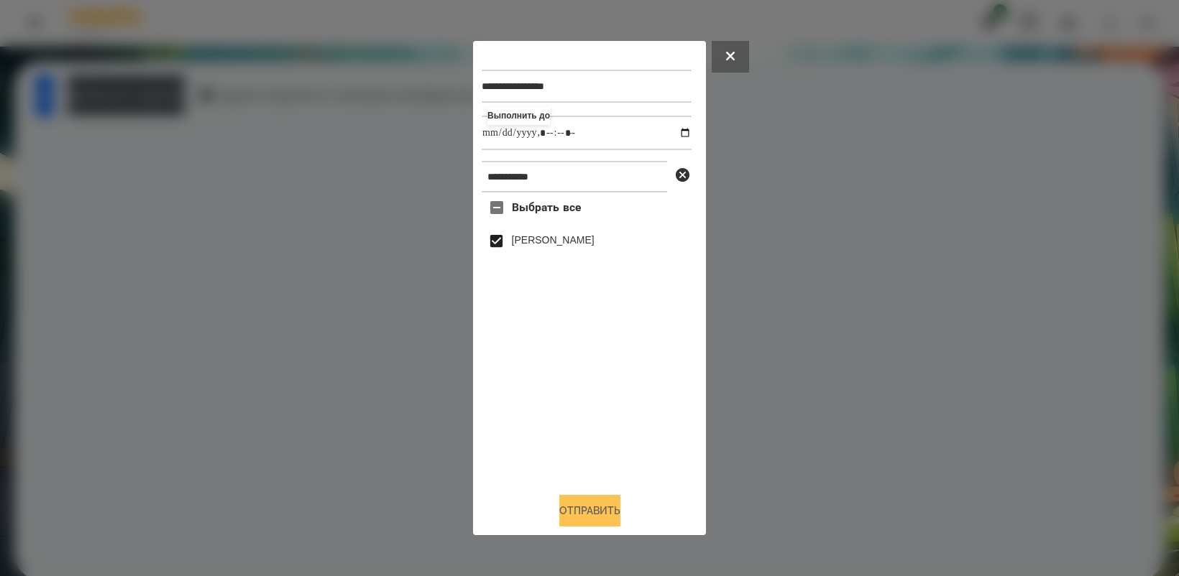
click at [611, 520] on button "Отправить" at bounding box center [589, 511] width 61 height 32
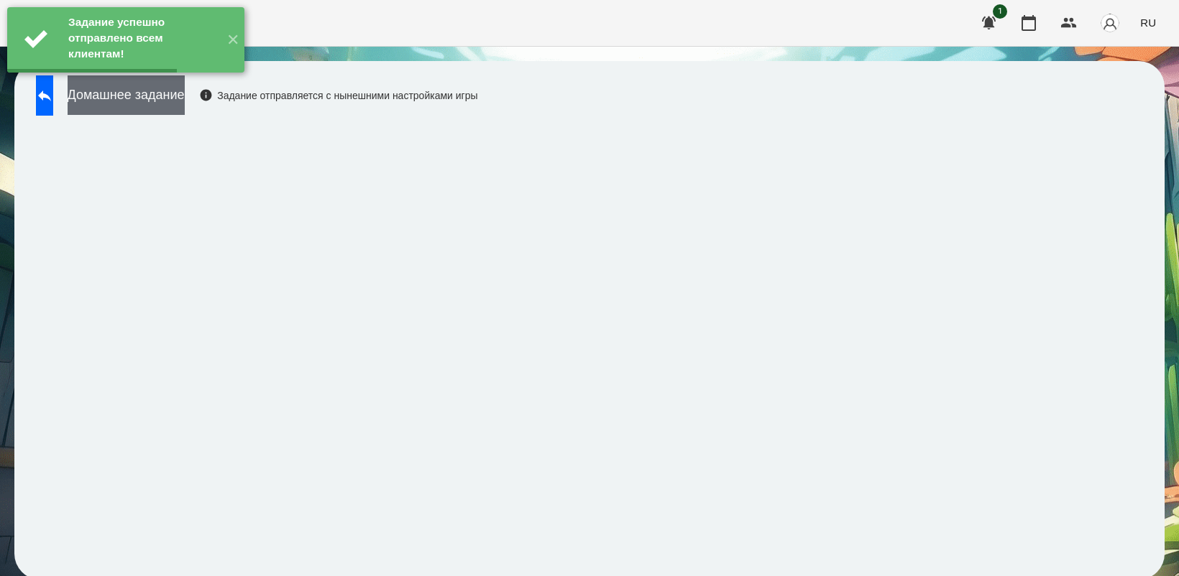
click at [155, 104] on button "Домашнее задание" at bounding box center [126, 95] width 117 height 40
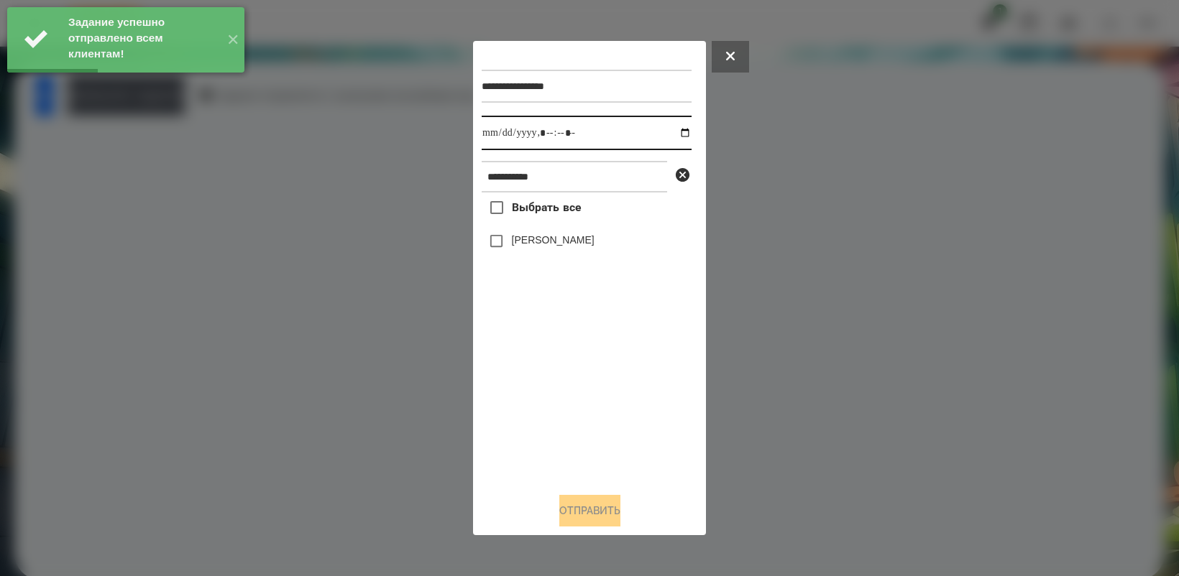
click at [678, 133] on input "datetime-local" at bounding box center [586, 133] width 210 height 34
type input "**********"
click at [576, 399] on div "Выбрать все [PERSON_NAME]" at bounding box center [586, 337] width 210 height 288
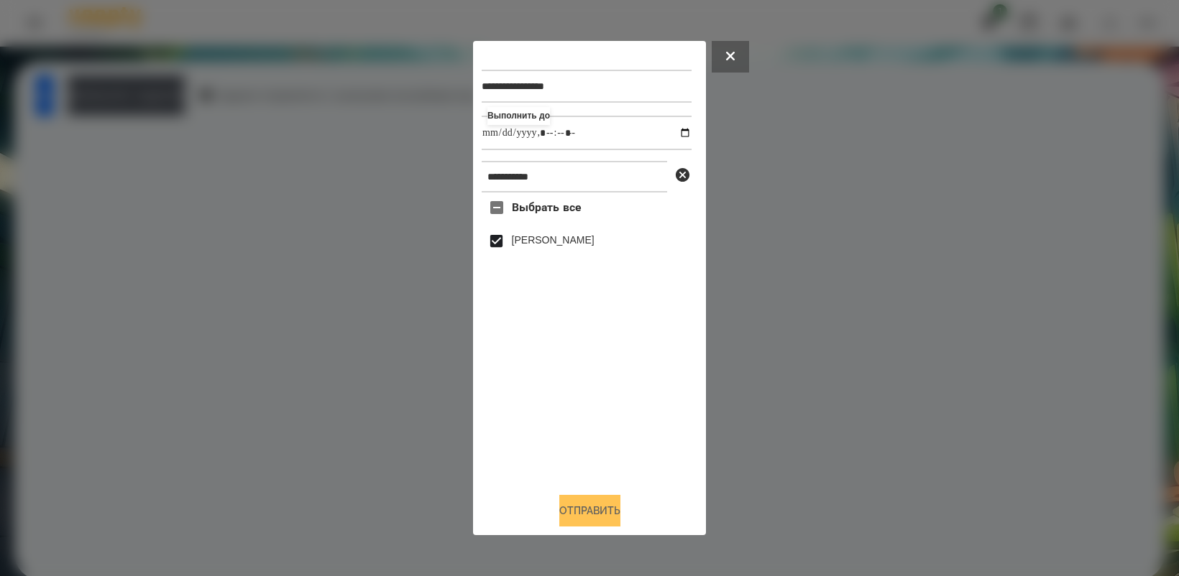
click at [608, 515] on button "Отправить" at bounding box center [589, 511] width 61 height 32
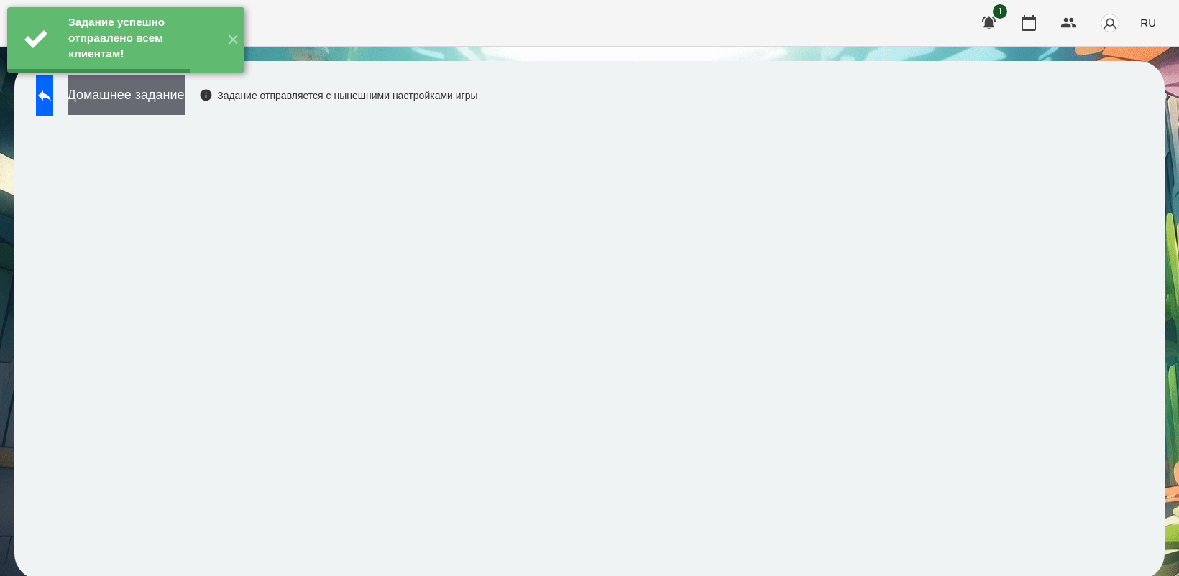
click at [178, 93] on button "Домашнее задание" at bounding box center [126, 95] width 117 height 40
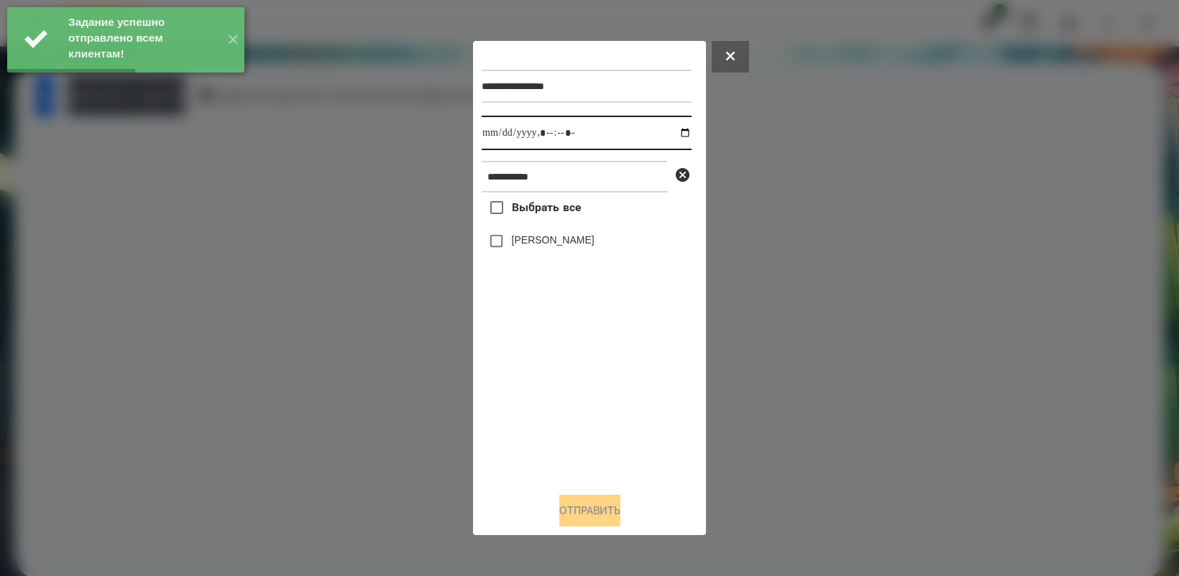
click at [674, 135] on input "datetime-local" at bounding box center [586, 133] width 210 height 34
type input "**********"
click at [559, 417] on div "Выбрать все [PERSON_NAME]" at bounding box center [586, 337] width 210 height 288
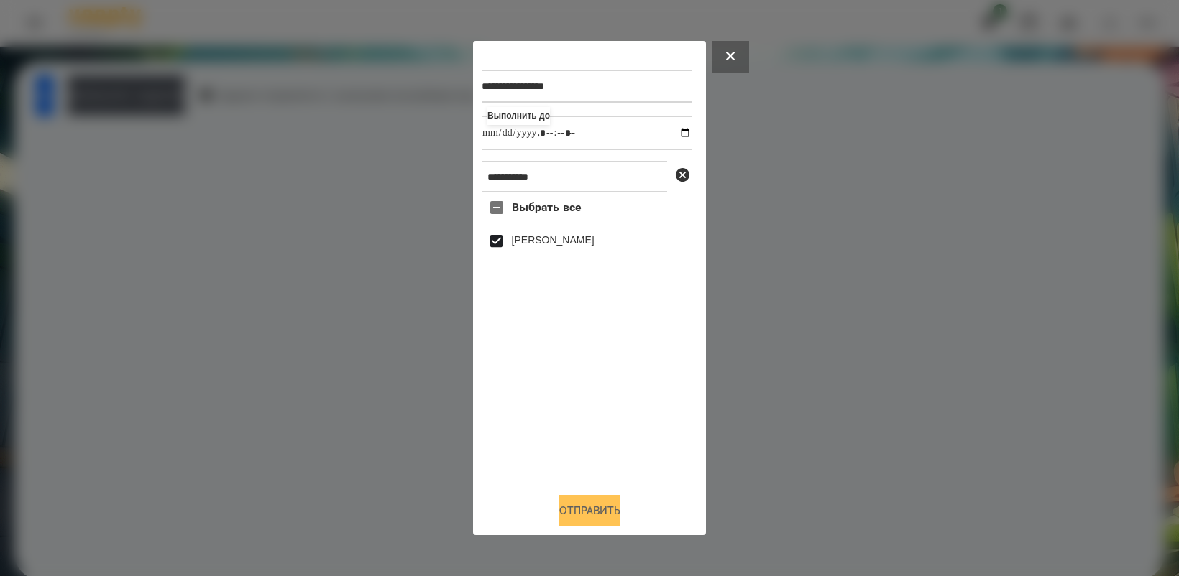
click at [591, 515] on button "Отправить" at bounding box center [589, 511] width 61 height 32
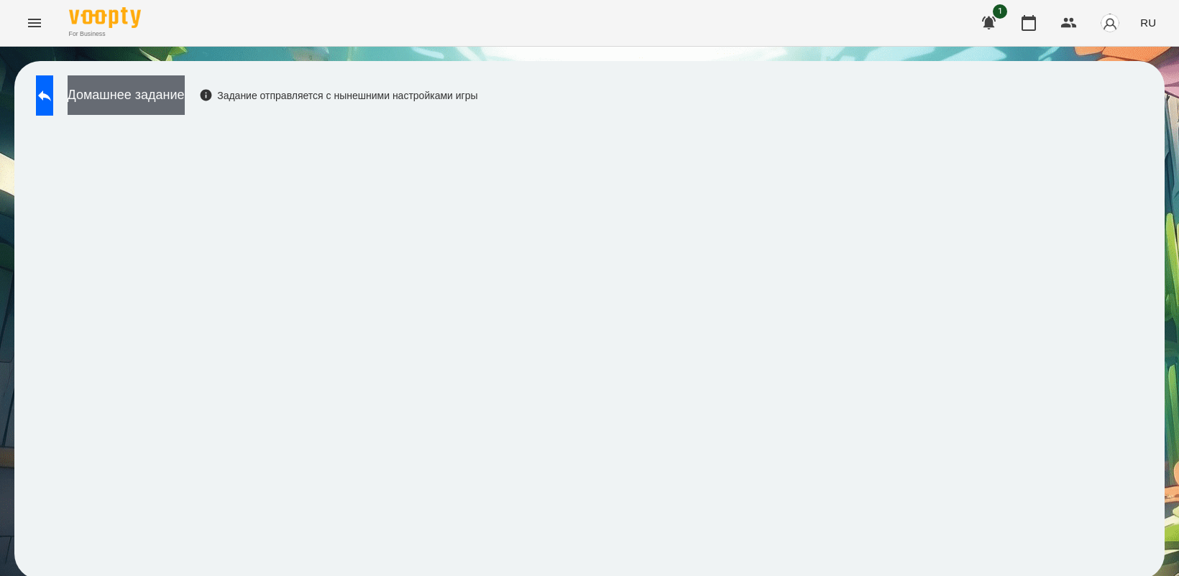
click at [162, 79] on button "Домашнее задание" at bounding box center [126, 95] width 117 height 40
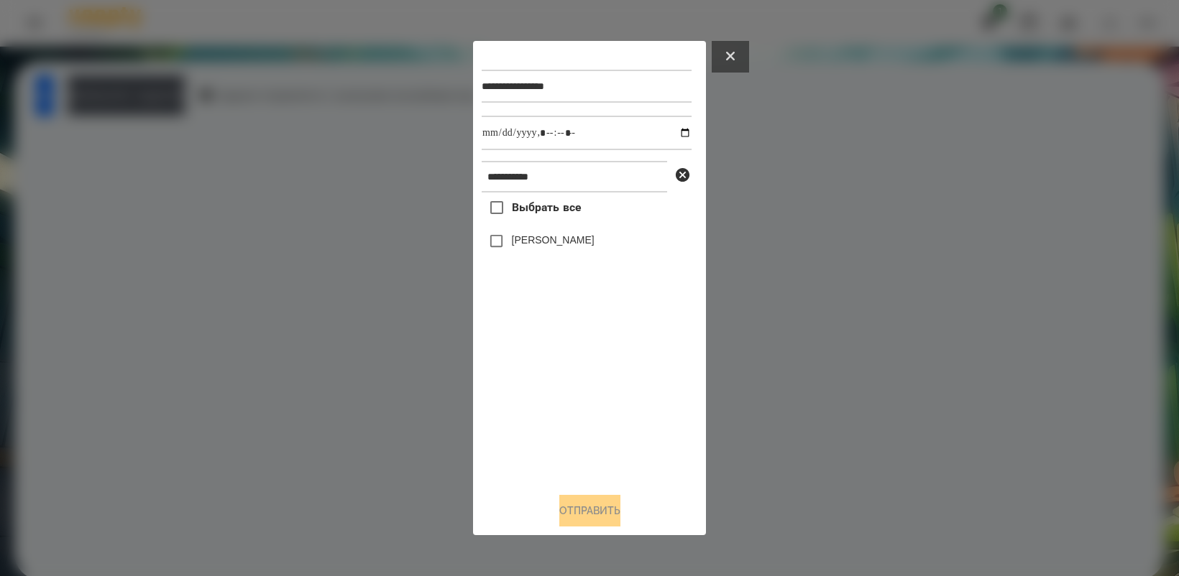
click at [738, 47] on button at bounding box center [729, 57] width 37 height 32
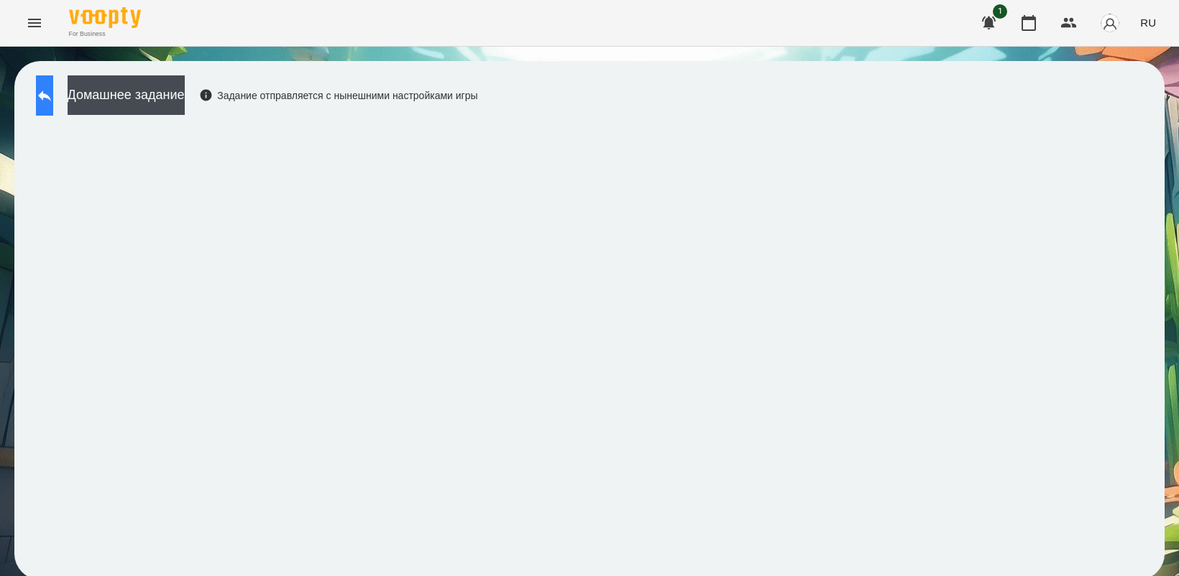
click at [50, 94] on icon at bounding box center [44, 95] width 17 height 17
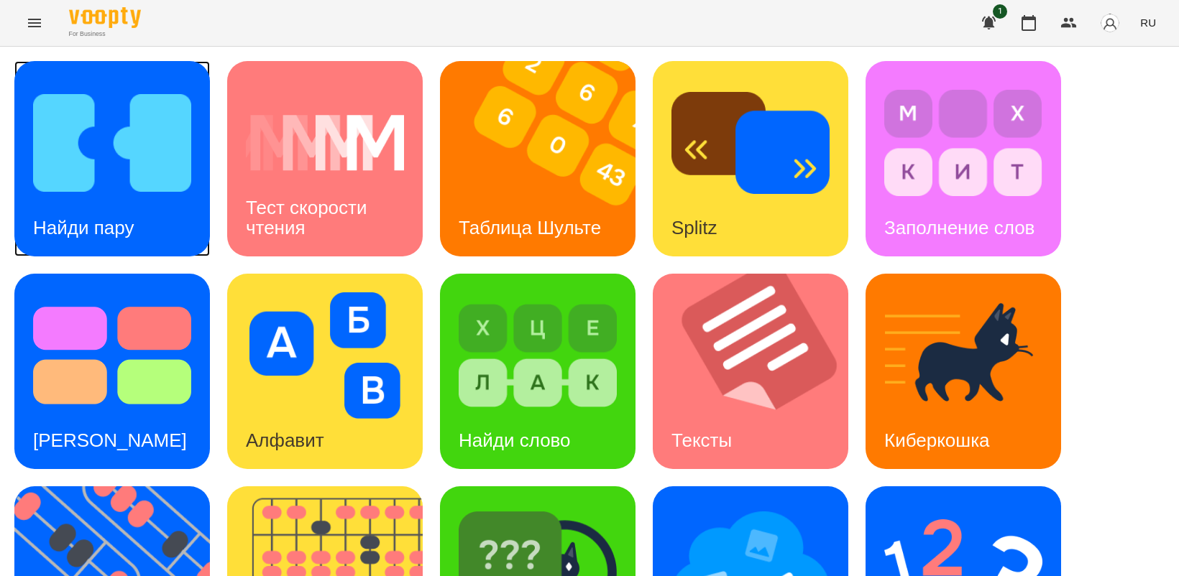
click at [142, 235] on div "Найди пару" at bounding box center [83, 228] width 138 height 57
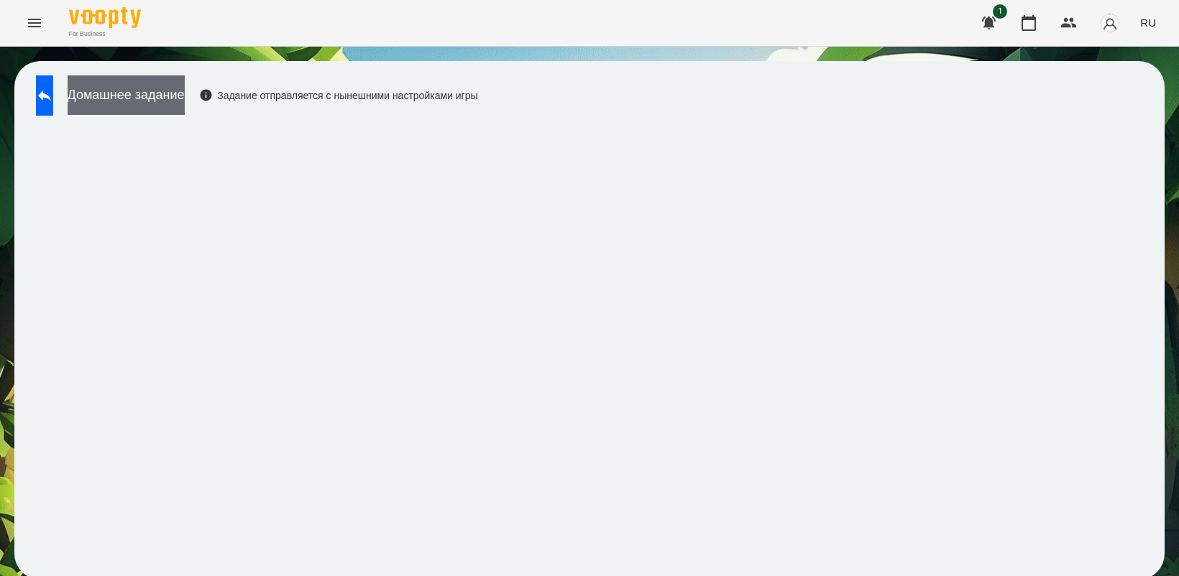
click at [157, 88] on button "Домашнее задание" at bounding box center [126, 95] width 117 height 40
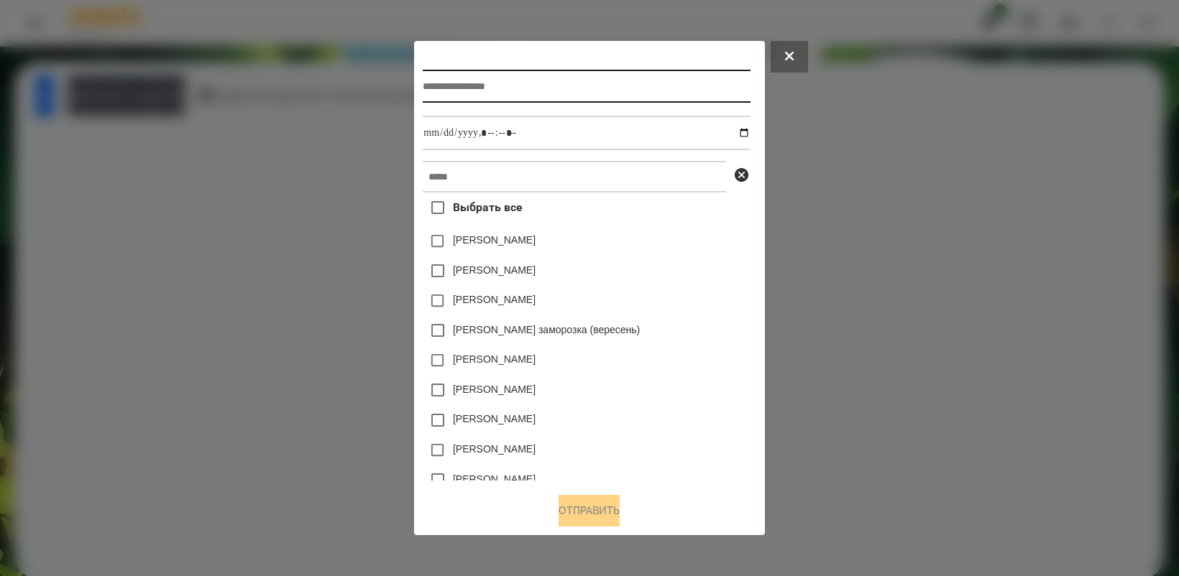
click at [479, 95] on input "text" at bounding box center [586, 86] width 327 height 33
type input "**********"
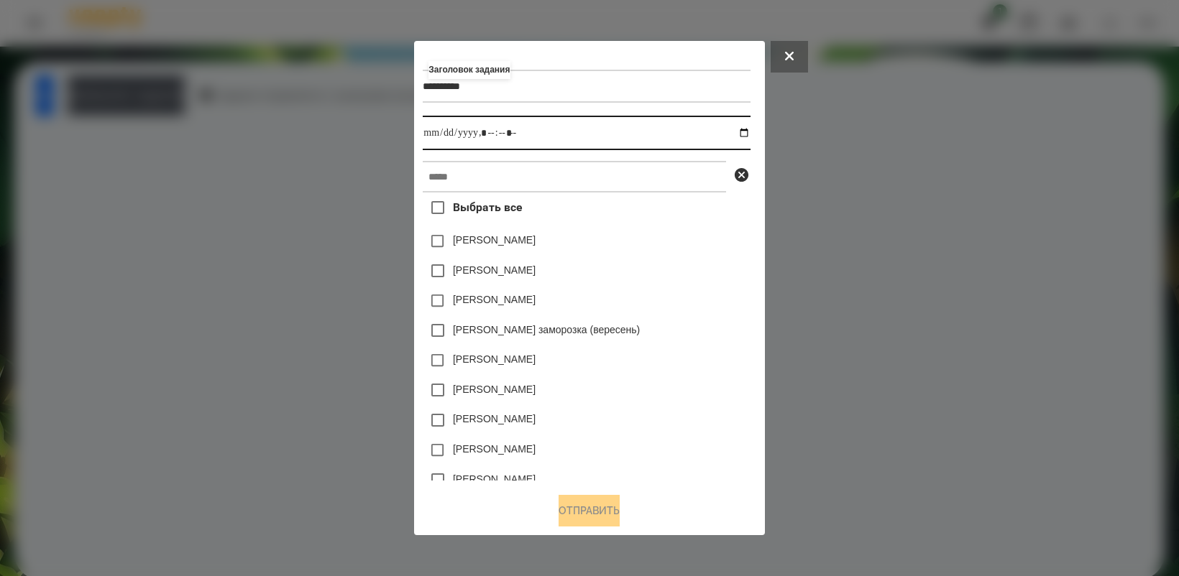
click at [750, 130] on input "datetime-local" at bounding box center [586, 133] width 327 height 34
drag, startPoint x: 650, startPoint y: 334, endPoint x: 663, endPoint y: 397, distance: 63.7
click at [663, 397] on div "[PERSON_NAME]" at bounding box center [586, 390] width 327 height 30
click at [750, 133] on input "datetime-local" at bounding box center [586, 133] width 327 height 34
type input "**********"
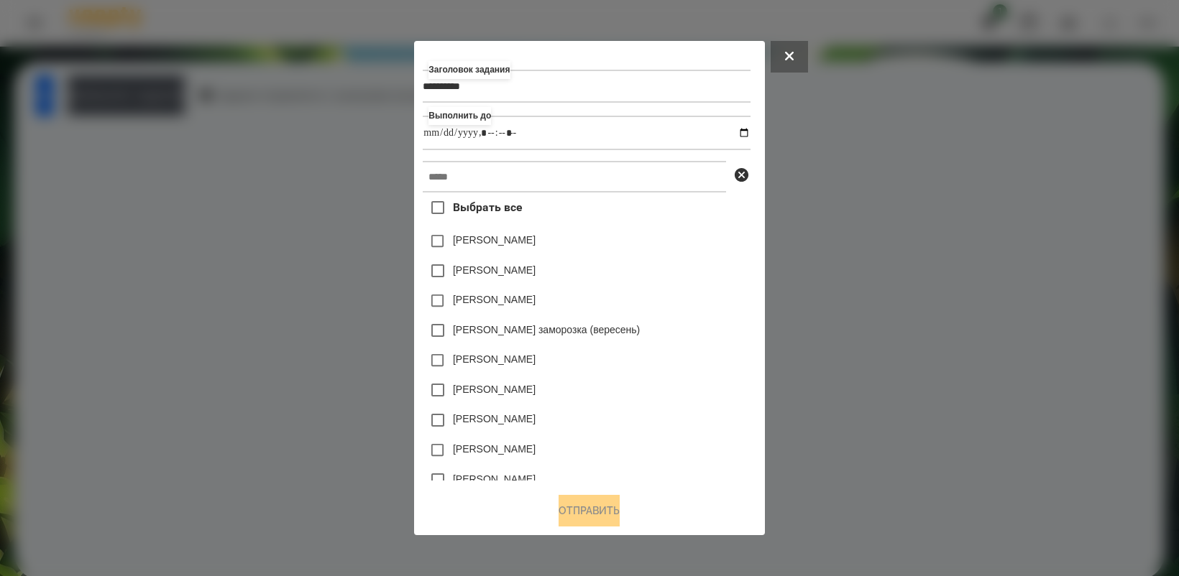
click at [684, 415] on div "[PERSON_NAME]" at bounding box center [586, 420] width 327 height 30
click at [509, 180] on input "text" at bounding box center [574, 177] width 303 height 32
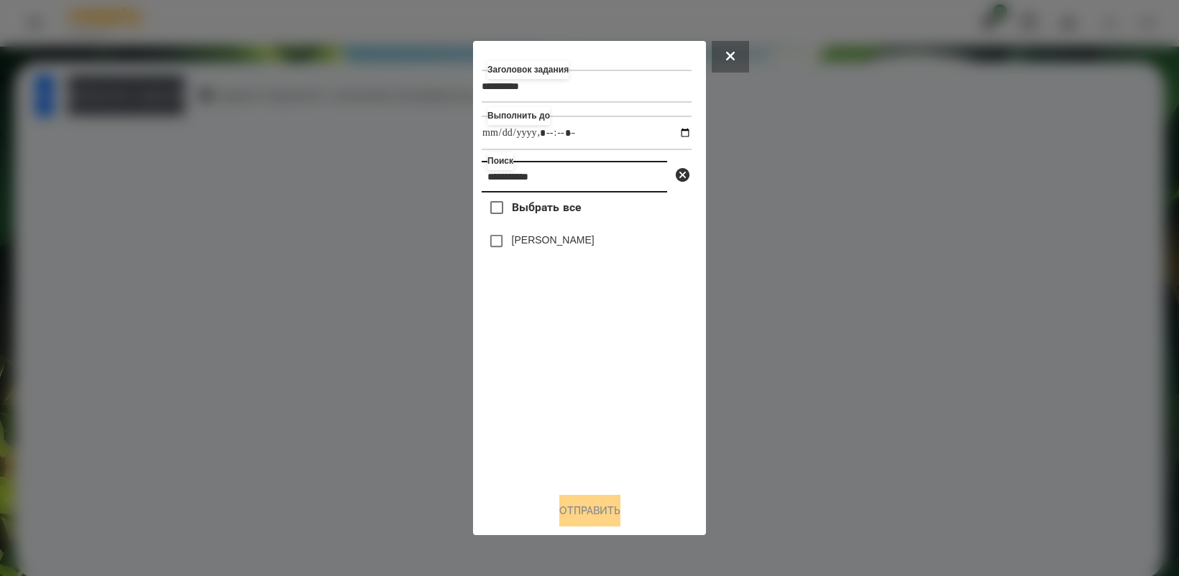
type input "**********"
click at [611, 507] on button "Отправить" at bounding box center [589, 511] width 61 height 32
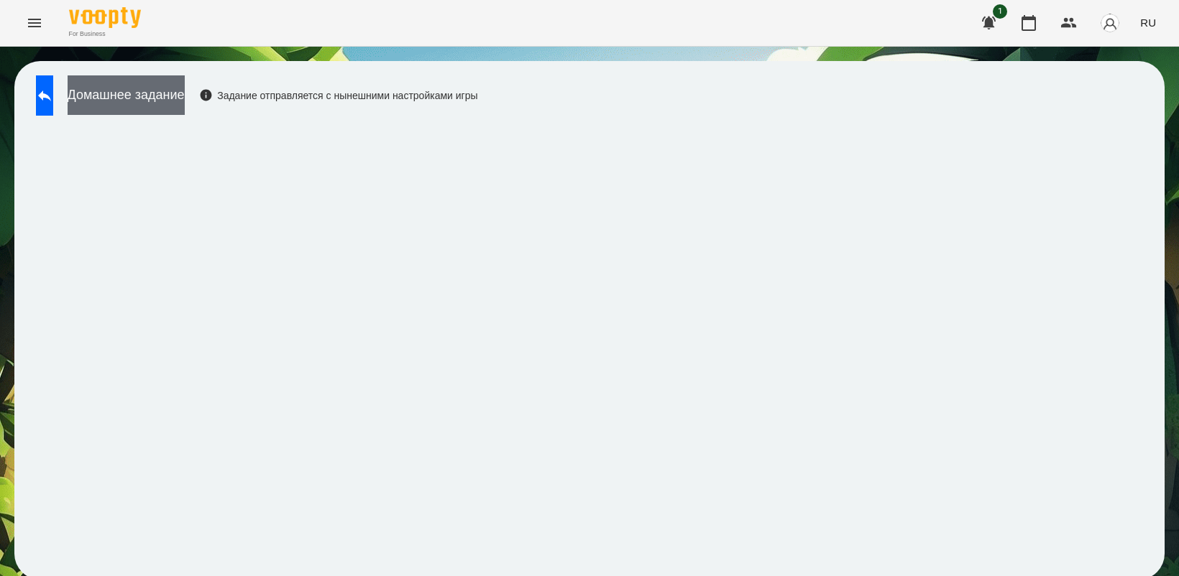
click at [164, 98] on button "Домашнее задание" at bounding box center [126, 95] width 117 height 40
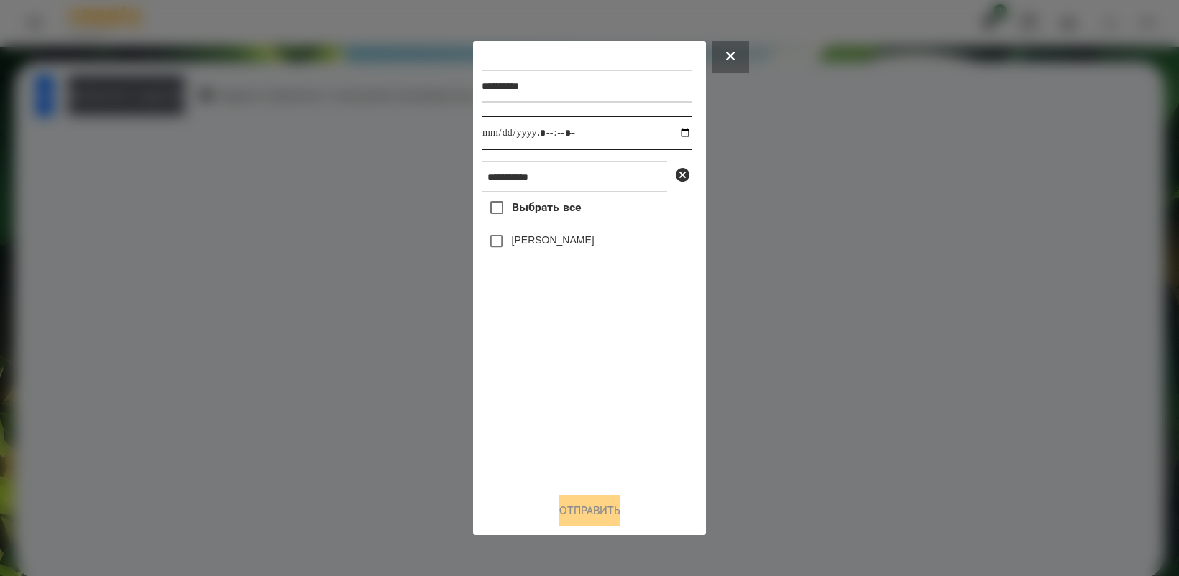
click at [672, 129] on input "datetime-local" at bounding box center [586, 133] width 210 height 34
drag, startPoint x: 569, startPoint y: 396, endPoint x: 514, endPoint y: 292, distance: 117.3
click at [569, 396] on div "Выбрать все [PERSON_NAME]" at bounding box center [586, 337] width 210 height 288
type input "**********"
click at [620, 512] on button "Отправить" at bounding box center [589, 511] width 61 height 32
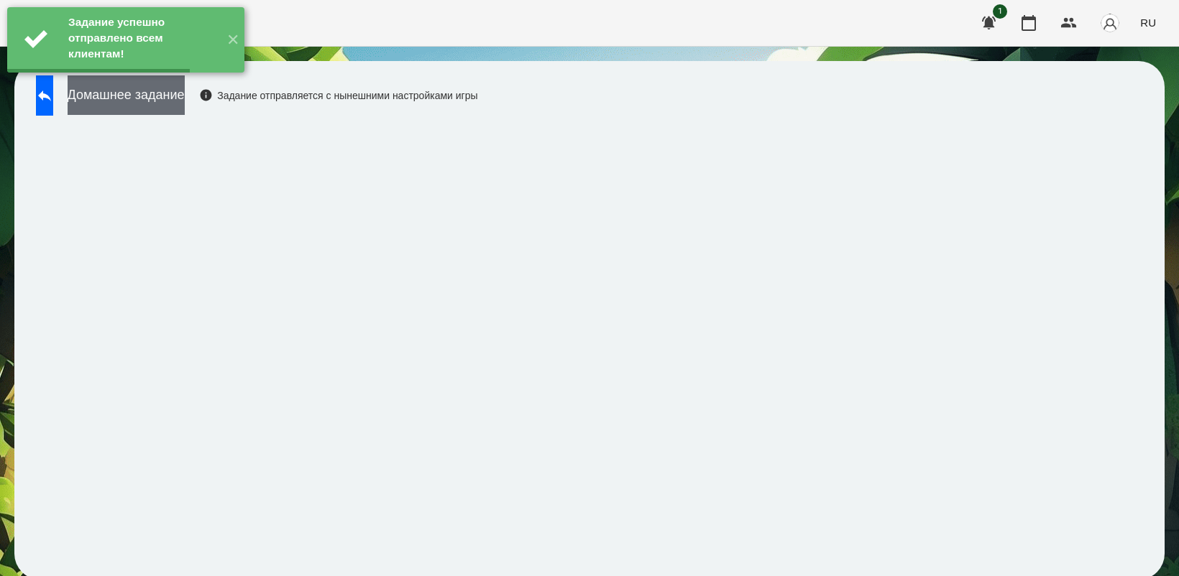
click at [185, 103] on button "Домашнее задание" at bounding box center [126, 95] width 117 height 40
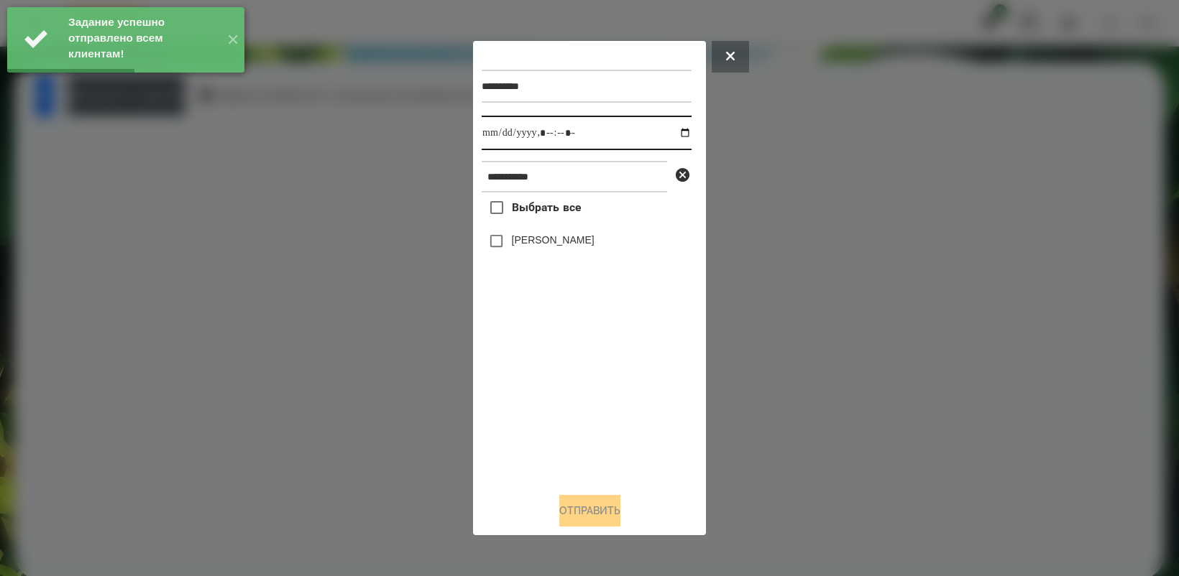
click at [673, 129] on input "datetime-local" at bounding box center [586, 133] width 210 height 34
type input "**********"
click at [544, 365] on div "Выбрать все [PERSON_NAME]" at bounding box center [586, 337] width 210 height 288
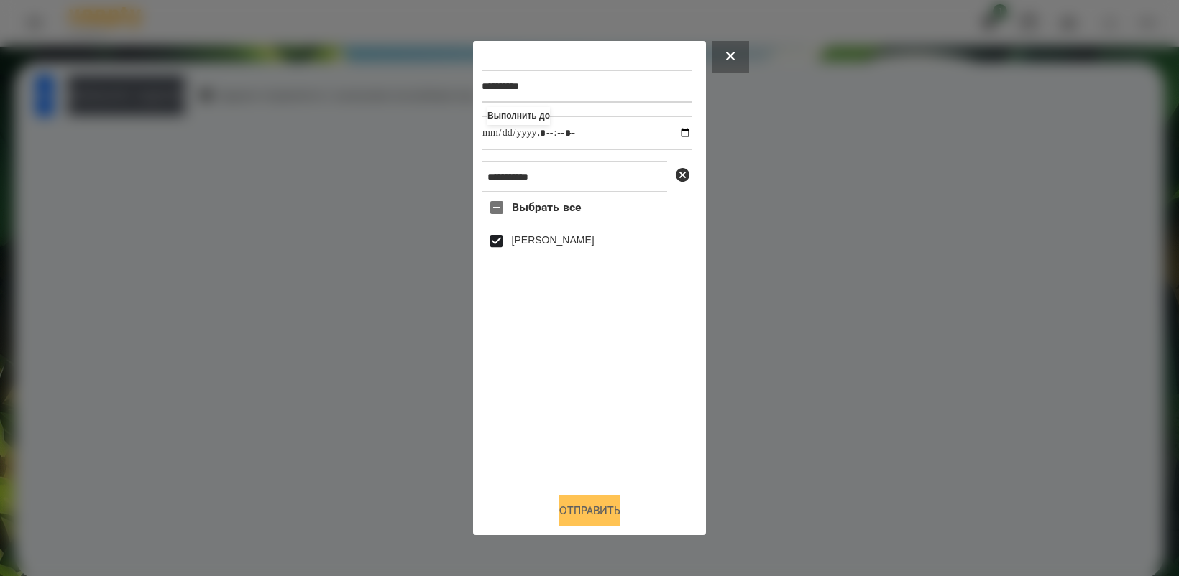
click at [598, 518] on button "Отправить" at bounding box center [589, 511] width 61 height 32
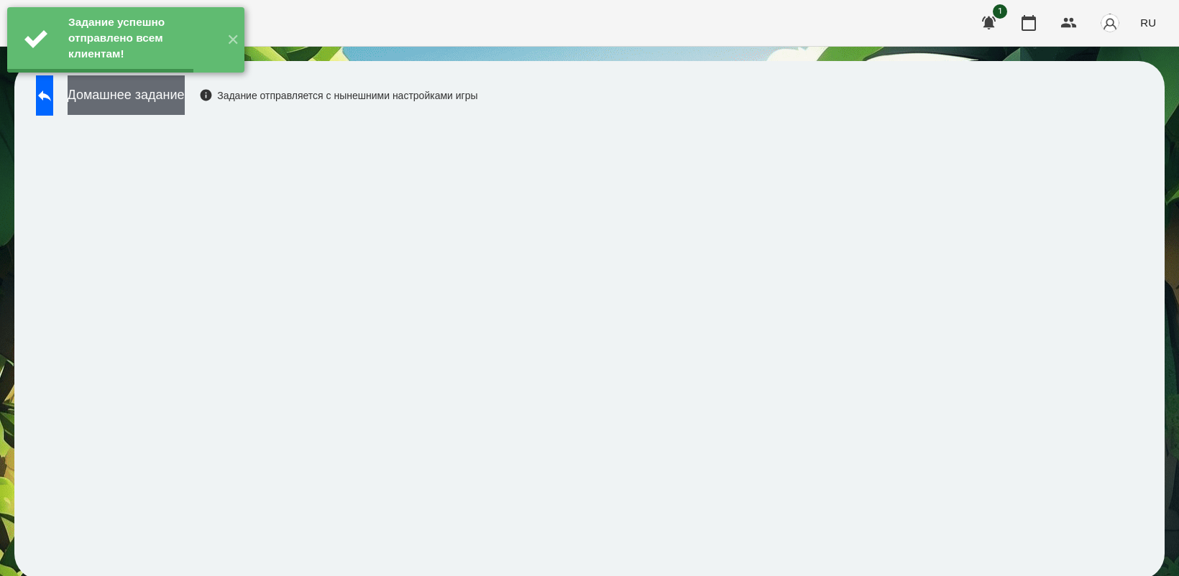
click at [185, 109] on button "Домашнее задание" at bounding box center [126, 95] width 117 height 40
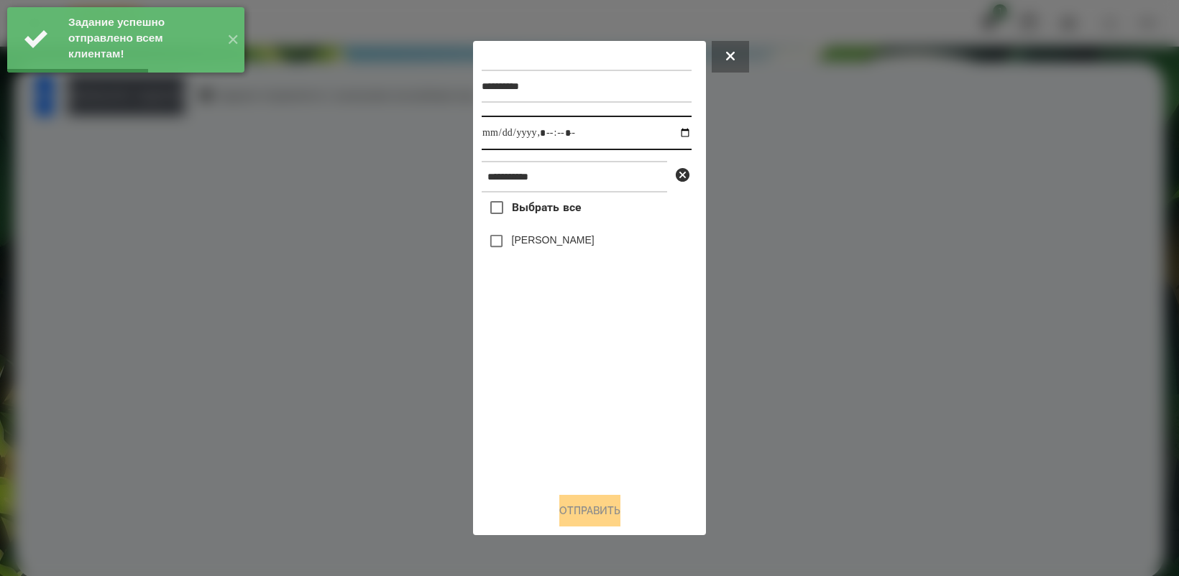
click at [673, 131] on input "datetime-local" at bounding box center [586, 133] width 210 height 34
type input "**********"
click at [583, 385] on div "Выбрать все [PERSON_NAME]" at bounding box center [586, 337] width 210 height 288
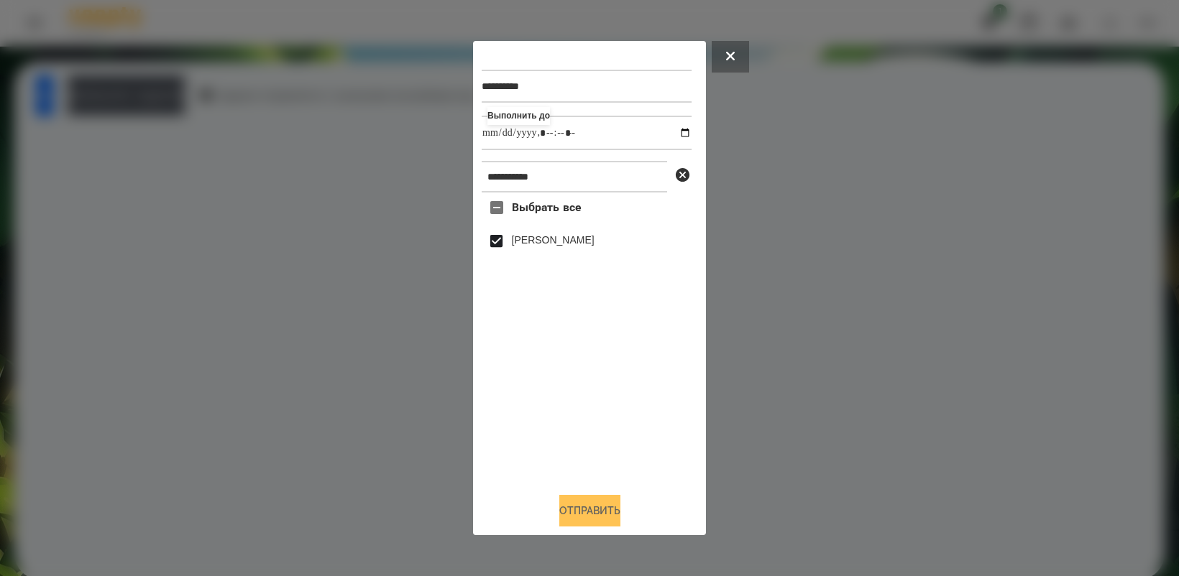
click at [578, 512] on button "Отправить" at bounding box center [589, 511] width 61 height 32
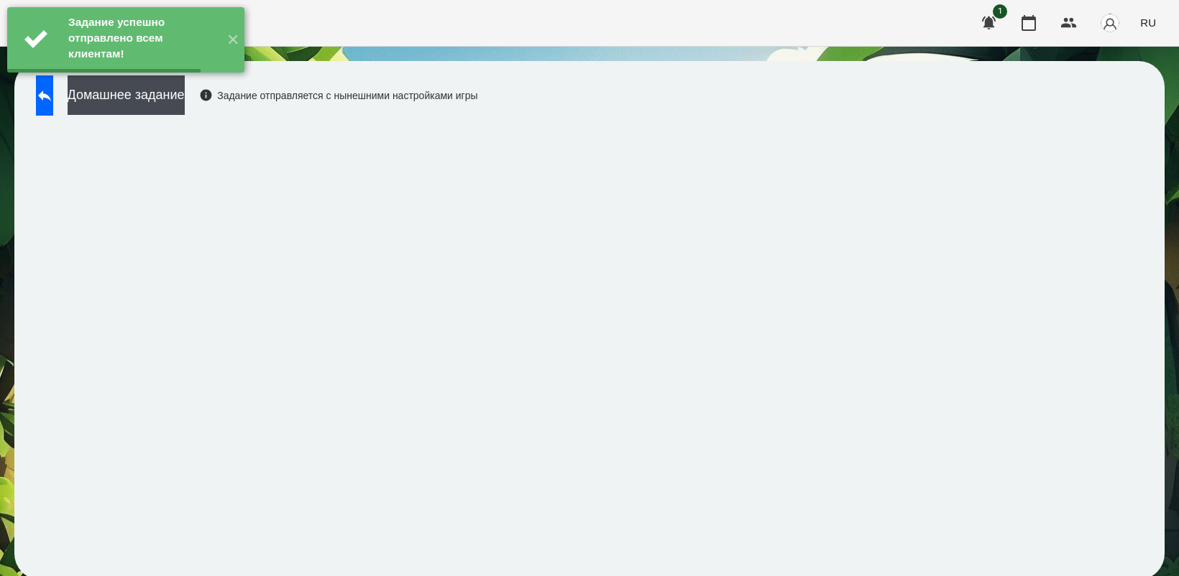
click at [185, 101] on button "Домашнее задание" at bounding box center [126, 95] width 117 height 40
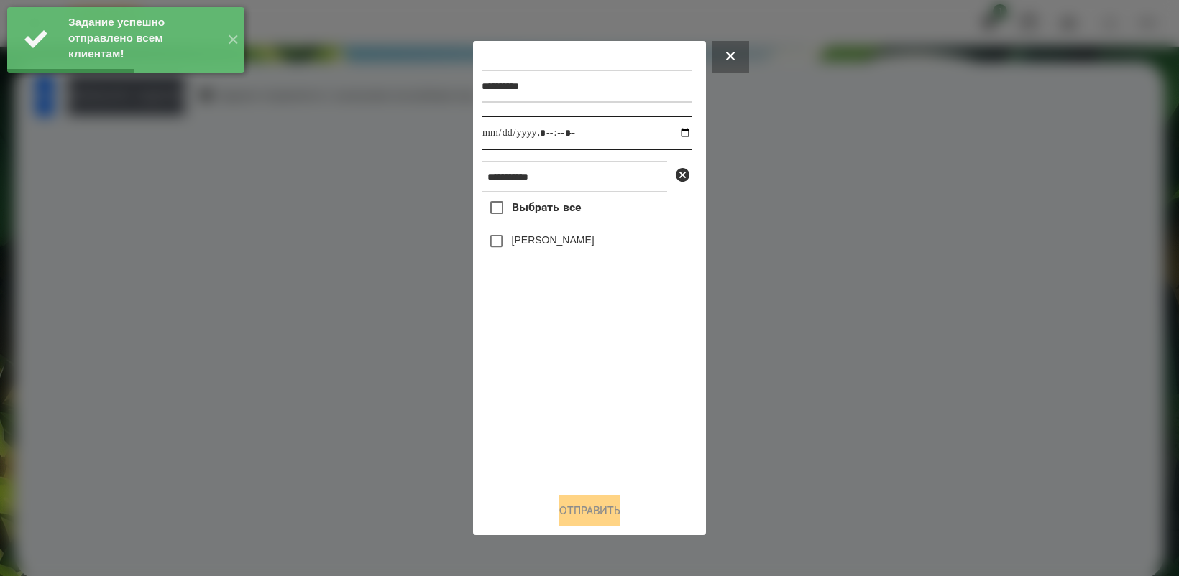
click at [676, 129] on input "datetime-local" at bounding box center [586, 133] width 210 height 34
type input "**********"
click at [595, 397] on div "Выбрать все [PERSON_NAME]" at bounding box center [586, 337] width 210 height 288
click at [522, 263] on div "Выбрать все [PERSON_NAME]" at bounding box center [586, 337] width 210 height 288
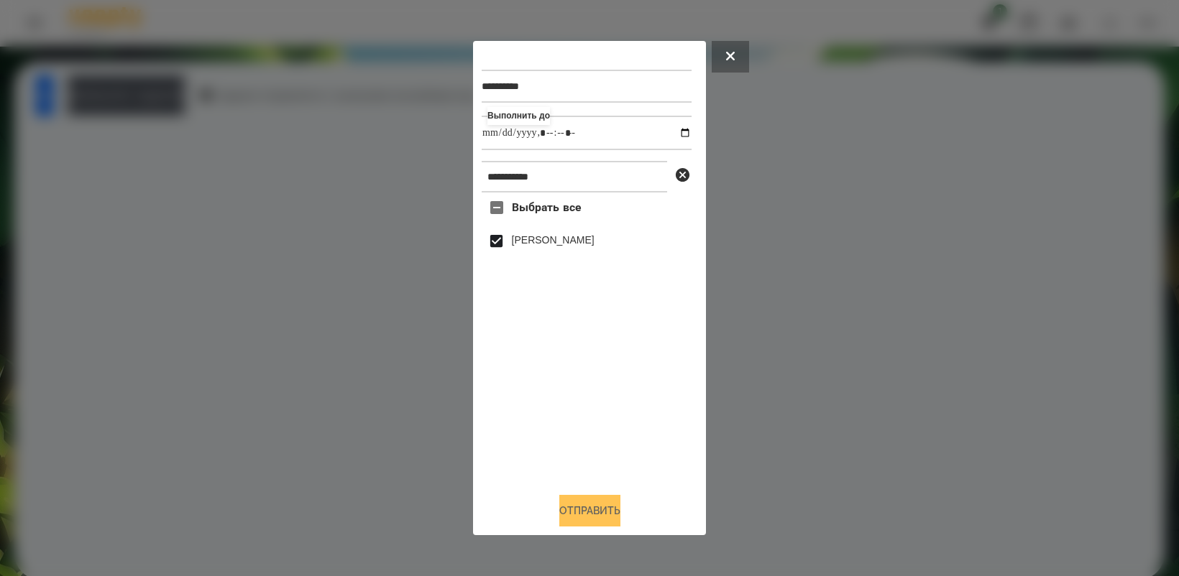
click at [602, 516] on button "Отправить" at bounding box center [589, 511] width 61 height 32
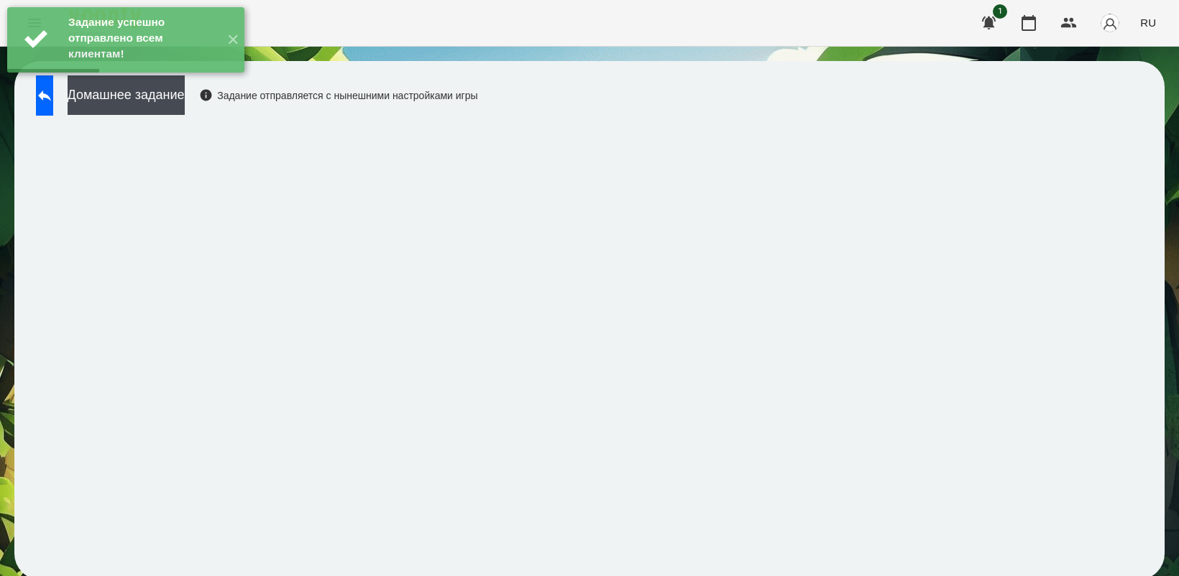
drag, startPoint x: 199, startPoint y: 101, endPoint x: 371, endPoint y: 123, distance: 173.1
click at [266, 109] on div "Домашнее задание Задание отправляется с нынешними настройками игры" at bounding box center [253, 98] width 449 height 47
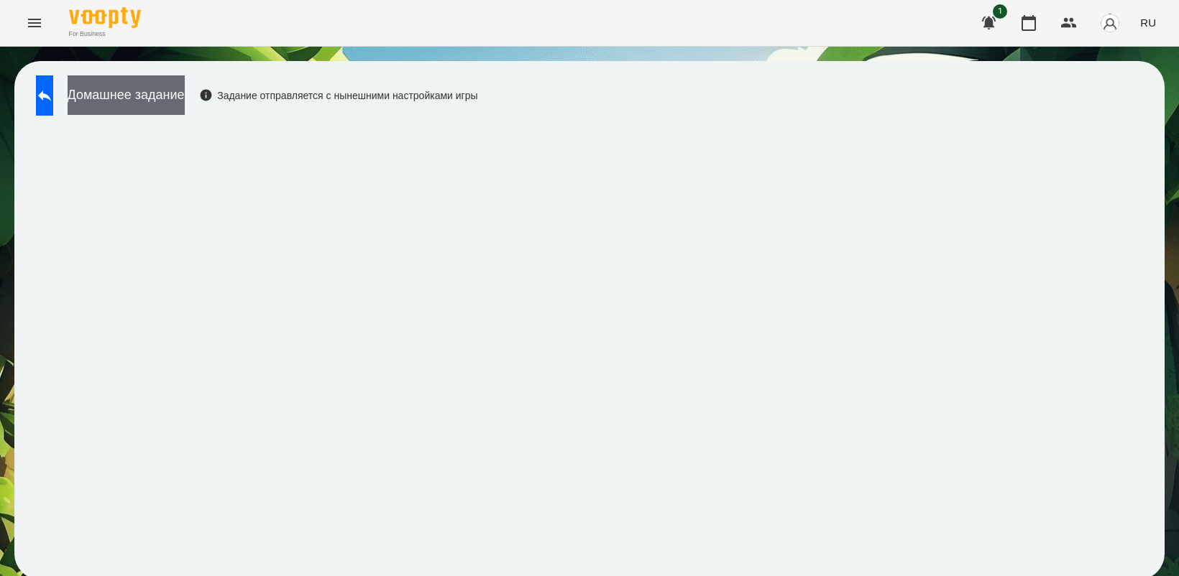
click at [185, 88] on button "Домашнее задание" at bounding box center [126, 95] width 117 height 40
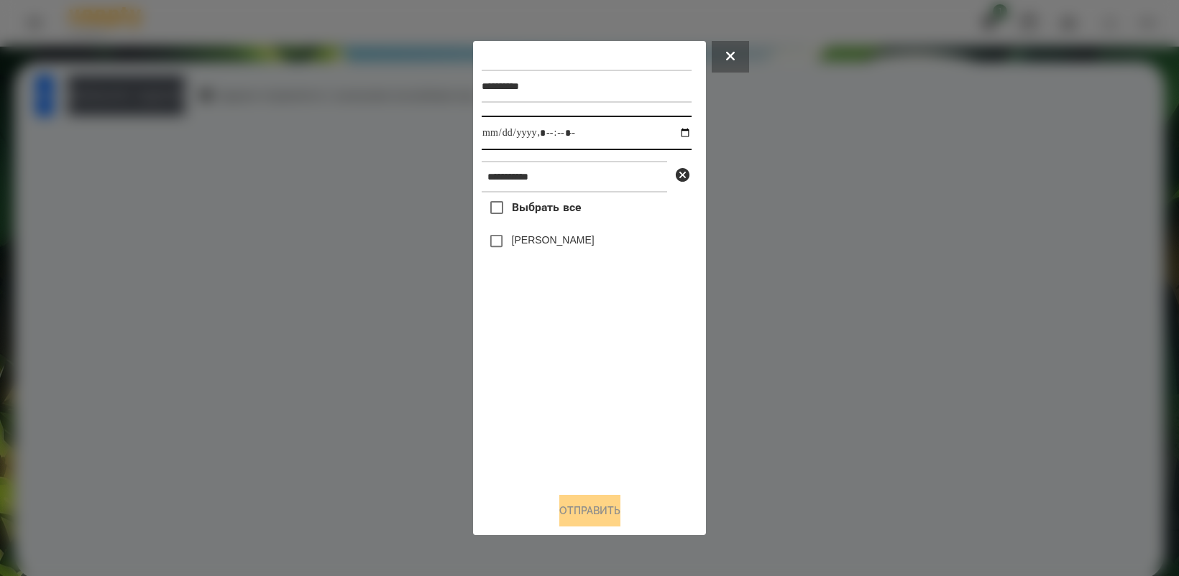
click at [670, 133] on input "datetime-local" at bounding box center [586, 133] width 210 height 34
type input "**********"
click at [591, 407] on div "Выбрать все [PERSON_NAME]" at bounding box center [586, 337] width 210 height 288
click at [599, 515] on button "Отправить" at bounding box center [589, 511] width 61 height 32
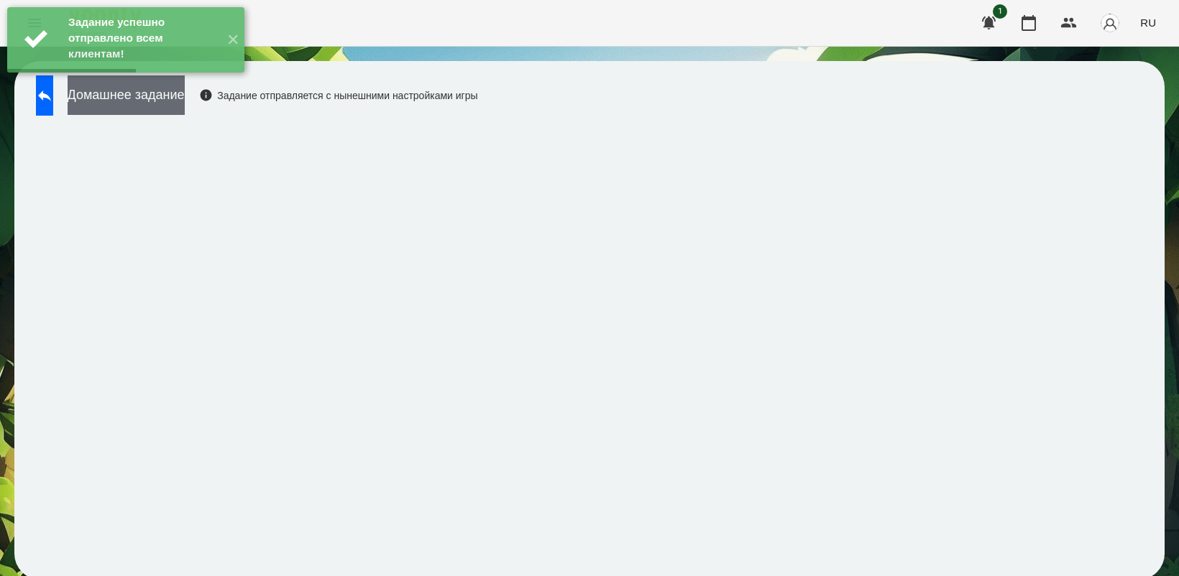
click at [180, 111] on button "Домашнее задание" at bounding box center [126, 95] width 117 height 40
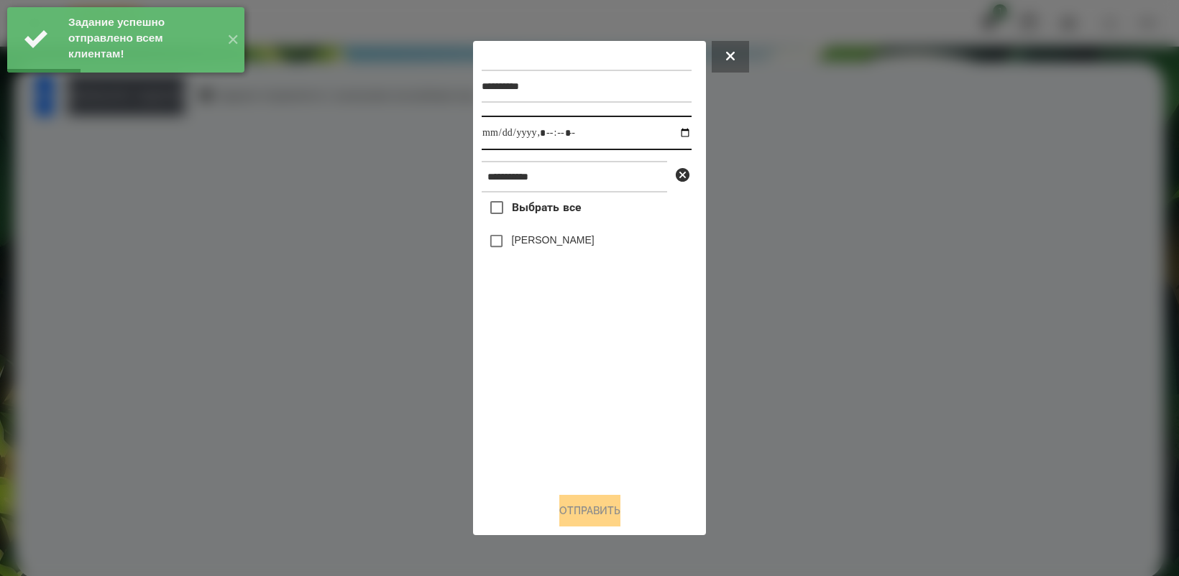
click at [673, 129] on input "datetime-local" at bounding box center [586, 133] width 210 height 34
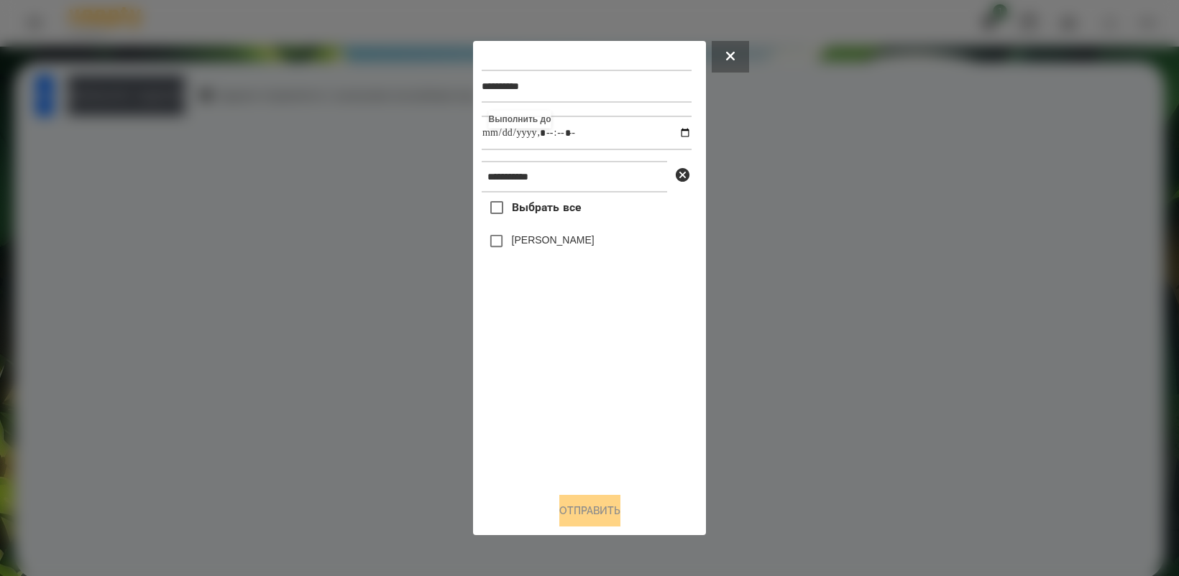
type input "**********"
click at [578, 410] on div "Выбрать все [PERSON_NAME]" at bounding box center [586, 337] width 210 height 288
click at [590, 518] on button "Отправить" at bounding box center [589, 511] width 61 height 32
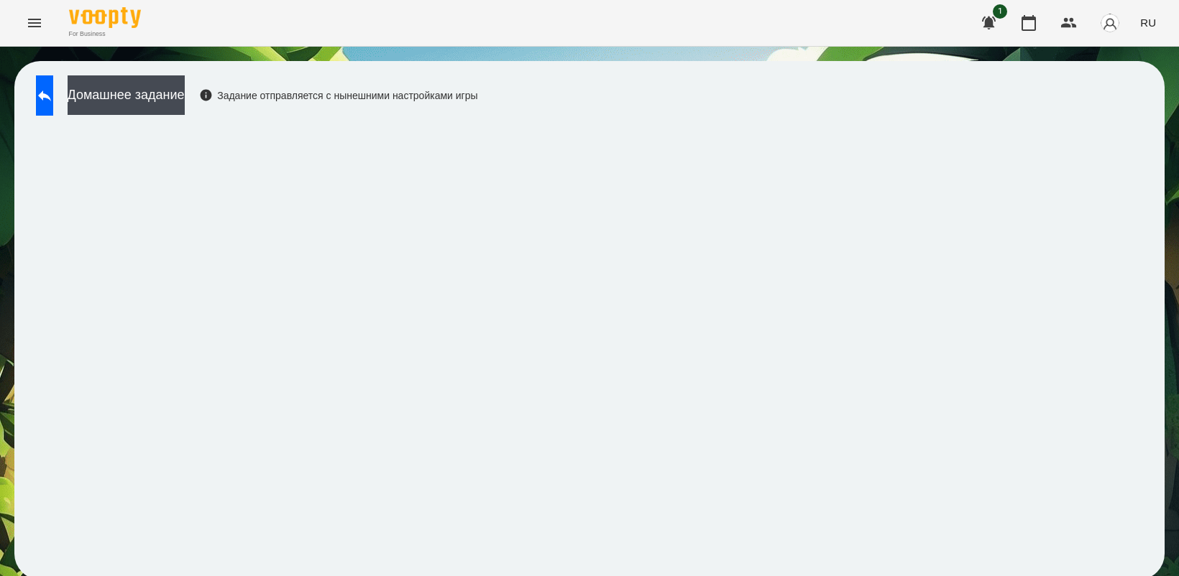
click at [1153, 23] on span "RU" at bounding box center [1148, 22] width 16 height 15
click at [1117, 80] on div "Українська" at bounding box center [1120, 81] width 73 height 26
